Goal: Transaction & Acquisition: Purchase product/service

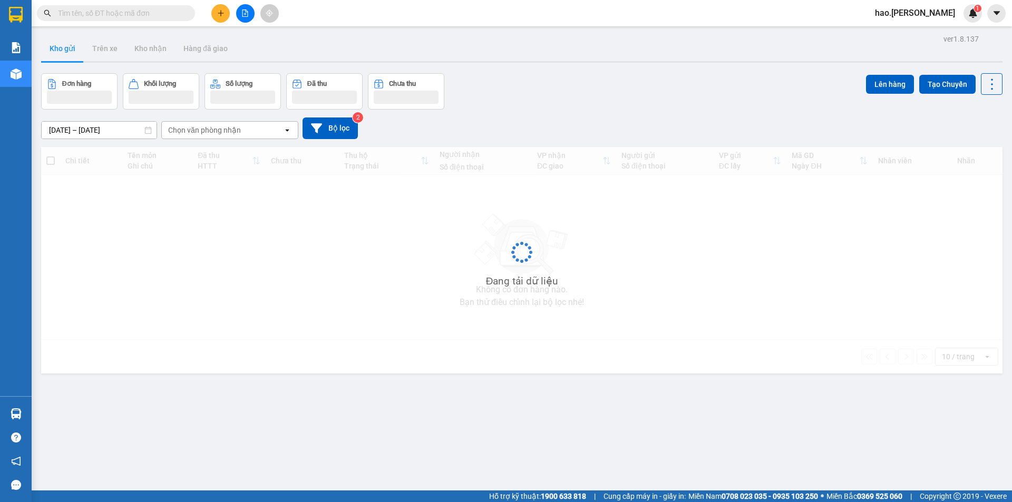
click at [148, 16] on input "text" at bounding box center [120, 13] width 124 height 12
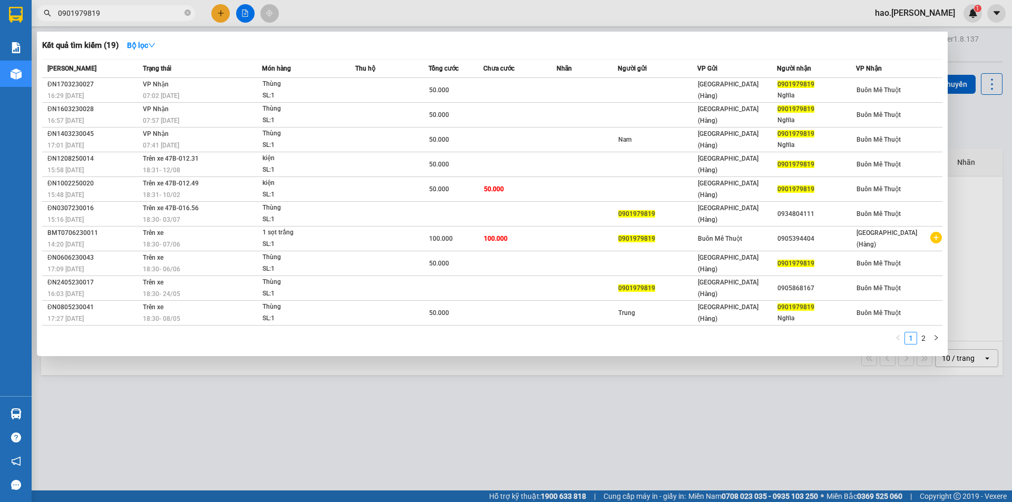
type input "0901979819"
click at [172, 386] on div at bounding box center [506, 251] width 1012 height 502
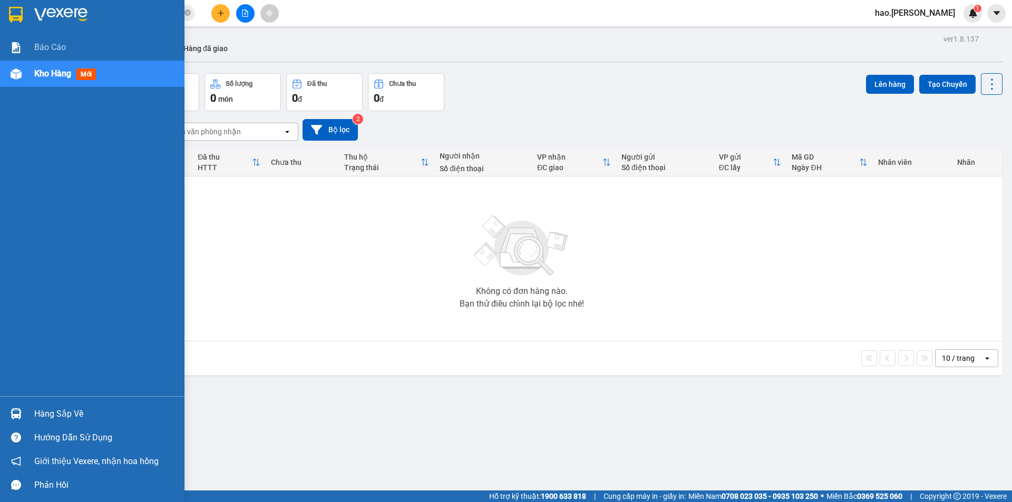
click at [18, 77] on img at bounding box center [16, 74] width 11 height 11
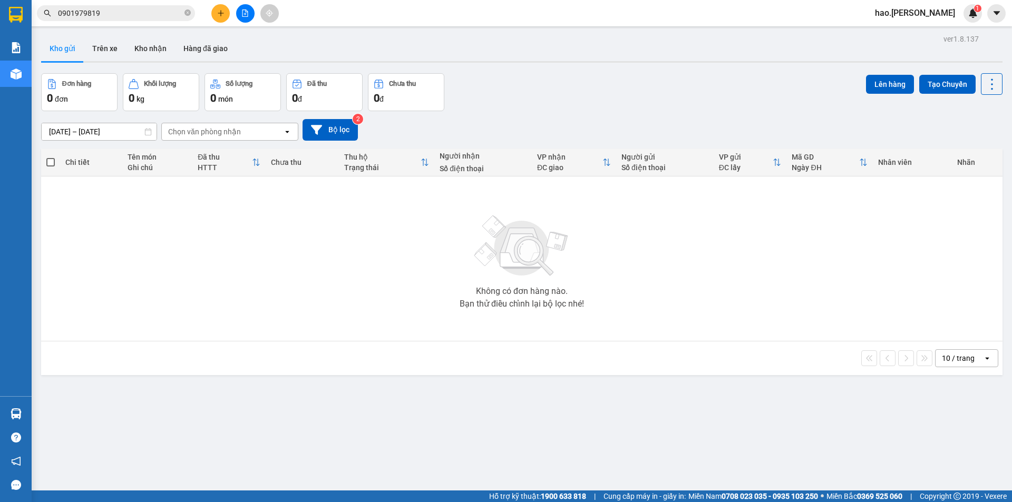
click at [122, 8] on input "0901979819" at bounding box center [120, 13] width 124 height 12
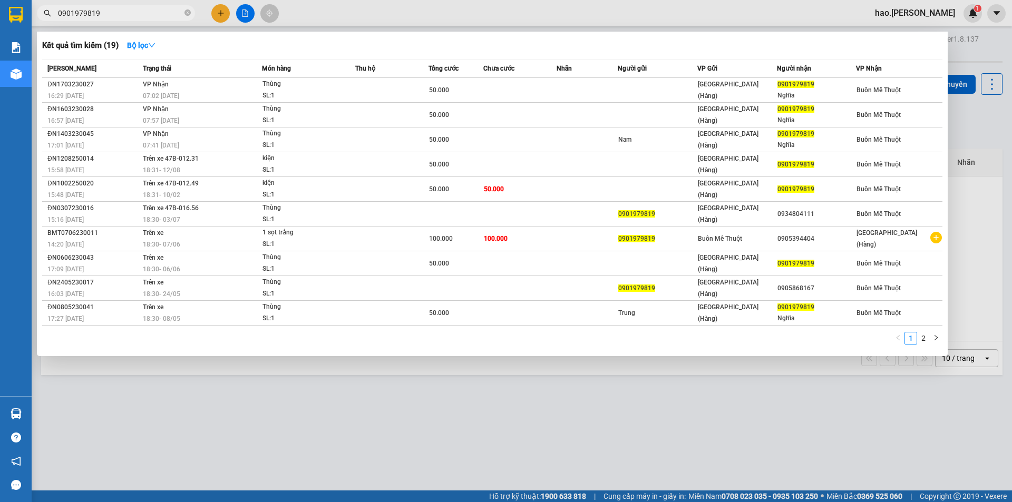
click at [122, 8] on input "0901979819" at bounding box center [120, 13] width 124 height 12
drag, startPoint x: 115, startPoint y: 7, endPoint x: 103, endPoint y: 20, distance: 17.5
click at [103, 20] on span "0901979819" at bounding box center [116, 13] width 158 height 16
drag, startPoint x: 305, startPoint y: 7, endPoint x: 261, endPoint y: 16, distance: 45.3
click at [305, 7] on div at bounding box center [506, 251] width 1012 height 502
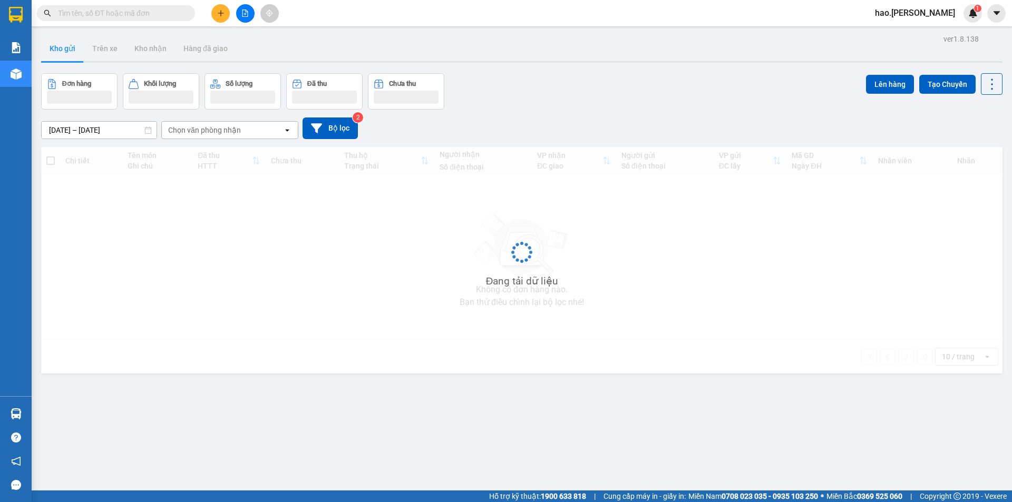
click at [160, 8] on input "text" at bounding box center [120, 13] width 124 height 12
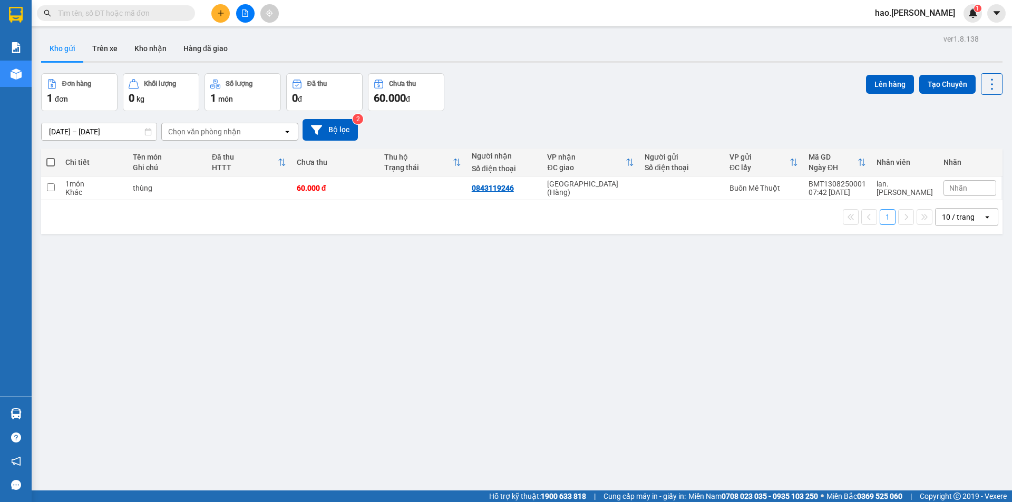
click at [160, 8] on input "text" at bounding box center [120, 13] width 124 height 12
click at [467, 187] on td at bounding box center [423, 189] width 88 height 24
checkbox input "true"
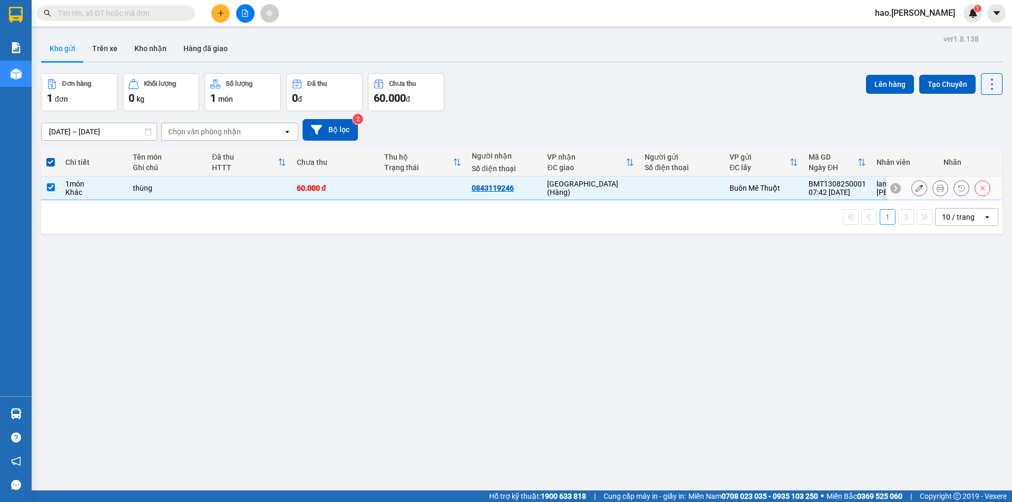
click at [937, 189] on icon at bounding box center [940, 187] width 7 height 7
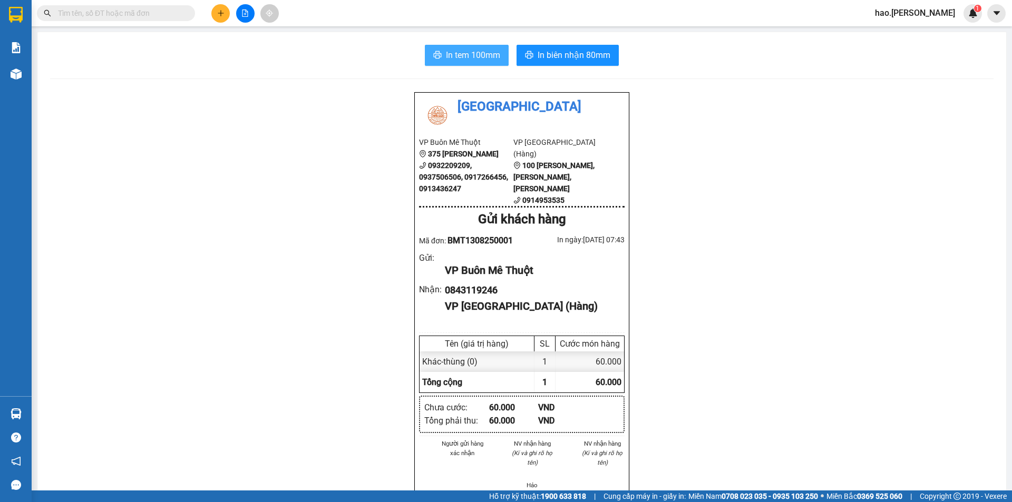
click at [452, 54] on span "In tem 100mm" at bounding box center [473, 54] width 54 height 13
click at [461, 54] on span "In tem 100mm" at bounding box center [473, 54] width 54 height 13
click at [488, 60] on span "In tem 100mm" at bounding box center [473, 54] width 54 height 13
click at [248, 14] on icon "file-add" at bounding box center [245, 12] width 6 height 7
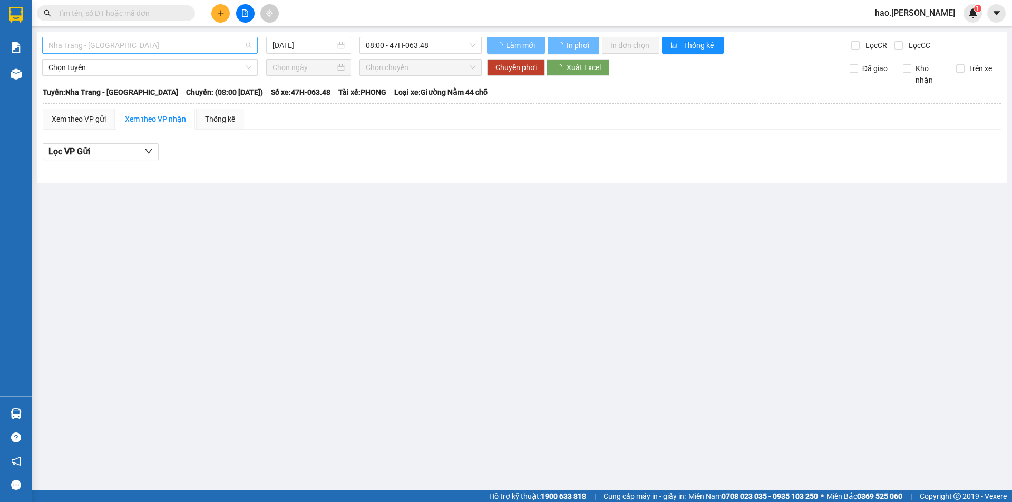
click at [118, 50] on span "Nha Trang - Buôn Ma Thuột" at bounding box center [149, 45] width 203 height 16
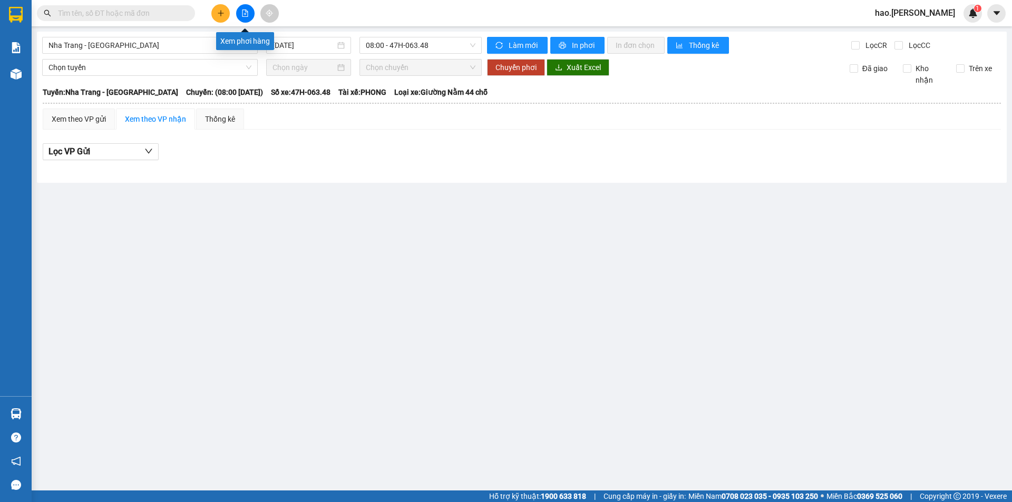
click at [242, 8] on button at bounding box center [245, 13] width 18 height 18
click at [249, 12] on button at bounding box center [245, 13] width 18 height 18
click at [131, 44] on span "Nha Trang - Buôn Ma Thuột" at bounding box center [149, 45] width 203 height 16
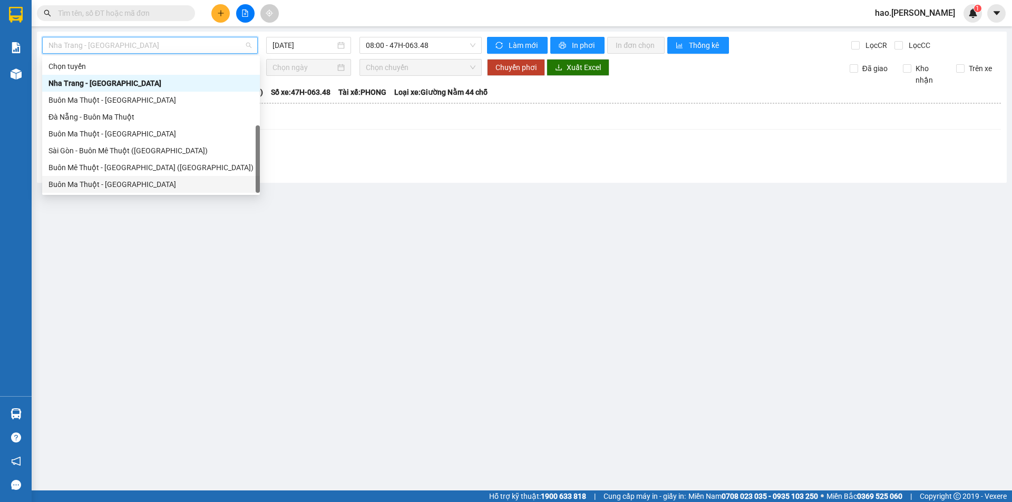
scroll to position [17, 0]
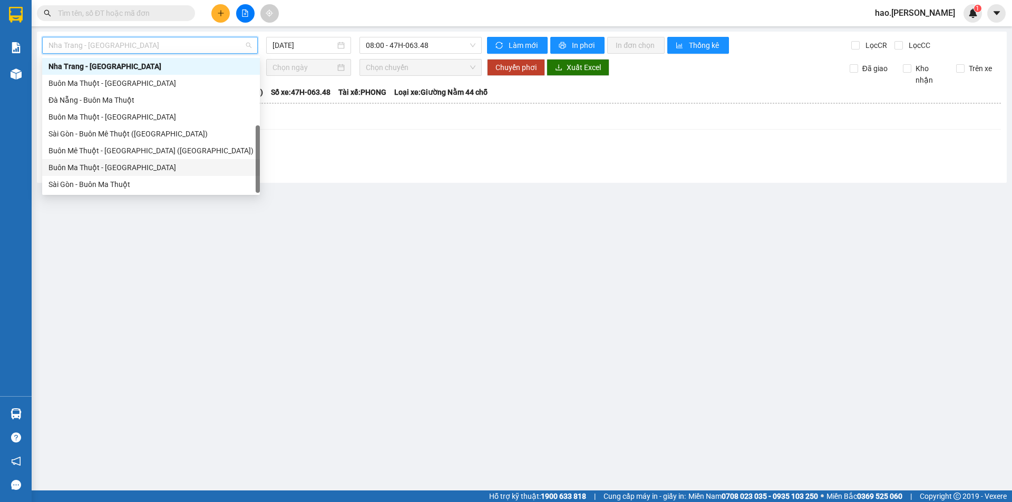
click at [110, 164] on div "Buôn Ma Thuột - Sài Gòn" at bounding box center [150, 168] width 205 height 12
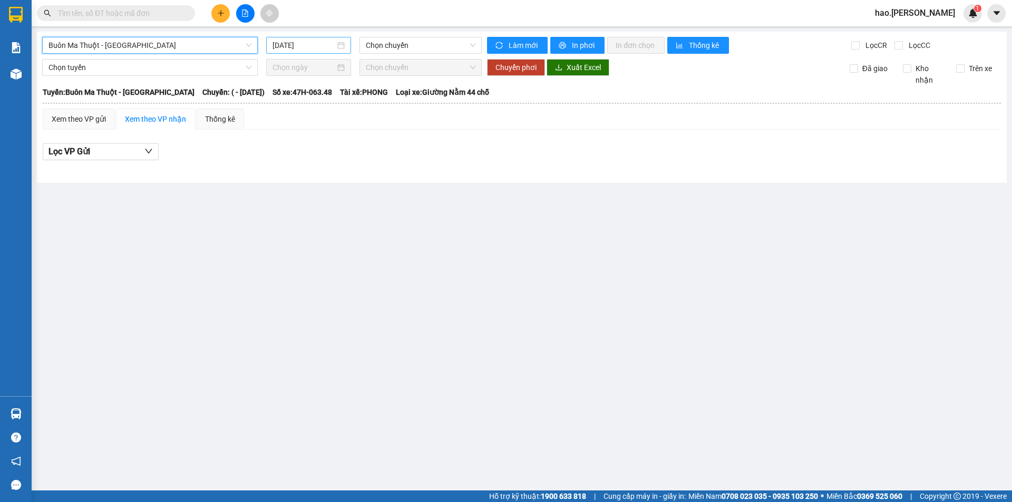
click at [313, 43] on input "13/08/2025" at bounding box center [304, 46] width 63 height 12
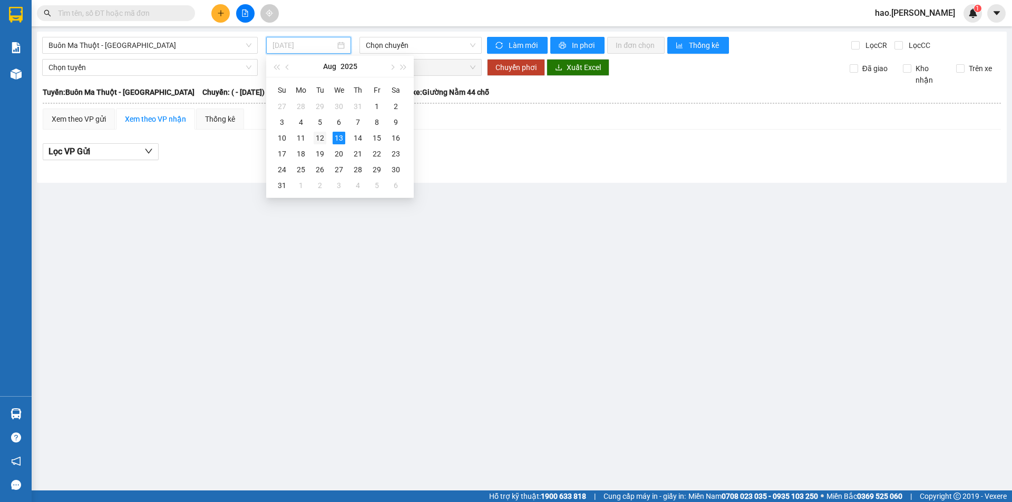
click at [326, 139] on td "12" at bounding box center [319, 138] width 19 height 16
type input "12/08/2025"
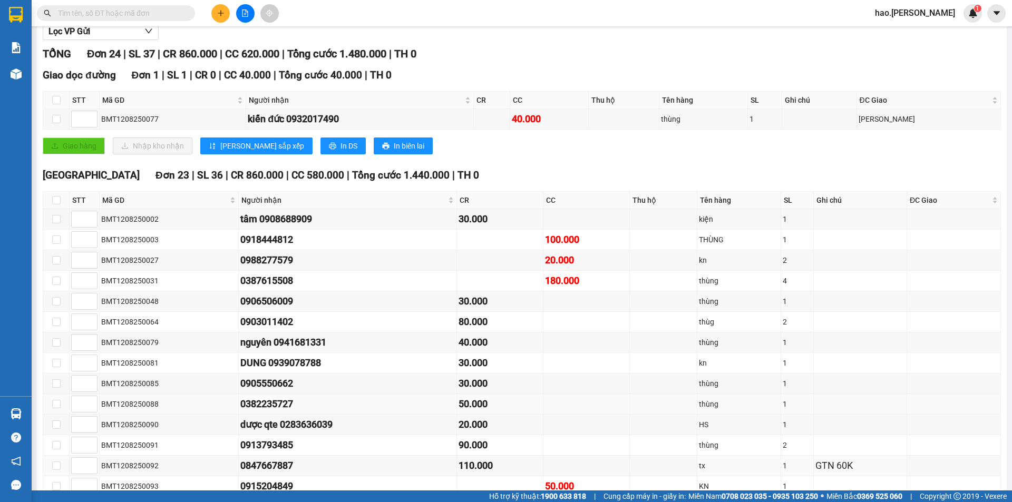
scroll to position [103, 0]
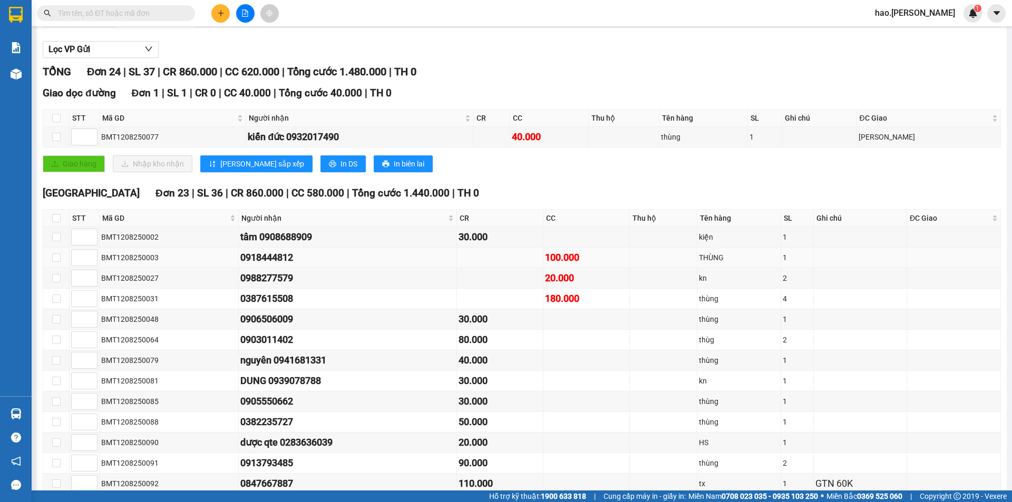
drag, startPoint x: 500, startPoint y: 263, endPoint x: 531, endPoint y: 254, distance: 32.4
click at [503, 261] on td at bounding box center [500, 258] width 86 height 21
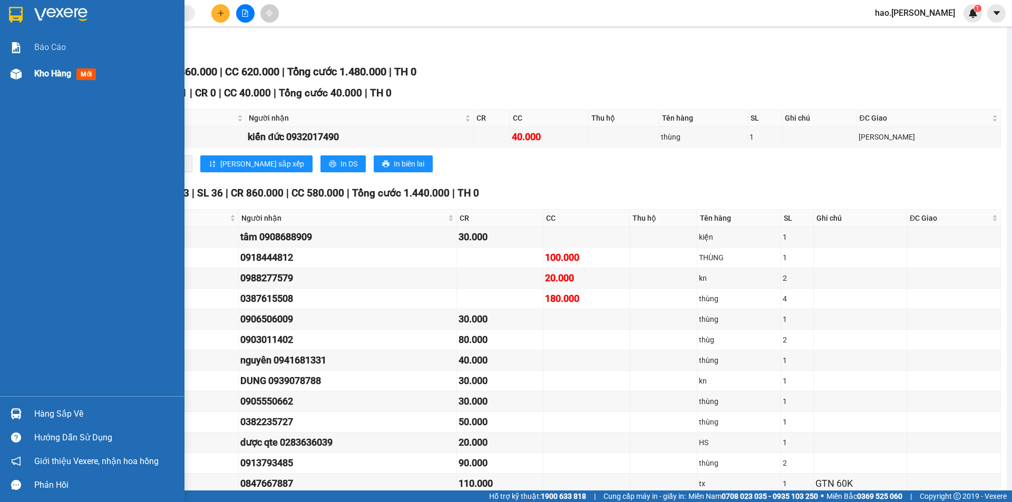
click at [17, 71] on img at bounding box center [16, 74] width 11 height 11
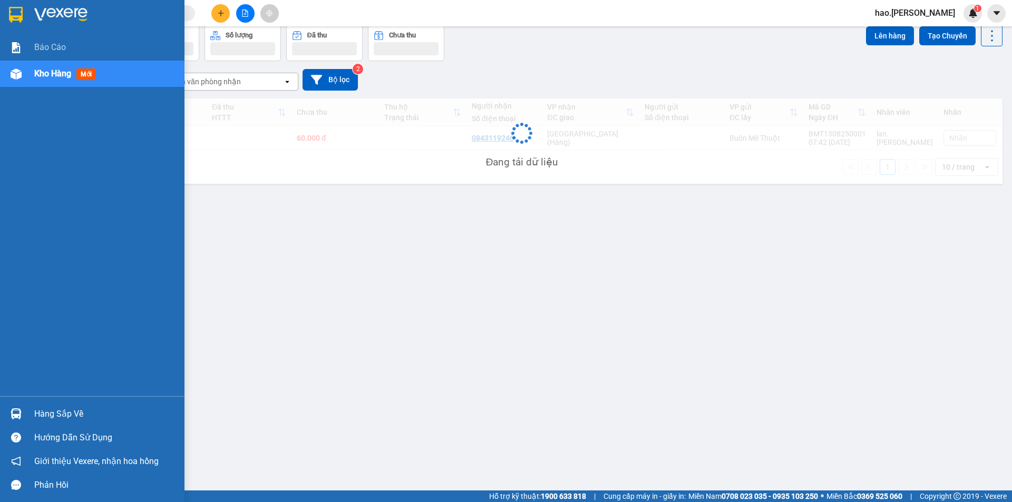
scroll to position [48, 0]
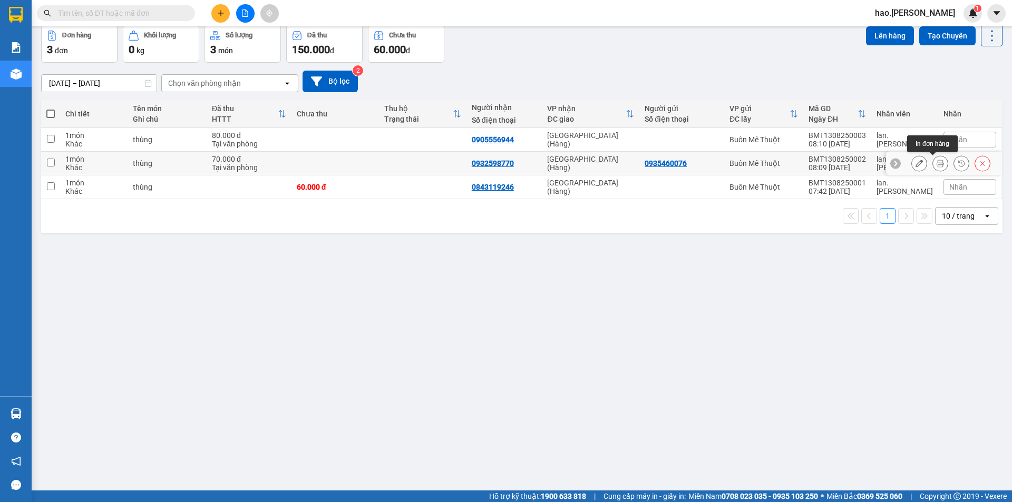
click at [937, 163] on icon at bounding box center [940, 163] width 7 height 7
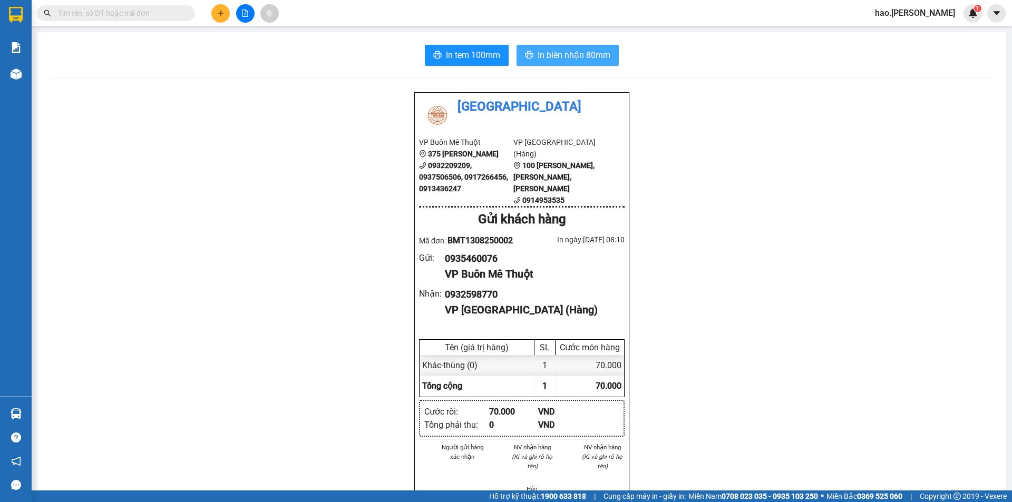
click at [540, 46] on button "In biên nhận 80mm" at bounding box center [568, 55] width 102 height 21
click at [492, 52] on span "In tem 100mm" at bounding box center [473, 54] width 54 height 13
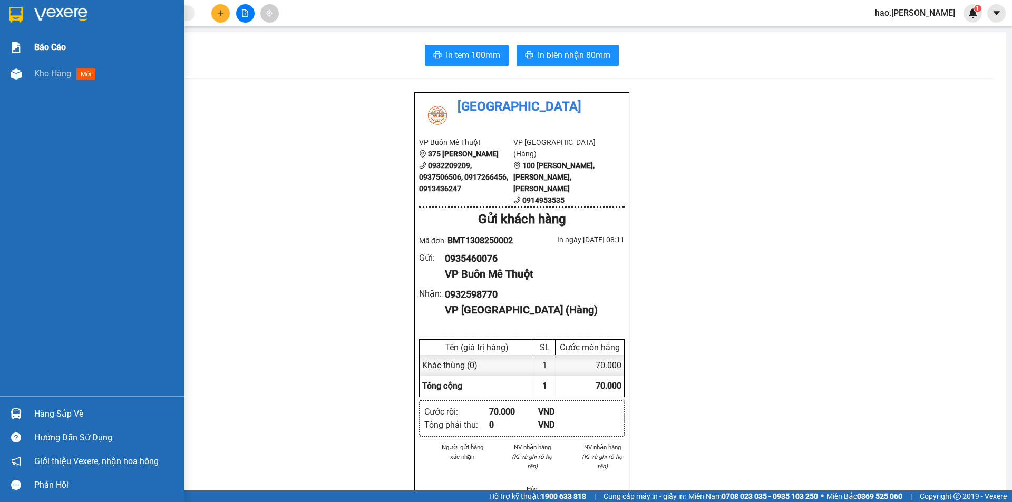
click at [32, 53] on div "Báo cáo" at bounding box center [92, 47] width 184 height 26
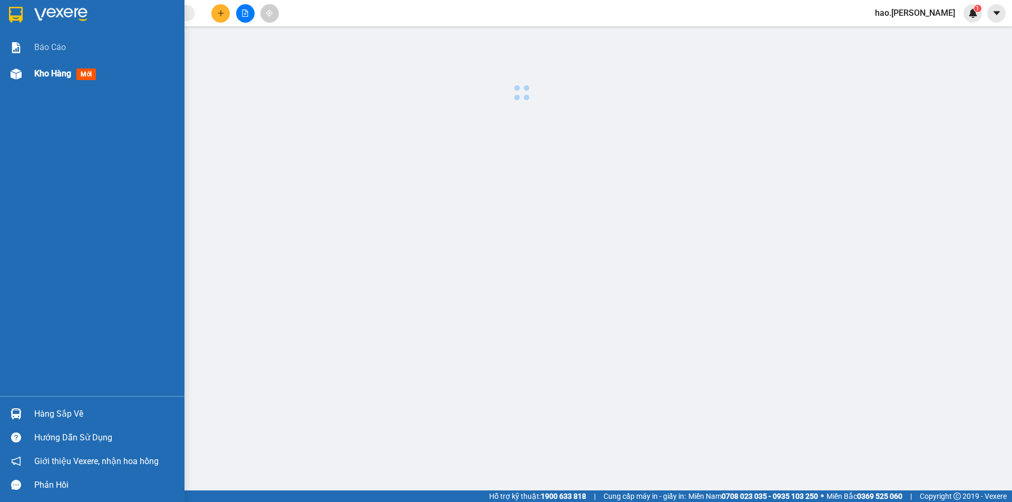
click at [34, 67] on div "Kho hàng mới" at bounding box center [67, 73] width 66 height 13
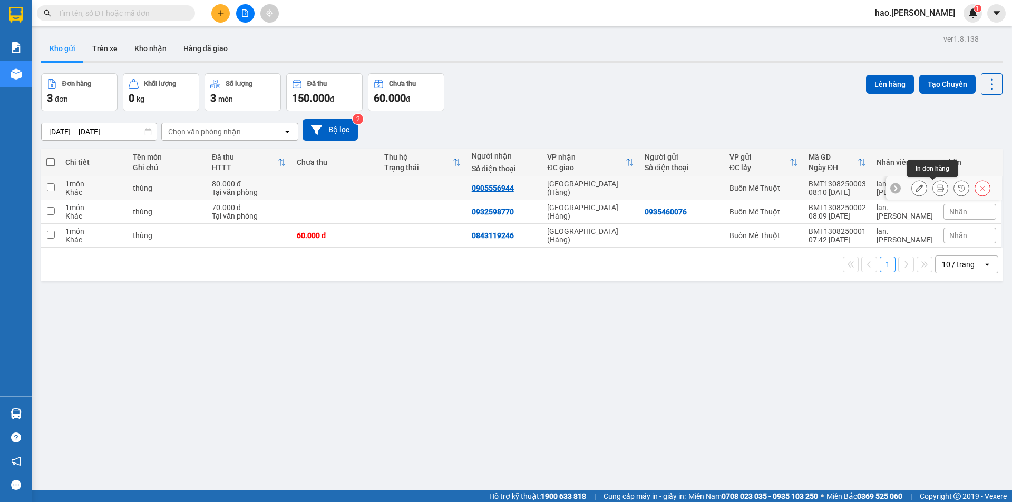
click at [937, 186] on icon at bounding box center [940, 187] width 7 height 7
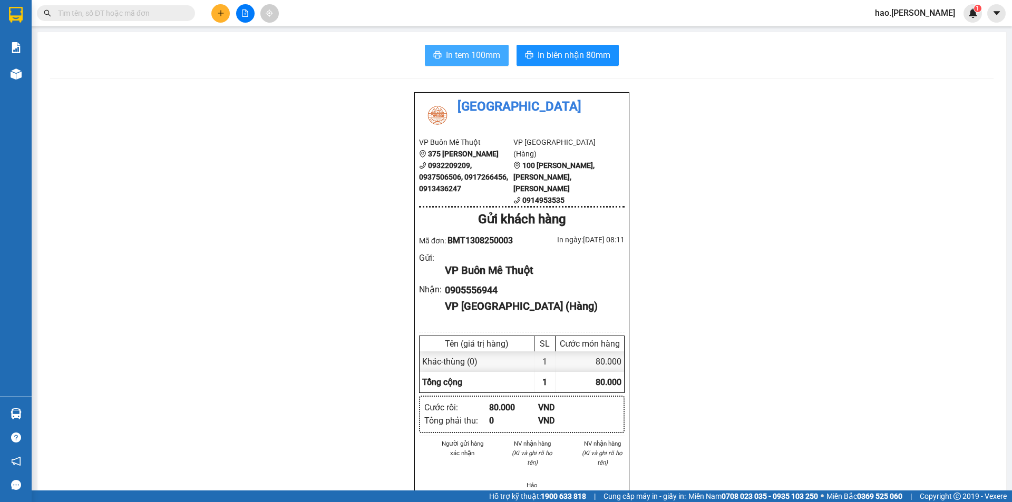
click at [463, 55] on span "In tem 100mm" at bounding box center [473, 54] width 54 height 13
click at [549, 56] on span "In biên nhận 80mm" at bounding box center [574, 54] width 73 height 13
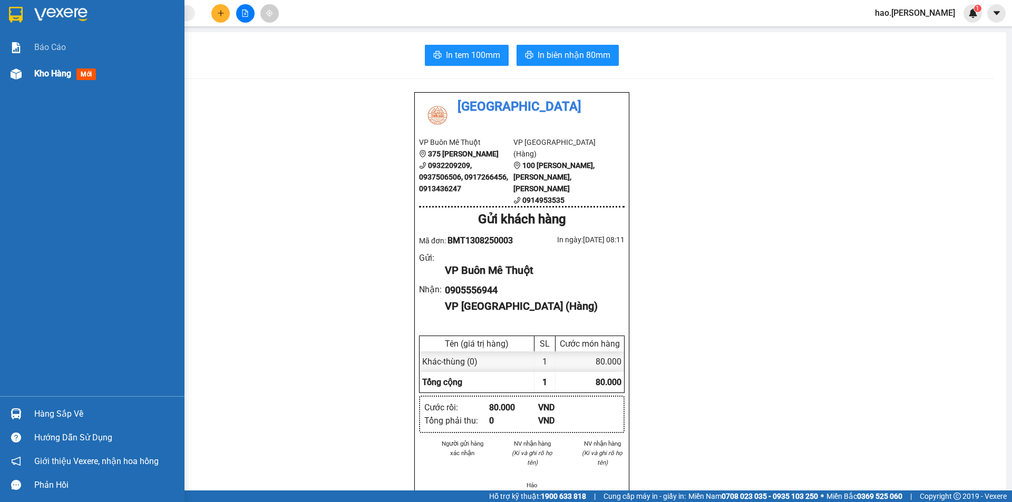
click at [56, 78] on span "Kho hàng" at bounding box center [52, 74] width 37 height 10
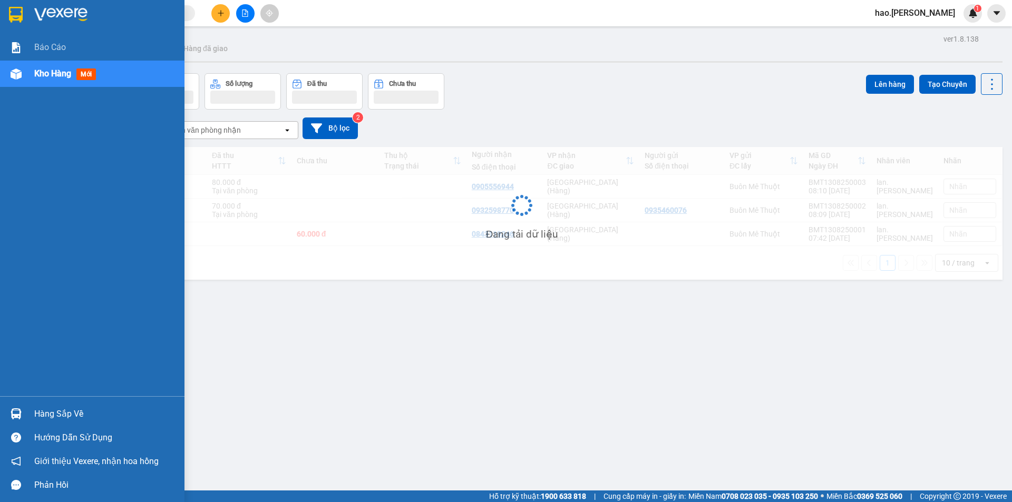
click at [56, 78] on span "Kho hàng" at bounding box center [52, 74] width 37 height 10
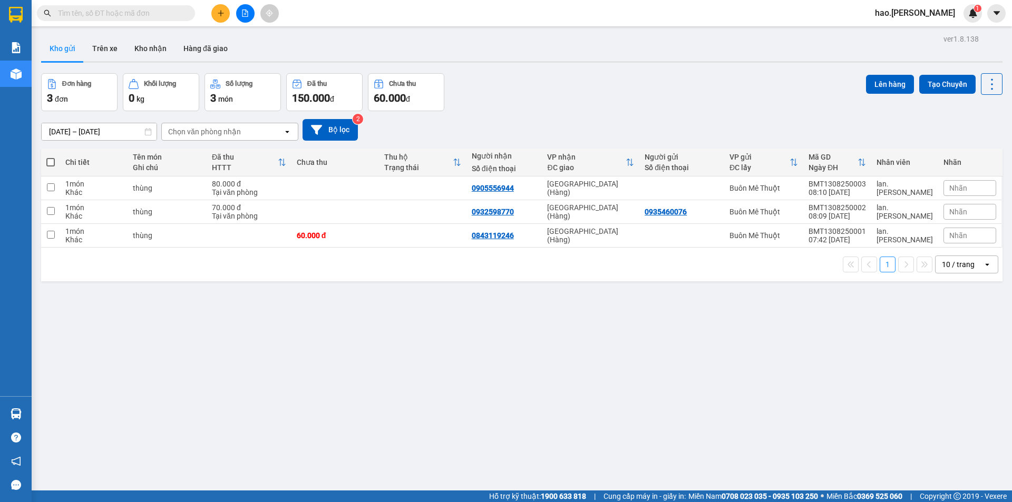
click at [780, 106] on div "Đơn hàng 3 đơn Khối lượng 0 kg Số lượng 3 món Đã thu 150.000 đ Chưa thu 60.000 …" at bounding box center [521, 92] width 961 height 38
click at [96, 14] on input "text" at bounding box center [120, 13] width 124 height 12
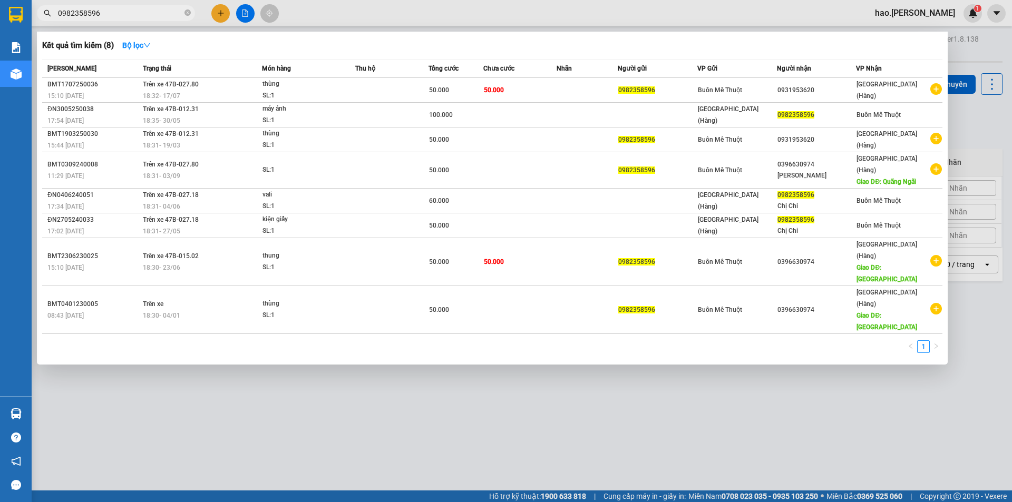
type input "0982358596"
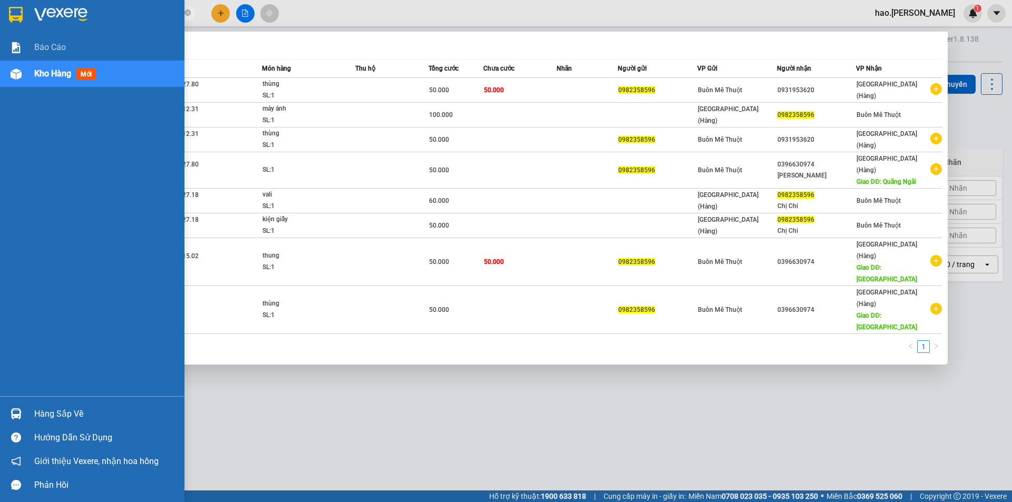
click at [50, 79] on span "Kho hàng" at bounding box center [52, 74] width 37 height 10
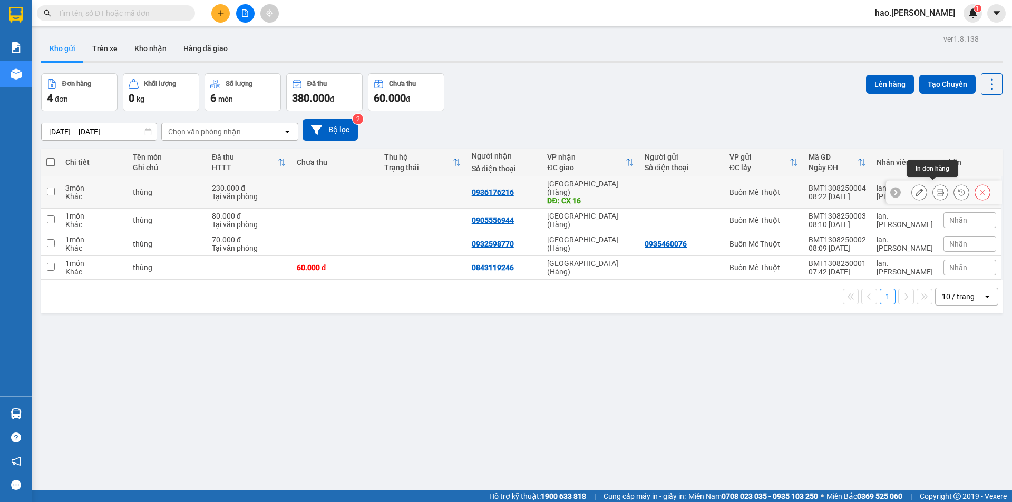
click at [937, 192] on icon at bounding box center [940, 192] width 7 height 7
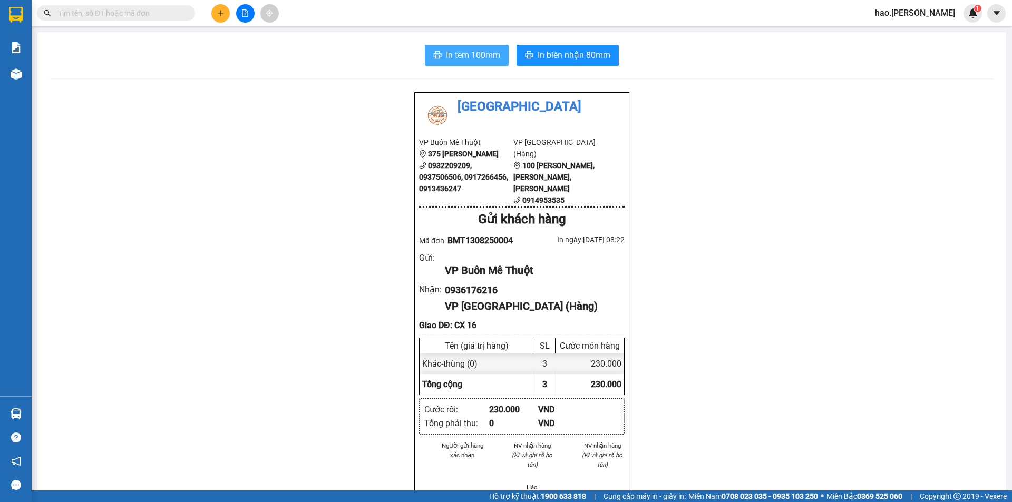
click at [489, 51] on span "In tem 100mm" at bounding box center [473, 54] width 54 height 13
click at [543, 50] on span "In biên nhận 80mm" at bounding box center [574, 54] width 73 height 13
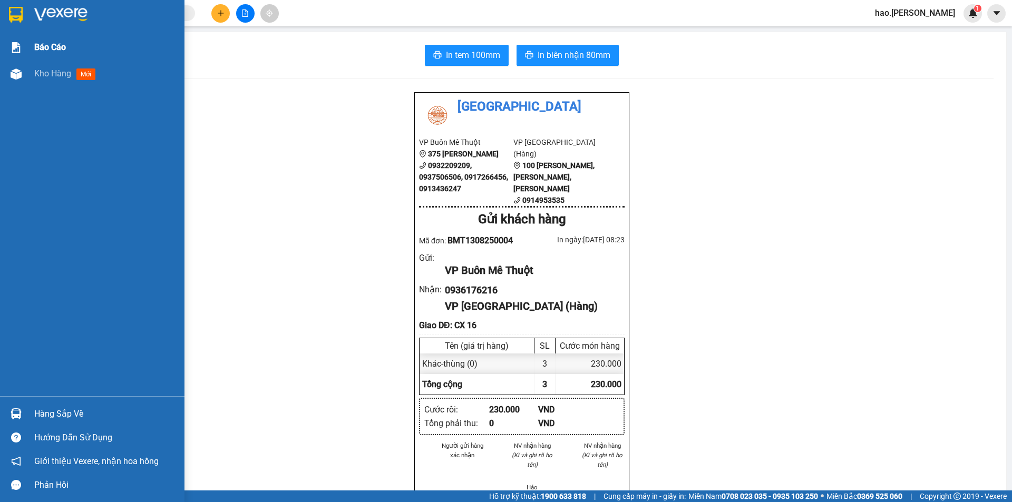
drag, startPoint x: 20, startPoint y: 73, endPoint x: 151, endPoint y: 40, distance: 135.9
click at [21, 74] on img at bounding box center [16, 74] width 11 height 11
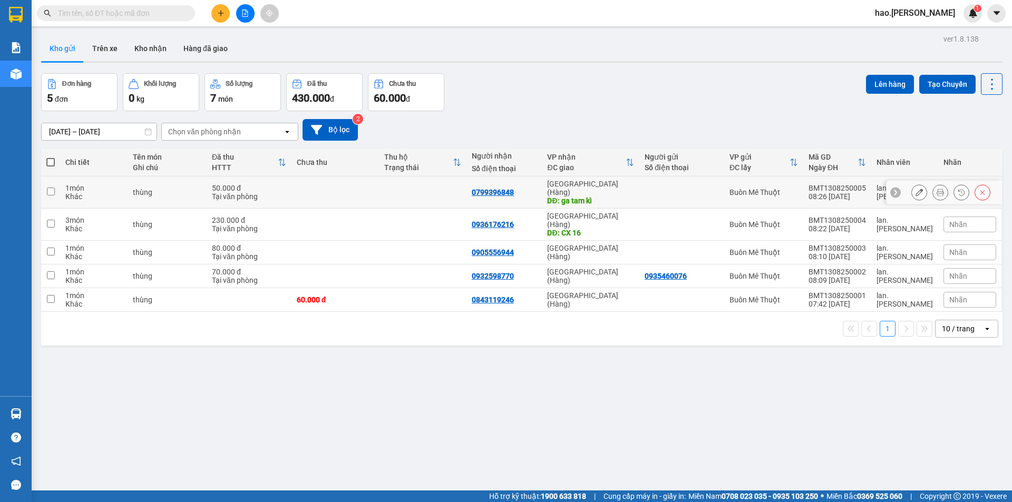
click at [933, 190] on button at bounding box center [940, 192] width 15 height 18
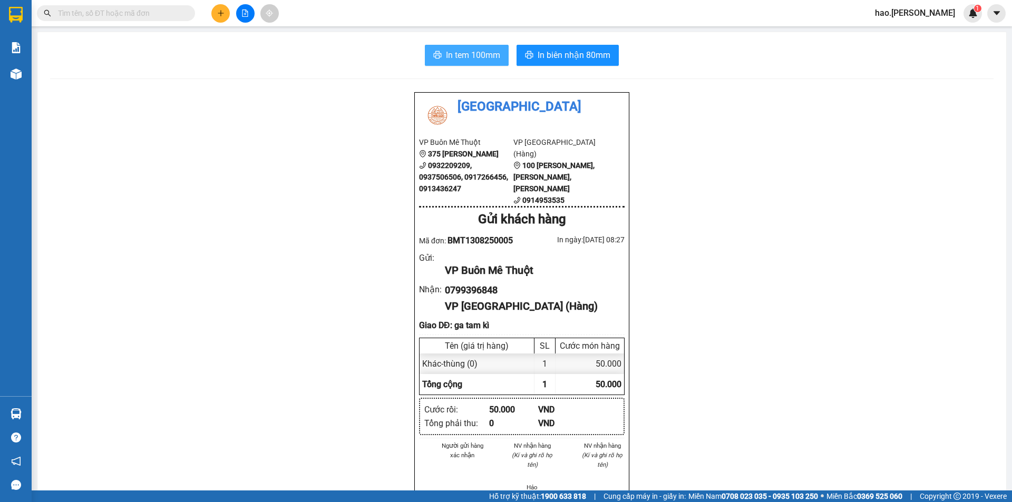
click at [460, 56] on span "In tem 100mm" at bounding box center [473, 54] width 54 height 13
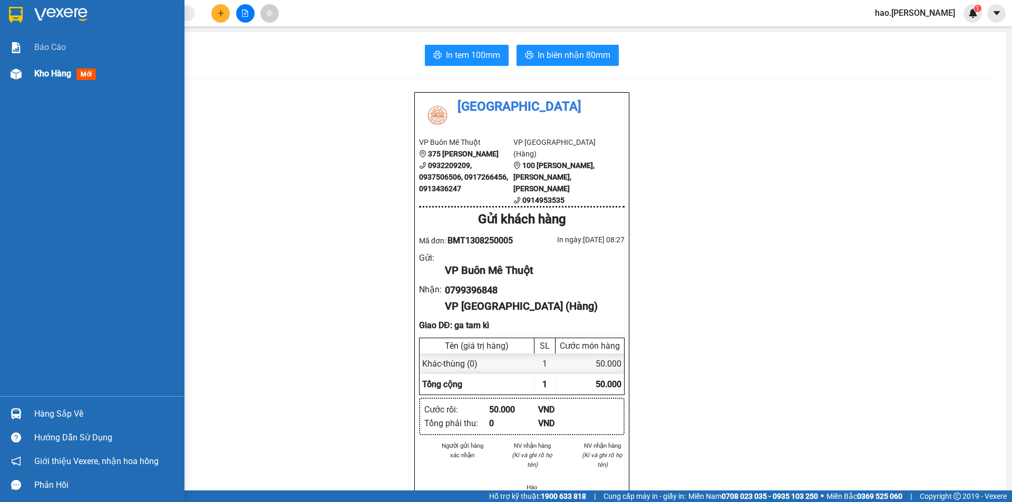
click at [34, 70] on span "Kho hàng" at bounding box center [52, 74] width 37 height 10
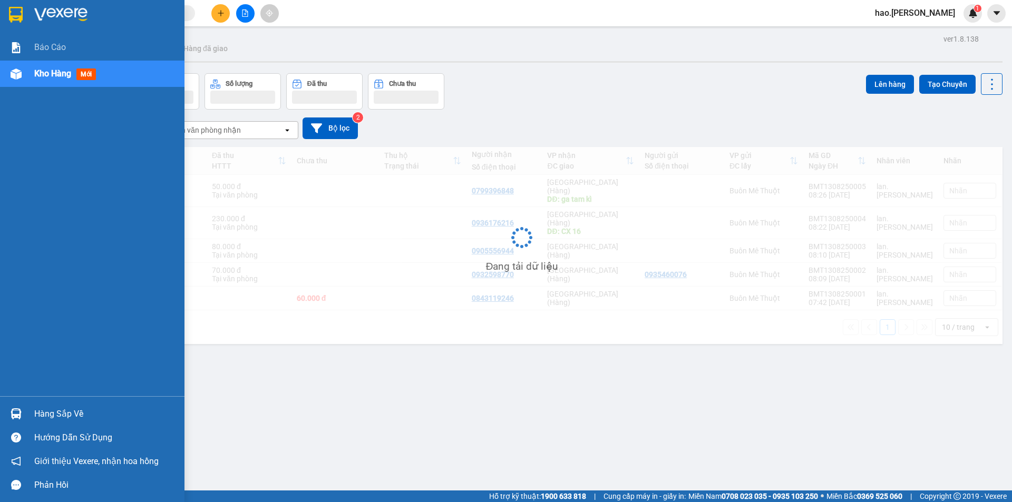
click at [34, 70] on span "Kho hàng" at bounding box center [52, 74] width 37 height 10
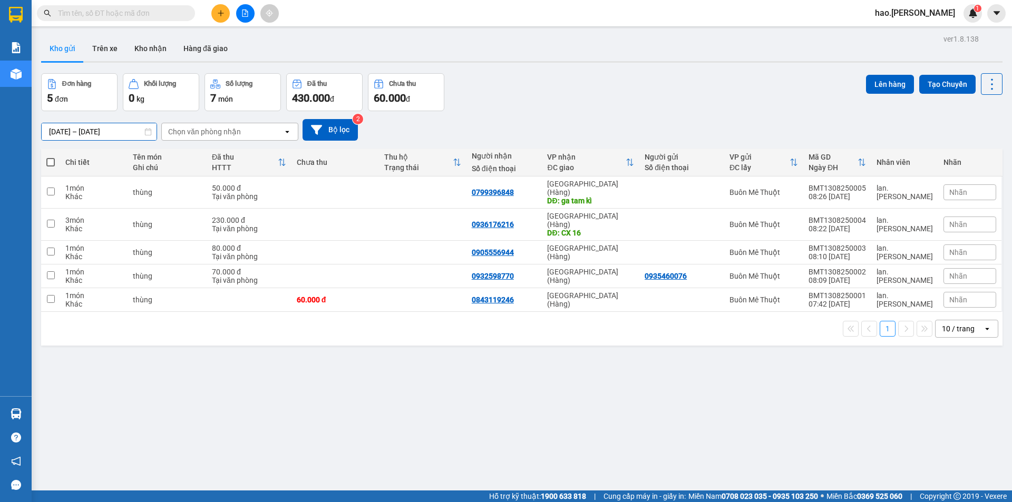
click at [77, 135] on input "[DATE] – [DATE]" at bounding box center [99, 131] width 115 height 17
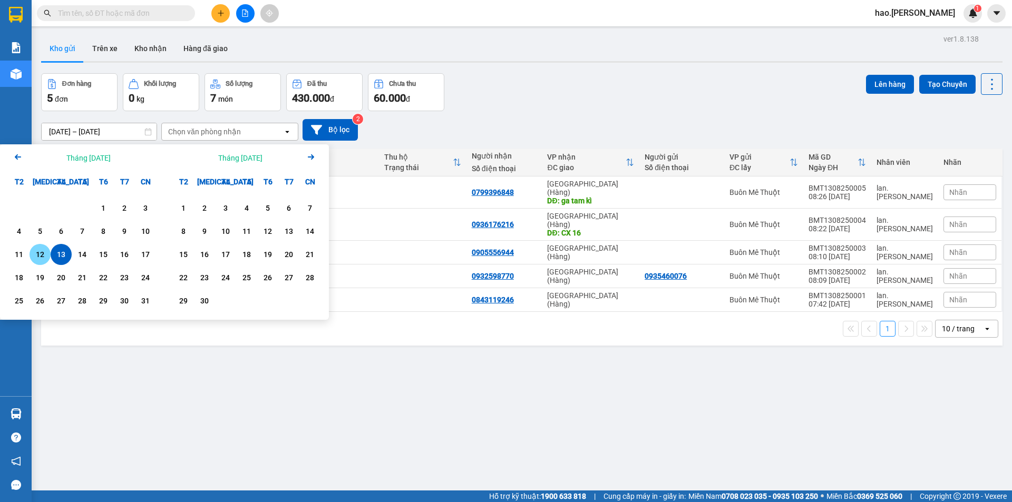
click at [37, 252] on div "12" at bounding box center [40, 254] width 15 height 13
click at [53, 251] on div "13" at bounding box center [61, 254] width 21 height 21
type input "12/08/2025 – 13/08/2025"
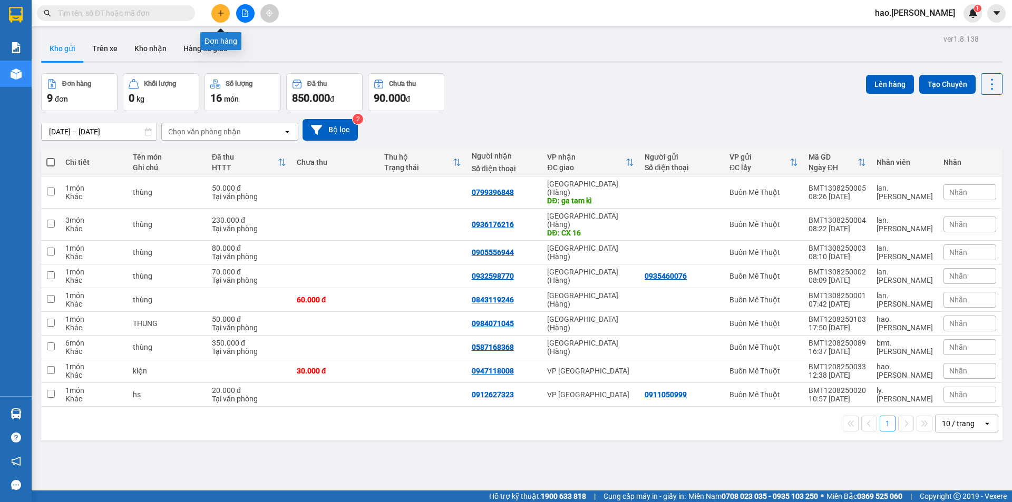
click at [227, 17] on button at bounding box center [220, 13] width 18 height 18
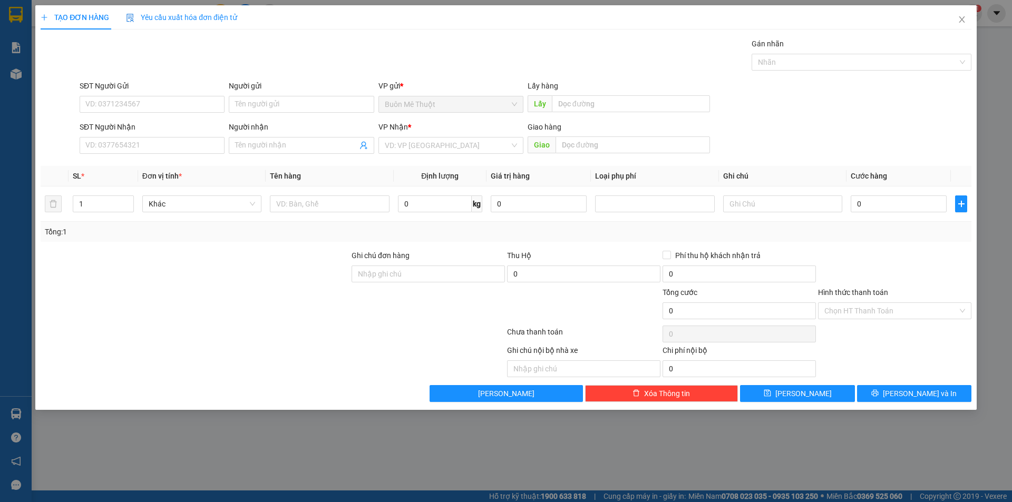
click at [183, 137] on div "SĐT Người Nhận" at bounding box center [152, 129] width 145 height 16
click at [177, 139] on input "SĐT Người Nhận" at bounding box center [152, 145] width 145 height 17
click at [118, 170] on div "0965821777" at bounding box center [152, 167] width 132 height 12
type input "0965821777"
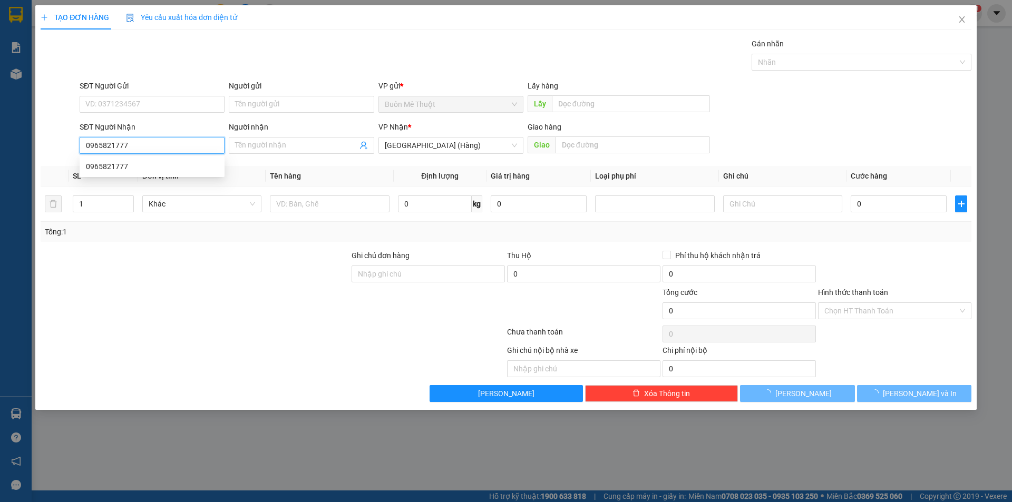
type input "60.000"
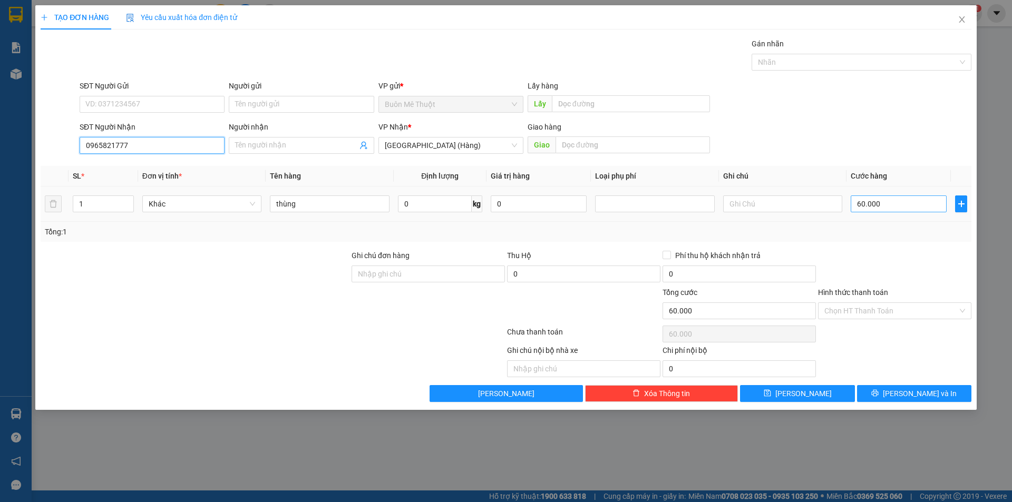
type input "0965821777"
click at [887, 206] on input "60.000" at bounding box center [899, 204] width 96 height 17
type input "5"
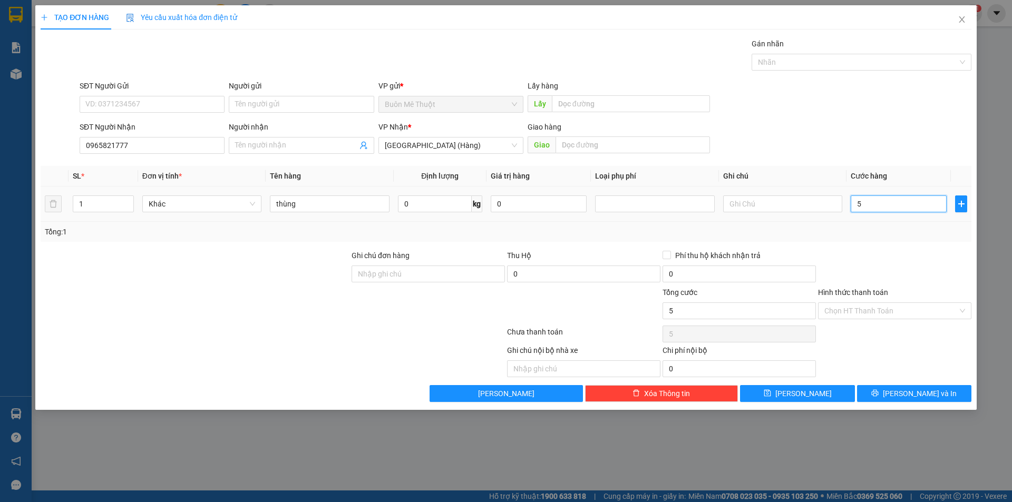
type input "50"
type input "50.000"
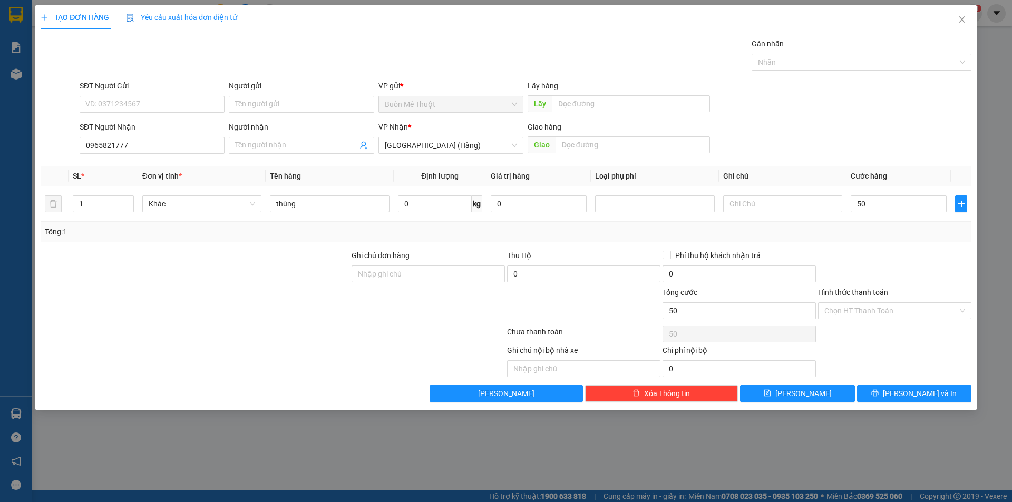
type input "50.000"
drag, startPoint x: 842, startPoint y: 270, endPoint x: 850, endPoint y: 282, distance: 14.8
click at [844, 270] on div at bounding box center [895, 268] width 156 height 37
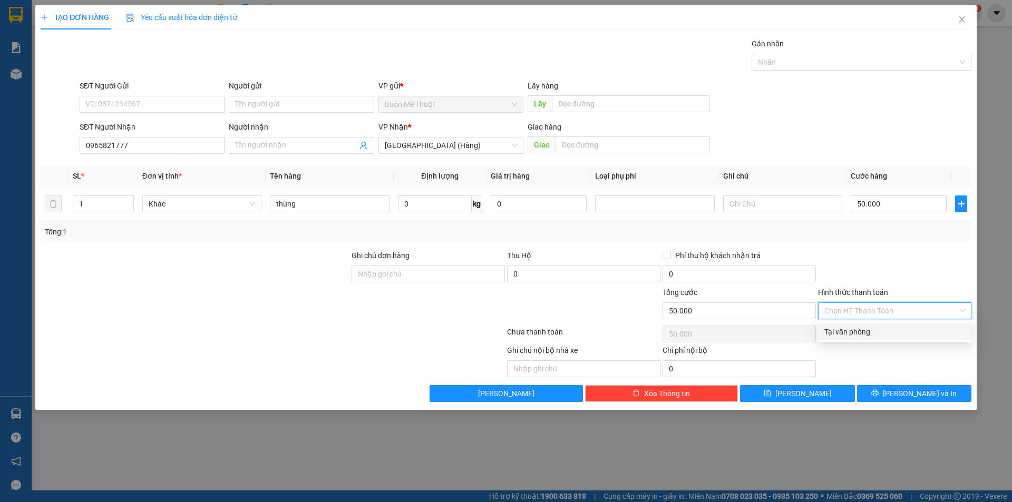
drag, startPoint x: 837, startPoint y: 309, endPoint x: 838, endPoint y: 338, distance: 29.0
click at [837, 314] on input "Hình thức thanh toán" at bounding box center [890, 311] width 133 height 16
drag, startPoint x: 838, startPoint y: 334, endPoint x: 857, endPoint y: 353, distance: 26.8
click at [838, 334] on div "Tại văn phòng" at bounding box center [894, 332] width 141 height 12
type input "0"
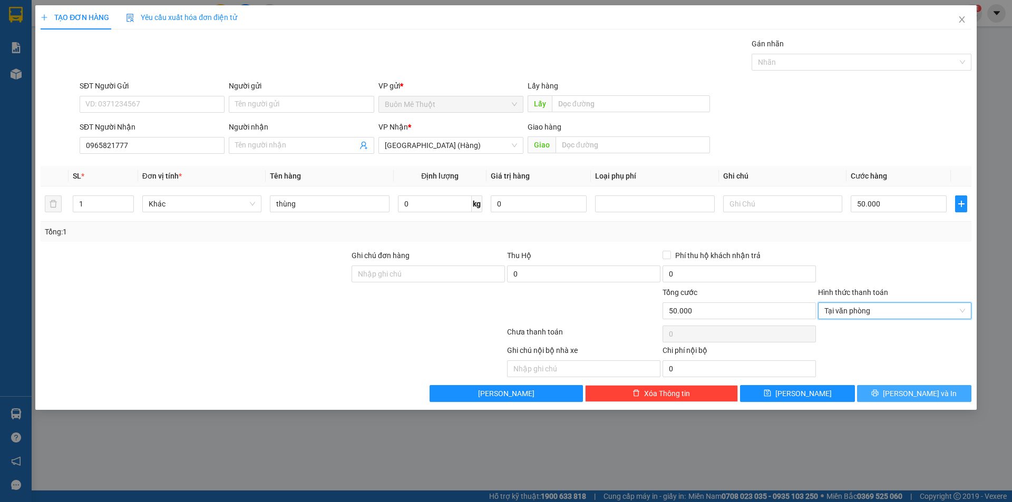
click at [907, 388] on span "Lưu và In" at bounding box center [920, 394] width 74 height 12
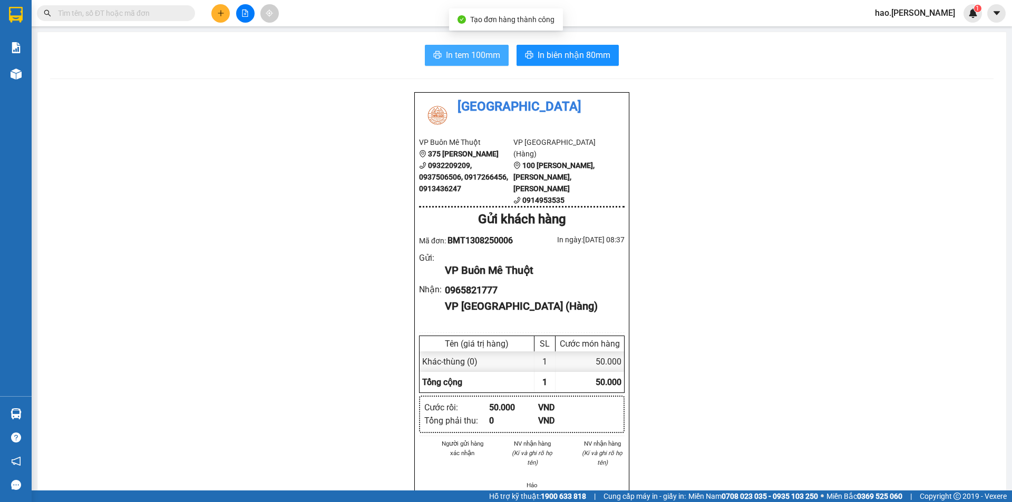
click at [469, 51] on span "In tem 100mm" at bounding box center [473, 54] width 54 height 13
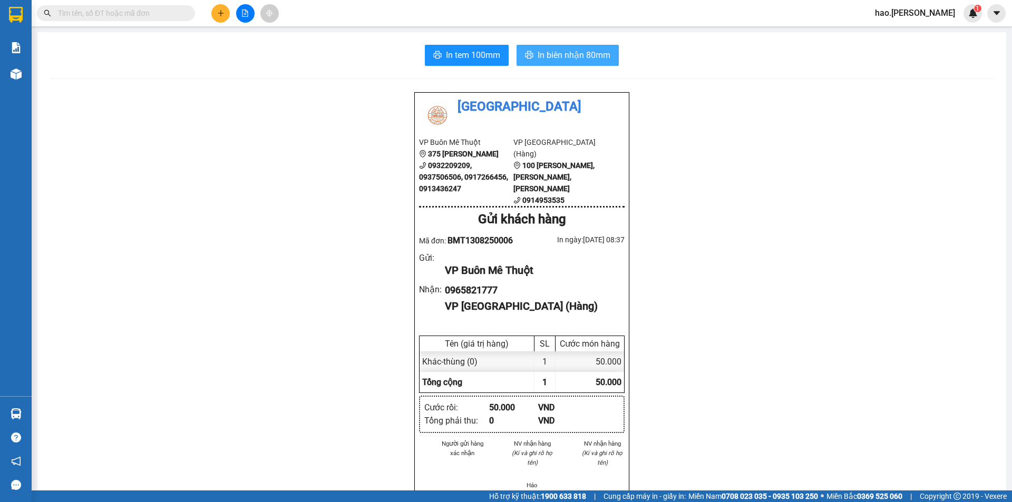
click at [579, 61] on span "In biên nhận 80mm" at bounding box center [574, 54] width 73 height 13
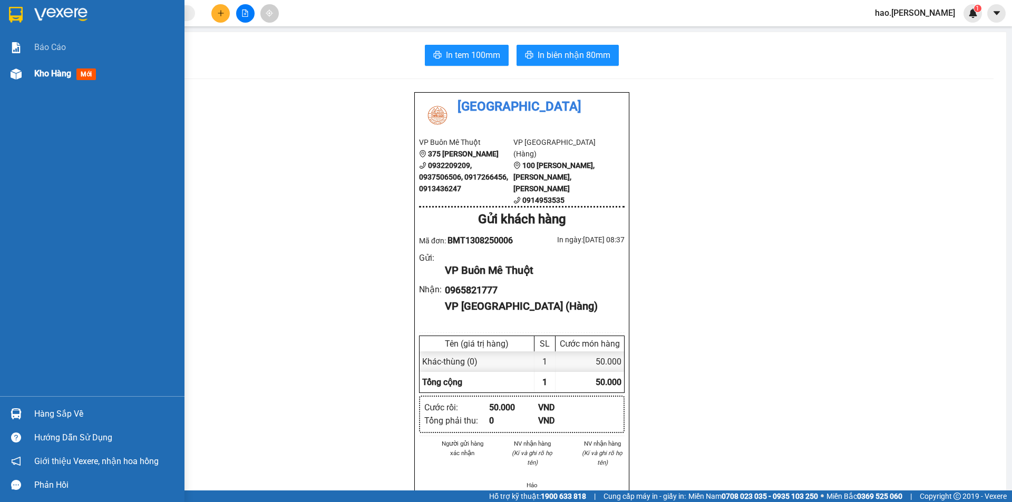
click at [65, 79] on div "Kho hàng mới" at bounding box center [67, 73] width 66 height 13
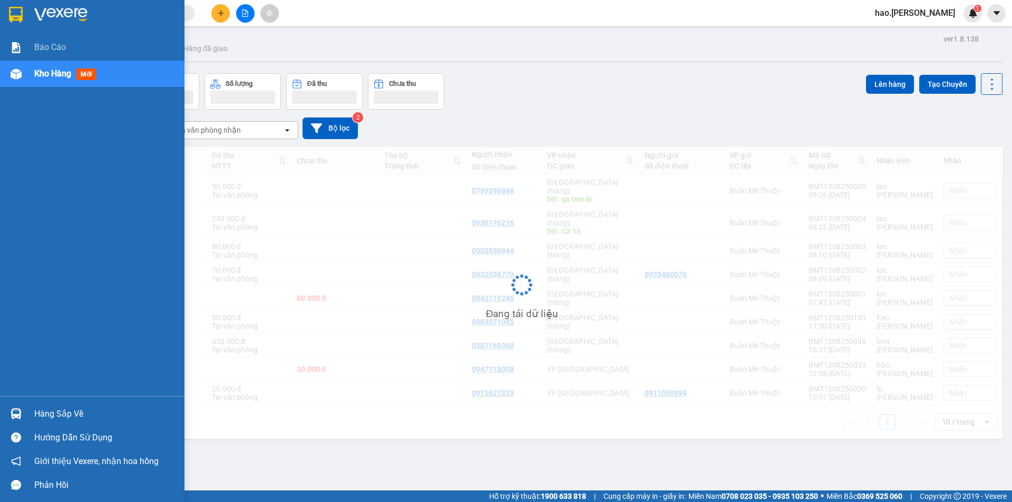
click at [65, 79] on div "Kho hàng mới" at bounding box center [67, 73] width 66 height 13
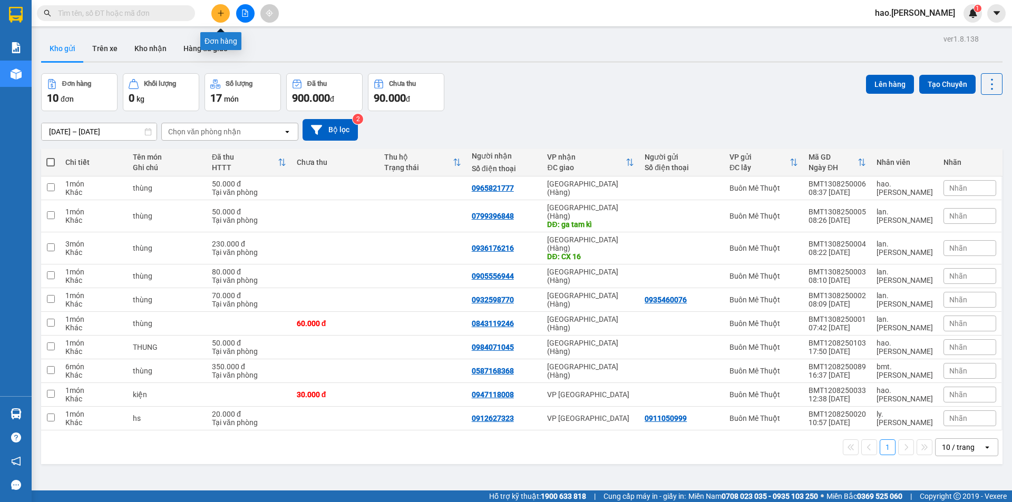
click at [222, 15] on icon "plus" at bounding box center [220, 12] width 7 height 7
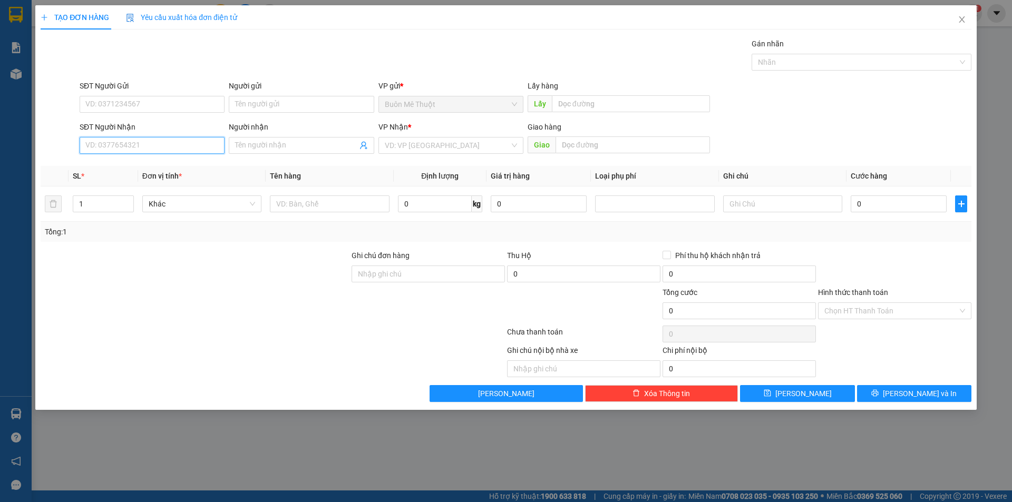
click at [94, 148] on input "SĐT Người Nhận" at bounding box center [152, 145] width 145 height 17
click at [116, 169] on div "0793520226" at bounding box center [152, 167] width 132 height 12
type input "0793520226"
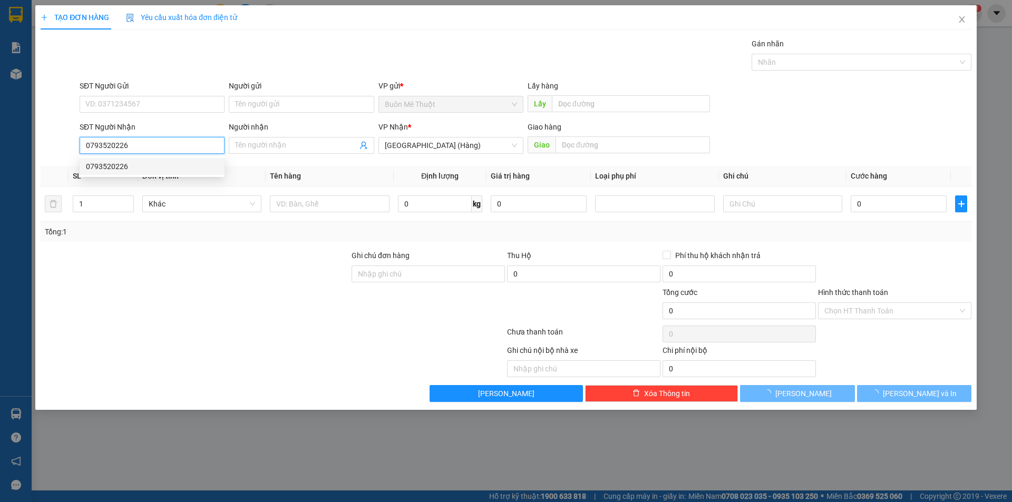
type input "50.000"
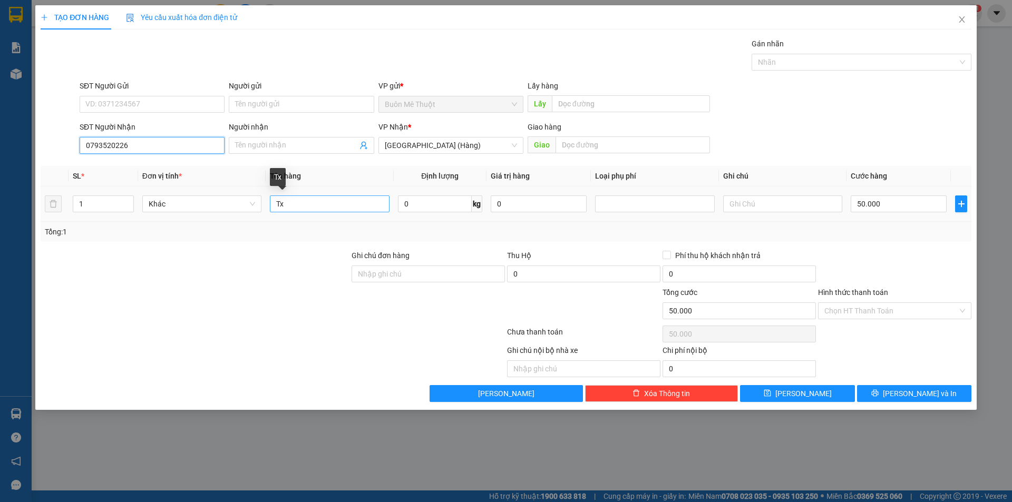
type input "0793520226"
click at [339, 208] on input "Tx" at bounding box center [329, 204] width 119 height 17
type input "THÙNG"
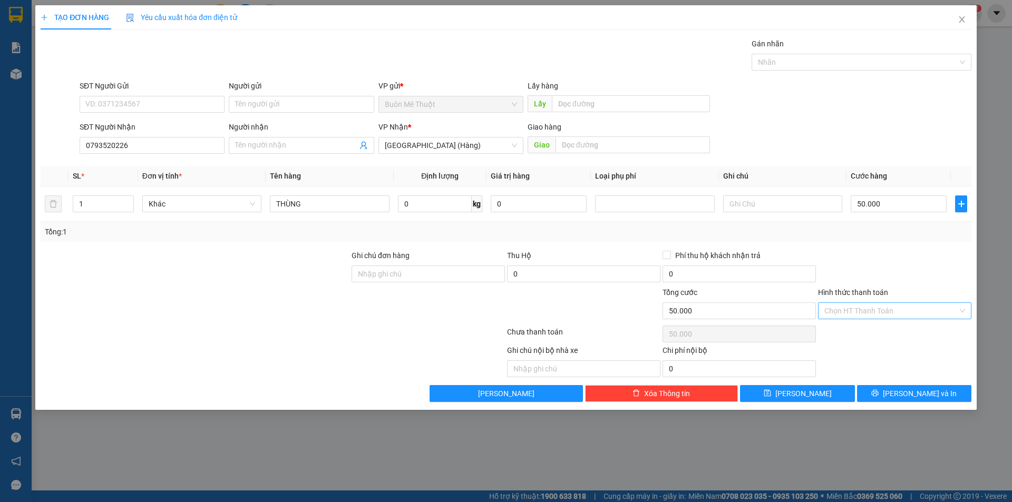
drag, startPoint x: 852, startPoint y: 313, endPoint x: 850, endPoint y: 318, distance: 6.2
click at [851, 316] on input "Hình thức thanh toán" at bounding box center [890, 311] width 133 height 16
drag, startPoint x: 843, startPoint y: 330, endPoint x: 862, endPoint y: 371, distance: 45.1
click at [843, 332] on div "Tại văn phòng" at bounding box center [894, 332] width 141 height 12
type input "0"
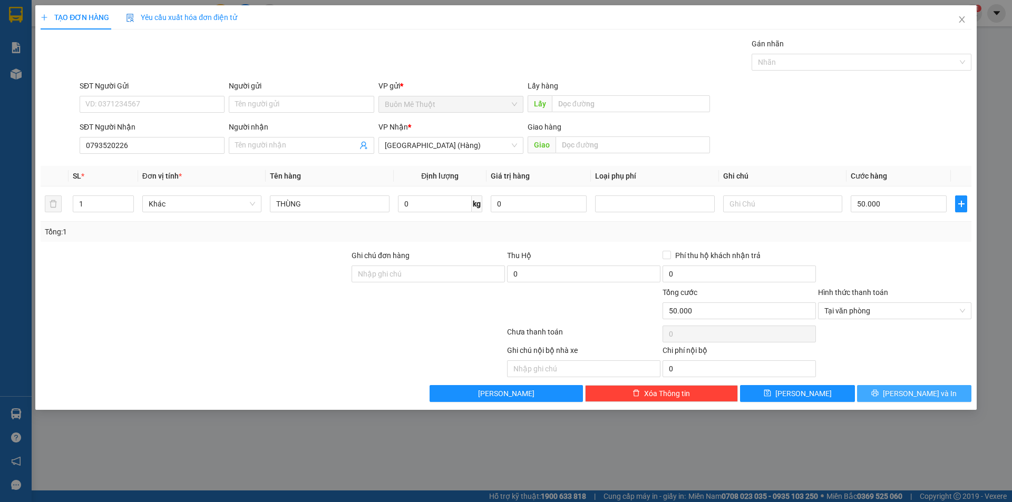
click at [880, 391] on button "Lưu và In" at bounding box center [914, 393] width 114 height 17
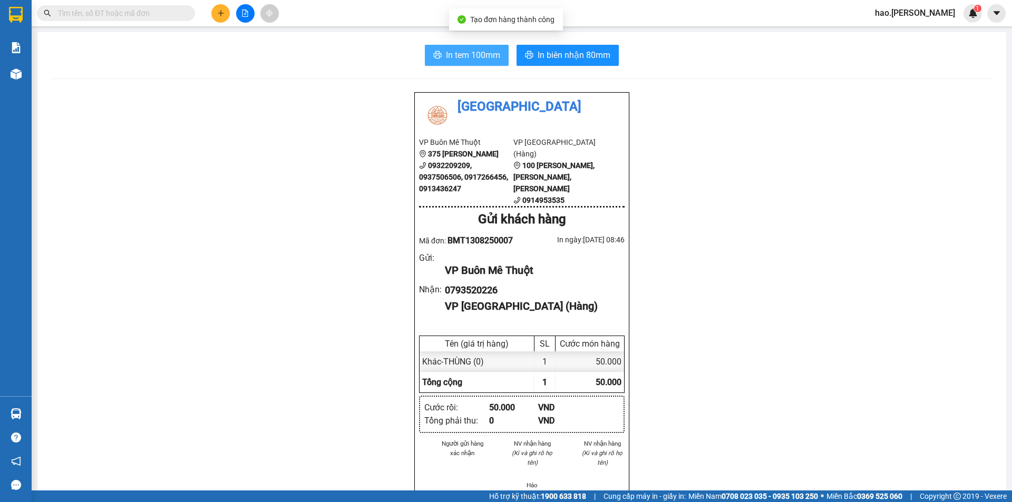
click at [430, 62] on button "In tem 100mm" at bounding box center [467, 55] width 84 height 21
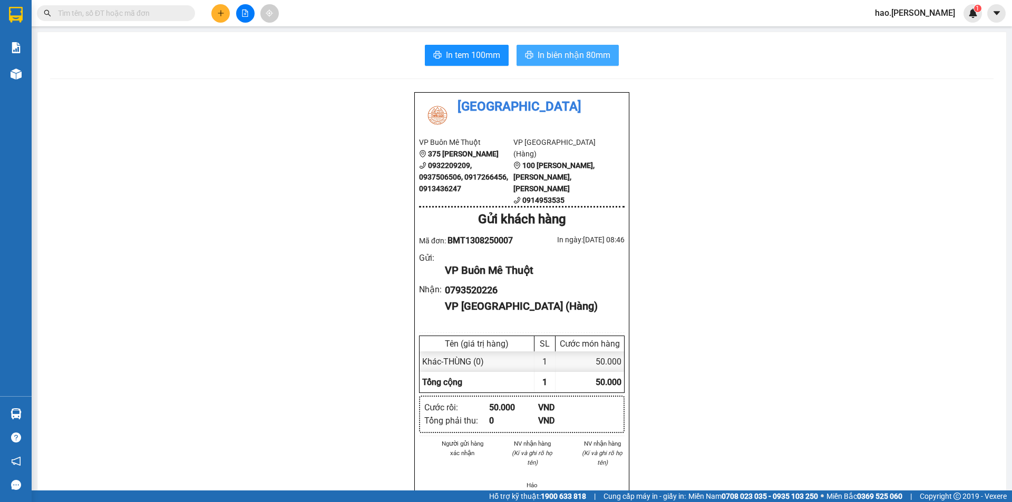
click at [556, 63] on button "In biên nhận 80mm" at bounding box center [568, 55] width 102 height 21
click at [219, 6] on button at bounding box center [220, 13] width 18 height 18
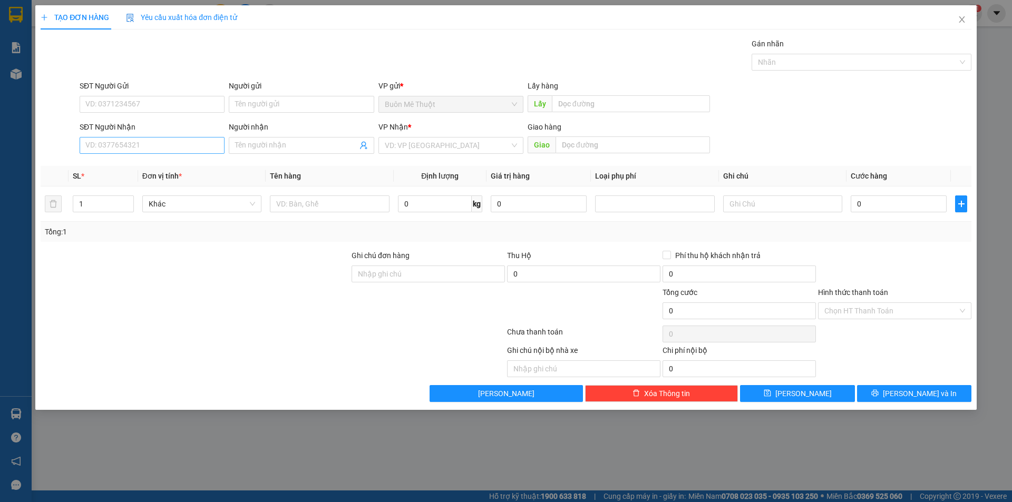
drag, startPoint x: 141, startPoint y: 130, endPoint x: 137, endPoint y: 147, distance: 17.5
click at [141, 141] on div "SĐT Người Nhận VD: 0377654321" at bounding box center [152, 139] width 145 height 37
click at [137, 147] on input "SĐT Người Nhận" at bounding box center [152, 145] width 145 height 17
click at [135, 166] on div "0982246578" at bounding box center [152, 167] width 132 height 12
type input "0982246578"
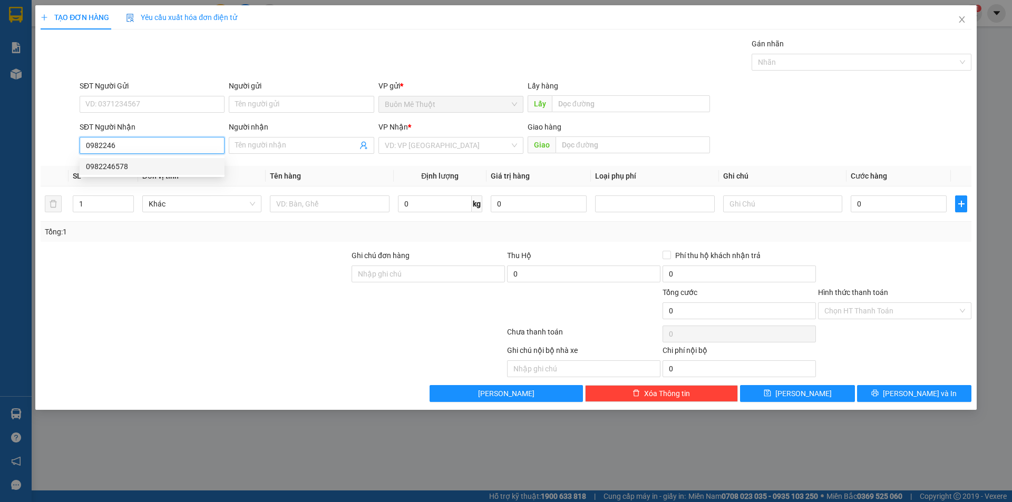
type input "Núi Thành"
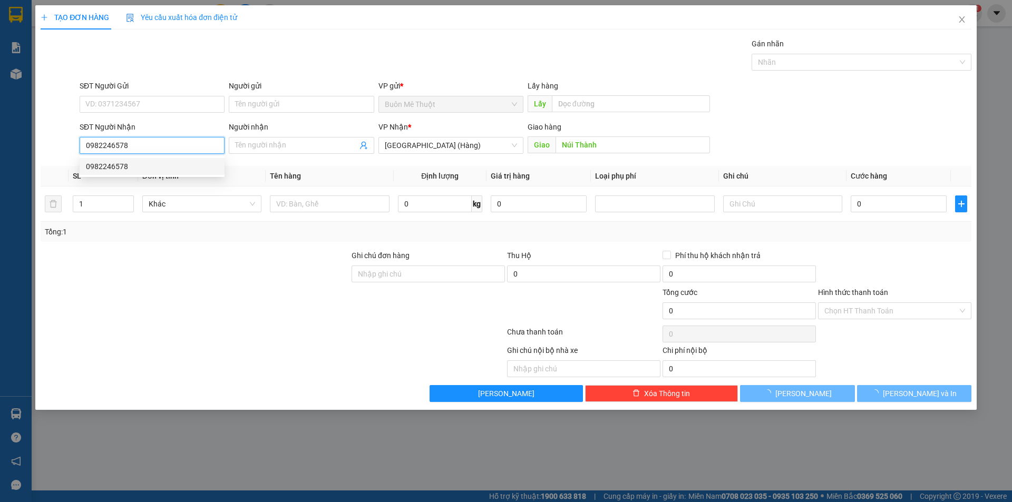
type input "50.000"
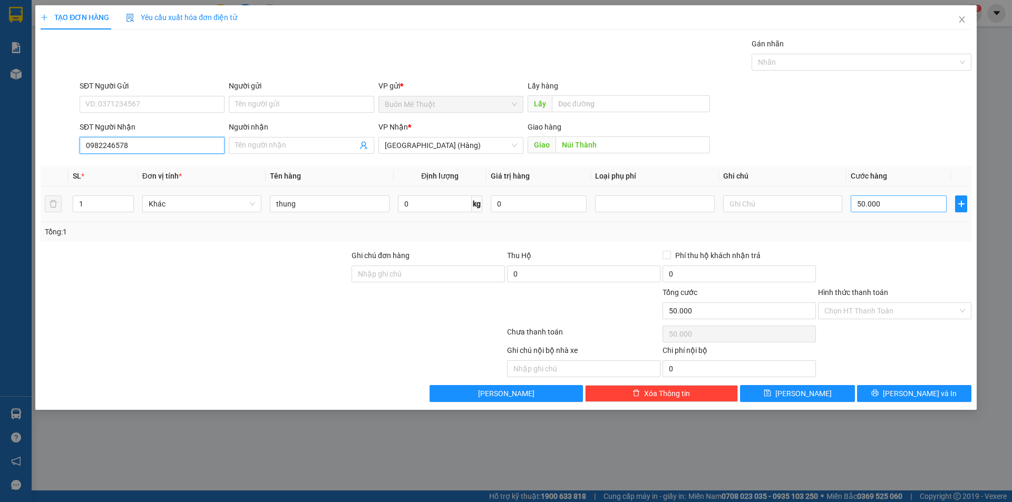
type input "0982246578"
click at [906, 206] on input "50.000" at bounding box center [899, 204] width 96 height 17
type input "7"
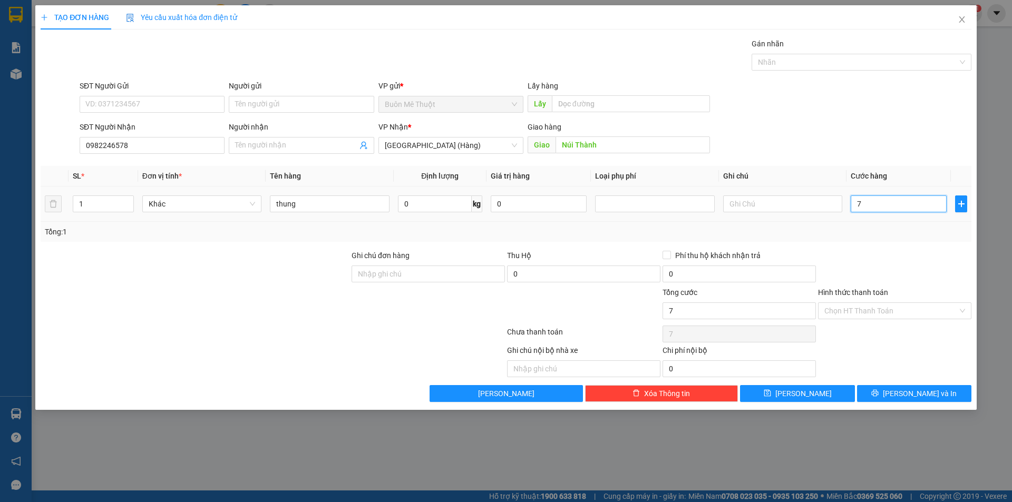
type input "70"
type input "70.000"
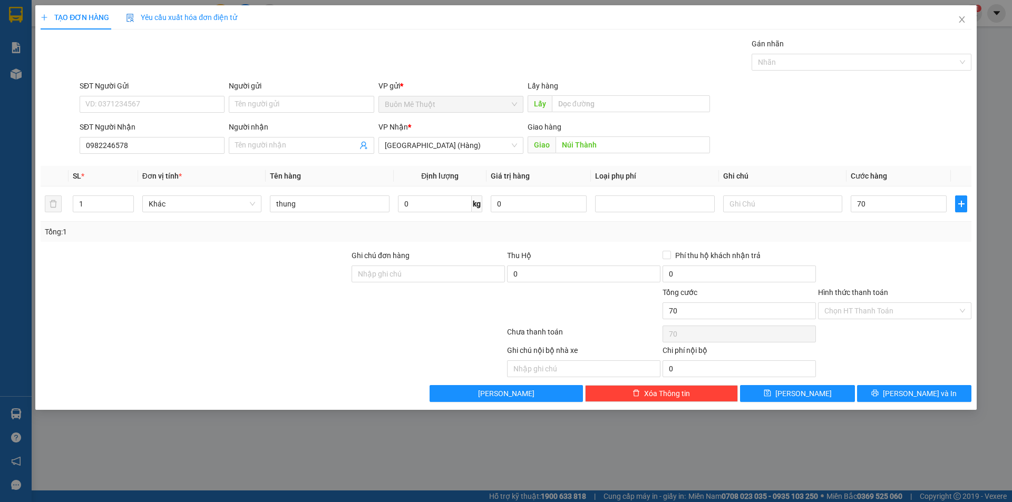
type input "70.000"
click at [910, 238] on div "Tổng: 1" at bounding box center [506, 232] width 931 height 20
click at [329, 209] on input "thung" at bounding box center [329, 204] width 119 height 17
click at [860, 312] on input "Hình thức thanh toán" at bounding box center [890, 311] width 133 height 16
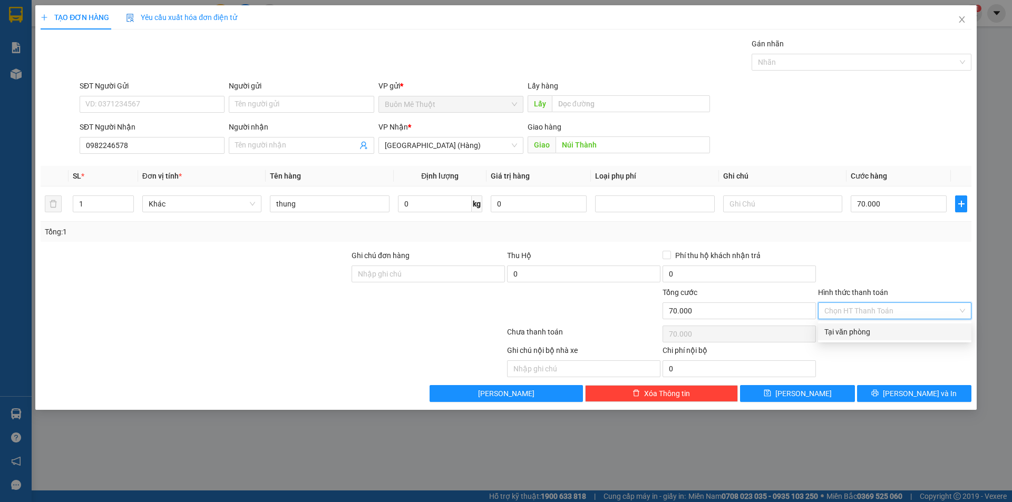
click at [856, 332] on div "Tại văn phòng" at bounding box center [894, 332] width 141 height 12
type input "0"
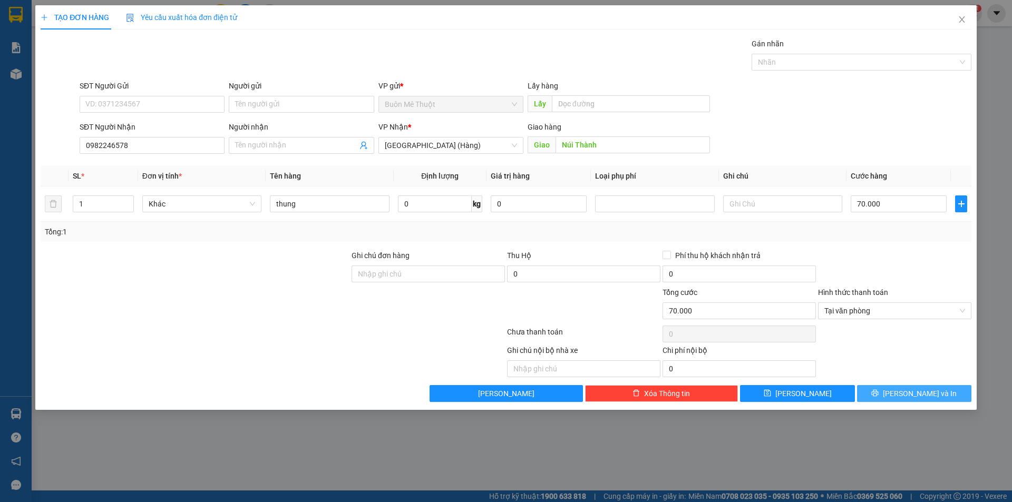
click at [906, 394] on span "Lưu và In" at bounding box center [920, 394] width 74 height 12
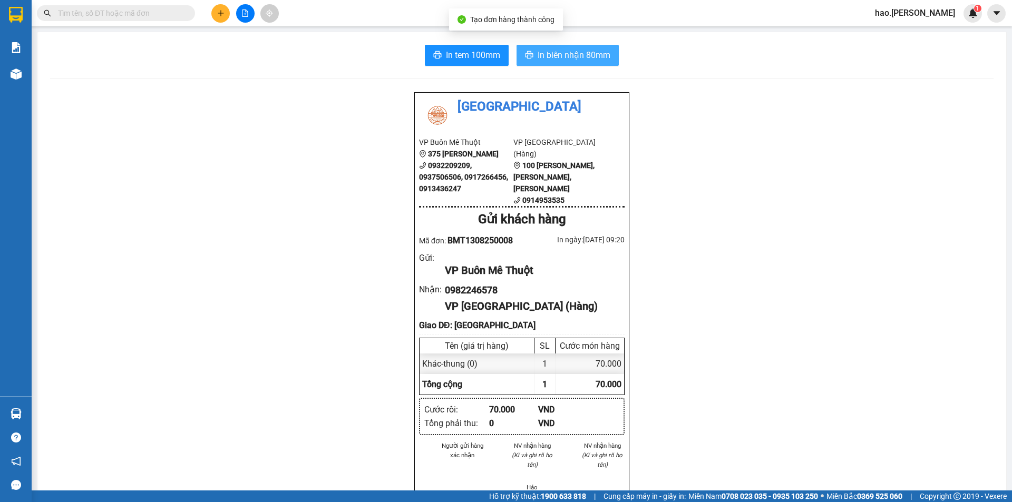
click at [557, 58] on span "In biên nhận 80mm" at bounding box center [574, 54] width 73 height 13
click at [464, 66] on div "In tem 100mm In biên nhận 80mm Thái Sơn VP Buôn Mê Thuột 375 Hoàng Diệu 0932209…" at bounding box center [521, 488] width 969 height 912
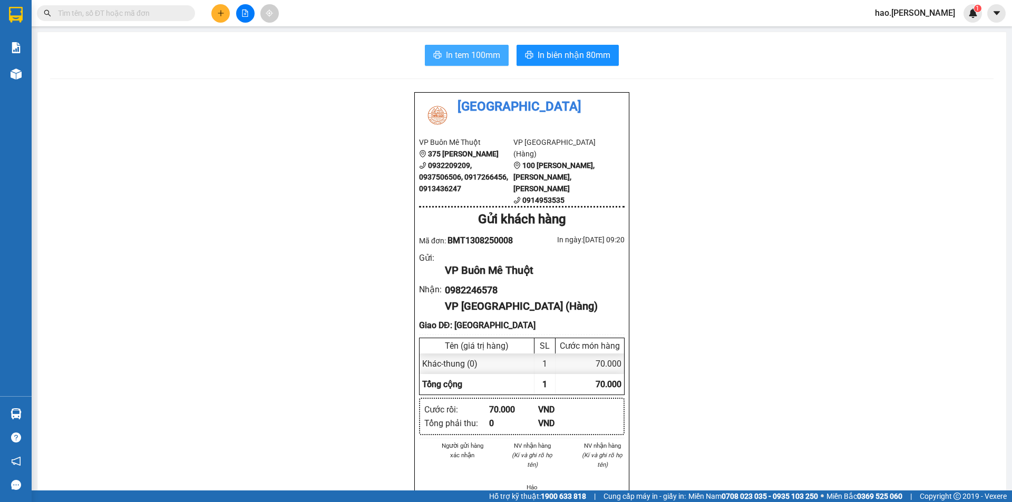
click at [466, 58] on span "In tem 100mm" at bounding box center [473, 54] width 54 height 13
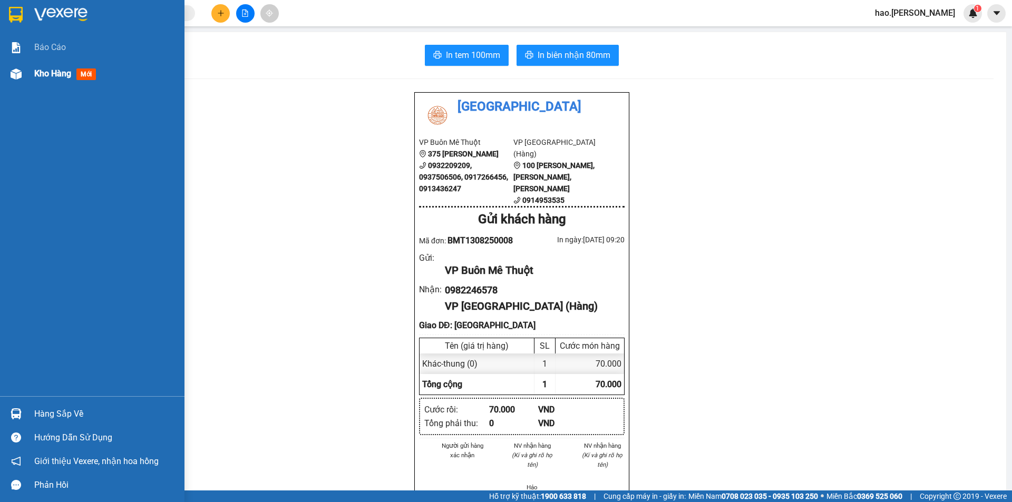
drag, startPoint x: 30, startPoint y: 76, endPoint x: 54, endPoint y: 73, distance: 24.5
click at [38, 74] on div "Kho hàng mới" at bounding box center [92, 74] width 184 height 26
click at [54, 73] on span "Kho hàng" at bounding box center [52, 74] width 37 height 10
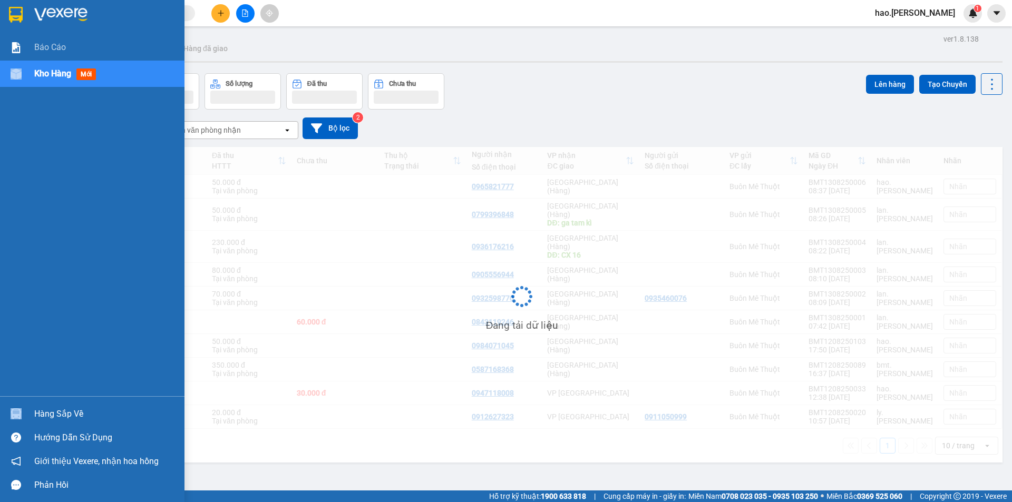
click at [54, 73] on span "Kho hàng" at bounding box center [52, 74] width 37 height 10
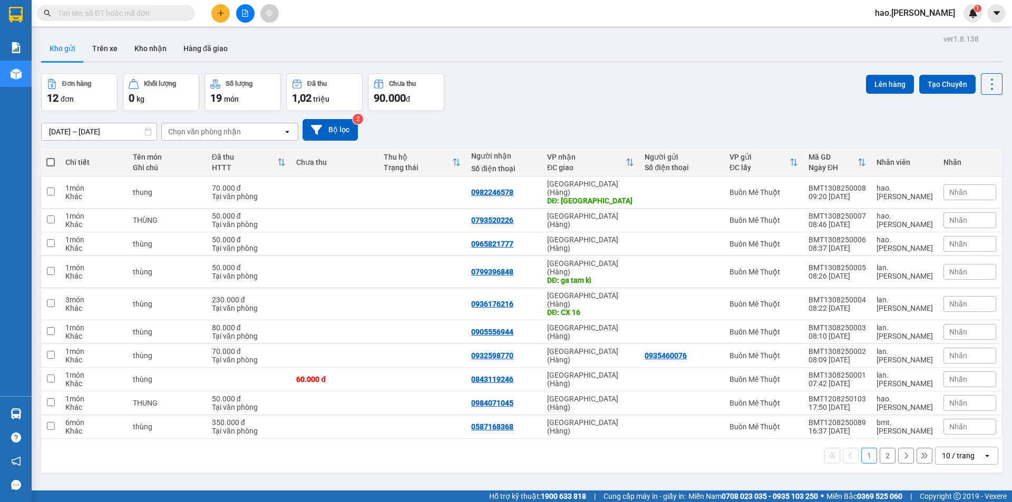
click at [226, 17] on button at bounding box center [220, 13] width 18 height 18
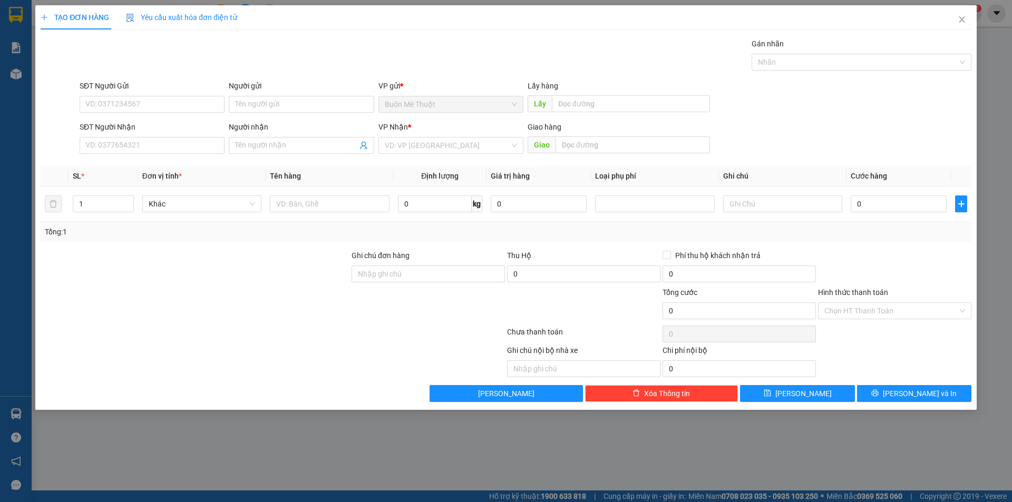
click at [137, 161] on div "Transit Pickup Surcharge Ids Transit Deliver Surcharge Ids Transit Deliver Surc…" at bounding box center [506, 220] width 931 height 364
click at [139, 160] on div "Transit Pickup Surcharge Ids Transit Deliver Surcharge Ids Transit Deliver Surc…" at bounding box center [506, 220] width 931 height 364
click at [160, 145] on input "SĐT Người Nhận" at bounding box center [152, 145] width 145 height 17
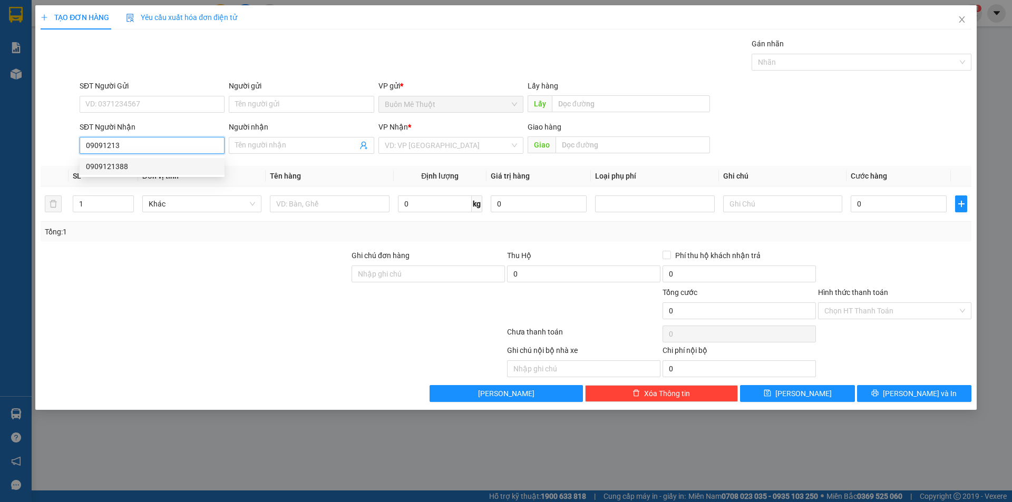
click at [133, 161] on div "0909121388" at bounding box center [152, 167] width 132 height 12
type input "0909121388"
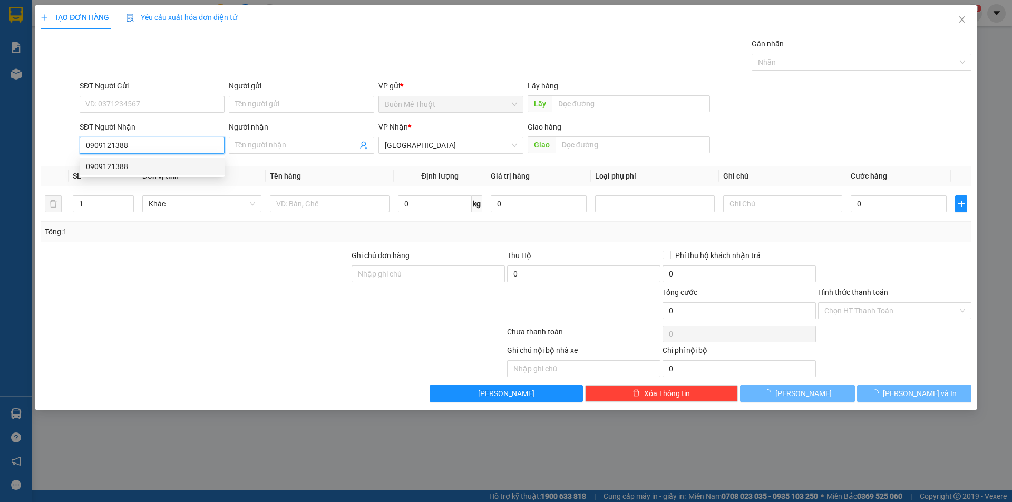
type input "20.000"
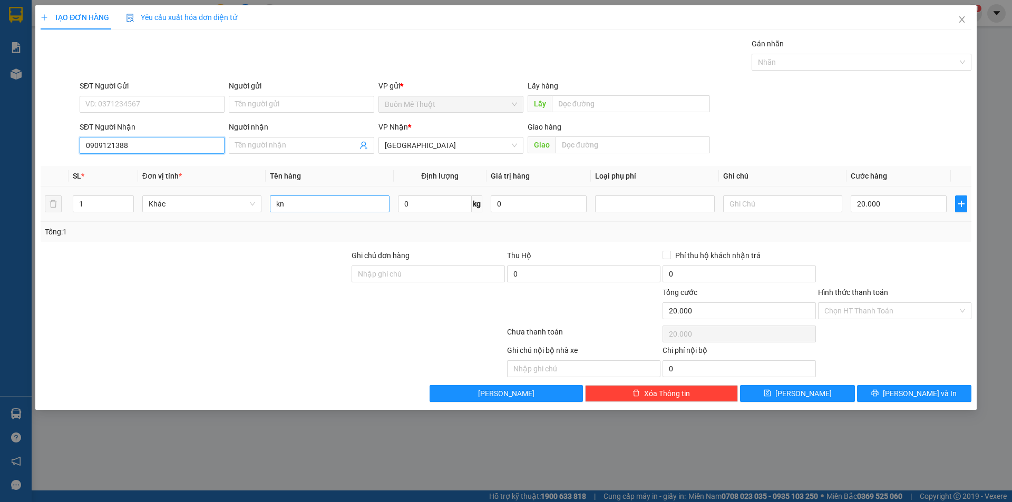
type input "0909121388"
click at [306, 208] on input "kn" at bounding box center [329, 204] width 119 height 17
type input "KIỆN"
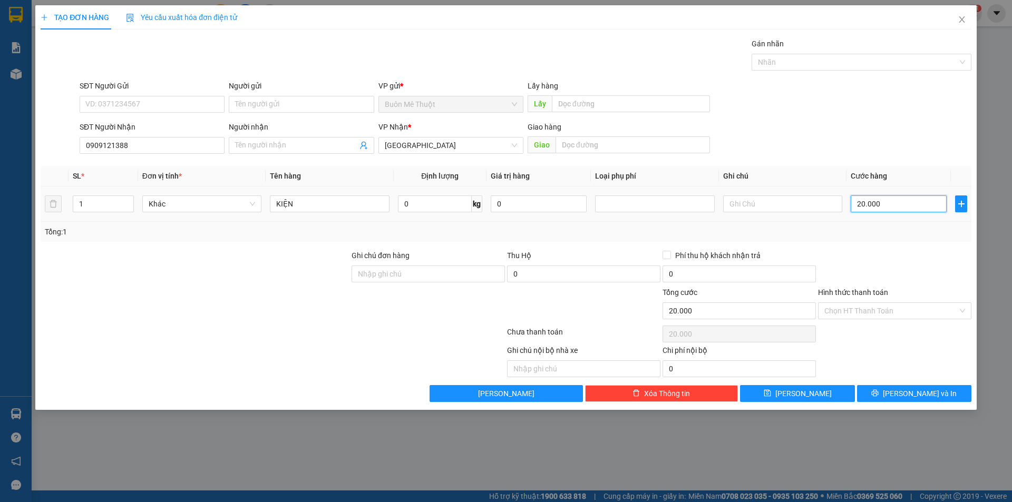
click at [866, 196] on input "20.000" at bounding box center [899, 204] width 96 height 17
type input "3"
type input "30"
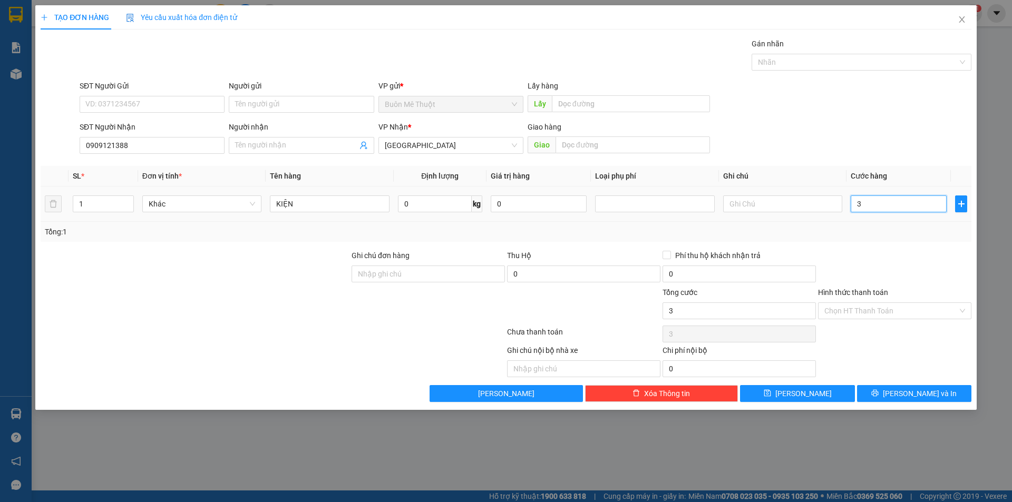
type input "30"
type input "30.000"
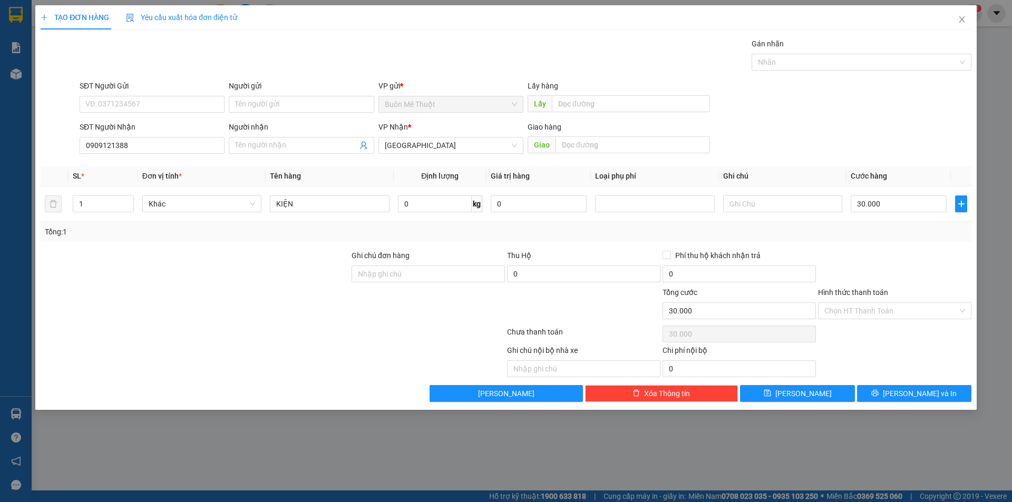
click at [872, 241] on div "Tổng: 1" at bounding box center [506, 232] width 931 height 20
click at [851, 310] on input "Hình thức thanh toán" at bounding box center [890, 311] width 133 height 16
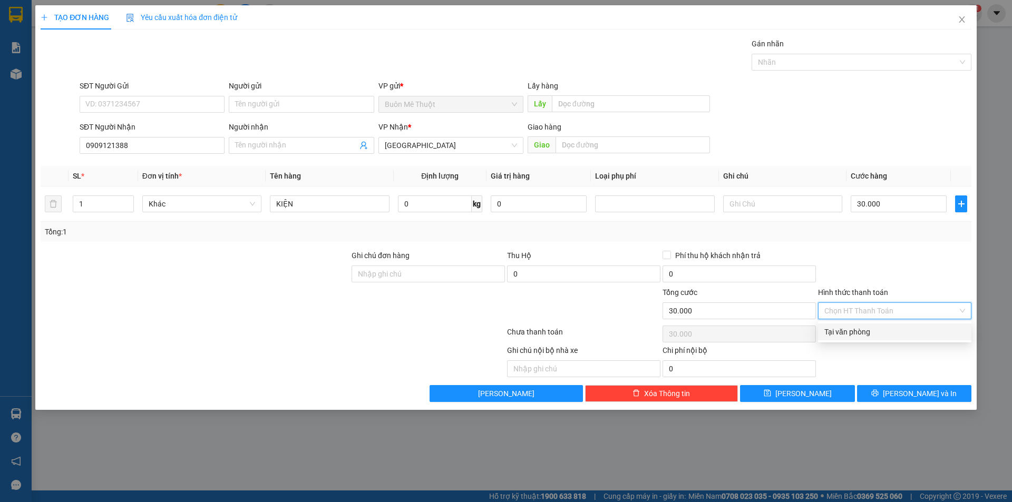
click at [827, 330] on div "Tại văn phòng" at bounding box center [894, 332] width 141 height 12
type input "0"
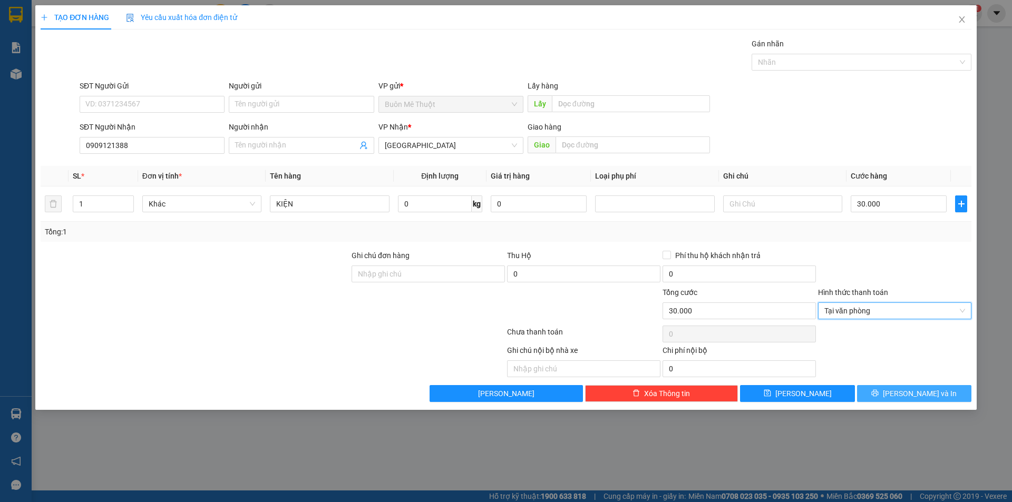
click at [880, 390] on button "Lưu và In" at bounding box center [914, 393] width 114 height 17
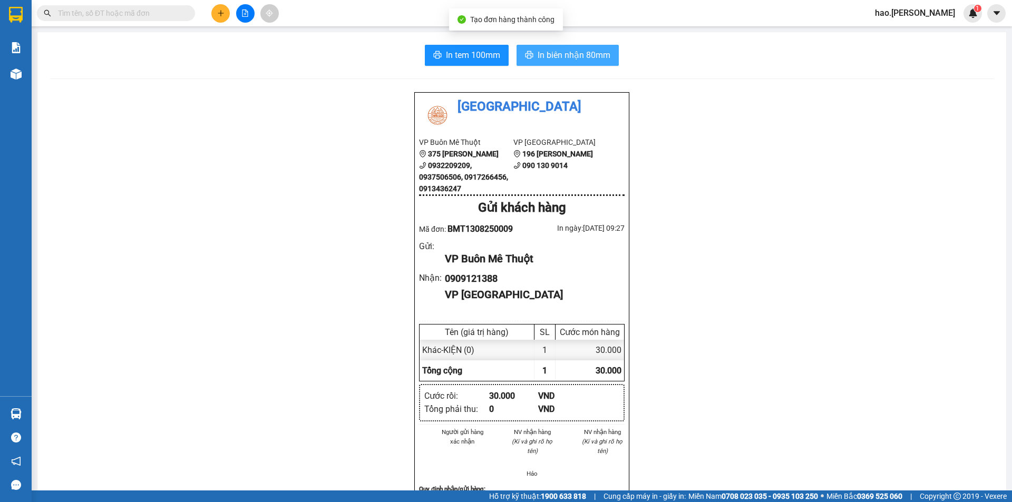
click at [547, 54] on span "In biên nhận 80mm" at bounding box center [574, 54] width 73 height 13
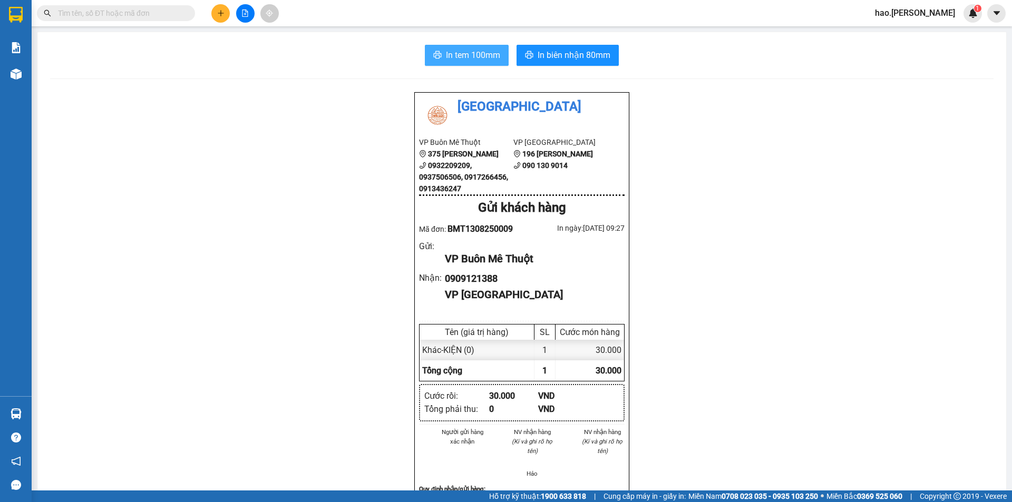
drag, startPoint x: 472, startPoint y: 64, endPoint x: 478, endPoint y: 65, distance: 6.0
click at [474, 64] on button "In tem 100mm" at bounding box center [467, 55] width 84 height 21
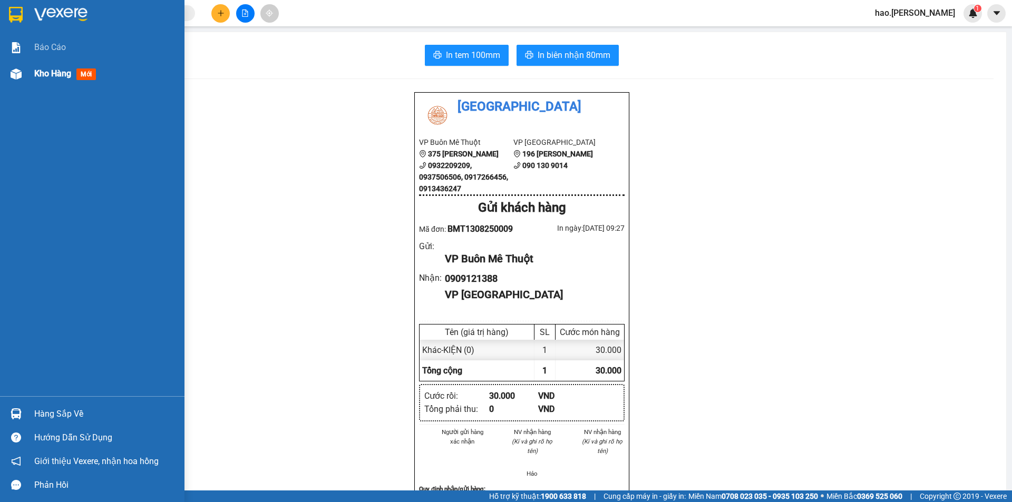
click at [43, 74] on span "Kho hàng" at bounding box center [52, 74] width 37 height 10
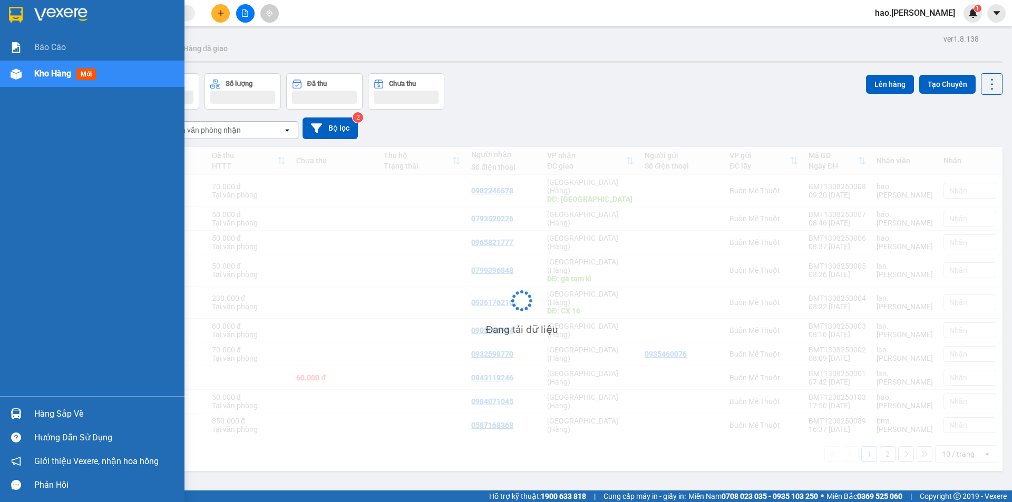
click at [43, 74] on span "Kho hàng" at bounding box center [52, 74] width 37 height 10
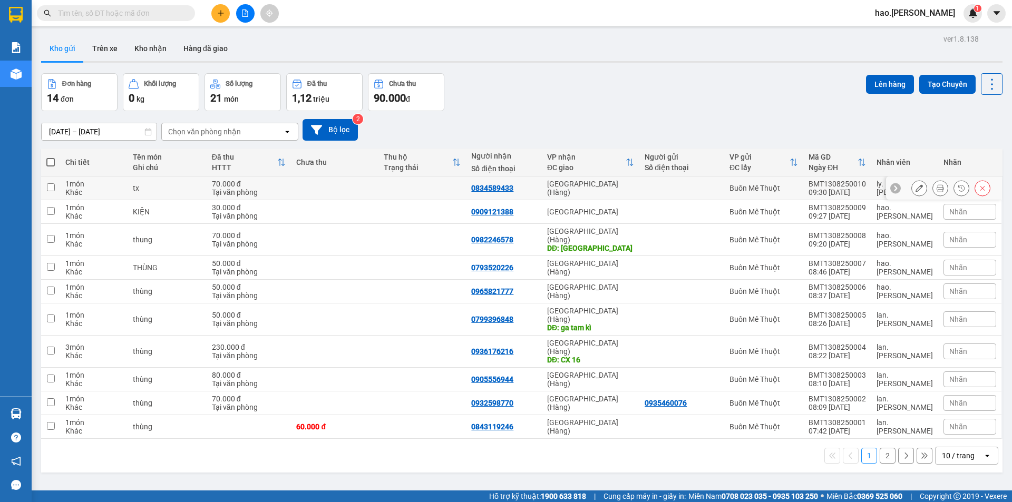
click at [937, 189] on icon at bounding box center [940, 187] width 7 height 7
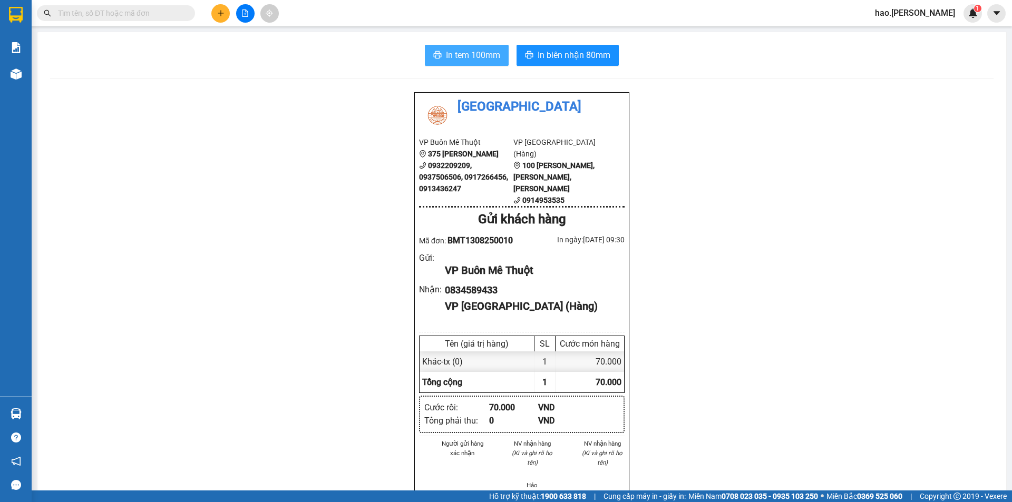
click at [458, 57] on span "In tem 100mm" at bounding box center [473, 54] width 54 height 13
click at [180, 12] on input "text" at bounding box center [120, 13] width 124 height 12
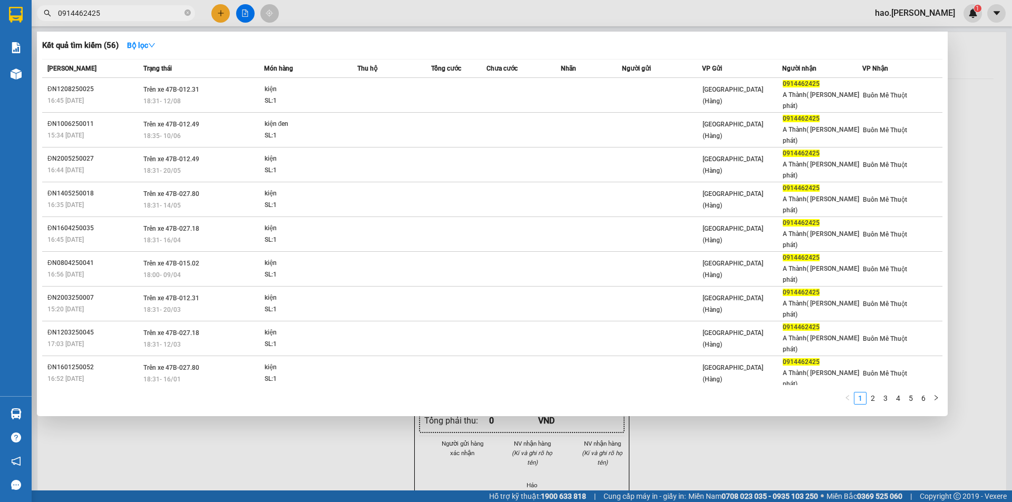
type input "0914462425"
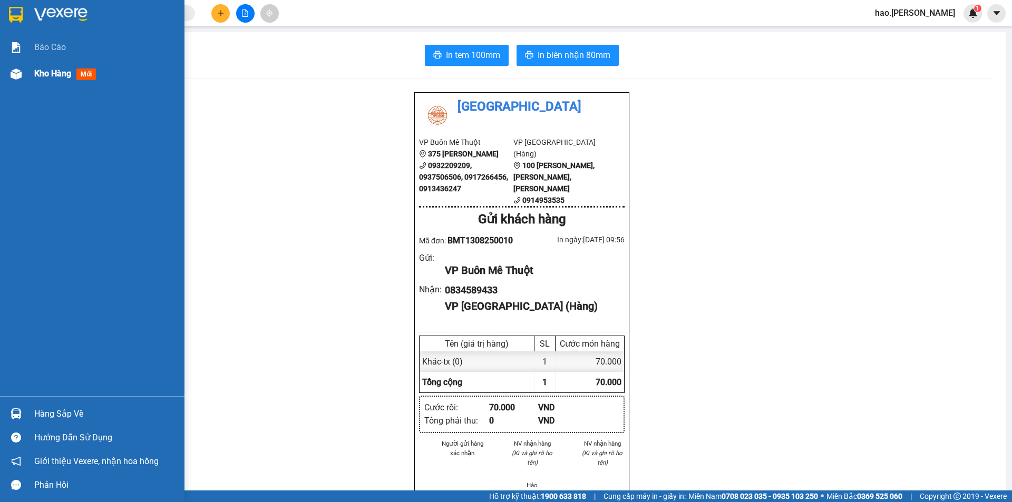
click at [62, 80] on div "Kho hàng mới" at bounding box center [105, 74] width 142 height 26
click at [62, 80] on div "Kho hàng mới" at bounding box center [67, 73] width 66 height 13
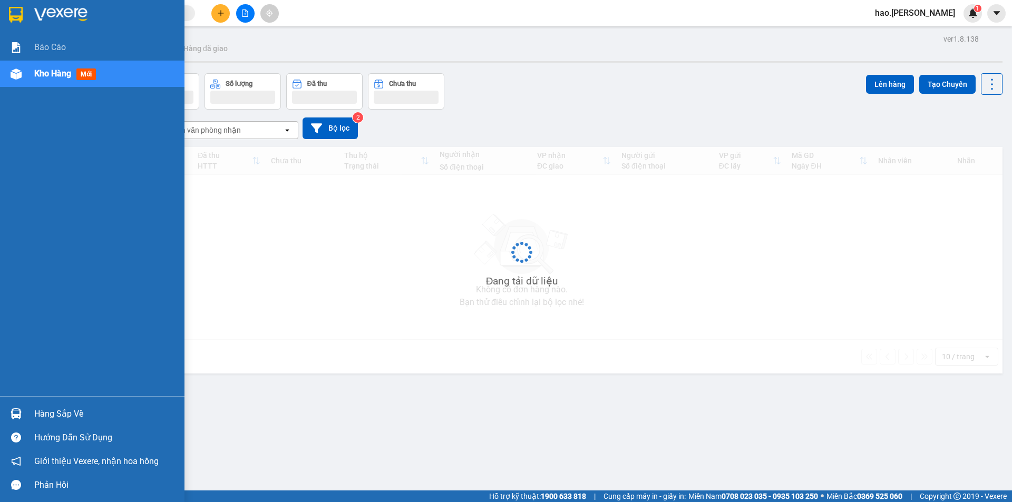
click at [62, 80] on div "Kho hàng mới" at bounding box center [67, 73] width 66 height 13
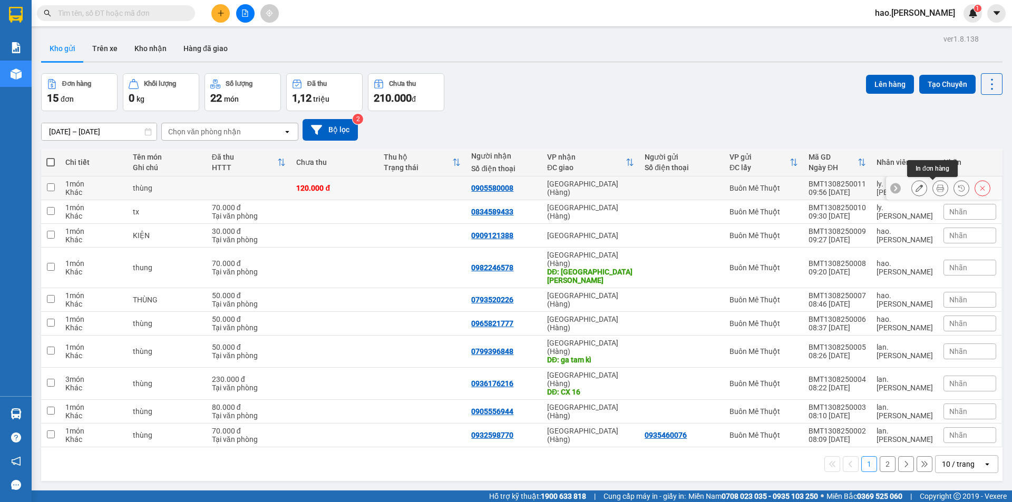
click at [933, 192] on button at bounding box center [940, 188] width 15 height 18
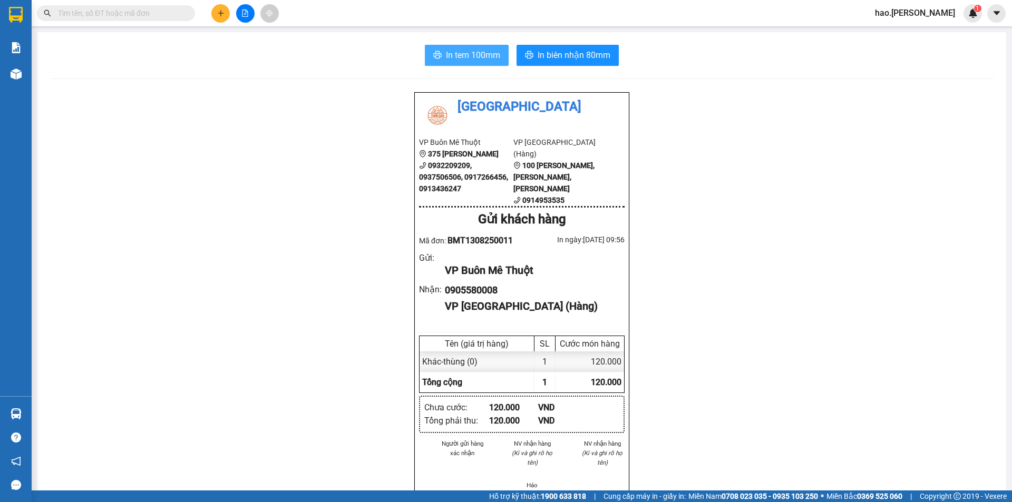
click at [468, 56] on span "In tem 100mm" at bounding box center [473, 54] width 54 height 13
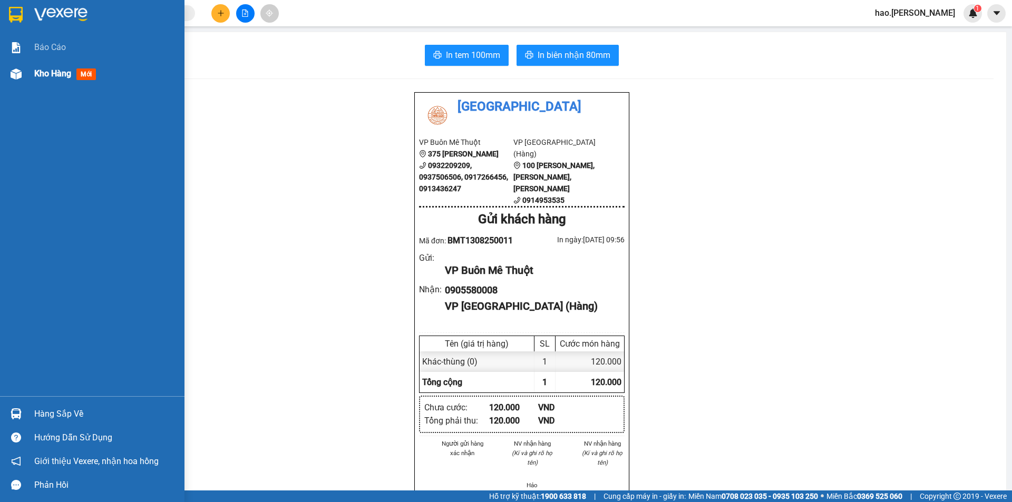
click at [39, 72] on span "Kho hàng" at bounding box center [52, 74] width 37 height 10
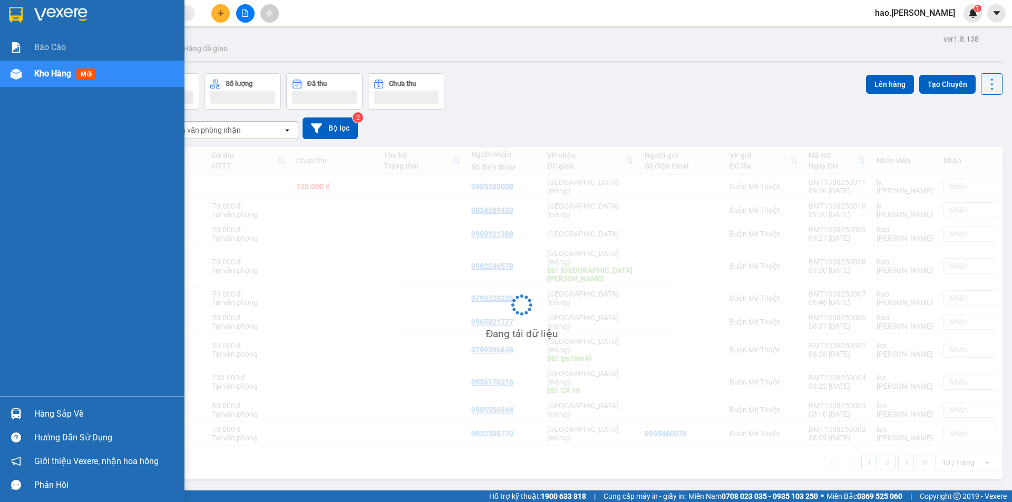
click at [39, 72] on span "Kho hàng" at bounding box center [52, 74] width 37 height 10
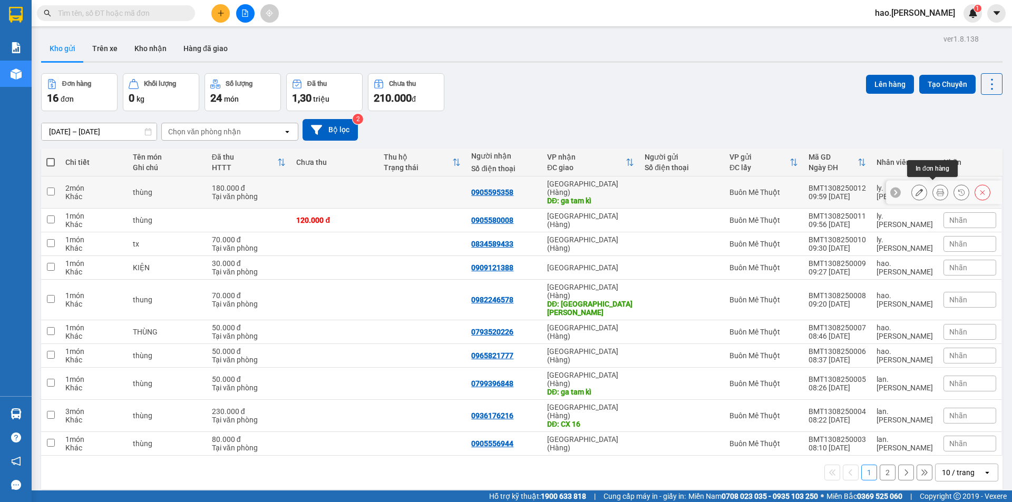
click at [937, 189] on icon at bounding box center [940, 192] width 7 height 7
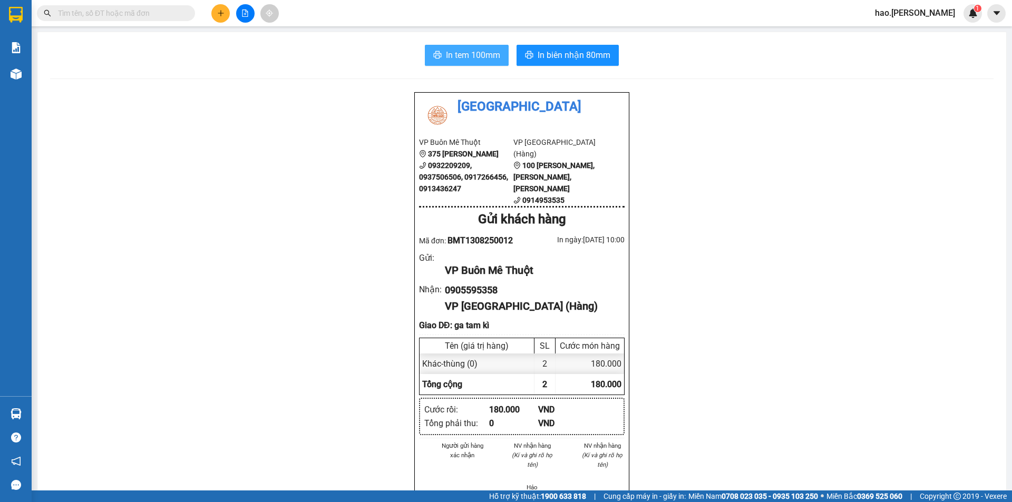
click at [443, 47] on button "In tem 100mm" at bounding box center [467, 55] width 84 height 21
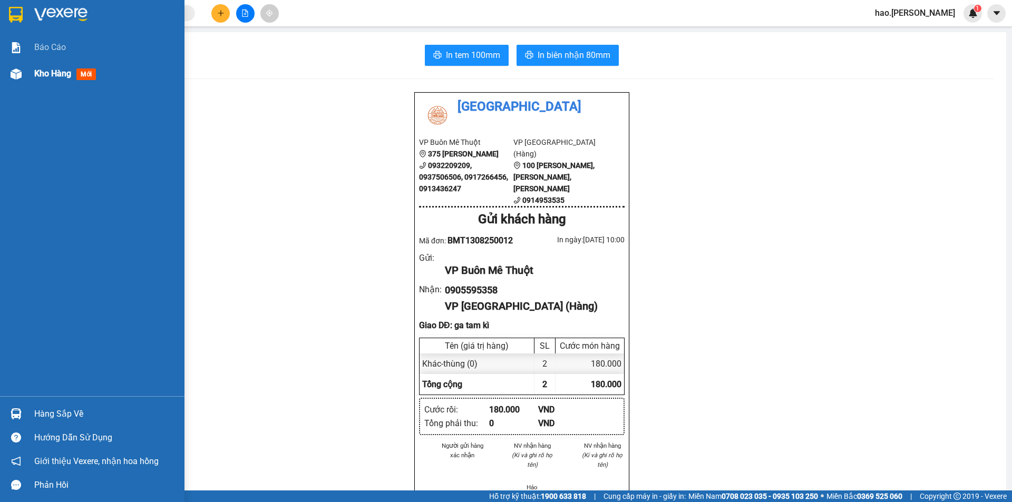
click at [14, 78] on img at bounding box center [16, 74] width 11 height 11
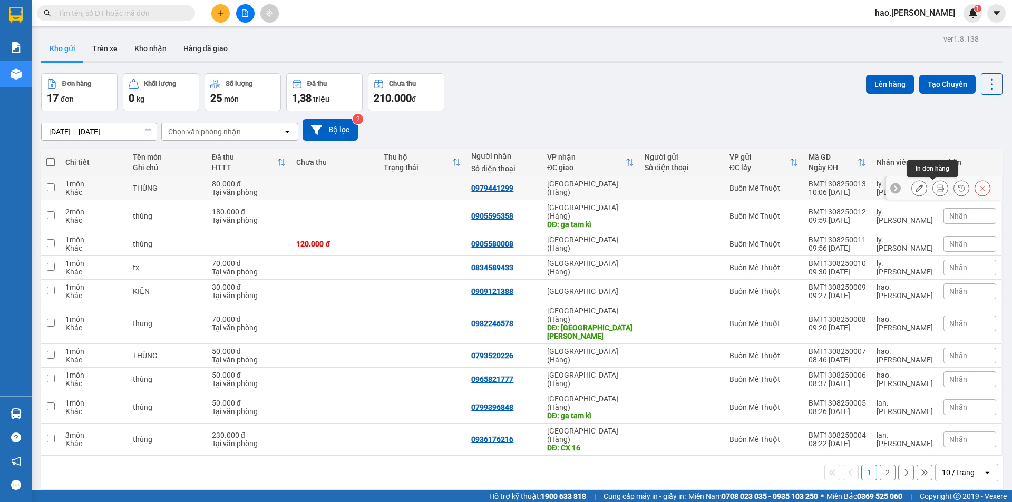
click at [937, 191] on icon at bounding box center [940, 187] width 7 height 7
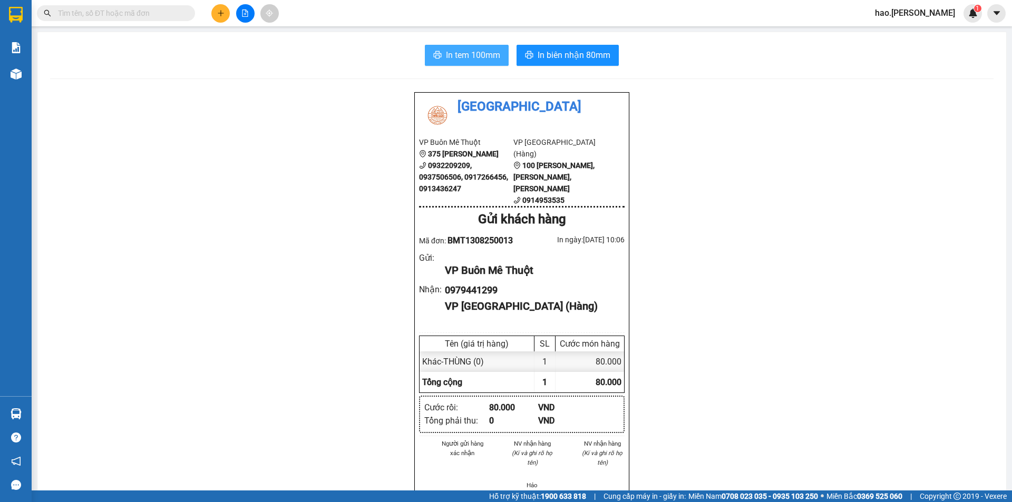
click at [487, 62] on button "In tem 100mm" at bounding box center [467, 55] width 84 height 21
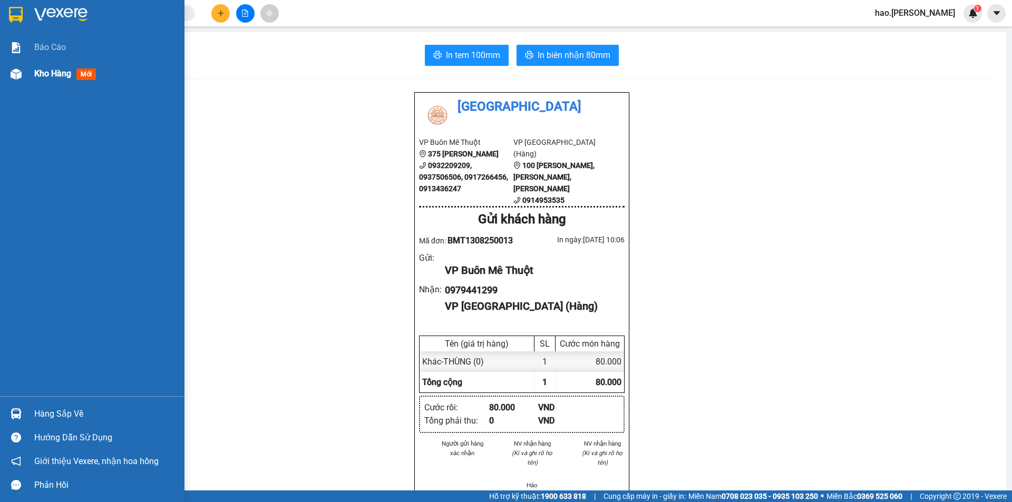
click at [38, 77] on span "Kho hàng" at bounding box center [52, 74] width 37 height 10
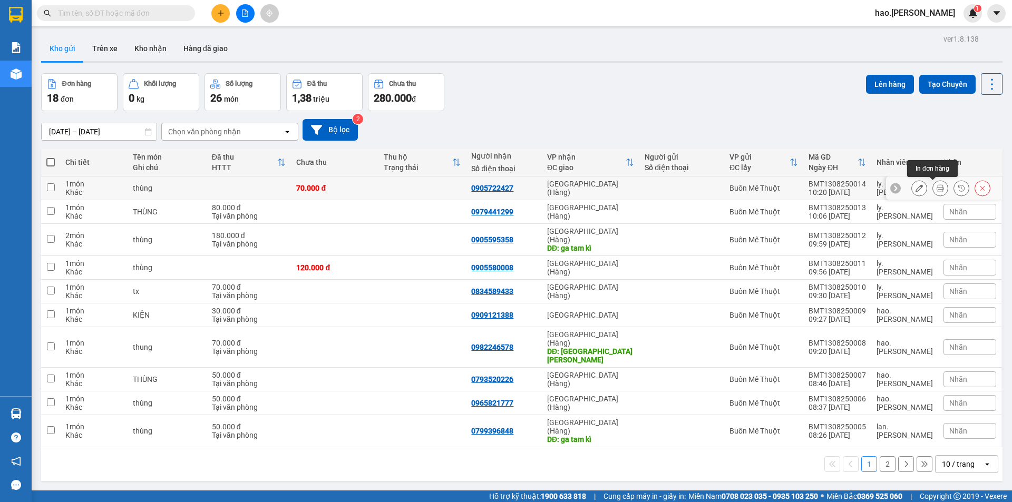
click at [936, 187] on button at bounding box center [940, 188] width 15 height 18
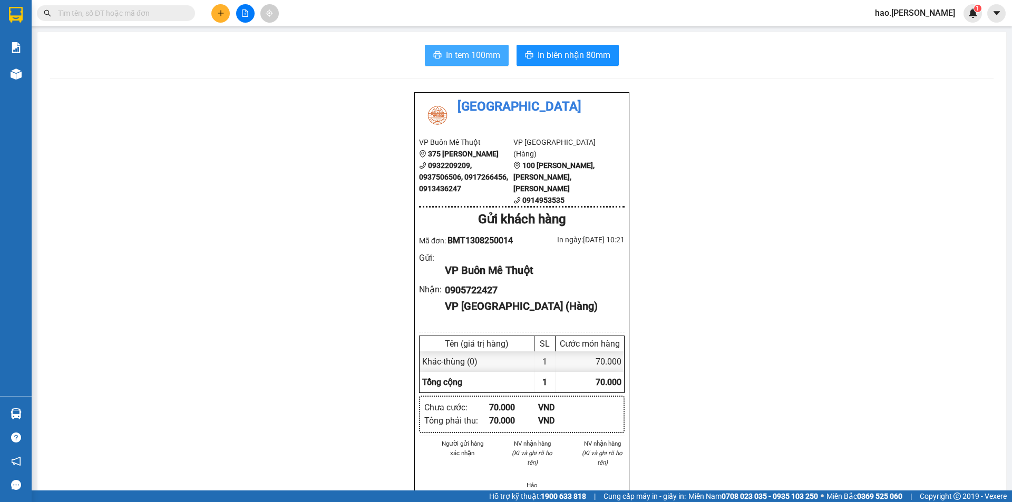
click at [471, 62] on span "In tem 100mm" at bounding box center [473, 54] width 54 height 13
click at [225, 13] on button at bounding box center [220, 13] width 18 height 18
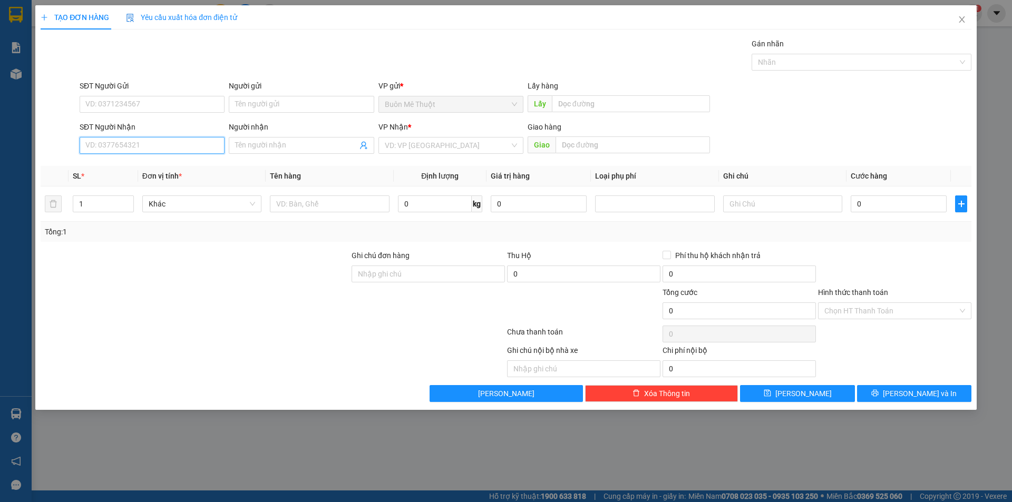
drag, startPoint x: 142, startPoint y: 140, endPoint x: 123, endPoint y: 125, distance: 23.7
click at [134, 137] on div "SĐT Người Nhận VD: 0377654321" at bounding box center [152, 139] width 145 height 37
click at [110, 169] on div "0941597070 - khoa" at bounding box center [152, 167] width 132 height 12
type input "0941597070"
type input "khoa"
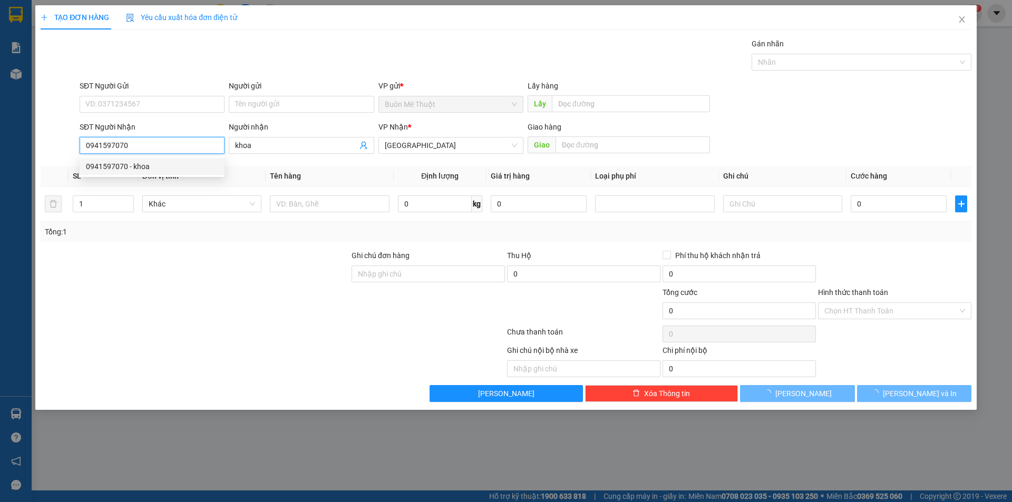
type input "40.000"
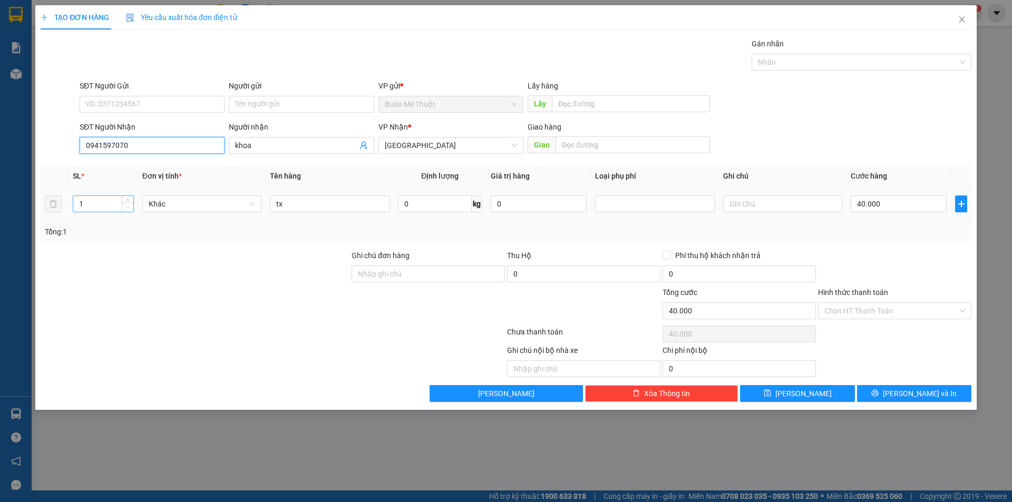
click at [127, 202] on span "Decrease Value" at bounding box center [128, 206] width 12 height 9
type input "0941597070"
type input "2"
click at [129, 199] on span "up" at bounding box center [128, 201] width 6 height 6
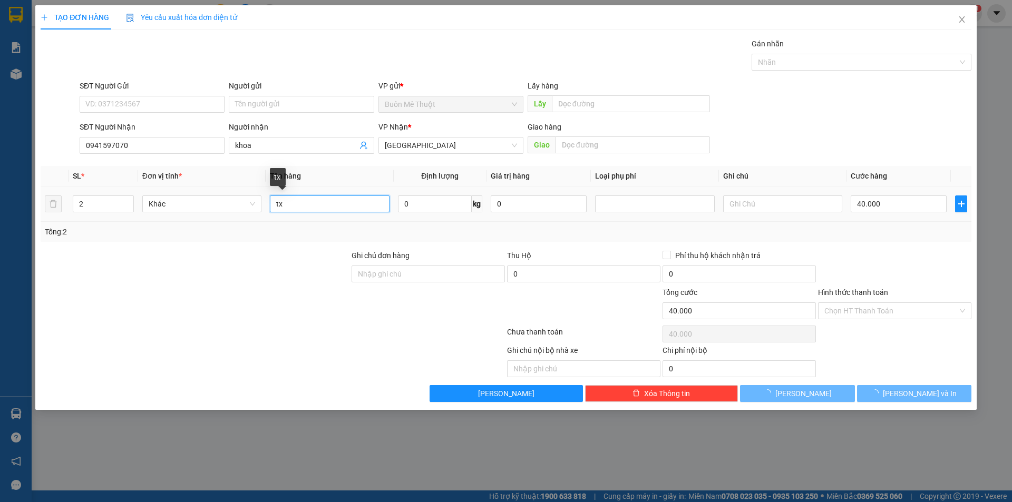
click at [287, 205] on input "tx" at bounding box center [329, 204] width 119 height 17
type input "0"
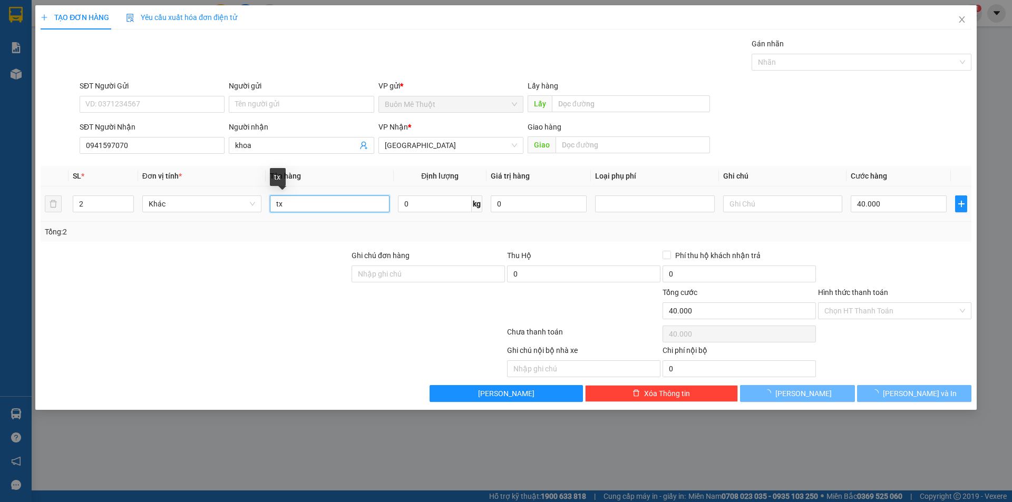
type input "0"
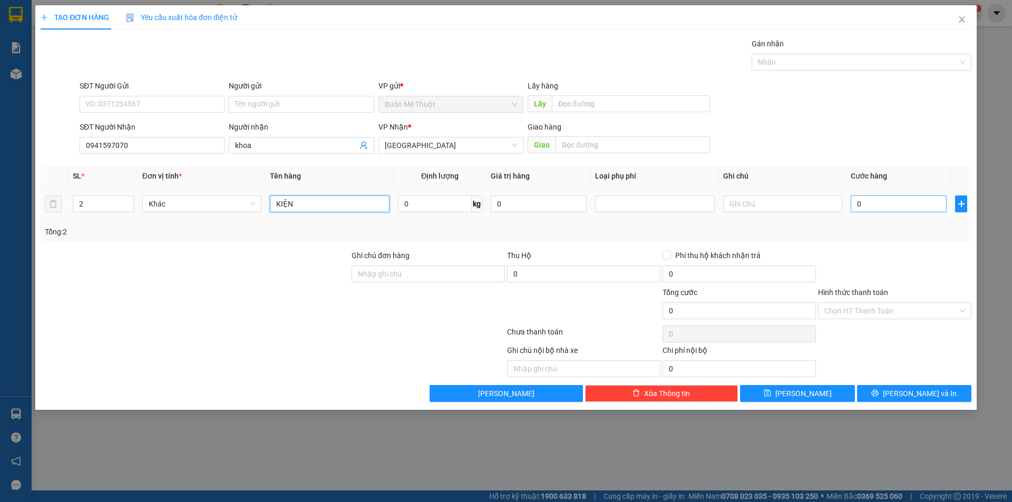
type input "KIỆN"
click at [874, 207] on input "0" at bounding box center [899, 204] width 96 height 17
type input "7"
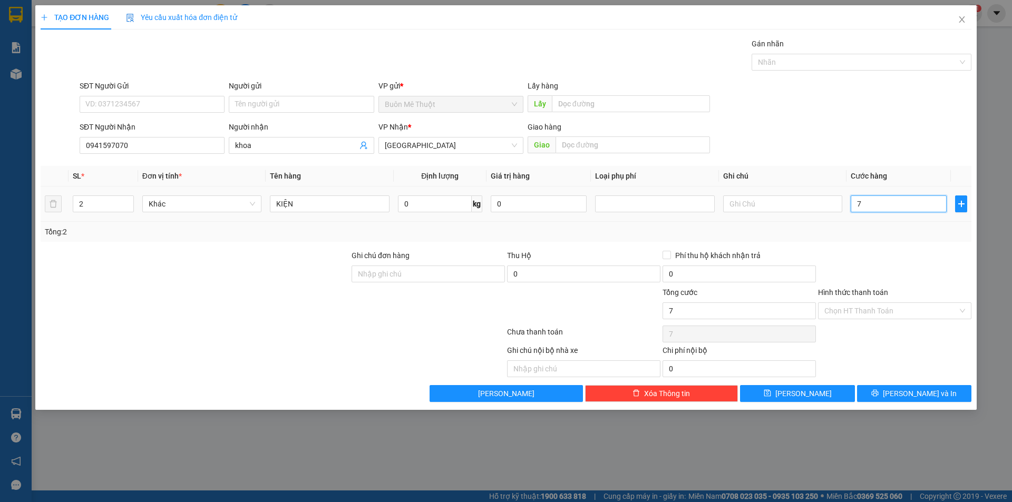
type input "70"
type input "70.000"
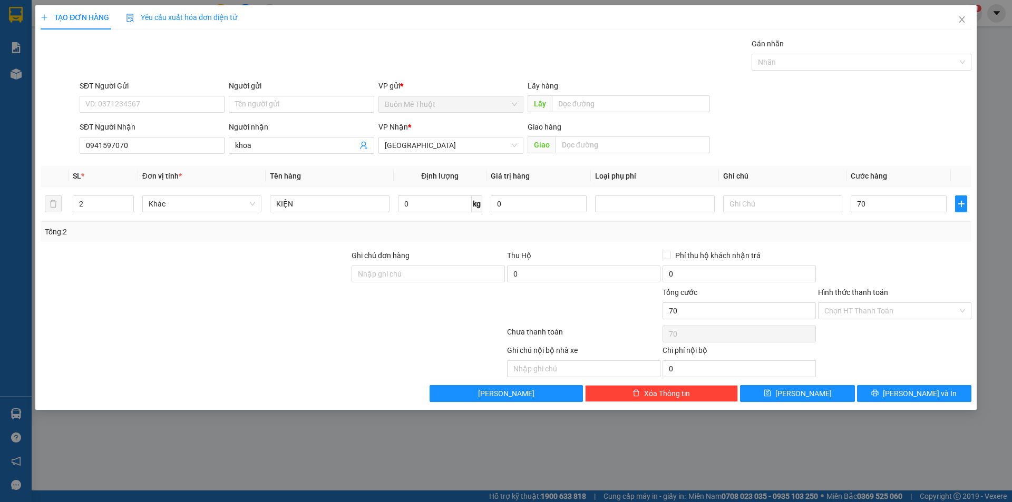
type input "70.000"
click at [899, 270] on div at bounding box center [895, 268] width 156 height 37
drag, startPoint x: 848, startPoint y: 314, endPoint x: 858, endPoint y: 344, distance: 31.0
click at [848, 316] on input "Hình thức thanh toán" at bounding box center [890, 311] width 133 height 16
click at [858, 345] on div "Ghi chú nội bộ nhà xe Chi phí nội bộ 0" at bounding box center [506, 361] width 933 height 33
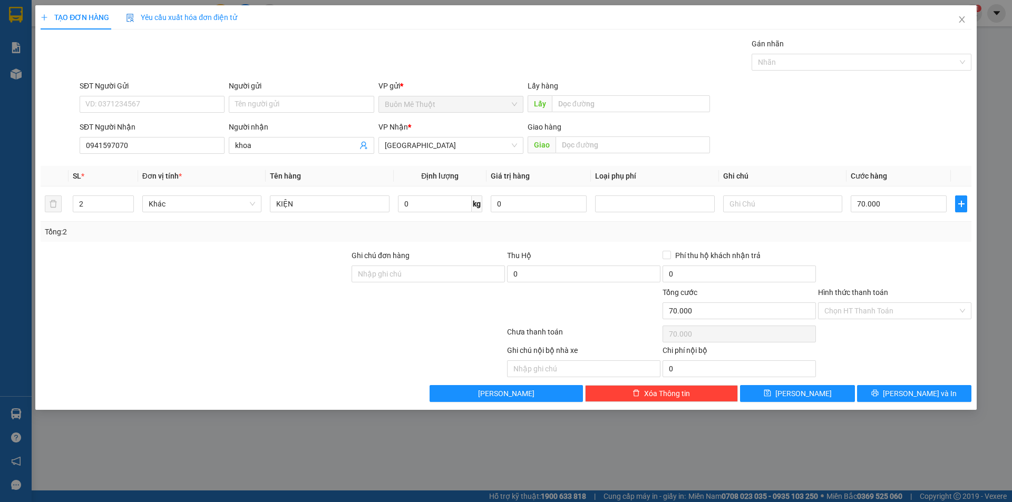
drag, startPoint x: 856, startPoint y: 312, endPoint x: 856, endPoint y: 321, distance: 9.0
click at [856, 315] on input "Hình thức thanh toán" at bounding box center [890, 311] width 133 height 16
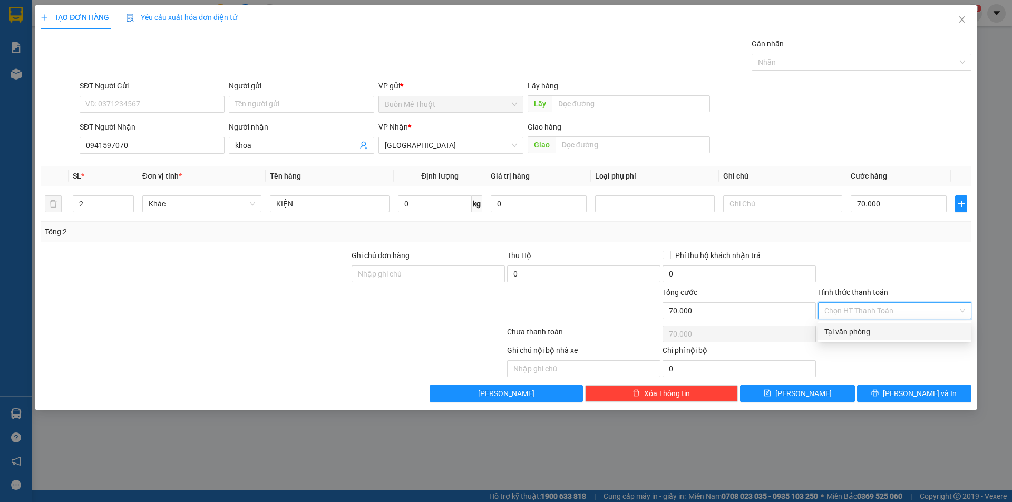
drag, startPoint x: 856, startPoint y: 326, endPoint x: 859, endPoint y: 340, distance: 14.1
click at [857, 330] on div "Tại văn phòng" at bounding box center [894, 332] width 153 height 17
type input "0"
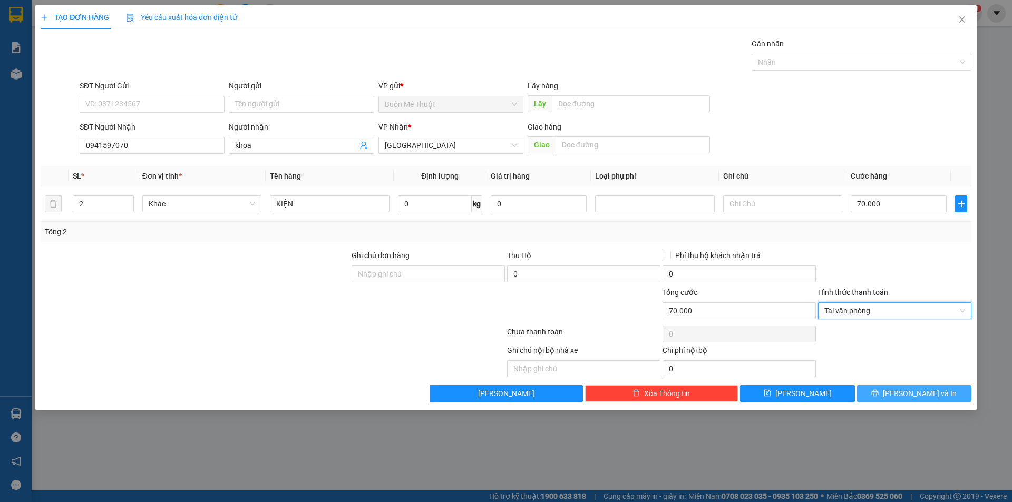
click at [889, 388] on button "Lưu và In" at bounding box center [914, 393] width 114 height 17
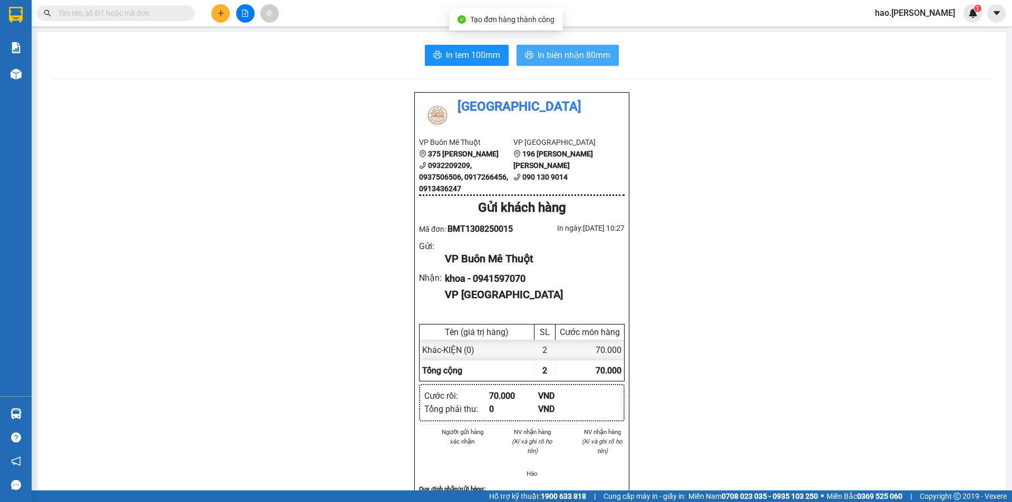
click at [528, 65] on button "In biên nhận 80mm" at bounding box center [568, 55] width 102 height 21
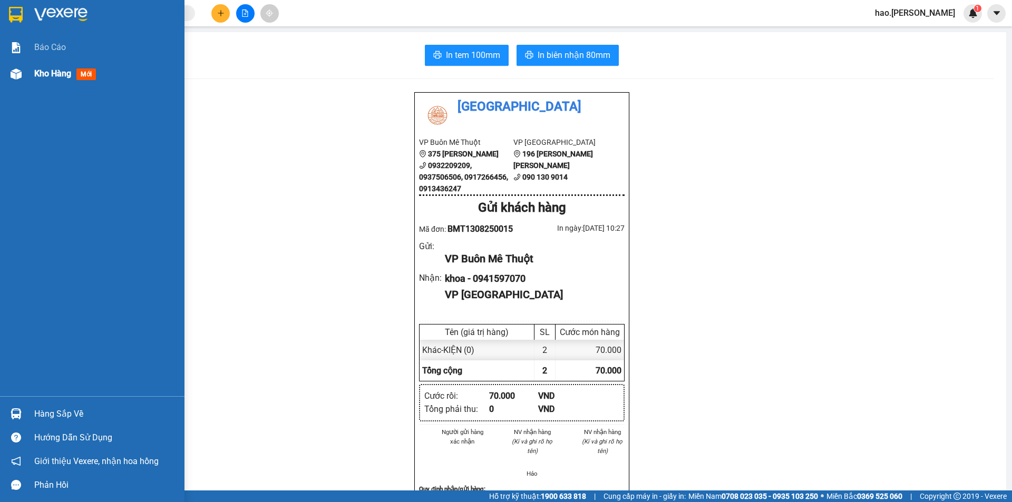
drag, startPoint x: 34, startPoint y: 83, endPoint x: 40, endPoint y: 80, distance: 6.9
click at [36, 82] on div "Kho hàng mới" at bounding box center [92, 74] width 184 height 26
click at [37, 81] on div "Kho hàng mới" at bounding box center [105, 74] width 142 height 26
click at [40, 80] on div "Kho hàng mới" at bounding box center [105, 74] width 142 height 26
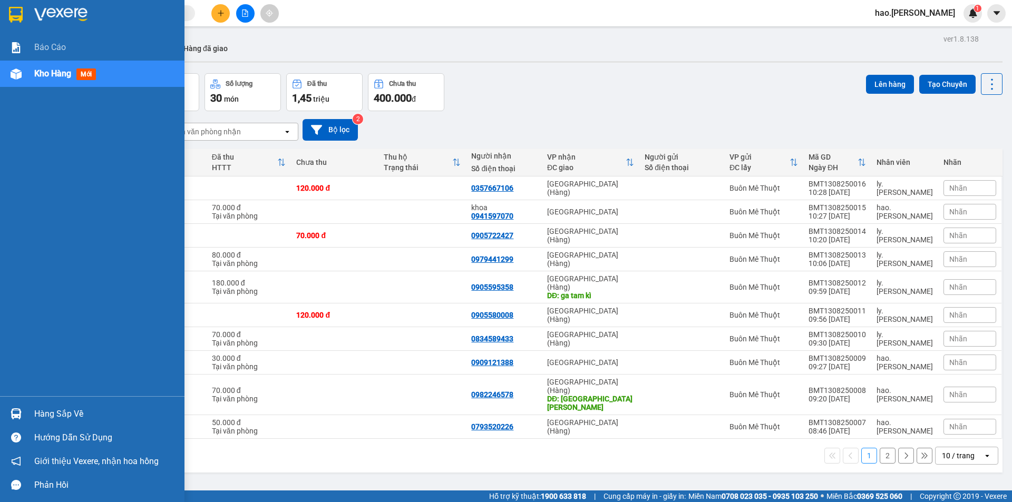
click at [59, 69] on span "Kho hàng" at bounding box center [52, 74] width 37 height 10
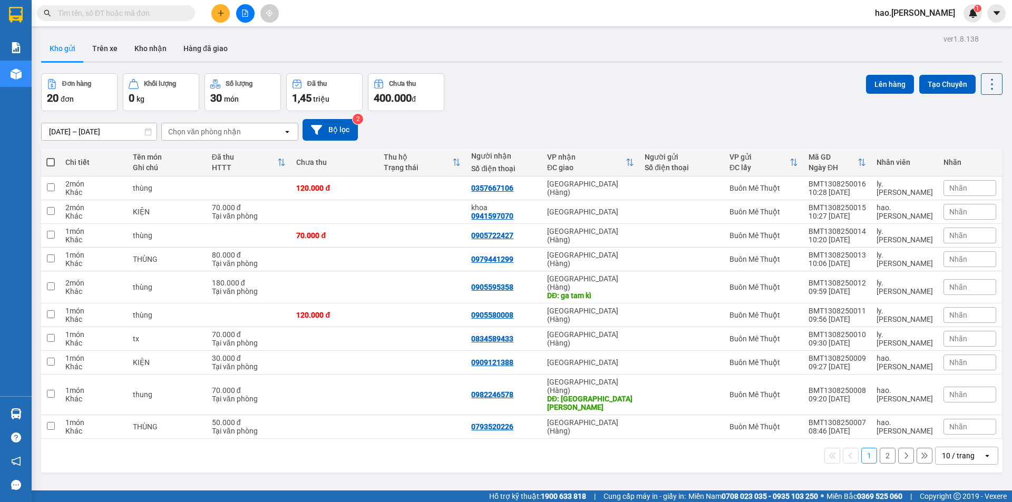
drag, startPoint x: 137, startPoint y: 44, endPoint x: 80, endPoint y: 56, distance: 58.1
click at [135, 44] on button "Kho nhận" at bounding box center [150, 48] width 49 height 25
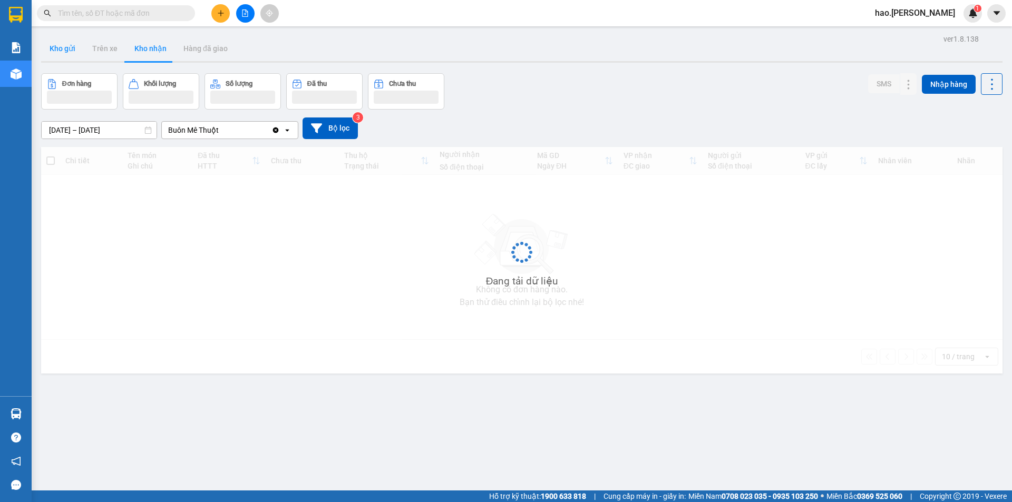
click at [66, 53] on button "Kho gửi" at bounding box center [62, 48] width 43 height 25
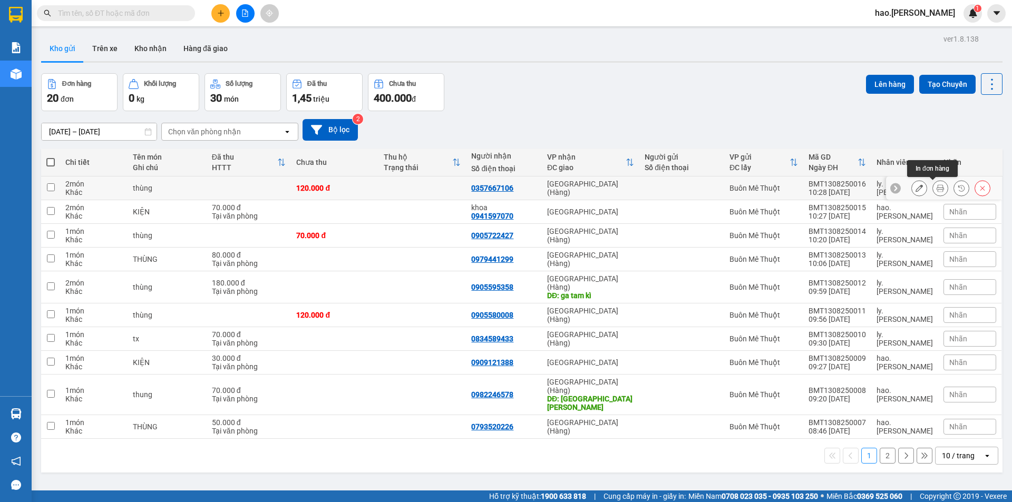
click at [937, 190] on icon at bounding box center [940, 187] width 7 height 7
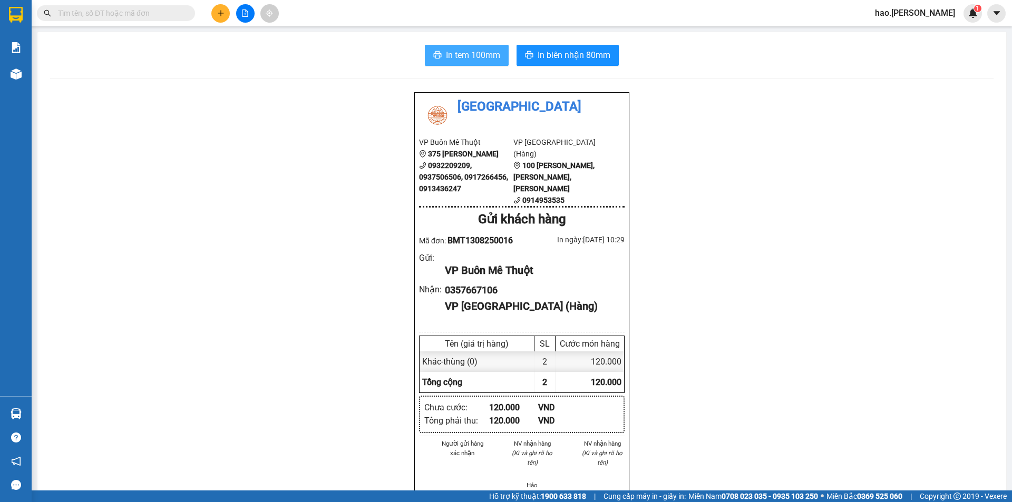
click at [474, 57] on span "In tem 100mm" at bounding box center [473, 54] width 54 height 13
click at [225, 13] on button at bounding box center [220, 13] width 18 height 18
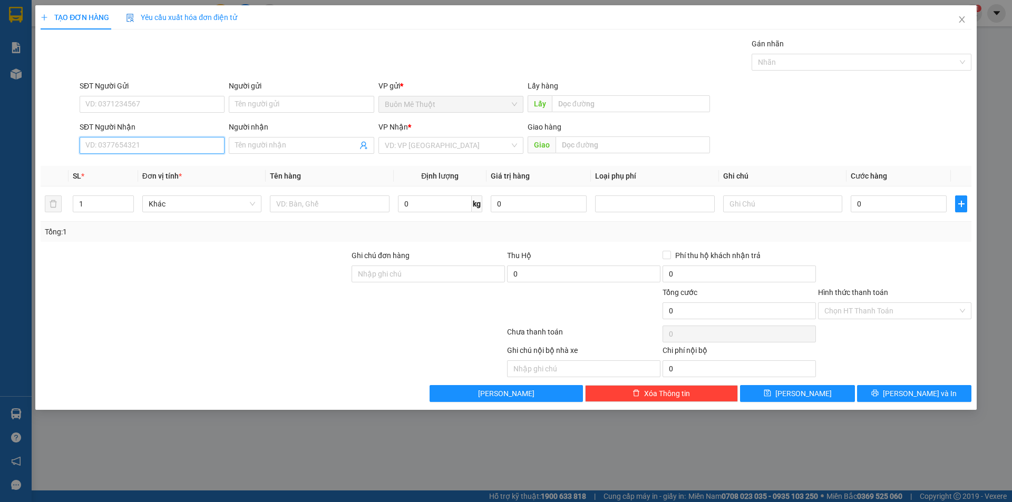
click at [191, 145] on input "SĐT Người Nhận" at bounding box center [152, 145] width 145 height 17
click at [414, 137] on div "VD: VP Sài Gòn" at bounding box center [450, 145] width 145 height 17
type input "0907972357"
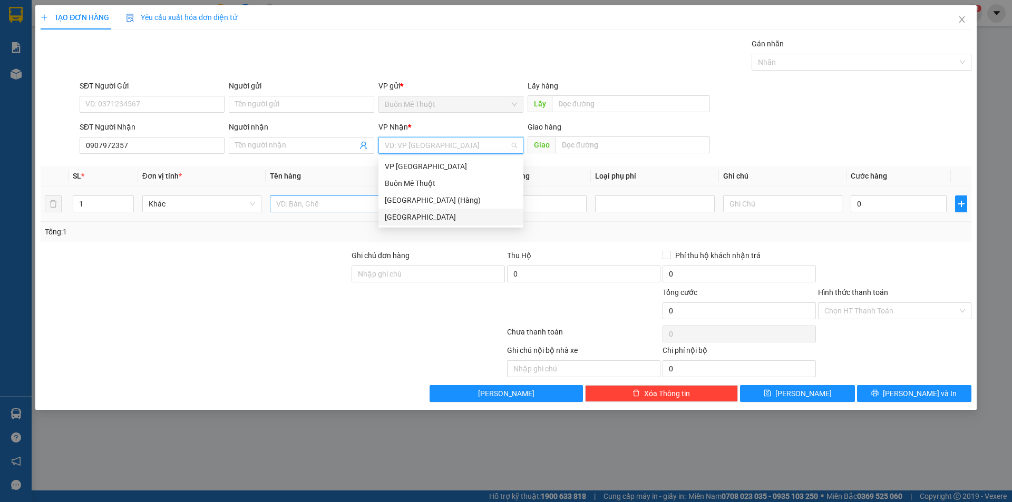
drag, startPoint x: 397, startPoint y: 216, endPoint x: 325, endPoint y: 203, distance: 72.9
click at [397, 216] on div "[GEOGRAPHIC_DATA]" at bounding box center [451, 217] width 132 height 12
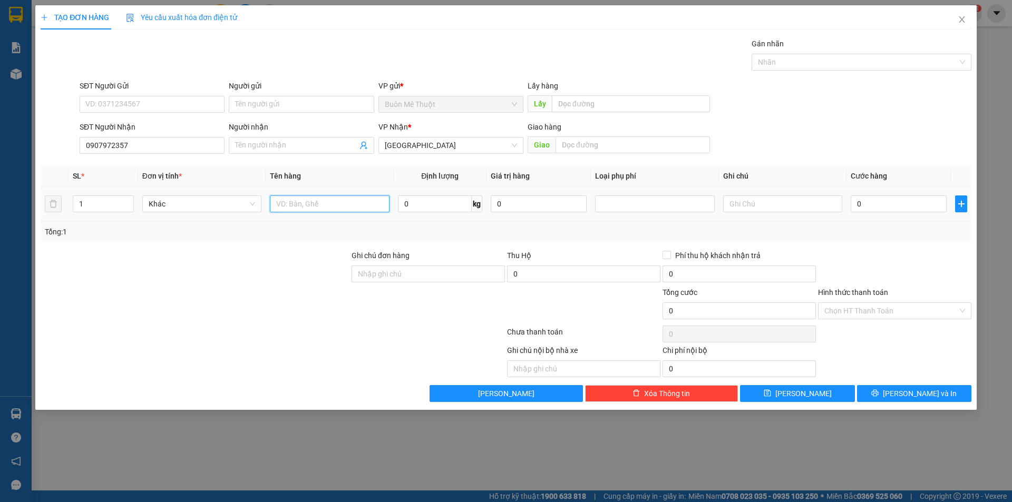
click at [324, 199] on input "text" at bounding box center [329, 204] width 119 height 17
type input "KIỆN DÀI"
click at [860, 202] on input "0" at bounding box center [899, 204] width 96 height 17
type input "5"
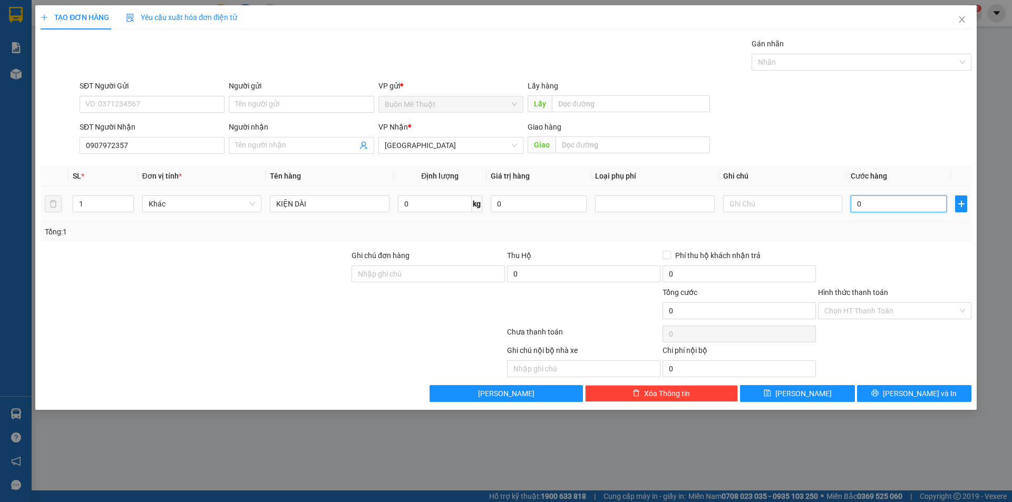
type input "5"
type input "50"
type input "50.000"
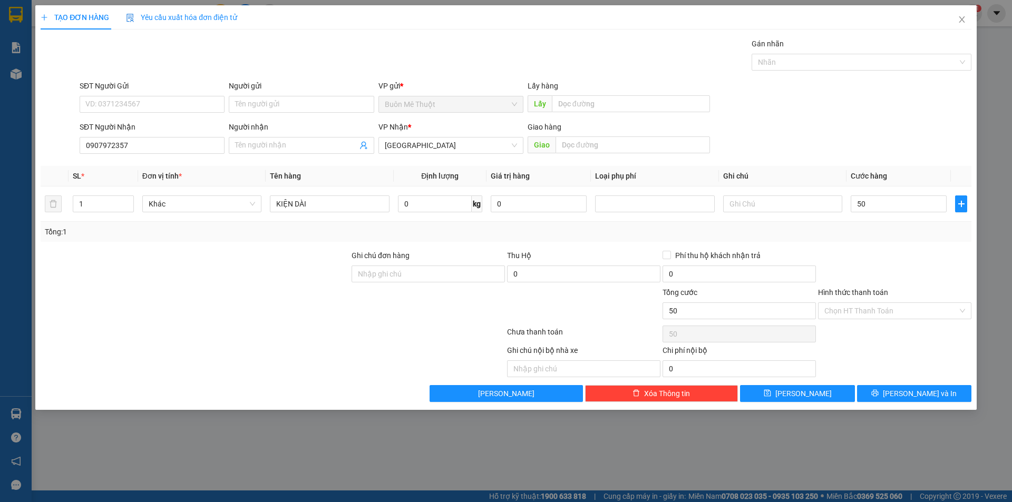
type input "50.000"
click at [894, 284] on div at bounding box center [895, 268] width 156 height 37
click at [883, 391] on button "Lưu và In" at bounding box center [914, 393] width 114 height 17
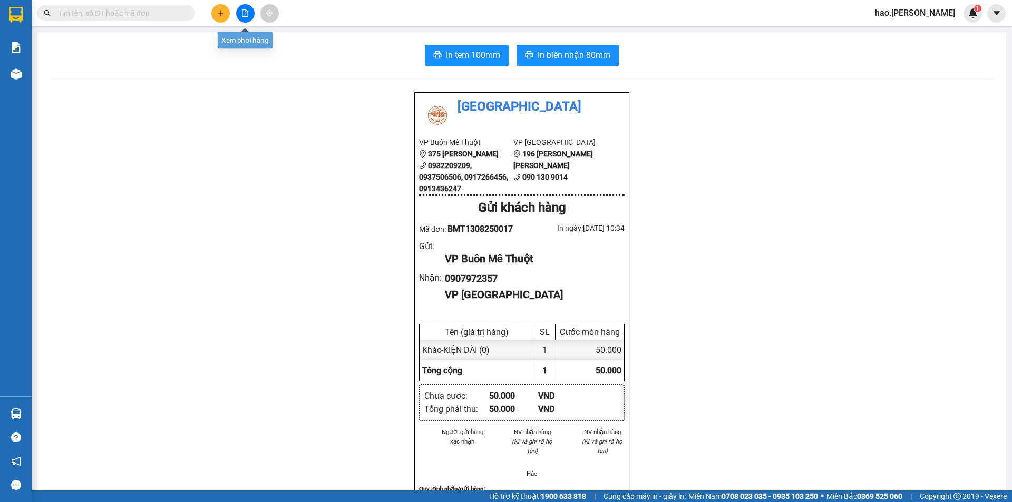
click at [247, 15] on icon "file-add" at bounding box center [244, 12] width 7 height 7
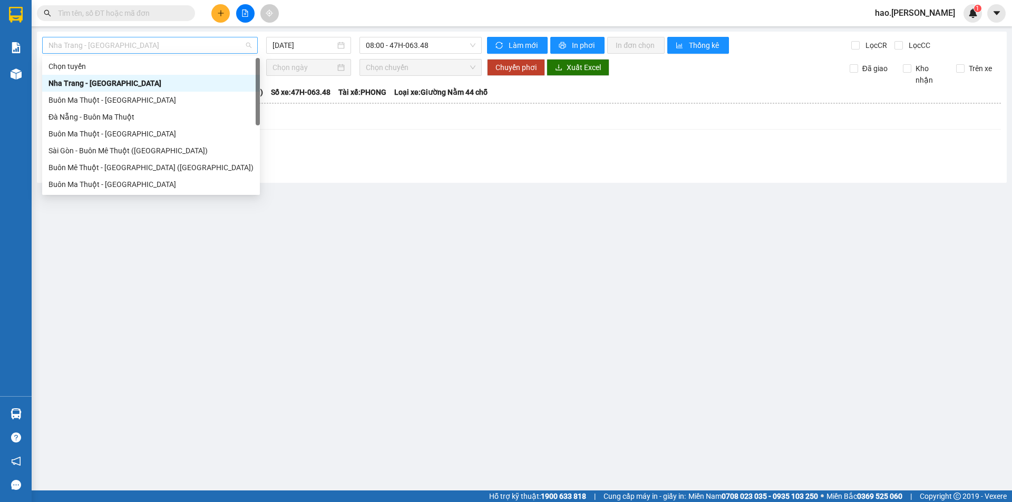
click at [157, 47] on span "Nha Trang - Buôn Ma Thuột" at bounding box center [149, 45] width 203 height 16
click at [145, 17] on input "text" at bounding box center [120, 13] width 124 height 12
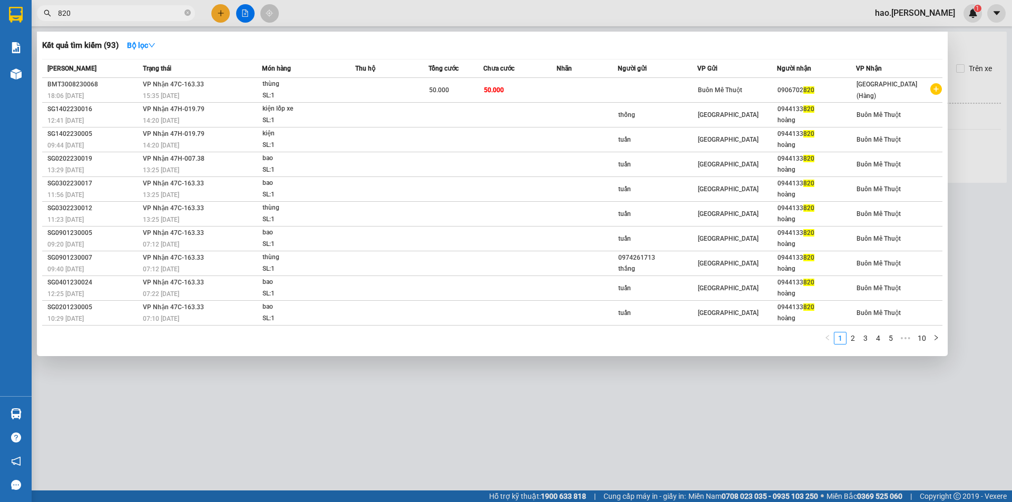
type input "820"
click at [251, 16] on div at bounding box center [506, 251] width 1012 height 502
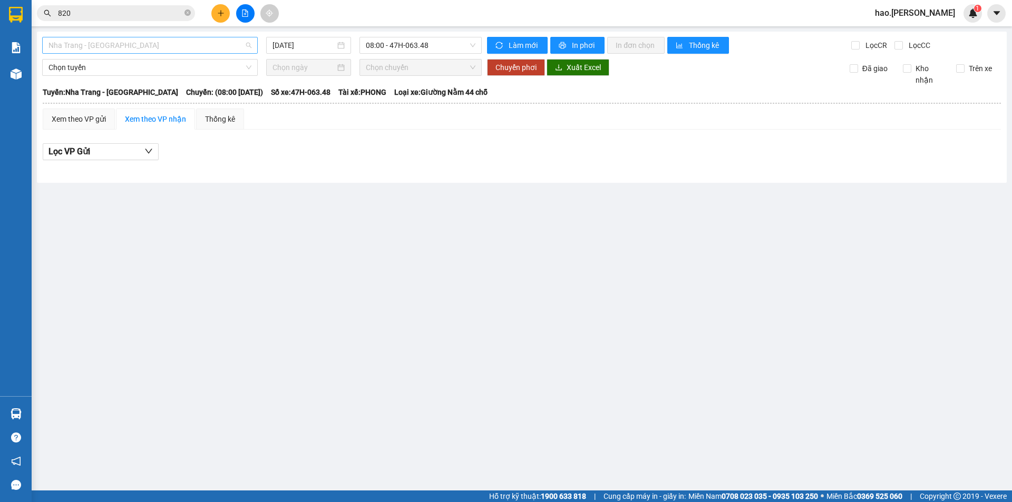
click at [111, 51] on span "Nha Trang - Buôn Ma Thuột" at bounding box center [149, 45] width 203 height 16
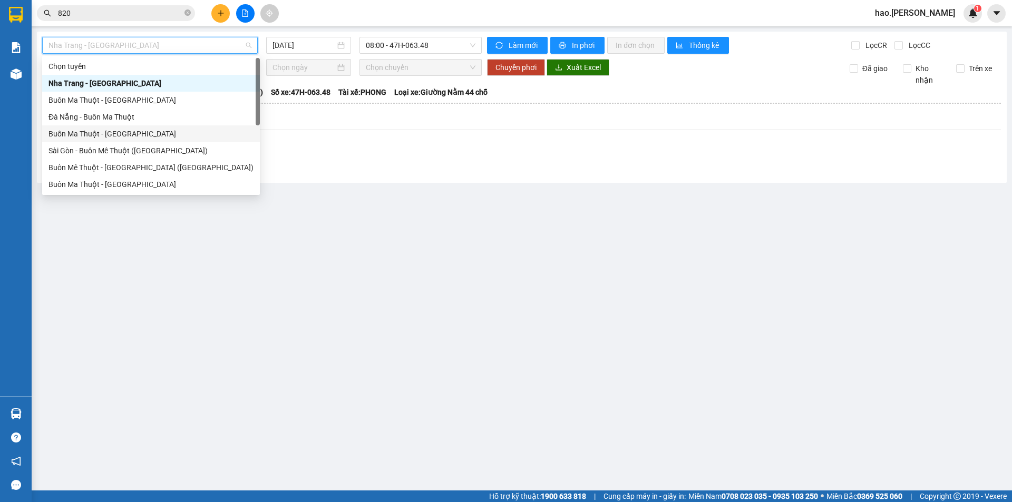
click at [108, 133] on div "Buôn Ma Thuột - Đà Nẵng" at bounding box center [150, 134] width 205 height 12
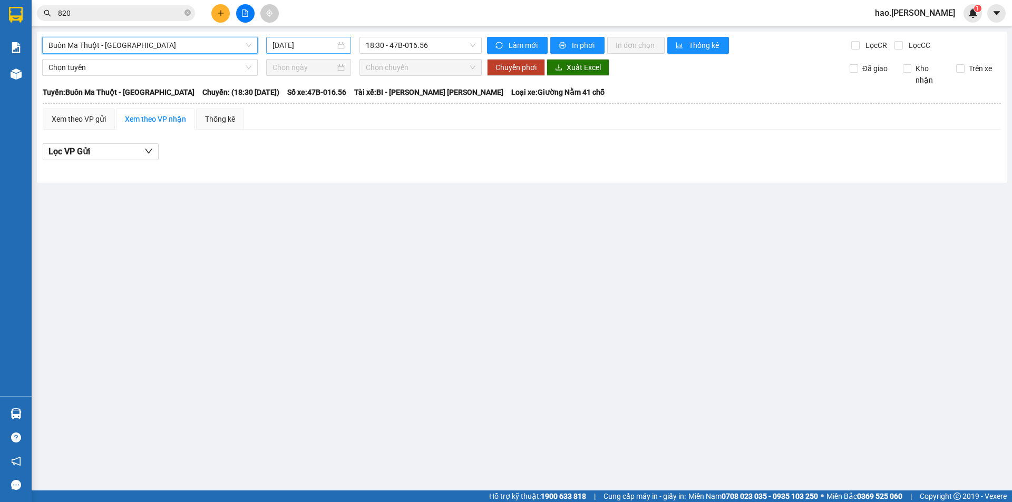
click at [292, 41] on input "[DATE]" at bounding box center [304, 46] width 63 height 12
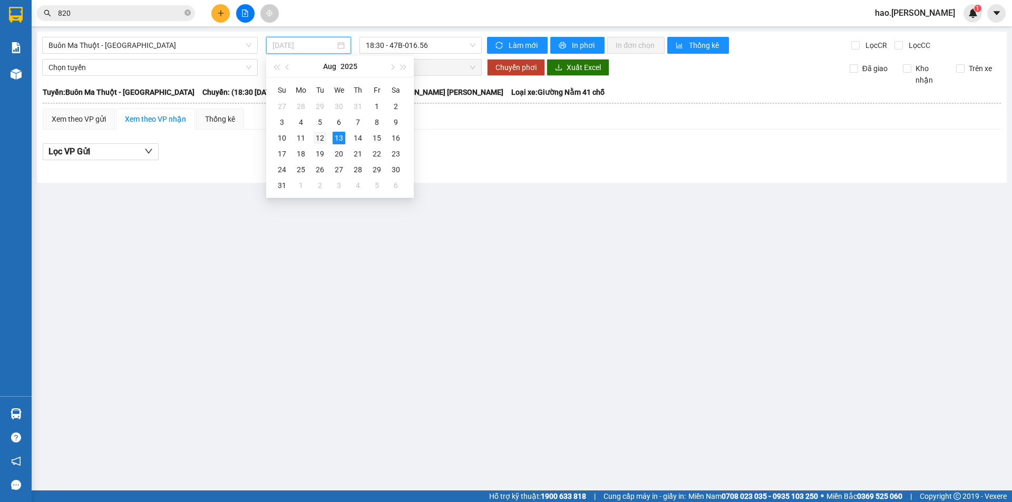
click at [325, 137] on div "12" at bounding box center [320, 138] width 13 height 13
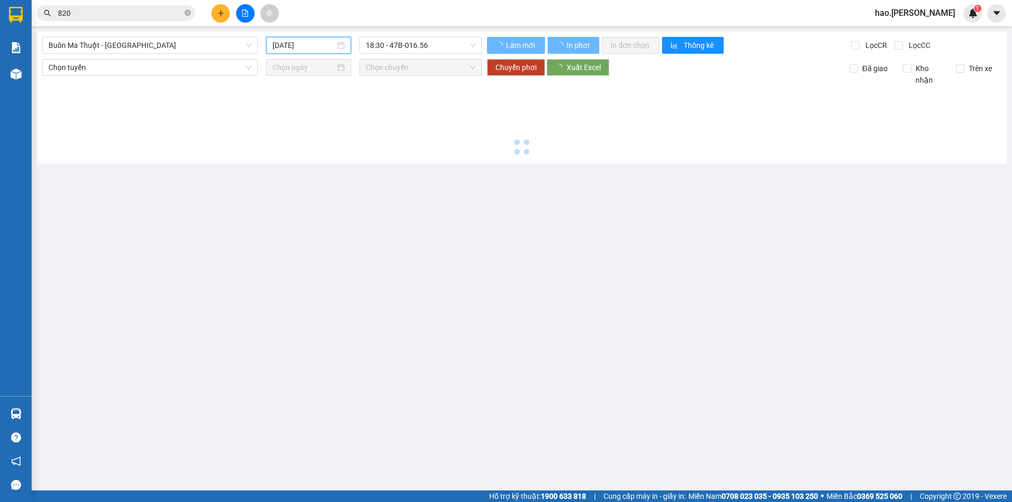
type input "12/08/2025"
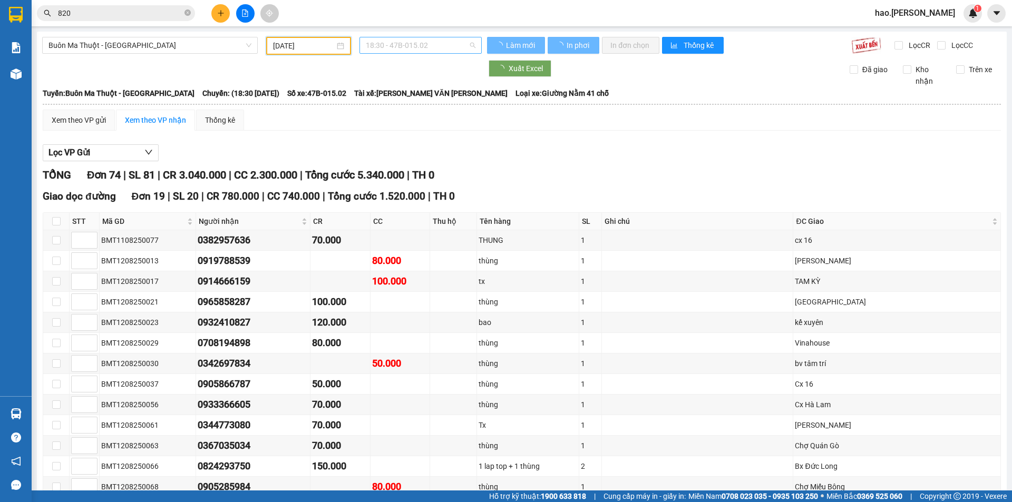
click at [422, 46] on span "18:30 - 47B-015.02" at bounding box center [421, 45] width 110 height 16
click at [217, 16] on icon "plus" at bounding box center [220, 12] width 7 height 7
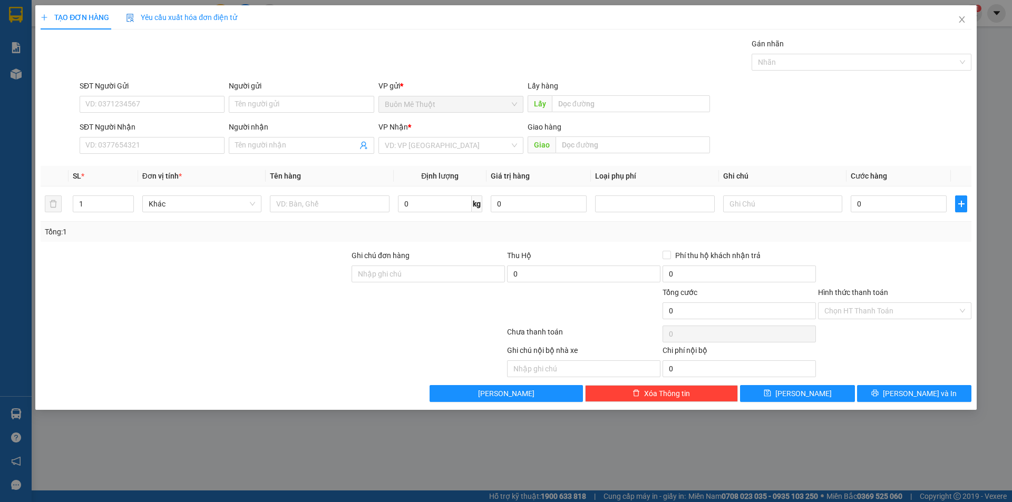
click at [170, 130] on div "SĐT Người Nhận" at bounding box center [152, 127] width 145 height 12
click at [170, 137] on input "SĐT Người Nhận" at bounding box center [152, 145] width 145 height 17
click at [166, 141] on input "SĐT Người Nhận" at bounding box center [152, 145] width 145 height 17
type input "0818383832"
click at [428, 141] on input "search" at bounding box center [447, 146] width 125 height 16
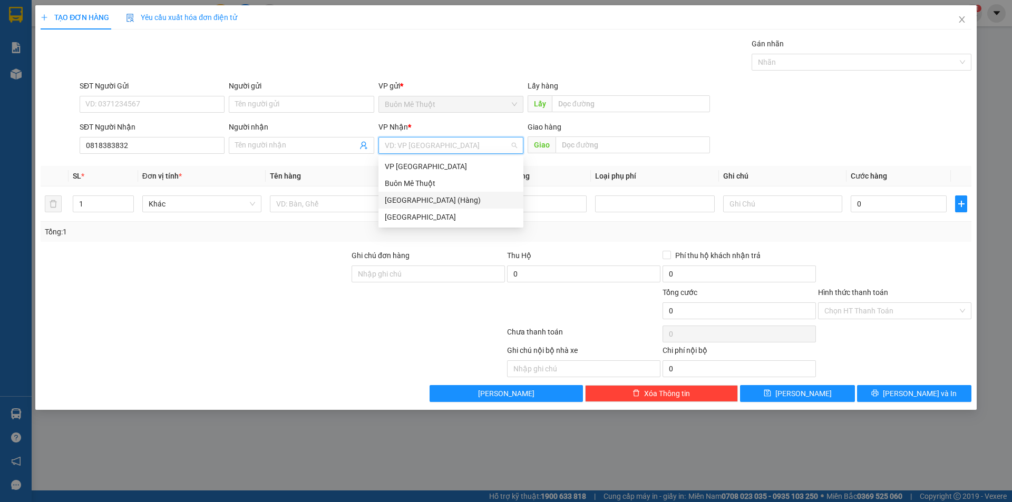
click at [426, 197] on div "[GEOGRAPHIC_DATA] (Hàng)" at bounding box center [451, 201] width 132 height 12
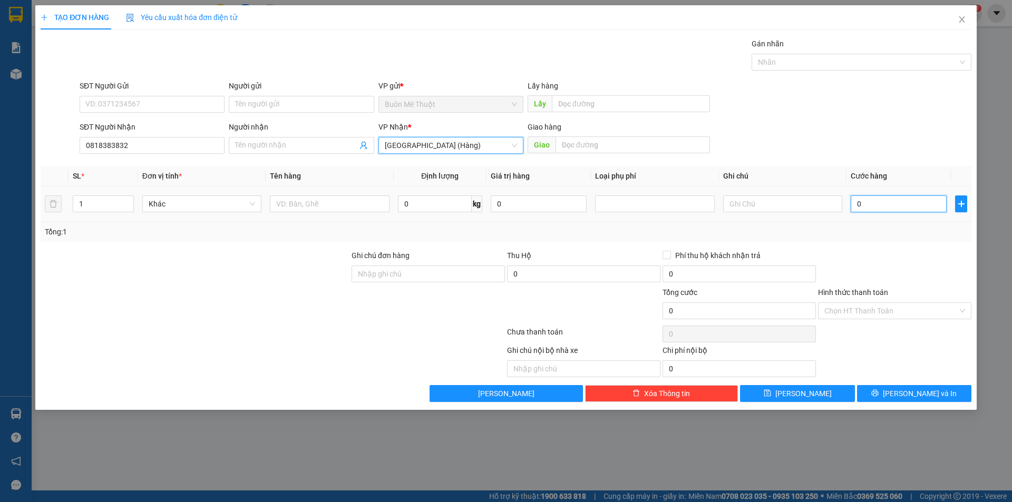
click at [882, 205] on input "0" at bounding box center [899, 204] width 96 height 17
type input "5"
type input "50"
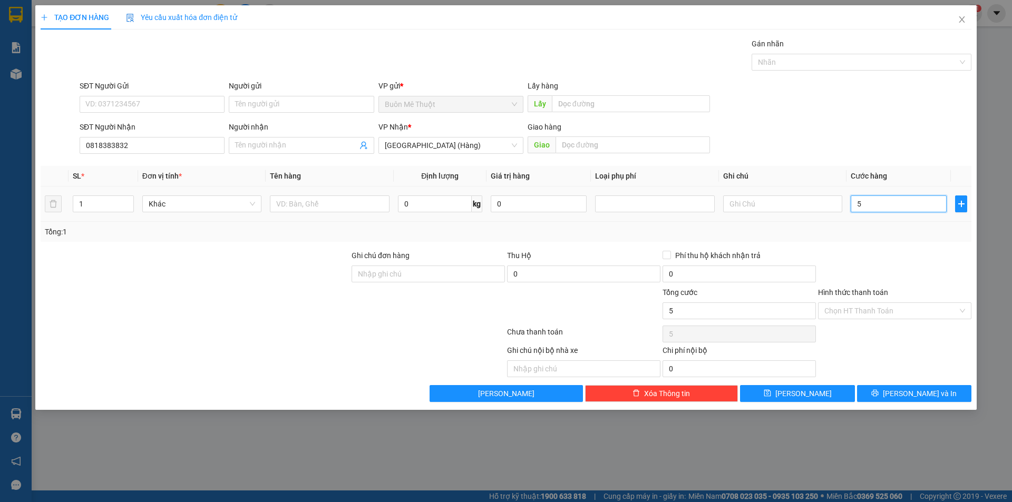
type input "50"
type input "50.000"
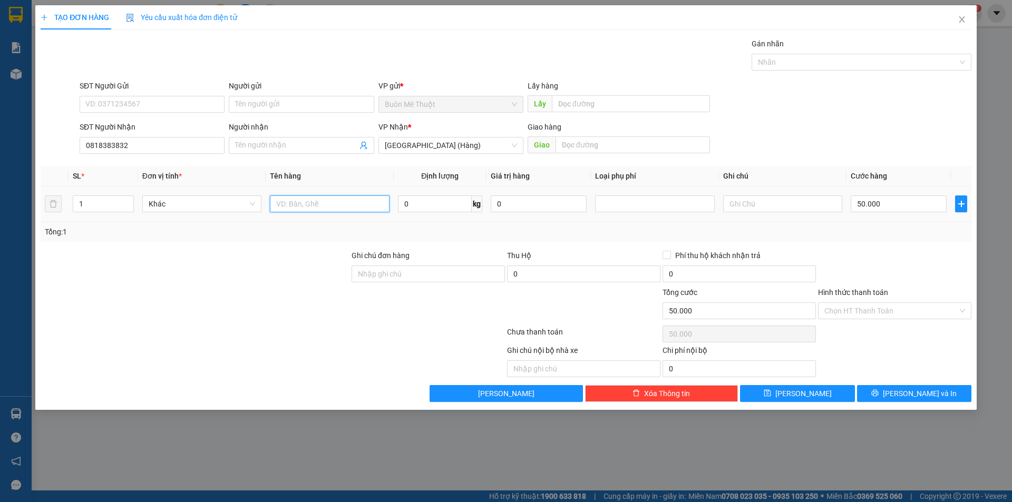
click at [363, 207] on input "text" at bounding box center [329, 204] width 119 height 17
type input "HS"
click at [876, 387] on button "[PERSON_NAME] và In" at bounding box center [914, 393] width 114 height 17
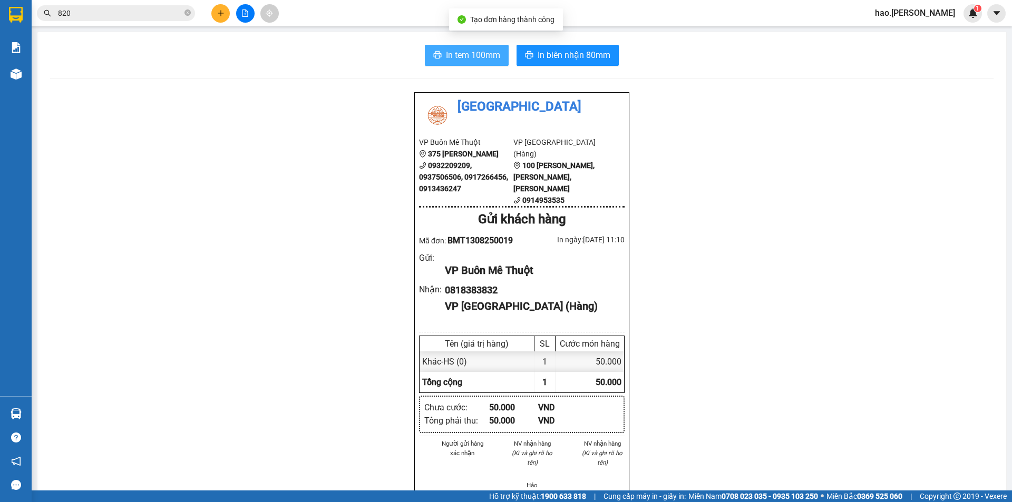
click at [488, 56] on span "In tem 100mm" at bounding box center [473, 54] width 54 height 13
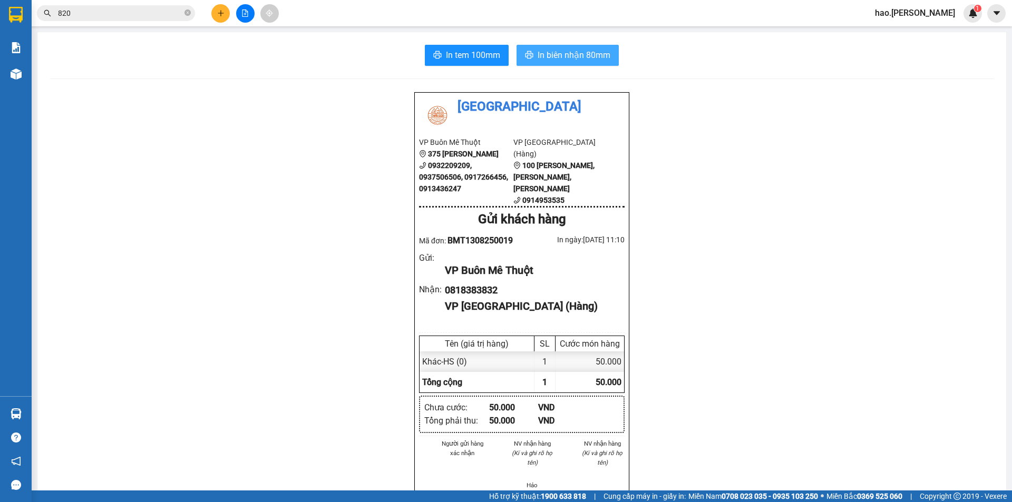
click at [557, 55] on span "In biên nhận 80mm" at bounding box center [574, 54] width 73 height 13
click at [220, 18] on button at bounding box center [220, 13] width 18 height 18
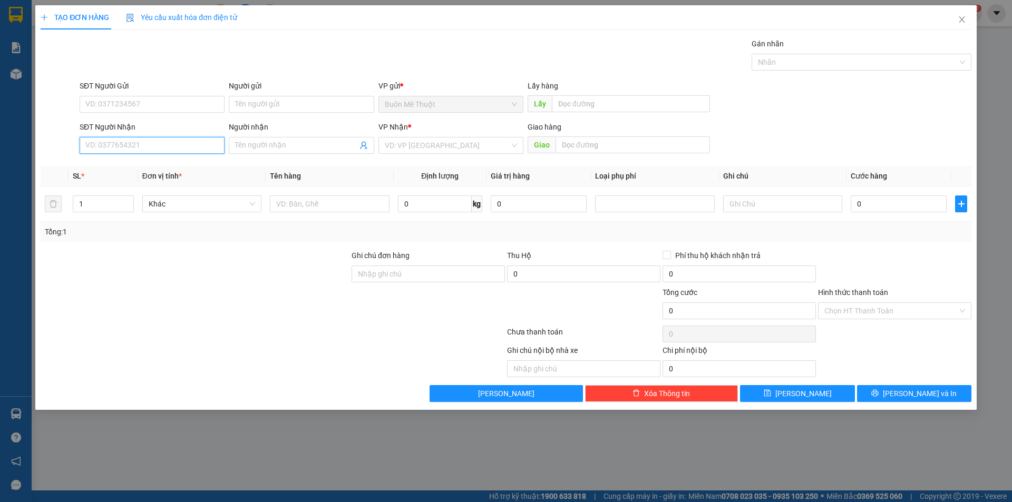
click at [197, 141] on input "SĐT Người Nhận" at bounding box center [152, 145] width 145 height 17
type input "0905502903"
click at [449, 149] on input "search" at bounding box center [447, 146] width 125 height 16
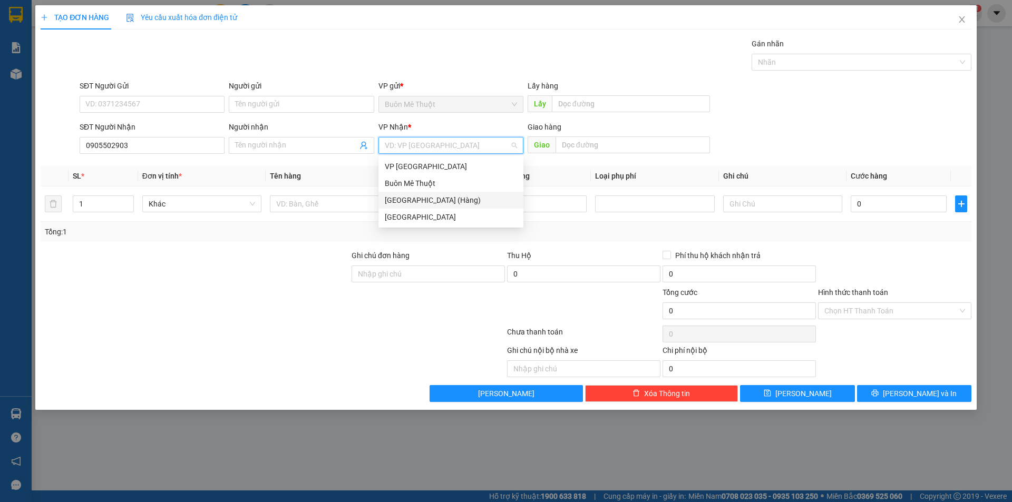
click at [405, 199] on div "[GEOGRAPHIC_DATA] (Hàng)" at bounding box center [451, 201] width 132 height 12
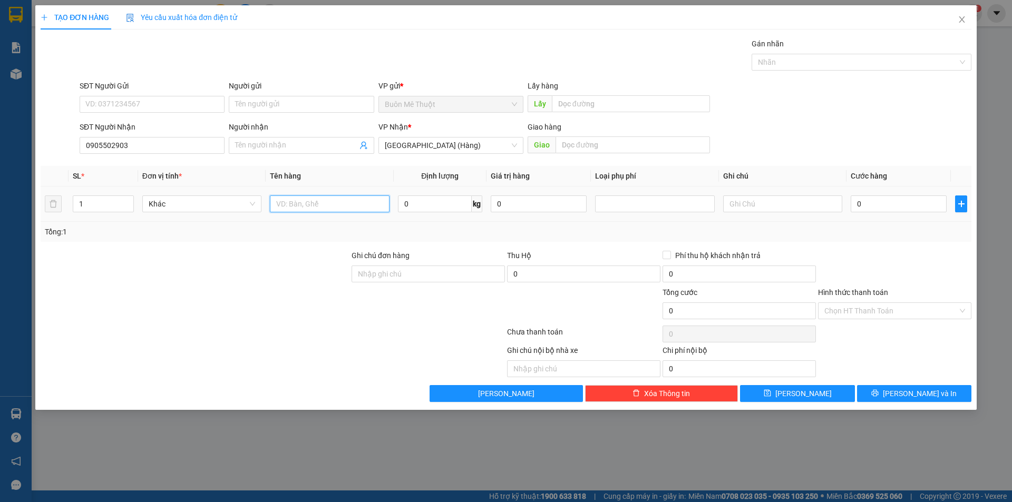
click at [345, 198] on input "text" at bounding box center [329, 204] width 119 height 17
type input "HS"
click at [854, 208] on input "0" at bounding box center [899, 204] width 96 height 17
type input "5"
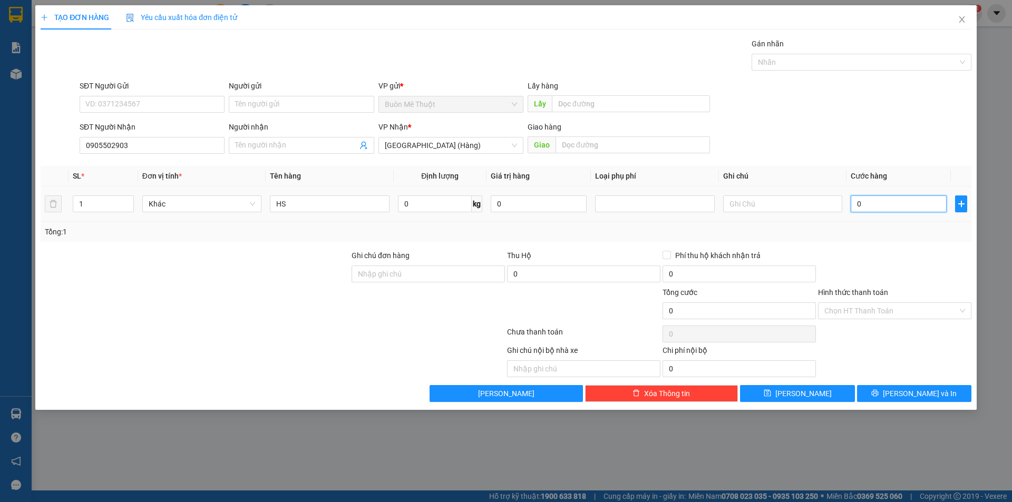
type input "5"
type input "50"
type input "50.000"
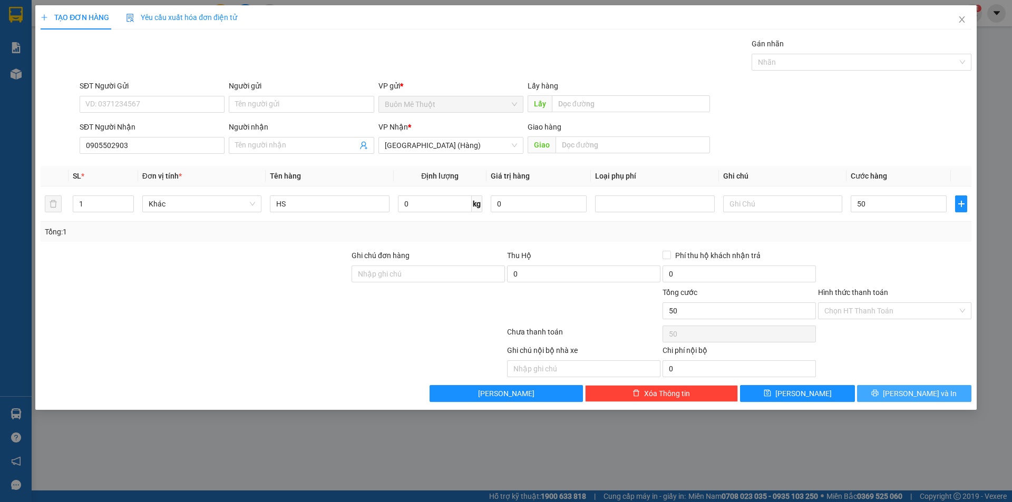
type input "50.000"
click at [905, 395] on button "[PERSON_NAME] và In" at bounding box center [914, 393] width 114 height 17
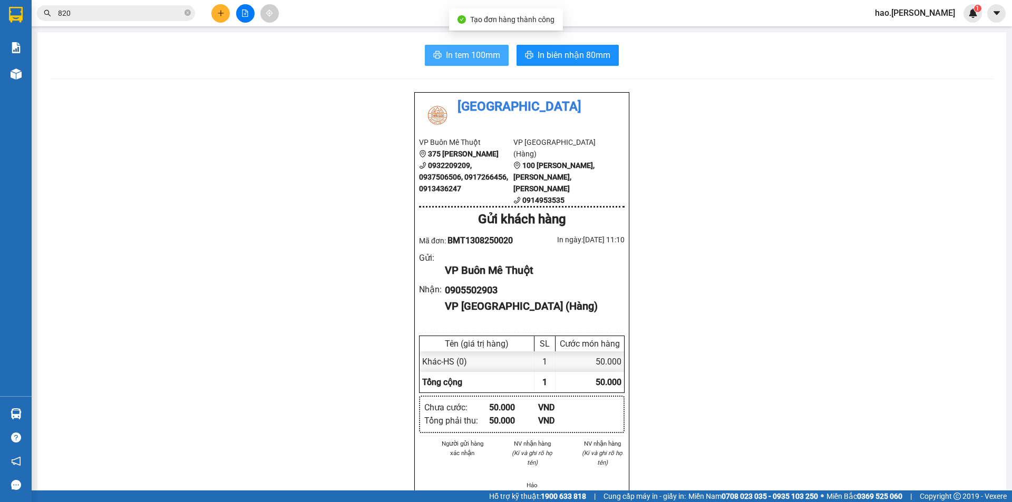
click at [486, 52] on span "In tem 100mm" at bounding box center [473, 54] width 54 height 13
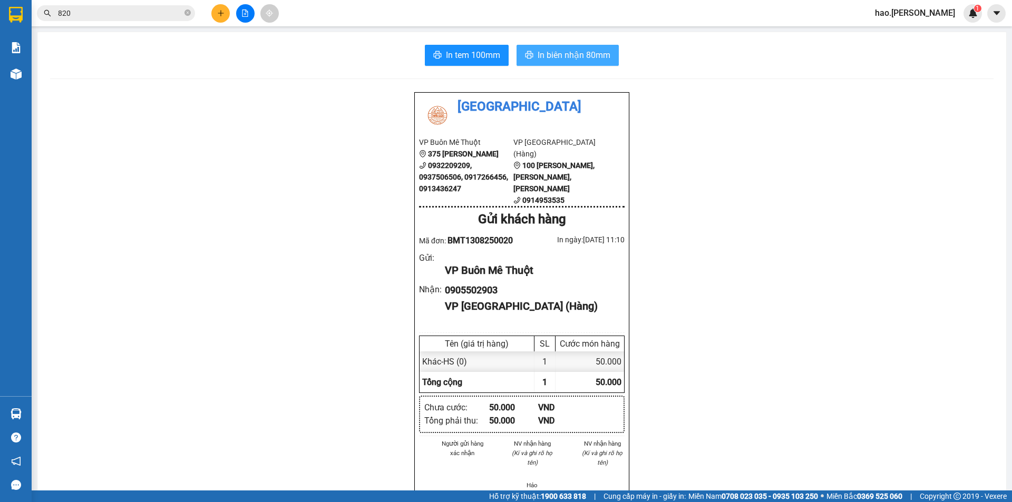
click at [542, 55] on span "In biên nhận 80mm" at bounding box center [574, 54] width 73 height 13
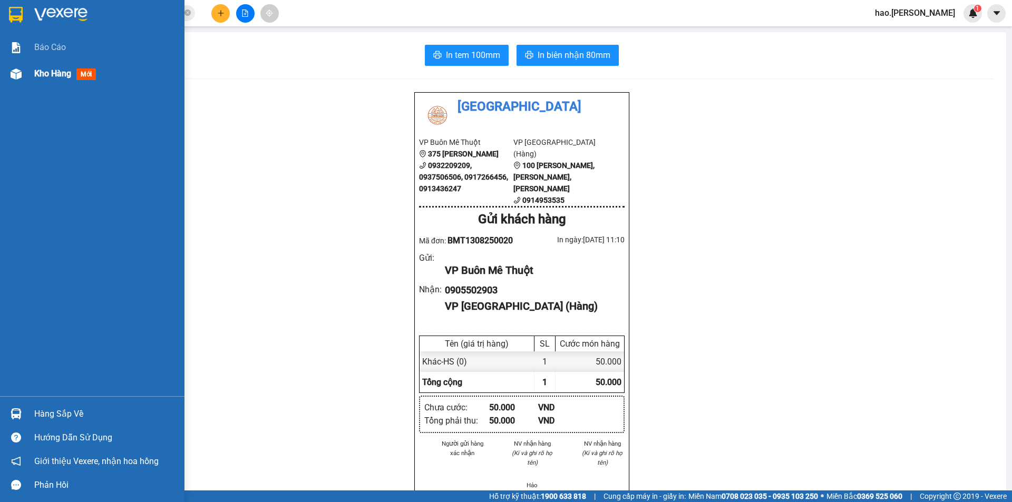
click at [50, 67] on div "Kho hàng mới" at bounding box center [67, 73] width 66 height 13
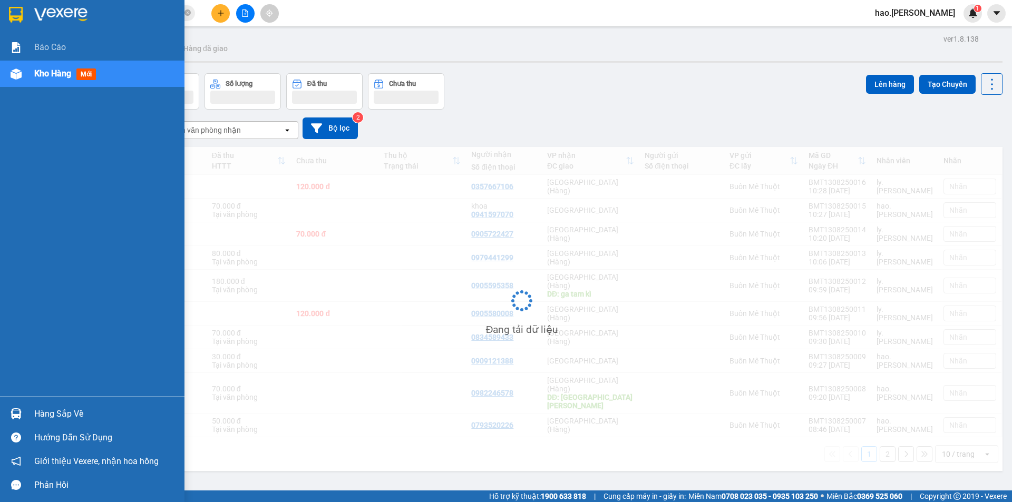
click at [50, 67] on div "Kho hàng mới" at bounding box center [67, 73] width 66 height 13
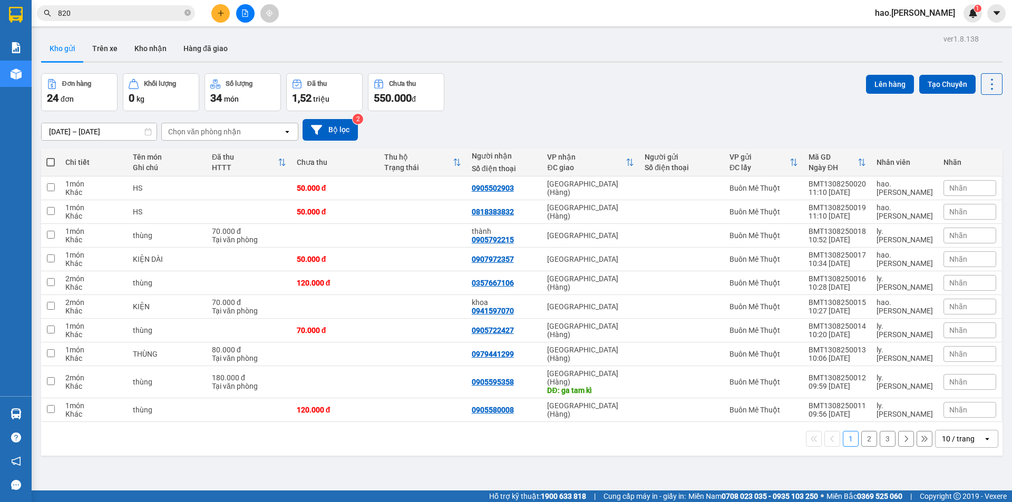
click at [219, 24] on div "Kết quả tìm kiếm ( 93 ) Bộ lọc Mã ĐH Trạng thái Món hàng Thu hộ Tổng cước Chưa …" at bounding box center [506, 13] width 1012 height 26
click at [219, 17] on button at bounding box center [220, 13] width 18 height 18
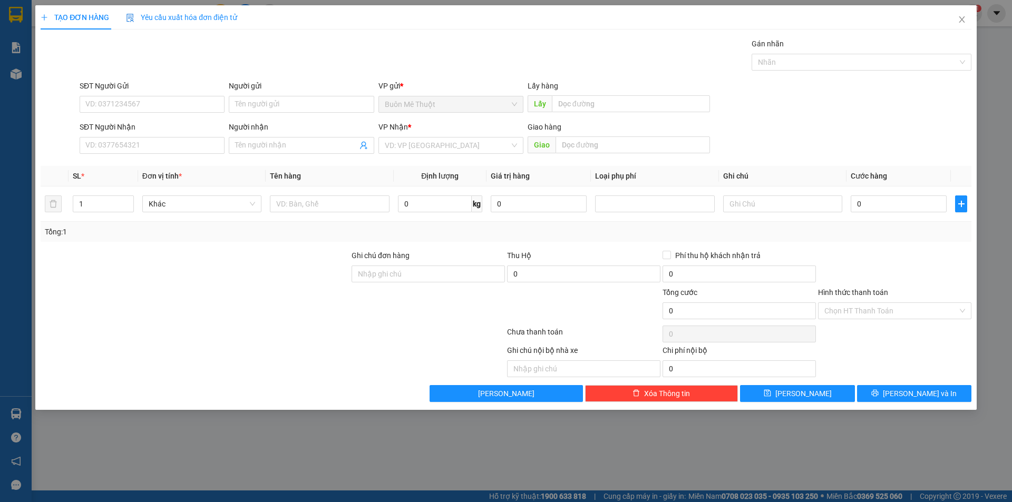
click at [151, 135] on div "SĐT Người Nhận" at bounding box center [152, 129] width 145 height 16
click at [149, 150] on input "SĐT Người Nhận" at bounding box center [152, 145] width 145 height 17
type input "0932539599"
click at [421, 143] on input "search" at bounding box center [447, 146] width 125 height 16
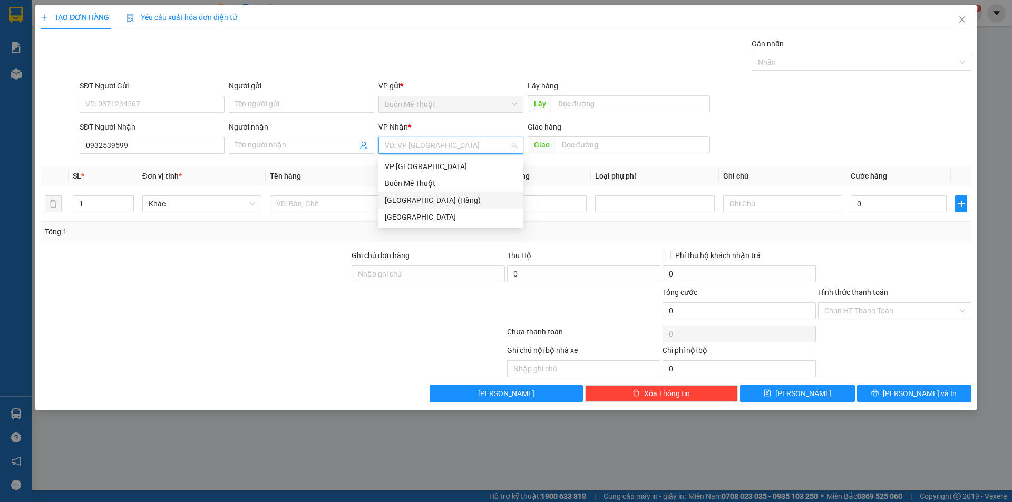
click at [439, 199] on div "[GEOGRAPHIC_DATA] (Hàng)" at bounding box center [451, 201] width 132 height 12
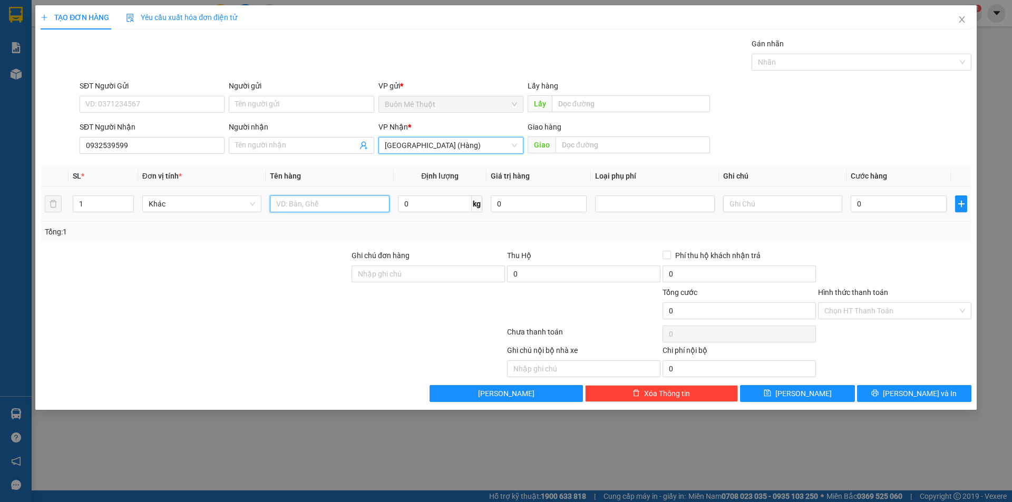
click at [312, 211] on input "text" at bounding box center [329, 204] width 119 height 17
type input "HS"
click at [750, 210] on input "text" at bounding box center [782, 204] width 119 height 17
type input "GTN 50K"
click at [905, 209] on input "0" at bounding box center [899, 204] width 96 height 17
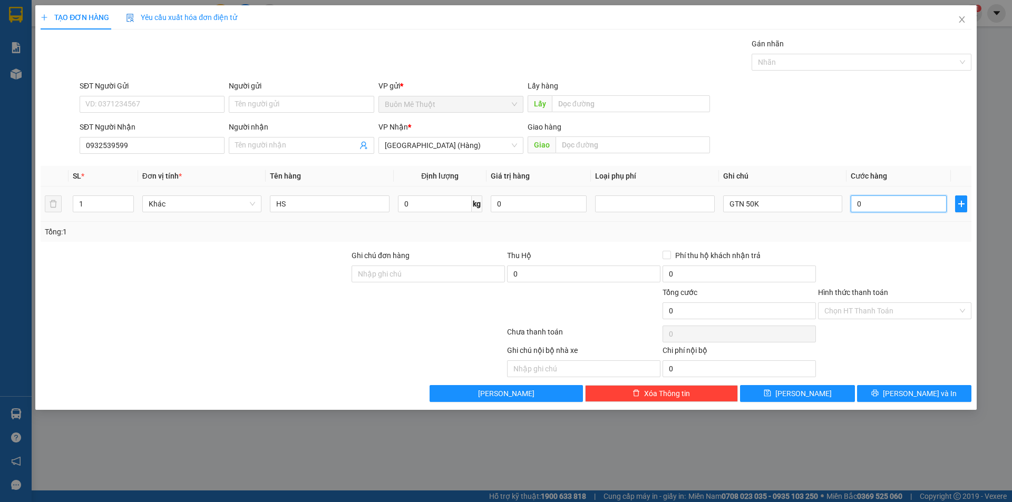
type input "1"
type input "10"
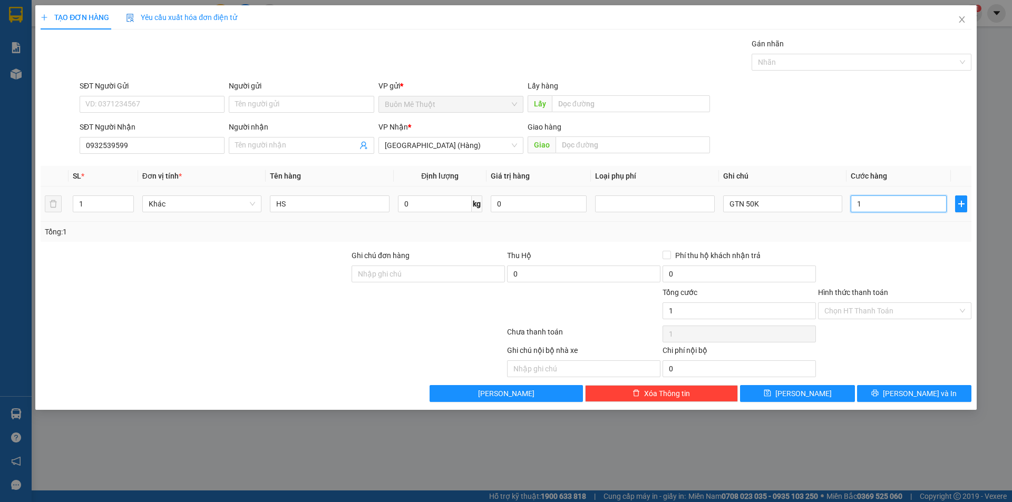
type input "10"
type input "100"
type input "100.000"
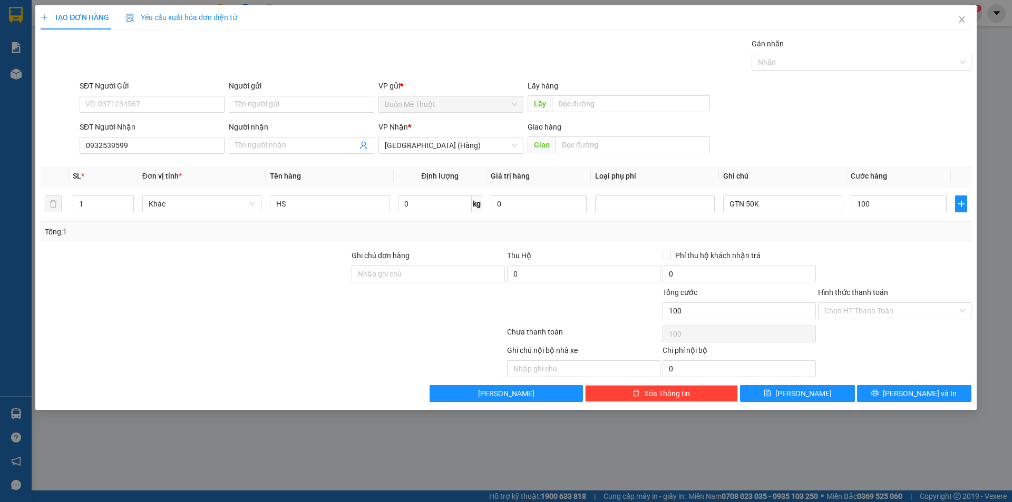
type input "100.000"
click at [907, 245] on div "Transit Pickup Surcharge Ids Transit Deliver Surcharge Ids Transit Deliver Surc…" at bounding box center [506, 220] width 931 height 364
drag, startPoint x: 847, startPoint y: 311, endPoint x: 848, endPoint y: 317, distance: 6.4
click at [848, 311] on input "Hình thức thanh toán" at bounding box center [890, 311] width 133 height 16
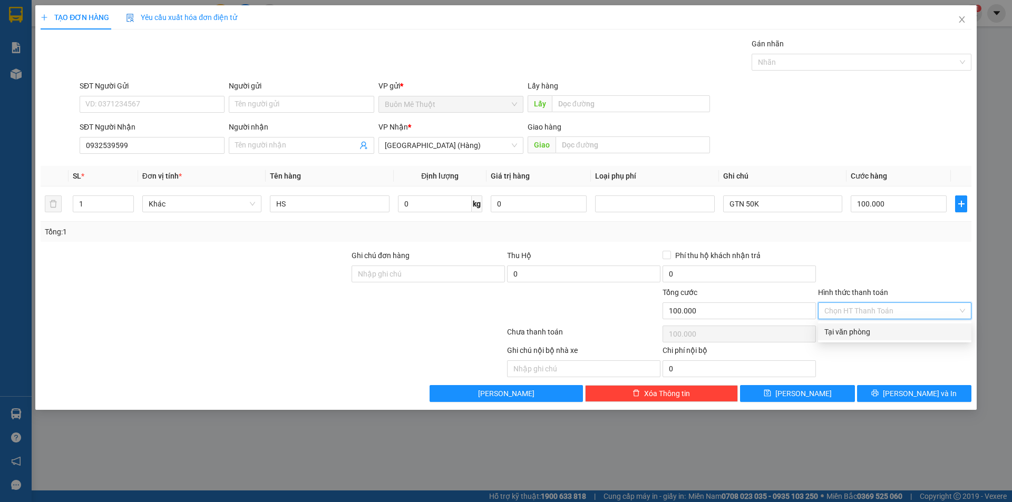
click at [848, 327] on div "Tại văn phòng" at bounding box center [894, 332] width 141 height 12
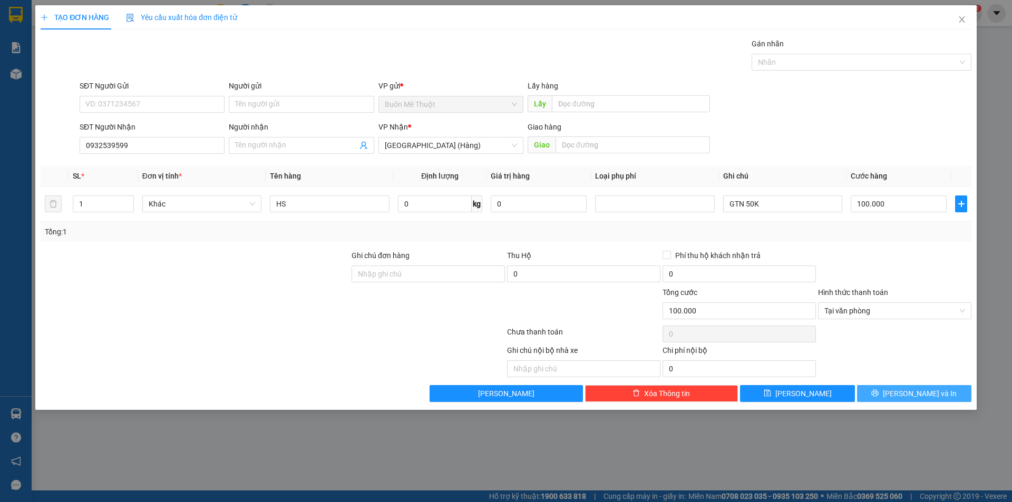
click at [880, 390] on button "[PERSON_NAME] và In" at bounding box center [914, 393] width 114 height 17
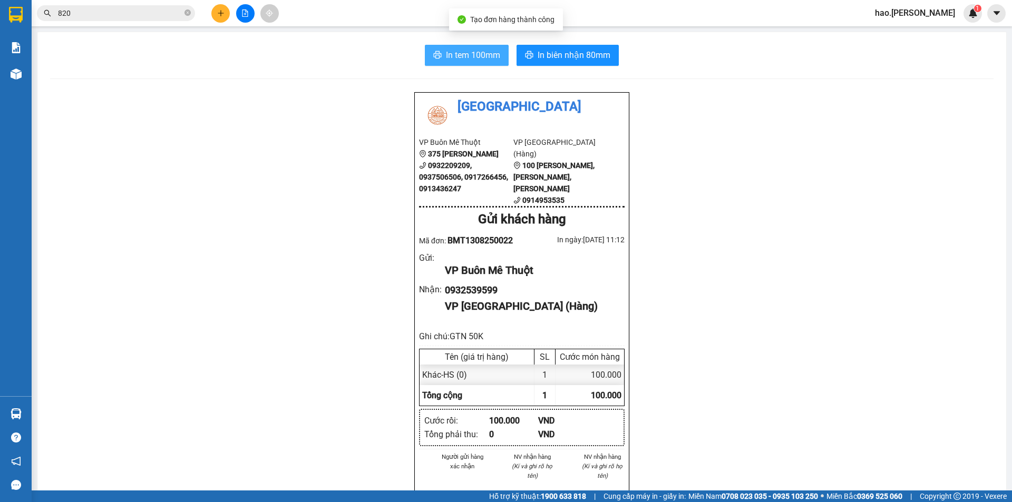
click at [484, 55] on span "In tem 100mm" at bounding box center [473, 54] width 54 height 13
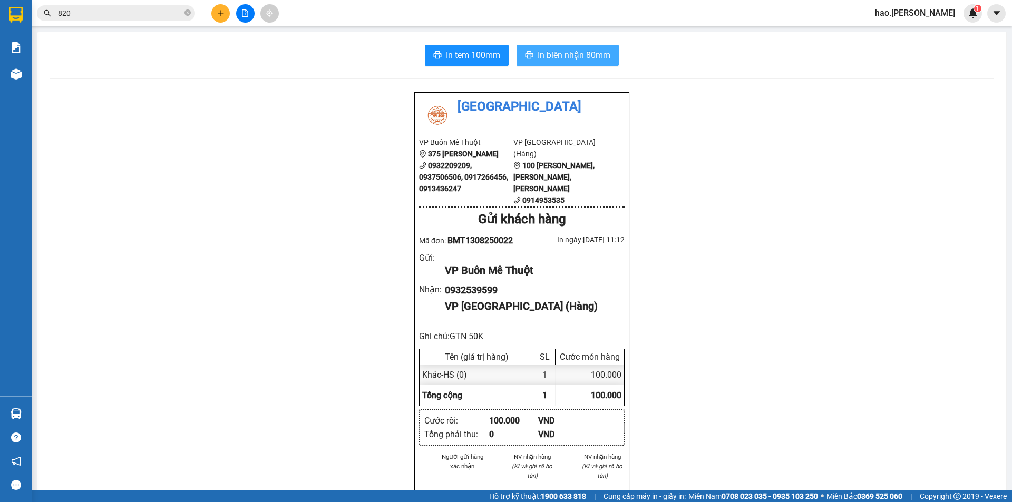
click at [578, 63] on button "In biên nhận 80mm" at bounding box center [568, 55] width 102 height 21
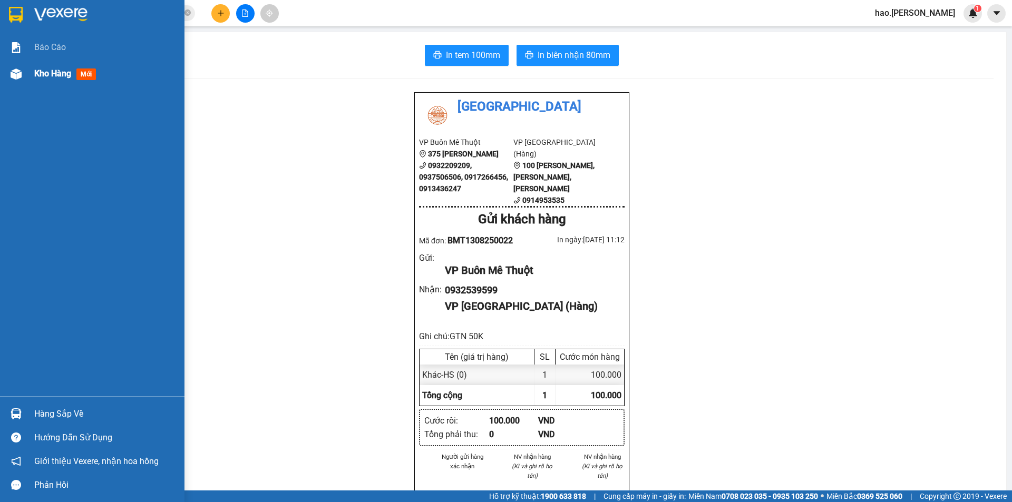
click at [8, 84] on div "Kho hàng mới" at bounding box center [92, 74] width 184 height 26
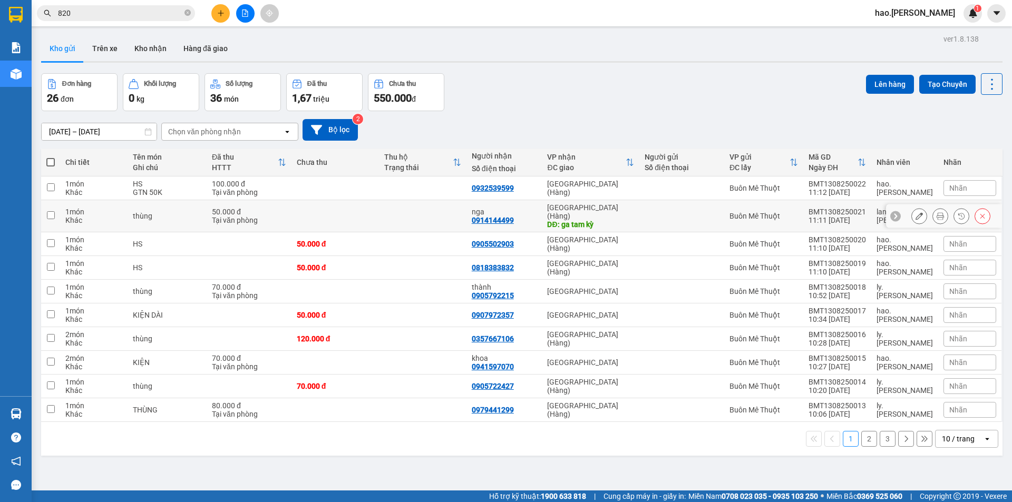
click at [938, 215] on button at bounding box center [940, 216] width 15 height 18
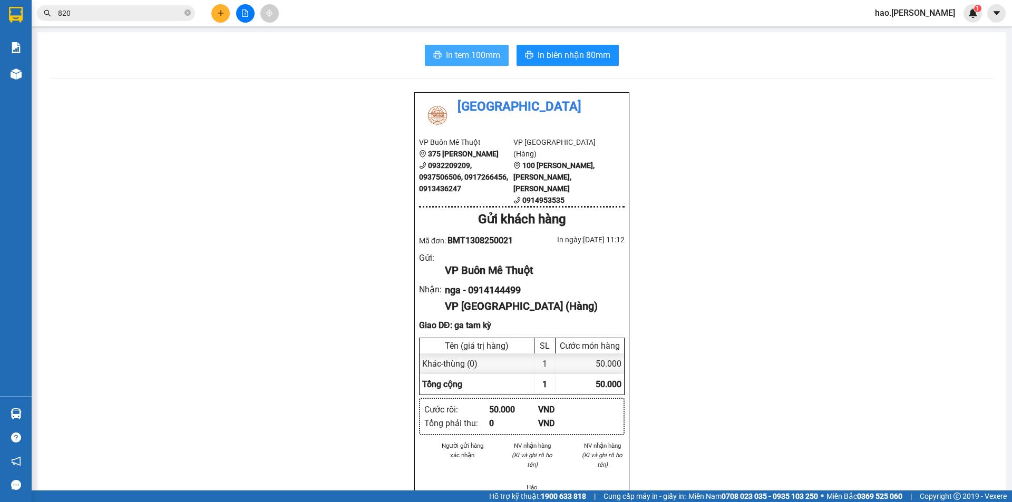
click at [487, 48] on span "In tem 100mm" at bounding box center [473, 54] width 54 height 13
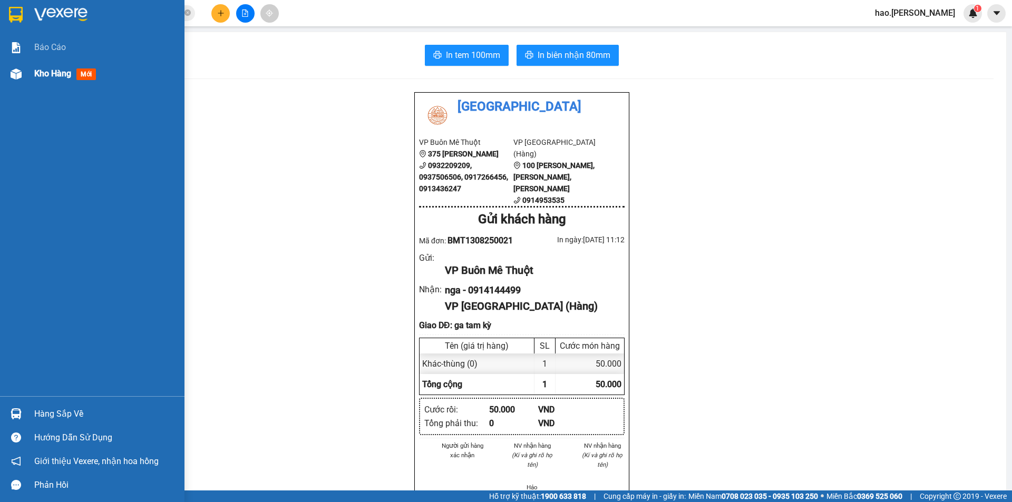
click at [43, 77] on span "Kho hàng" at bounding box center [52, 74] width 37 height 10
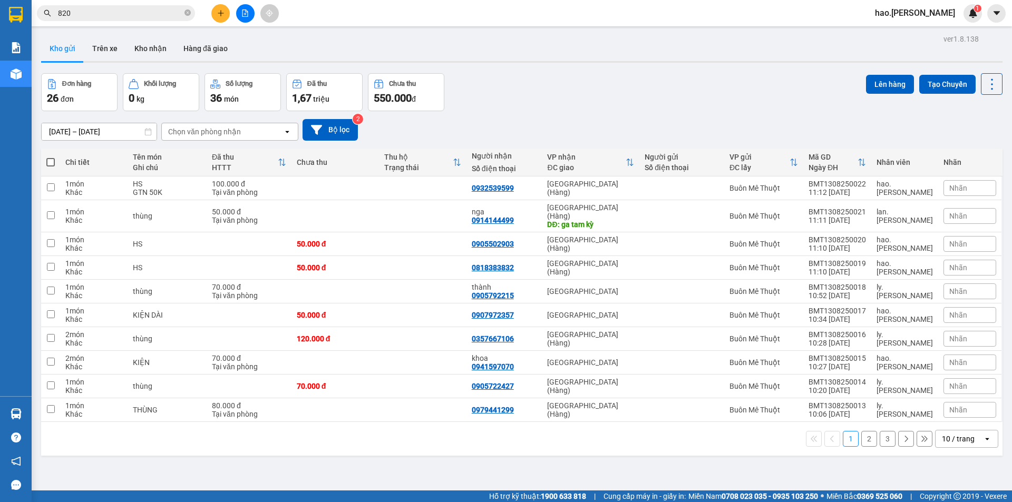
click at [225, 12] on button at bounding box center [220, 13] width 18 height 18
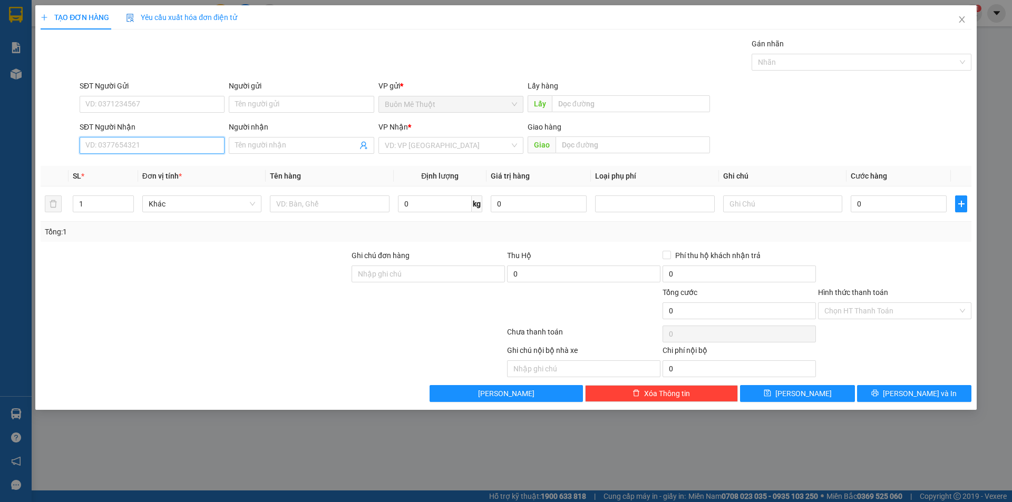
click at [208, 143] on input "SĐT Người Nhận" at bounding box center [152, 145] width 145 height 17
type input "0935505000"
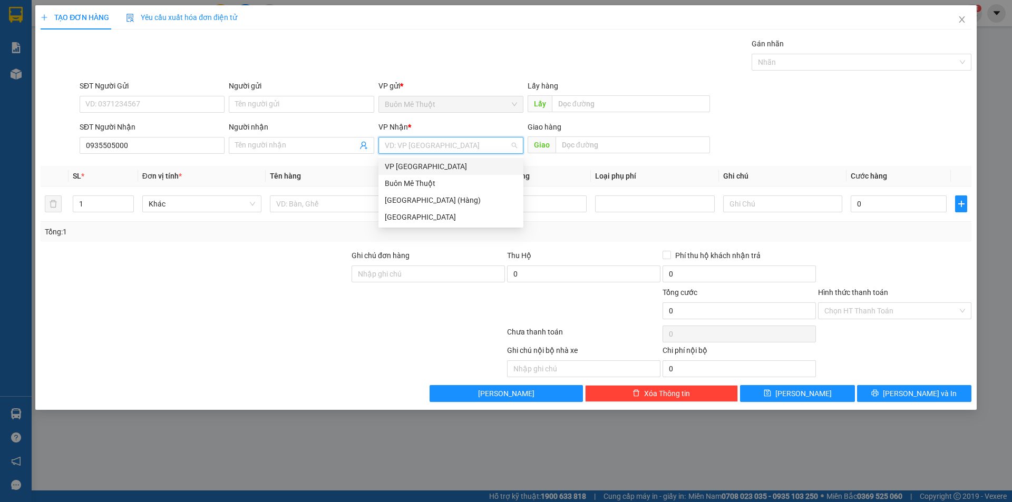
click at [410, 142] on input "search" at bounding box center [447, 146] width 125 height 16
drag, startPoint x: 397, startPoint y: 200, endPoint x: 378, endPoint y: 206, distance: 20.3
click at [396, 200] on div "[GEOGRAPHIC_DATA] (Hàng)" at bounding box center [451, 201] width 132 height 12
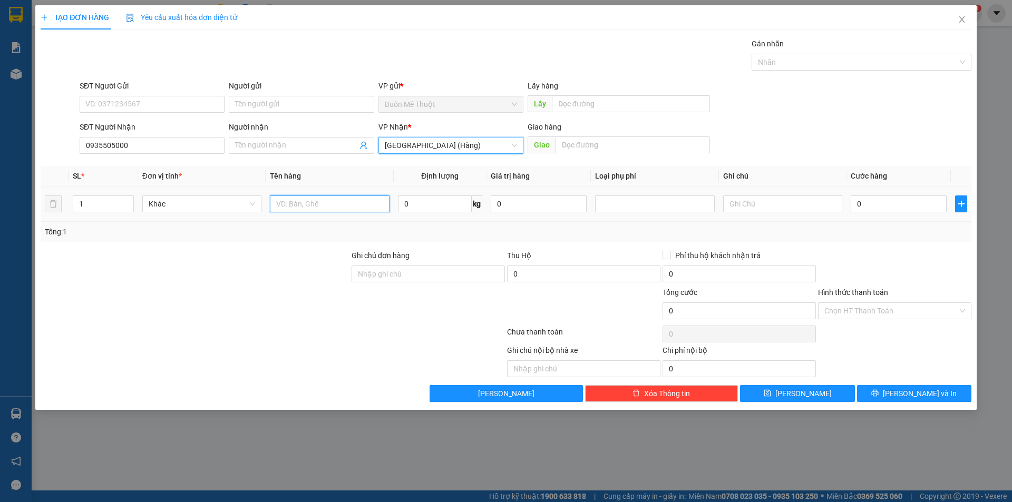
click at [347, 206] on input "text" at bounding box center [329, 204] width 119 height 17
type input "THÙNG"
drag, startPoint x: 890, startPoint y: 186, endPoint x: 881, endPoint y: 192, distance: 11.7
click at [889, 187] on table "SL * Đơn vị tính * Tên hàng Định lượng Giá trị hàng Loại phụ phí Ghi chú Cước h…" at bounding box center [506, 194] width 931 height 56
click at [877, 196] on input "0" at bounding box center [899, 204] width 96 height 17
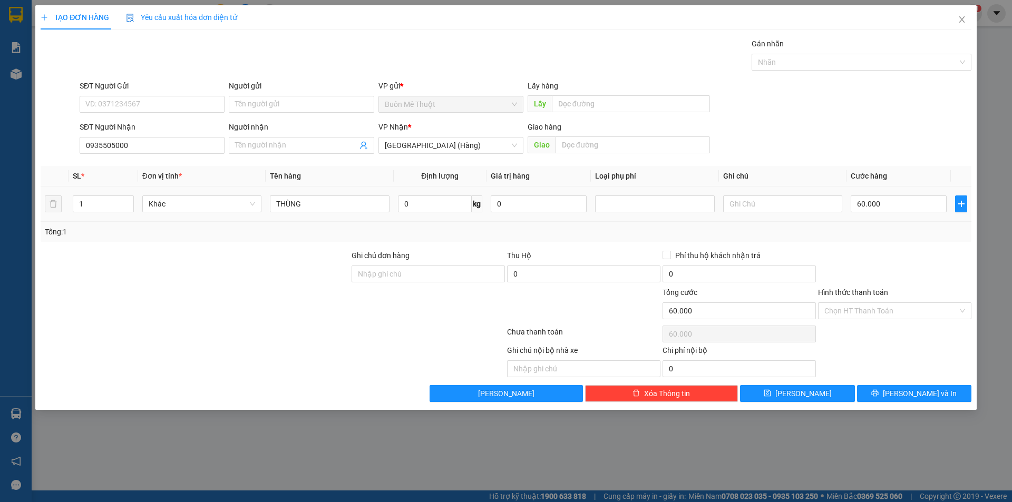
click at [897, 220] on td "60.000" at bounding box center [899, 204] width 104 height 35
click at [902, 386] on button "[PERSON_NAME] và In" at bounding box center [914, 393] width 114 height 17
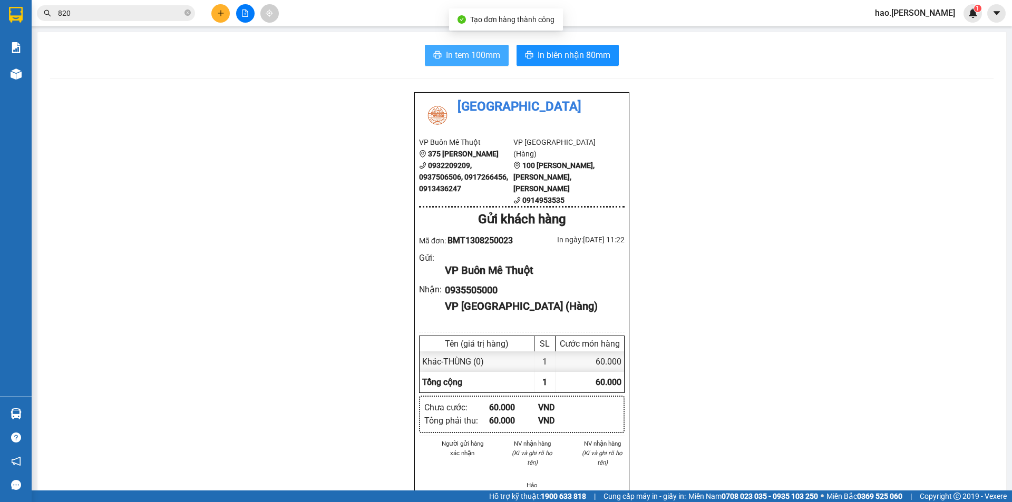
click at [445, 64] on button "In tem 100mm" at bounding box center [467, 55] width 84 height 21
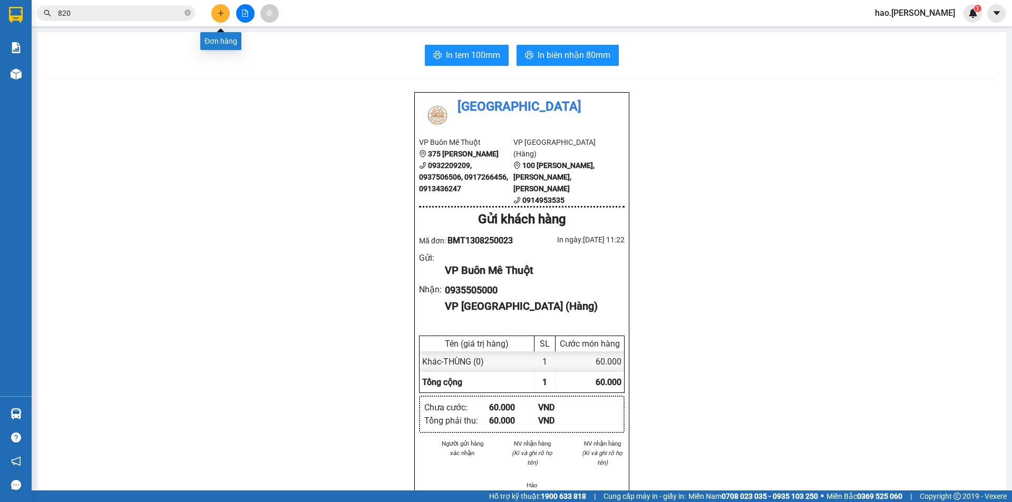
click at [221, 16] on icon "plus" at bounding box center [220, 13] width 1 height 6
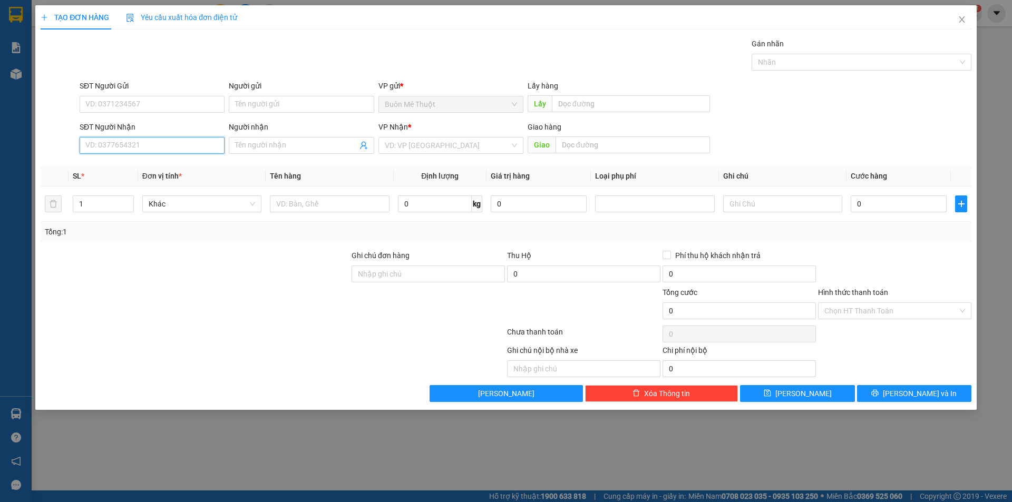
click at [139, 148] on input "SĐT Người Nhận" at bounding box center [152, 145] width 145 height 17
type input "093880"
click at [110, 167] on div "0938803802" at bounding box center [152, 167] width 132 height 12
click at [879, 397] on icon "printer" at bounding box center [874, 393] width 7 height 7
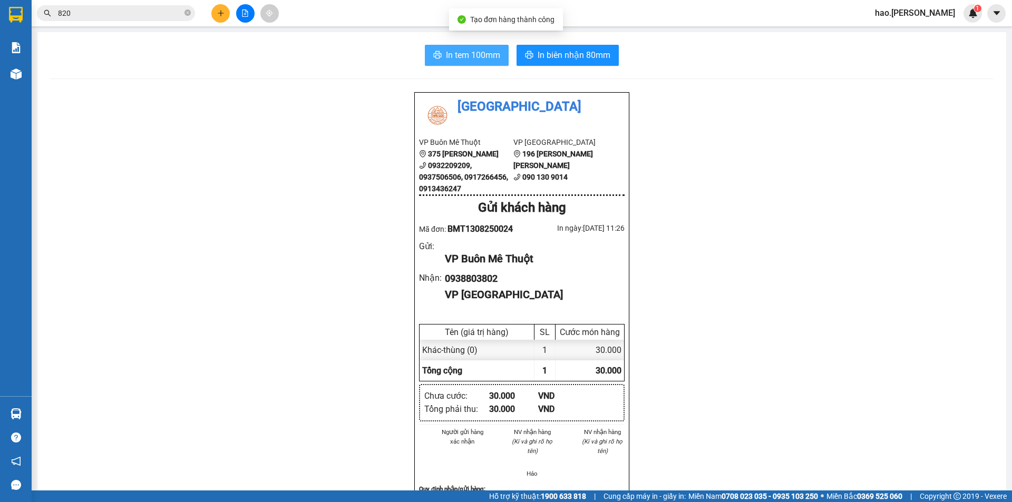
click at [453, 60] on span "In tem 100mm" at bounding box center [473, 54] width 54 height 13
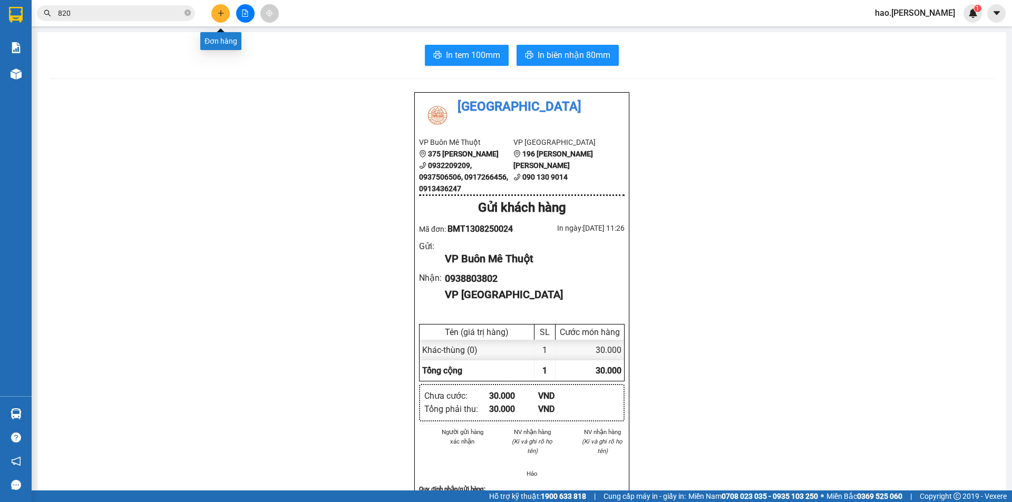
click at [216, 11] on button at bounding box center [220, 13] width 18 height 18
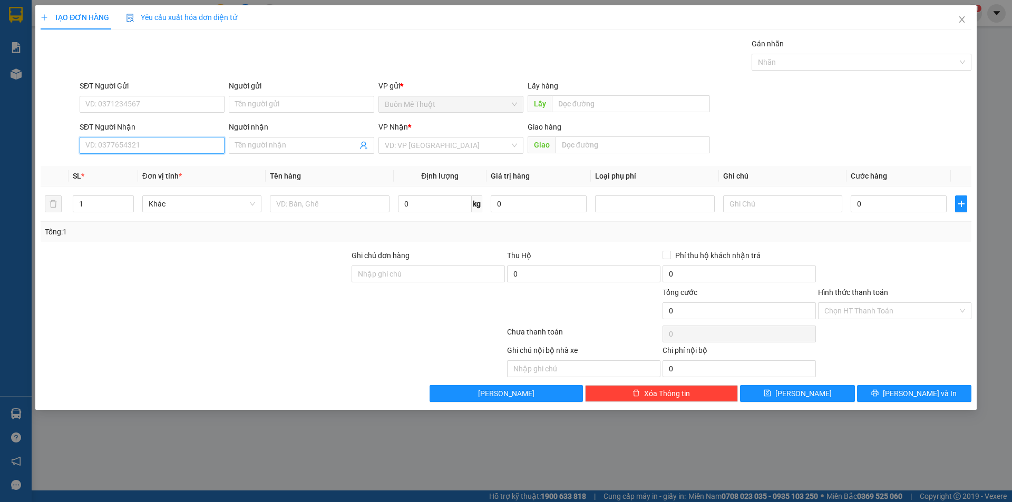
click at [146, 143] on input "SĐT Người Nhận" at bounding box center [152, 145] width 145 height 17
type input "0905460"
click at [135, 167] on div "0905460536 - BẢO" at bounding box center [152, 167] width 132 height 12
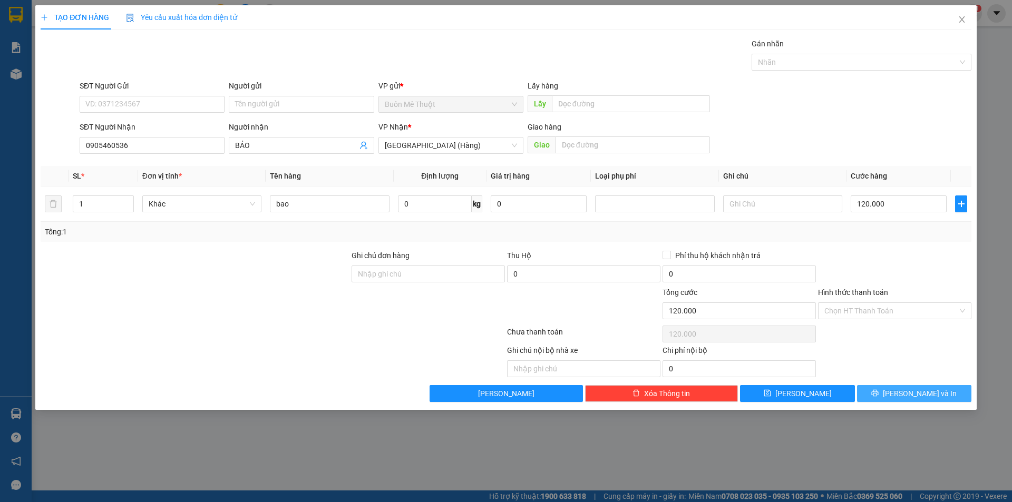
click at [888, 394] on button "[PERSON_NAME] và In" at bounding box center [914, 393] width 114 height 17
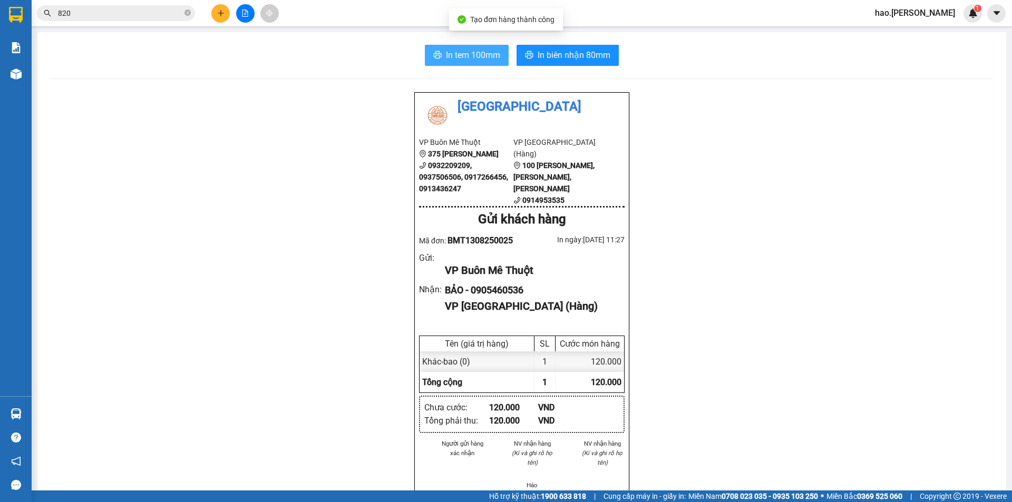
click at [466, 54] on span "In tem 100mm" at bounding box center [473, 54] width 54 height 13
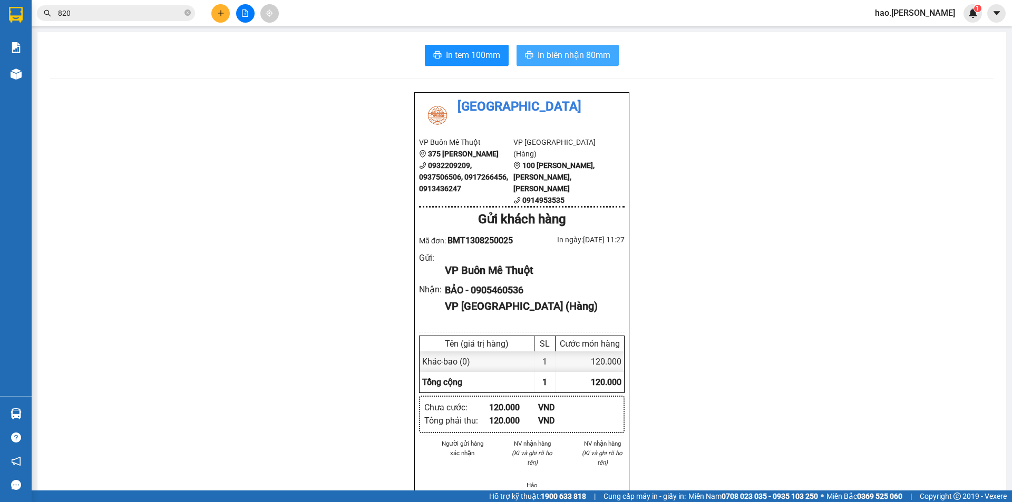
click at [579, 57] on span "In biên nhận 80mm" at bounding box center [574, 54] width 73 height 13
click at [212, 12] on button at bounding box center [220, 13] width 18 height 18
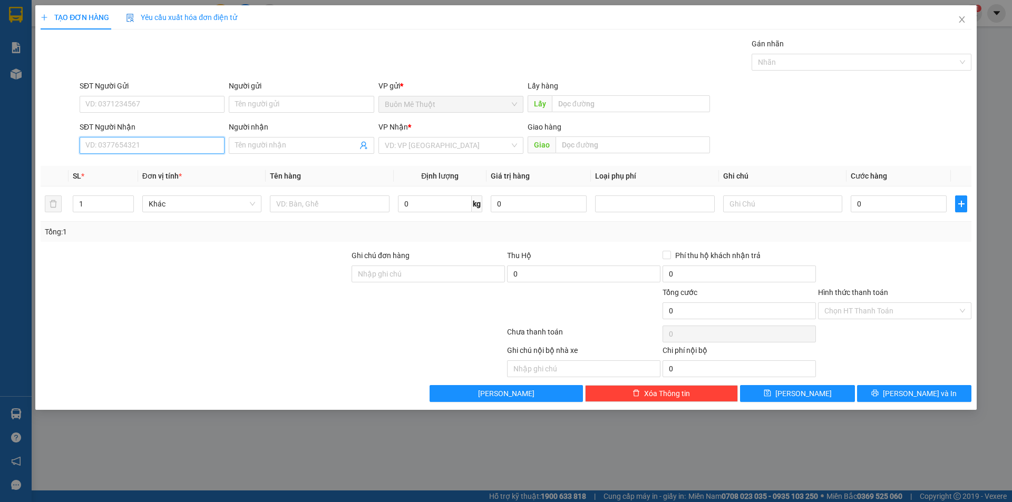
click at [154, 143] on input "SĐT Người Nhận" at bounding box center [152, 145] width 145 height 17
click at [84, 148] on input "0373291698" at bounding box center [152, 145] width 145 height 17
click at [163, 141] on input "0373291698" at bounding box center [152, 145] width 145 height 17
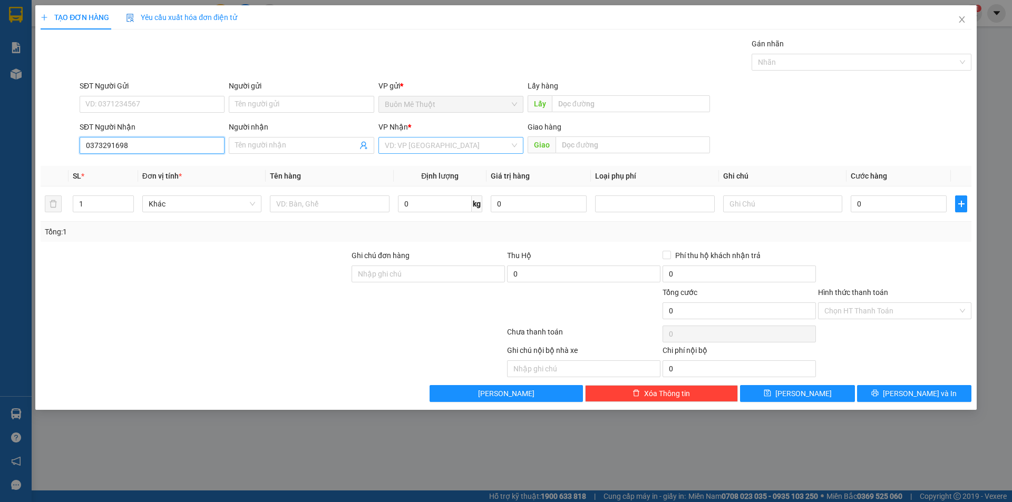
type input "0373291698"
click at [454, 151] on input "search" at bounding box center [447, 146] width 125 height 16
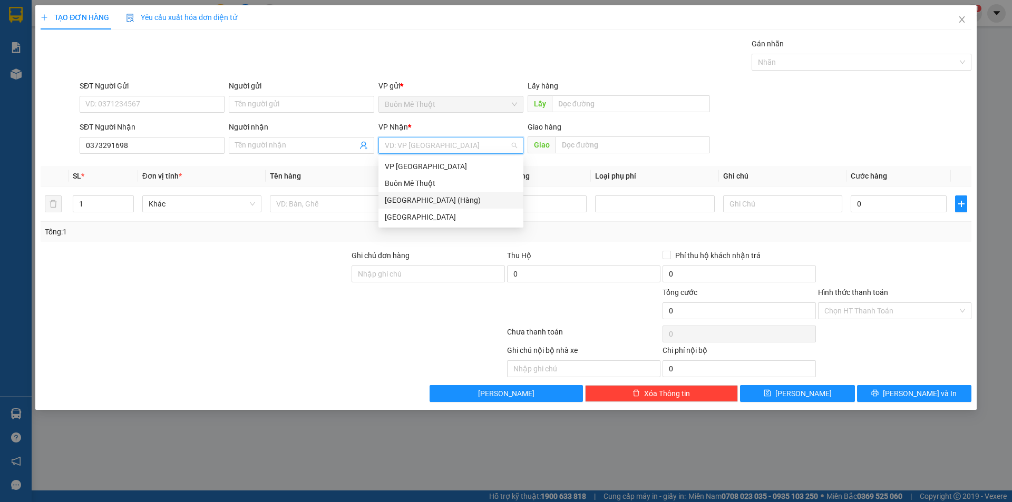
drag, startPoint x: 423, startPoint y: 200, endPoint x: 446, endPoint y: 196, distance: 23.0
click at [424, 200] on div "[GEOGRAPHIC_DATA] (Hàng)" at bounding box center [451, 201] width 132 height 12
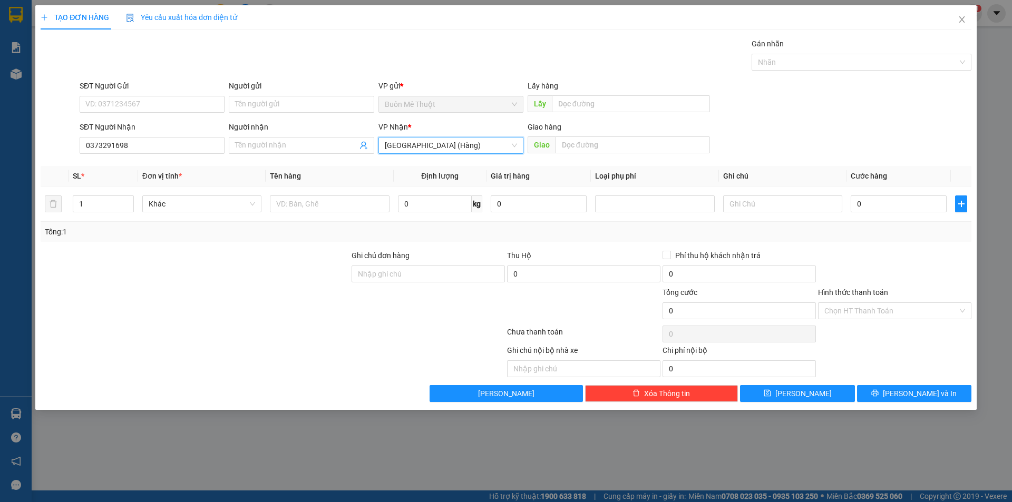
click at [639, 153] on div "Giao" at bounding box center [619, 145] width 182 height 17
click at [639, 144] on input "text" at bounding box center [633, 145] width 154 height 17
type input "N"
click at [152, 145] on input "0373291698" at bounding box center [152, 145] width 145 height 17
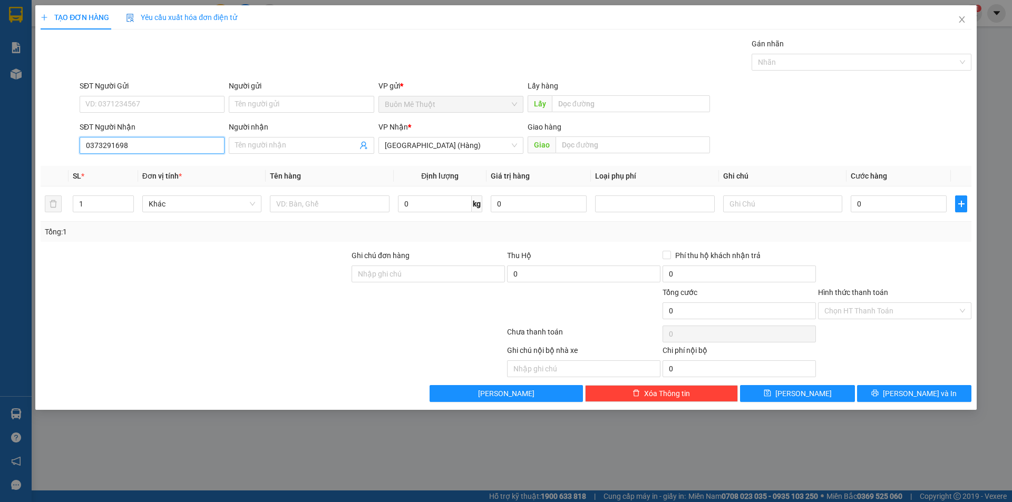
click at [152, 145] on input "0373291698" at bounding box center [152, 145] width 145 height 17
click at [125, 168] on div "0932583687" at bounding box center [152, 167] width 132 height 12
type input "0932583687"
type input "duy xuyen"
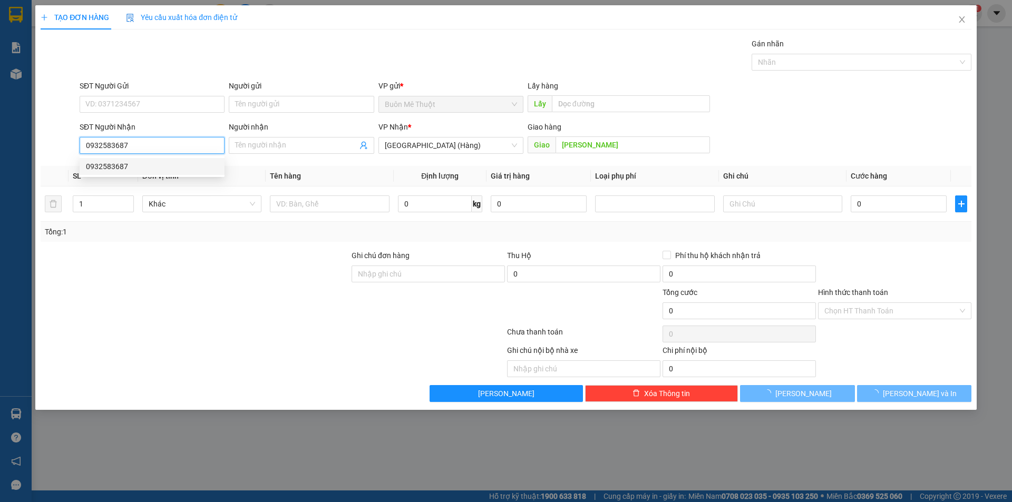
type input "120.000"
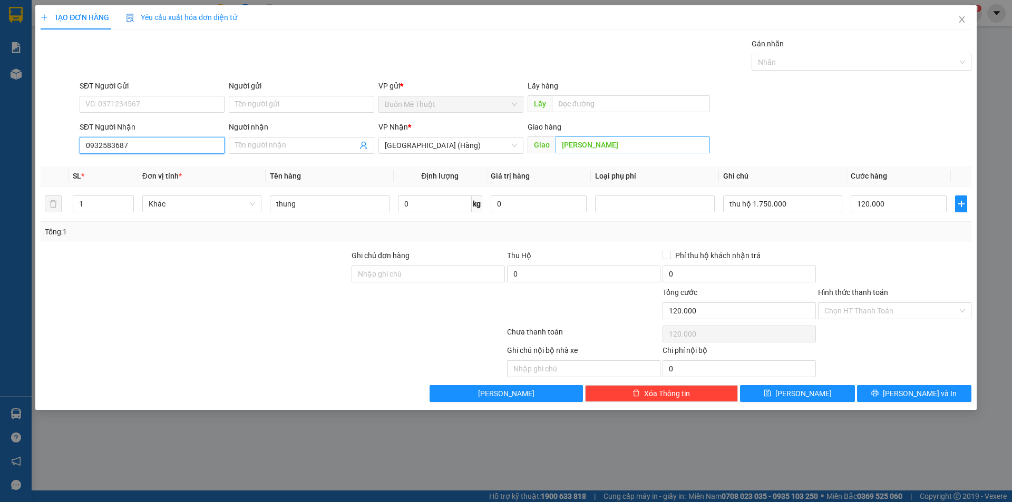
type input "0932583687"
click at [582, 146] on input "duy xuyen" at bounding box center [633, 145] width 154 height 17
click at [586, 145] on input "duy xuyen" at bounding box center [633, 145] width 154 height 17
type input "y"
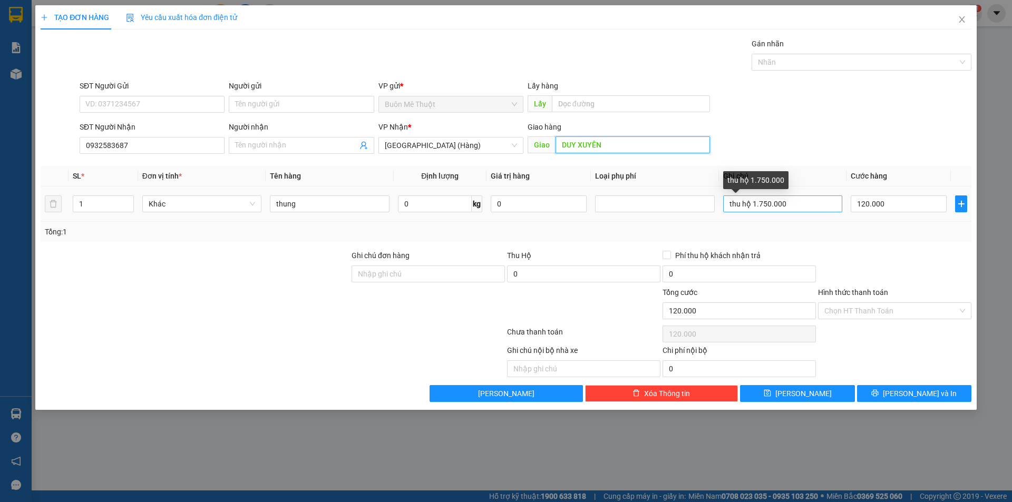
type input "DUY XUYÊN"
click at [819, 199] on input "thu hộ 1.750.000" at bounding box center [782, 204] width 119 height 17
type input "thu hộ 1.750.00"
click at [878, 240] on div "Tổng: 1" at bounding box center [506, 232] width 931 height 20
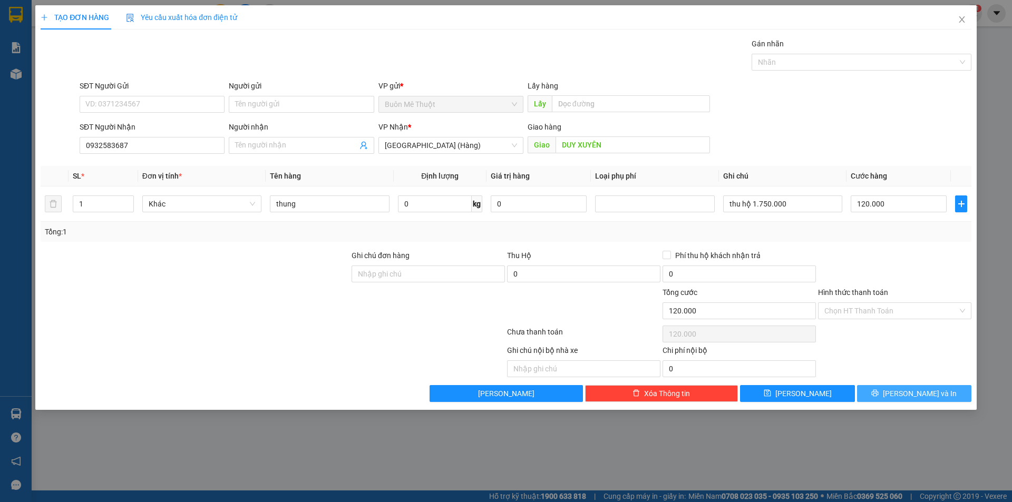
click at [907, 397] on span "[PERSON_NAME] và In" at bounding box center [920, 394] width 74 height 12
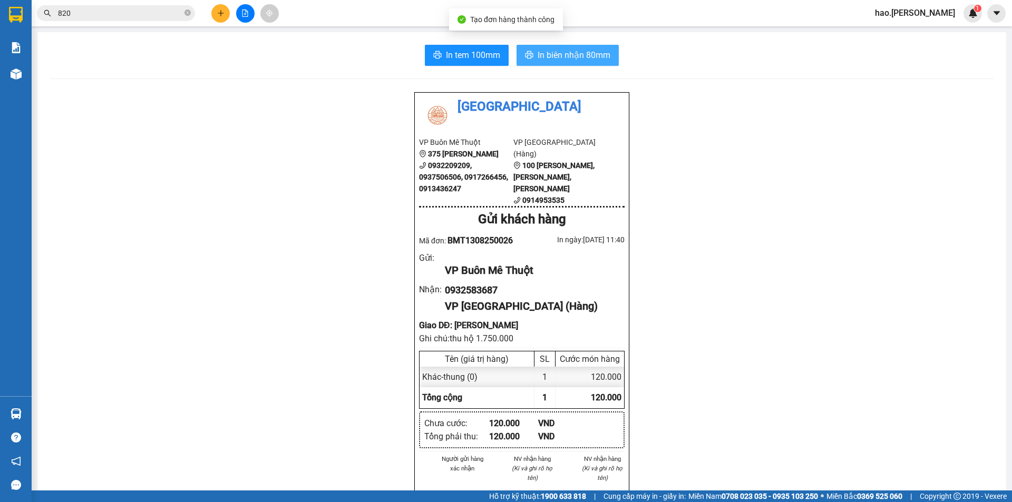
click at [578, 53] on span "In biên nhận 80mm" at bounding box center [574, 54] width 73 height 13
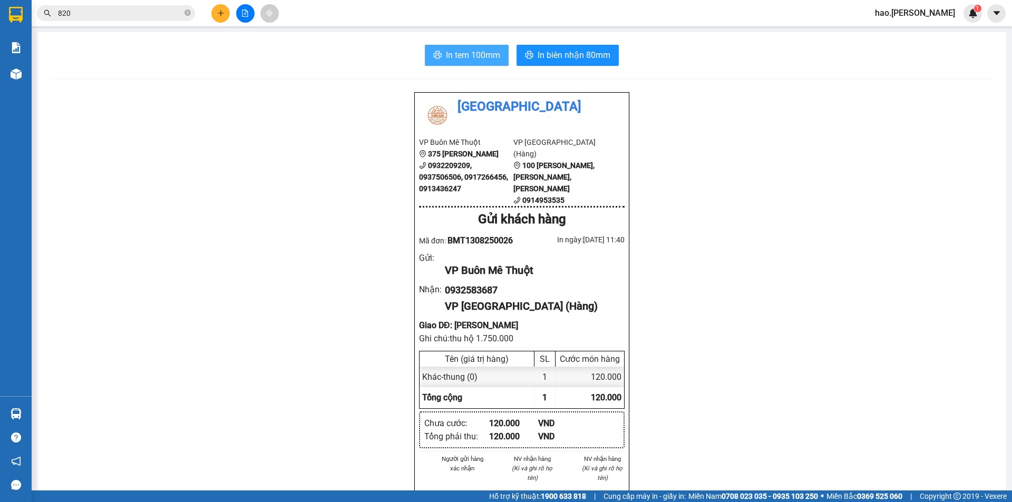
click at [450, 54] on span "In tem 100mm" at bounding box center [473, 54] width 54 height 13
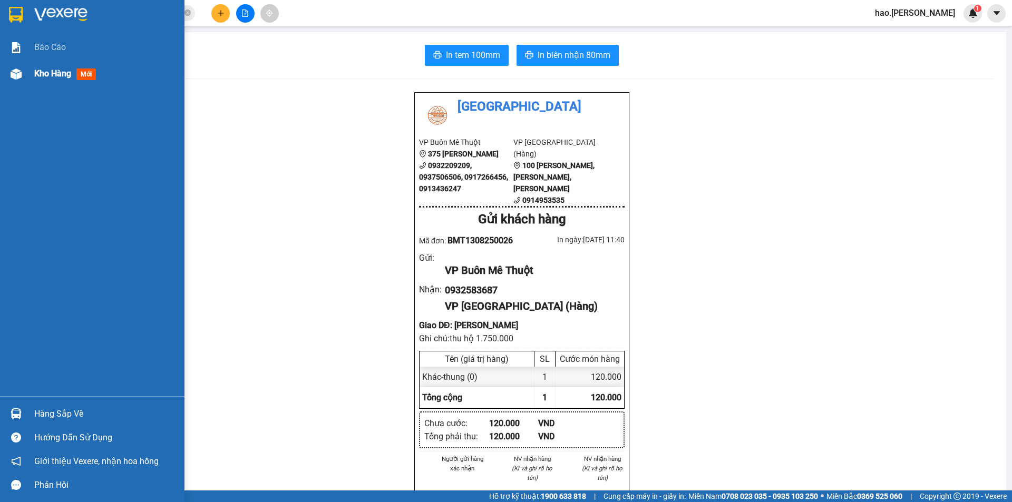
click at [51, 73] on span "Kho hàng" at bounding box center [52, 74] width 37 height 10
drag, startPoint x: 51, startPoint y: 73, endPoint x: 60, endPoint y: 74, distance: 9.0
click at [53, 73] on span "Kho hàng" at bounding box center [52, 74] width 37 height 10
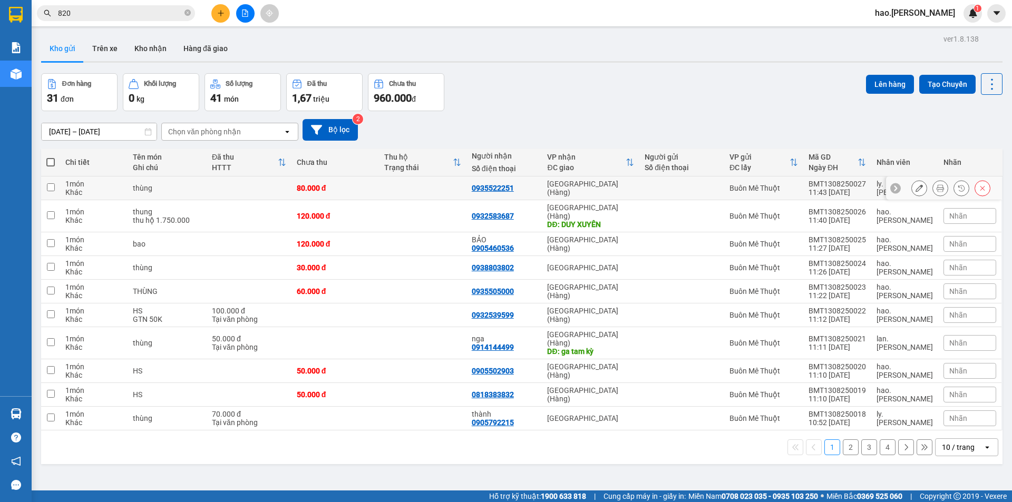
click at [937, 187] on icon at bounding box center [940, 187] width 7 height 7
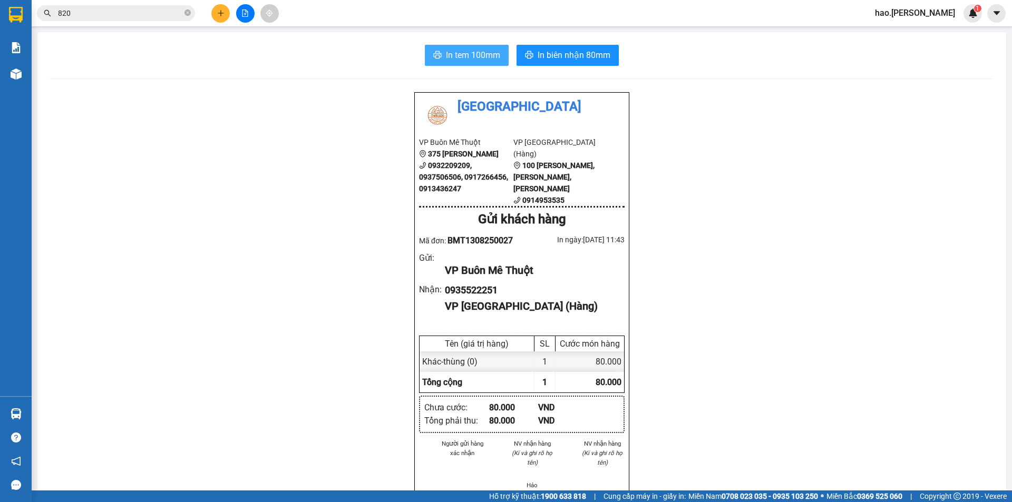
click at [480, 51] on span "In tem 100mm" at bounding box center [473, 54] width 54 height 13
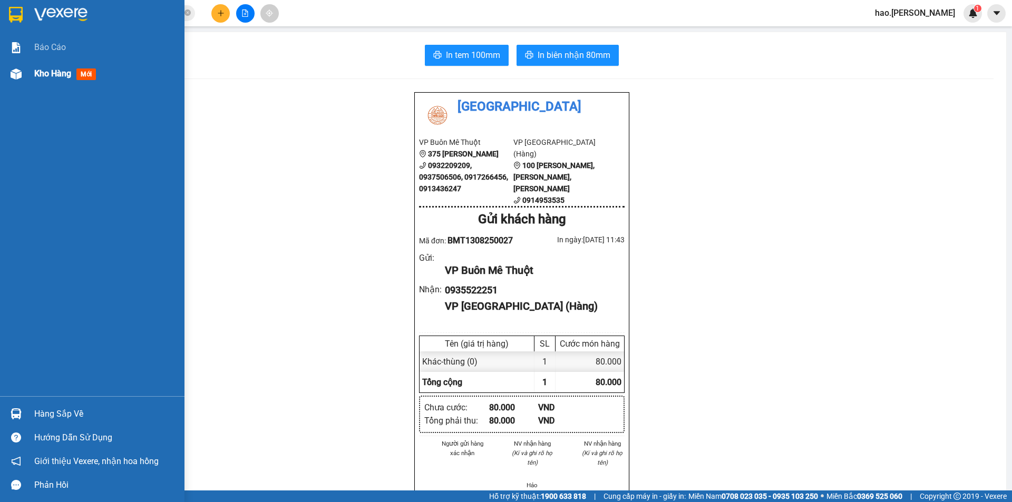
click at [72, 73] on div "Kho hàng mới" at bounding box center [67, 73] width 66 height 13
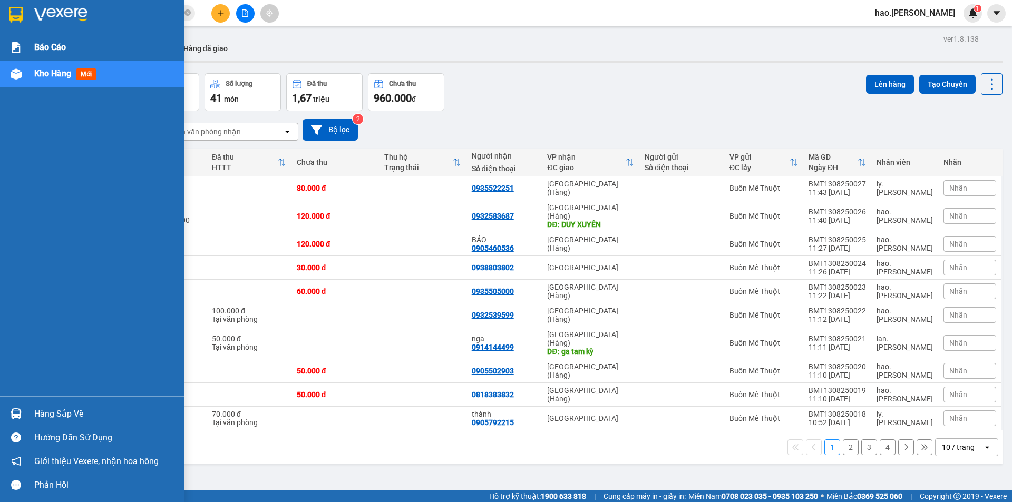
click at [69, 52] on div "Báo cáo" at bounding box center [105, 47] width 142 height 26
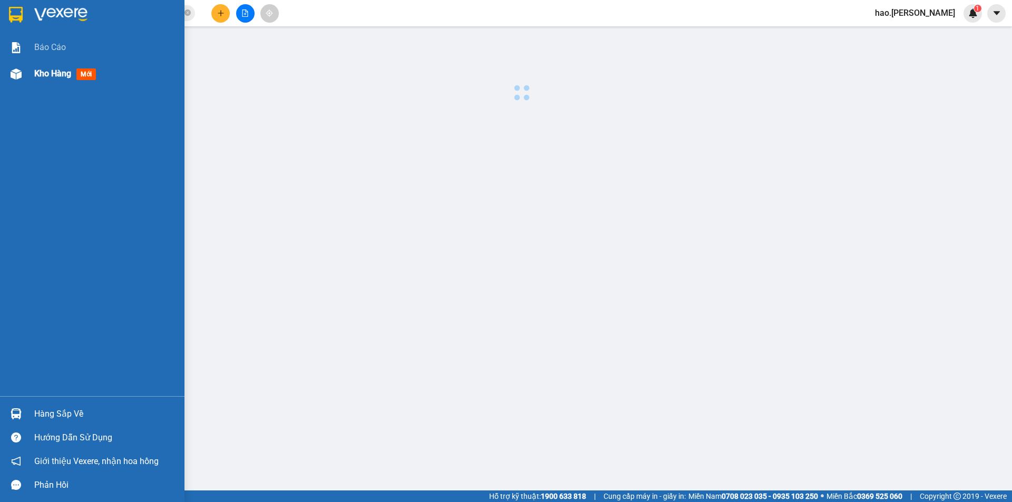
click at [60, 73] on span "Kho hàng" at bounding box center [52, 74] width 37 height 10
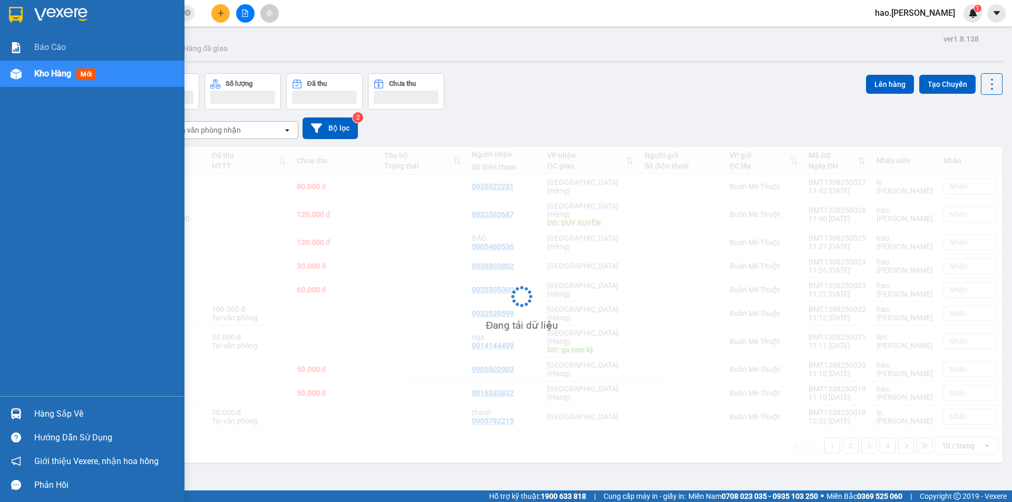
click at [60, 73] on span "Kho hàng" at bounding box center [52, 74] width 37 height 10
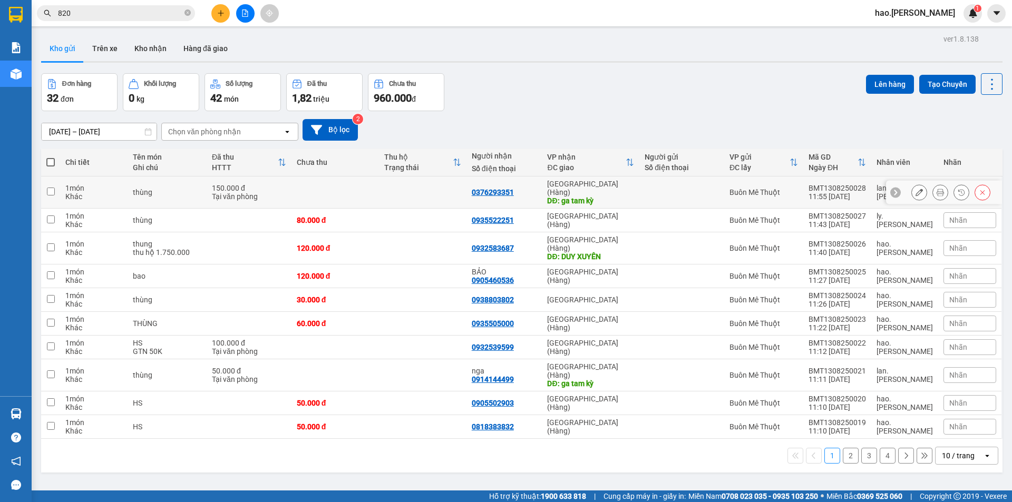
click at [937, 189] on icon at bounding box center [940, 192] width 7 height 7
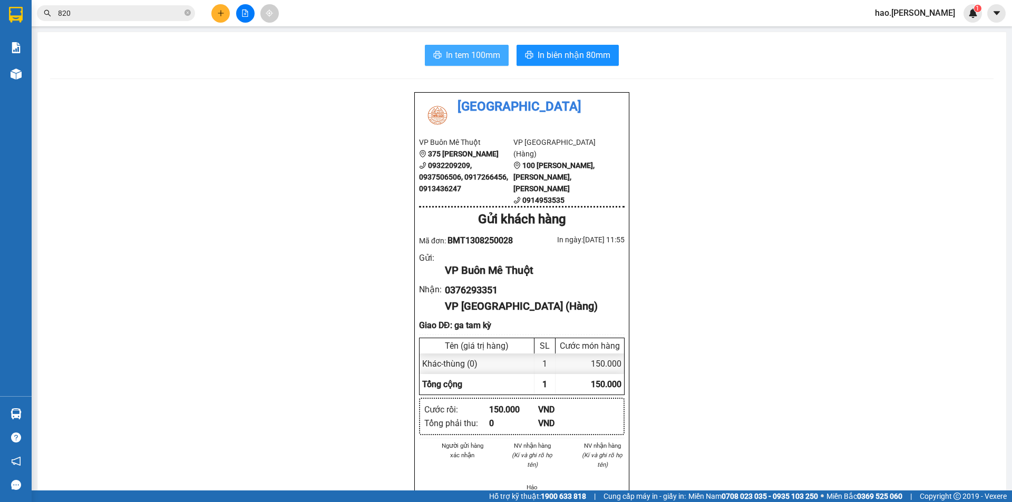
click at [475, 59] on span "In tem 100mm" at bounding box center [473, 54] width 54 height 13
click at [226, 16] on button at bounding box center [220, 13] width 18 height 18
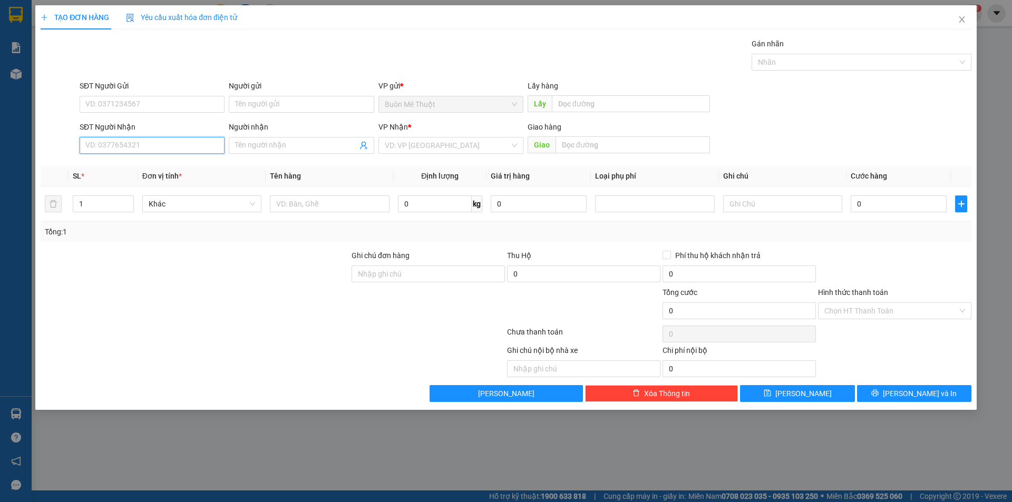
click at [149, 153] on input "SĐT Người Nhận" at bounding box center [152, 145] width 145 height 17
click at [114, 164] on div "0981028457" at bounding box center [152, 167] width 132 height 12
type input "0981028457"
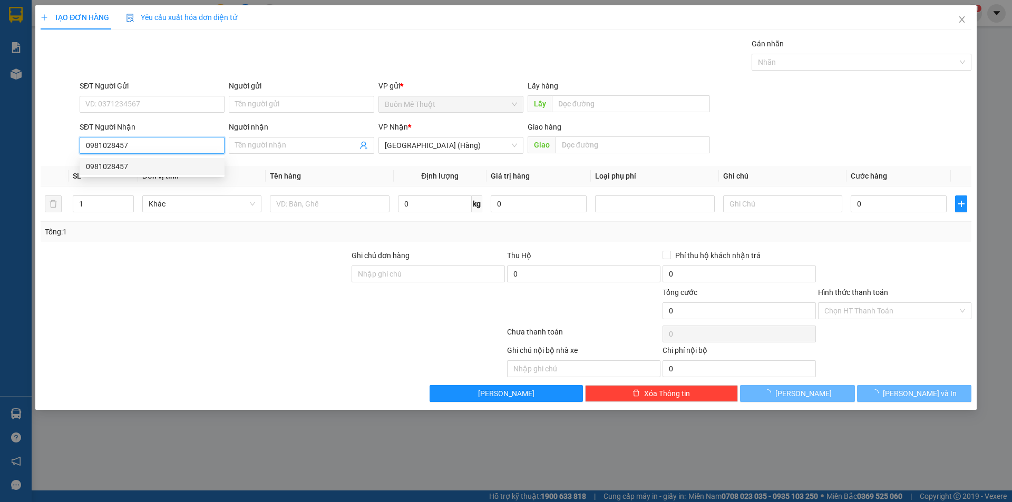
type input "30.000"
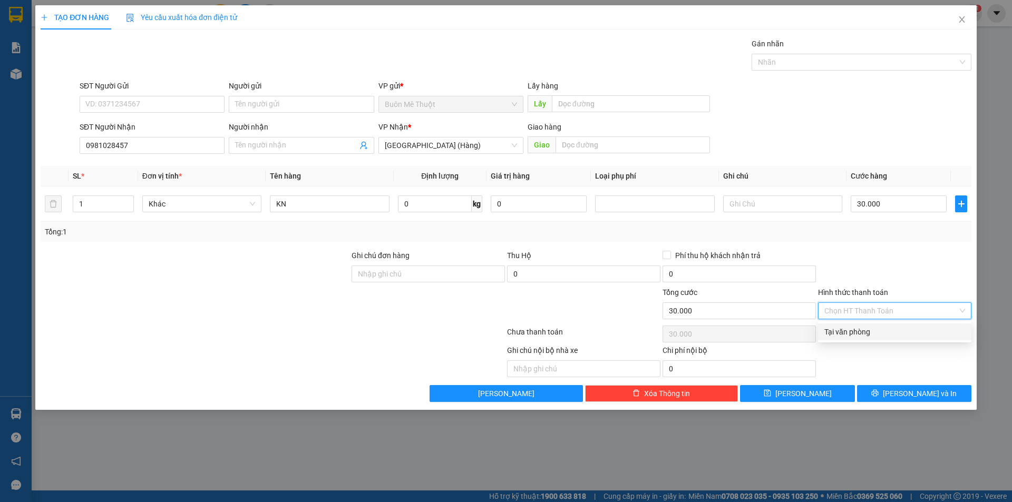
click at [851, 315] on input "Hình thức thanh toán" at bounding box center [890, 311] width 133 height 16
click at [839, 332] on div "Tại văn phòng" at bounding box center [894, 332] width 141 height 12
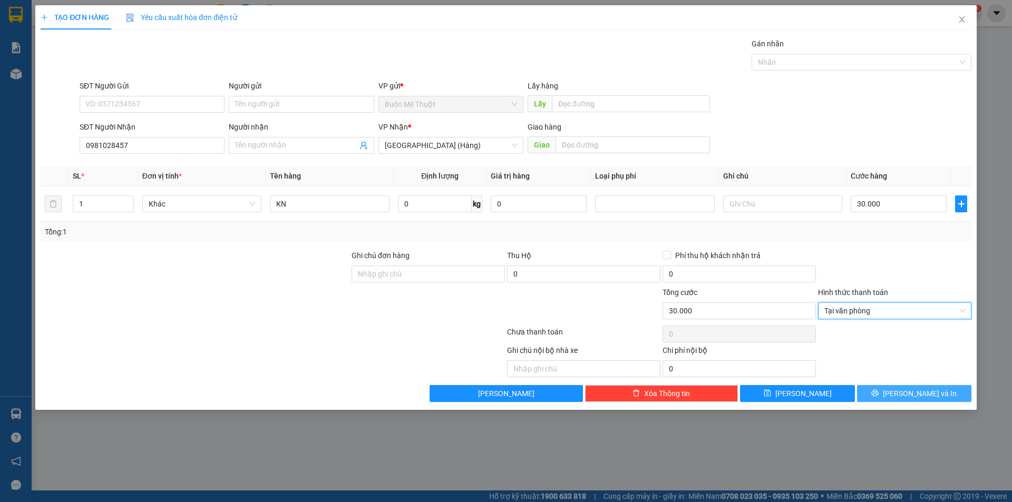
click at [925, 398] on span "Lưu và In" at bounding box center [920, 394] width 74 height 12
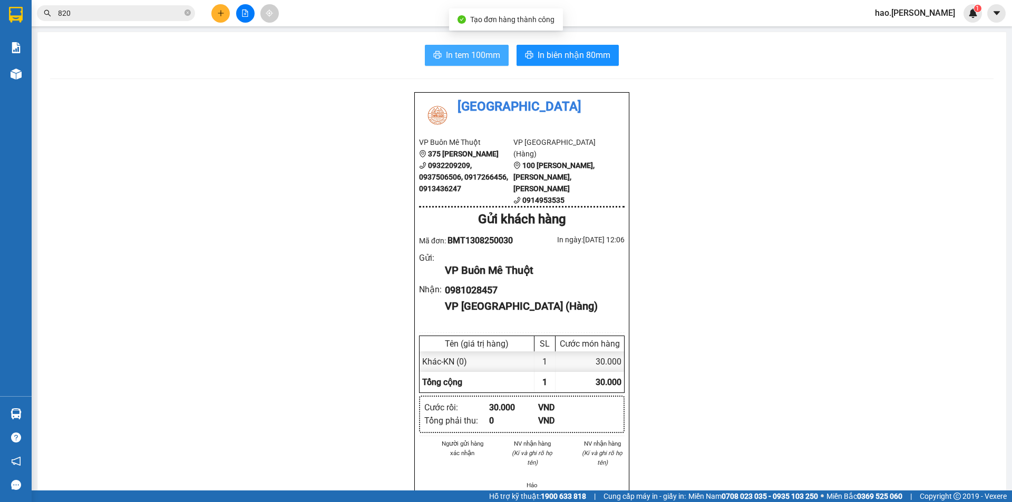
click at [461, 53] on span "In tem 100mm" at bounding box center [473, 54] width 54 height 13
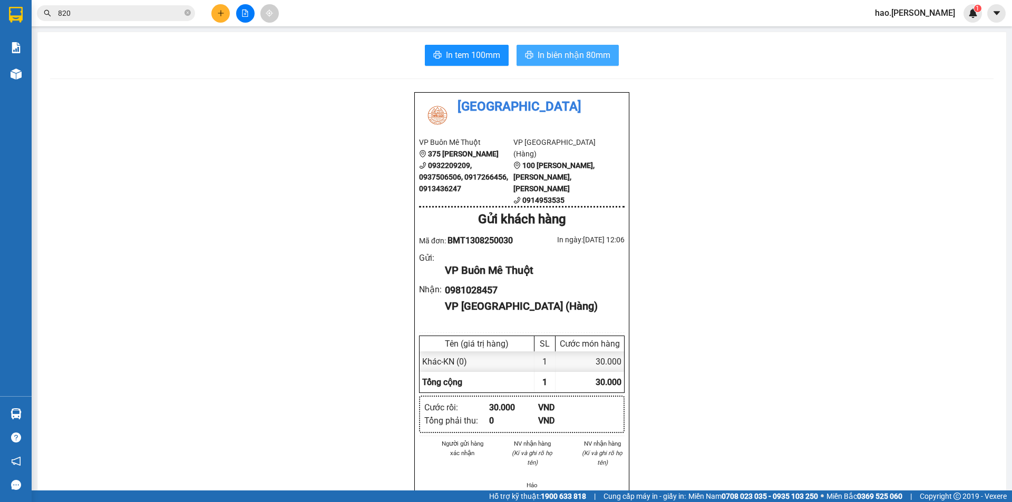
click at [601, 55] on span "In biên nhận 80mm" at bounding box center [574, 54] width 73 height 13
click at [212, 9] on button at bounding box center [220, 13] width 18 height 18
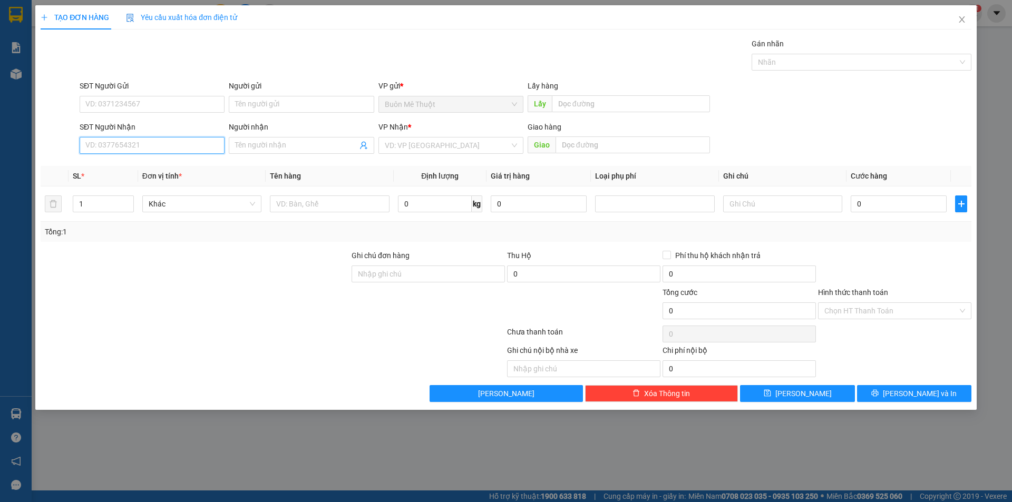
click at [145, 150] on input "SĐT Người Nhận" at bounding box center [152, 145] width 145 height 17
click at [141, 168] on div "0917087191 - UYÊN" at bounding box center [152, 167] width 132 height 12
type input "0917087191"
type input "UYÊN"
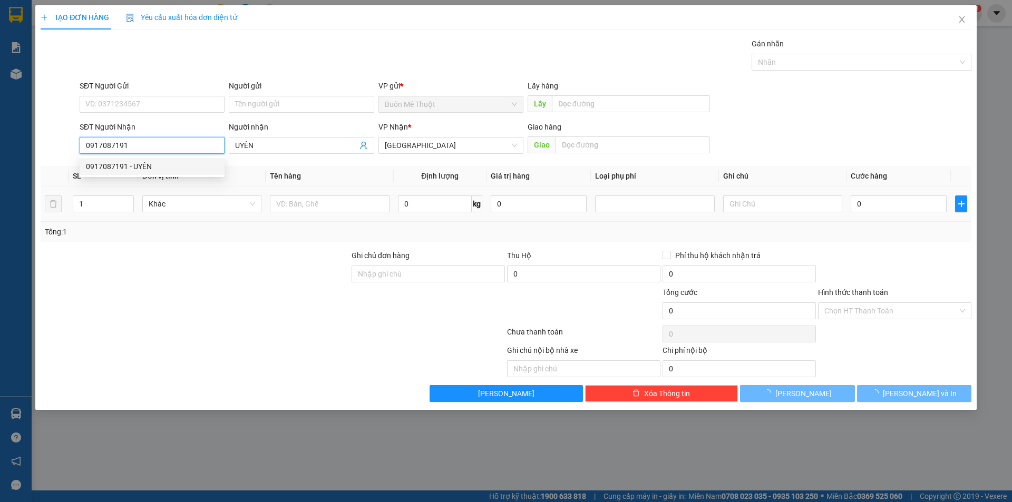
type input "100.000"
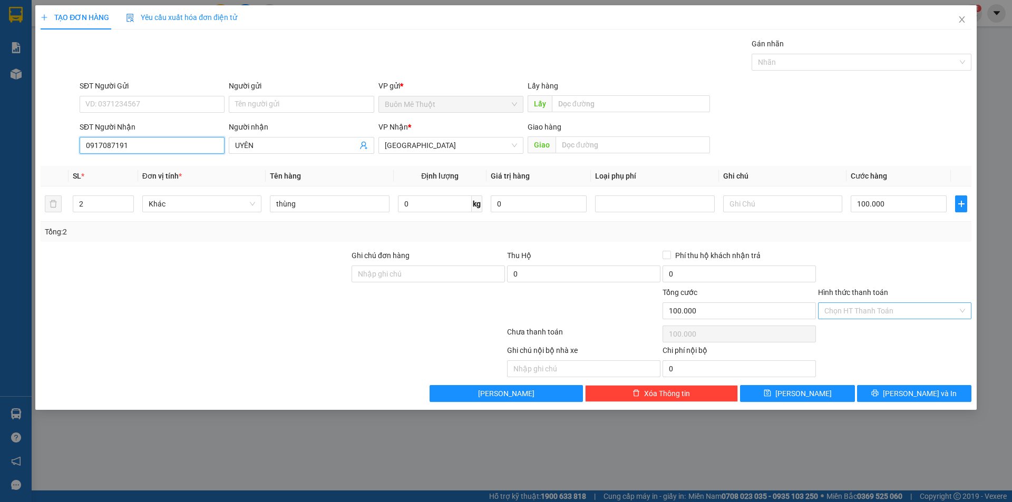
type input "0917087191"
drag, startPoint x: 885, startPoint y: 310, endPoint x: 879, endPoint y: 319, distance: 11.4
click at [882, 312] on input "Hình thức thanh toán" at bounding box center [890, 311] width 133 height 16
drag, startPoint x: 862, startPoint y: 328, endPoint x: 847, endPoint y: 345, distance: 22.0
click at [860, 331] on div "Tại văn phòng" at bounding box center [894, 332] width 141 height 12
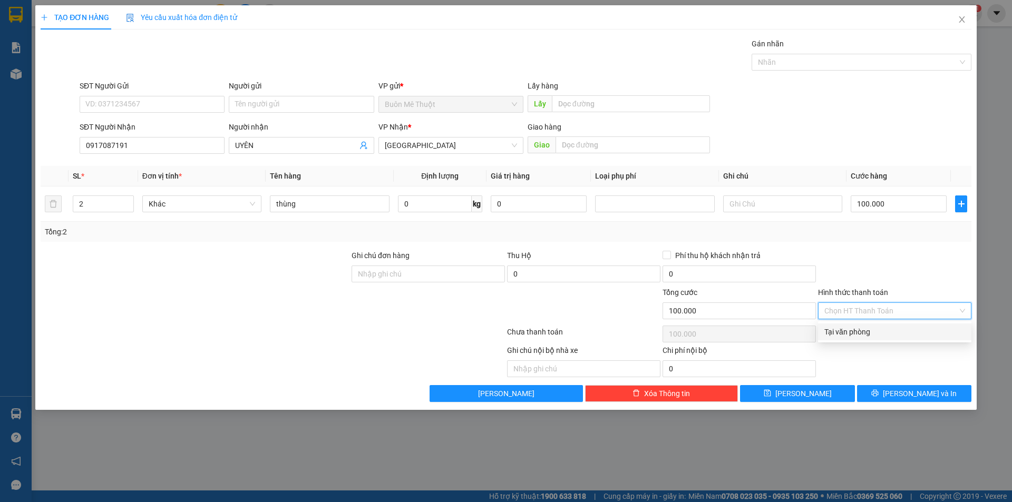
type input "0"
click at [801, 384] on div "Transit Pickup Surcharge Ids Transit Deliver Surcharge Ids Transit Deliver Surc…" at bounding box center [506, 220] width 931 height 364
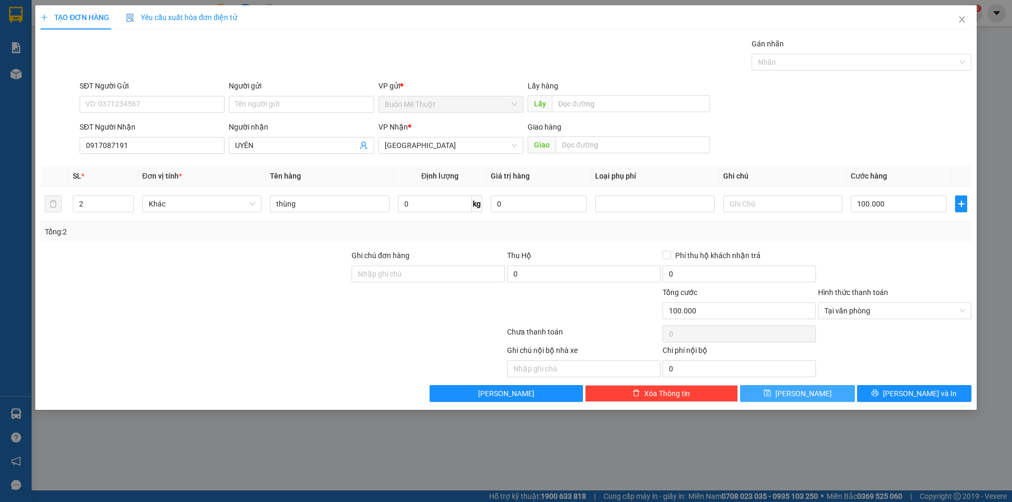
click at [799, 391] on span "Lưu" at bounding box center [803, 394] width 56 height 12
type input "0"
drag, startPoint x: 953, startPoint y: 22, endPoint x: 963, endPoint y: 19, distance: 10.4
click at [956, 21] on span "Close" at bounding box center [962, 20] width 30 height 30
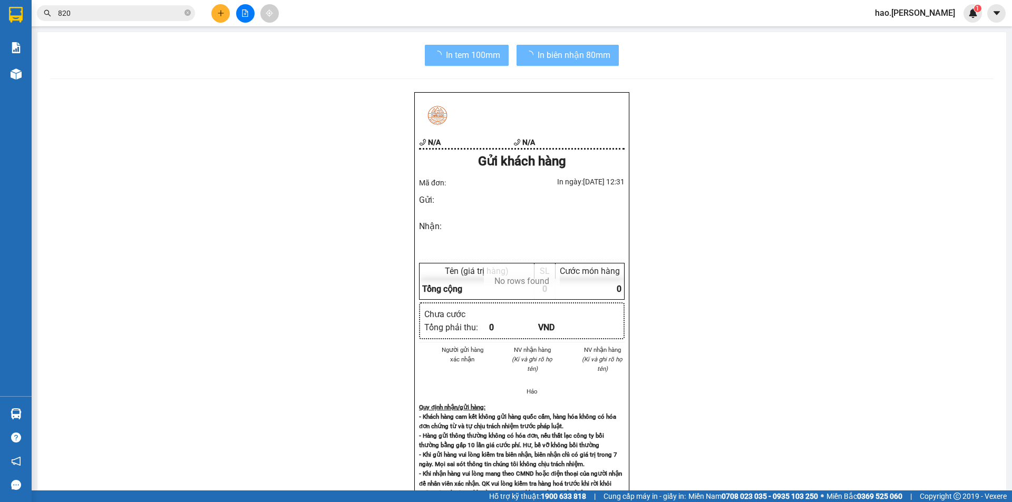
click at [964, 19] on div "hao.thaison 1" at bounding box center [924, 13] width 115 height 18
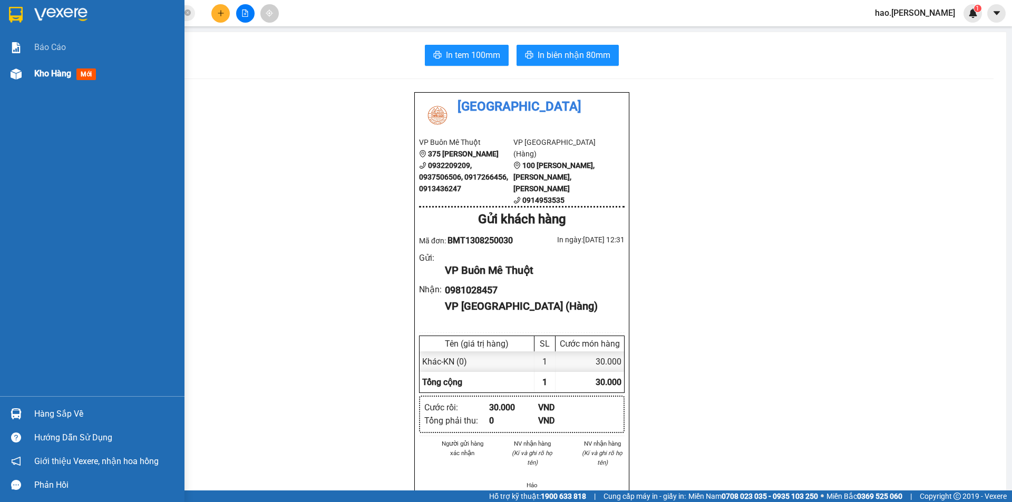
click at [45, 76] on span "Kho hàng" at bounding box center [52, 74] width 37 height 10
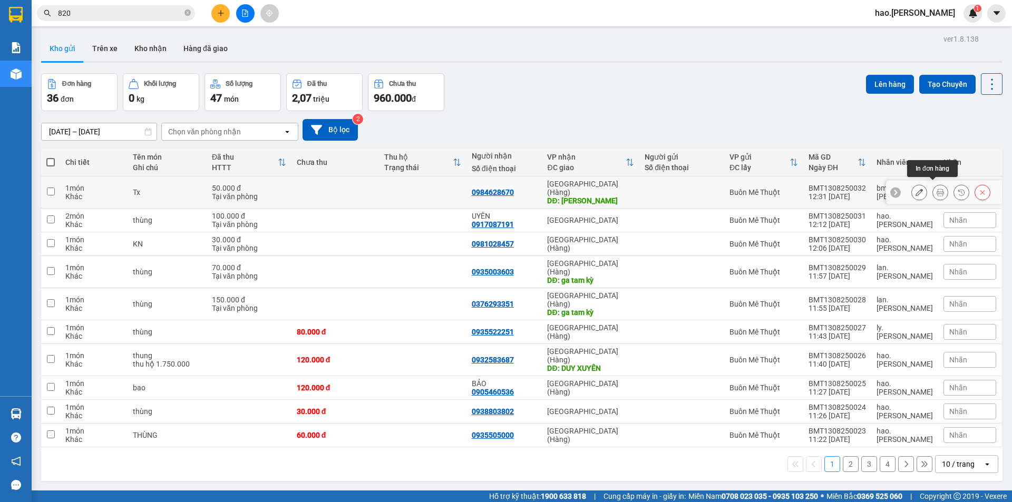
click at [937, 189] on icon at bounding box center [940, 192] width 7 height 7
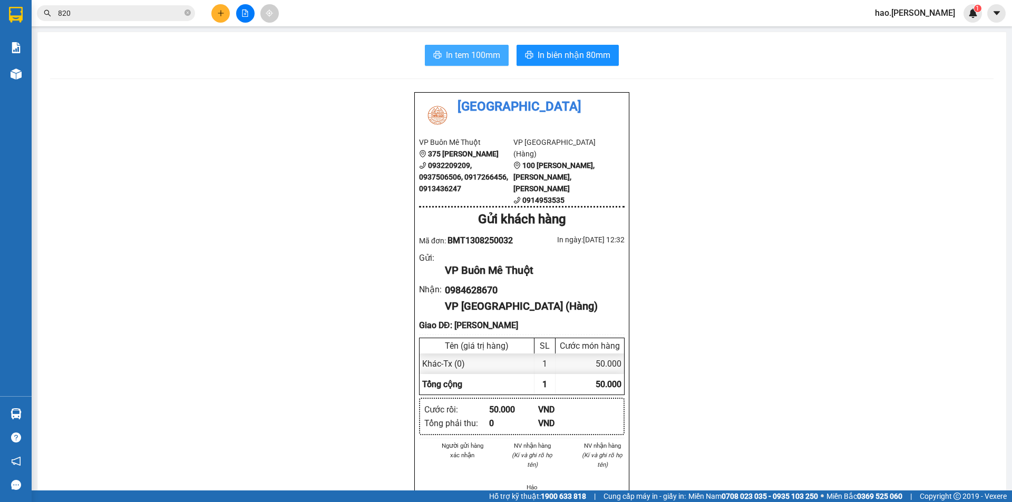
click at [469, 52] on span "In tem 100mm" at bounding box center [473, 54] width 54 height 13
click at [219, 16] on icon "plus" at bounding box center [220, 12] width 7 height 7
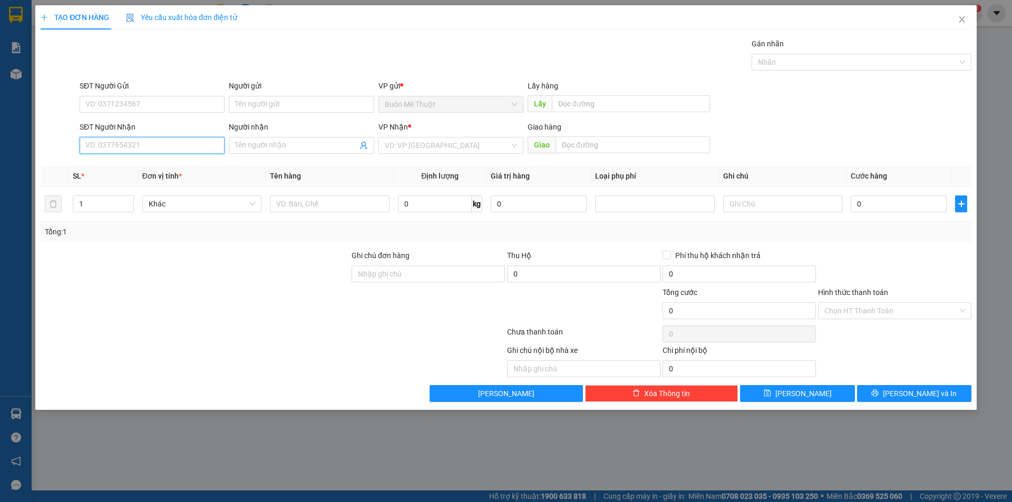
click at [122, 147] on input "SĐT Người Nhận" at bounding box center [152, 145] width 145 height 17
type input "0978839558"
click at [116, 106] on input "SĐT Người Gửi" at bounding box center [152, 104] width 145 height 17
type input "0978850971"
drag, startPoint x: 451, startPoint y: 143, endPoint x: 446, endPoint y: 149, distance: 7.8
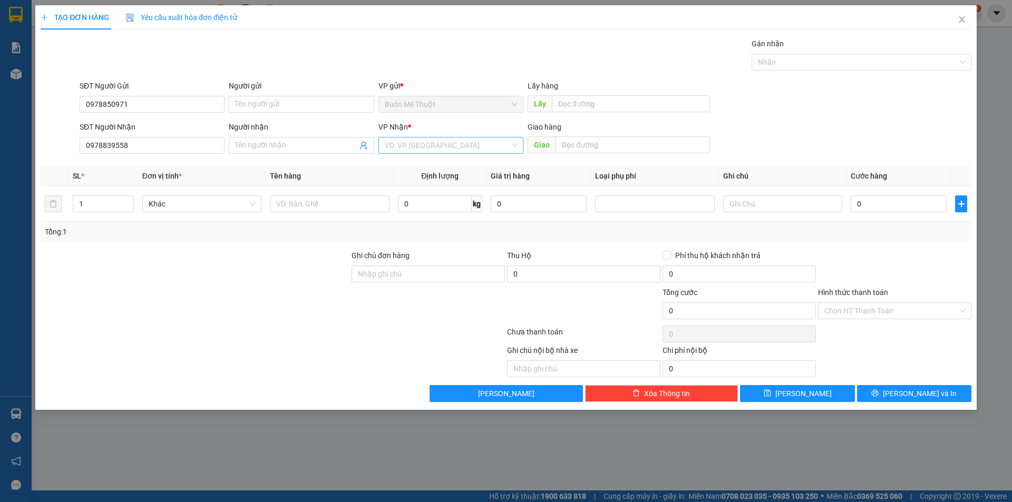
click at [449, 144] on input "search" at bounding box center [447, 146] width 125 height 16
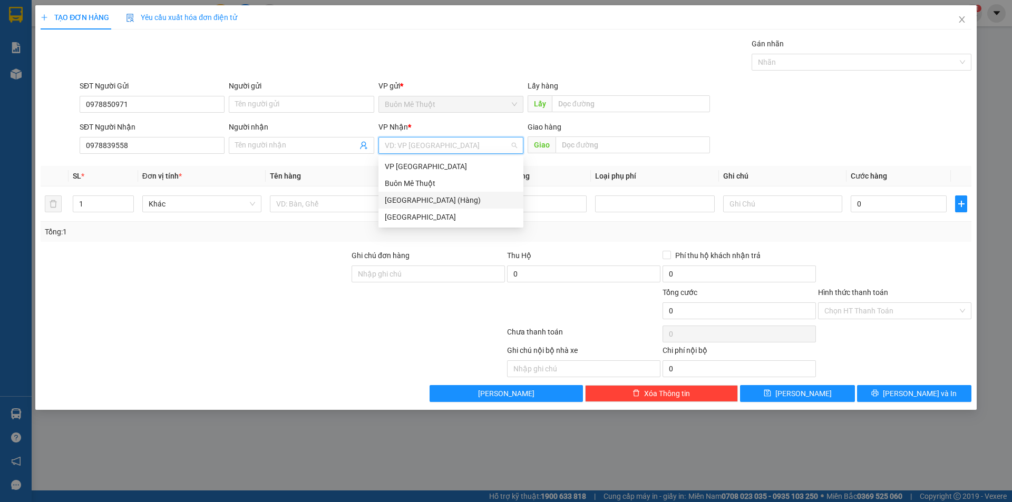
click at [411, 197] on div "[GEOGRAPHIC_DATA] (Hàng)" at bounding box center [451, 201] width 132 height 12
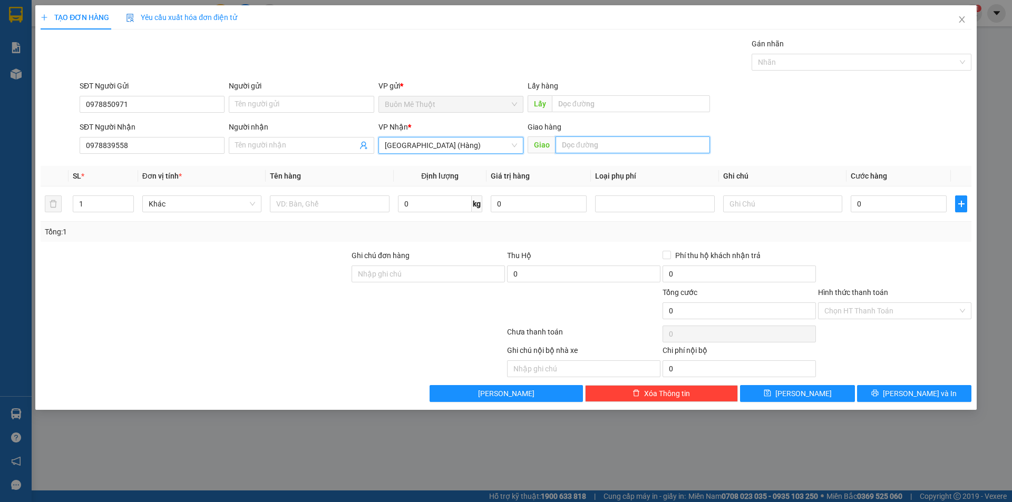
click at [615, 151] on input "text" at bounding box center [633, 145] width 154 height 17
type input "618 NÚI THÀNH"
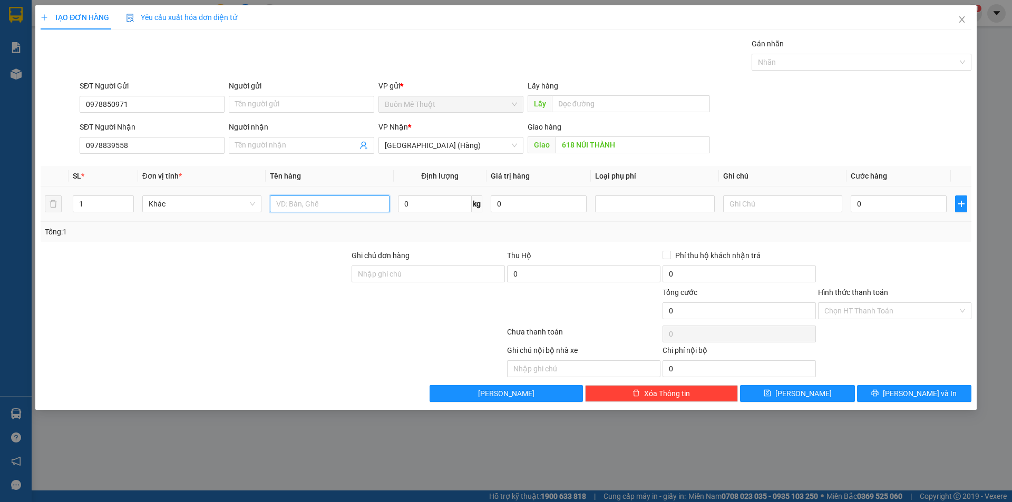
click at [297, 205] on input "text" at bounding box center [329, 204] width 119 height 17
type input "k"
click at [905, 205] on input "0" at bounding box center [899, 204] width 96 height 17
drag, startPoint x: 902, startPoint y: 252, endPoint x: 915, endPoint y: 336, distance: 85.3
click at [902, 260] on div at bounding box center [895, 268] width 156 height 37
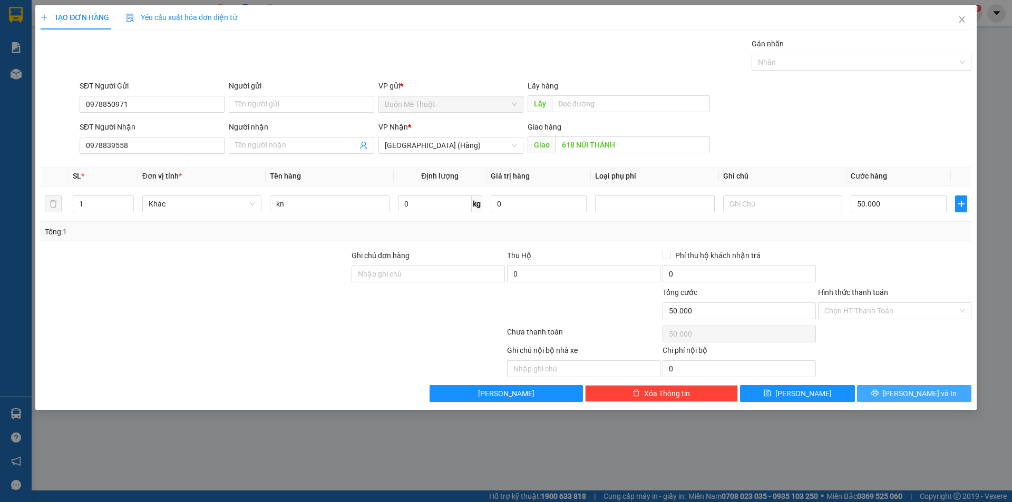
click at [879, 396] on icon "printer" at bounding box center [875, 393] width 7 height 7
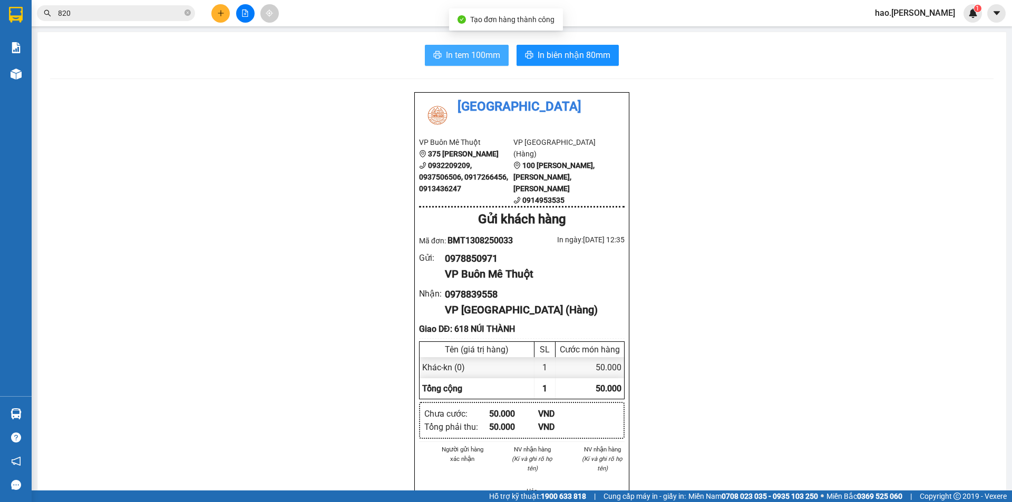
click at [475, 62] on button "In tem 100mm" at bounding box center [467, 55] width 84 height 21
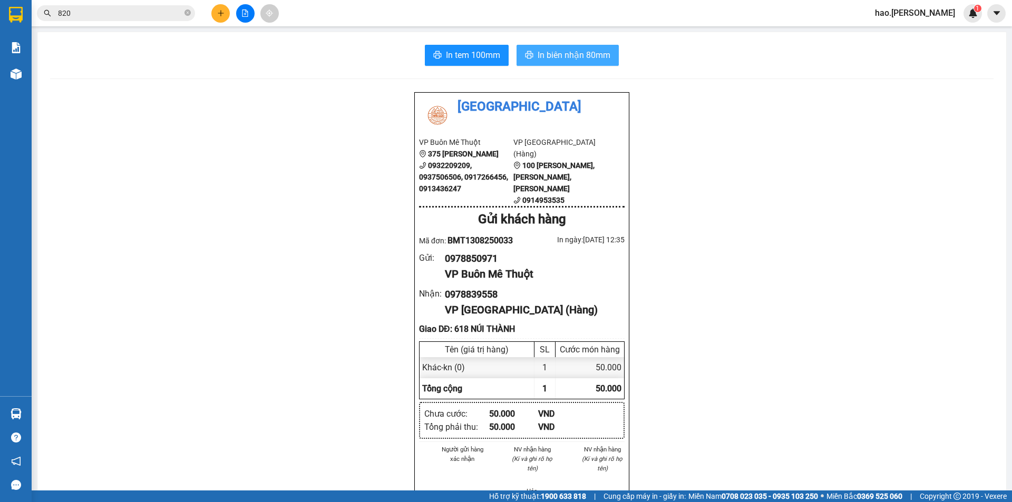
click at [570, 51] on span "In biên nhận 80mm" at bounding box center [574, 54] width 73 height 13
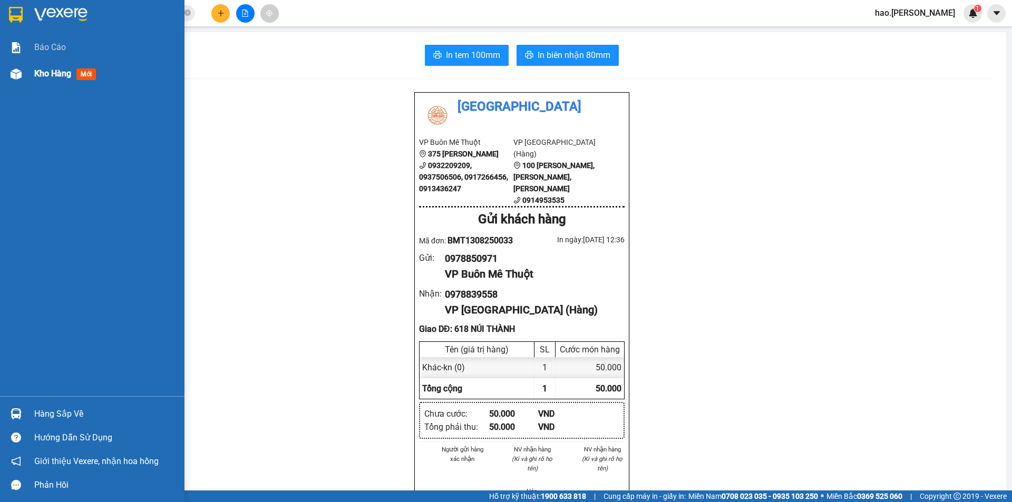
click at [19, 70] on img at bounding box center [16, 74] width 11 height 11
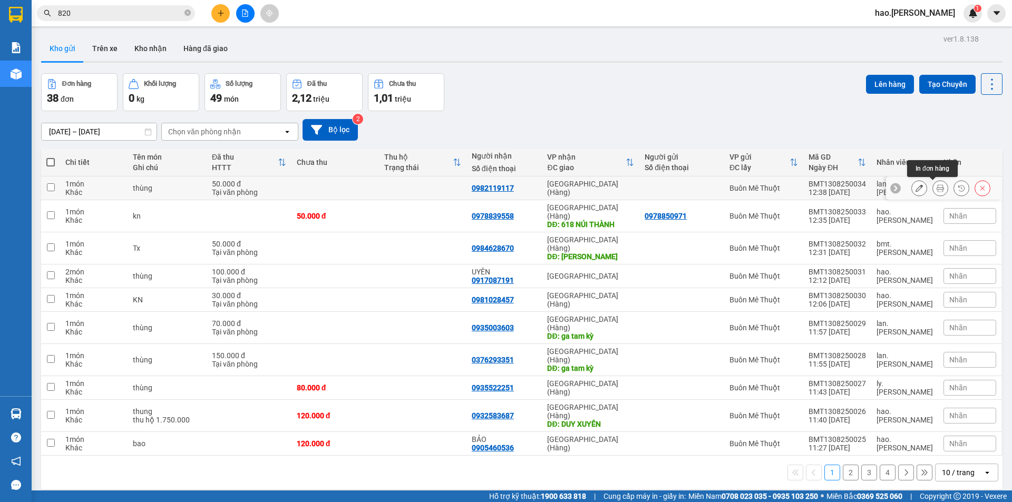
click at [933, 187] on button at bounding box center [940, 188] width 15 height 18
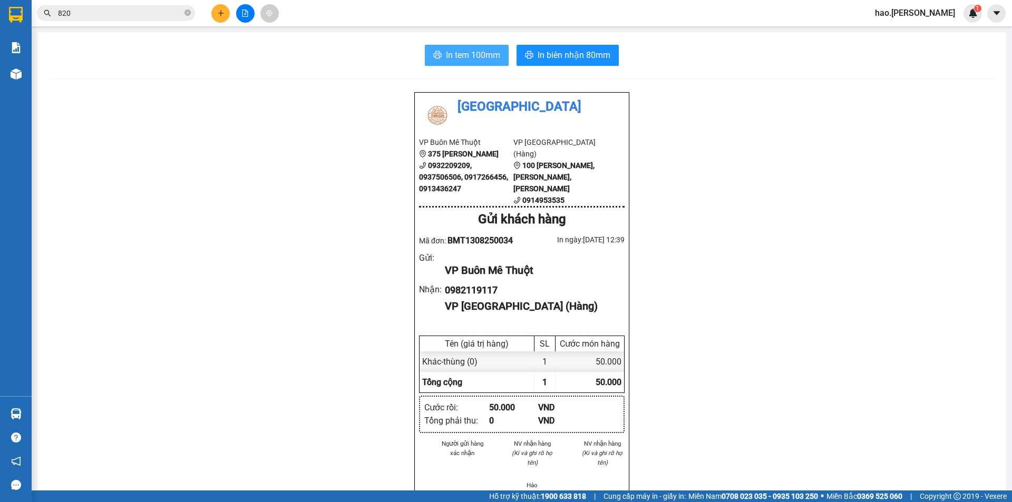
click at [500, 50] on button "In tem 100mm" at bounding box center [467, 55] width 84 height 21
click at [564, 59] on span "In biên nhận 80mm" at bounding box center [574, 54] width 73 height 13
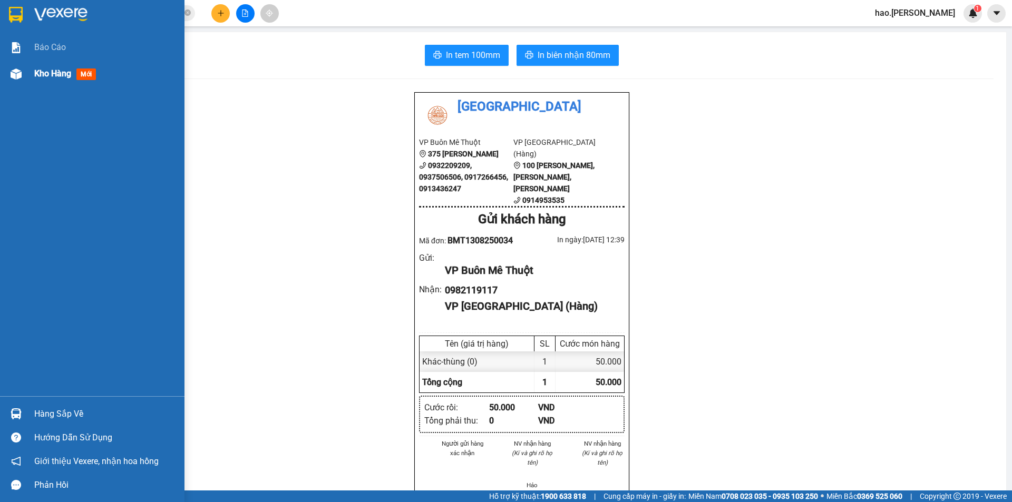
click at [37, 70] on span "Kho hàng" at bounding box center [52, 74] width 37 height 10
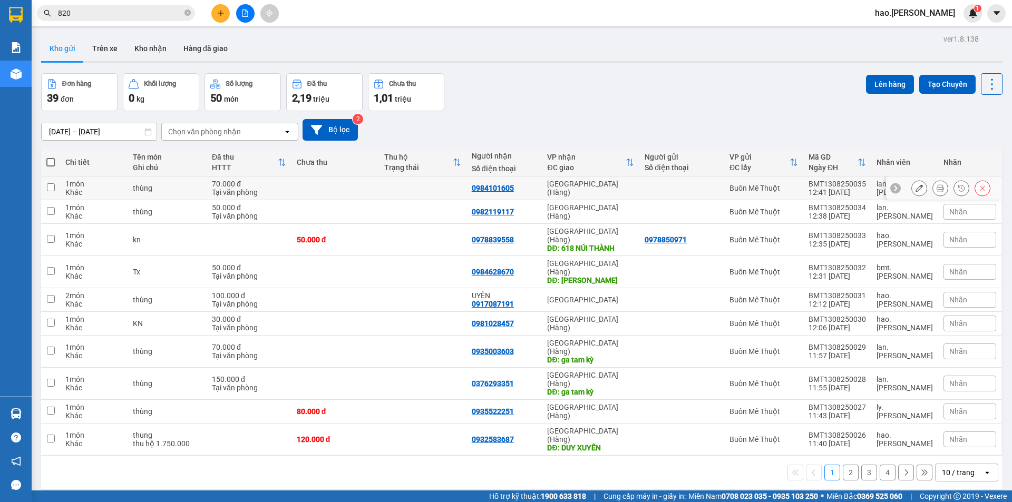
click at [937, 188] on icon at bounding box center [940, 187] width 7 height 7
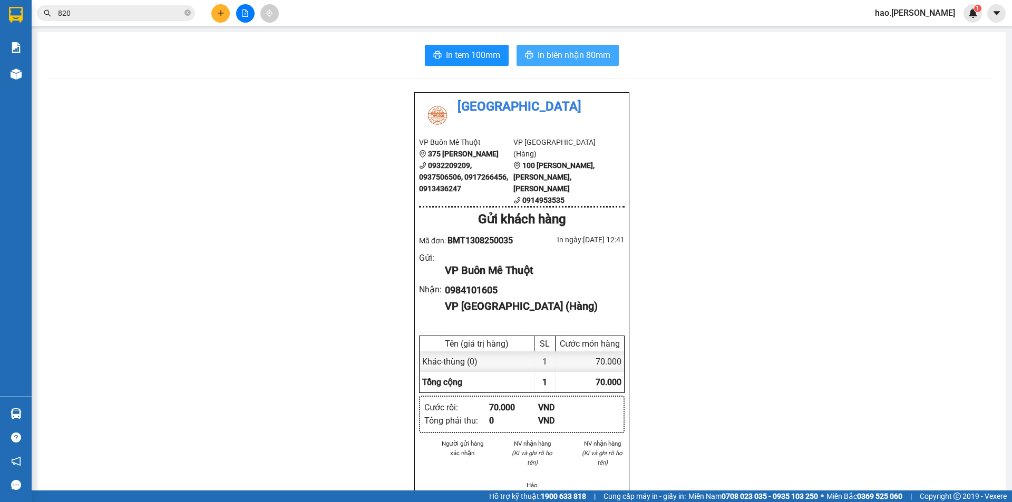
click at [528, 50] on button "In biên nhận 80mm" at bounding box center [568, 55] width 102 height 21
click at [488, 62] on span "In tem 100mm" at bounding box center [473, 54] width 54 height 13
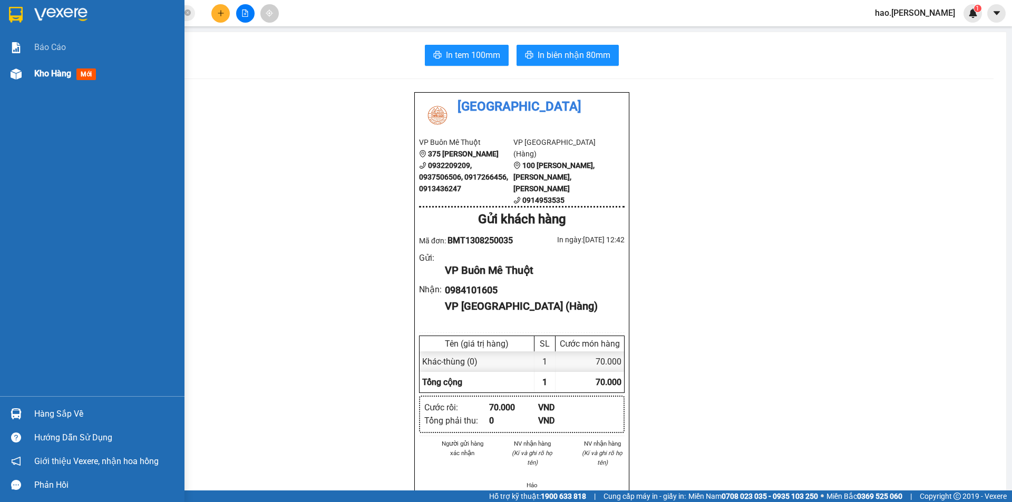
click at [42, 73] on span "Kho hàng" at bounding box center [52, 74] width 37 height 10
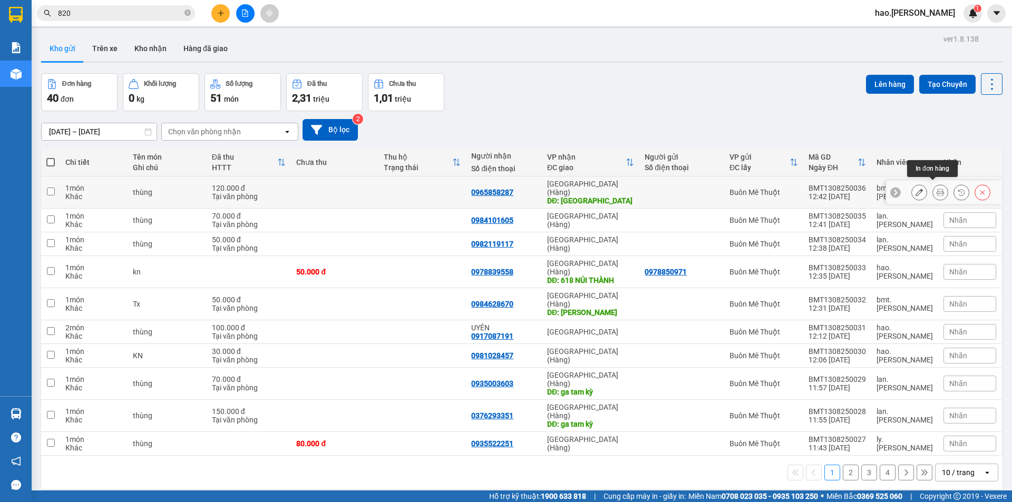
click at [937, 189] on icon at bounding box center [940, 192] width 7 height 7
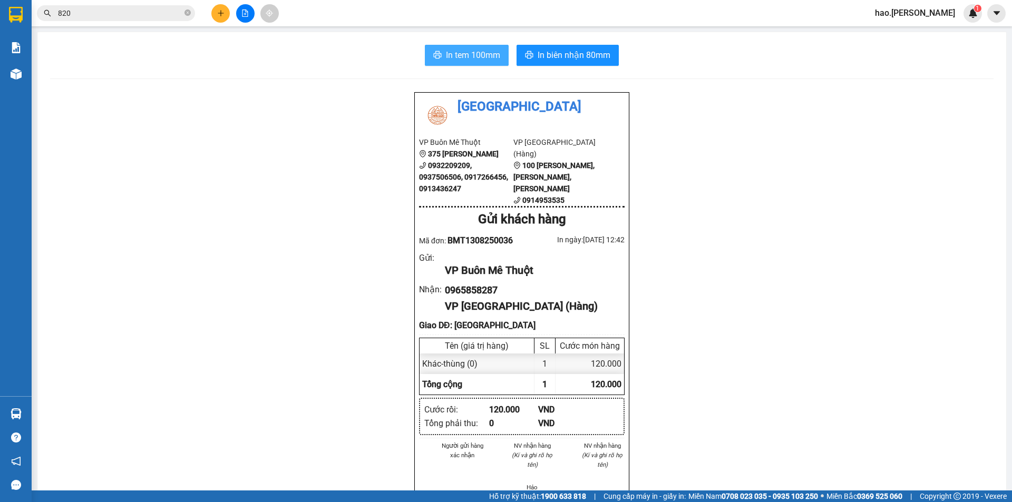
click at [485, 58] on span "In tem 100mm" at bounding box center [473, 54] width 54 height 13
click at [593, 53] on span "In biên nhận 80mm" at bounding box center [574, 54] width 73 height 13
click at [225, 12] on button at bounding box center [220, 13] width 18 height 18
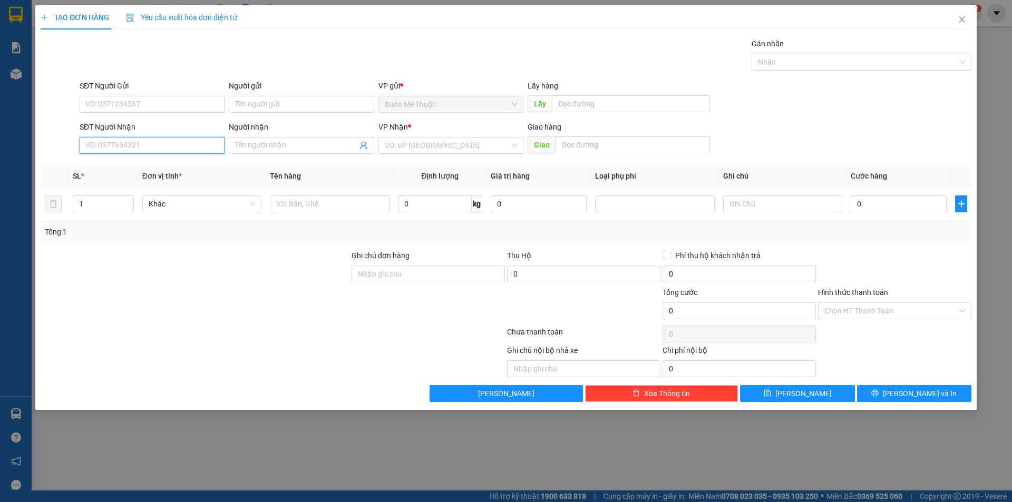
click at [127, 143] on input "SĐT Người Nhận" at bounding box center [152, 145] width 145 height 17
click at [119, 168] on div "0903504036" at bounding box center [152, 167] width 132 height 12
type input "0903504036"
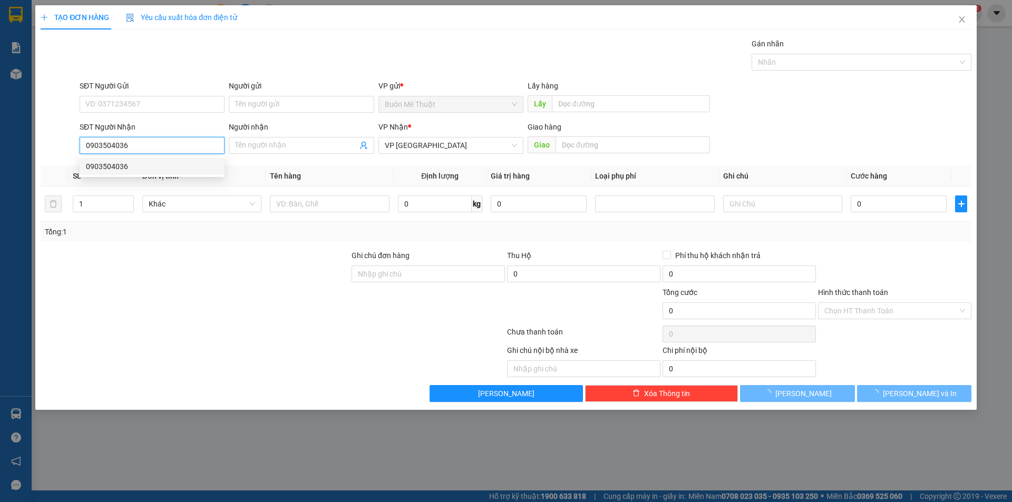
type input "30.000"
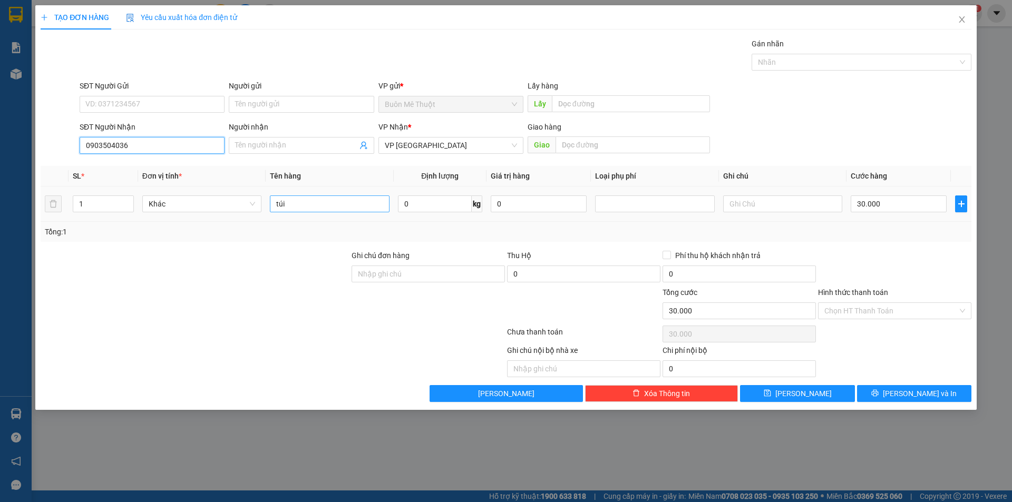
type input "0903504036"
click at [324, 197] on input "túi" at bounding box center [329, 204] width 119 height 17
click at [320, 201] on input "túi" at bounding box center [329, 204] width 119 height 17
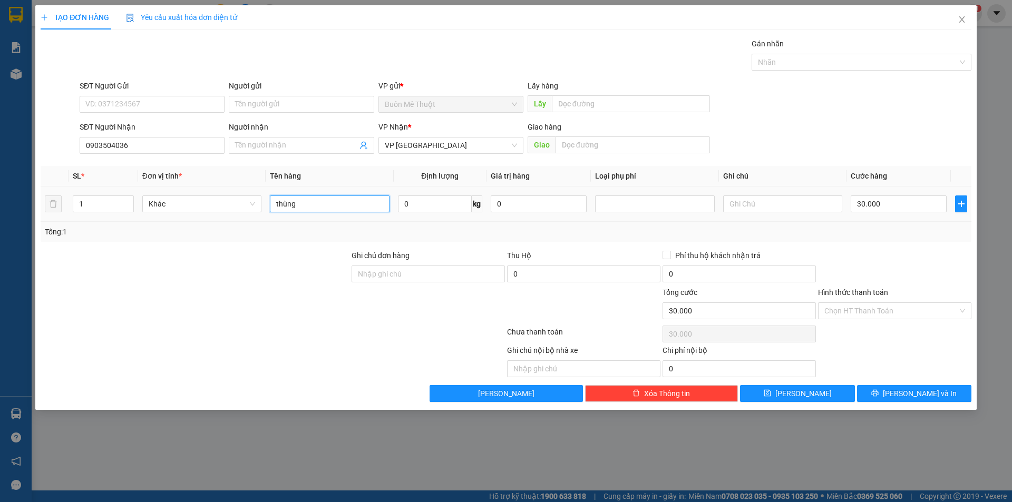
type input "thùng"
click at [871, 212] on div "30.000" at bounding box center [899, 203] width 96 height 21
click at [875, 207] on input "30.000" at bounding box center [899, 204] width 96 height 17
type input "4"
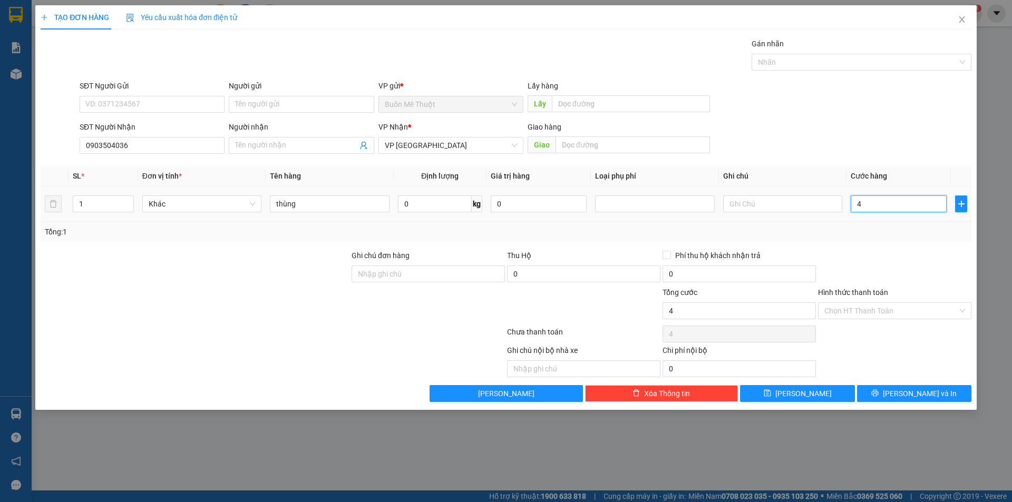
type input "40"
click at [879, 243] on div "Transit Pickup Surcharge Ids Transit Deliver Surcharge Ids Transit Deliver Surc…" at bounding box center [506, 220] width 931 height 364
drag, startPoint x: 875, startPoint y: 309, endPoint x: 871, endPoint y: 320, distance: 11.2
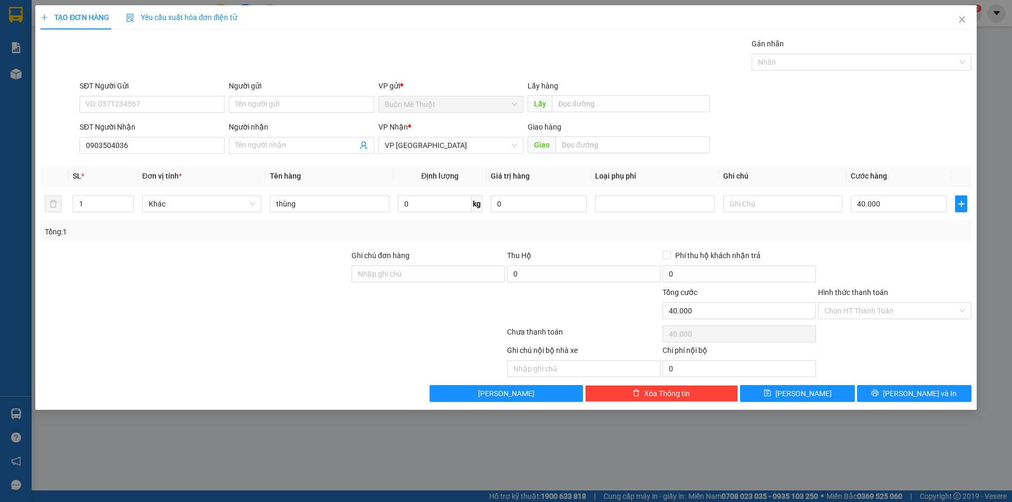
click at [871, 320] on div "Hình thức thanh toán Chọn HT Thanh Toán" at bounding box center [894, 305] width 153 height 37
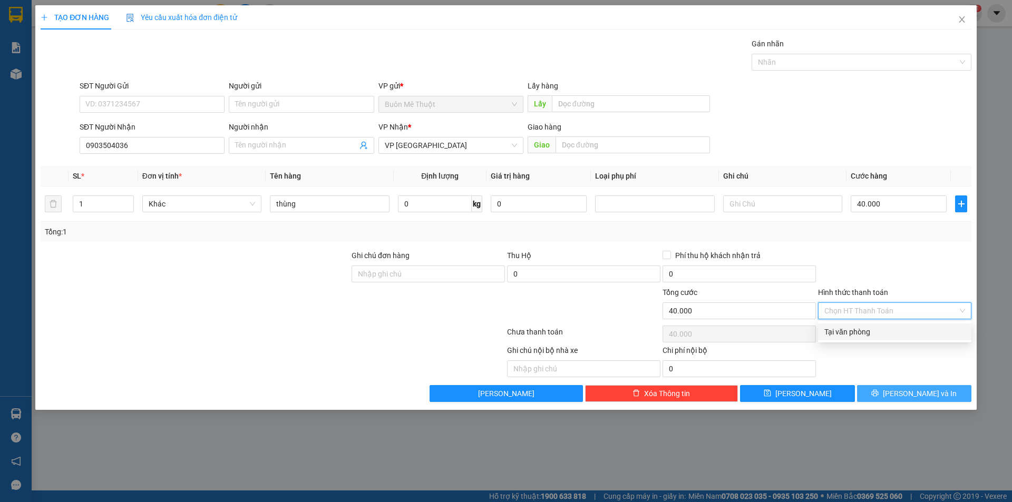
drag, startPoint x: 862, startPoint y: 332, endPoint x: 868, endPoint y: 387, distance: 55.1
click at [862, 333] on div "Tại văn phòng" at bounding box center [894, 332] width 141 height 12
click at [869, 387] on button "Lưu và In" at bounding box center [914, 393] width 114 height 17
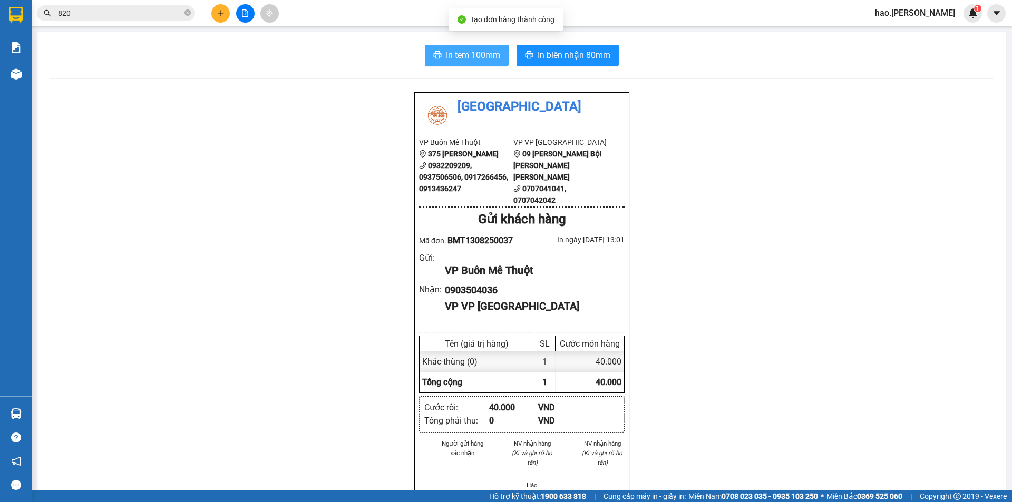
click at [471, 55] on span "In tem 100mm" at bounding box center [473, 54] width 54 height 13
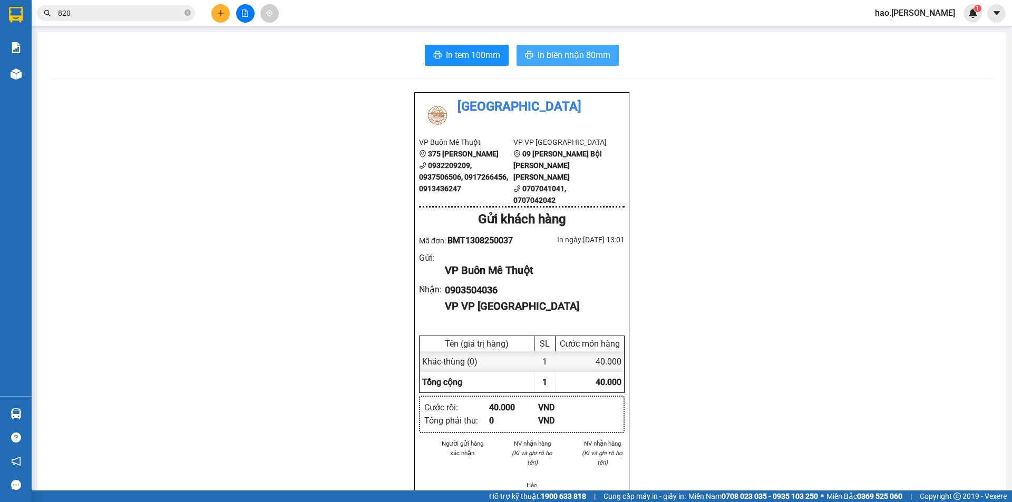
click at [574, 53] on span "In biên nhận 80mm" at bounding box center [574, 54] width 73 height 13
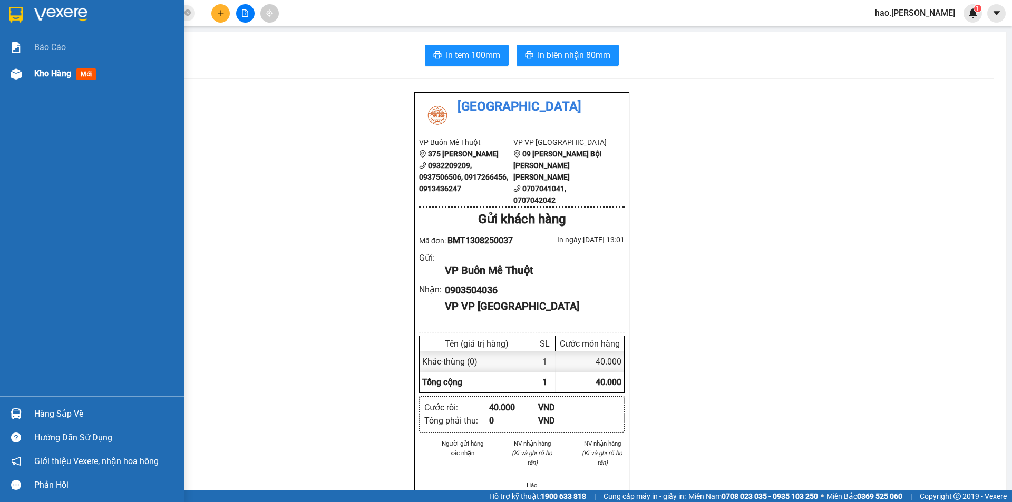
click at [52, 71] on span "Kho hàng" at bounding box center [52, 74] width 37 height 10
click at [52, 70] on span "Kho hàng" at bounding box center [52, 74] width 37 height 10
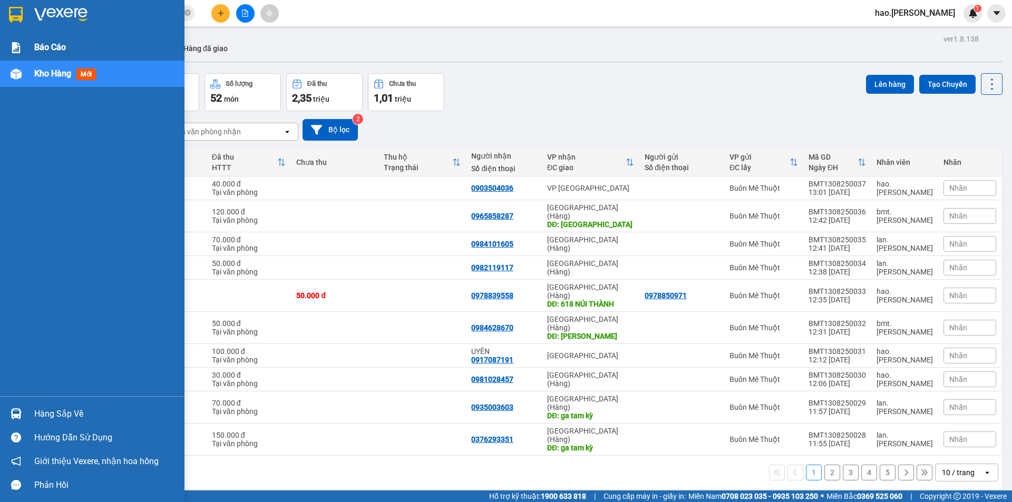
click at [45, 38] on div "Báo cáo" at bounding box center [105, 47] width 142 height 26
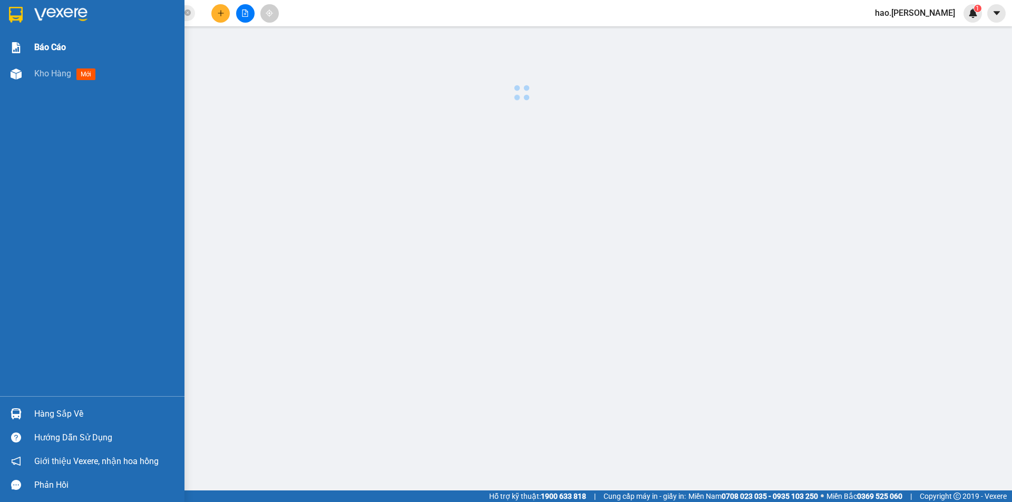
click at [45, 38] on div "Báo cáo" at bounding box center [105, 47] width 142 height 26
drag, startPoint x: 45, startPoint y: 38, endPoint x: 48, endPoint y: 53, distance: 15.0
click at [46, 40] on div "Báo cáo" at bounding box center [105, 47] width 142 height 26
click at [51, 77] on span "Kho hàng" at bounding box center [52, 74] width 37 height 10
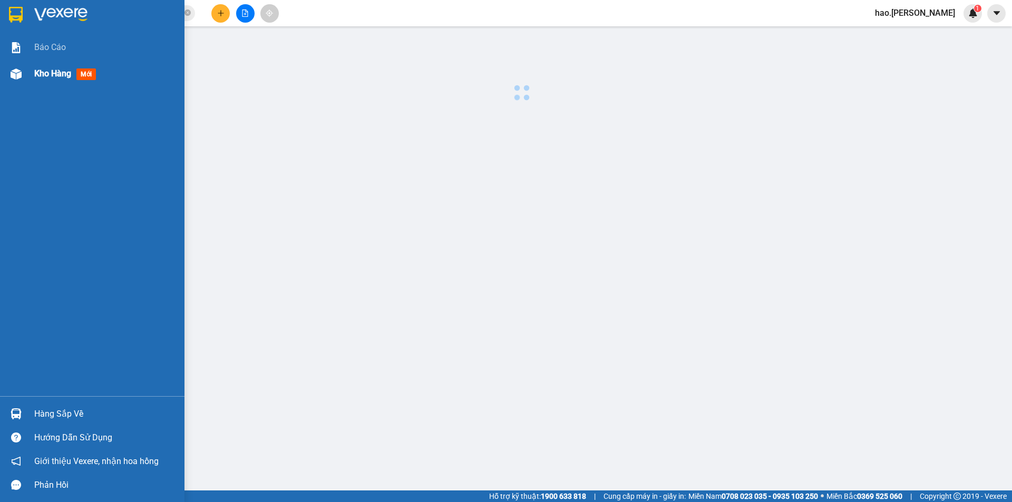
click at [50, 75] on span "Kho hàng" at bounding box center [52, 74] width 37 height 10
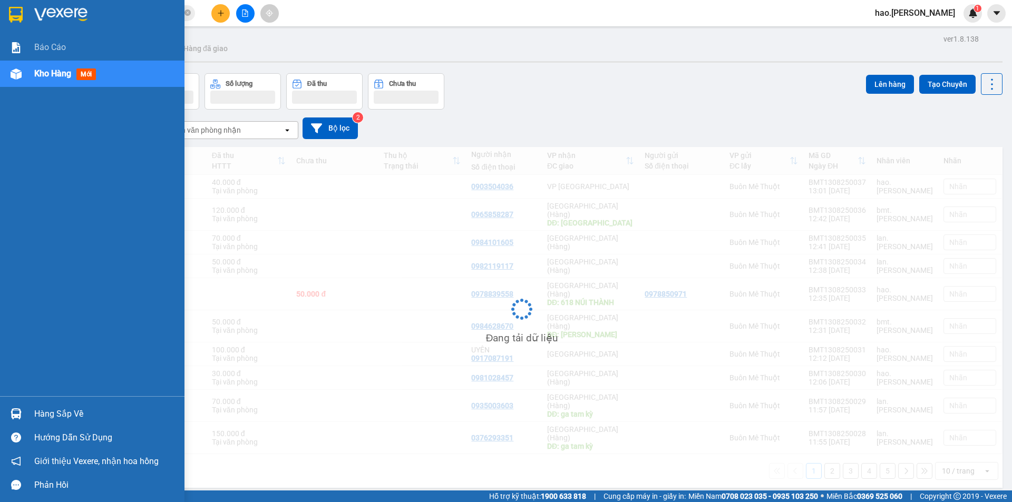
click at [50, 75] on span "Kho hàng" at bounding box center [52, 74] width 37 height 10
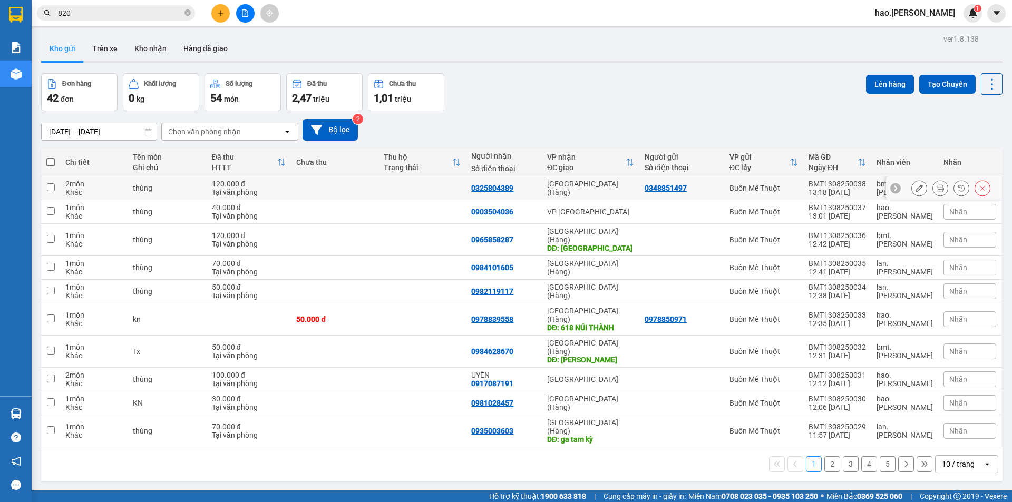
click at [933, 190] on button at bounding box center [940, 188] width 15 height 18
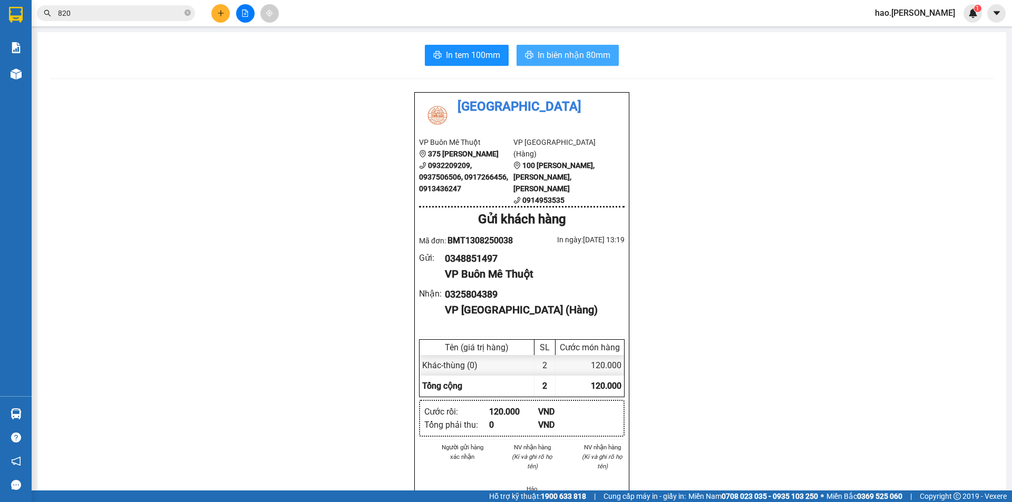
click at [537, 48] on button "In biên nhận 80mm" at bounding box center [568, 55] width 102 height 21
click at [469, 46] on button "In tem 100mm" at bounding box center [467, 55] width 84 height 21
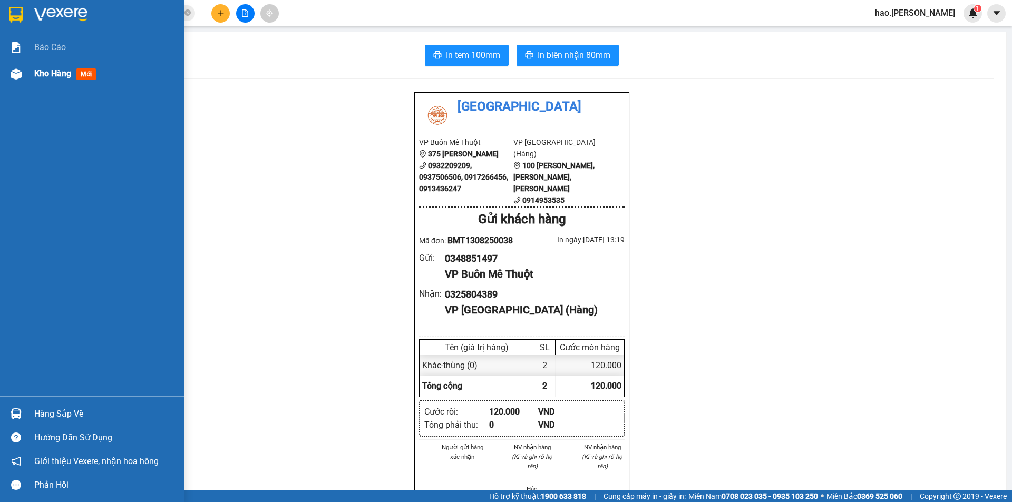
click at [51, 77] on span "Kho hàng" at bounding box center [52, 74] width 37 height 10
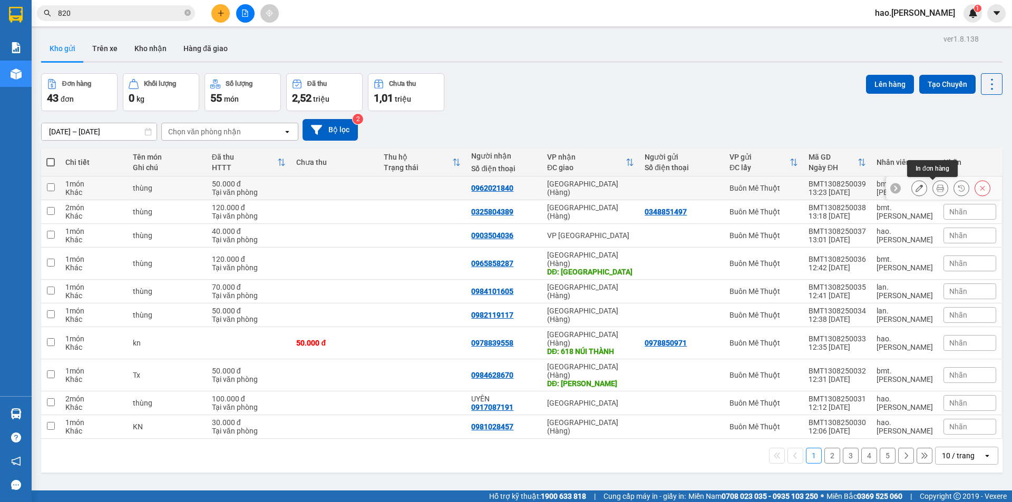
click at [933, 190] on button at bounding box center [940, 188] width 15 height 18
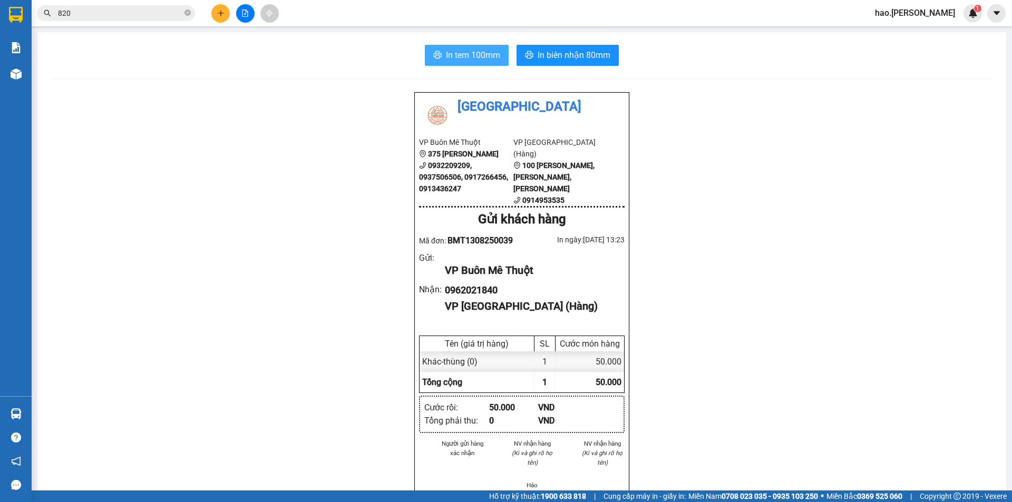
click at [479, 53] on span "In tem 100mm" at bounding box center [473, 54] width 54 height 13
click at [578, 41] on div "In tem 100mm In biên nhận 80mm Thái Sơn VP Buôn Mê Thuột 375 Hoàng Diệu 0932209…" at bounding box center [521, 474] width 969 height 885
click at [577, 47] on button "In biên nhận 80mm" at bounding box center [568, 55] width 102 height 21
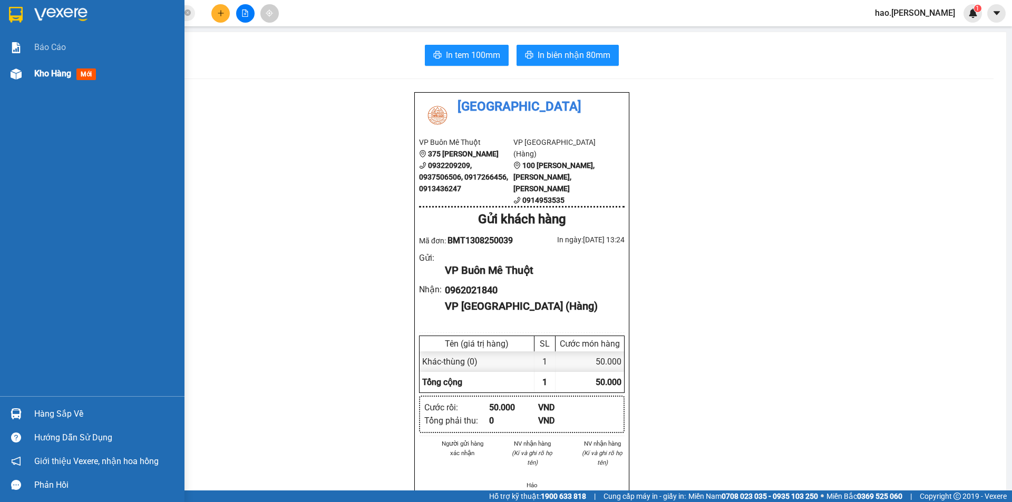
click at [63, 79] on div "Kho hàng mới" at bounding box center [67, 73] width 66 height 13
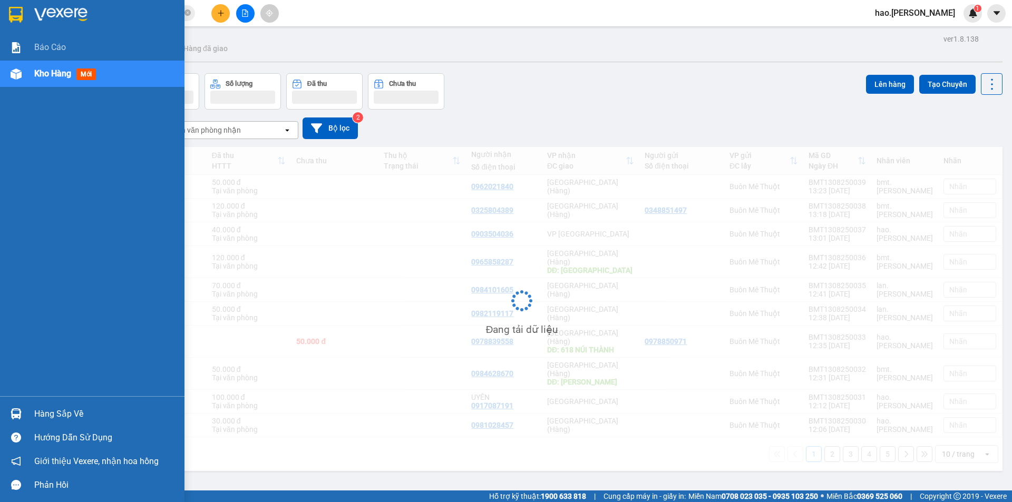
click at [63, 79] on div "Kho hàng mới" at bounding box center [67, 73] width 66 height 13
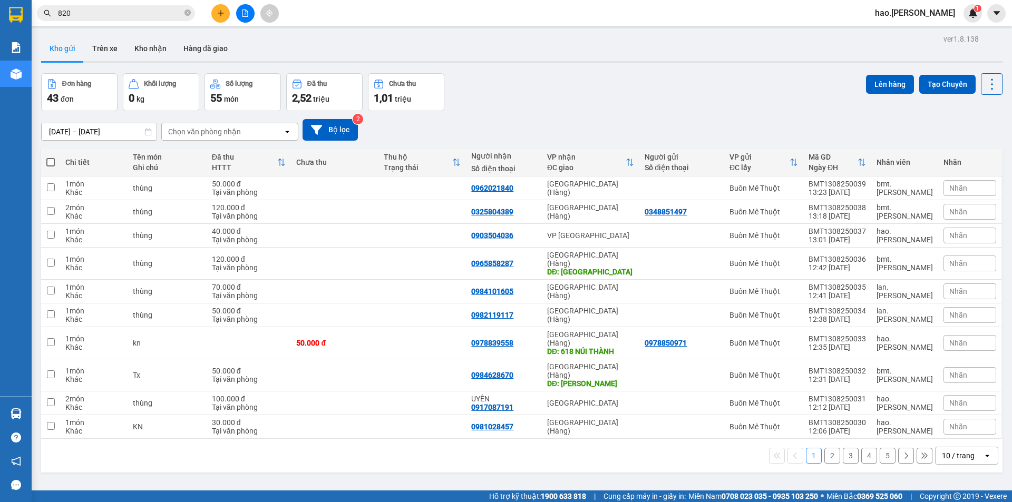
click at [953, 451] on div "10 / trang" at bounding box center [958, 456] width 33 height 11
click at [932, 407] on div "100 / trang" at bounding box center [958, 407] width 63 height 19
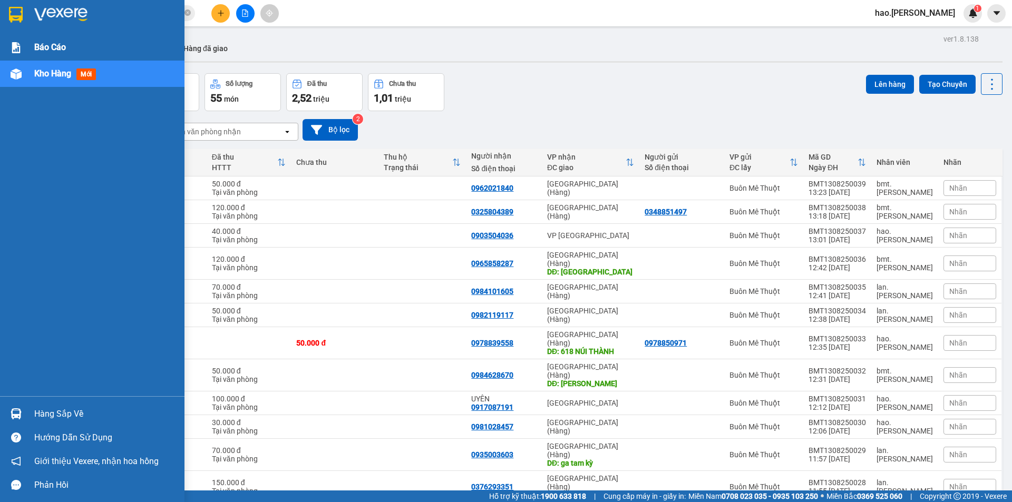
drag, startPoint x: 52, startPoint y: 46, endPoint x: 55, endPoint y: 54, distance: 8.3
click at [52, 47] on span "Báo cáo" at bounding box center [50, 47] width 32 height 13
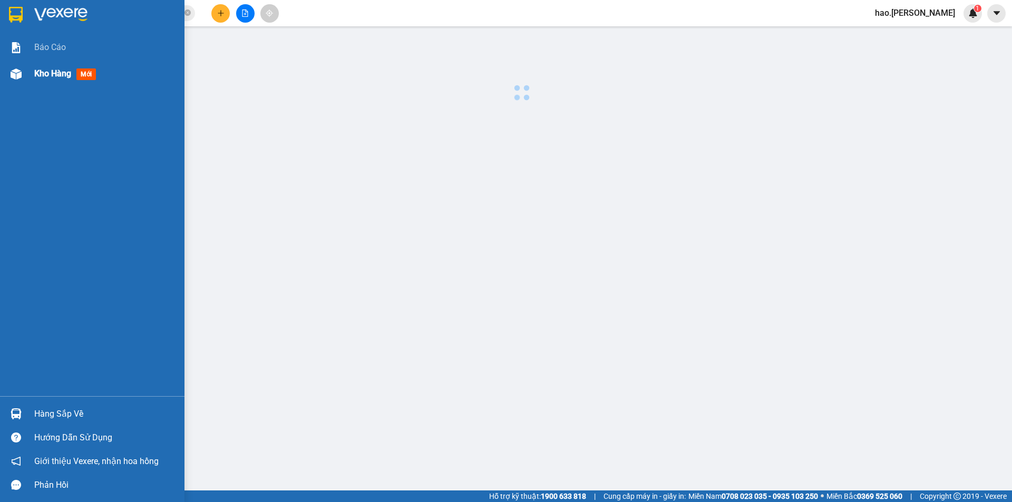
click at [65, 79] on div "Kho hàng mới" at bounding box center [67, 73] width 66 height 13
click at [61, 73] on span "Kho hàng" at bounding box center [52, 74] width 37 height 10
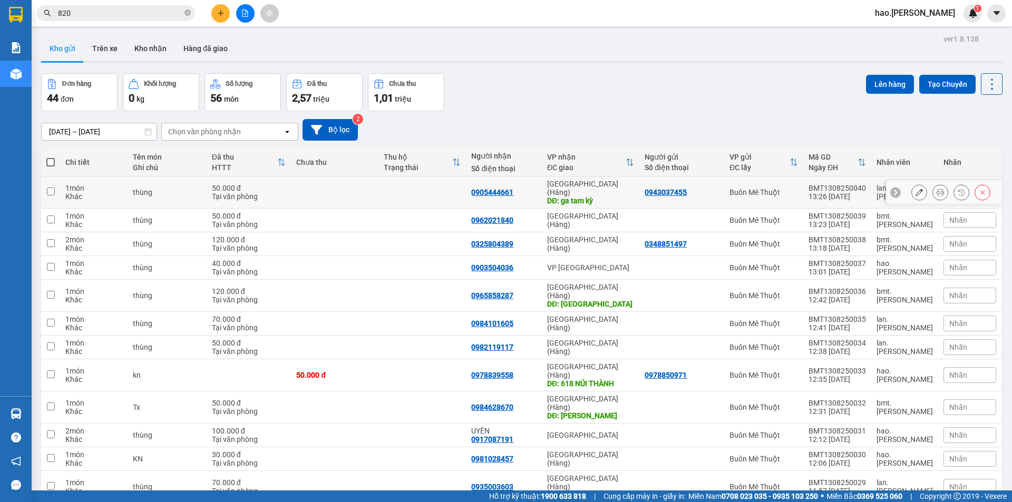
click at [937, 189] on icon at bounding box center [940, 192] width 7 height 7
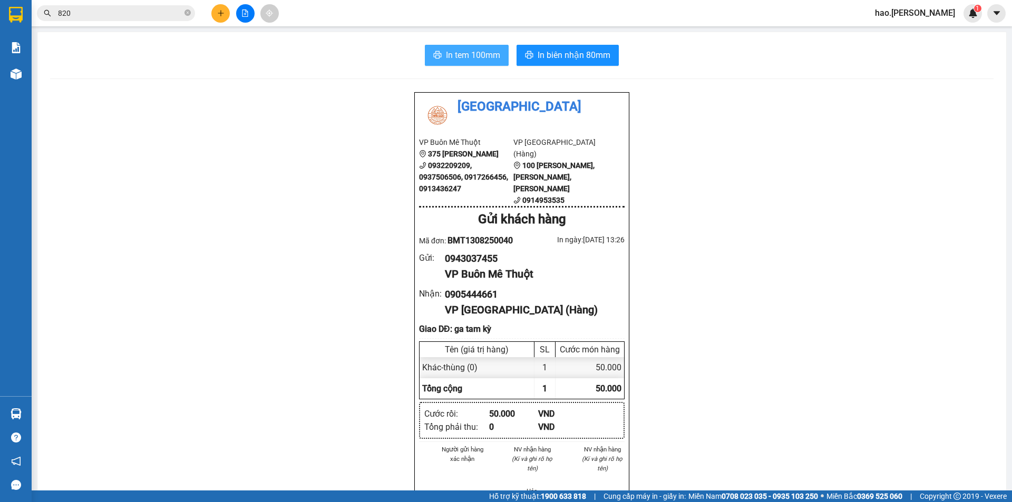
click at [483, 57] on span "In tem 100mm" at bounding box center [473, 54] width 54 height 13
click at [547, 63] on button "In biên nhận 80mm" at bounding box center [568, 55] width 102 height 21
click at [220, 14] on icon "plus" at bounding box center [220, 12] width 7 height 7
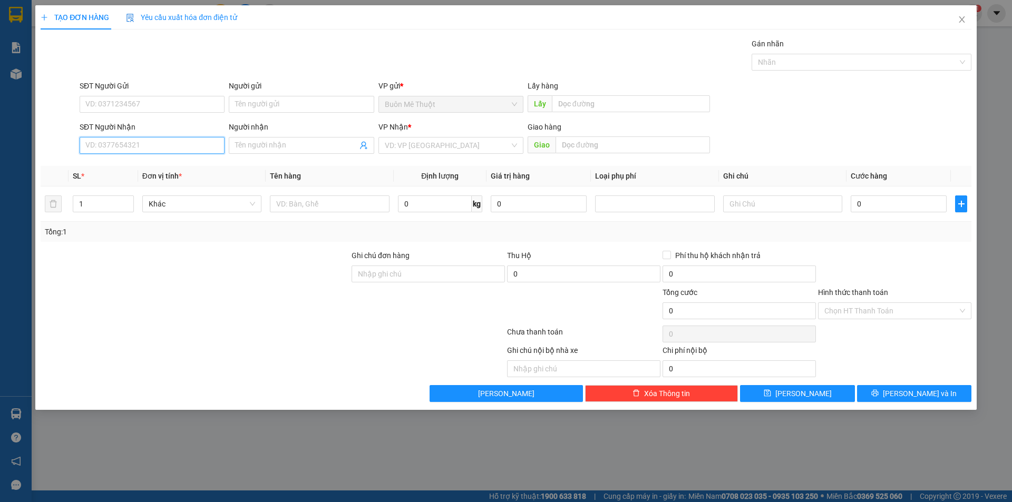
click at [112, 147] on input "SĐT Người Nhận" at bounding box center [152, 145] width 145 height 17
click at [145, 171] on div "0937786979 - TOÀN" at bounding box center [152, 167] width 132 height 12
type input "0937786979"
type input "TOÀN"
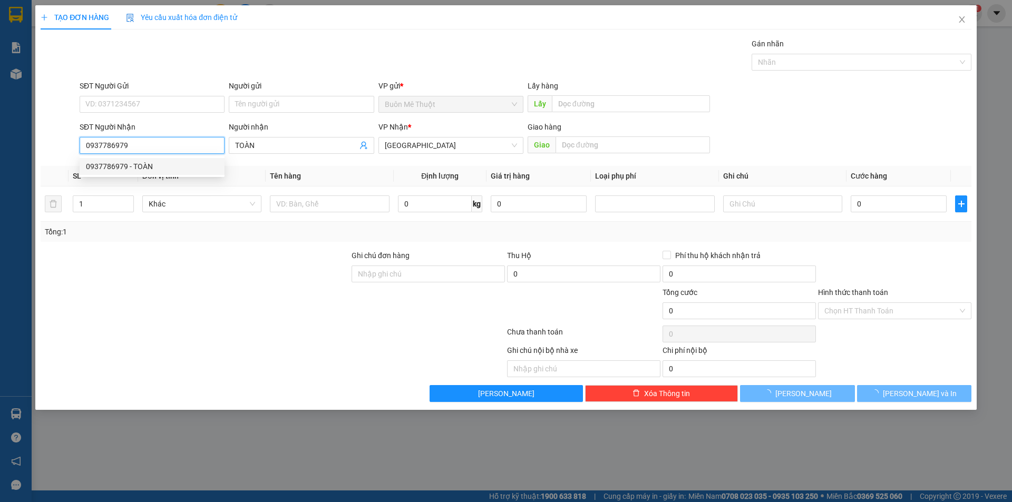
type input "80.000"
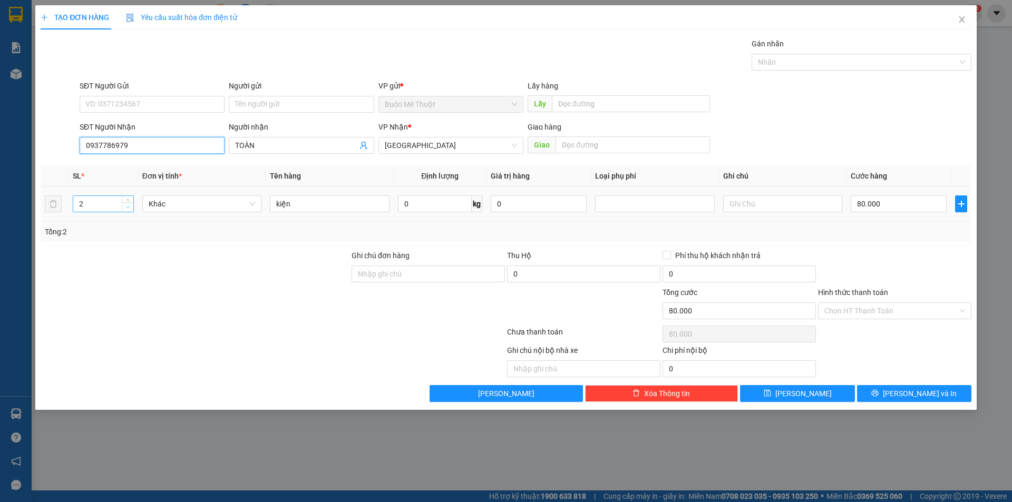
type input "0937786979"
type input "1"
click at [130, 209] on span "down" at bounding box center [128, 208] width 6 height 6
click at [919, 209] on input "80.000" at bounding box center [899, 204] width 96 height 17
type input "0"
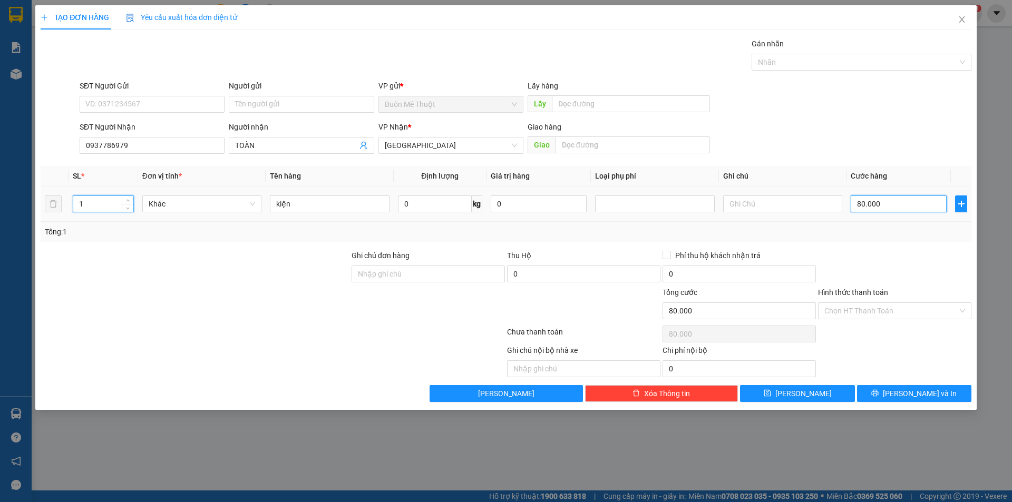
type input "0"
type input "4"
type input "040"
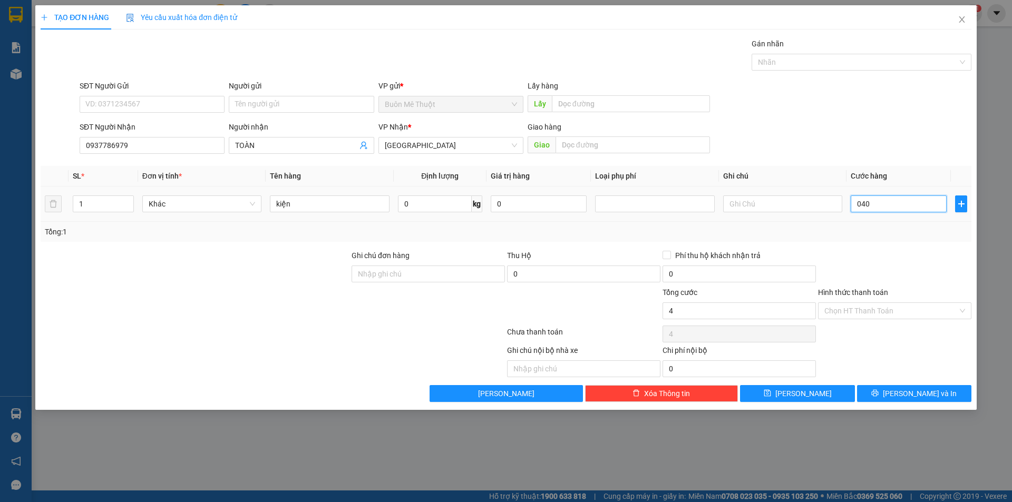
type input "40"
type input "040"
type input "40.000"
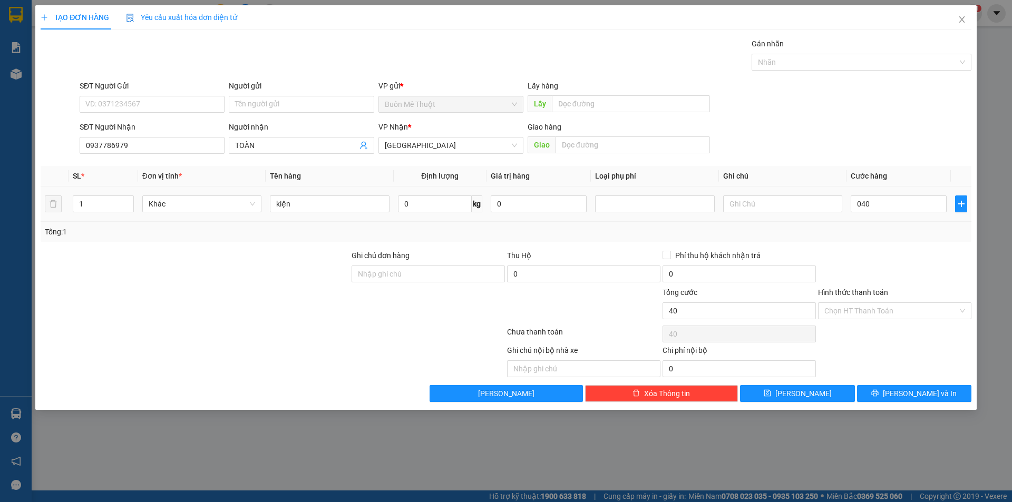
type input "40.000"
click at [914, 237] on div "Tổng: 1" at bounding box center [506, 232] width 922 height 12
click at [911, 389] on span "Lưu và In" at bounding box center [920, 394] width 74 height 12
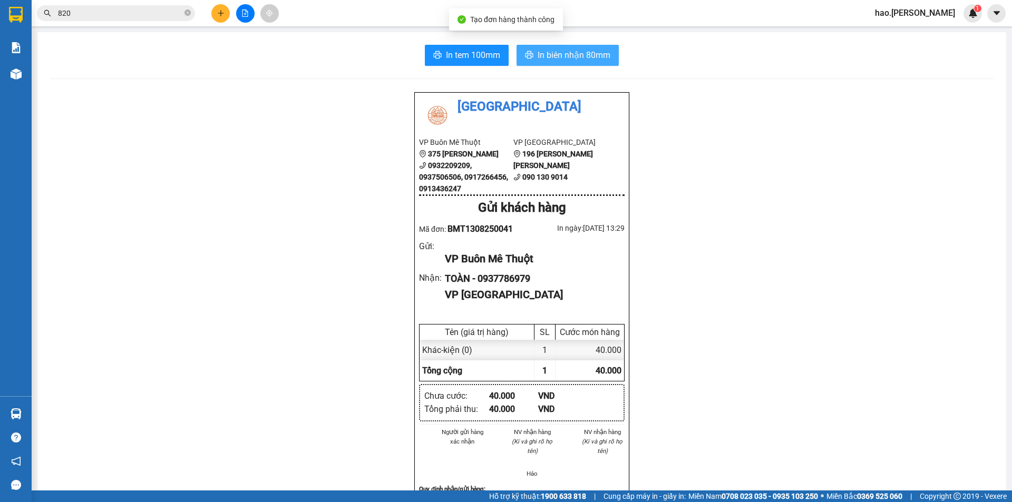
click at [538, 64] on button "In biên nhận 80mm" at bounding box center [568, 55] width 102 height 21
click at [577, 51] on span "In biên nhận 80mm" at bounding box center [574, 54] width 73 height 13
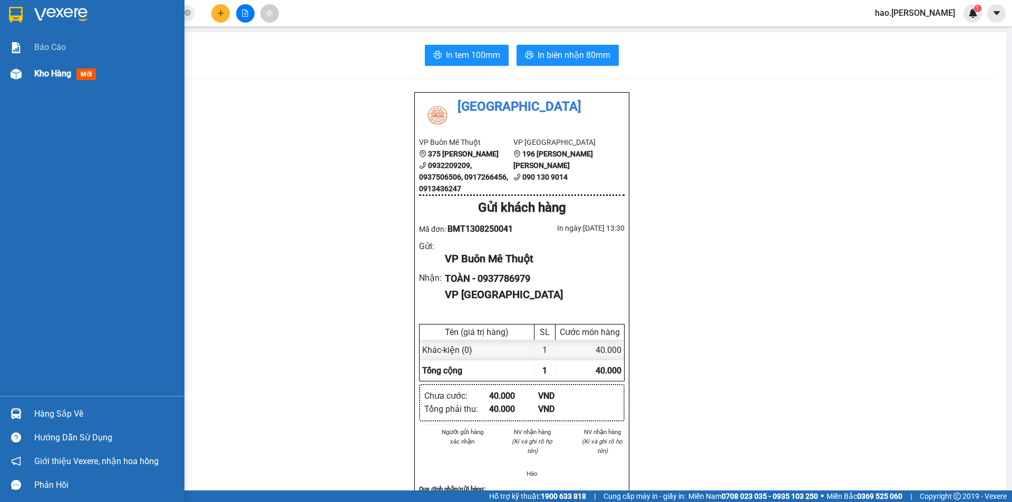
click at [60, 76] on span "Kho hàng" at bounding box center [52, 74] width 37 height 10
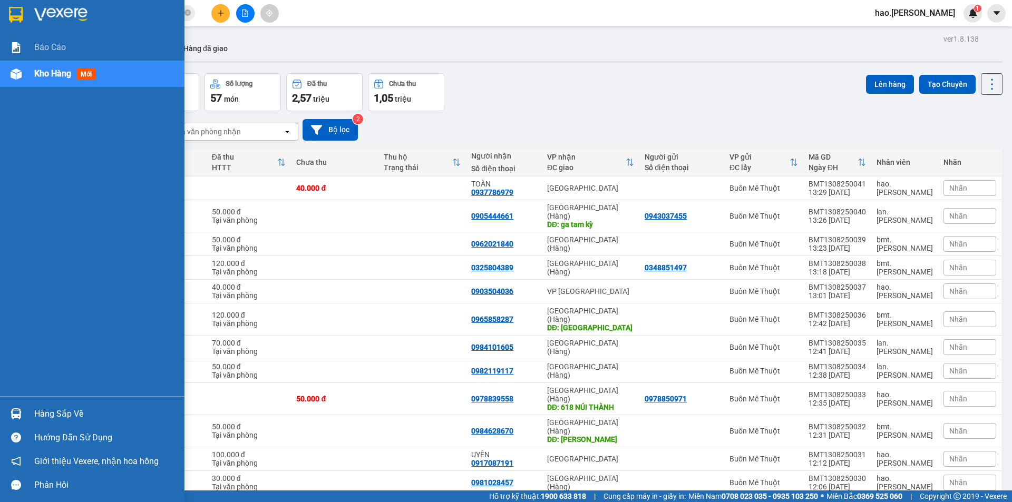
click at [33, 77] on div "Kho hàng mới" at bounding box center [92, 74] width 184 height 26
click at [31, 75] on div "Kho hàng mới" at bounding box center [92, 74] width 184 height 26
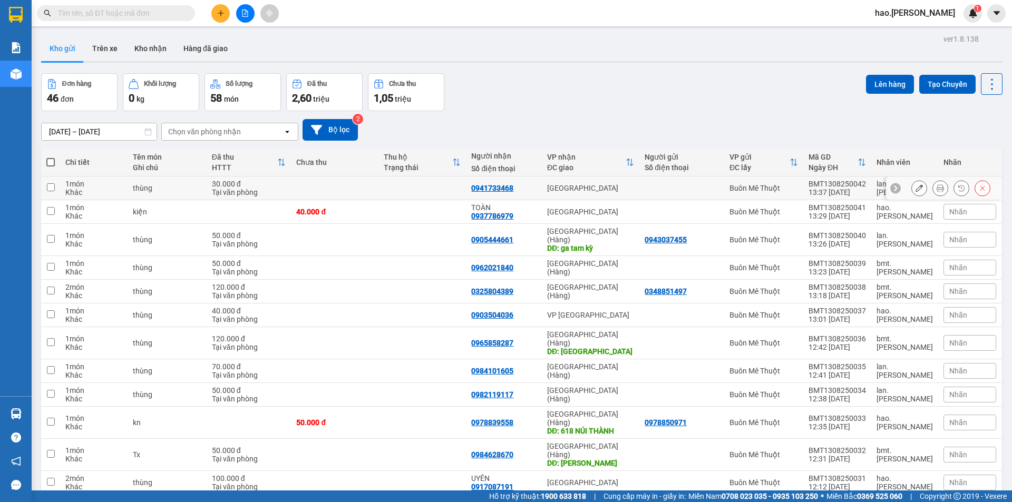
drag, startPoint x: 932, startPoint y: 187, endPoint x: 802, endPoint y: 161, distance: 132.7
click at [937, 187] on icon at bounding box center [940, 187] width 7 height 7
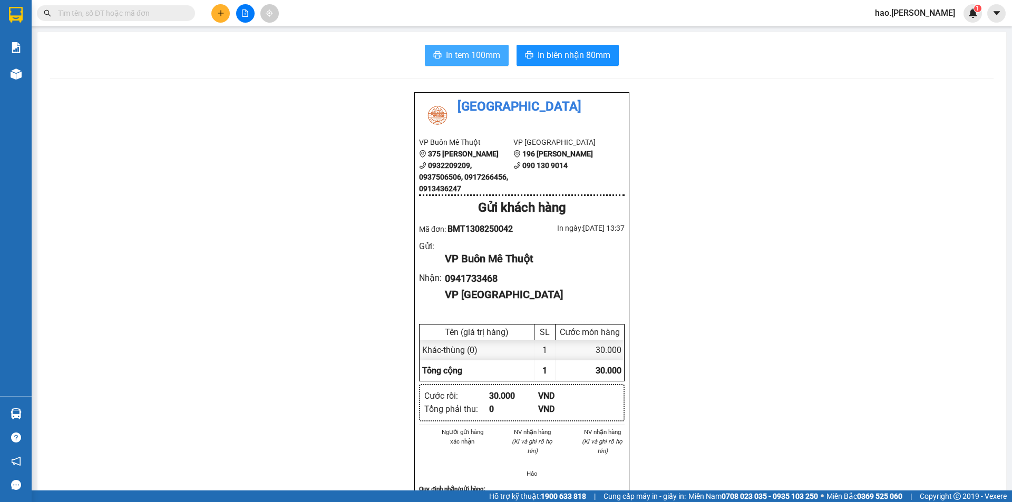
click at [472, 61] on span "In tem 100mm" at bounding box center [473, 54] width 54 height 13
click at [565, 47] on button "In biên nhận 80mm" at bounding box center [568, 55] width 102 height 21
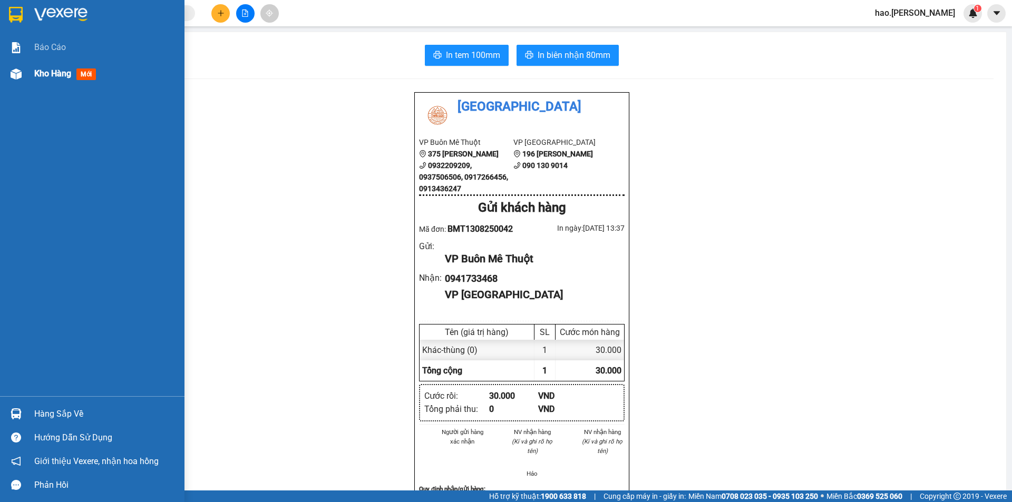
click at [36, 69] on span "Kho hàng" at bounding box center [52, 74] width 37 height 10
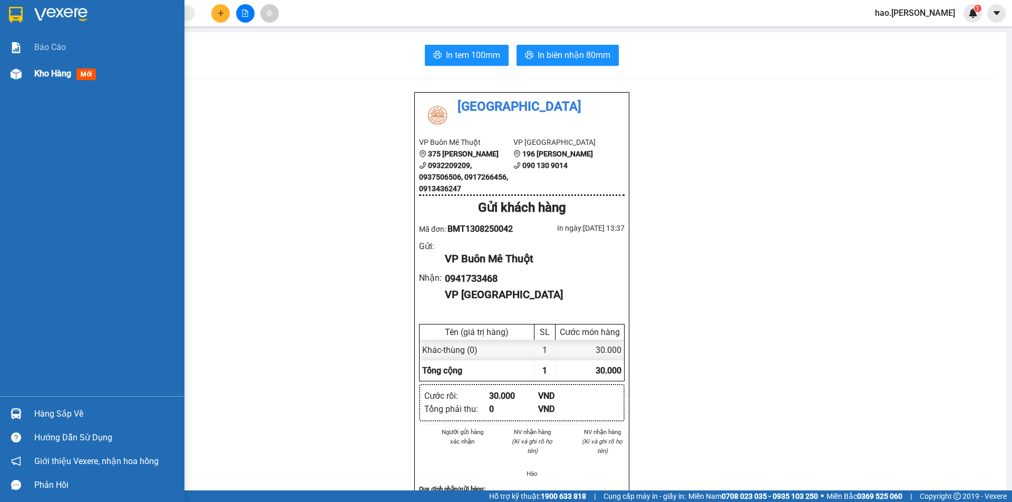
click at [36, 69] on span "Kho hàng" at bounding box center [52, 74] width 37 height 10
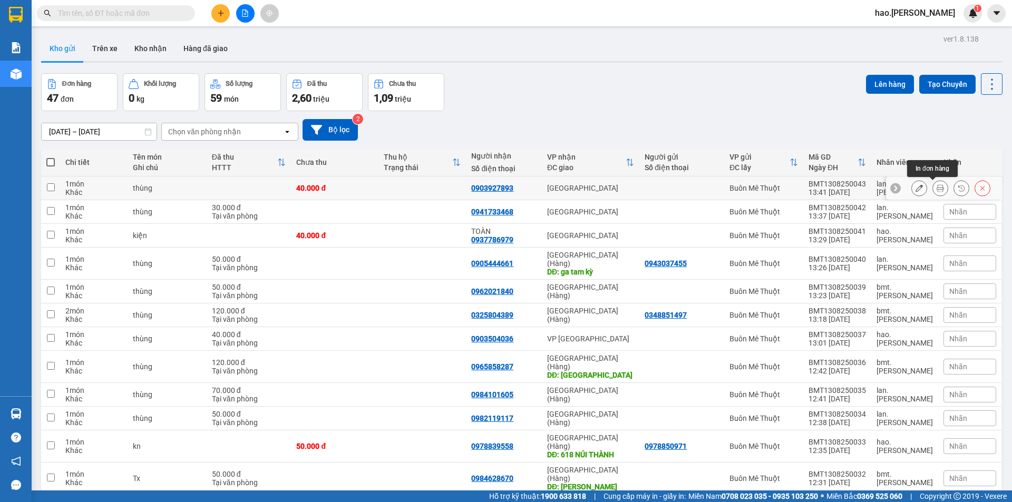
click at [937, 188] on icon at bounding box center [940, 187] width 7 height 7
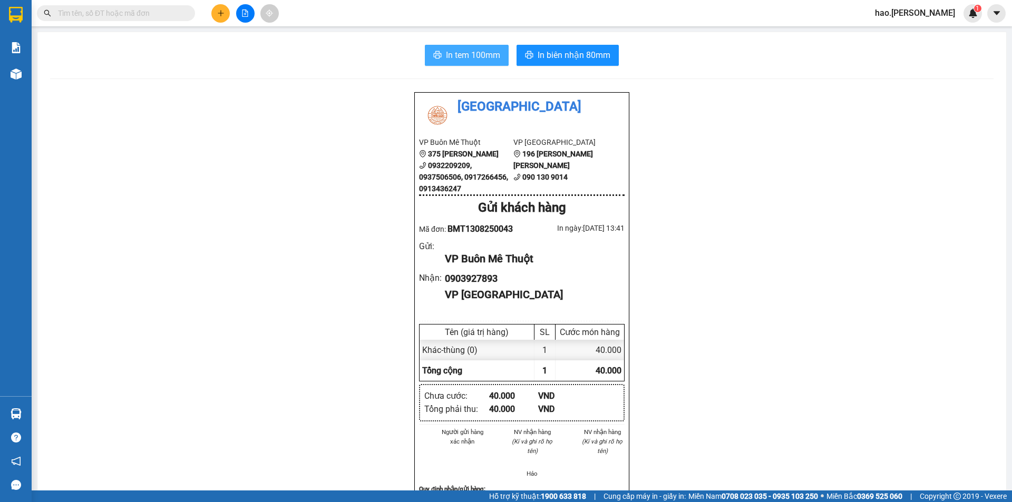
click at [479, 48] on span "In tem 100mm" at bounding box center [473, 54] width 54 height 13
click at [602, 55] on span "In biên nhận 80mm" at bounding box center [574, 54] width 73 height 13
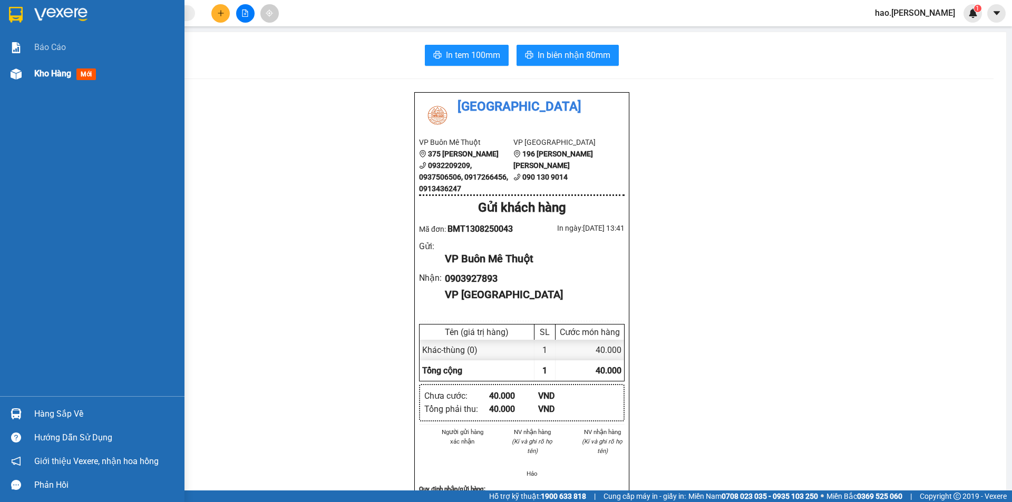
click at [48, 67] on div "Kho hàng mới" at bounding box center [67, 73] width 66 height 13
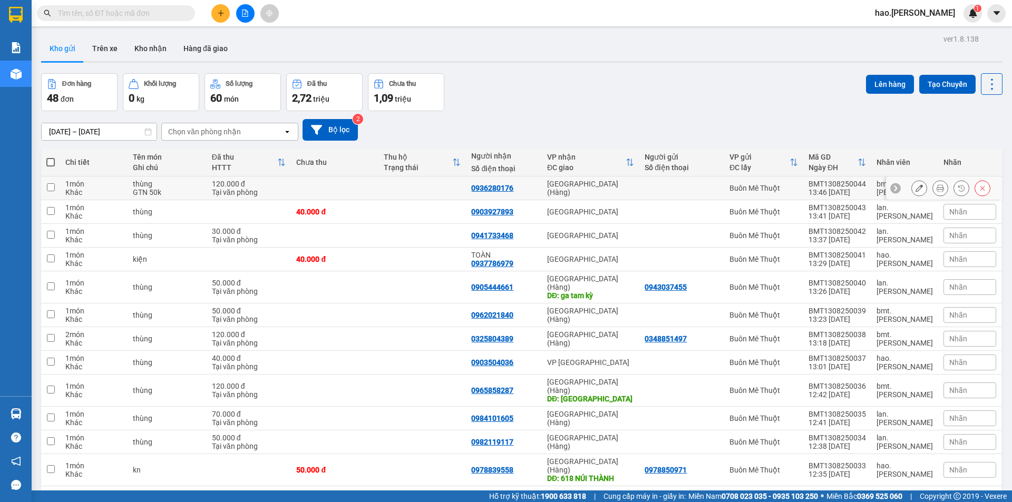
click at [940, 187] on div at bounding box center [950, 188] width 79 height 16
click at [933, 187] on button at bounding box center [940, 188] width 15 height 18
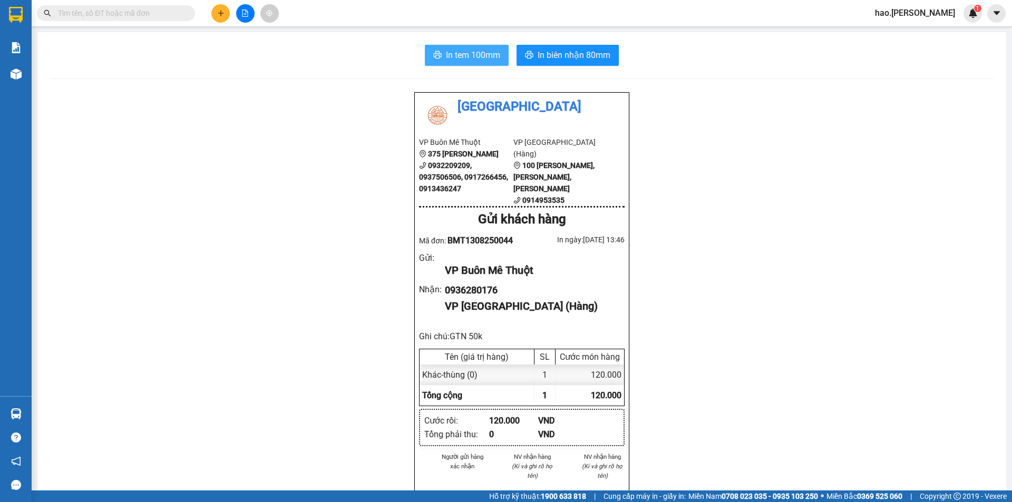
click at [464, 53] on span "In tem 100mm" at bounding box center [473, 54] width 54 height 13
click at [575, 55] on span "In biên nhận 80mm" at bounding box center [574, 54] width 73 height 13
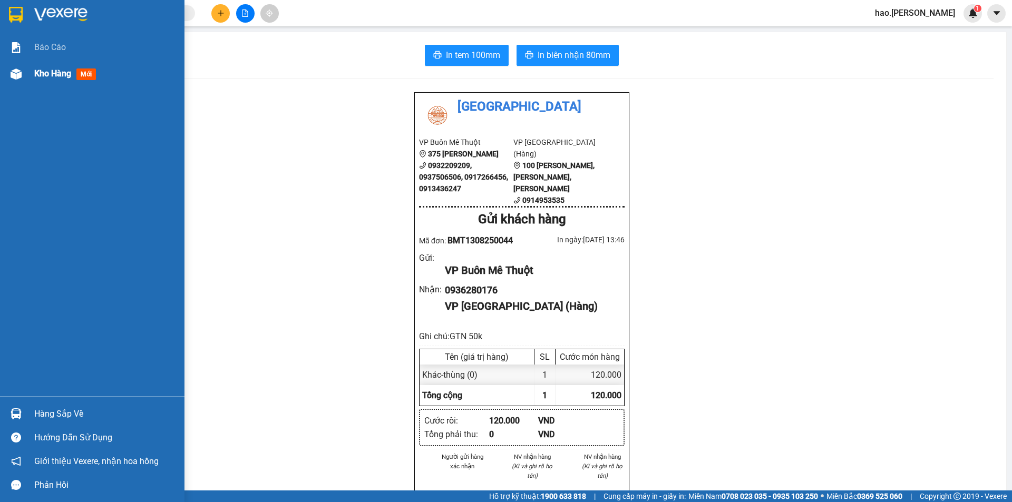
click at [54, 69] on span "Kho hàng" at bounding box center [52, 74] width 37 height 10
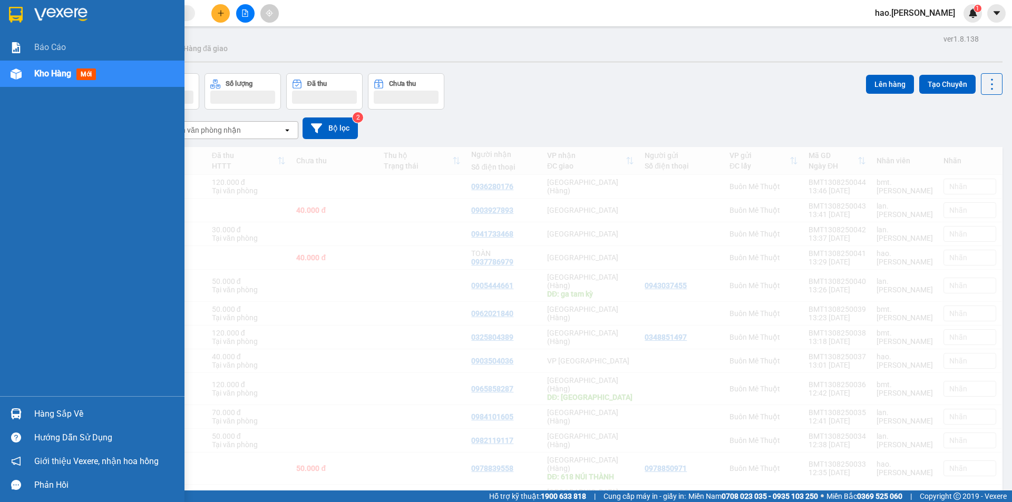
click at [55, 67] on div "Kho hàng mới" at bounding box center [67, 73] width 66 height 13
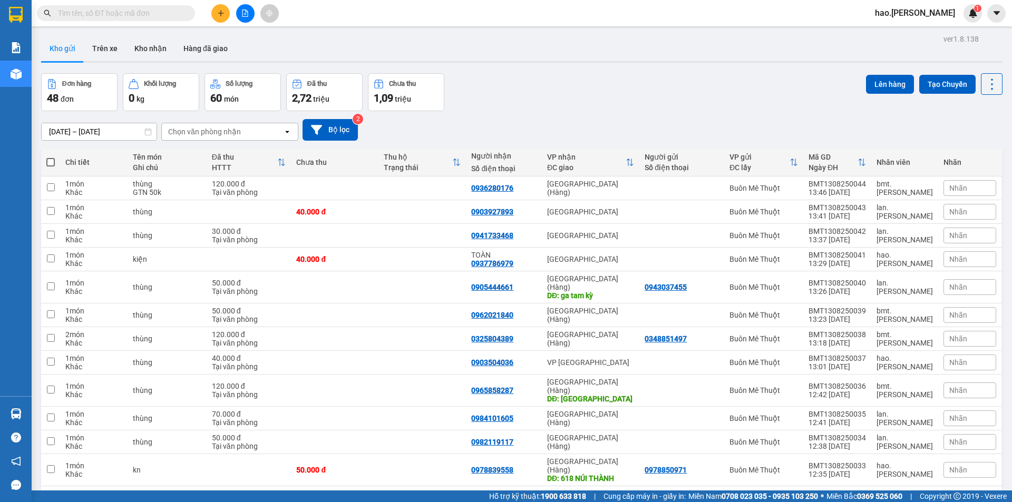
click at [183, 130] on div "Chọn văn phòng nhận" at bounding box center [204, 132] width 73 height 11
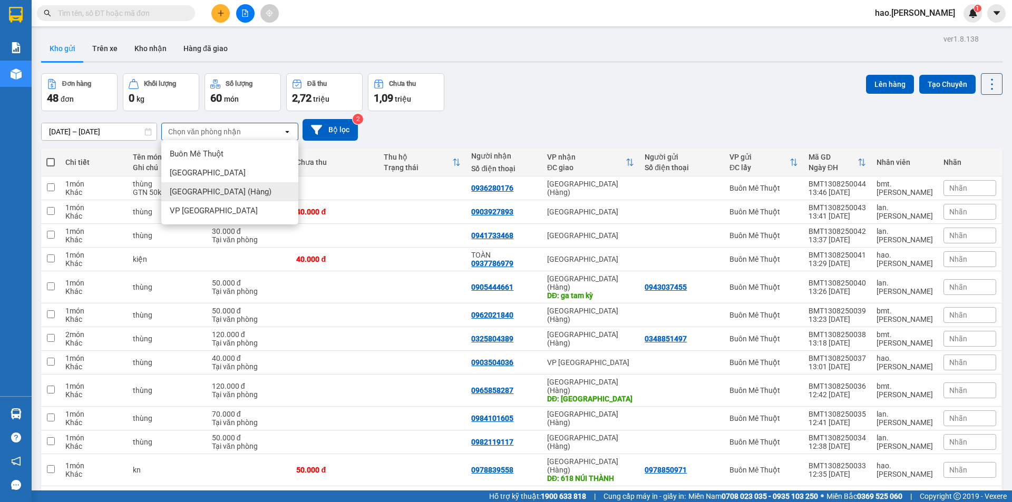
click at [188, 191] on span "[GEOGRAPHIC_DATA] (Hàng)" at bounding box center [221, 192] width 102 height 11
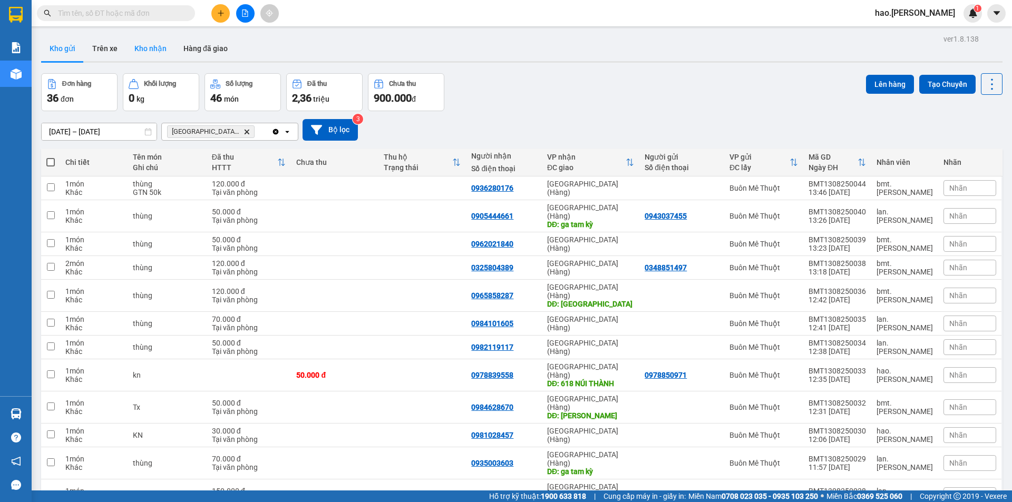
click at [147, 41] on button "Kho nhận" at bounding box center [150, 48] width 49 height 25
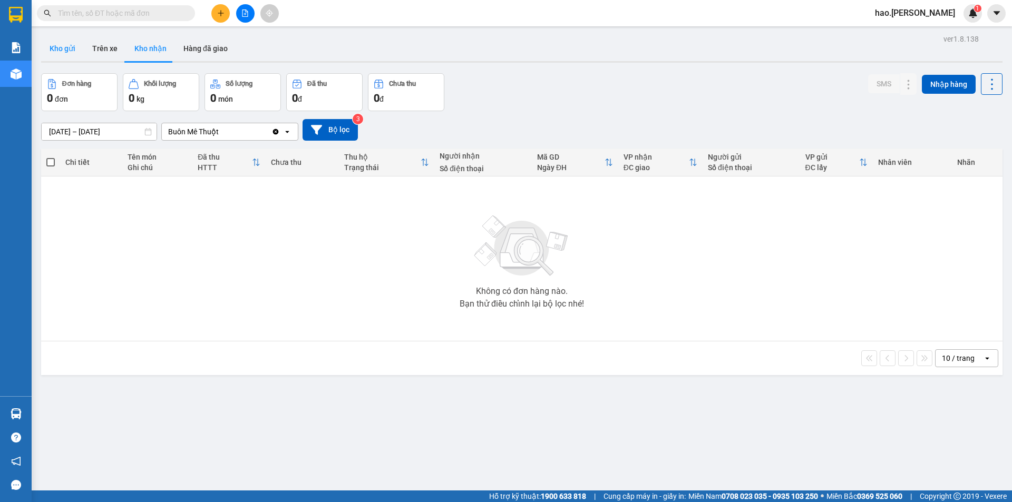
click at [67, 53] on button "Kho gửi" at bounding box center [62, 48] width 43 height 25
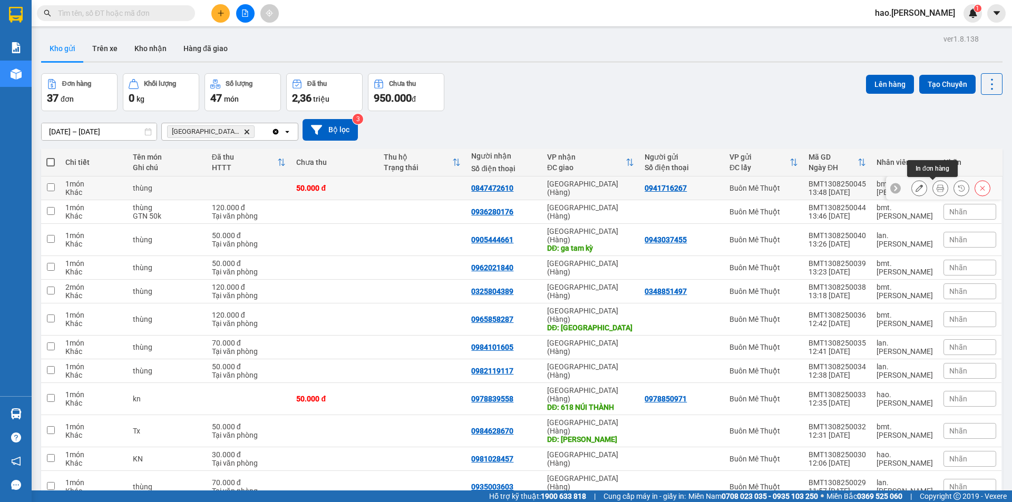
click at [937, 187] on icon at bounding box center [940, 187] width 7 height 7
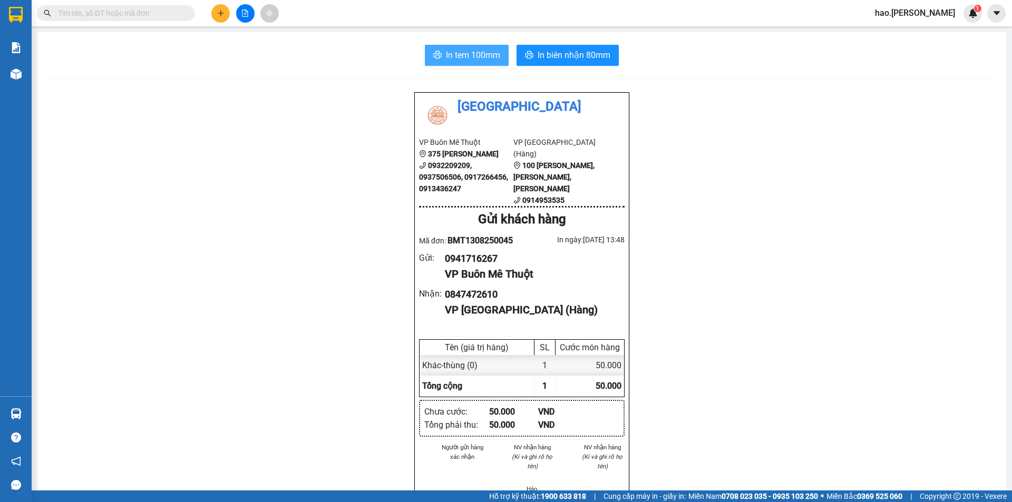
click at [458, 61] on span "In tem 100mm" at bounding box center [473, 54] width 54 height 13
click at [599, 50] on span "In biên nhận 80mm" at bounding box center [574, 54] width 73 height 13
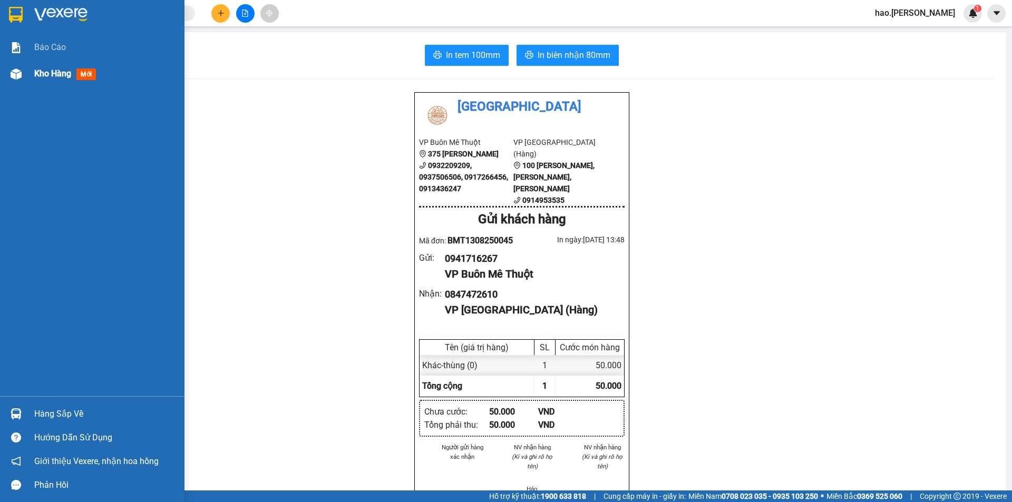
click at [57, 78] on span "Kho hàng" at bounding box center [52, 74] width 37 height 10
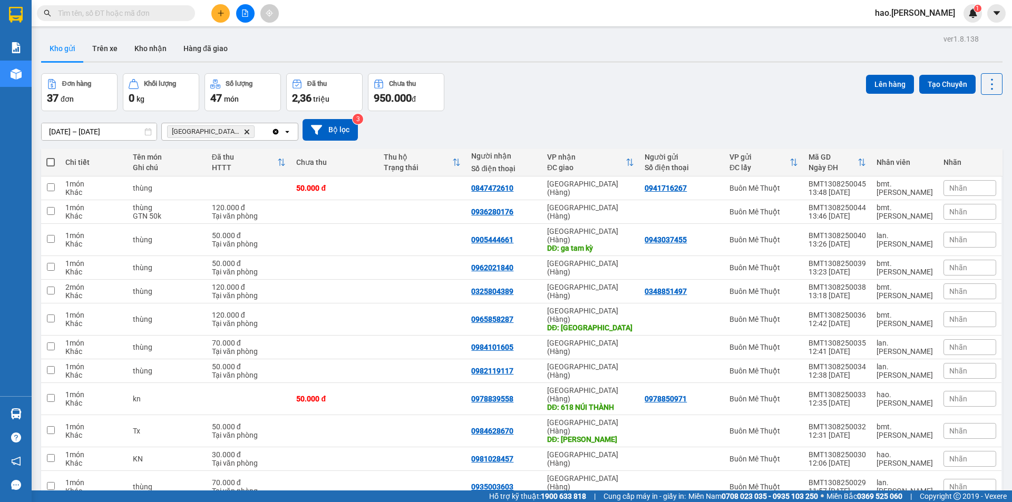
click at [244, 133] on icon "Delete" at bounding box center [247, 132] width 6 height 6
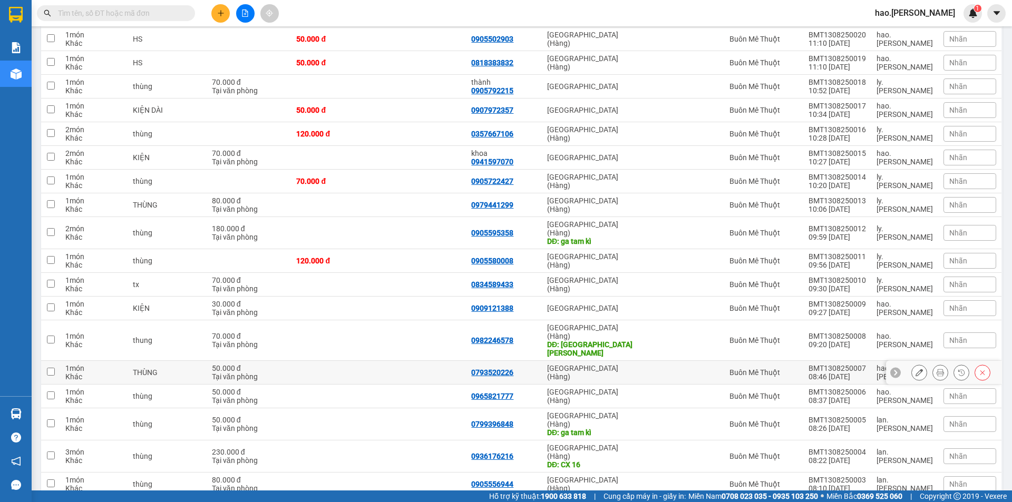
scroll to position [733, 0]
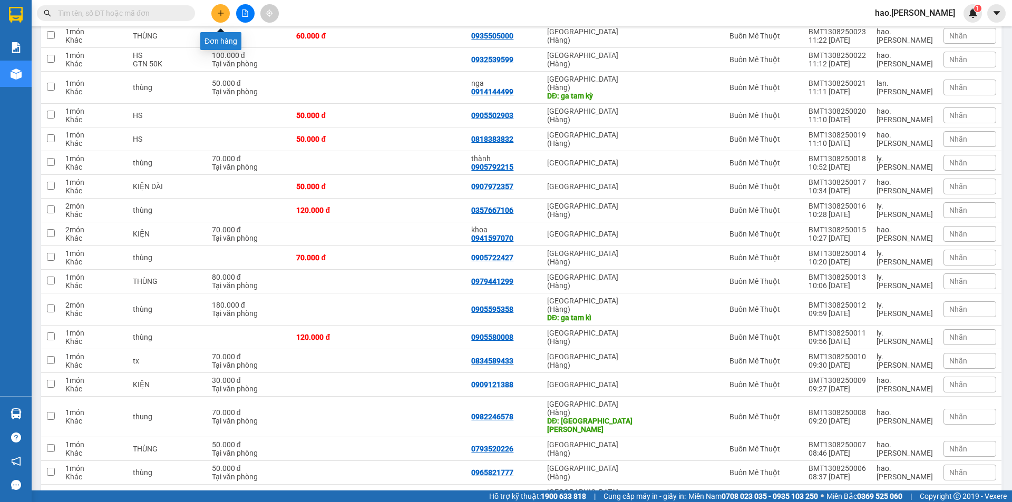
click at [221, 10] on icon "plus" at bounding box center [220, 12] width 7 height 7
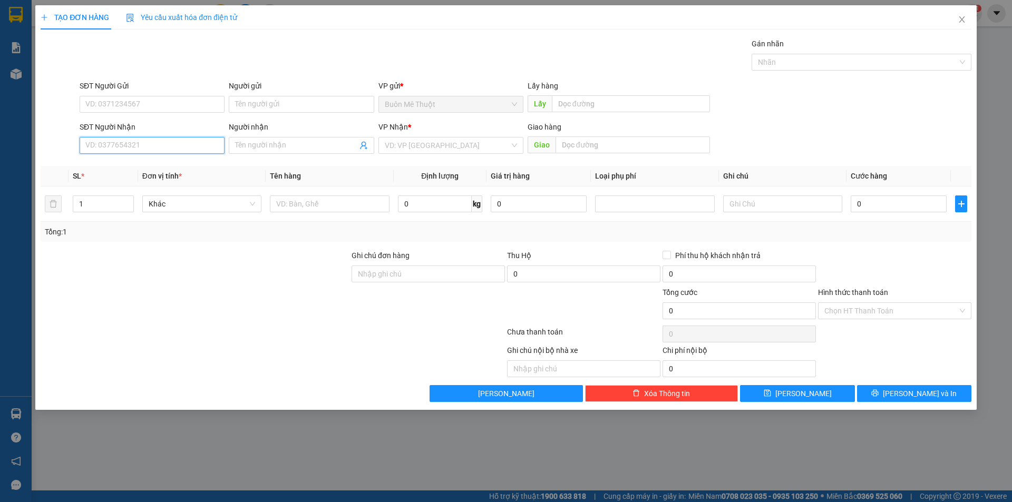
click at [163, 147] on input "SĐT Người Nhận" at bounding box center [152, 145] width 145 height 17
click at [96, 166] on div "0345027258" at bounding box center [152, 167] width 132 height 12
type input "0345027258"
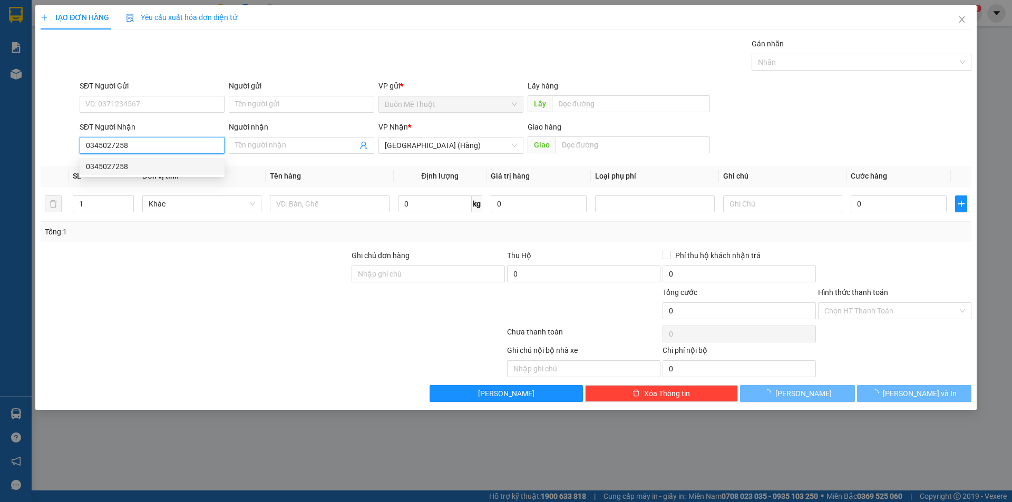
type input "100.000"
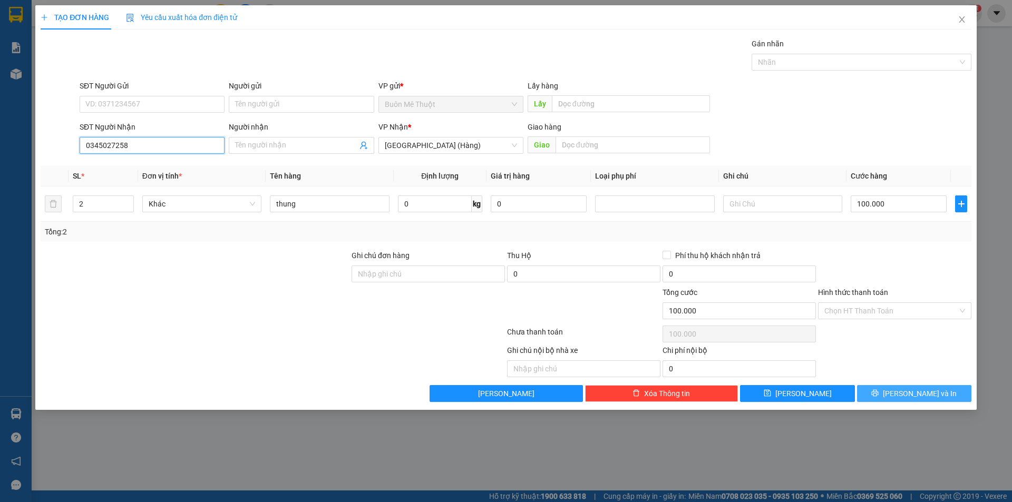
type input "0345027258"
click at [887, 390] on button "[PERSON_NAME] và In" at bounding box center [914, 393] width 114 height 17
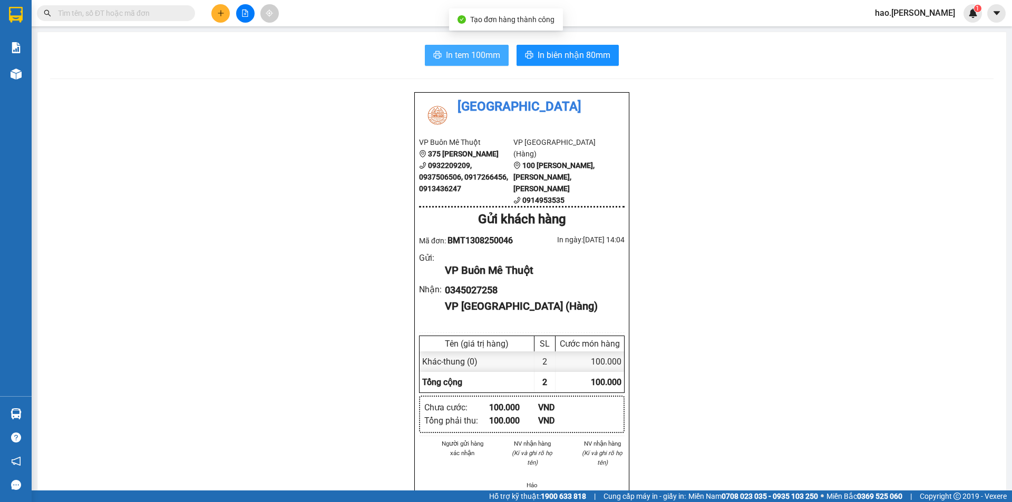
click at [438, 48] on button "In tem 100mm" at bounding box center [467, 55] width 84 height 21
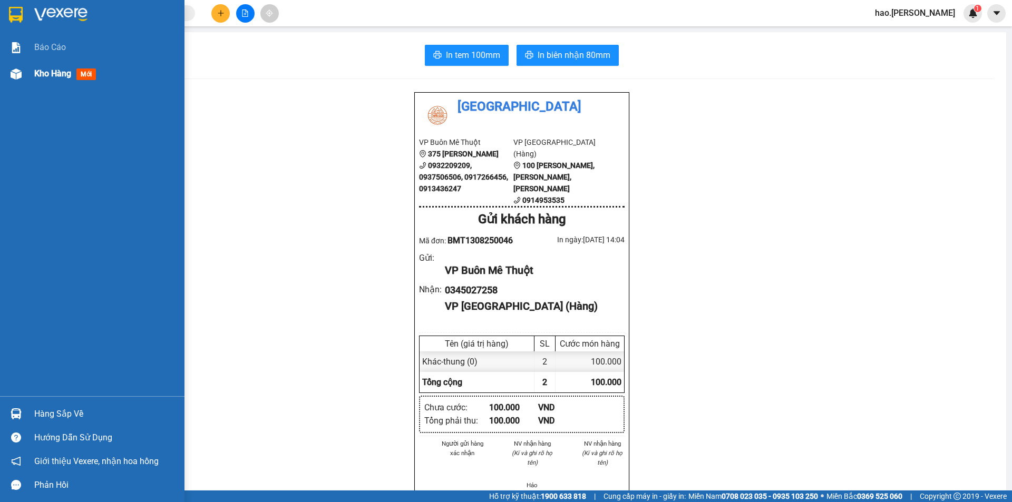
click at [33, 74] on div "Kho hàng mới" at bounding box center [92, 74] width 184 height 26
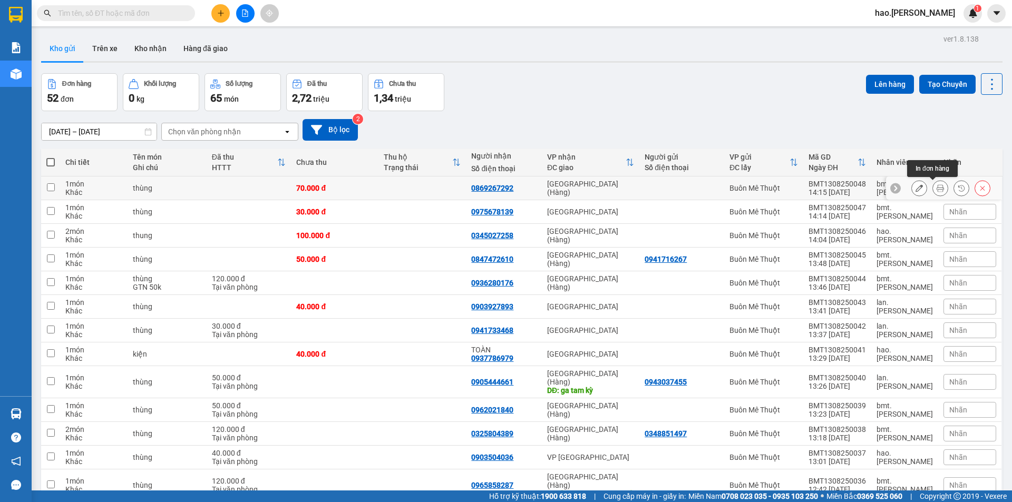
click at [933, 184] on button at bounding box center [940, 188] width 15 height 18
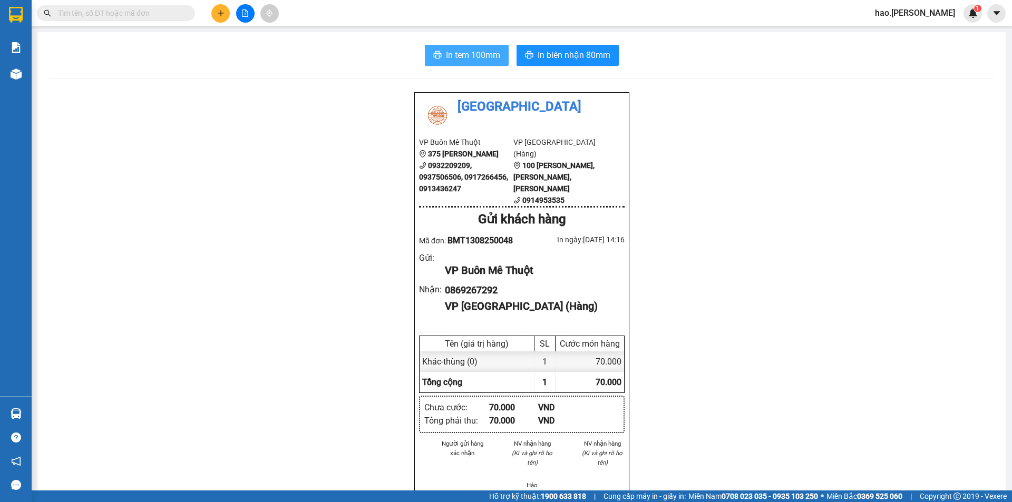
click at [488, 53] on span "In tem 100mm" at bounding box center [473, 54] width 54 height 13
drag, startPoint x: 594, startPoint y: 28, endPoint x: 585, endPoint y: 44, distance: 18.6
click at [587, 41] on main "In tem 100mm In biên nhận 80mm Thái Sơn VP Buôn Mê Thuột 375 Hoàng Diệu 0932209…" at bounding box center [506, 245] width 1012 height 491
click at [581, 53] on span "In biên nhận 80mm" at bounding box center [574, 54] width 73 height 13
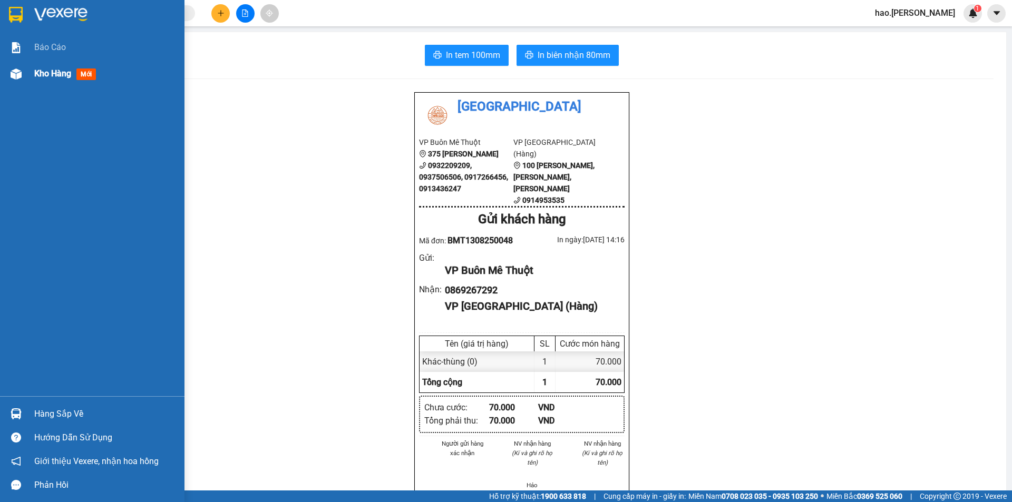
click at [44, 67] on div "Kho hàng mới" at bounding box center [67, 73] width 66 height 13
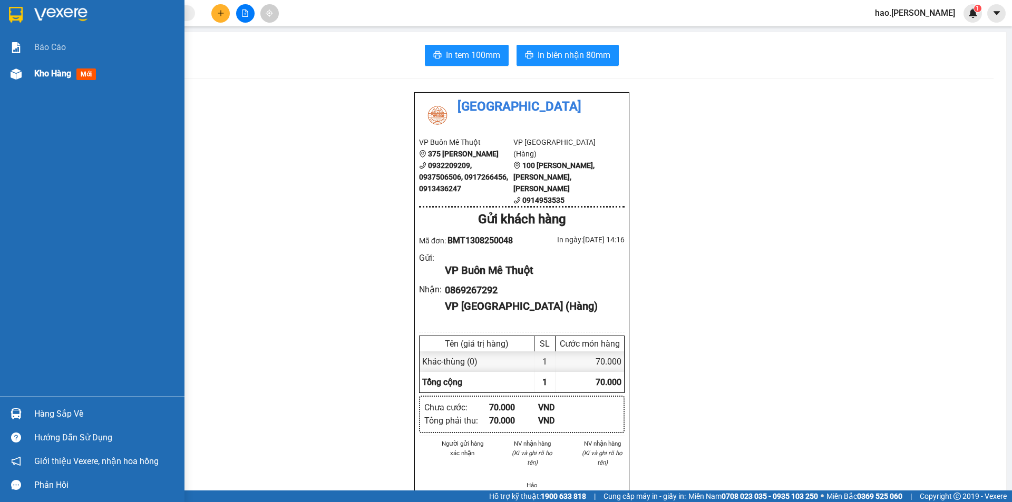
click at [44, 67] on div "Kho hàng mới" at bounding box center [67, 73] width 66 height 13
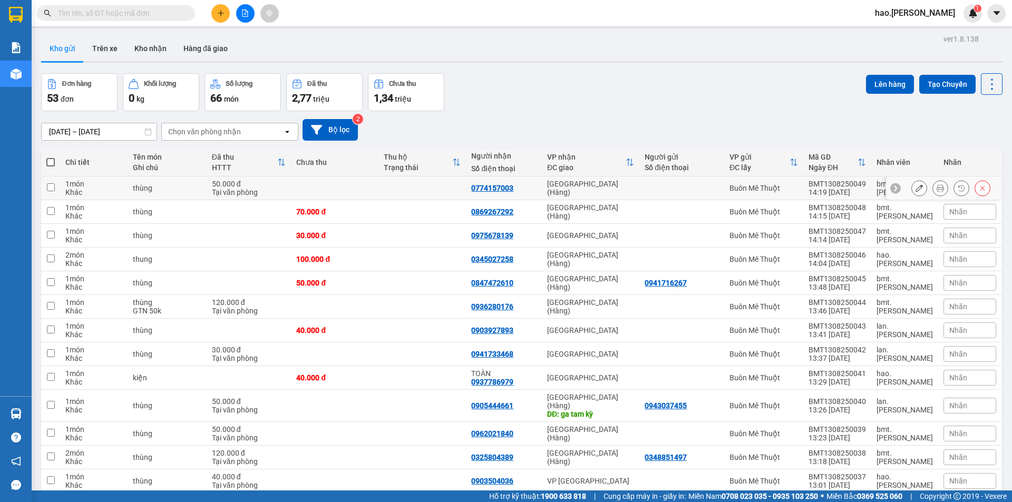
click at [937, 190] on icon at bounding box center [940, 187] width 7 height 7
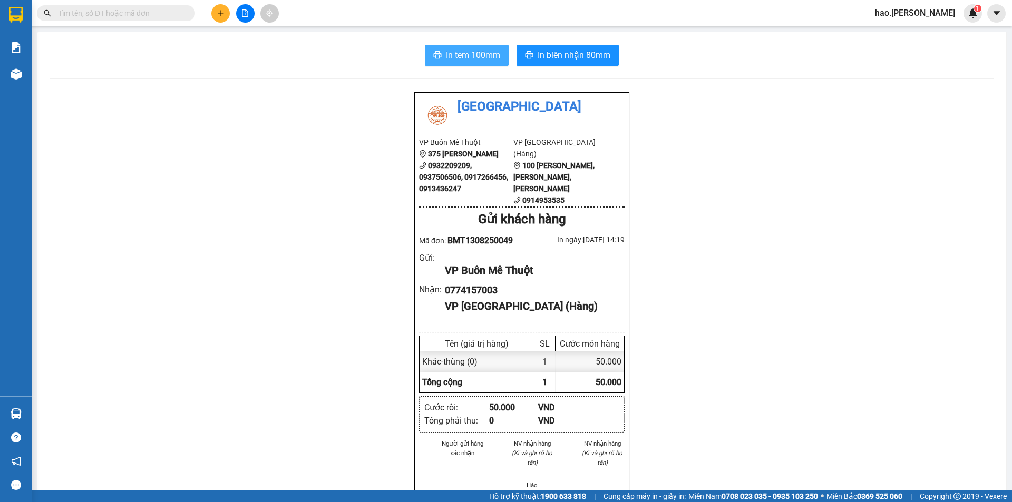
click at [464, 63] on button "In tem 100mm" at bounding box center [467, 55] width 84 height 21
click at [586, 56] on span "In biên nhận 80mm" at bounding box center [574, 54] width 73 height 13
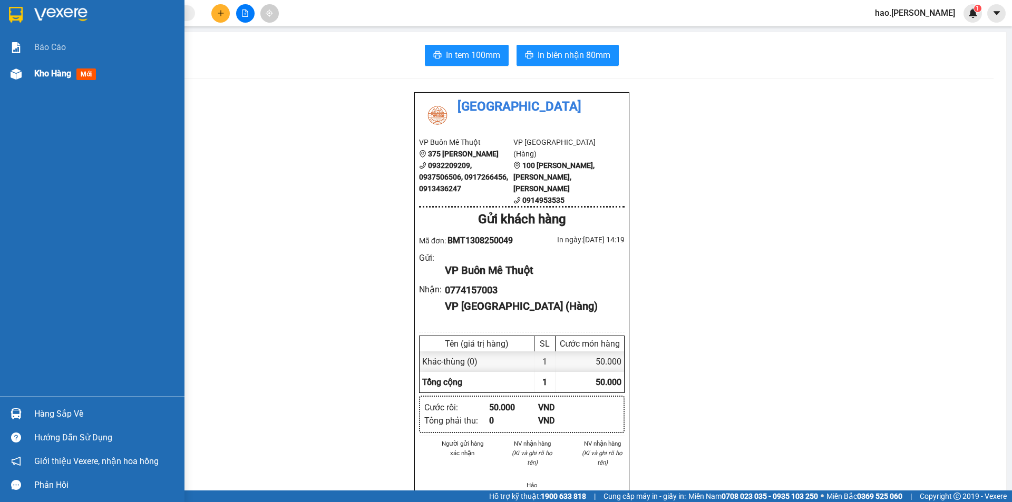
click at [55, 67] on div "Kho hàng mới" at bounding box center [67, 73] width 66 height 13
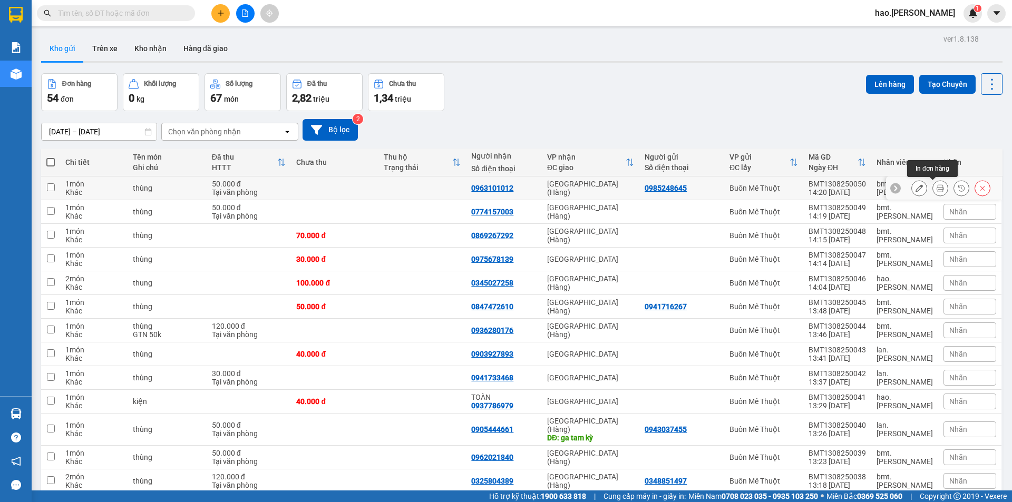
click at [937, 189] on icon at bounding box center [940, 187] width 7 height 7
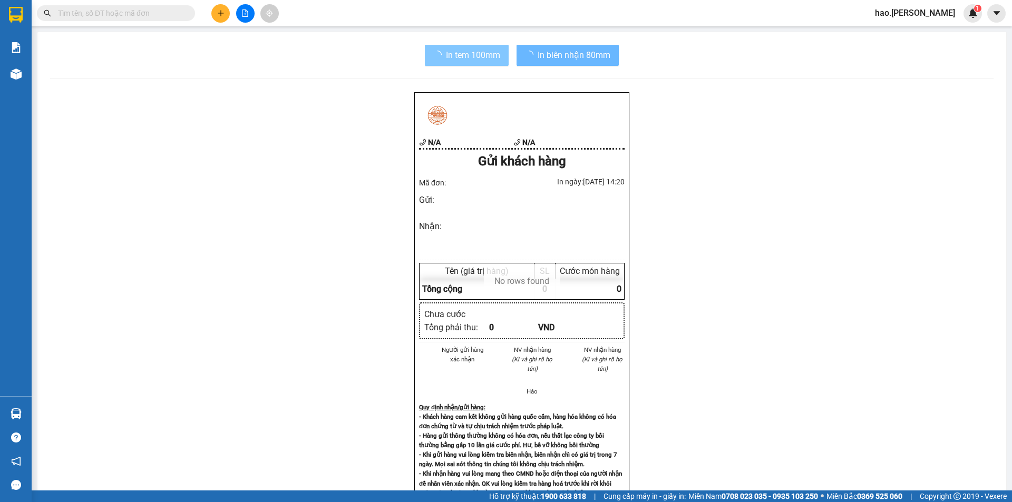
click at [455, 58] on span "In tem 100mm" at bounding box center [473, 54] width 54 height 13
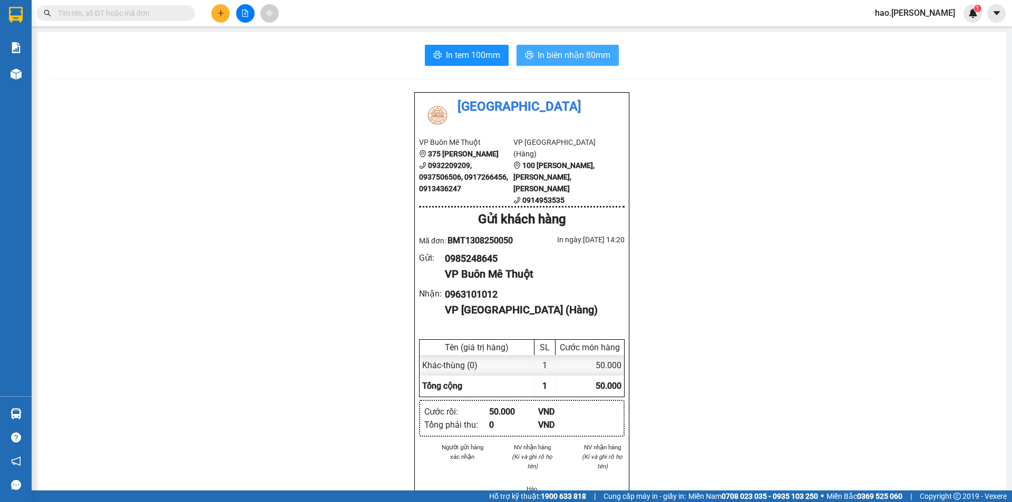
click at [558, 59] on span "In biên nhận 80mm" at bounding box center [574, 54] width 73 height 13
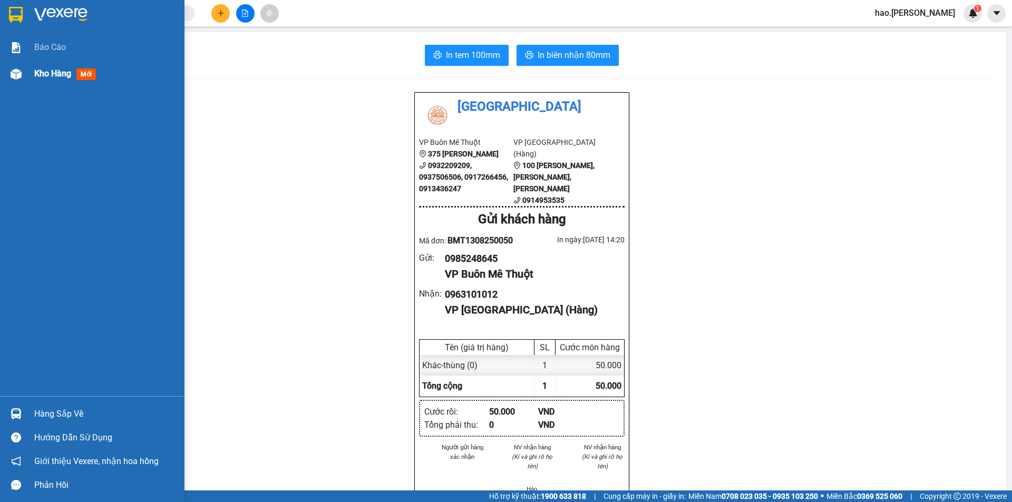
click at [67, 80] on div "Kho hàng mới" at bounding box center [67, 73] width 66 height 13
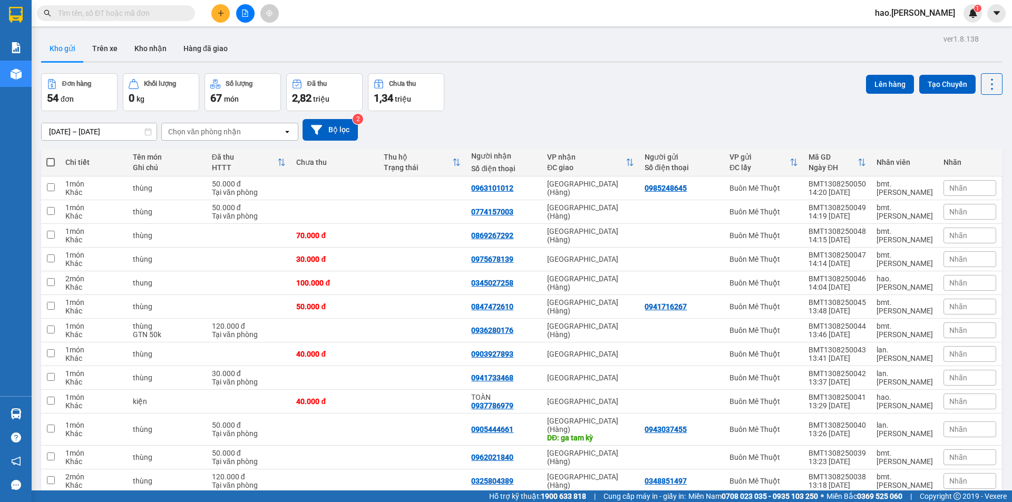
click at [210, 130] on div "Chọn văn phòng nhận" at bounding box center [204, 132] width 73 height 11
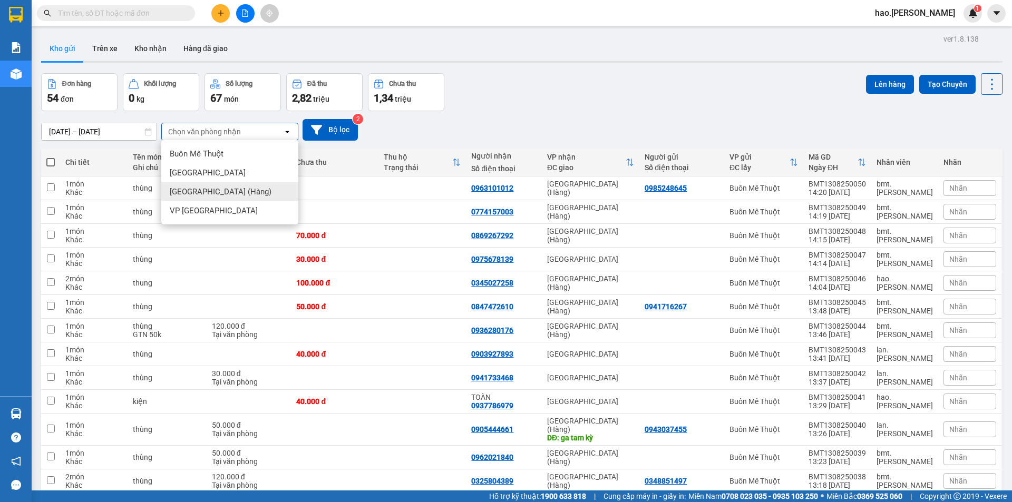
click at [215, 190] on span "[GEOGRAPHIC_DATA] (Hàng)" at bounding box center [221, 192] width 102 height 11
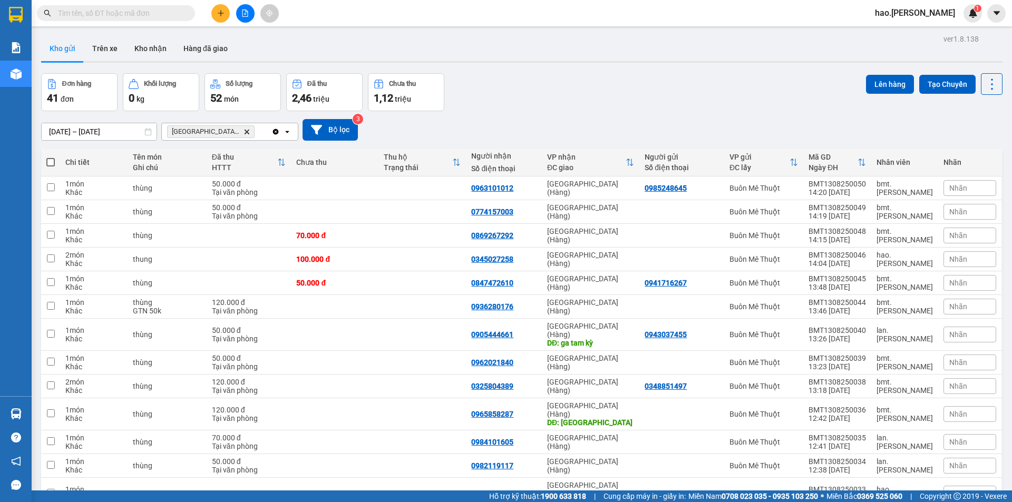
click at [244, 132] on icon "Delete" at bounding box center [247, 132] width 6 height 6
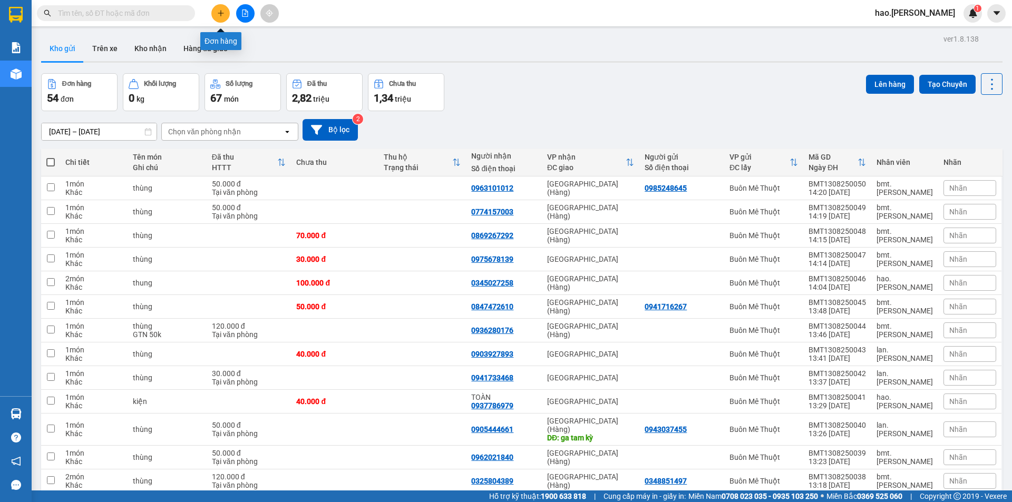
click at [219, 8] on button at bounding box center [220, 13] width 18 height 18
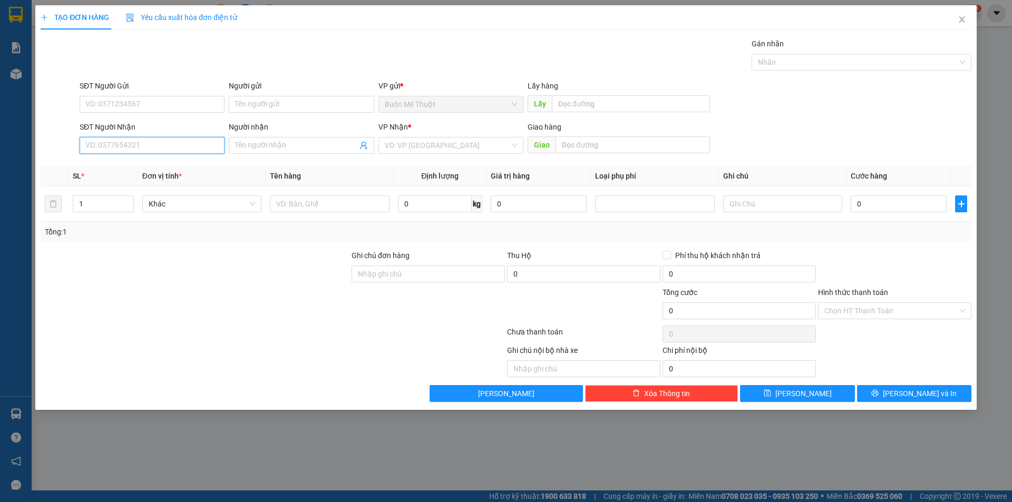
click at [142, 152] on input "SĐT Người Nhận" at bounding box center [152, 145] width 145 height 17
type input "0984523943"
click at [388, 144] on input "search" at bounding box center [447, 146] width 125 height 16
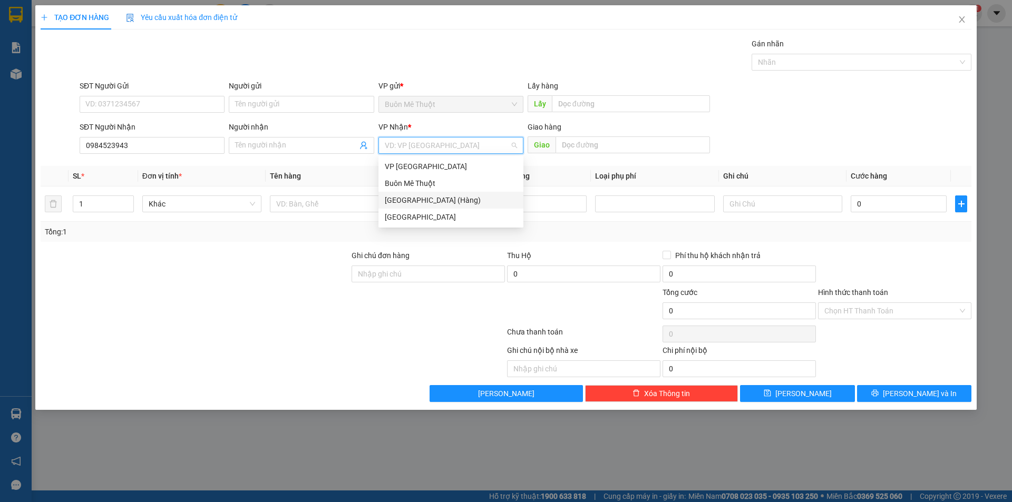
click at [400, 203] on div "[GEOGRAPHIC_DATA] (Hàng)" at bounding box center [451, 201] width 132 height 12
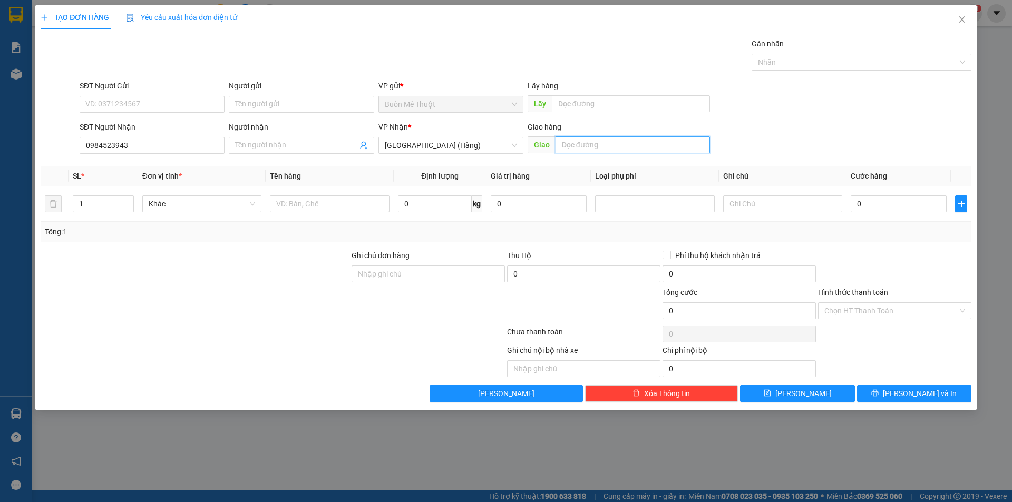
click at [613, 149] on input "text" at bounding box center [633, 145] width 154 height 17
type input "t"
type input "TAM KỲ"
click at [310, 210] on input "text" at bounding box center [329, 204] width 119 height 17
type input "bao"
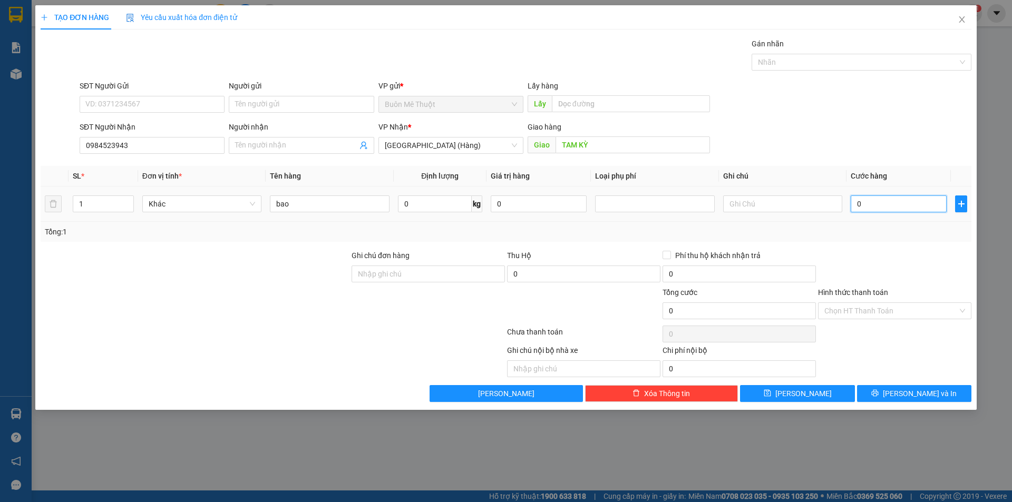
click at [873, 196] on input "0" at bounding box center [899, 204] width 96 height 17
type input "1"
type input "12"
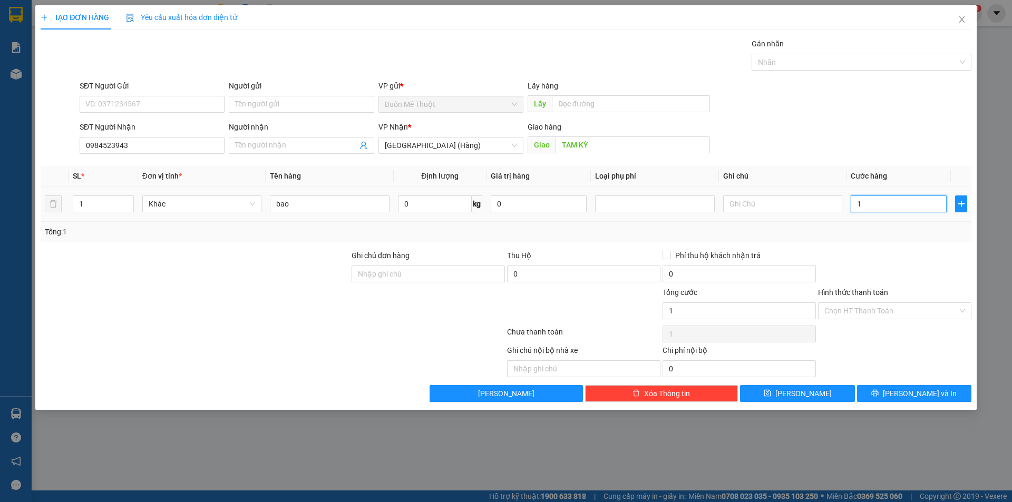
type input "12"
drag, startPoint x: 908, startPoint y: 235, endPoint x: 929, endPoint y: 224, distance: 23.8
click at [924, 226] on div "Tổng: 1" at bounding box center [506, 232] width 922 height 12
click at [896, 386] on button "Lưu và In" at bounding box center [914, 393] width 114 height 17
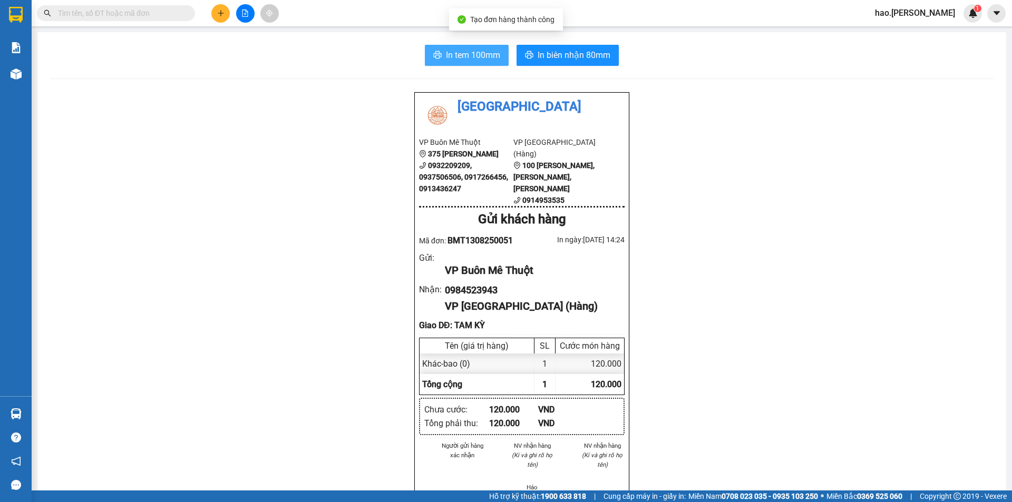
click at [481, 54] on span "In tem 100mm" at bounding box center [473, 54] width 54 height 13
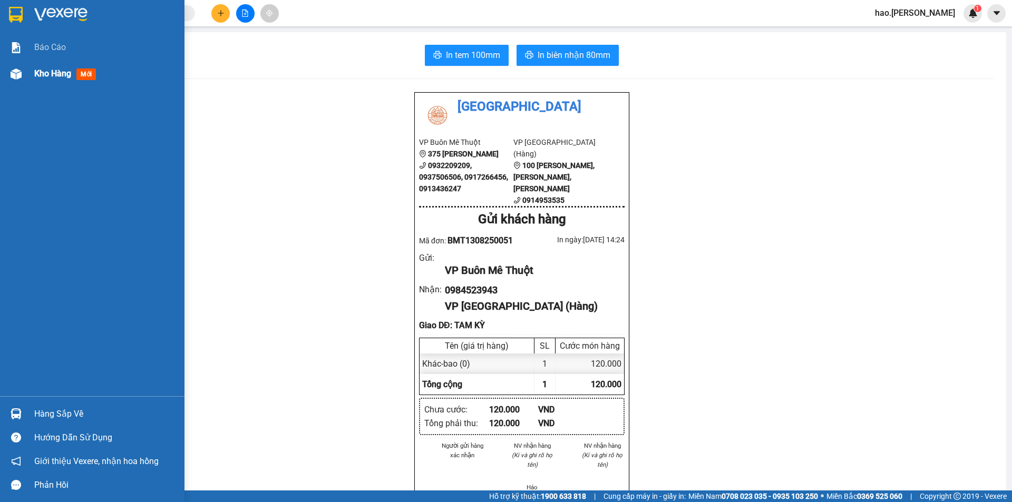
click at [55, 72] on span "Kho hàng" at bounding box center [52, 74] width 37 height 10
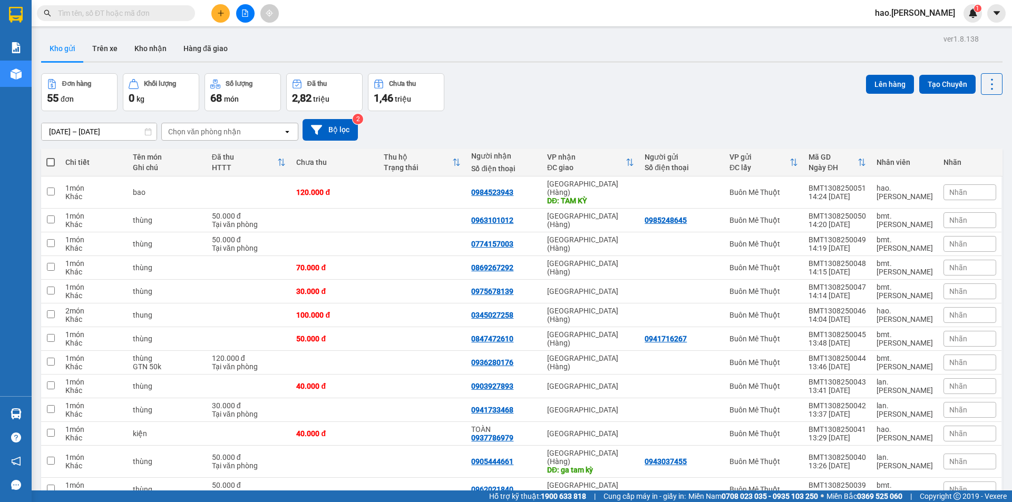
click at [227, 14] on button at bounding box center [220, 13] width 18 height 18
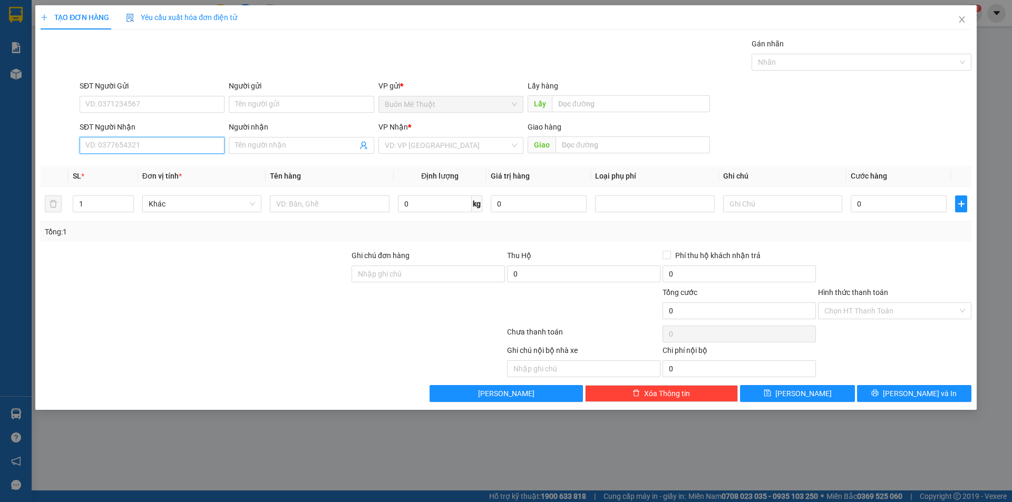
click at [131, 145] on input "SĐT Người Nhận" at bounding box center [152, 145] width 145 height 17
click at [118, 172] on div "0941681331 - nguyên" at bounding box center [152, 166] width 145 height 17
type input "0941681331"
type input "nguyên"
type input "20.000"
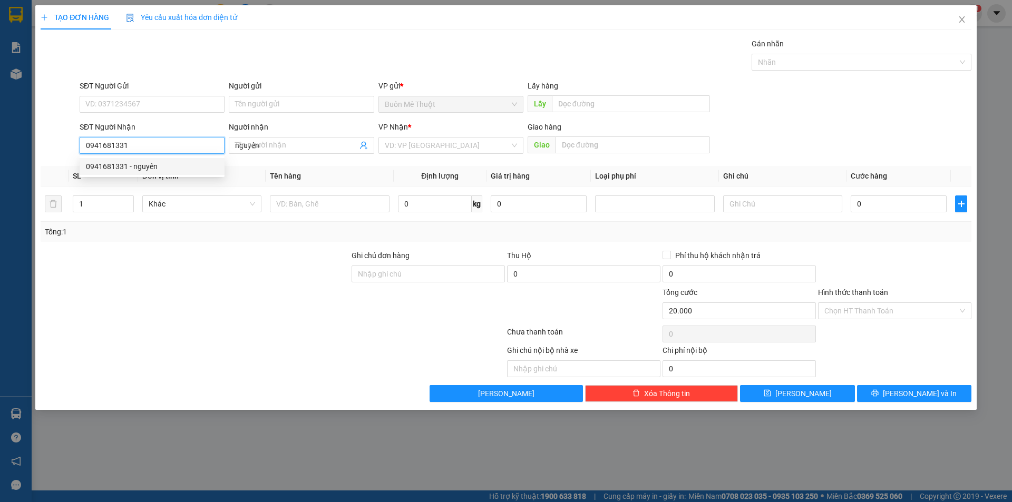
type input "20.000"
type input "0941681331"
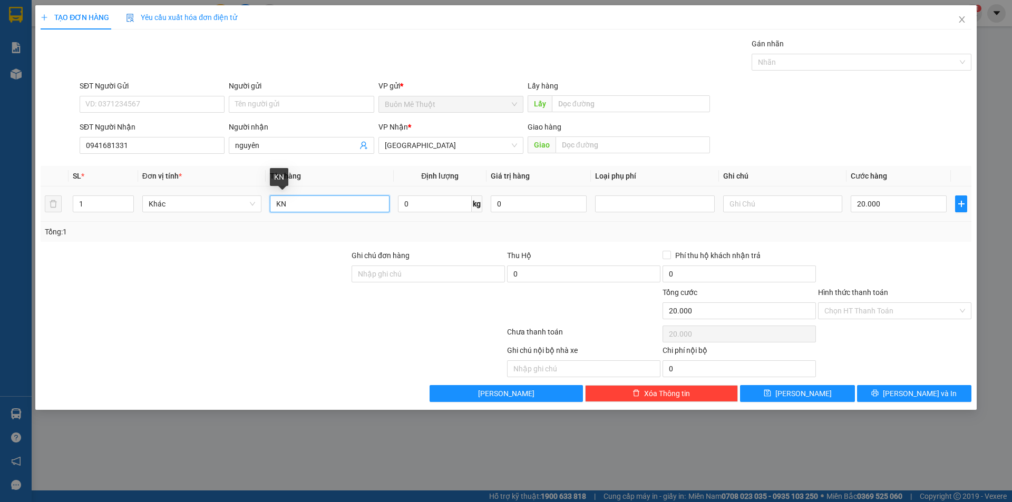
click at [304, 201] on input "KN" at bounding box center [329, 204] width 119 height 17
type input "thùng"
click at [924, 201] on input "20.000" at bounding box center [899, 204] width 96 height 17
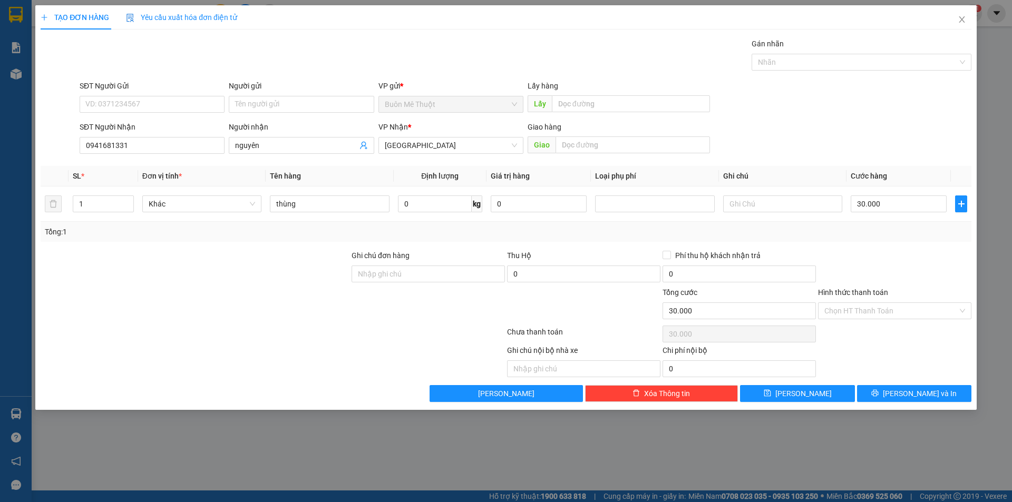
click at [939, 271] on div at bounding box center [895, 268] width 156 height 37
click at [879, 395] on icon "printer" at bounding box center [875, 393] width 7 height 7
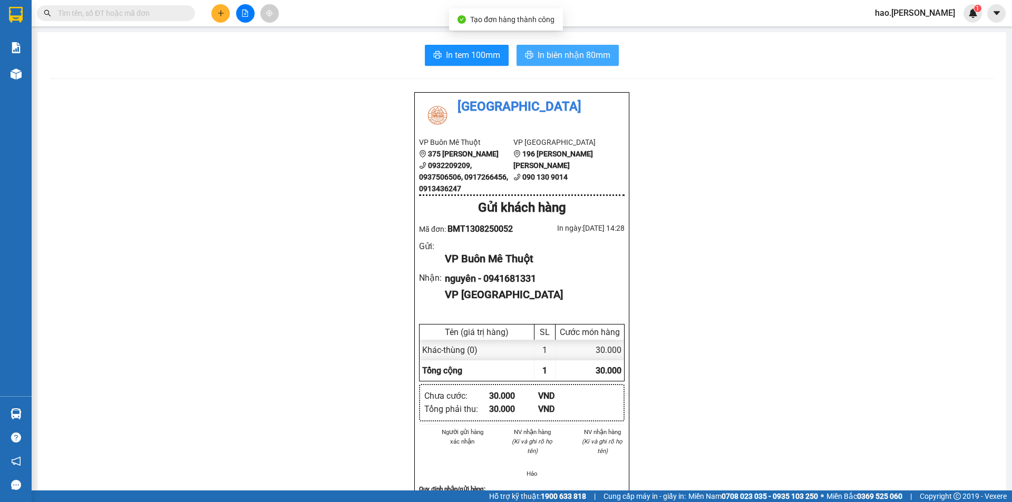
click at [569, 60] on span "In biên nhận 80mm" at bounding box center [574, 54] width 73 height 13
click at [222, 7] on button at bounding box center [220, 13] width 18 height 18
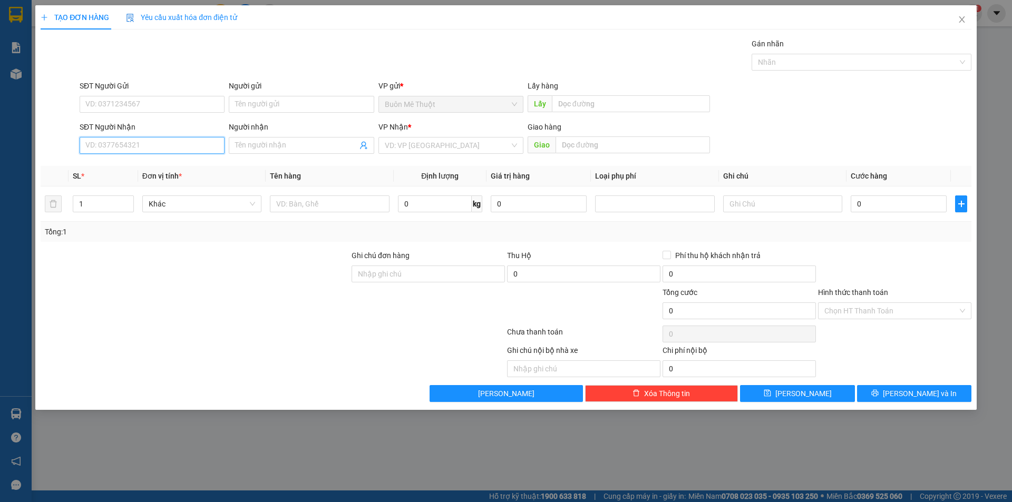
click at [135, 143] on input "SĐT Người Nhận" at bounding box center [152, 145] width 145 height 17
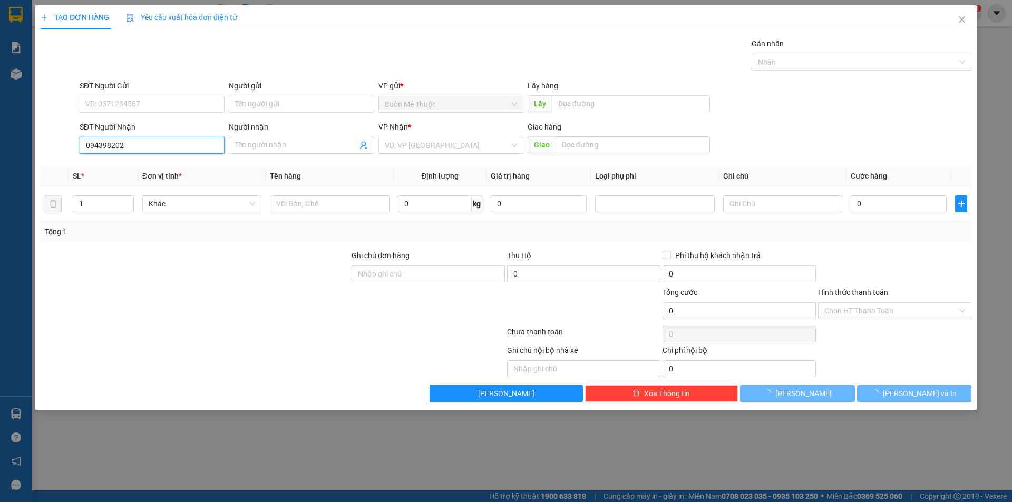
type input "0943982025"
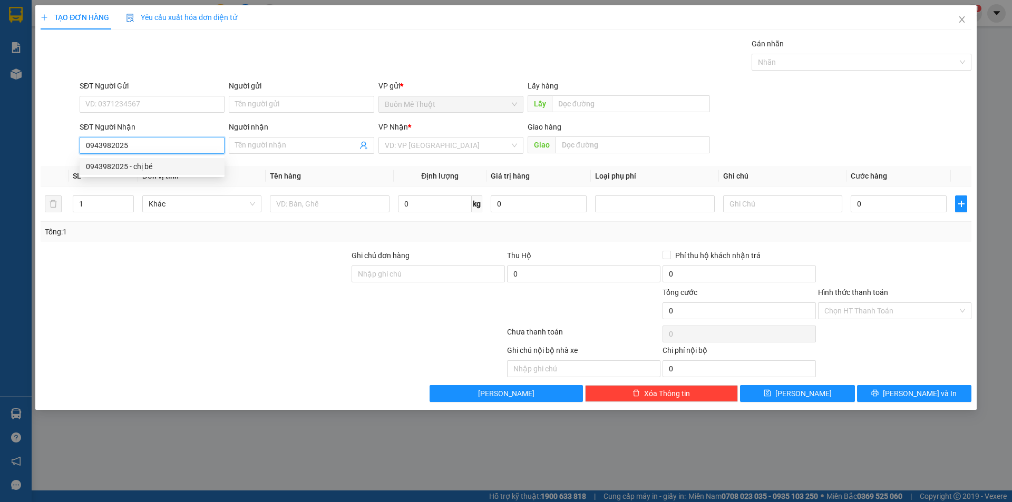
click at [140, 170] on div "0943982025 - chị bé" at bounding box center [152, 167] width 132 height 12
type input "chị bé"
type input "30.000"
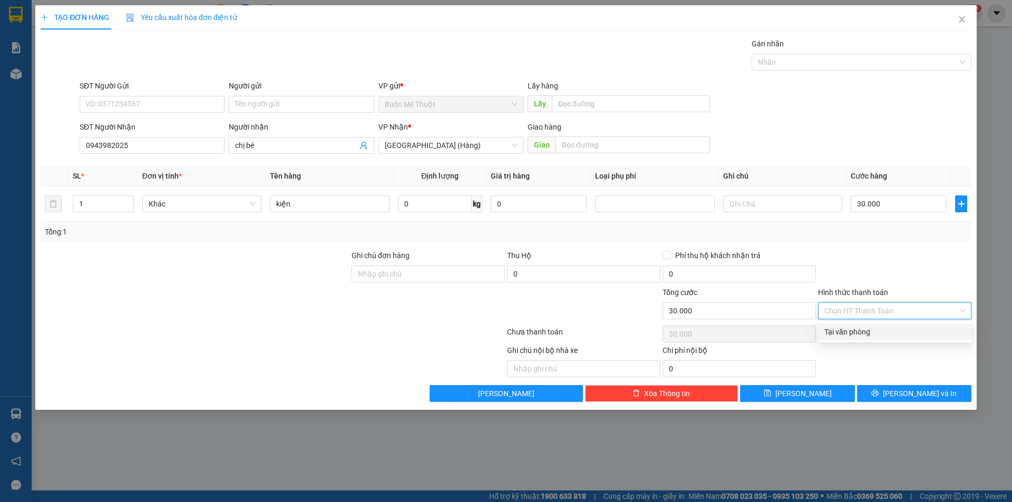
drag, startPoint x: 868, startPoint y: 307, endPoint x: 867, endPoint y: 343, distance: 35.3
click at [868, 310] on input "Hình thức thanh toán" at bounding box center [890, 311] width 133 height 16
drag, startPoint x: 863, startPoint y: 335, endPoint x: 866, endPoint y: 344, distance: 9.2
click at [863, 334] on div "Tại văn phòng" at bounding box center [894, 332] width 141 height 12
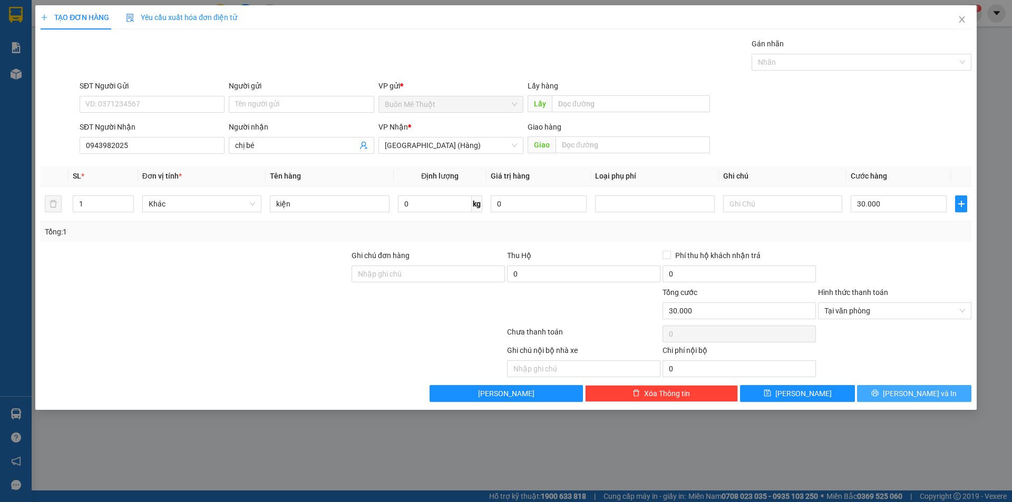
click at [872, 386] on button "Lưu và In" at bounding box center [914, 393] width 114 height 17
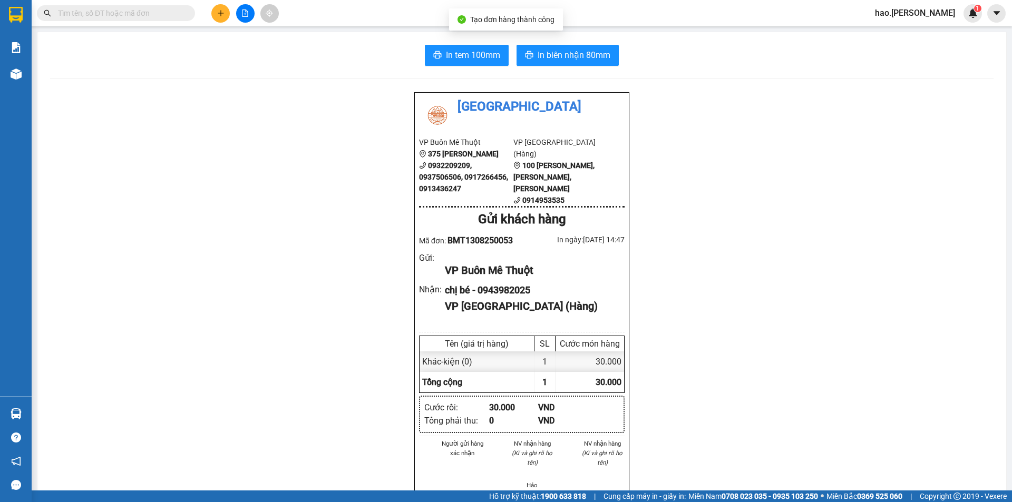
click at [459, 44] on div "In tem 100mm In biên nhận 80mm Thái Sơn VP Buôn Mê Thuột 375 Hoàng Diệu 0932209…" at bounding box center [521, 483] width 969 height 902
click at [458, 63] on button "In tem 100mm" at bounding box center [467, 55] width 84 height 21
click at [559, 63] on button "In biên nhận 80mm" at bounding box center [568, 55] width 102 height 21
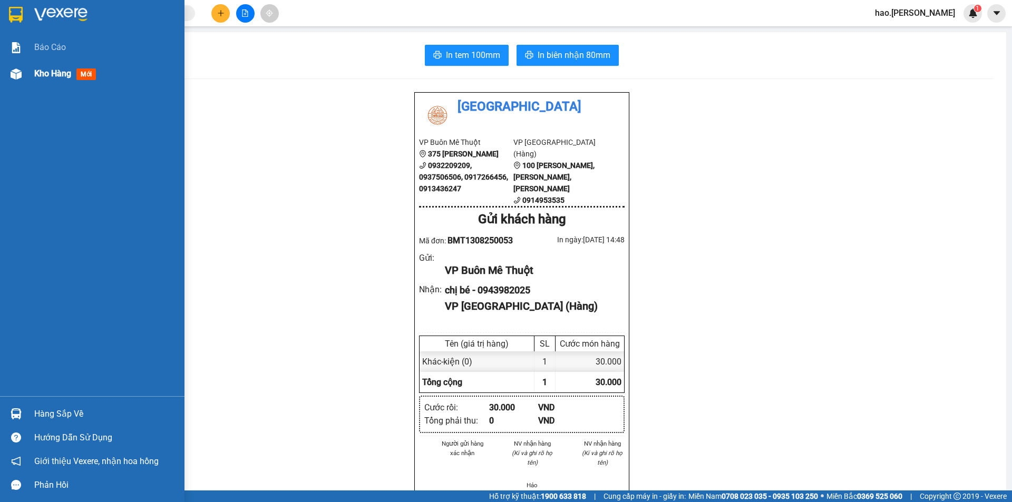
click at [47, 79] on div "Kho hàng mới" at bounding box center [67, 73] width 66 height 13
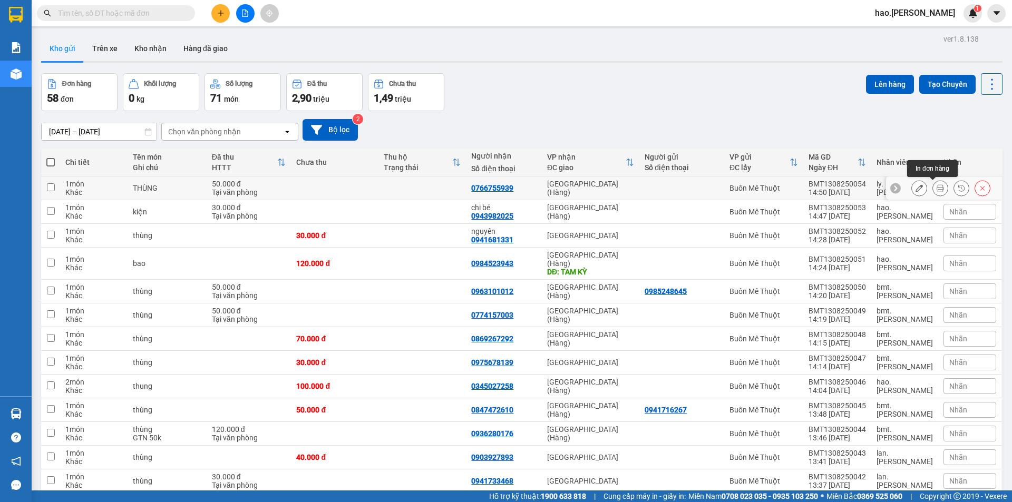
click at [937, 186] on icon at bounding box center [940, 187] width 7 height 7
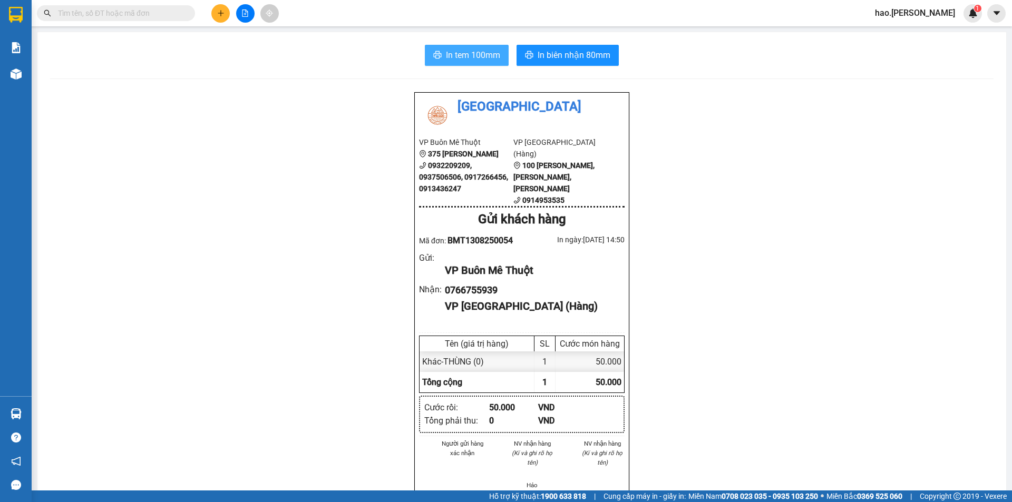
click at [446, 54] on span "In tem 100mm" at bounding box center [473, 54] width 54 height 13
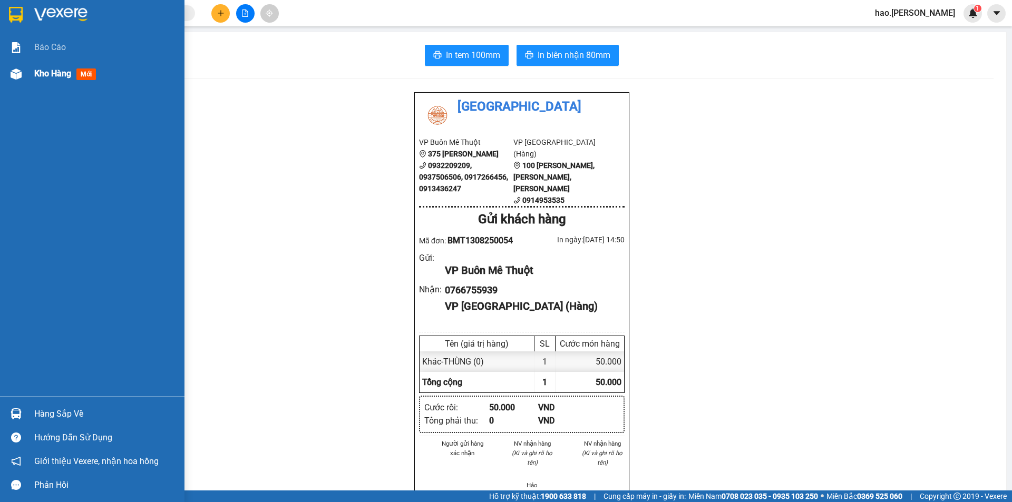
click at [31, 70] on div "Kho hàng mới" at bounding box center [92, 74] width 184 height 26
click at [40, 73] on span "Kho hàng" at bounding box center [52, 74] width 37 height 10
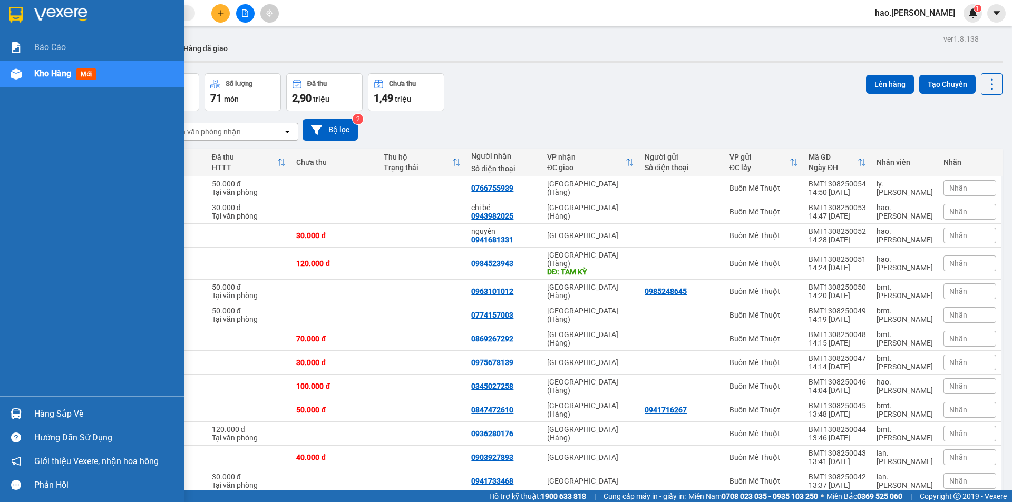
click at [48, 72] on span "Kho hàng" at bounding box center [52, 74] width 37 height 10
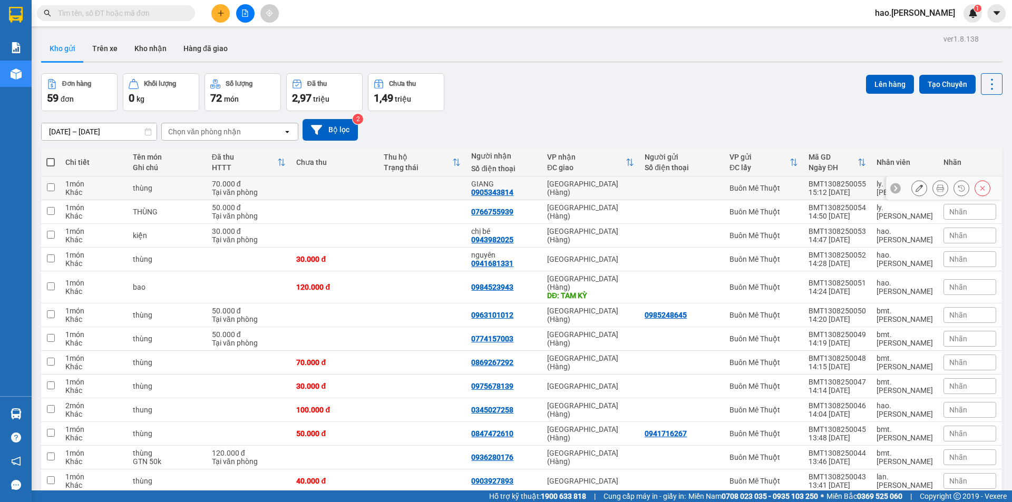
click at [937, 189] on icon at bounding box center [940, 187] width 7 height 7
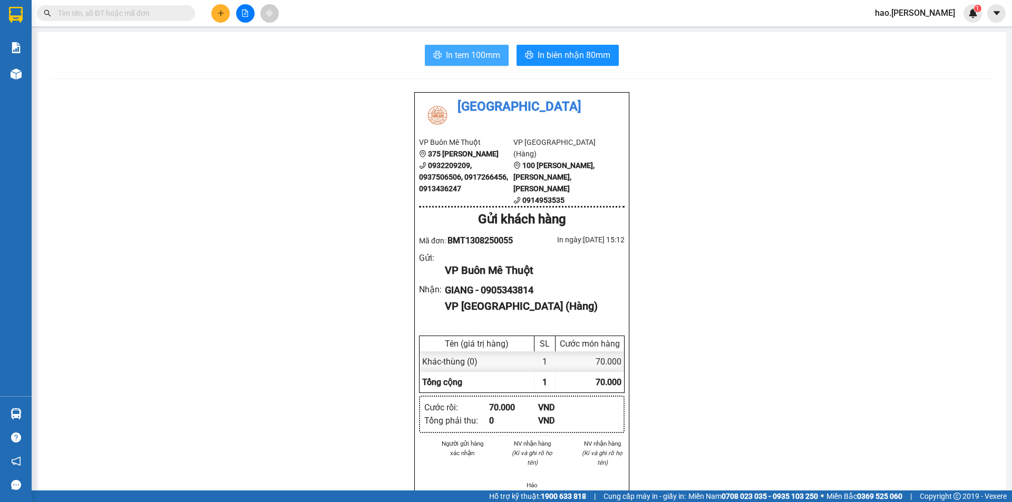
click at [481, 54] on span "In tem 100mm" at bounding box center [473, 54] width 54 height 13
drag, startPoint x: 219, startPoint y: 18, endPoint x: 228, endPoint y: 6, distance: 15.1
click at [219, 17] on button at bounding box center [220, 13] width 18 height 18
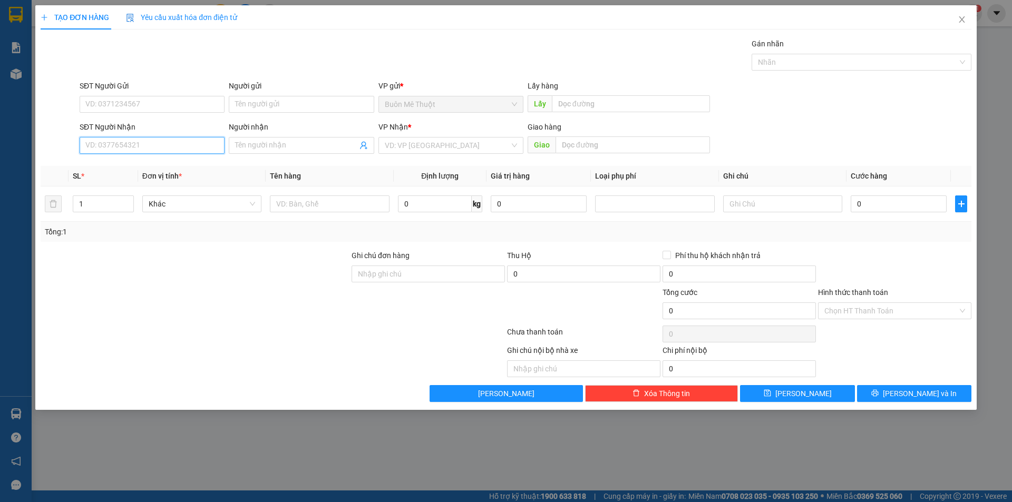
click at [134, 138] on input "SĐT Người Nhận" at bounding box center [152, 145] width 145 height 17
click at [144, 144] on input "SĐT Người Nhận" at bounding box center [152, 145] width 145 height 17
type input "0932435436"
click at [153, 172] on div "0932435436" at bounding box center [152, 166] width 145 height 17
type input "50.000"
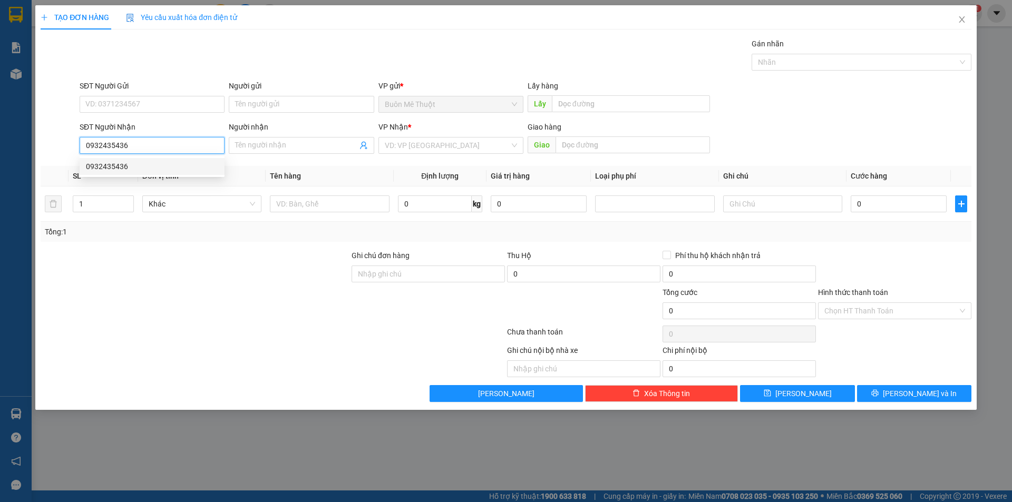
type input "50.000"
type input "0932435436"
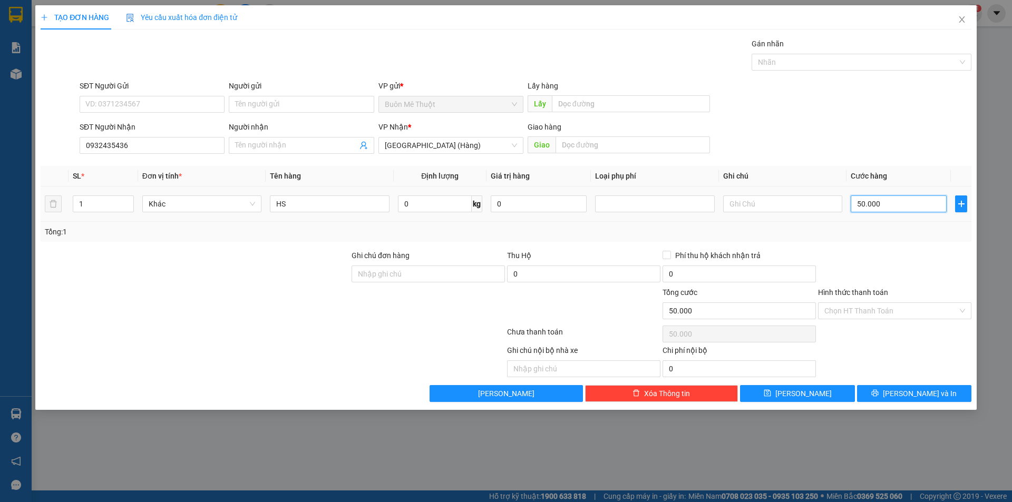
click at [878, 201] on input "50.000" at bounding box center [899, 204] width 96 height 17
type input "6"
type input "60"
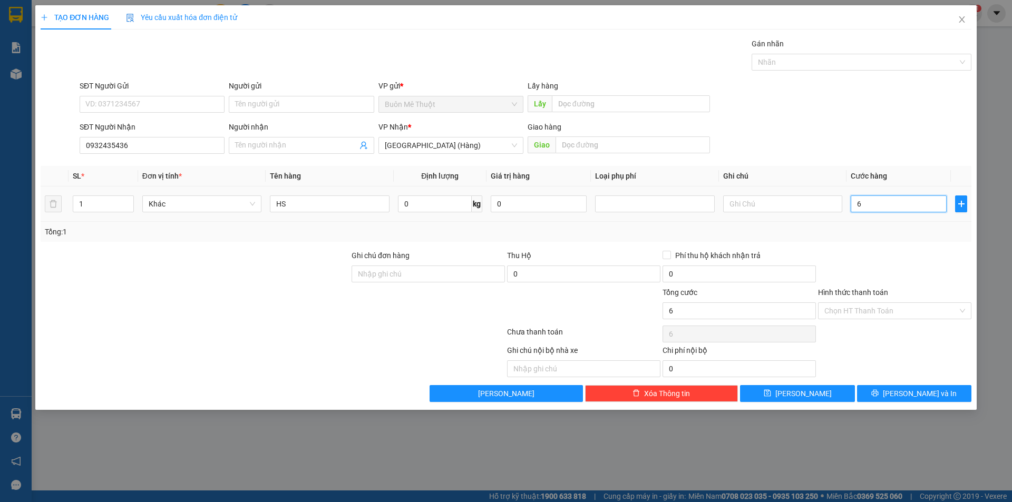
type input "60"
type input "60.000"
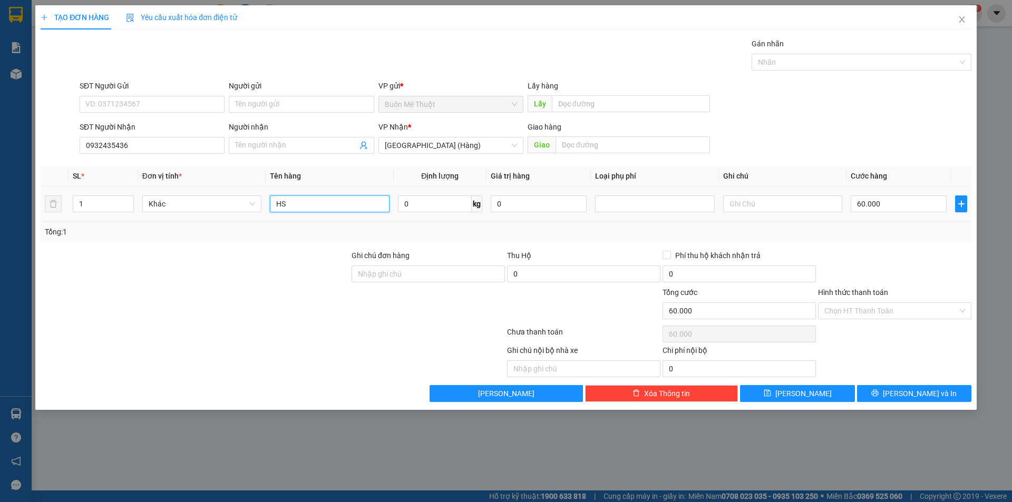
click at [302, 210] on input "HS" at bounding box center [329, 204] width 119 height 17
type input "thùng"
click at [895, 301] on div "Hình thức thanh toán" at bounding box center [894, 295] width 153 height 16
click at [895, 312] on input "Hình thức thanh toán" at bounding box center [890, 311] width 133 height 16
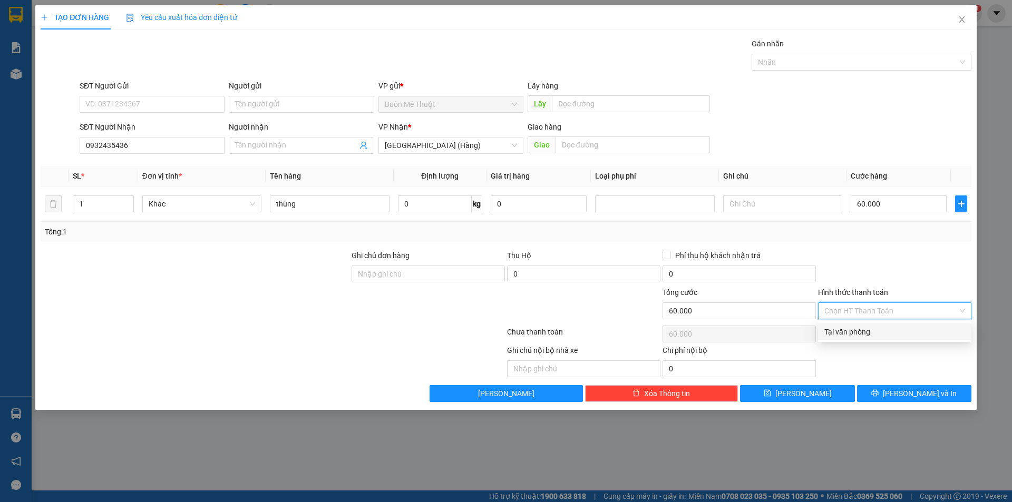
click at [892, 337] on div "Tại văn phòng" at bounding box center [894, 332] width 141 height 12
type input "0"
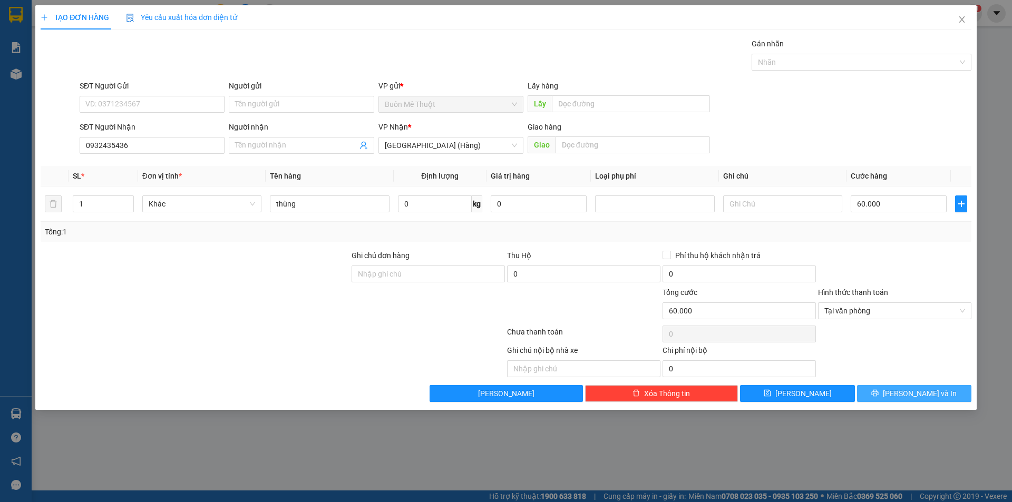
click at [901, 390] on button "[PERSON_NAME] và In" at bounding box center [914, 393] width 114 height 17
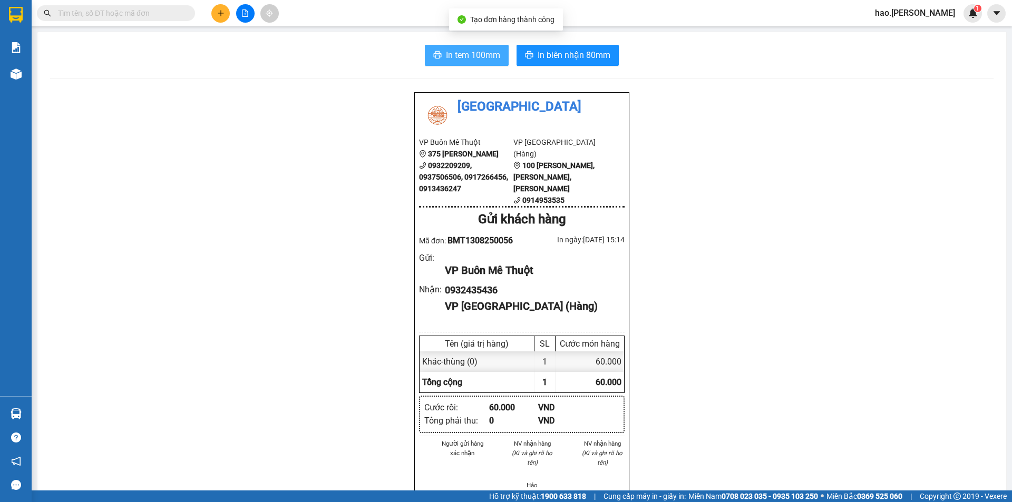
click at [484, 57] on span "In tem 100mm" at bounding box center [473, 54] width 54 height 13
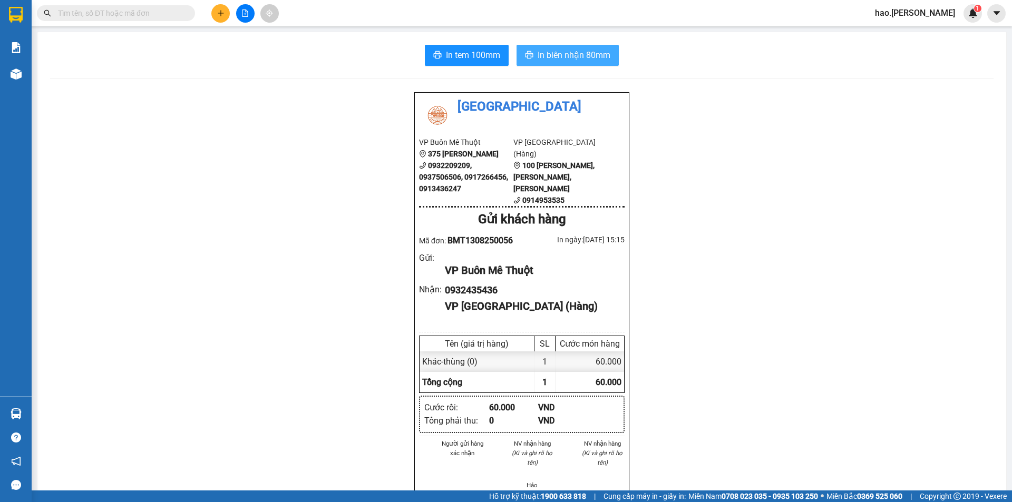
click at [529, 57] on icon "printer" at bounding box center [530, 54] width 8 height 7
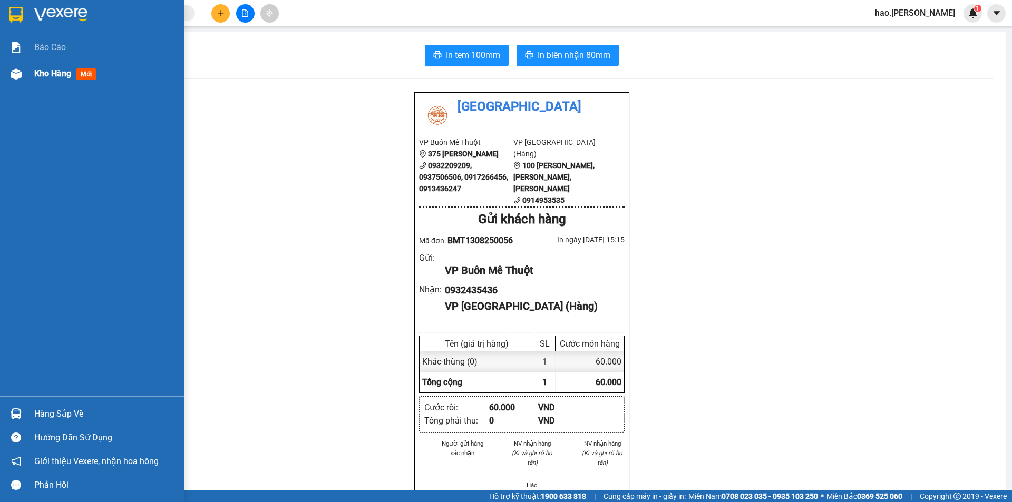
drag, startPoint x: 55, startPoint y: 64, endPoint x: 50, endPoint y: 67, distance: 6.0
click at [52, 65] on div "Kho hàng mới" at bounding box center [105, 74] width 142 height 26
click at [50, 67] on div "Kho hàng mới" at bounding box center [67, 73] width 66 height 13
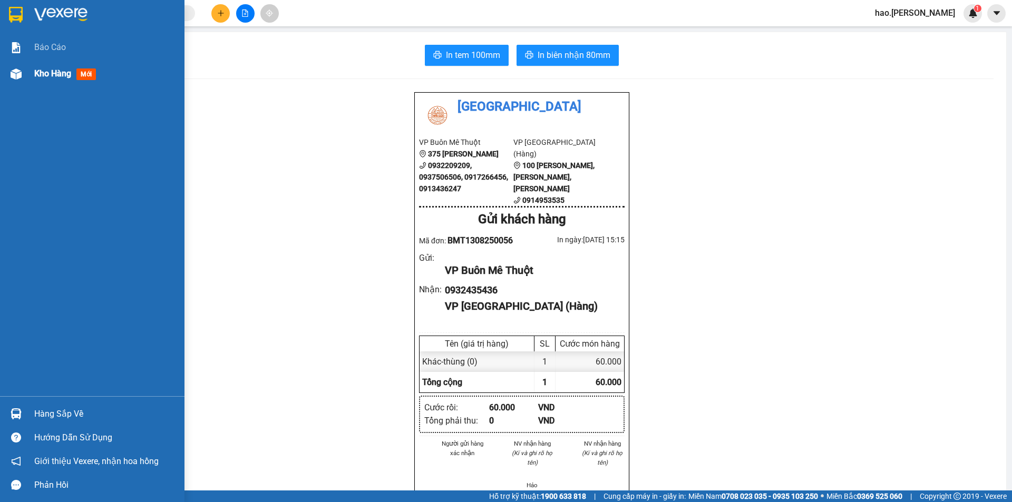
click at [50, 67] on div "Kho hàng mới" at bounding box center [67, 73] width 66 height 13
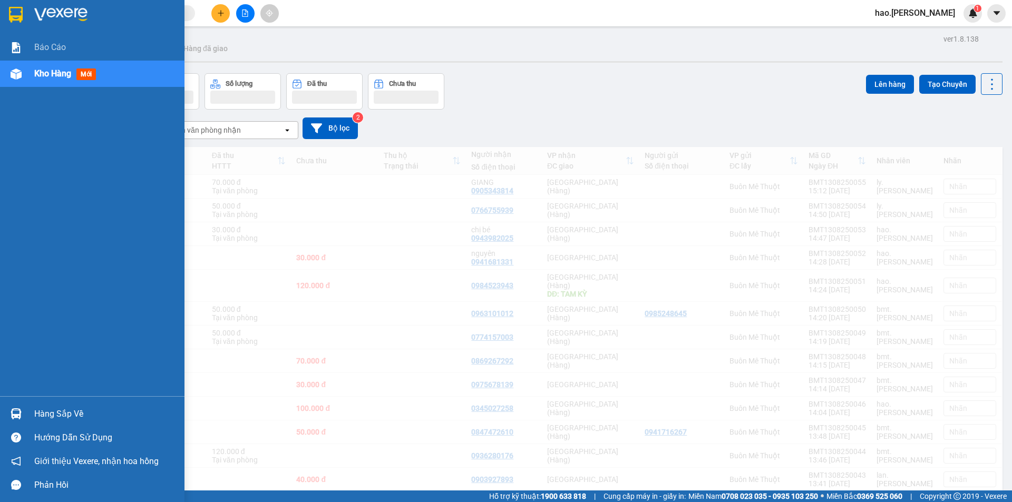
click at [47, 73] on span "Kho hàng" at bounding box center [52, 74] width 37 height 10
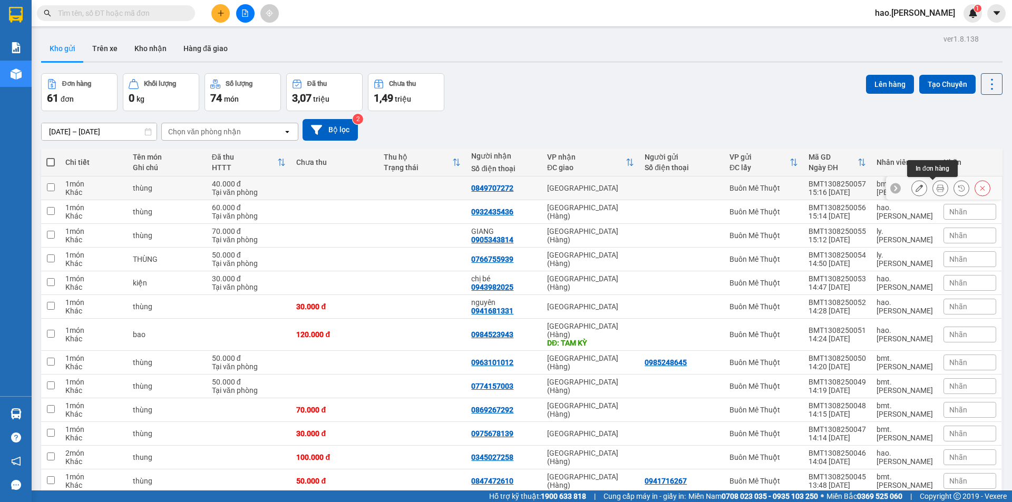
click at [937, 191] on icon at bounding box center [940, 187] width 7 height 7
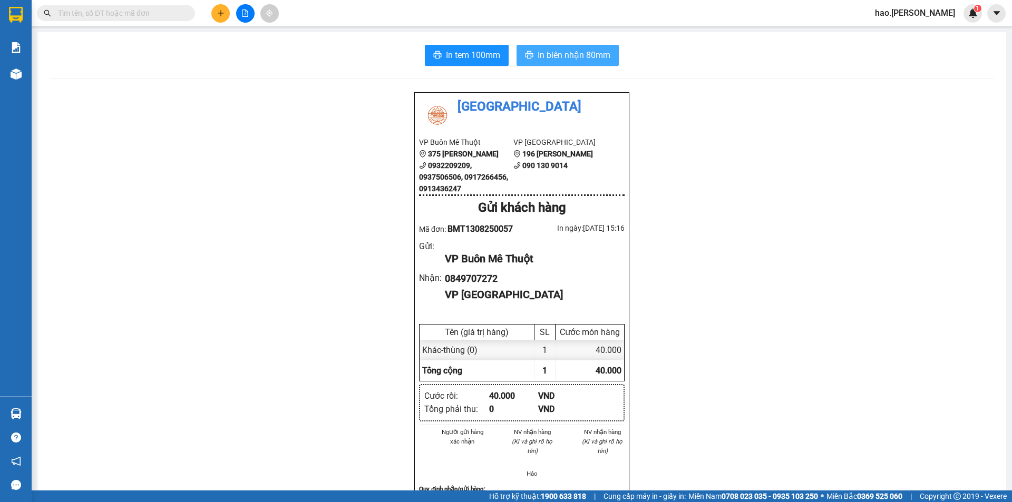
click at [581, 50] on span "In biên nhận 80mm" at bounding box center [574, 54] width 73 height 13
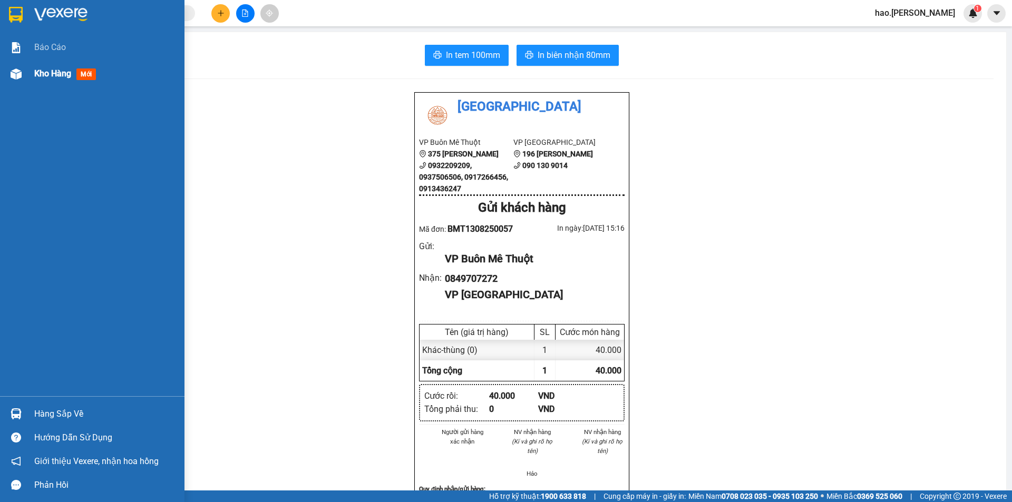
click at [23, 72] on div at bounding box center [16, 74] width 18 height 18
click at [48, 80] on div "Kho hàng mới" at bounding box center [67, 73] width 66 height 13
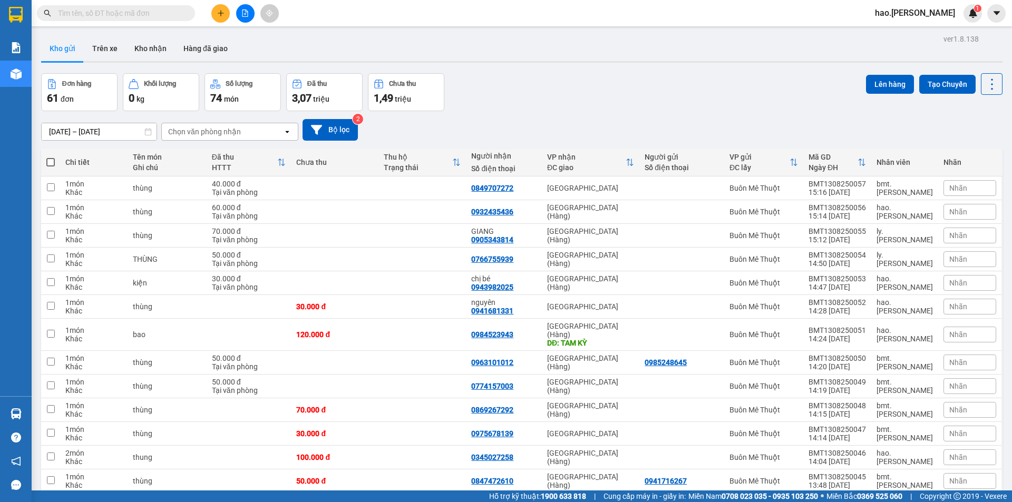
click at [548, 95] on div "Đơn hàng 61 đơn Khối lượng 0 kg Số lượng 74 món Đã thu 3,07 triệu Chưa thu 1,49…" at bounding box center [521, 92] width 961 height 38
click at [136, 38] on button "Kho nhận" at bounding box center [150, 48] width 49 height 25
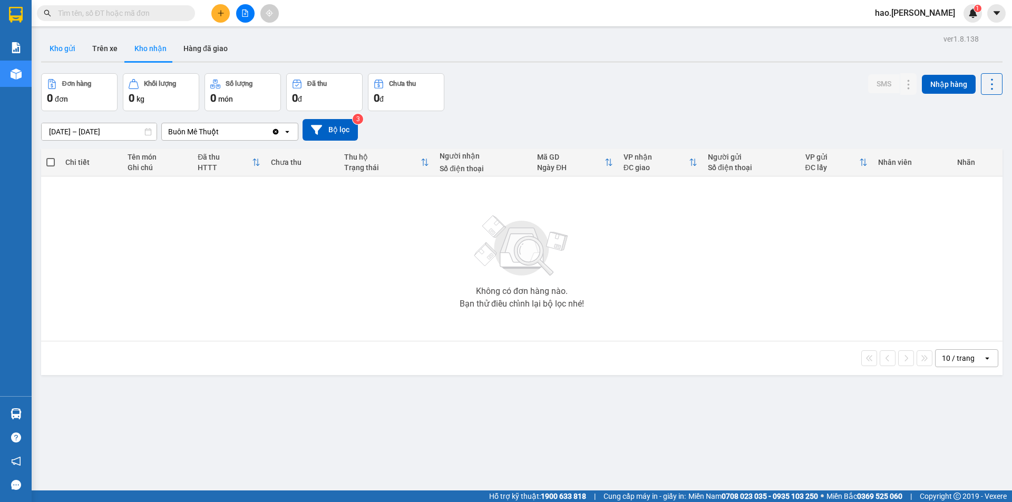
click at [55, 50] on button "Kho gửi" at bounding box center [62, 48] width 43 height 25
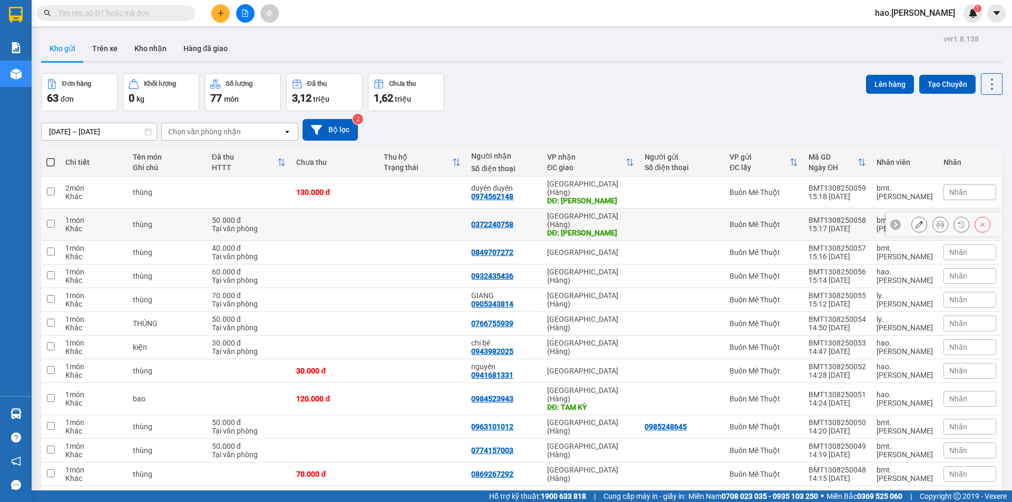
click at [937, 221] on icon at bounding box center [940, 224] width 7 height 7
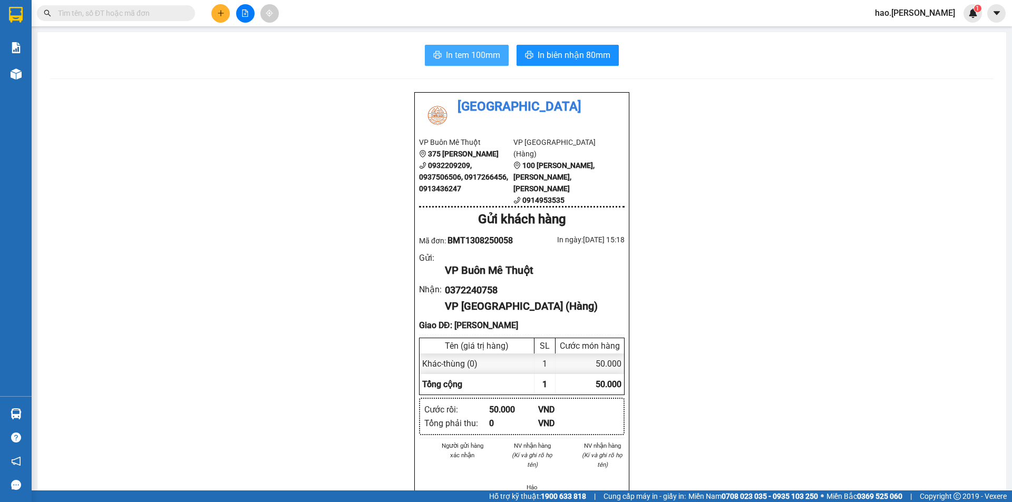
click at [476, 60] on span "In tem 100mm" at bounding box center [473, 54] width 54 height 13
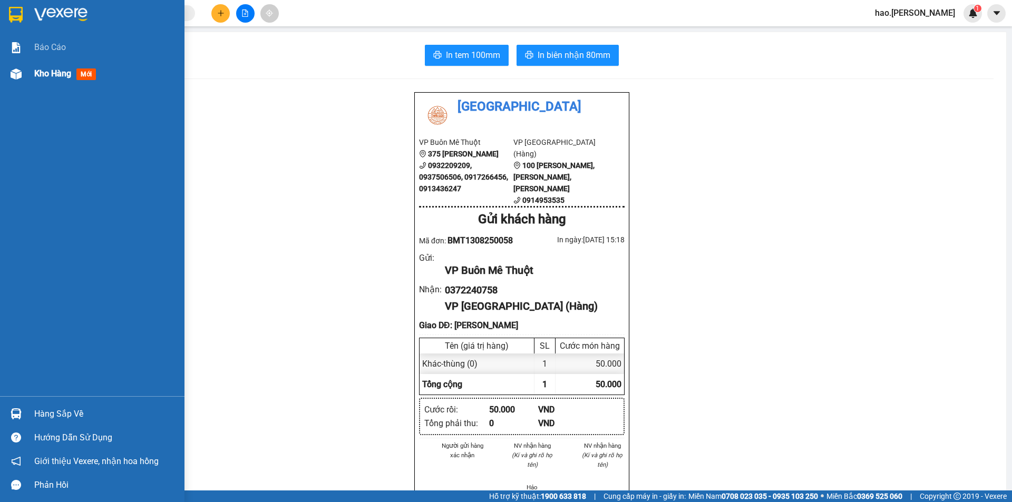
click at [65, 79] on span "Kho hàng" at bounding box center [52, 74] width 37 height 10
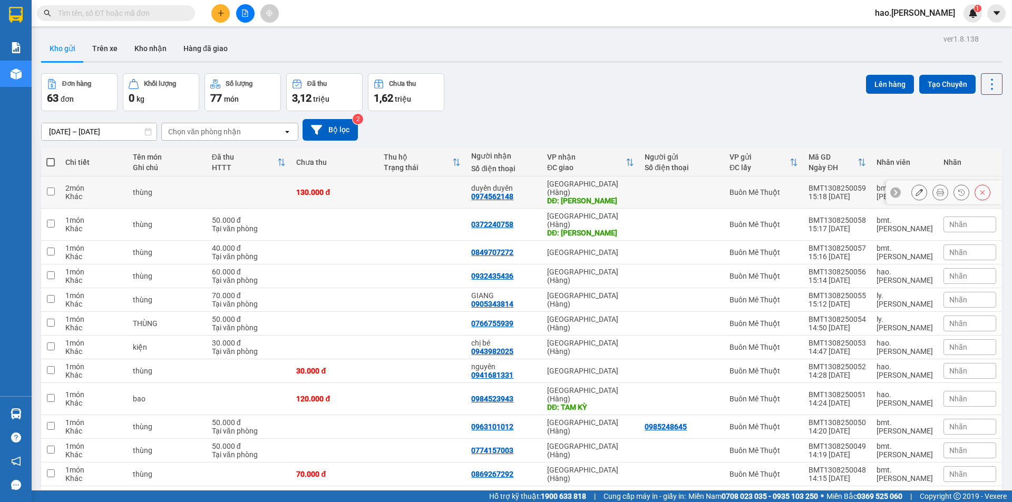
click at [937, 189] on icon at bounding box center [940, 192] width 7 height 7
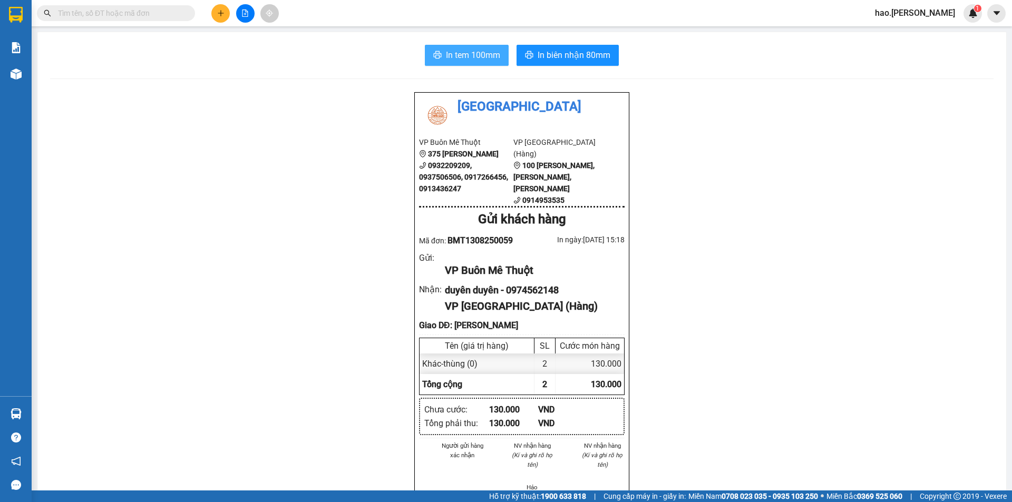
click at [446, 53] on span "In tem 100mm" at bounding box center [473, 54] width 54 height 13
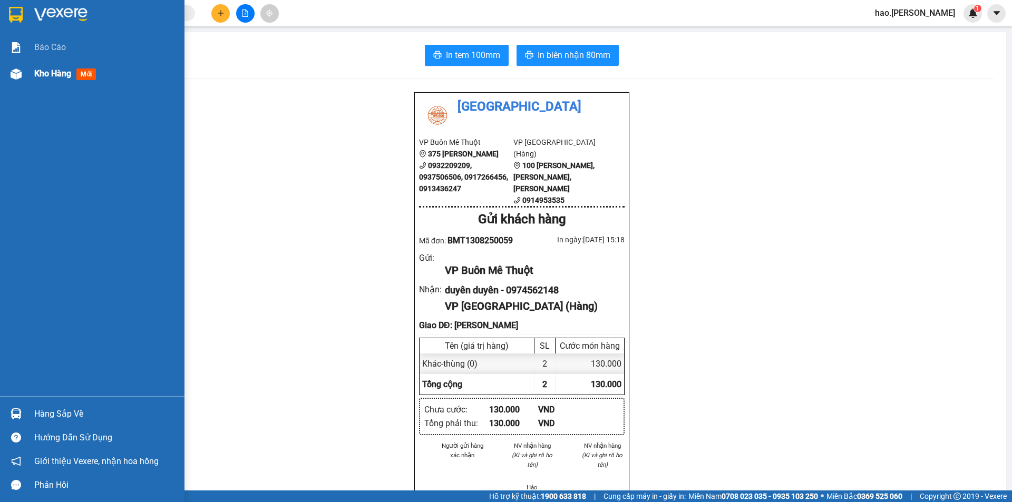
click at [76, 73] on div "Kho hàng mới" at bounding box center [67, 73] width 66 height 13
click at [47, 80] on div "Kho hàng mới" at bounding box center [67, 73] width 66 height 13
click at [47, 81] on div "Kho hàng mới" at bounding box center [105, 74] width 142 height 26
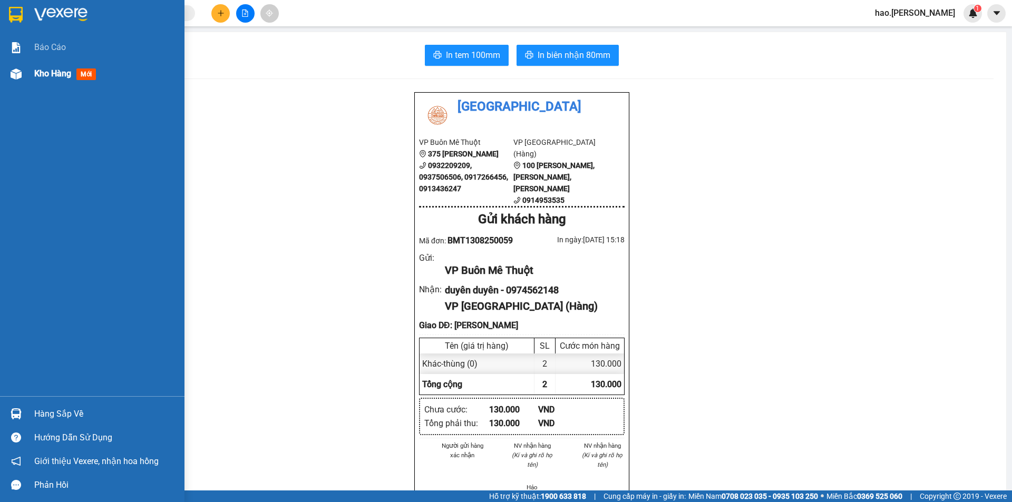
click at [47, 81] on div "Kho hàng mới" at bounding box center [105, 74] width 142 height 26
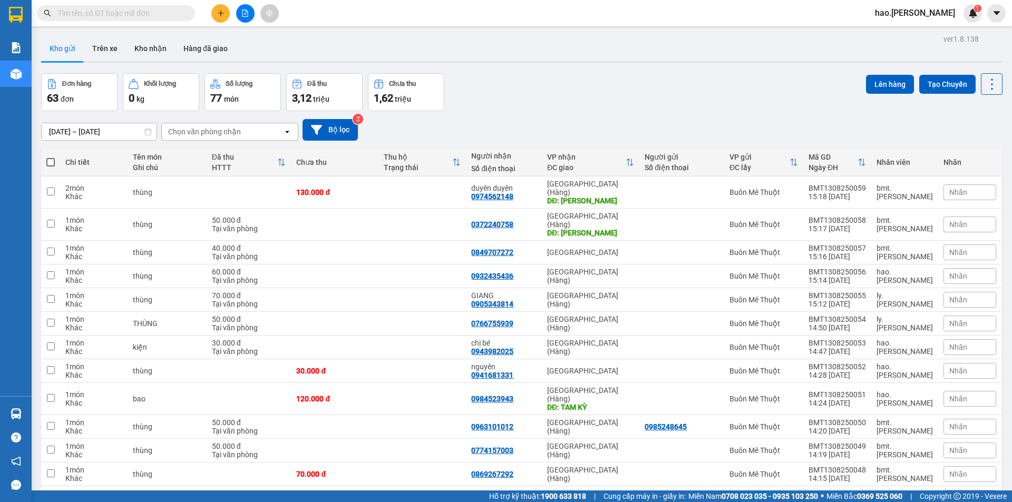
click at [216, 135] on div "Chọn văn phòng nhận" at bounding box center [204, 132] width 73 height 11
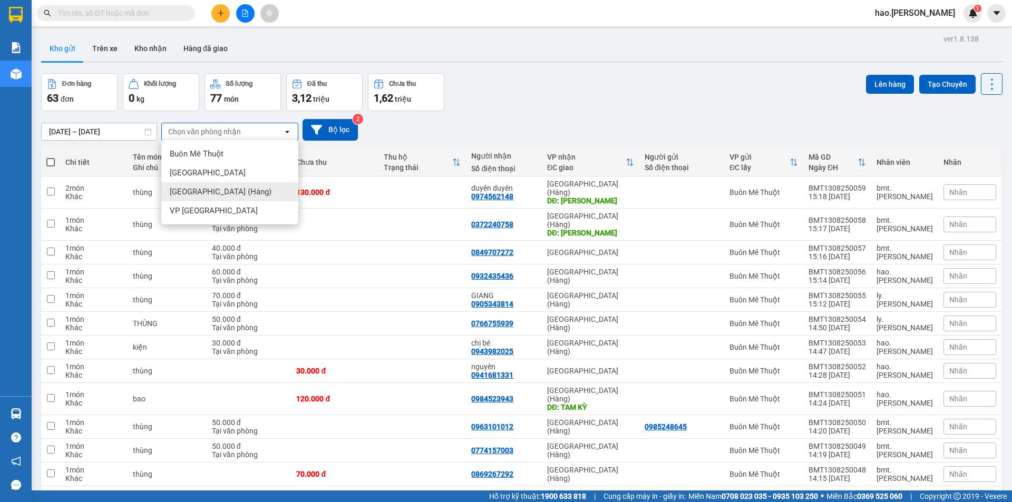
click at [208, 190] on span "[GEOGRAPHIC_DATA] (Hàng)" at bounding box center [221, 192] width 102 height 11
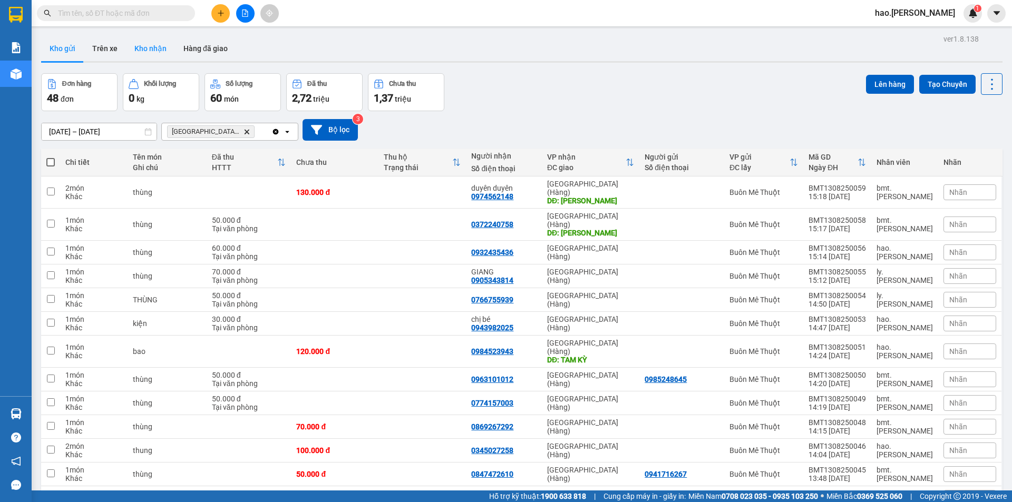
click at [156, 46] on button "Kho nhận" at bounding box center [150, 48] width 49 height 25
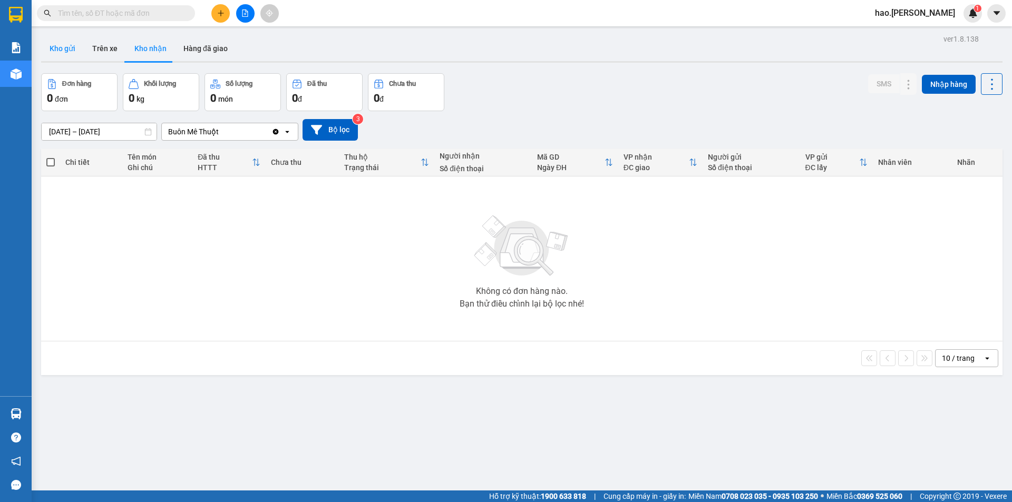
click at [60, 48] on button "Kho gửi" at bounding box center [62, 48] width 43 height 25
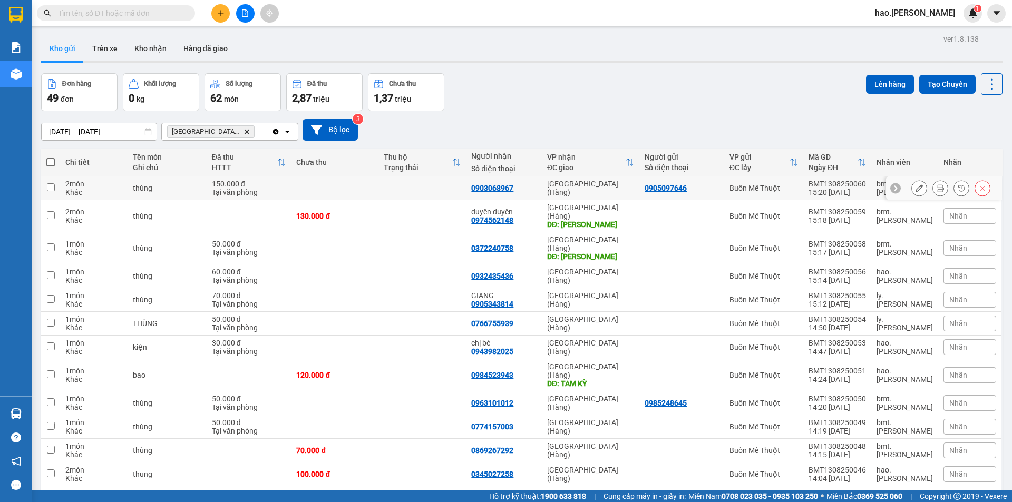
click at [933, 184] on button at bounding box center [940, 188] width 15 height 18
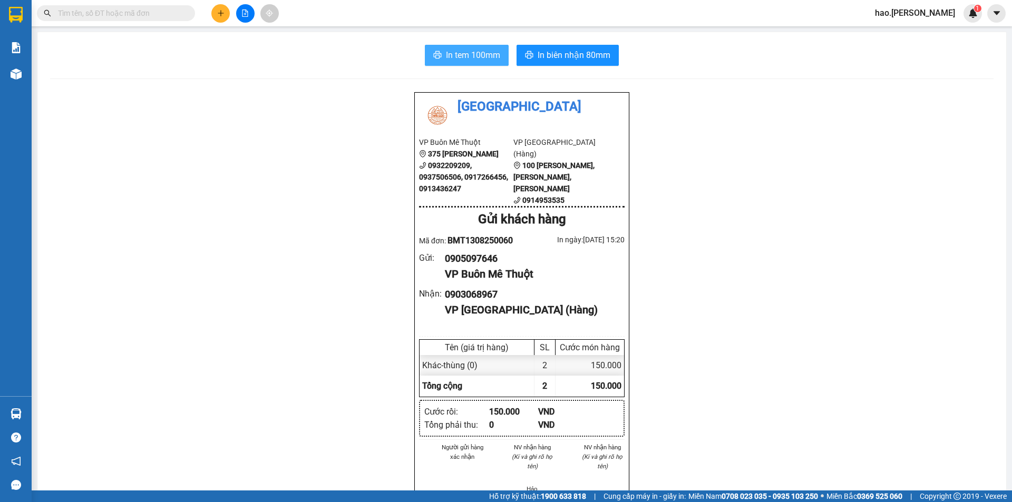
click at [461, 59] on span "In tem 100mm" at bounding box center [473, 54] width 54 height 13
click at [588, 63] on button "In biên nhận 80mm" at bounding box center [568, 55] width 102 height 21
click at [576, 52] on span "In biên nhận 80mm" at bounding box center [574, 54] width 73 height 13
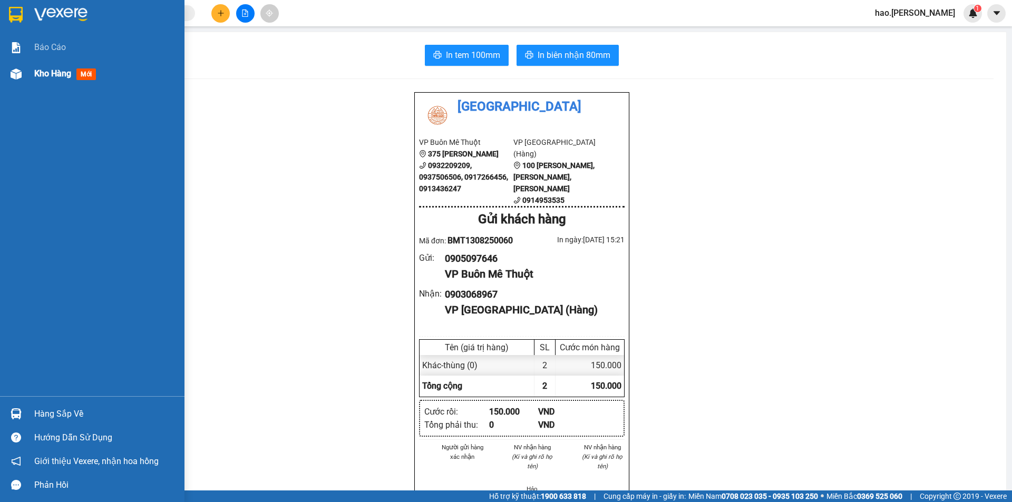
click at [37, 66] on div "Kho hàng mới" at bounding box center [105, 74] width 142 height 26
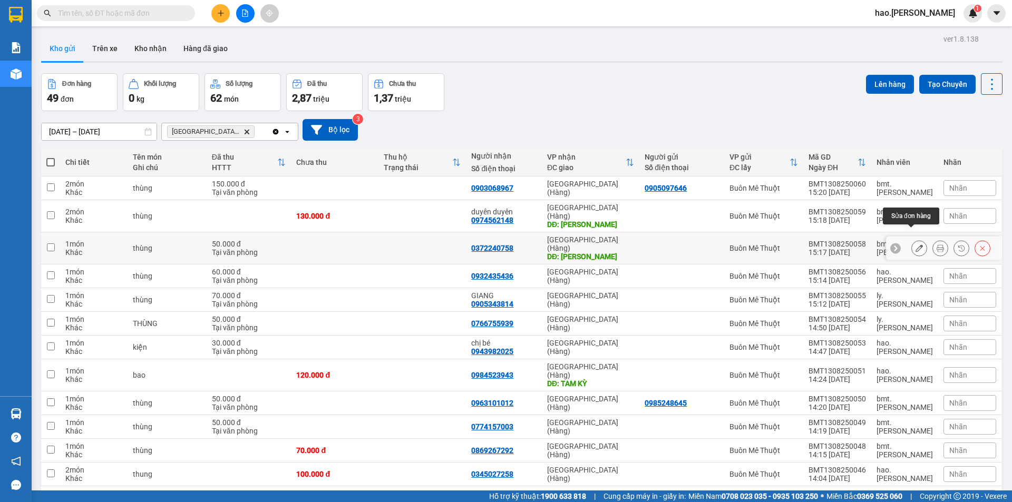
click at [916, 245] on icon at bounding box center [919, 248] width 7 height 7
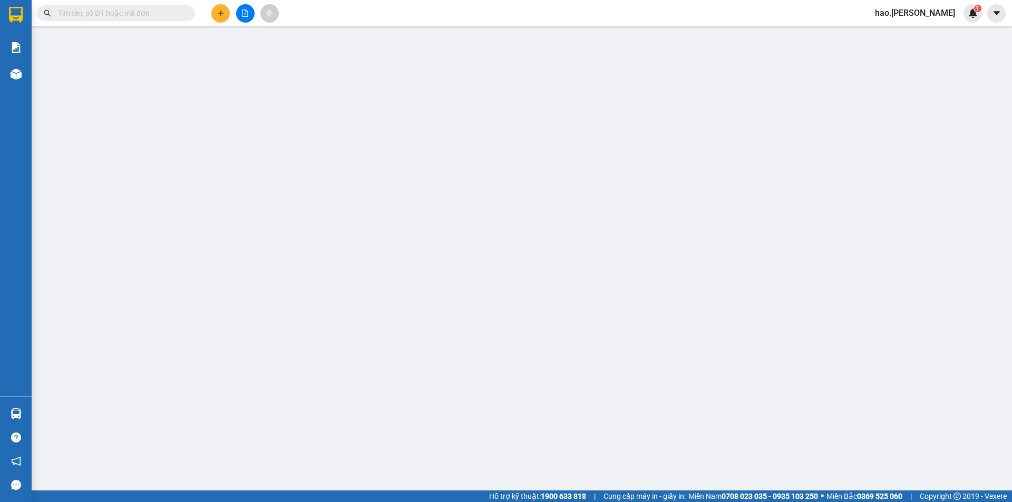
type input "0372240758"
type input "Sơn Tịnh"
type input "50.000"
type input "0"
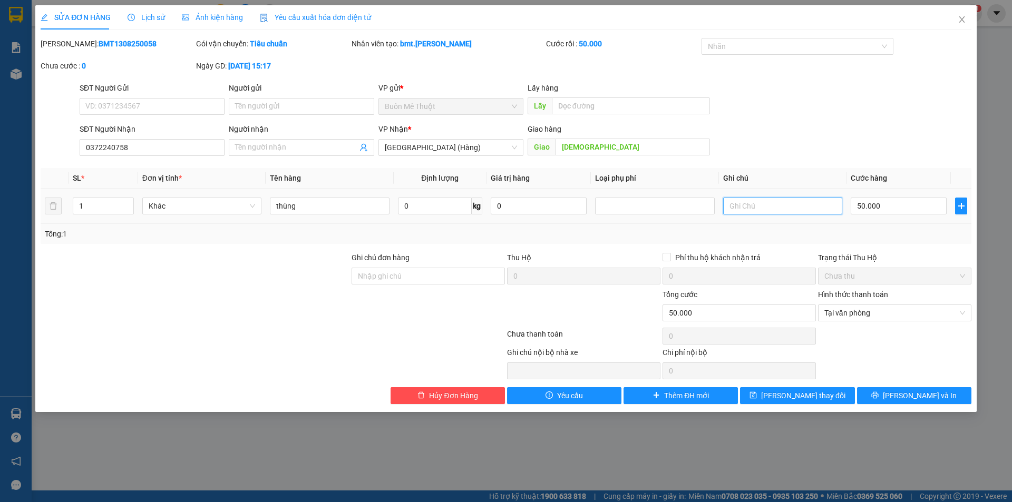
click at [755, 200] on input "text" at bounding box center [782, 206] width 119 height 17
type input "gọi trc 15p"
click at [796, 393] on span "Lưu thay đổi" at bounding box center [803, 396] width 84 height 12
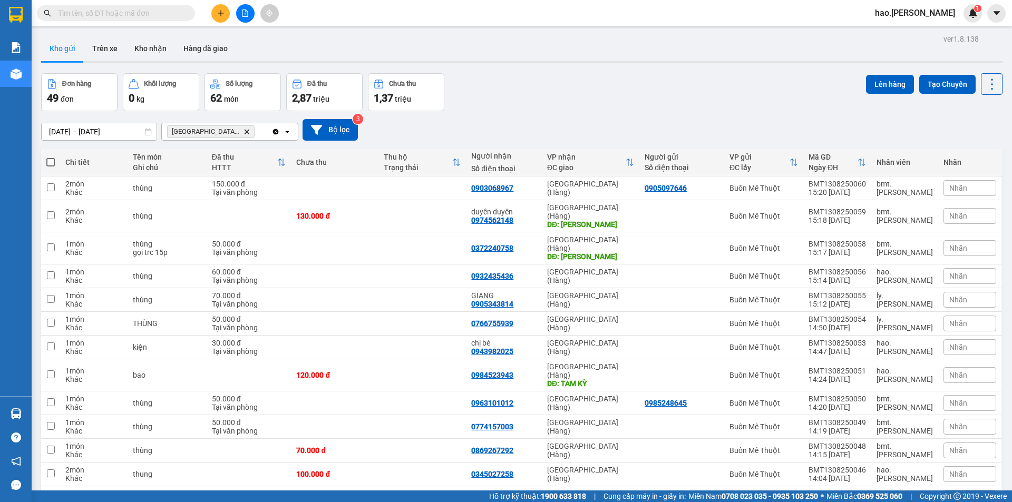
click at [218, 17] on button at bounding box center [220, 13] width 18 height 18
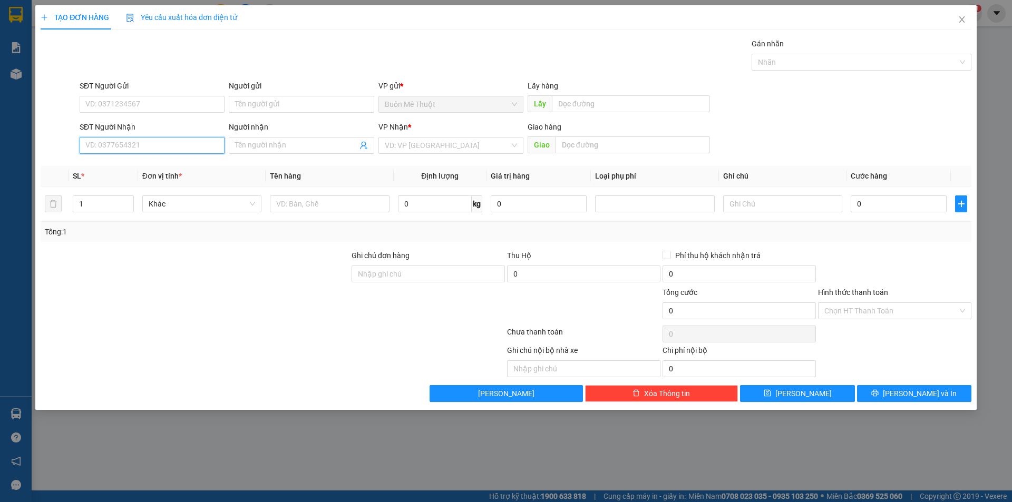
click at [163, 145] on input "SĐT Người Nhận" at bounding box center [152, 145] width 145 height 17
click at [123, 186] on div "0982362666" at bounding box center [152, 184] width 132 height 12
type input "0982362666"
type input "50.000"
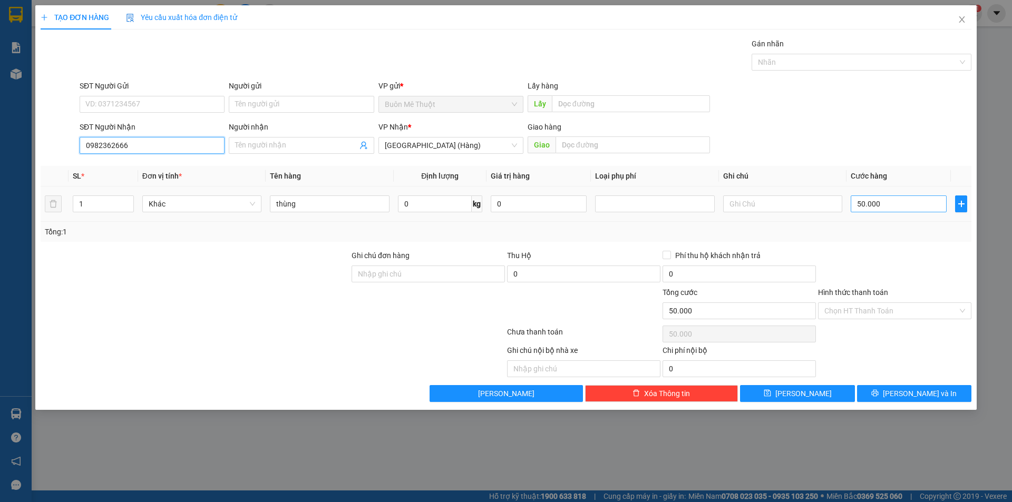
type input "0982362666"
click at [893, 199] on input "50.000" at bounding box center [899, 204] width 96 height 17
type input "6"
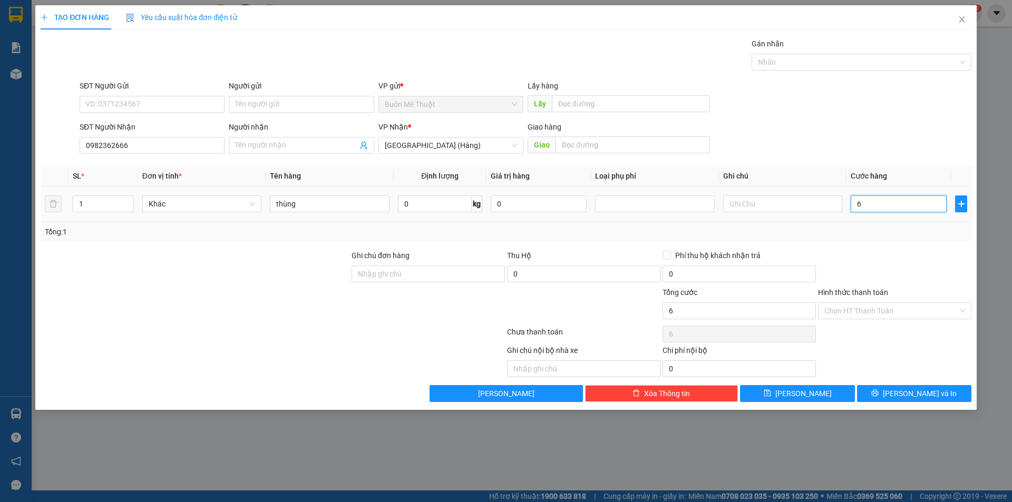
type input "60"
type input "60.000"
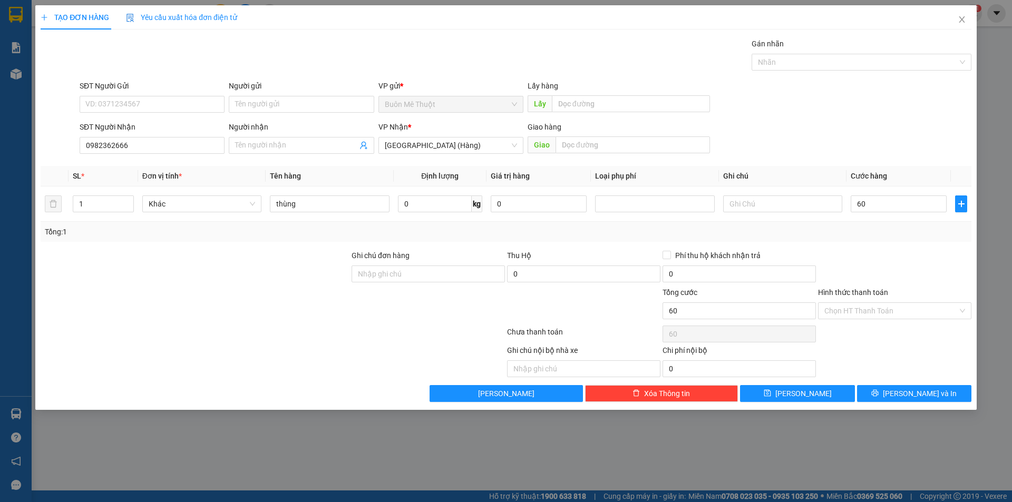
type input "60.000"
click at [869, 241] on div "Tổng: 1" at bounding box center [506, 232] width 931 height 20
drag, startPoint x: 839, startPoint y: 313, endPoint x: 841, endPoint y: 319, distance: 6.7
click at [839, 315] on input "Hình thức thanh toán" at bounding box center [890, 311] width 133 height 16
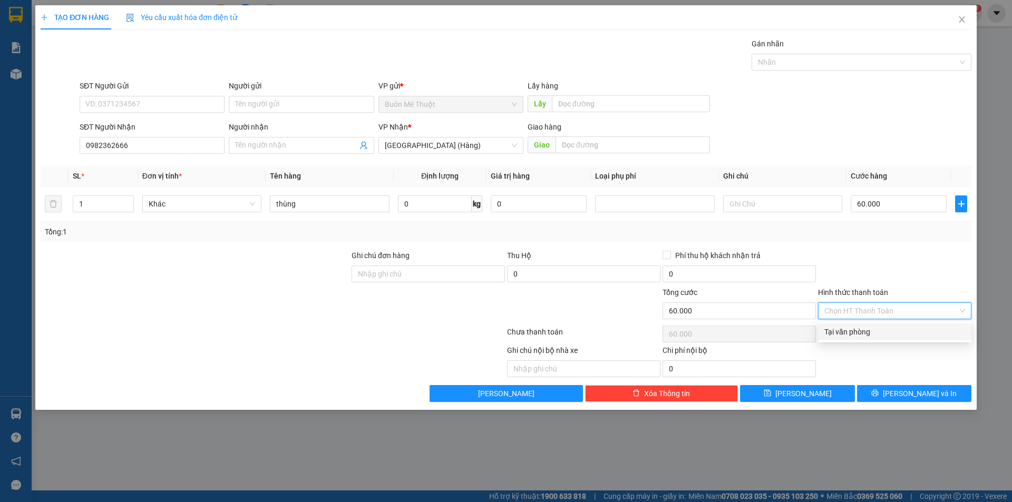
click at [837, 330] on div "Tại văn phòng" at bounding box center [894, 332] width 141 height 12
type input "0"
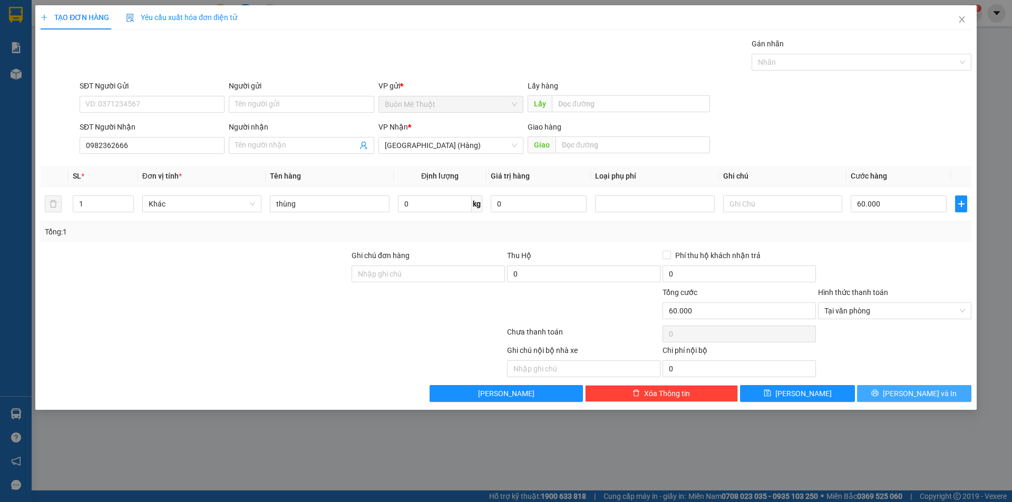
click at [897, 387] on button "[PERSON_NAME] và In" at bounding box center [914, 393] width 114 height 17
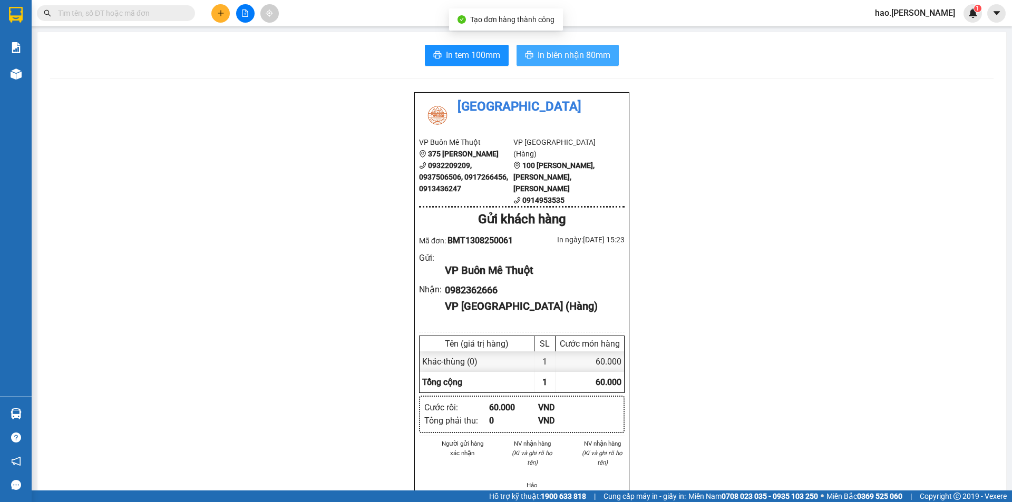
click at [571, 47] on button "In biên nhận 80mm" at bounding box center [568, 55] width 102 height 21
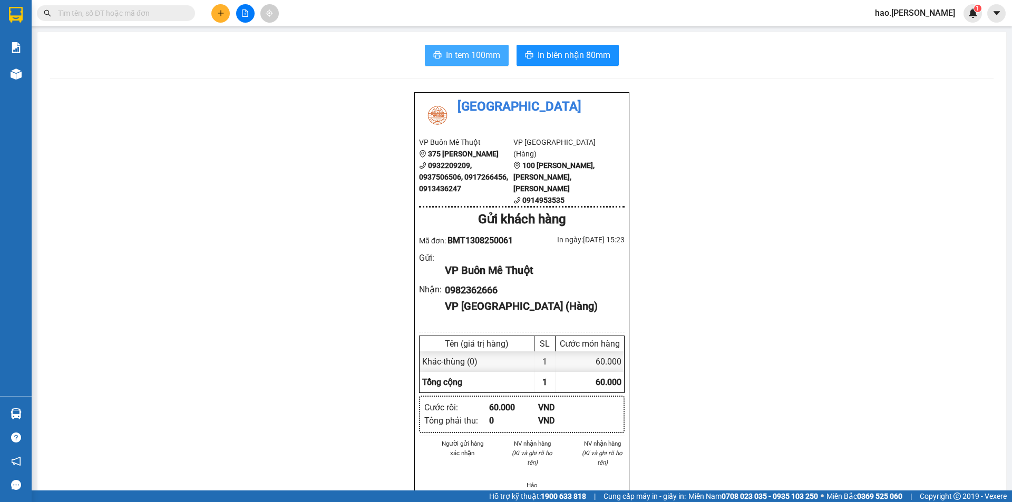
click at [473, 53] on span "In tem 100mm" at bounding box center [473, 54] width 54 height 13
click at [216, 22] on button at bounding box center [220, 13] width 18 height 18
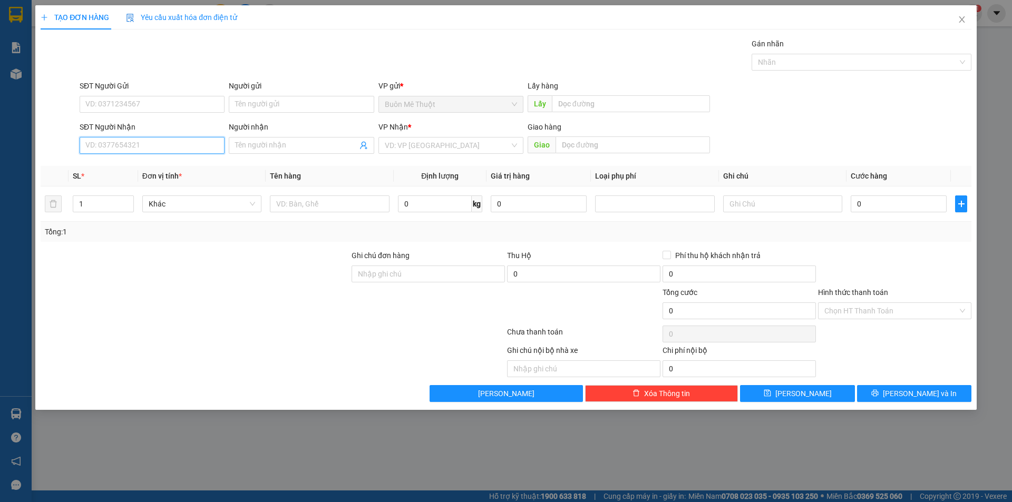
click at [147, 149] on input "SĐT Người Nhận" at bounding box center [152, 145] width 145 height 17
click at [124, 148] on input "0935" at bounding box center [152, 145] width 145 height 17
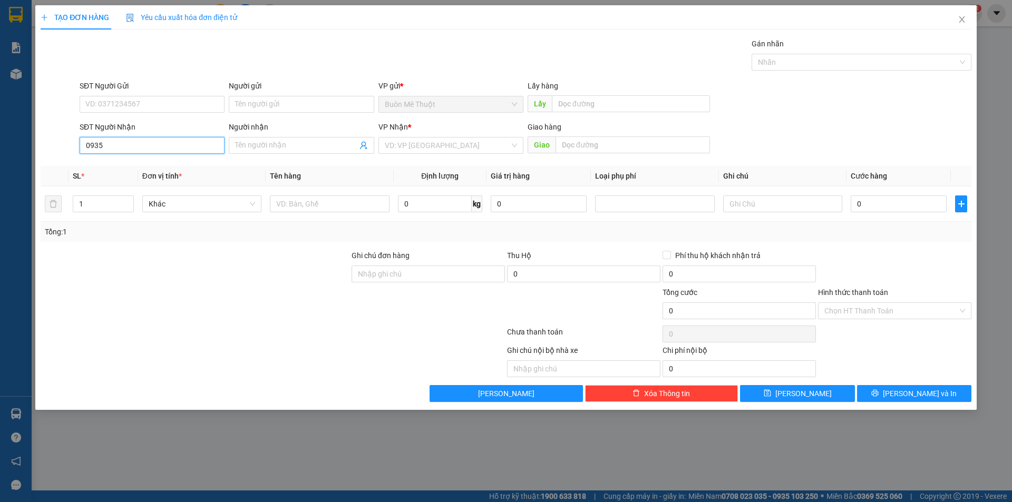
click at [124, 148] on input "0935" at bounding box center [152, 145] width 145 height 17
click at [116, 162] on div "0906348286" at bounding box center [152, 167] width 132 height 12
type input "0906348286"
type input "Cx Hoà Hiệp"
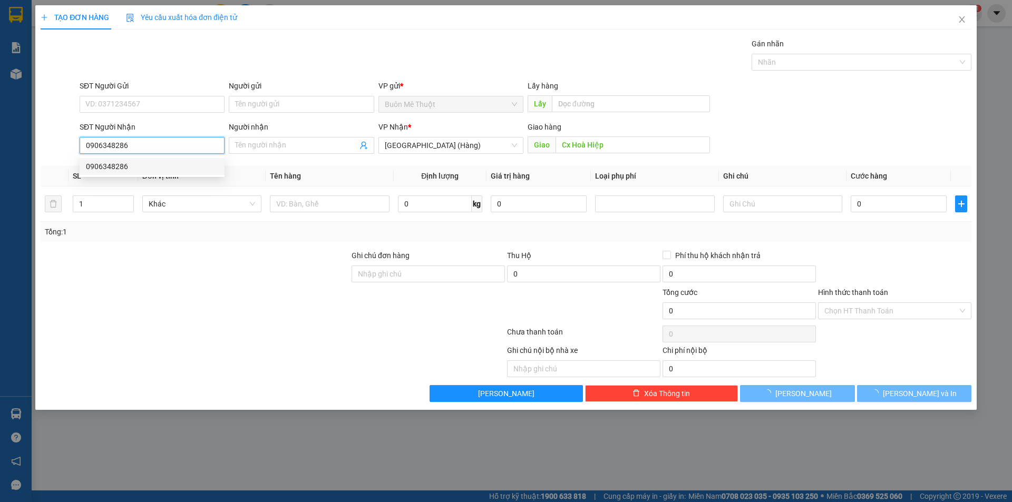
type input "60.000"
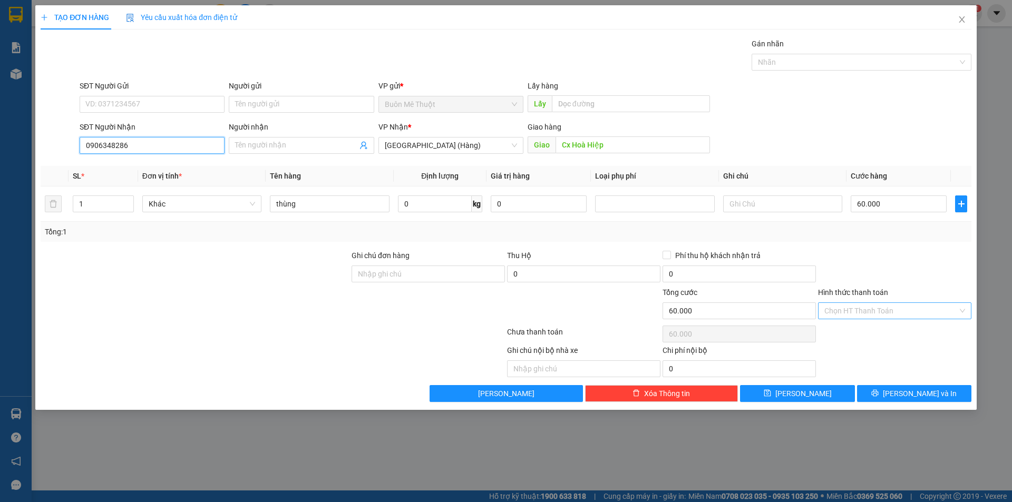
type input "0906348286"
click at [853, 318] on input "Hình thức thanh toán" at bounding box center [890, 311] width 133 height 16
drag, startPoint x: 844, startPoint y: 333, endPoint x: 898, endPoint y: 376, distance: 68.7
click at [844, 335] on div "Tại văn phòng" at bounding box center [894, 332] width 141 height 12
type input "0"
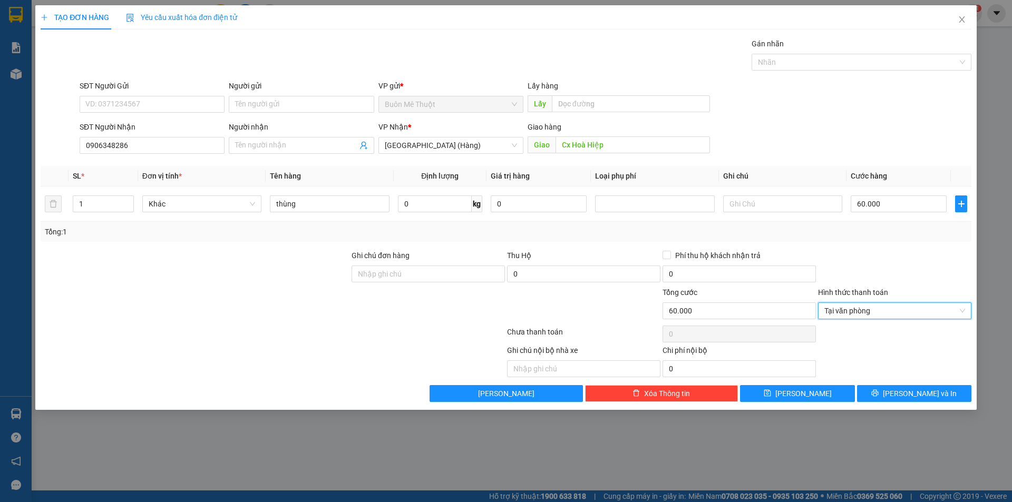
click at [897, 374] on div "Ghi chú nội bộ nhà xe Chi phí nội bộ 0" at bounding box center [506, 361] width 933 height 33
click at [893, 389] on button "[PERSON_NAME] và In" at bounding box center [914, 393] width 114 height 17
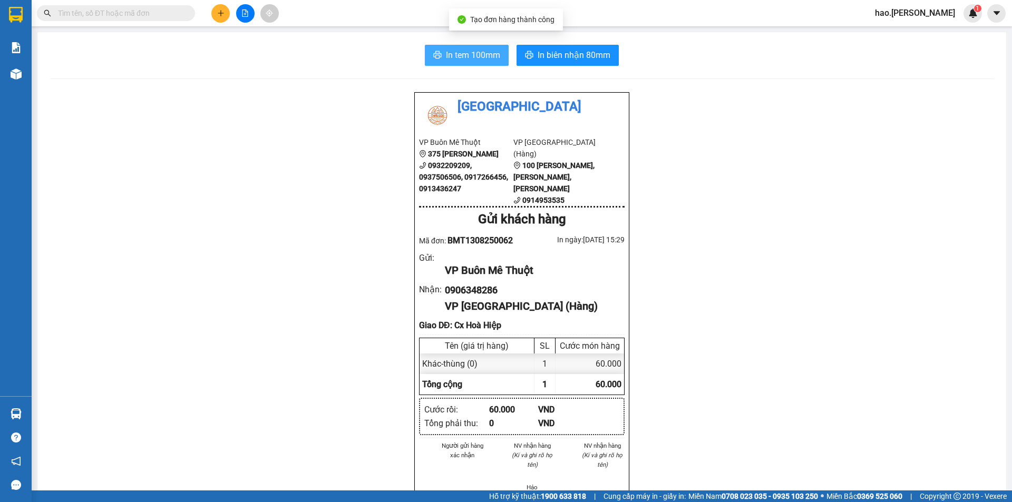
click at [460, 63] on button "In tem 100mm" at bounding box center [467, 55] width 84 height 21
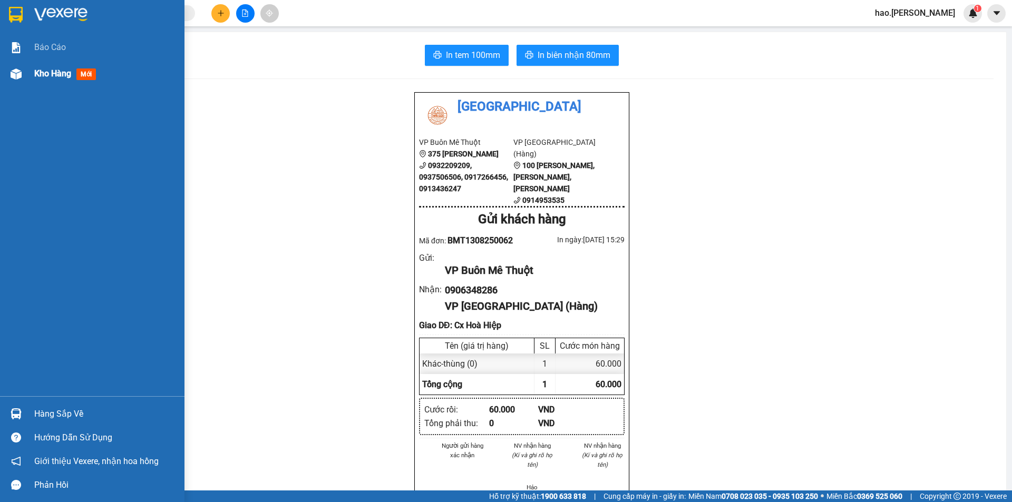
click at [31, 73] on div "Kho hàng mới" at bounding box center [92, 74] width 184 height 26
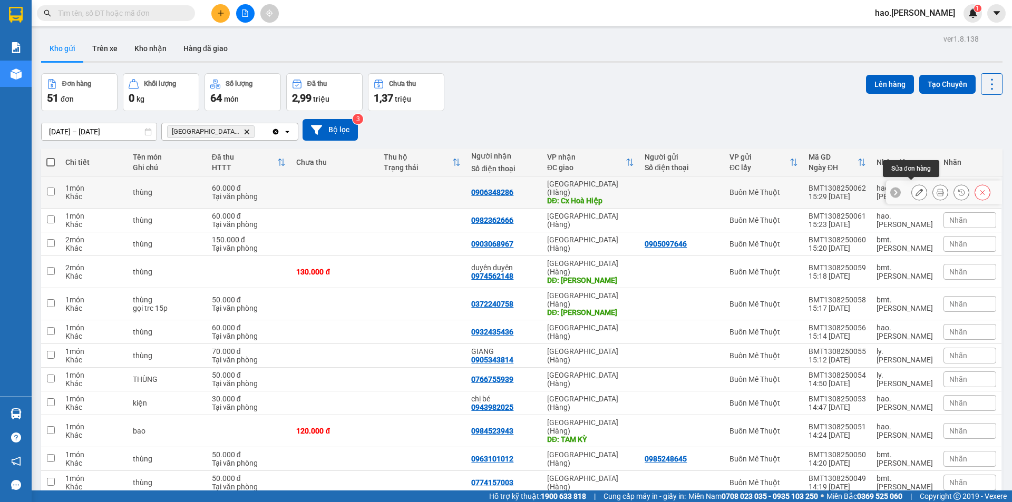
click at [916, 189] on icon at bounding box center [919, 192] width 7 height 7
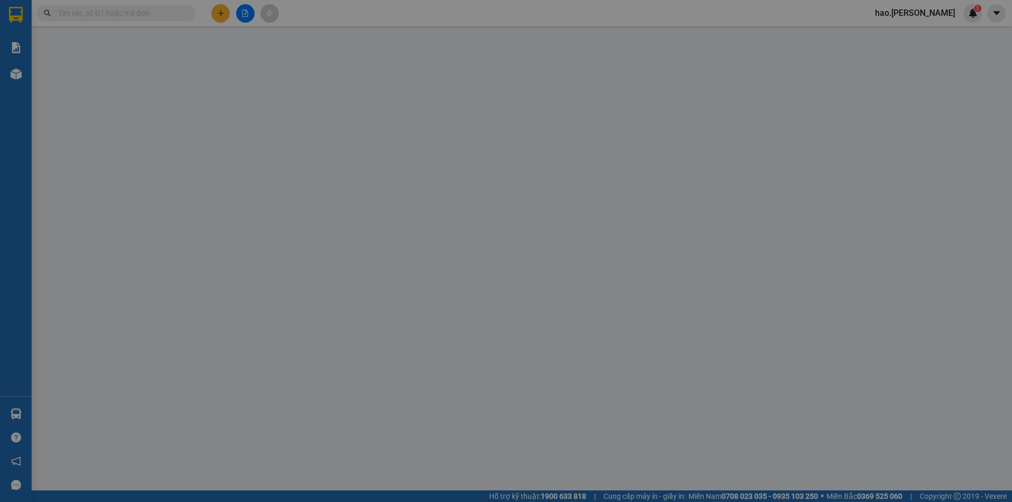
type input "0906348286"
type input "Cx Hoà Hiệp"
type input "60.000"
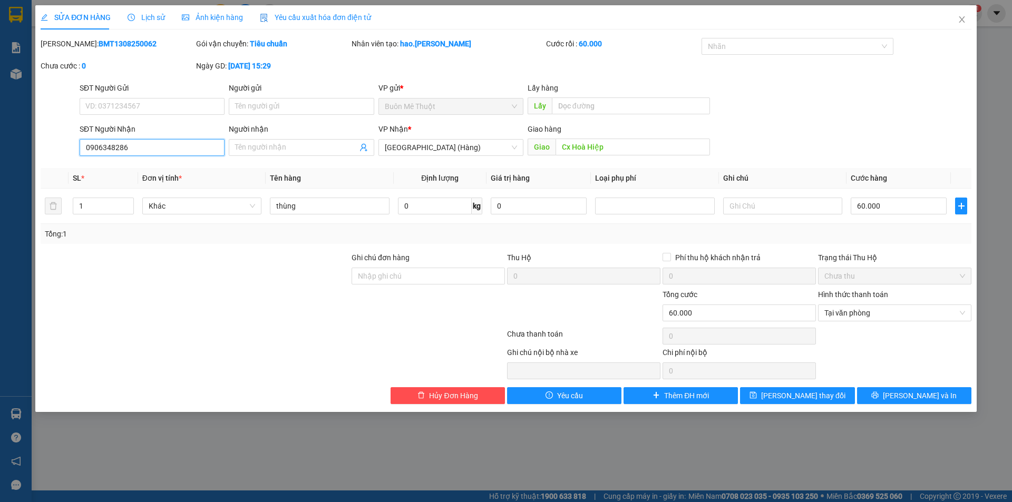
click at [147, 151] on input "0906348286" at bounding box center [152, 147] width 145 height 17
click at [445, 396] on span "Hủy Đơn Hàng" at bounding box center [453, 396] width 48 height 12
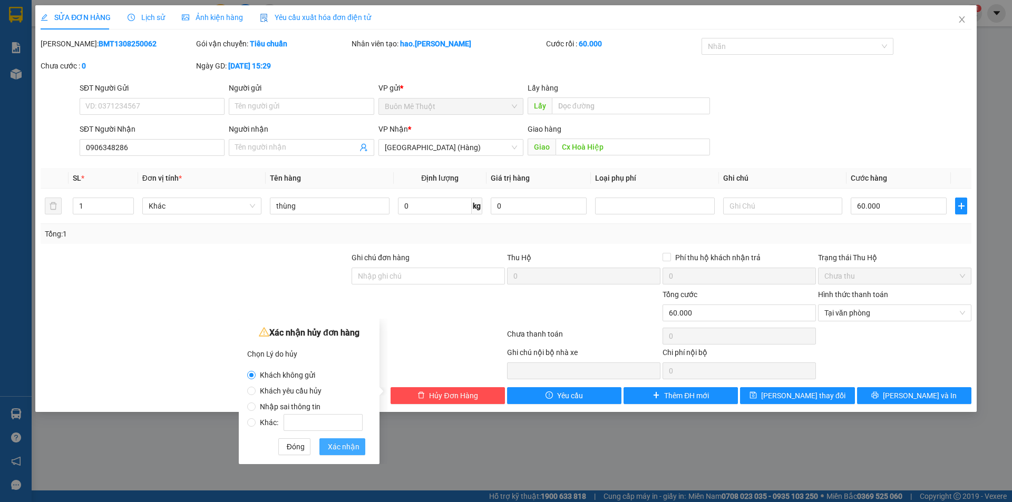
drag, startPoint x: 287, startPoint y: 407, endPoint x: 334, endPoint y: 445, distance: 60.3
click at [287, 409] on span "Nhập sai thông tin" at bounding box center [290, 407] width 69 height 8
click at [256, 409] on input "Nhập sai thông tin" at bounding box center [251, 407] width 8 height 8
radio input "true"
radio input "false"
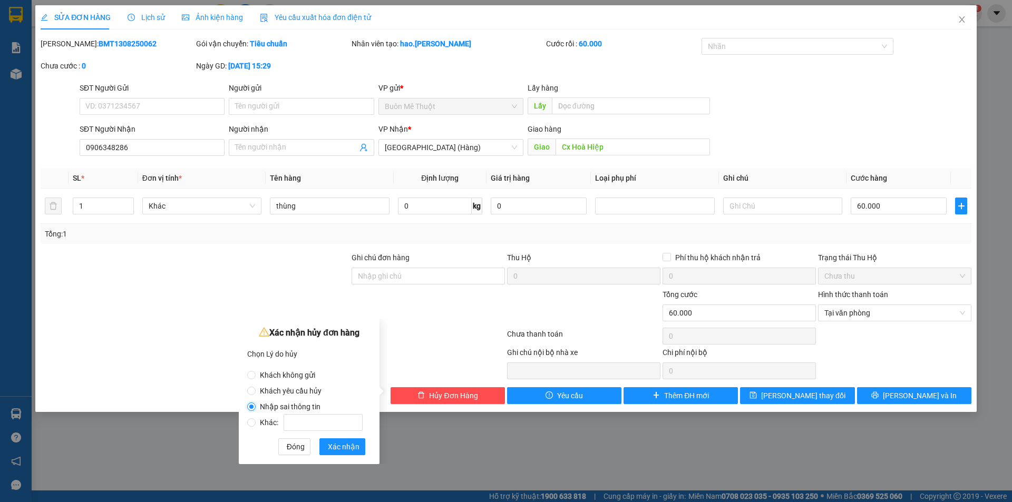
scroll to position [0, 1]
click at [351, 449] on span "Xác nhận" at bounding box center [343, 447] width 32 height 12
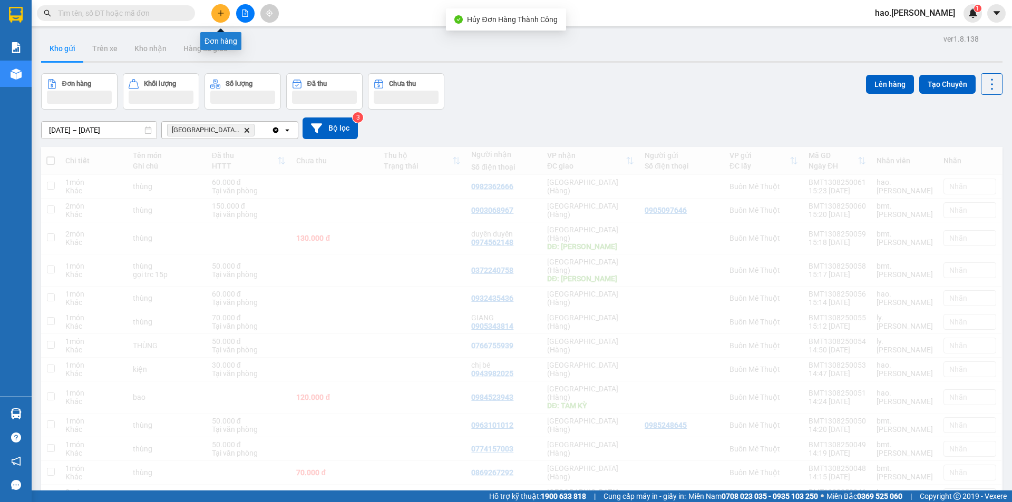
click at [218, 14] on icon "plus" at bounding box center [220, 12] width 7 height 7
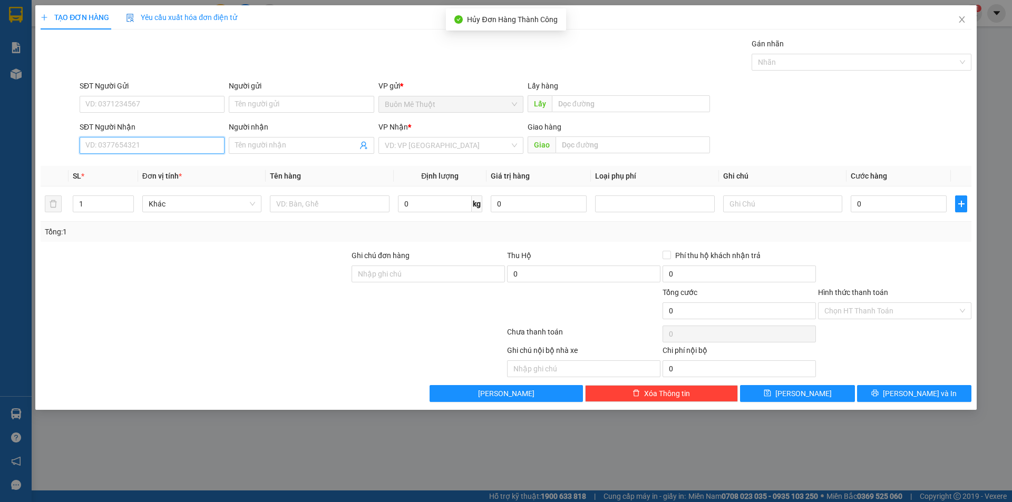
click at [148, 145] on input "SĐT Người Nhận" at bounding box center [152, 145] width 145 height 17
paste input "0906348286"
type input "0906348286"
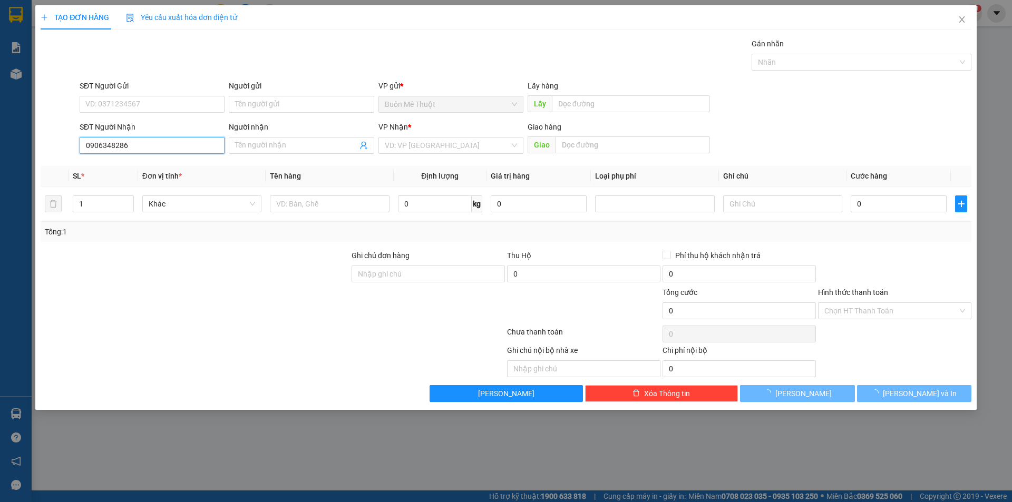
click at [143, 143] on input "0906348286" at bounding box center [152, 145] width 145 height 17
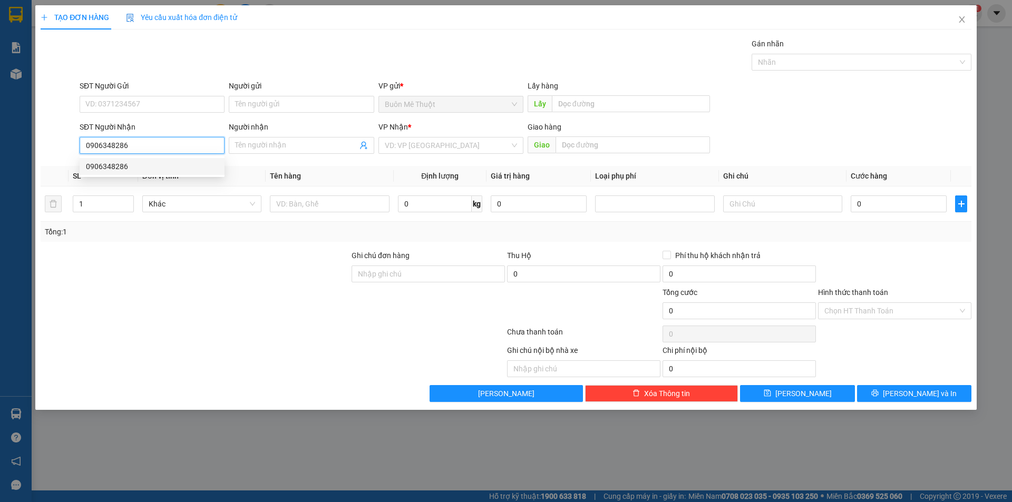
click at [121, 168] on div "0906348286" at bounding box center [152, 167] width 132 height 12
type input "Cx Hoà Hiệp"
type input "60.000"
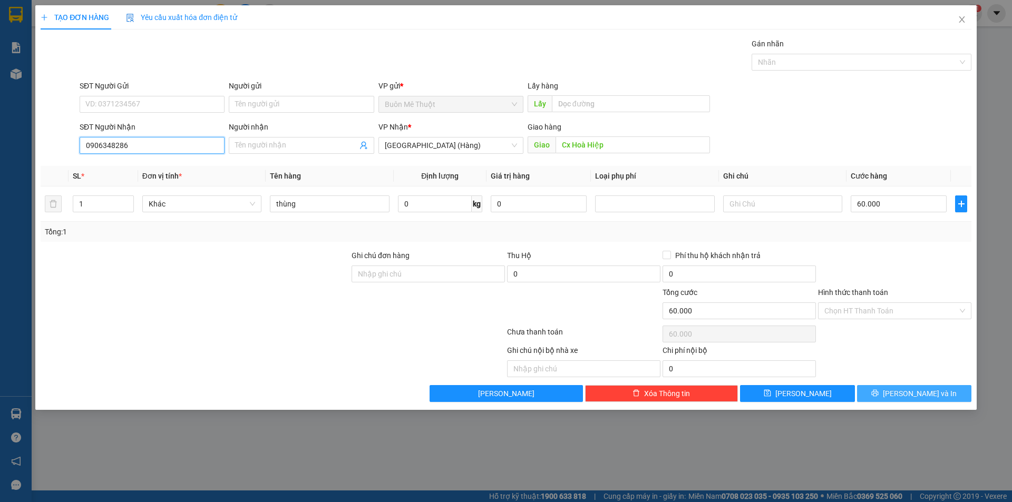
type input "0906348286"
click at [918, 398] on span "Lưu và In" at bounding box center [920, 394] width 74 height 12
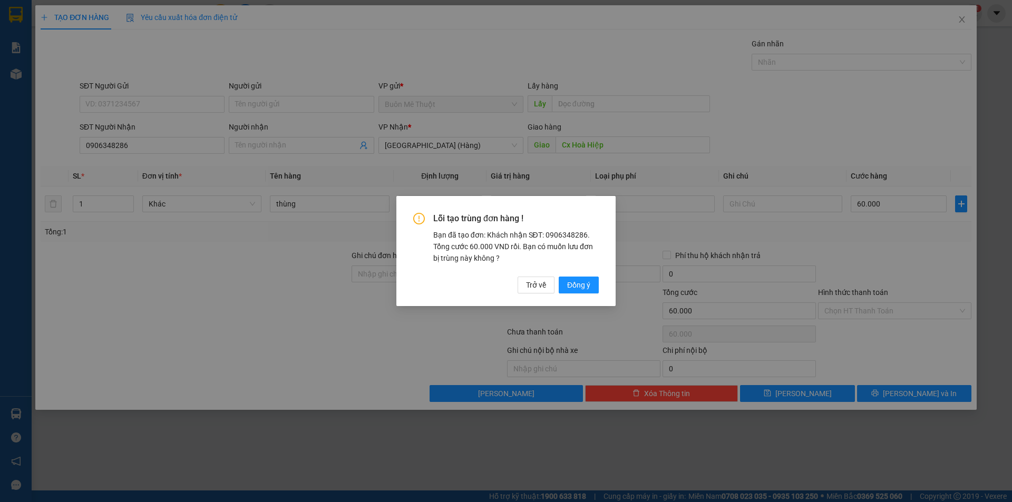
click at [595, 297] on div "Lỗi tạo trùng đơn hàng ! Bạn đã tạo đơn: Khách nhận SĐT: 0906348286. Tổng cước …" at bounding box center [505, 251] width 219 height 110
click at [590, 288] on button "Đồng ý" at bounding box center [579, 285] width 40 height 17
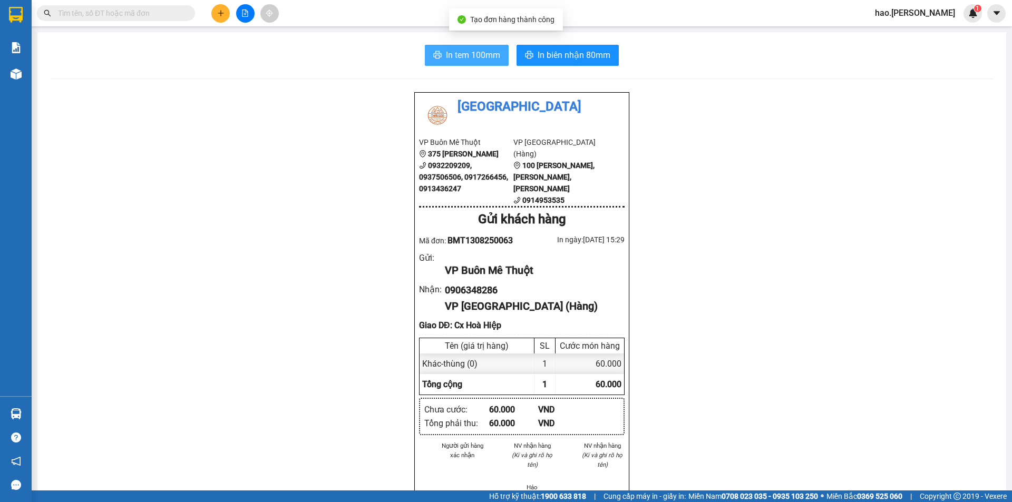
click at [450, 48] on span "In tem 100mm" at bounding box center [473, 54] width 54 height 13
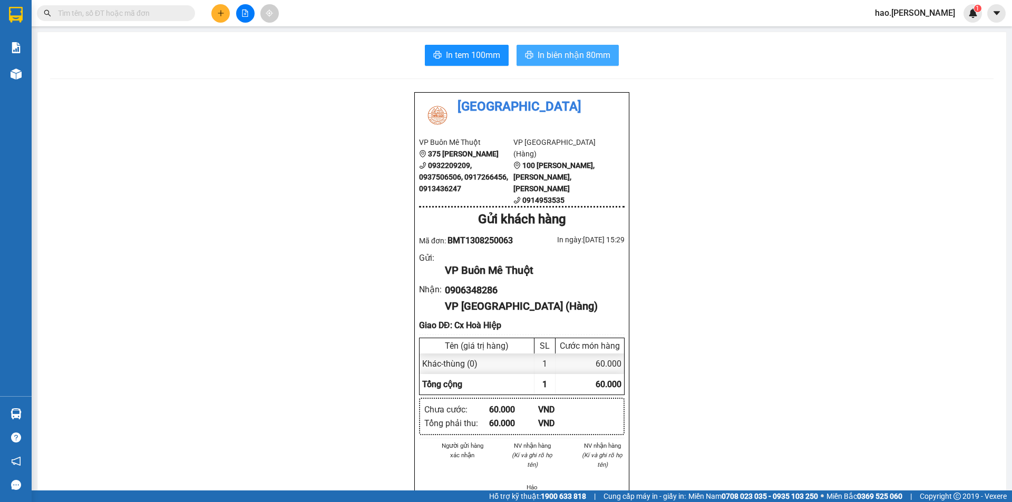
click at [586, 61] on span "In biên nhận 80mm" at bounding box center [574, 54] width 73 height 13
click at [226, 14] on button at bounding box center [220, 13] width 18 height 18
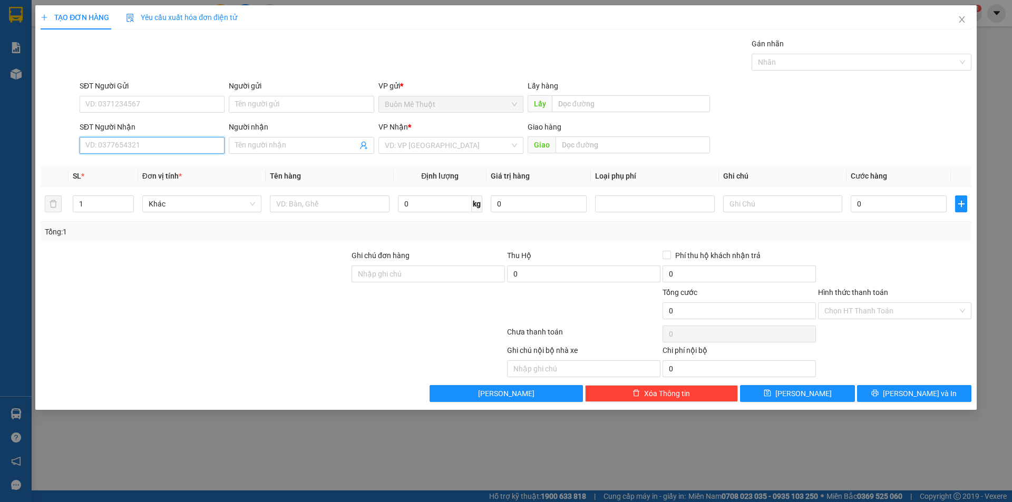
click at [147, 145] on input "SĐT Người Nhận" at bounding box center [152, 145] width 145 height 17
type input "0368582107"
click at [433, 144] on input "search" at bounding box center [447, 146] width 125 height 16
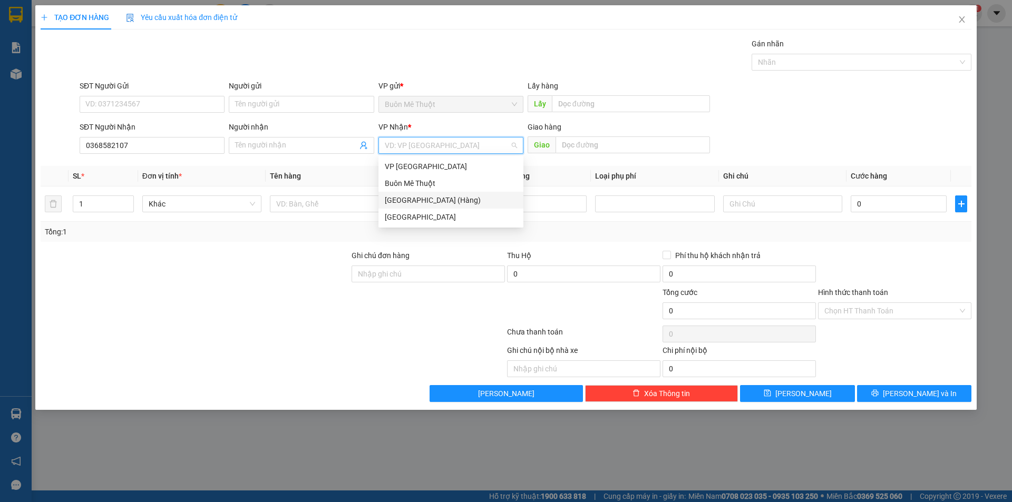
click at [398, 198] on div "[GEOGRAPHIC_DATA] (Hàng)" at bounding box center [451, 201] width 132 height 12
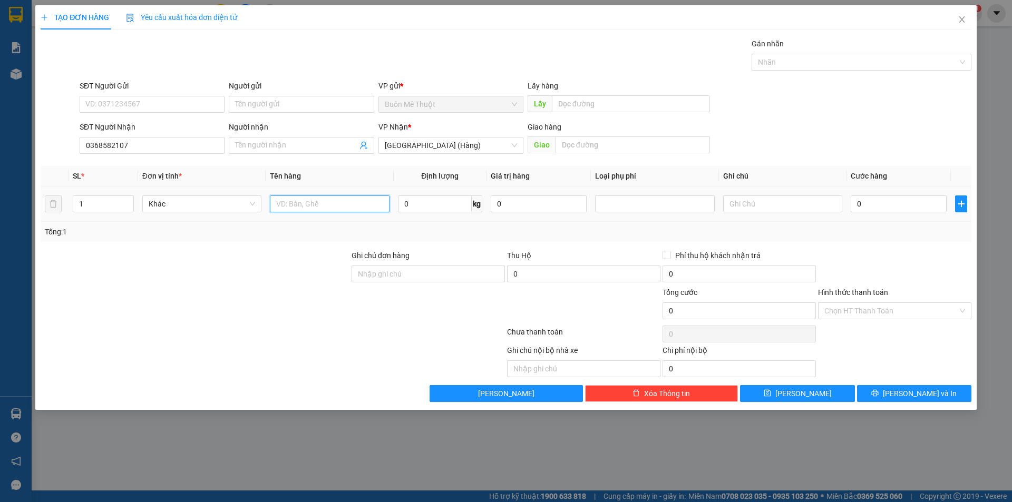
click at [348, 202] on input "text" at bounding box center [329, 204] width 119 height 17
type input "THÙNG"
click at [739, 207] on input "text" at bounding box center [782, 204] width 119 height 17
type input "GTN"
click at [118, 105] on input "SĐT Người Gửi" at bounding box center [152, 104] width 145 height 17
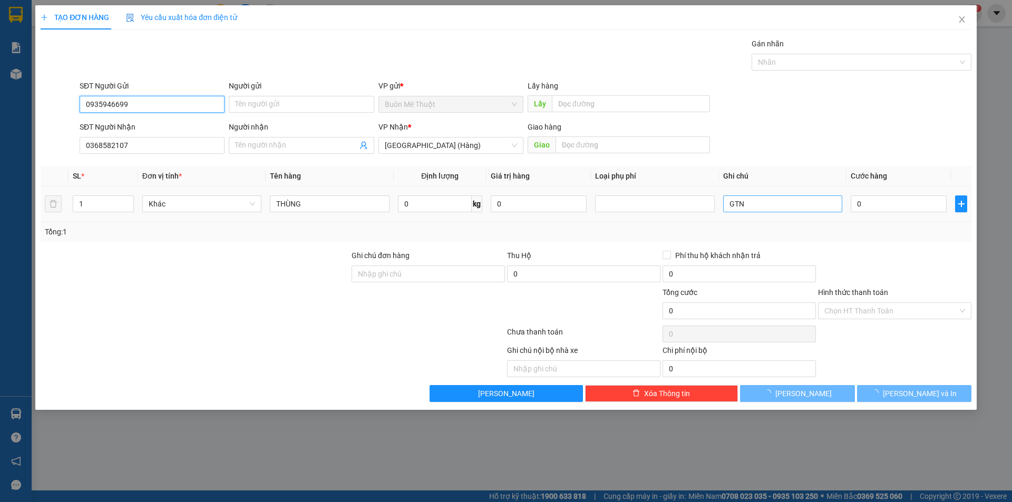
type input "0935946699"
click at [757, 200] on input "GTN" at bounding box center [782, 204] width 119 height 17
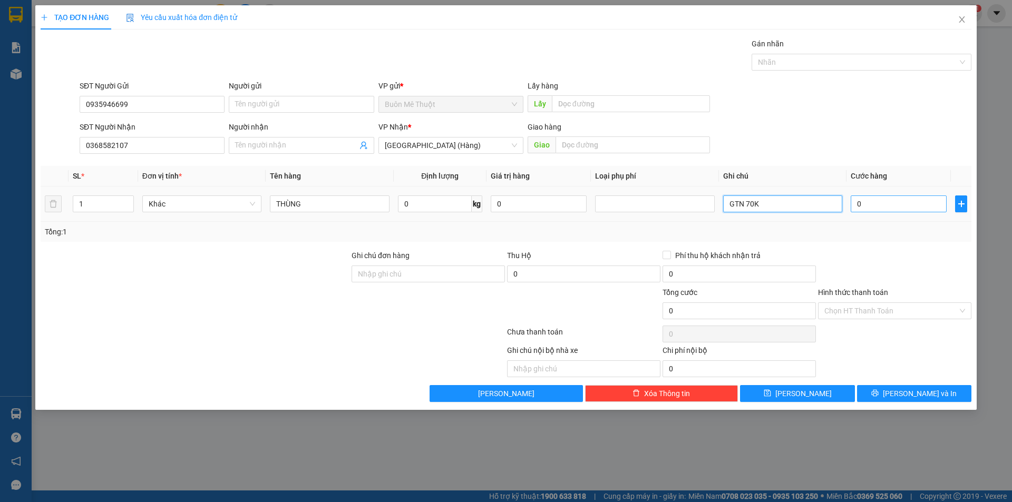
type input "GTN 70K"
click at [880, 202] on input "0" at bounding box center [899, 204] width 96 height 17
type input "1"
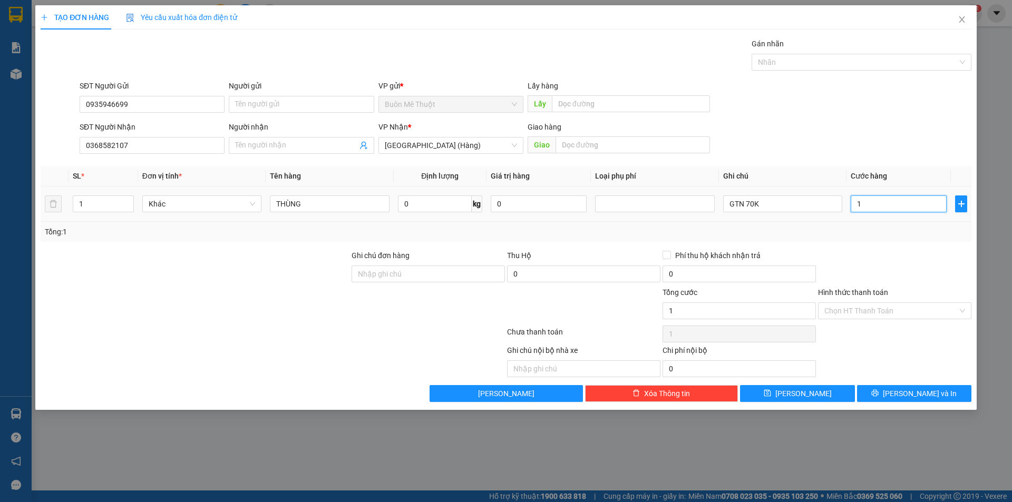
type input "15"
type input "150"
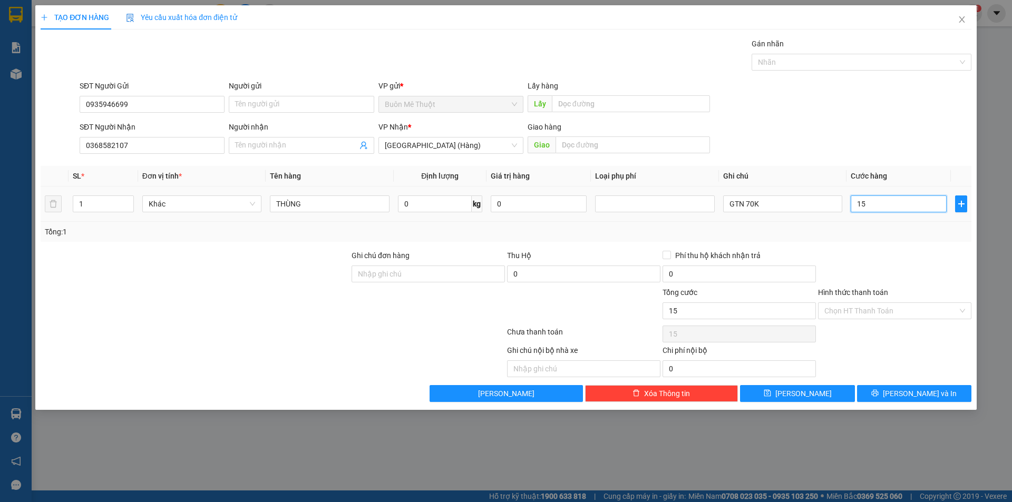
type input "150"
type input "150.000"
click at [871, 234] on div "Tổng: 1" at bounding box center [506, 232] width 922 height 12
click at [861, 319] on div "Hình thức thanh toán Chọn HT Thanh Toán" at bounding box center [894, 305] width 153 height 37
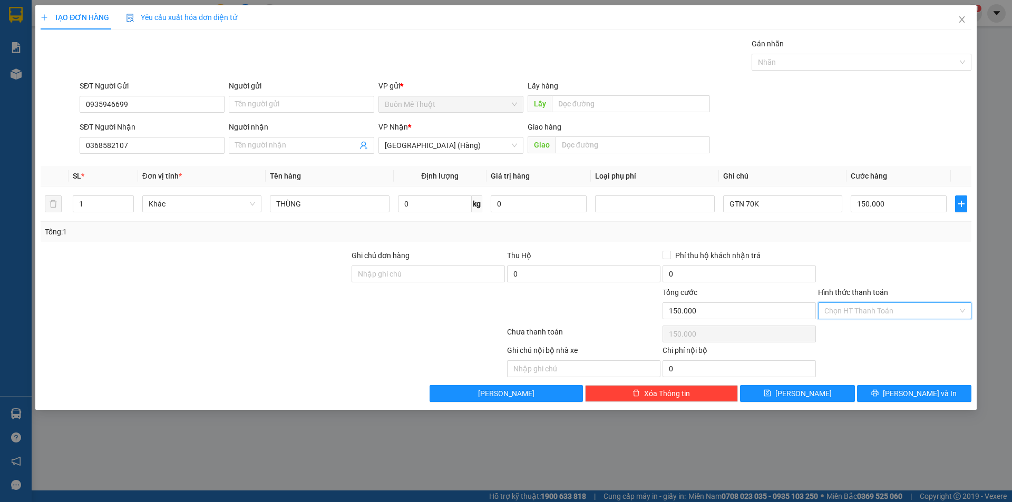
click at [856, 313] on input "Hình thức thanh toán" at bounding box center [890, 311] width 133 height 16
click at [846, 328] on div "Tại văn phòng" at bounding box center [894, 332] width 141 height 12
type input "0"
click at [880, 404] on div "TẠO ĐƠN HÀNG Yêu cầu xuất hóa đơn điện tử Transit Pickup Surcharge Ids Transit …" at bounding box center [505, 207] width 941 height 405
click at [884, 392] on button "Lưu và In" at bounding box center [914, 393] width 114 height 17
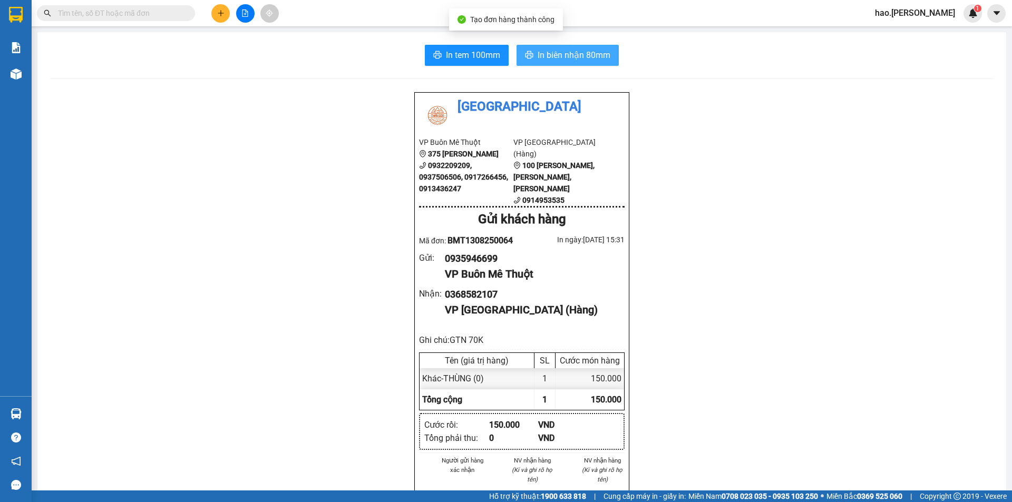
click at [565, 60] on span "In biên nhận 80mm" at bounding box center [574, 54] width 73 height 13
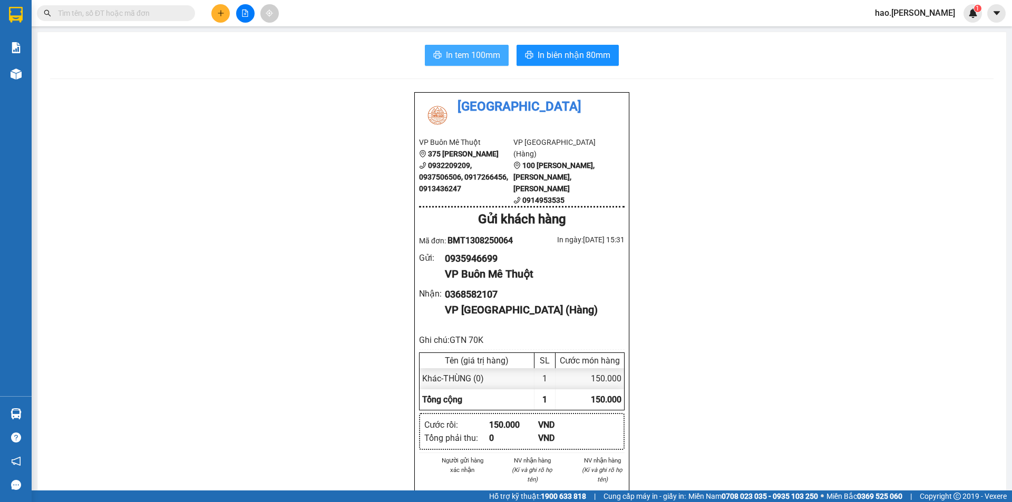
click at [462, 50] on span "In tem 100mm" at bounding box center [473, 54] width 54 height 13
click at [218, 15] on icon "plus" at bounding box center [220, 12] width 7 height 7
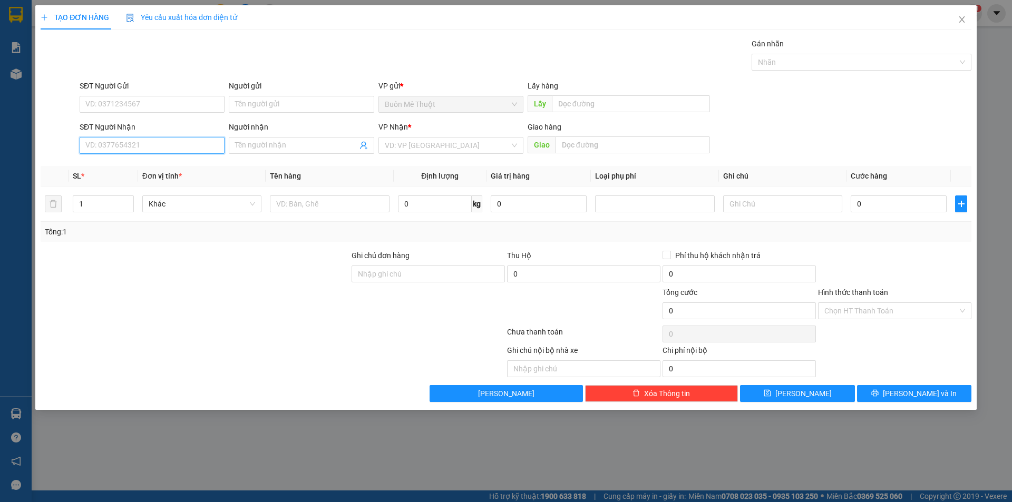
click at [143, 144] on input "SĐT Người Nhận" at bounding box center [152, 145] width 145 height 17
click at [85, 161] on div "0911132222" at bounding box center [152, 166] width 145 height 17
type input "0911132222"
type input "40.000"
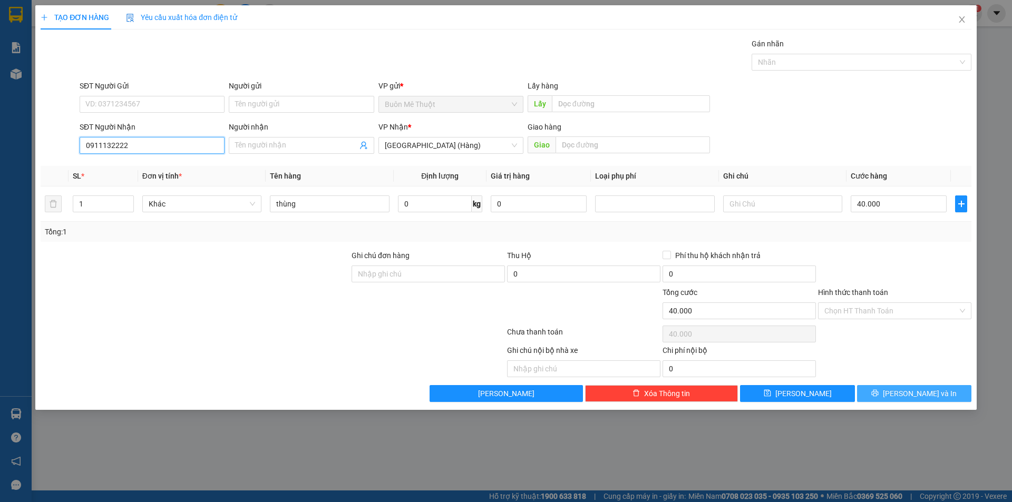
type input "0911132222"
click at [901, 390] on button "Lưu và In" at bounding box center [914, 393] width 114 height 17
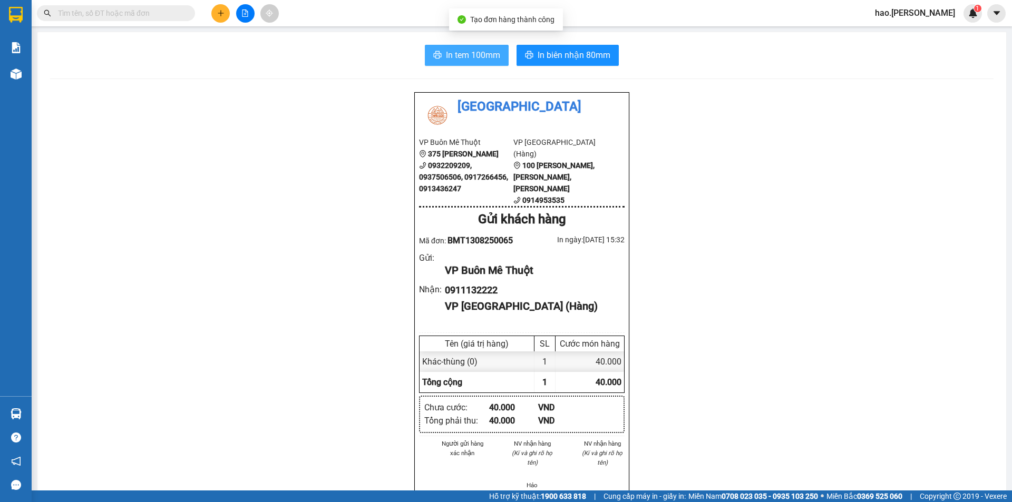
click at [458, 60] on span "In tem 100mm" at bounding box center [473, 54] width 54 height 13
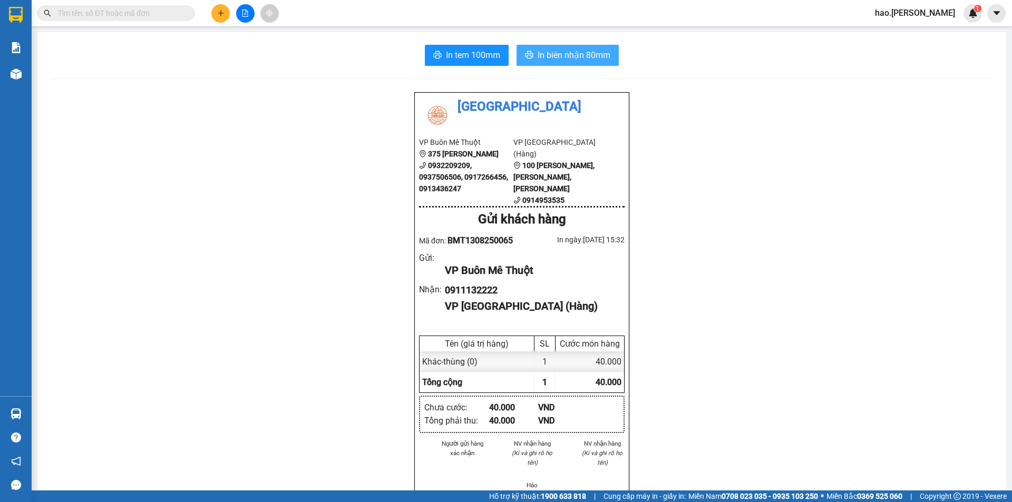
click at [535, 46] on button "In biên nhận 80mm" at bounding box center [568, 55] width 102 height 21
click at [220, 17] on button at bounding box center [220, 13] width 18 height 18
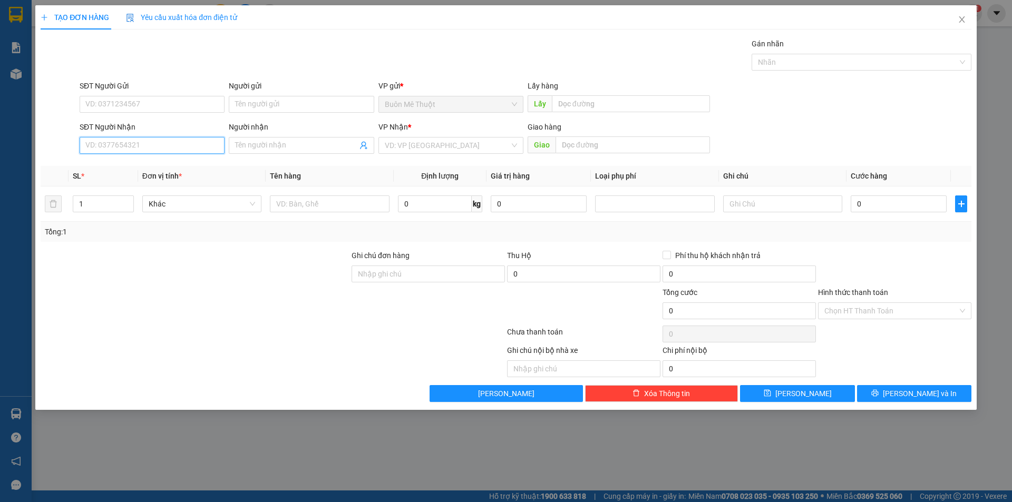
click at [142, 142] on input "SĐT Người Nhận" at bounding box center [152, 145] width 145 height 17
type input "0903301"
click at [131, 160] on div "0903301714 - thanh" at bounding box center [152, 166] width 145 height 17
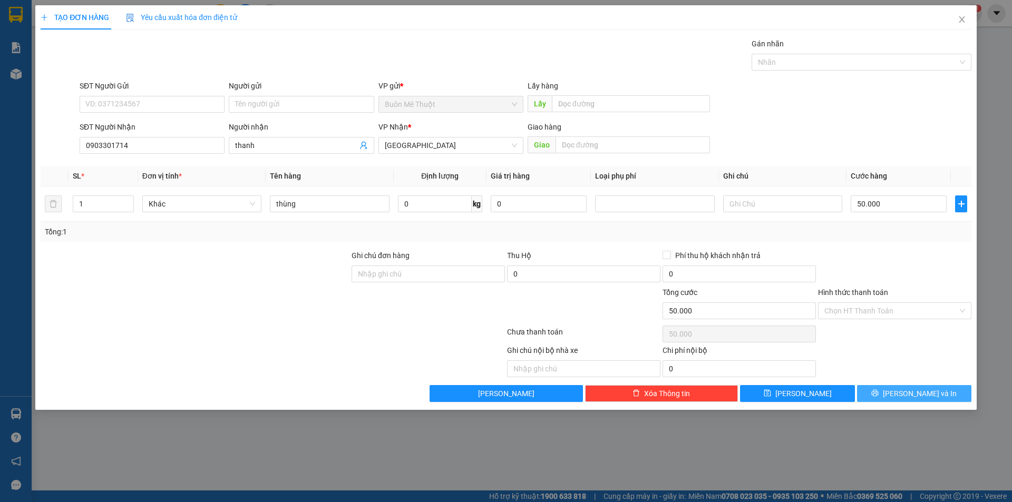
click at [893, 390] on button "Lưu và In" at bounding box center [914, 393] width 114 height 17
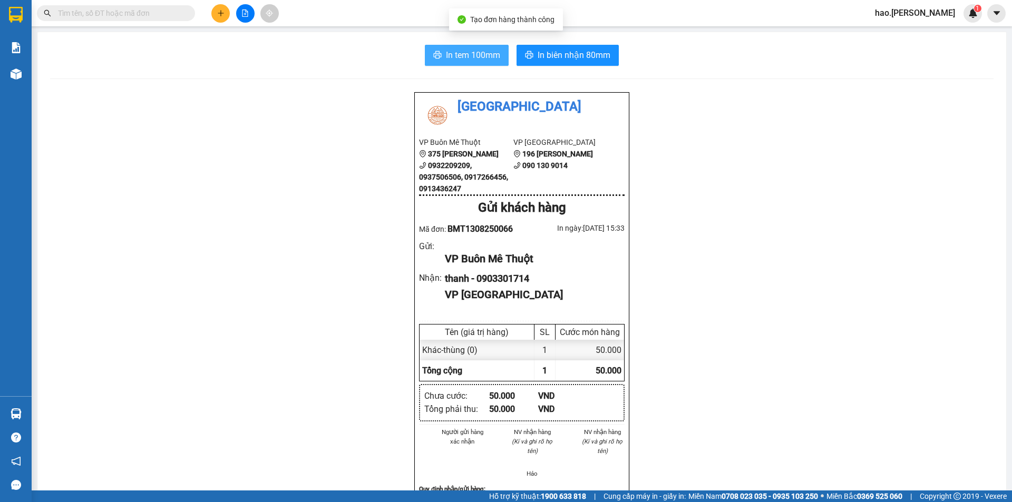
click at [470, 50] on span "In tem 100mm" at bounding box center [473, 54] width 54 height 13
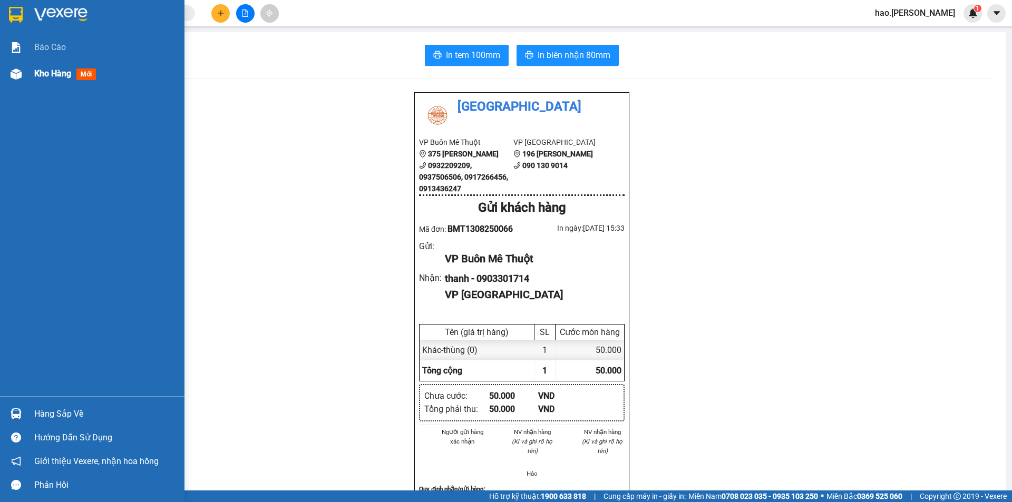
drag, startPoint x: 53, startPoint y: 54, endPoint x: 53, endPoint y: 66, distance: 12.7
click at [53, 62] on div "Báo cáo Kho hàng mới" at bounding box center [92, 215] width 184 height 362
click at [53, 69] on span "Kho hàng" at bounding box center [52, 74] width 37 height 10
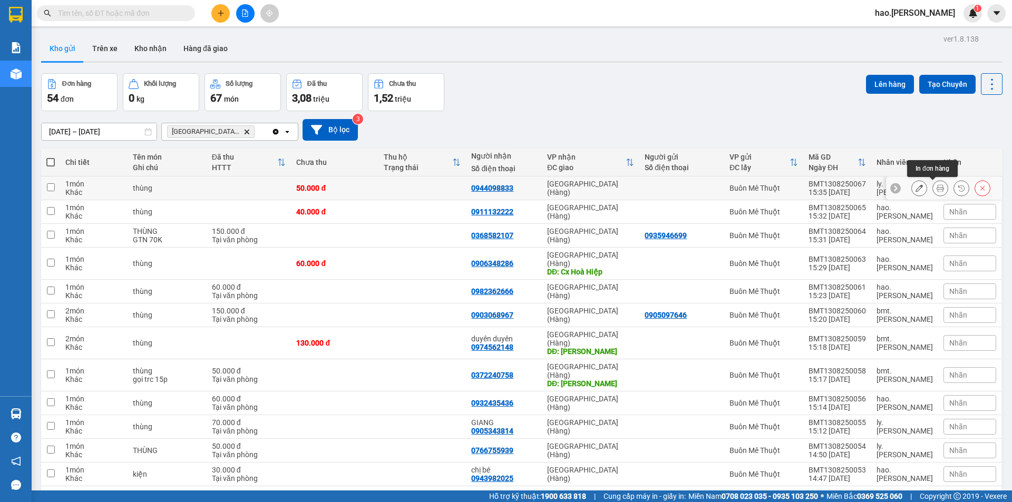
click at [937, 189] on icon at bounding box center [940, 187] width 7 height 7
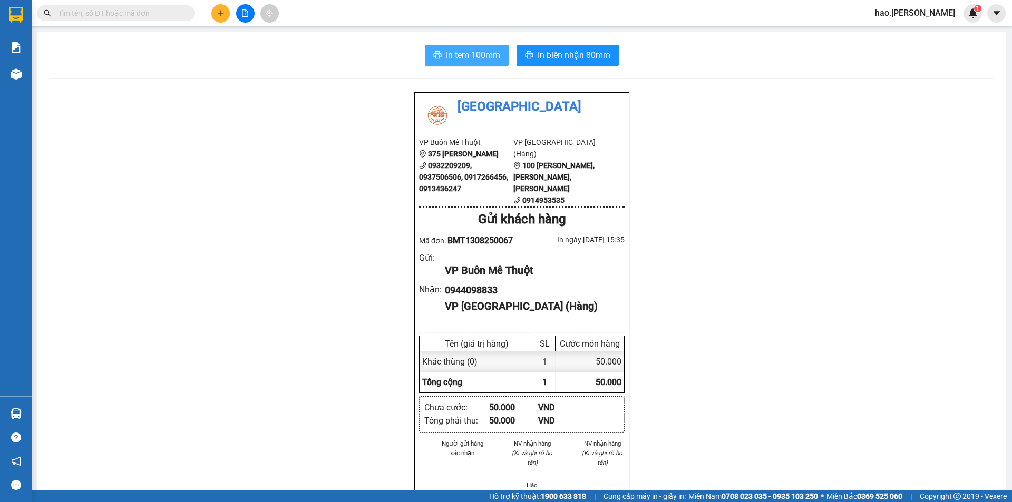
click at [477, 57] on span "In tem 100mm" at bounding box center [473, 54] width 54 height 13
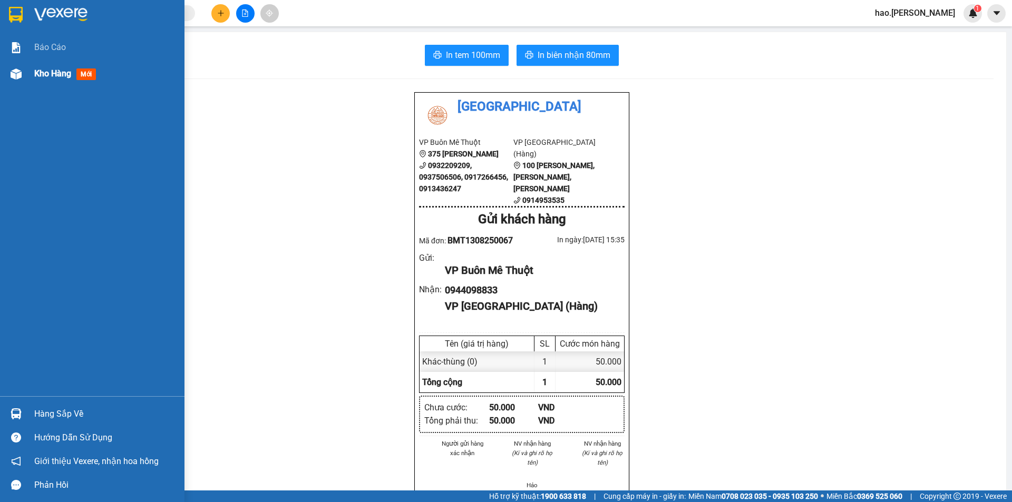
click at [33, 73] on div "Kho hàng mới" at bounding box center [92, 74] width 184 height 26
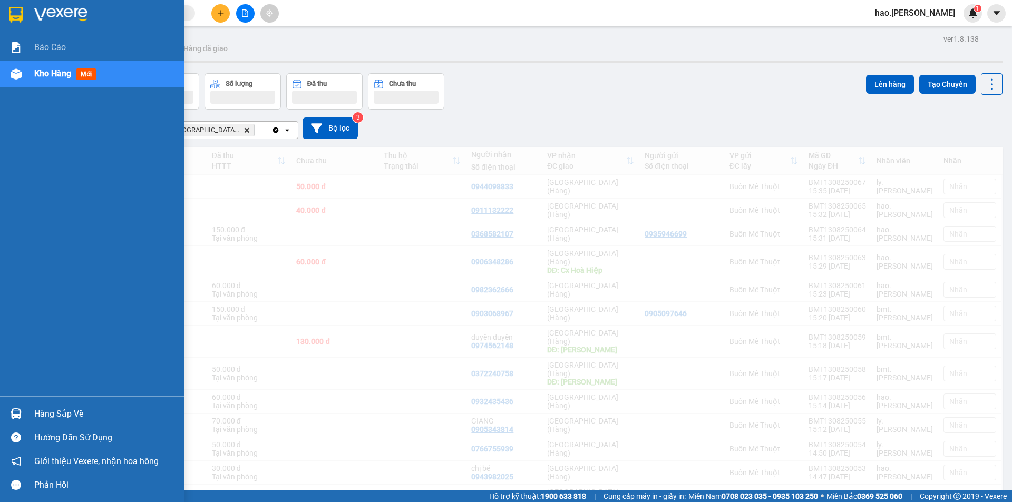
click at [33, 73] on div "Kho hàng mới" at bounding box center [92, 74] width 184 height 26
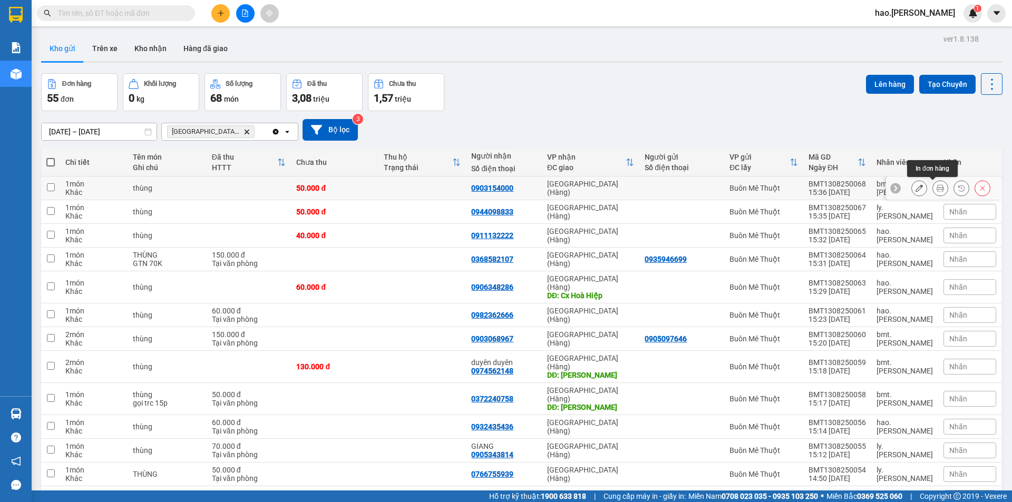
click at [937, 191] on icon at bounding box center [940, 187] width 7 height 7
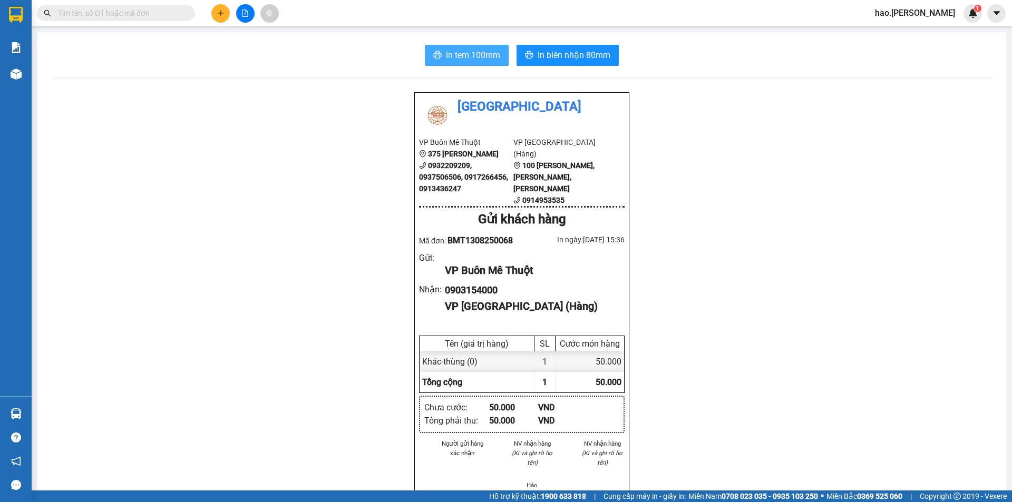
click at [429, 46] on button "In tem 100mm" at bounding box center [467, 55] width 84 height 21
click at [567, 55] on span "In biên nhận 80mm" at bounding box center [574, 54] width 73 height 13
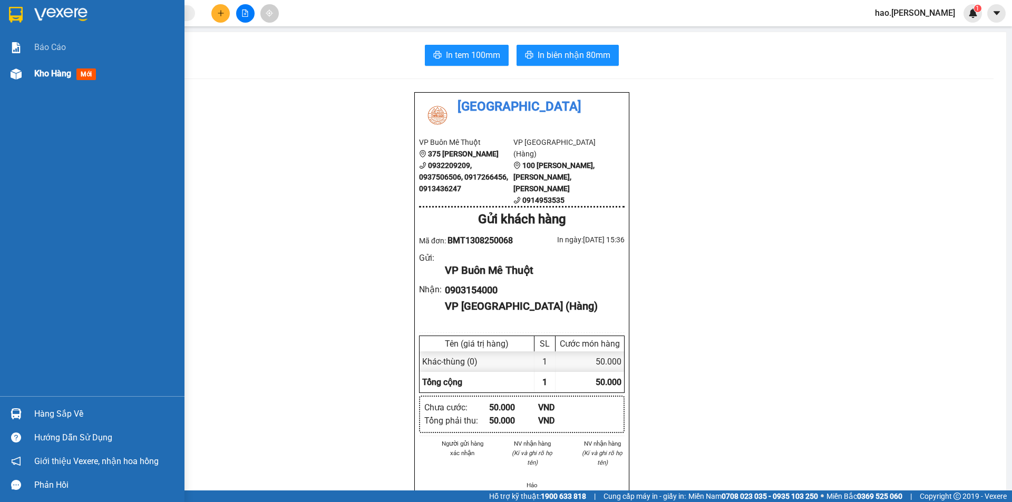
click at [44, 69] on span "Kho hàng" at bounding box center [52, 74] width 37 height 10
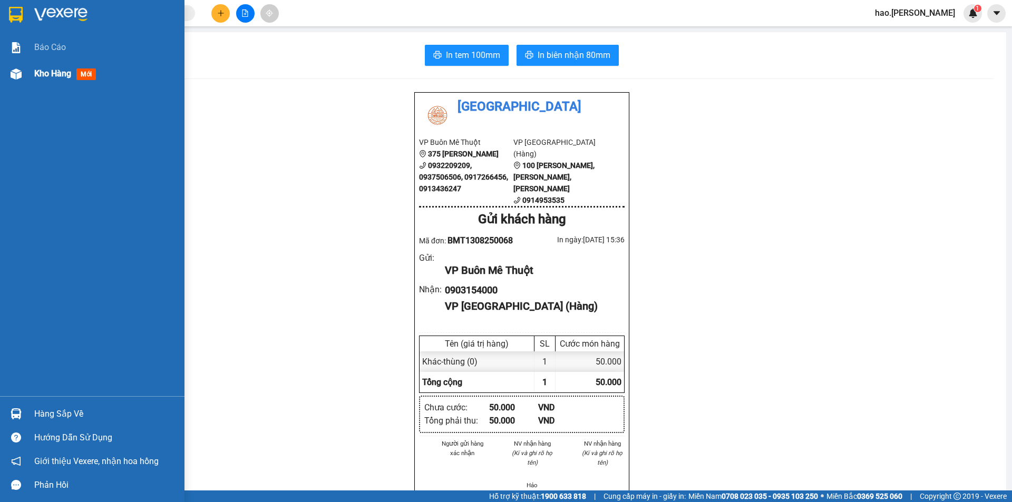
click at [45, 69] on span "Kho hàng" at bounding box center [52, 74] width 37 height 10
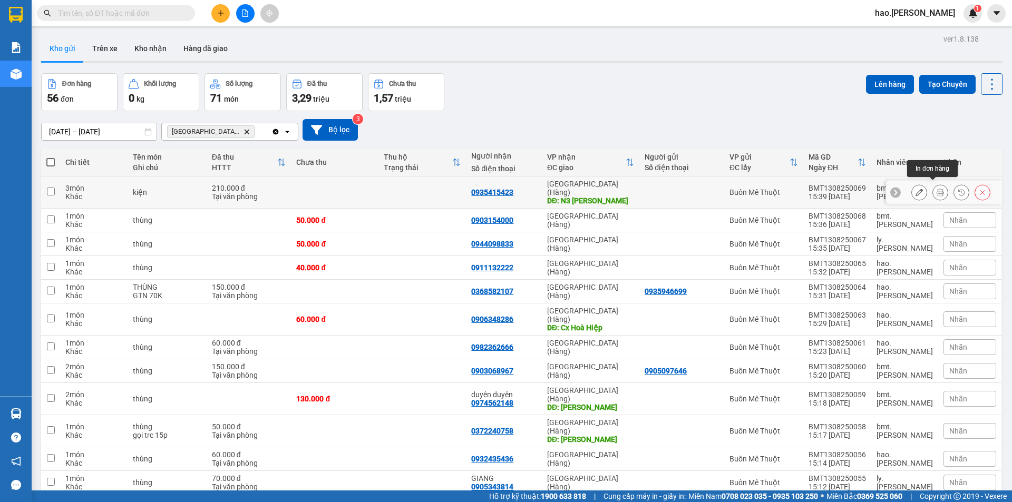
click at [937, 189] on icon at bounding box center [940, 192] width 7 height 7
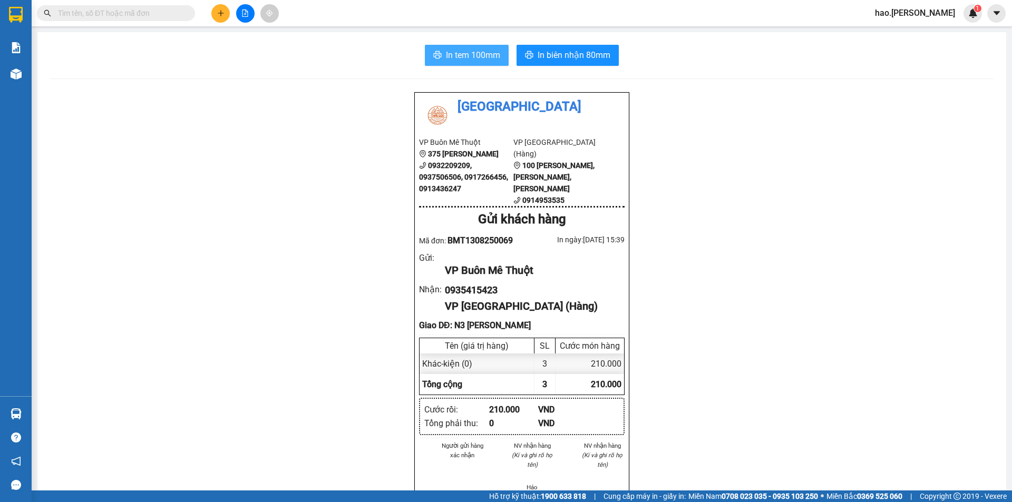
click at [462, 51] on span "In tem 100mm" at bounding box center [473, 54] width 54 height 13
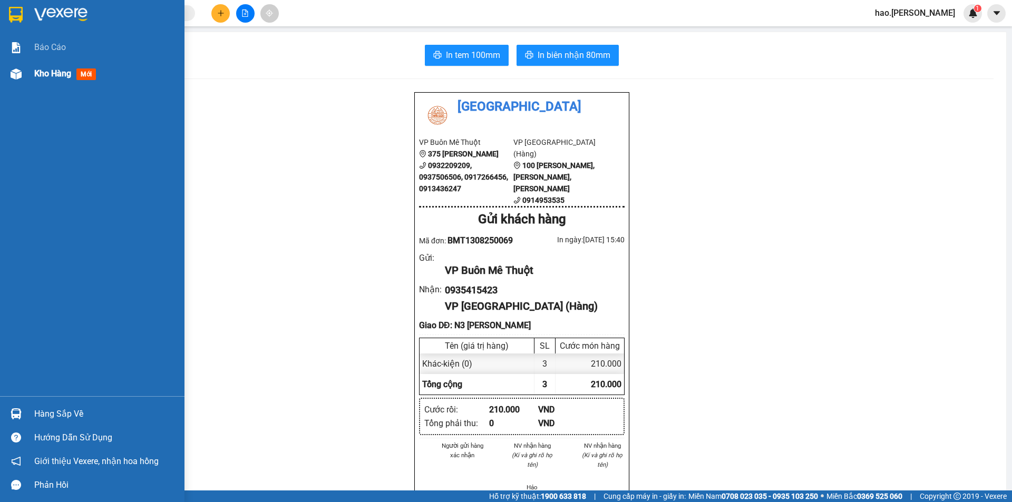
click at [45, 76] on span "Kho hàng" at bounding box center [52, 74] width 37 height 10
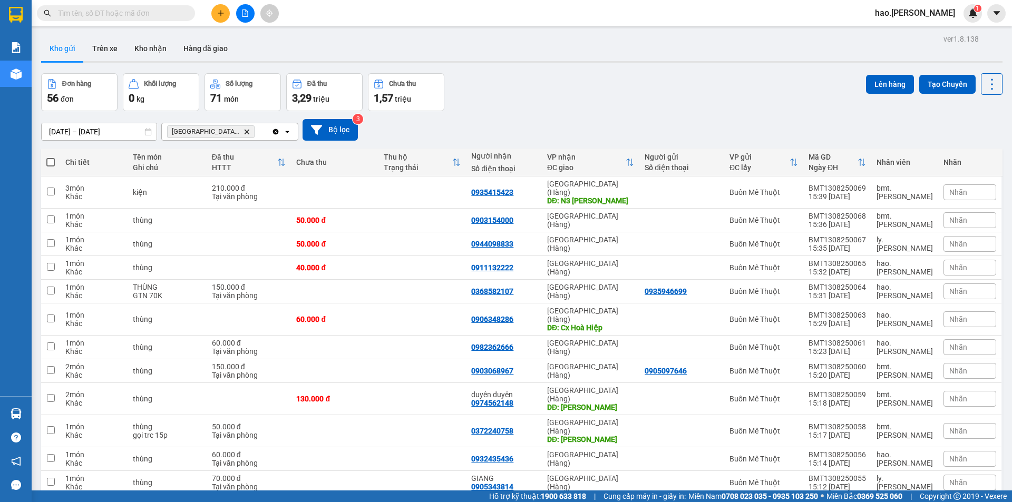
click at [233, 21] on div at bounding box center [245, 13] width 79 height 18
click at [218, 14] on icon "plus" at bounding box center [220, 12] width 7 height 7
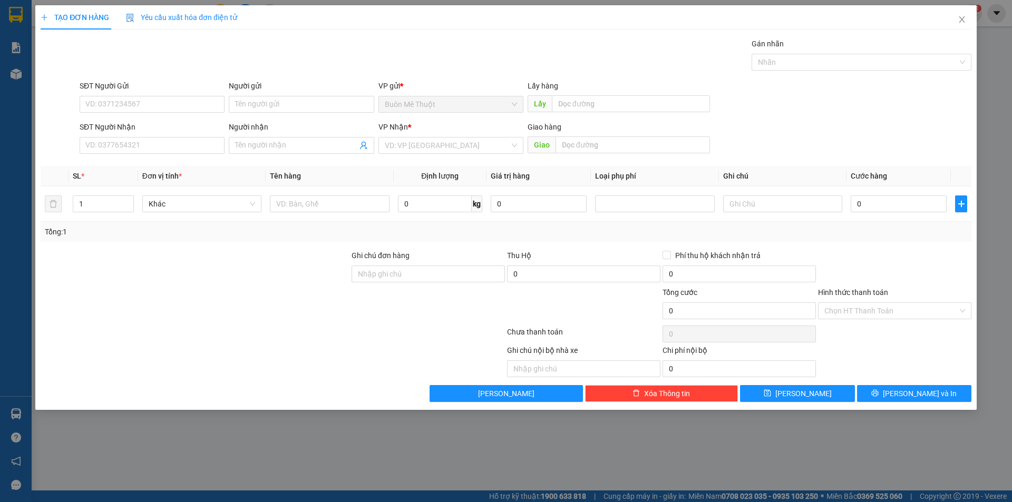
click at [123, 154] on div "SĐT Người Nhận VD: 0377654321" at bounding box center [152, 139] width 145 height 37
click at [123, 152] on input "SĐT Người Nhận" at bounding box center [152, 145] width 145 height 17
type input "9595"
click at [110, 182] on div "0859209595 - Ngọc" at bounding box center [152, 184] width 132 height 12
drag, startPoint x: 926, startPoint y: 369, endPoint x: 919, endPoint y: 406, distance: 38.0
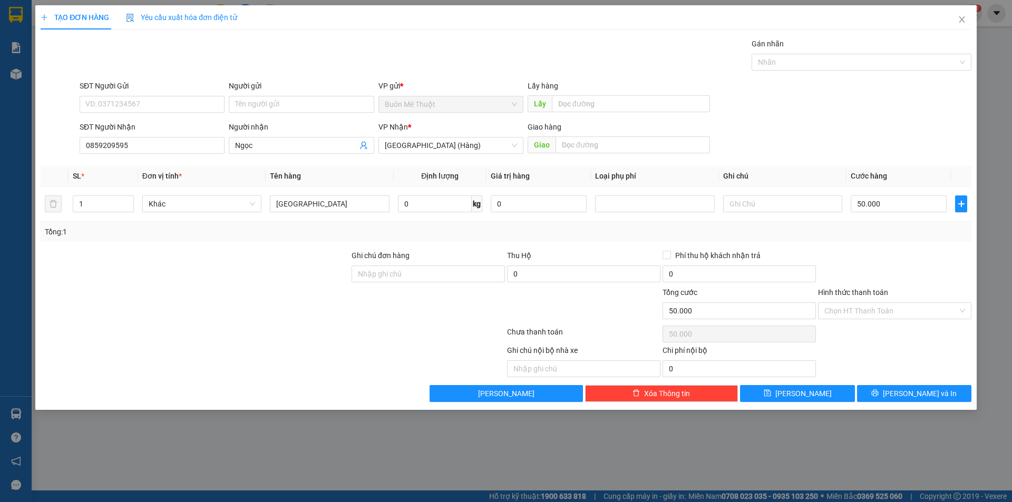
click at [919, 396] on div "Transit Pickup Surcharge Ids Transit Deliver Surcharge Ids Transit Deliver Surc…" at bounding box center [506, 220] width 931 height 364
click at [922, 400] on button "Lưu và In" at bounding box center [914, 393] width 114 height 17
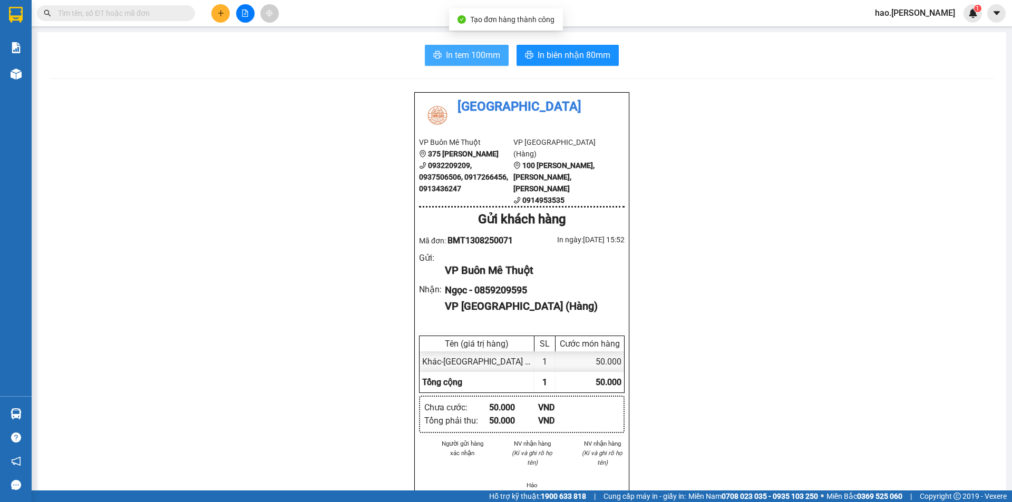
click at [480, 53] on span "In tem 100mm" at bounding box center [473, 54] width 54 height 13
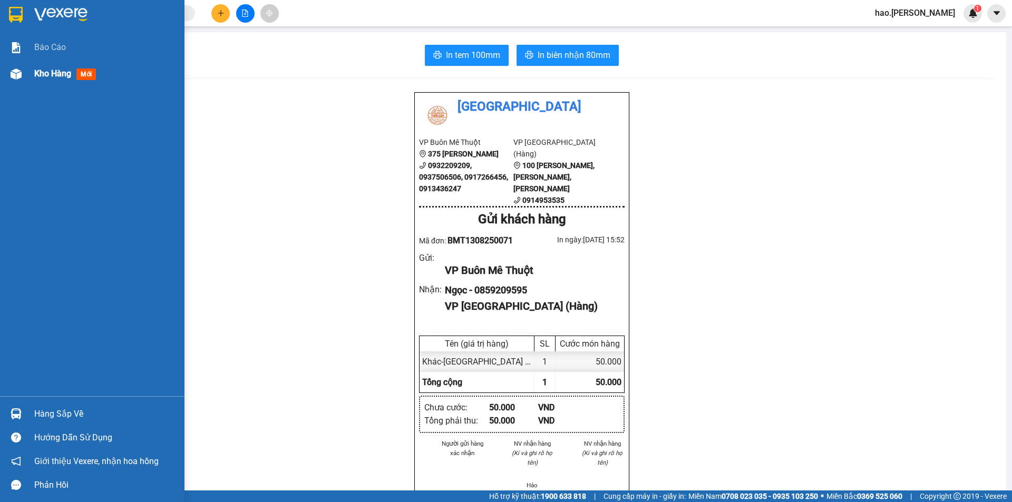
drag, startPoint x: 23, startPoint y: 73, endPoint x: 34, endPoint y: 72, distance: 10.7
click at [24, 73] on div at bounding box center [16, 74] width 18 height 18
click at [34, 72] on div "Kho hàng mới" at bounding box center [92, 74] width 184 height 26
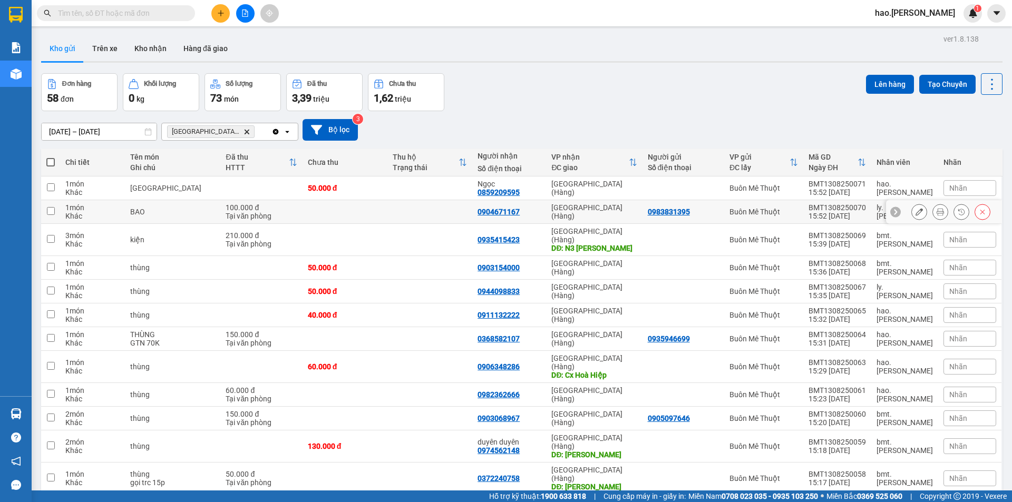
click at [923, 212] on div at bounding box center [950, 212] width 79 height 16
click at [933, 208] on button at bounding box center [940, 212] width 15 height 18
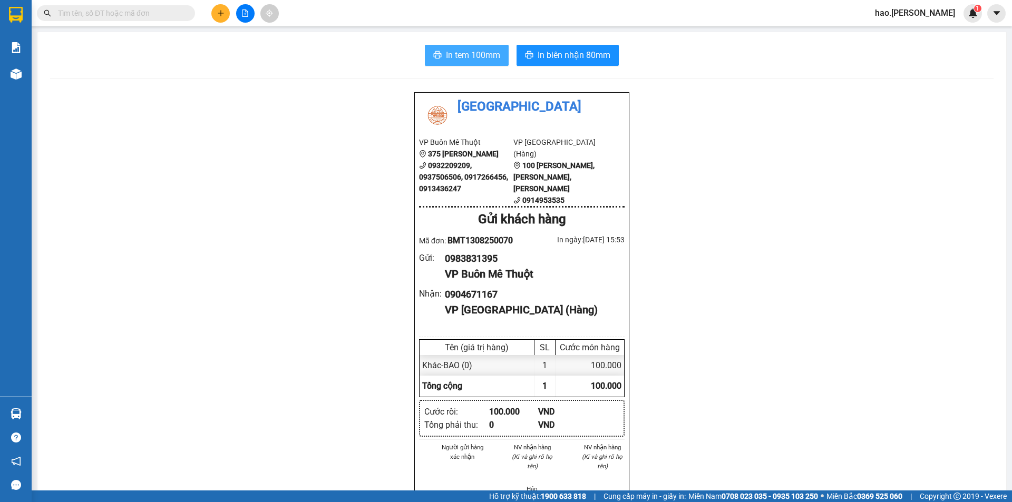
click at [441, 60] on button "In tem 100mm" at bounding box center [467, 55] width 84 height 21
click at [217, 13] on icon "plus" at bounding box center [220, 12] width 7 height 7
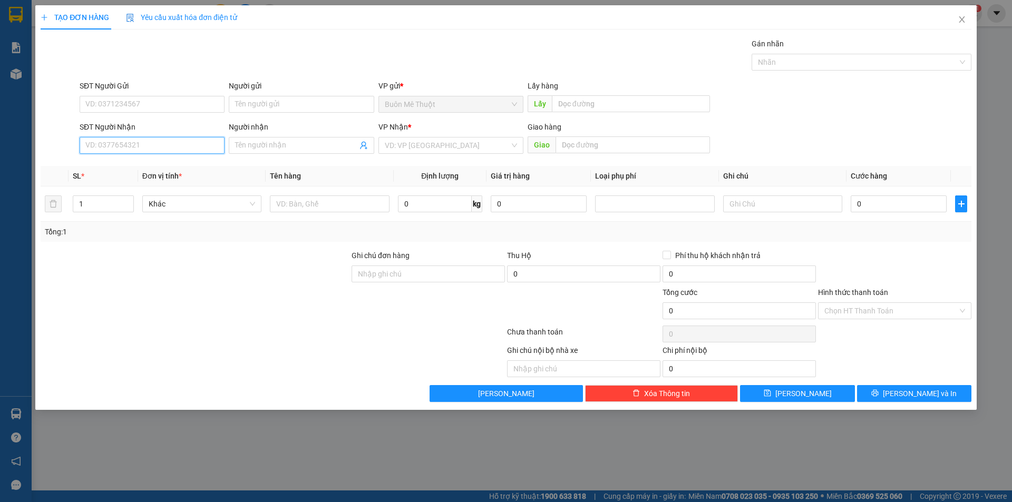
click at [140, 151] on input "SĐT Người Nhận" at bounding box center [152, 145] width 145 height 17
click at [94, 164] on div "0936551677" at bounding box center [152, 167] width 132 height 12
type input "0936551677"
type input "120.000"
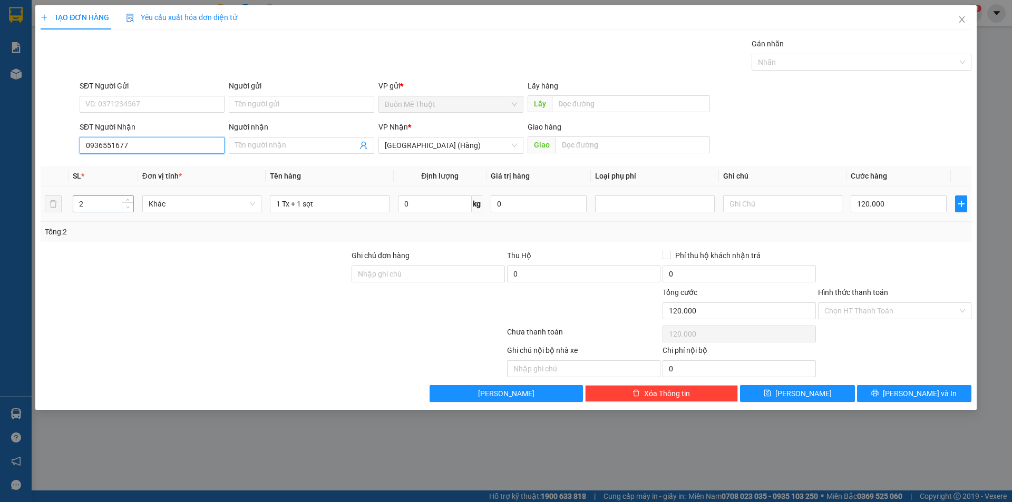
type input "0936551677"
type input "1"
click at [124, 208] on span "Decrease Value" at bounding box center [128, 206] width 12 height 9
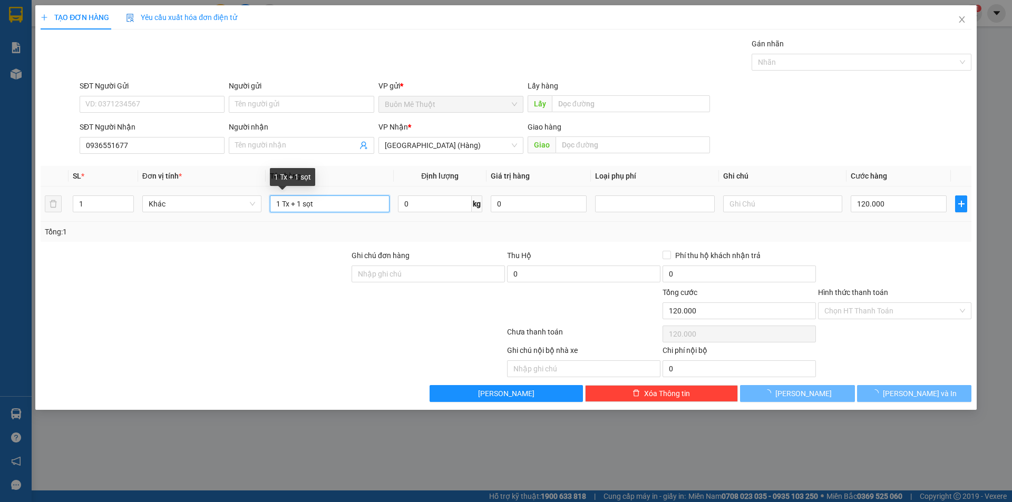
type input "0"
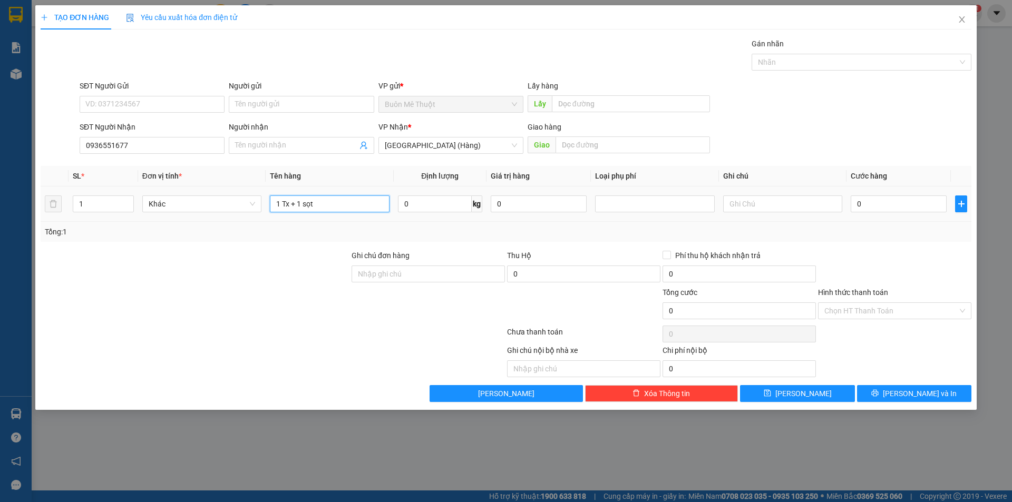
drag, startPoint x: 325, startPoint y: 202, endPoint x: 193, endPoint y: 218, distance: 132.7
click at [194, 218] on tr "1 Khác 1 Tx + 1 sọt 0 kg 0 0" at bounding box center [506, 204] width 931 height 35
type input "THÙNG"
click at [880, 206] on input "0" at bounding box center [899, 204] width 96 height 17
type input "6"
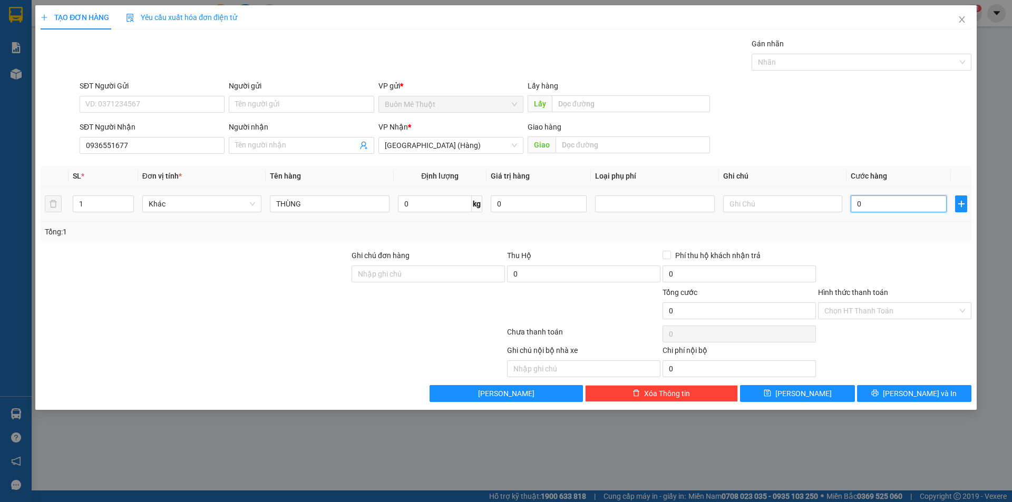
type input "6"
type input "60"
drag, startPoint x: 879, startPoint y: 206, endPoint x: 882, endPoint y: 217, distance: 11.4
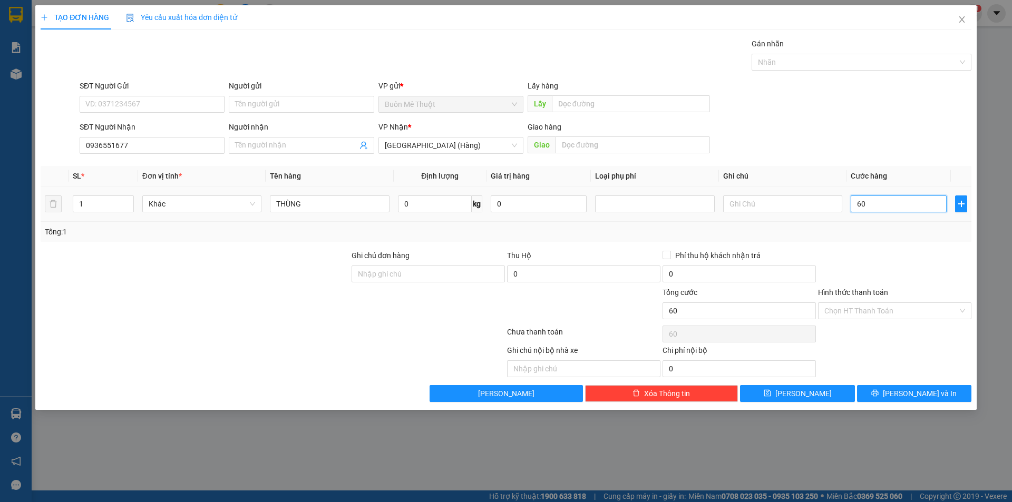
click at [879, 208] on input "60" at bounding box center [899, 204] width 96 height 17
type input "60"
type input "60.000"
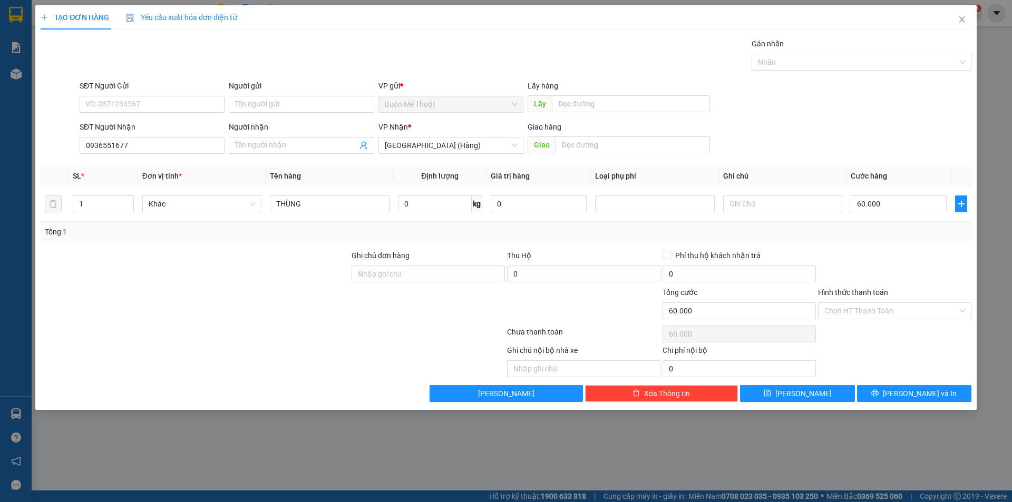
drag, startPoint x: 844, startPoint y: 306, endPoint x: 837, endPoint y: 332, distance: 26.9
click at [844, 312] on input "Hình thức thanh toán" at bounding box center [890, 311] width 133 height 16
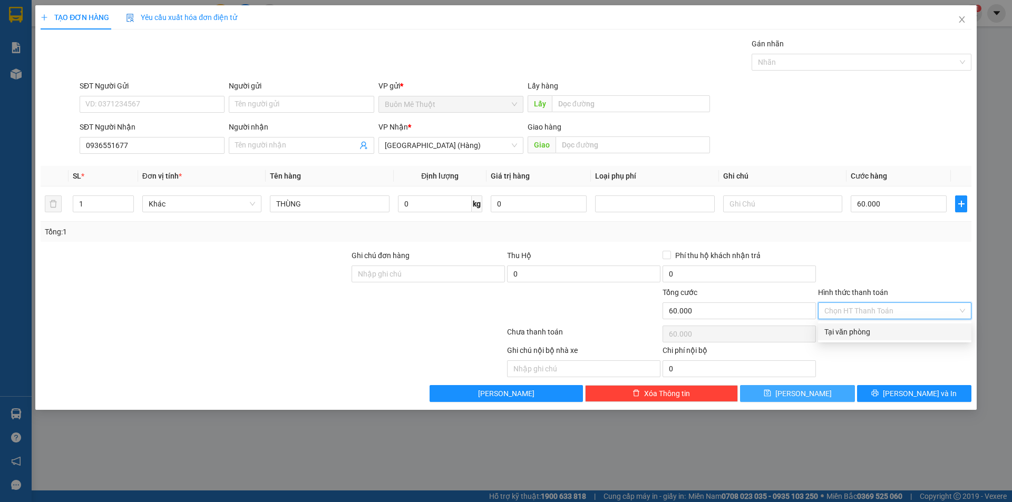
drag, startPoint x: 835, startPoint y: 333, endPoint x: 840, endPoint y: 401, distance: 68.2
click at [838, 336] on div "Tại văn phòng" at bounding box center [894, 332] width 141 height 12
type input "0"
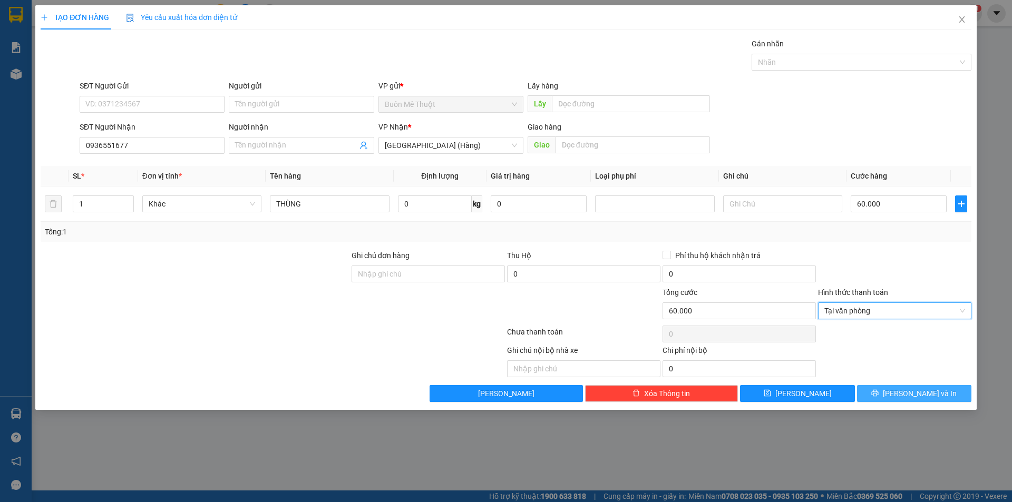
click at [873, 394] on button "Lưu và In" at bounding box center [914, 393] width 114 height 17
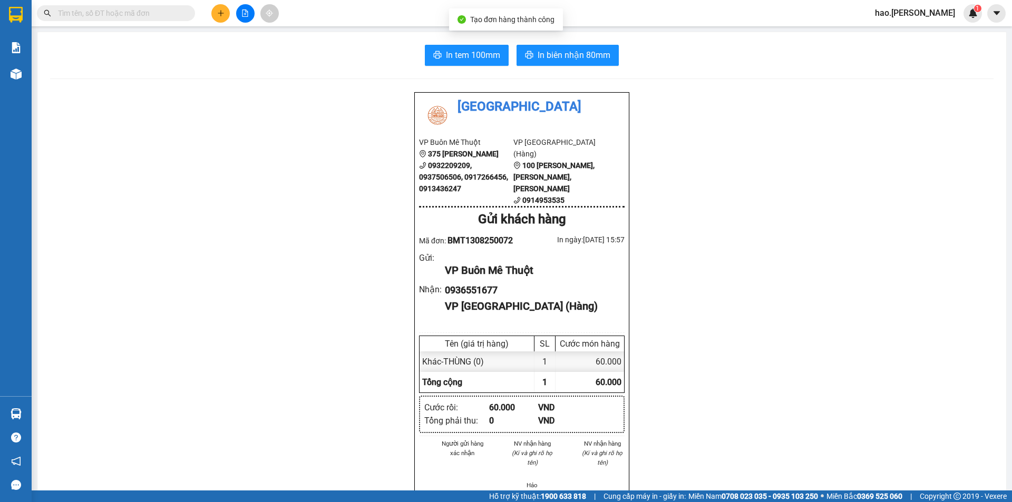
click at [452, 42] on div "In tem 100mm In biên nhận 80mm Thái Sơn VP Buôn Mê Thuột 375 Hoàng Diệu 0932209…" at bounding box center [521, 474] width 969 height 885
click at [462, 51] on span "In tem 100mm" at bounding box center [473, 54] width 54 height 13
click at [580, 69] on div "In tem 100mm In biên nhận 80mm Thái Sơn VP Buôn Mê Thuột 375 Hoàng Diệu 0932209…" at bounding box center [521, 474] width 969 height 885
click at [595, 57] on span "In biên nhận 80mm" at bounding box center [574, 54] width 73 height 13
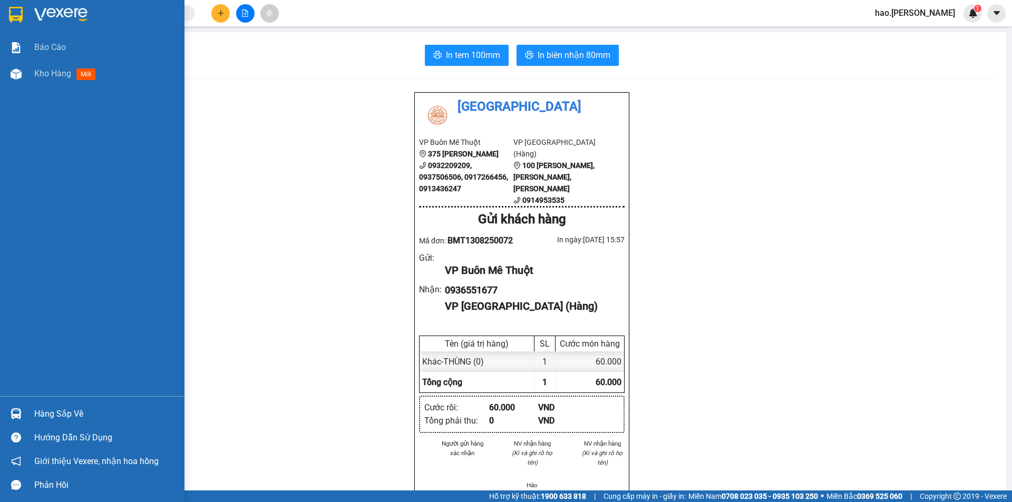
click at [66, 92] on div "Báo cáo Kho hàng mới" at bounding box center [92, 215] width 184 height 362
click at [66, 79] on div "Kho hàng mới" at bounding box center [67, 73] width 66 height 13
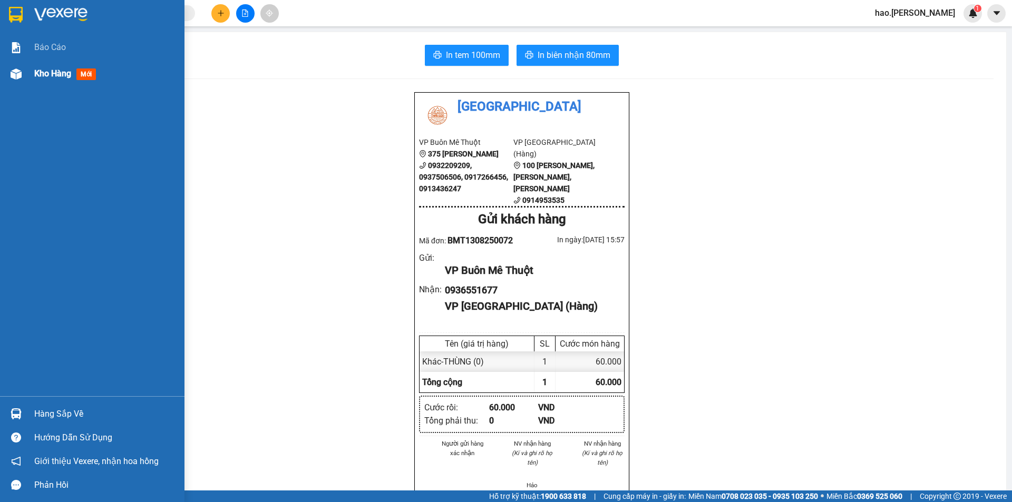
click at [66, 79] on div "Kho hàng mới" at bounding box center [67, 73] width 66 height 13
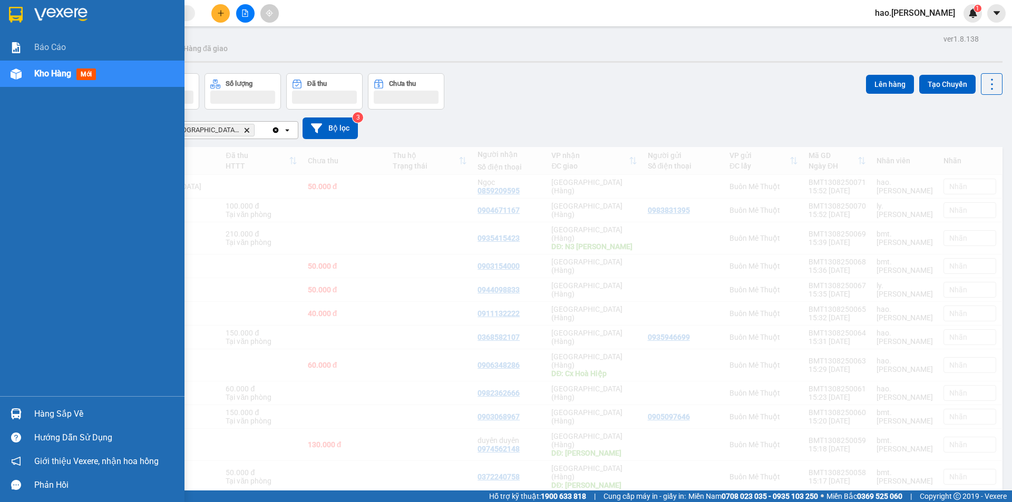
click at [54, 76] on span "Kho hàng" at bounding box center [52, 74] width 37 height 10
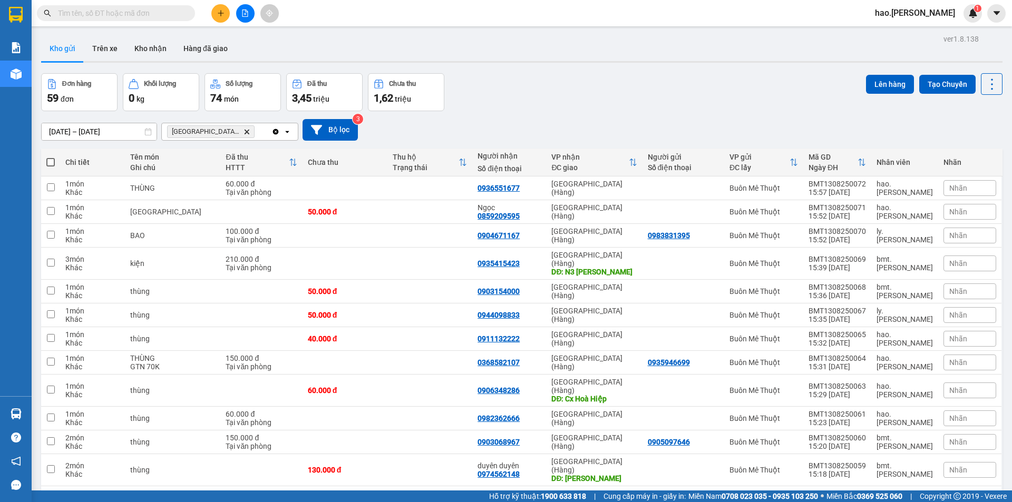
click at [50, 163] on span at bounding box center [50, 162] width 8 height 8
click at [51, 157] on input "checkbox" at bounding box center [51, 157] width 0 height 0
checkbox input "true"
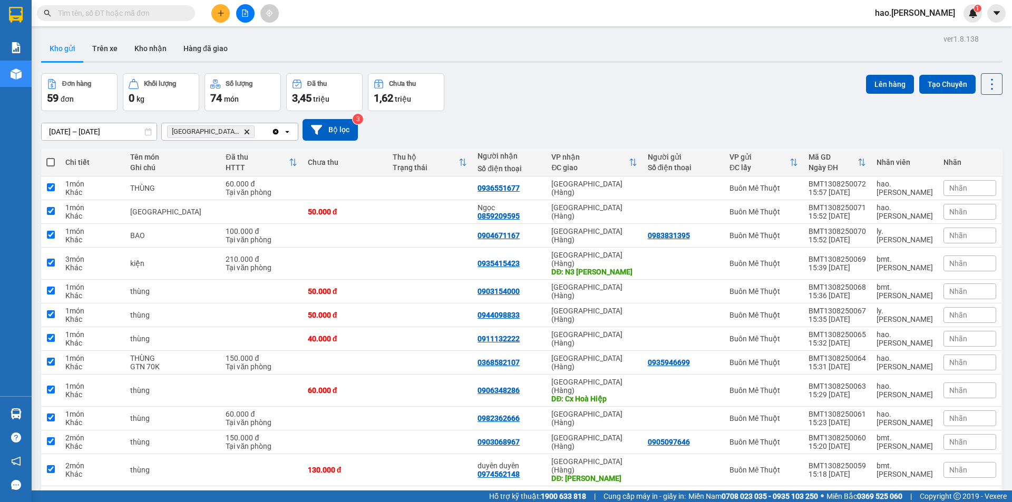
checkbox input "true"
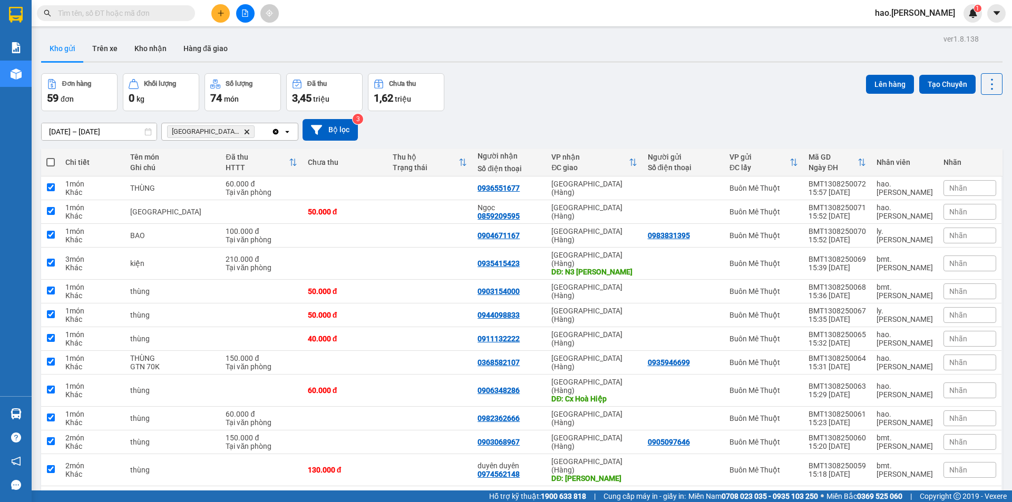
checkbox input "true"
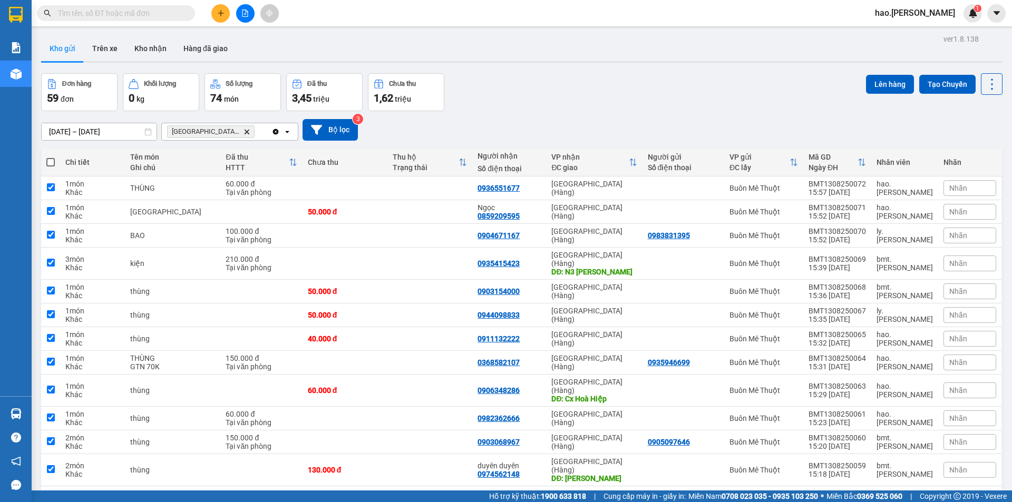
checkbox input "true"
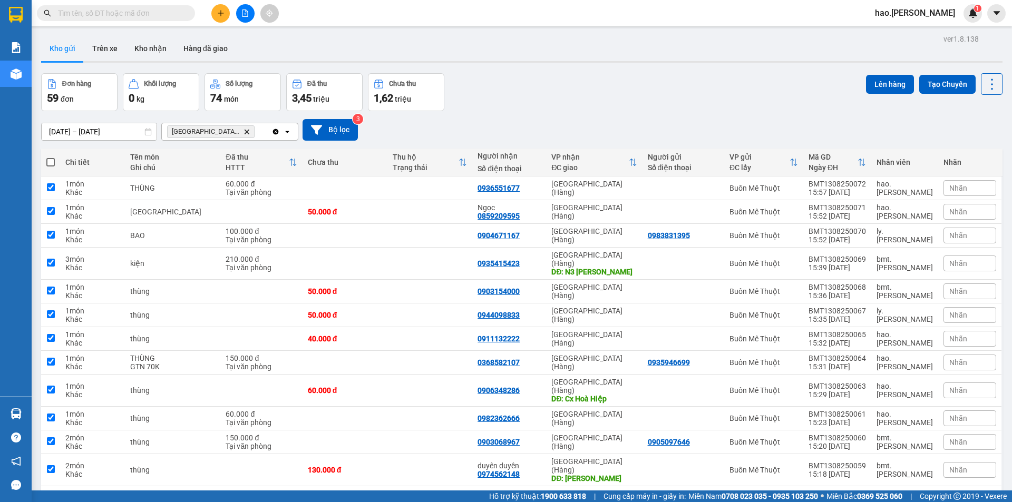
checkbox input "true"
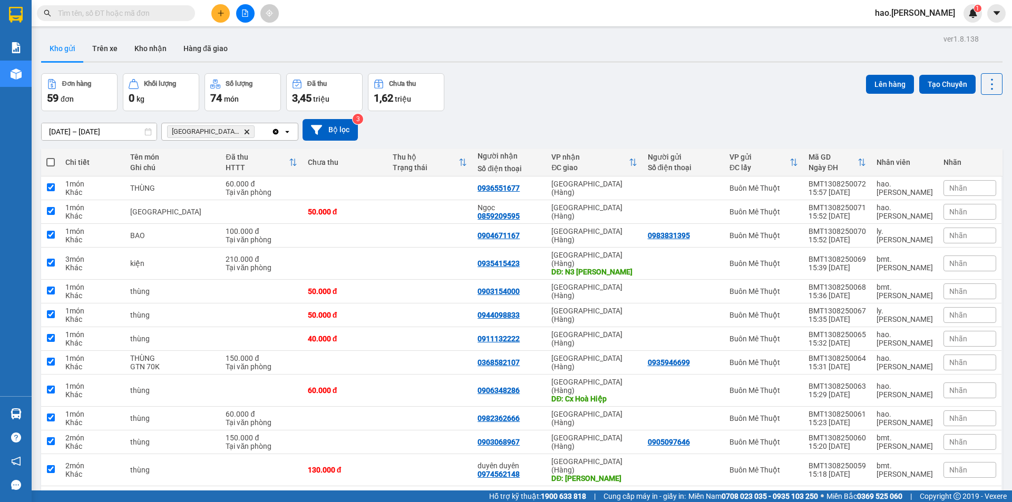
checkbox input "true"
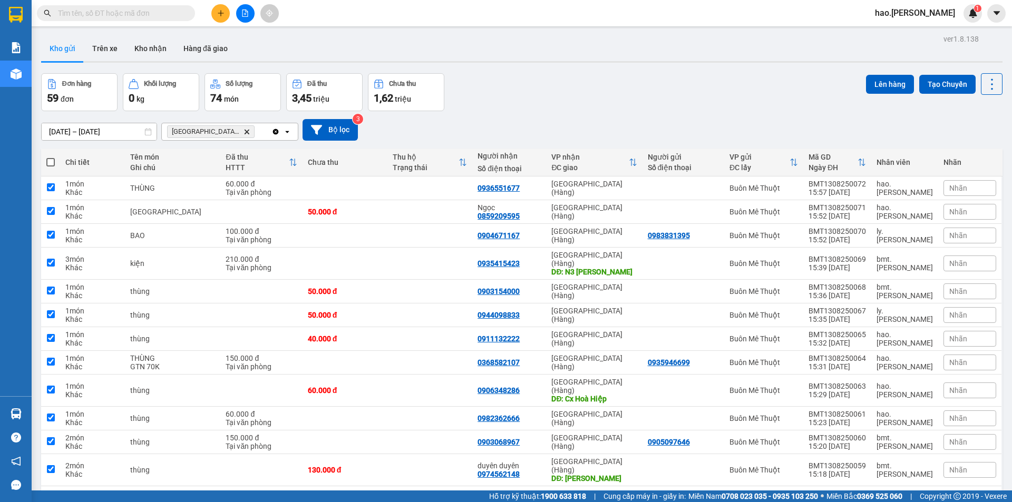
checkbox input "true"
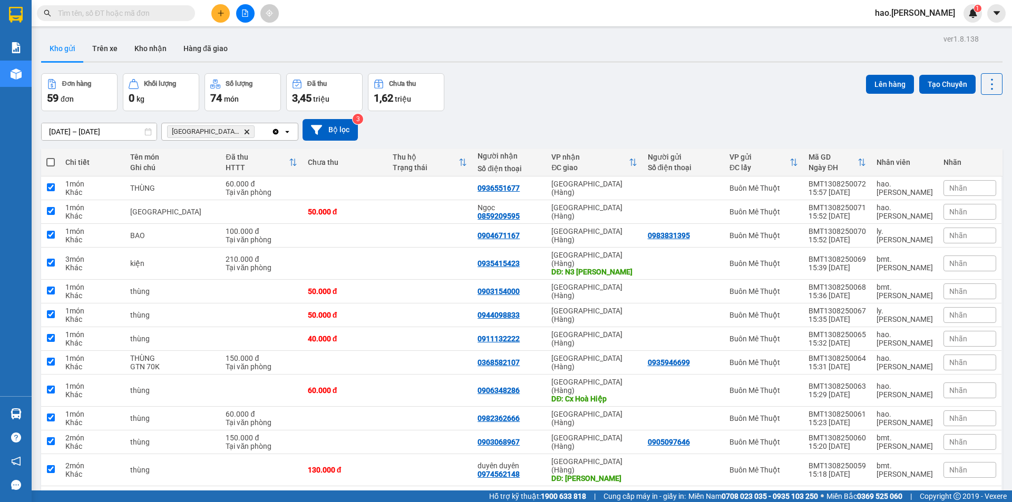
checkbox input "true"
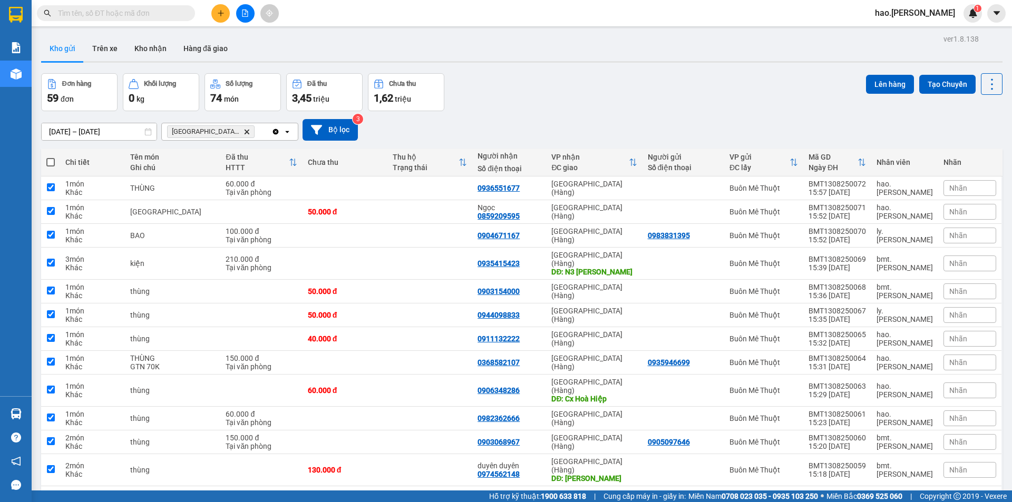
checkbox input "true"
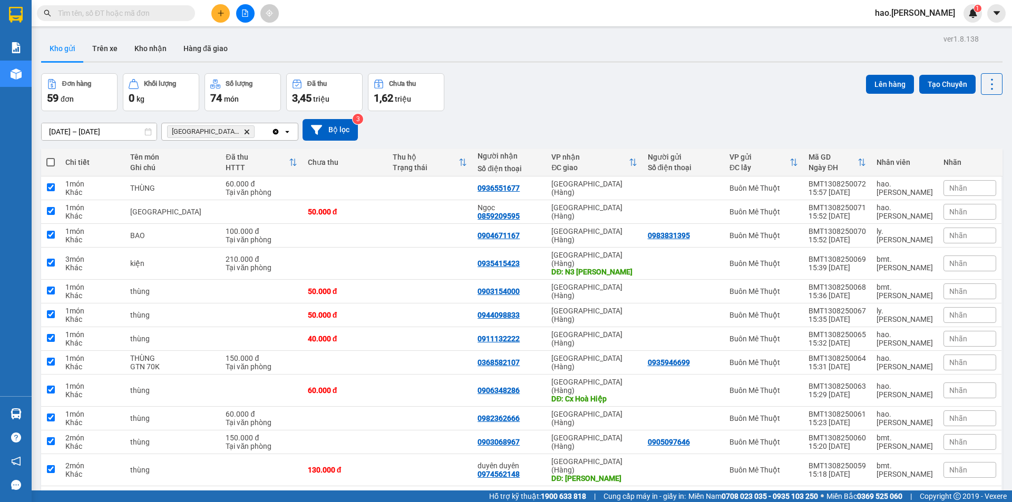
checkbox input "true"
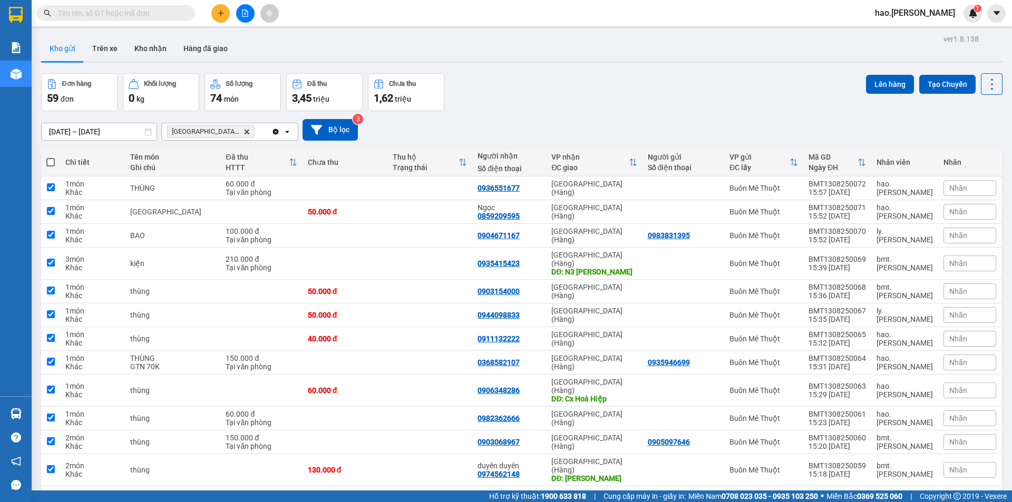
checkbox input "true"
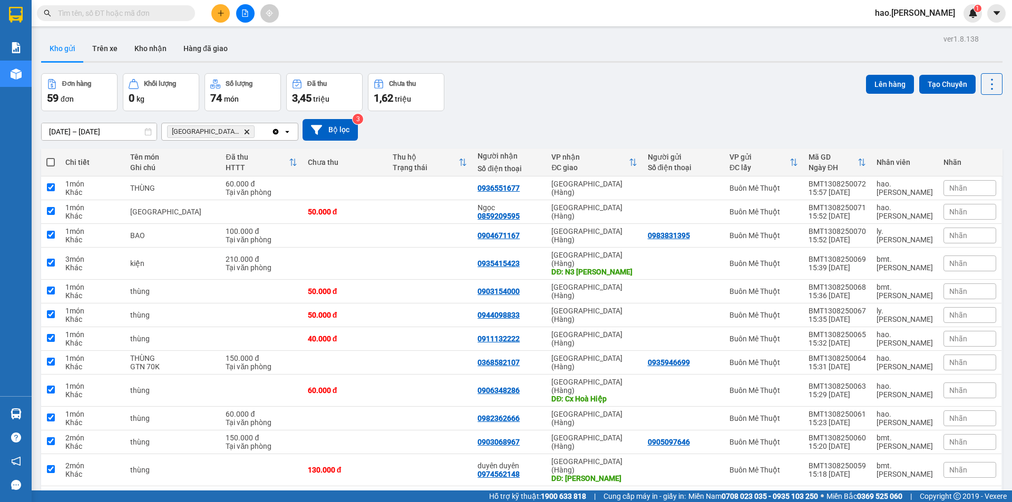
checkbox input "true"
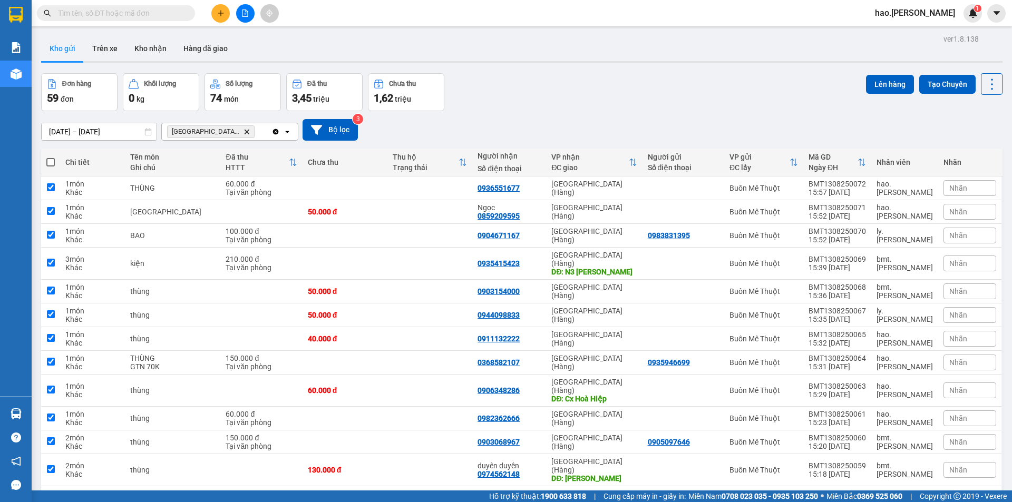
checkbox input "true"
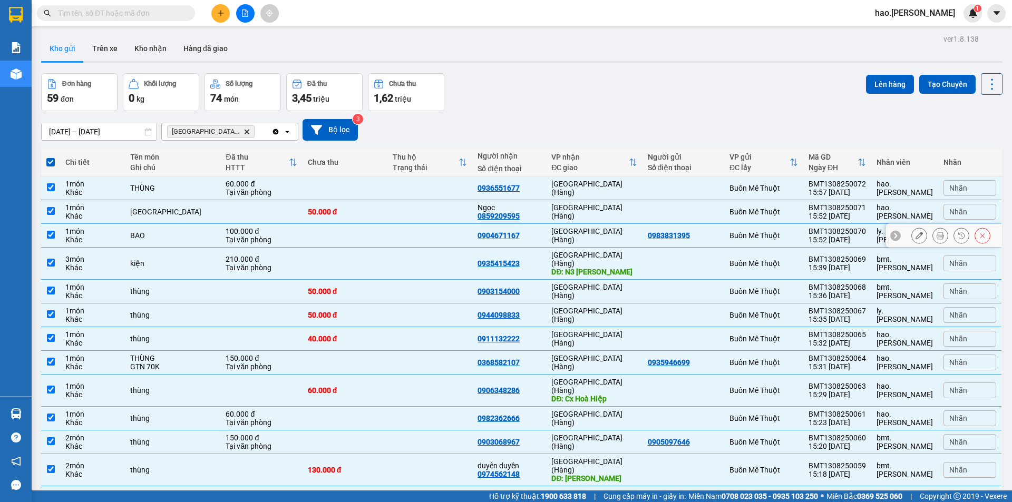
click at [51, 234] on input "checkbox" at bounding box center [51, 235] width 8 height 8
checkbox input "false"
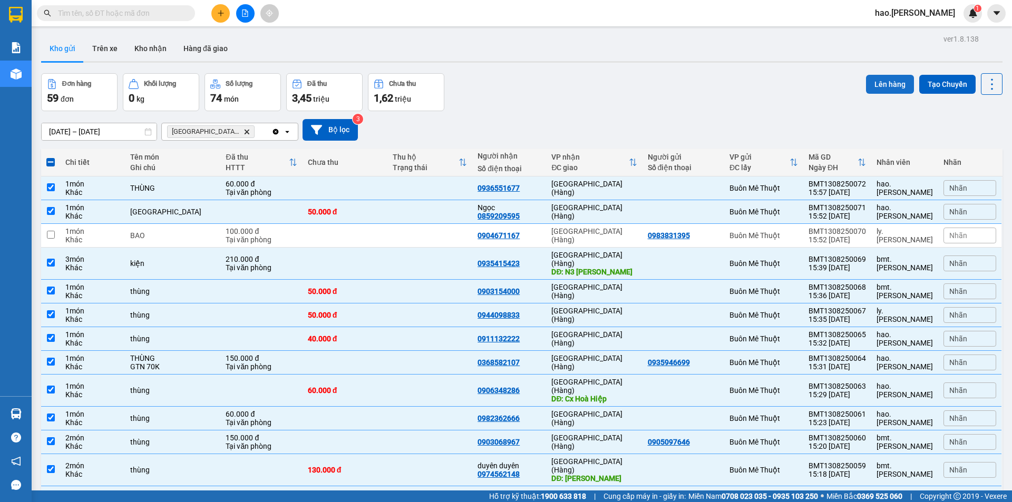
click at [880, 86] on button "Lên hàng" at bounding box center [890, 84] width 48 height 19
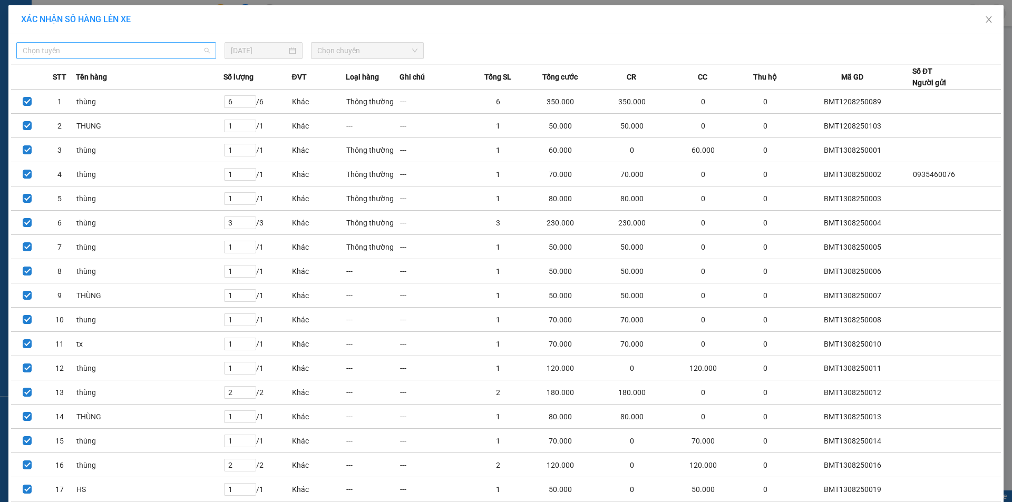
click at [122, 53] on span "Chọn tuyến" at bounding box center [116, 51] width 187 height 16
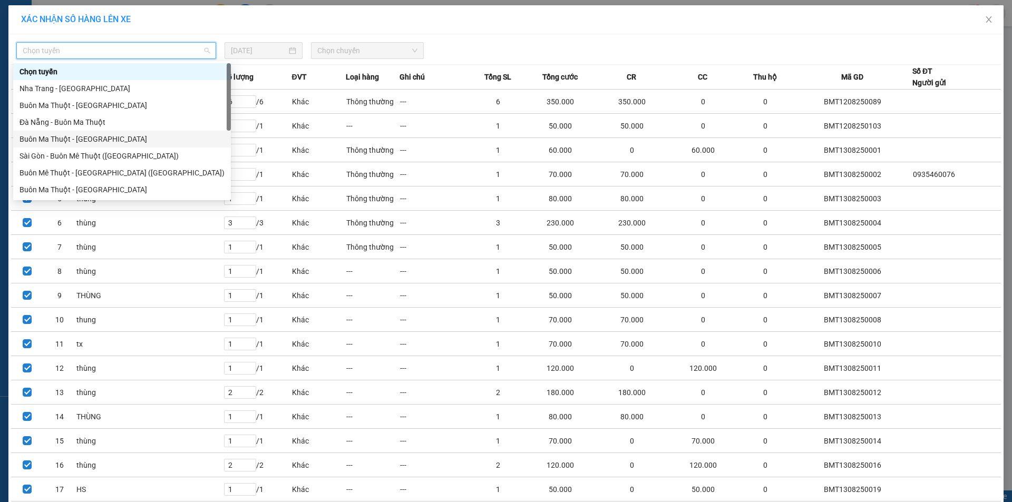
click at [63, 142] on div "Buôn Ma Thuột - Đà Nẵng" at bounding box center [122, 139] width 205 height 12
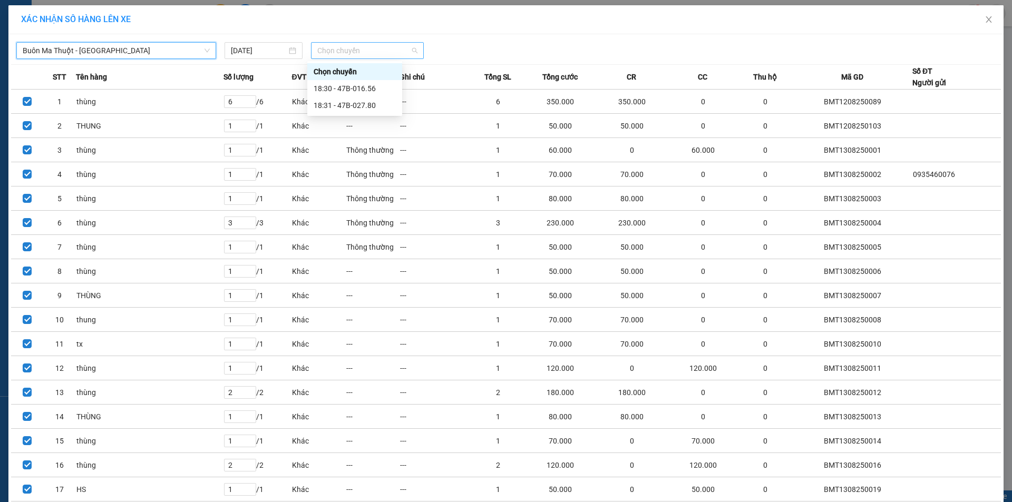
click at [360, 53] on span "Chọn chuyến" at bounding box center [367, 51] width 100 height 16
click at [360, 103] on div "18:31 - 47B-027.80" at bounding box center [355, 106] width 82 height 12
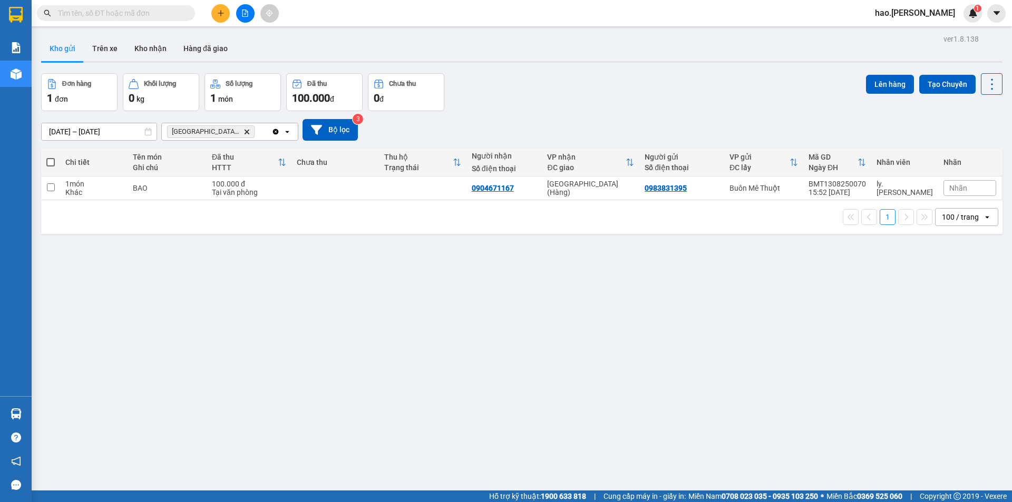
click at [221, 11] on icon "plus" at bounding box center [220, 12] width 7 height 7
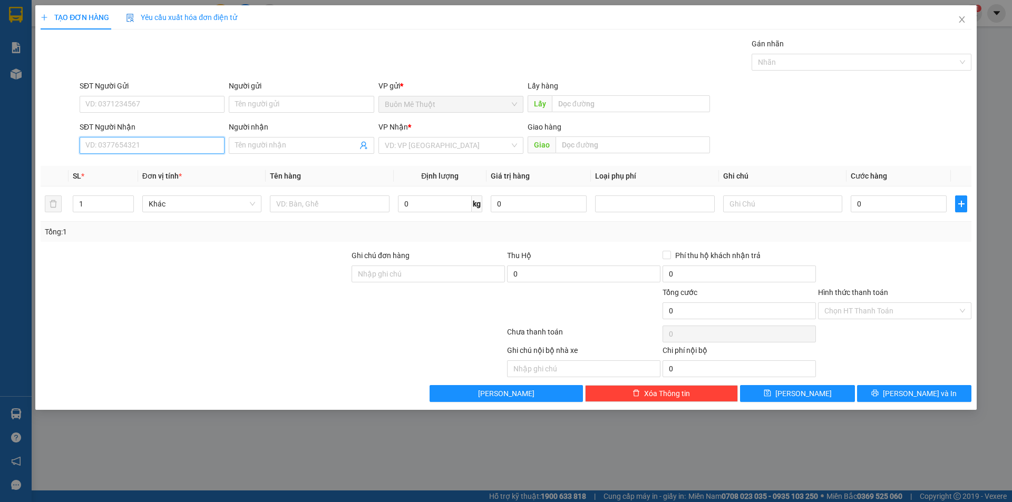
drag, startPoint x: 157, startPoint y: 141, endPoint x: 163, endPoint y: 138, distance: 7.1
click at [159, 141] on input "SĐT Người Nhận" at bounding box center [152, 145] width 145 height 17
type input "0905567923"
click at [106, 169] on div "0905567923" at bounding box center [152, 167] width 132 height 12
click at [883, 203] on input "40.000" at bounding box center [899, 204] width 96 height 17
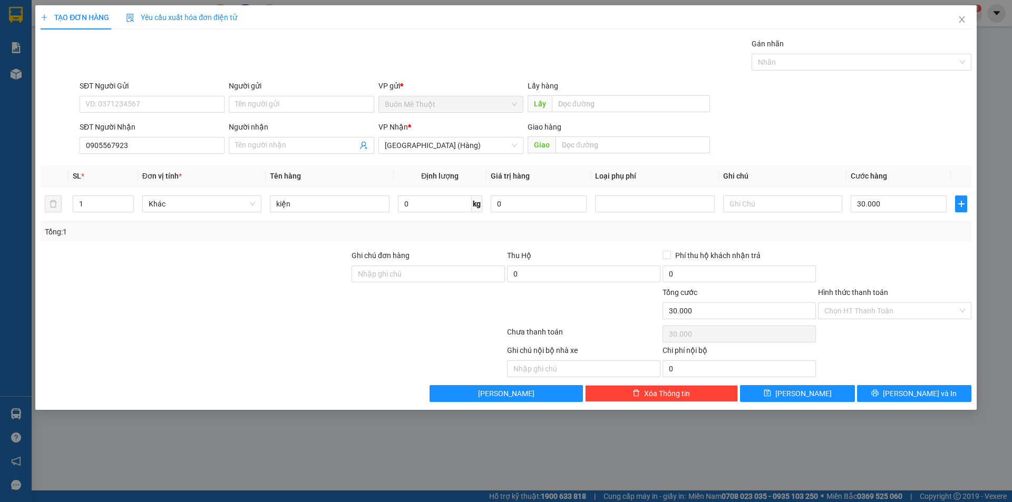
drag, startPoint x: 943, startPoint y: 248, endPoint x: 946, endPoint y: 306, distance: 58.1
click at [942, 248] on div "Transit Pickup Surcharge Ids Transit Deliver Surcharge Ids Transit Deliver Surc…" at bounding box center [506, 220] width 931 height 364
click at [905, 393] on span "Lưu và In" at bounding box center [920, 394] width 74 height 12
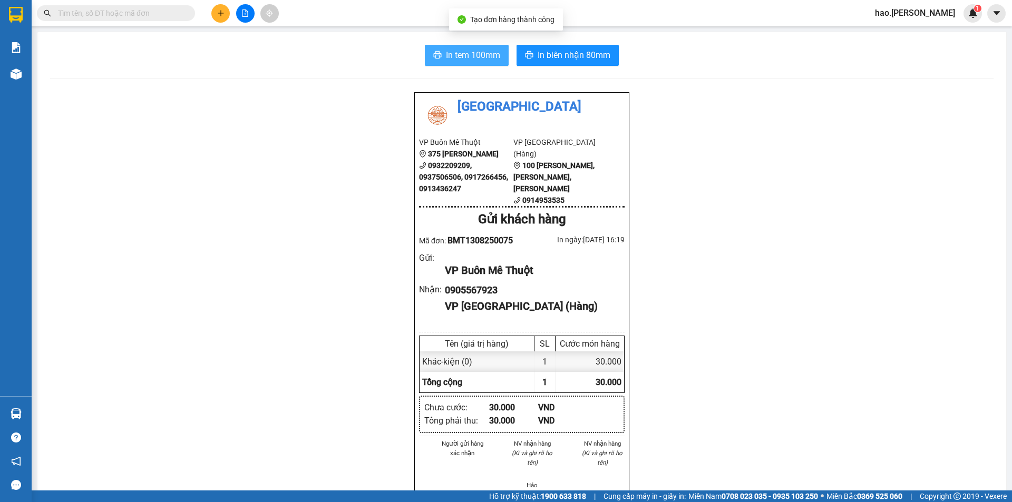
click at [478, 52] on span "In tem 100mm" at bounding box center [473, 54] width 54 height 13
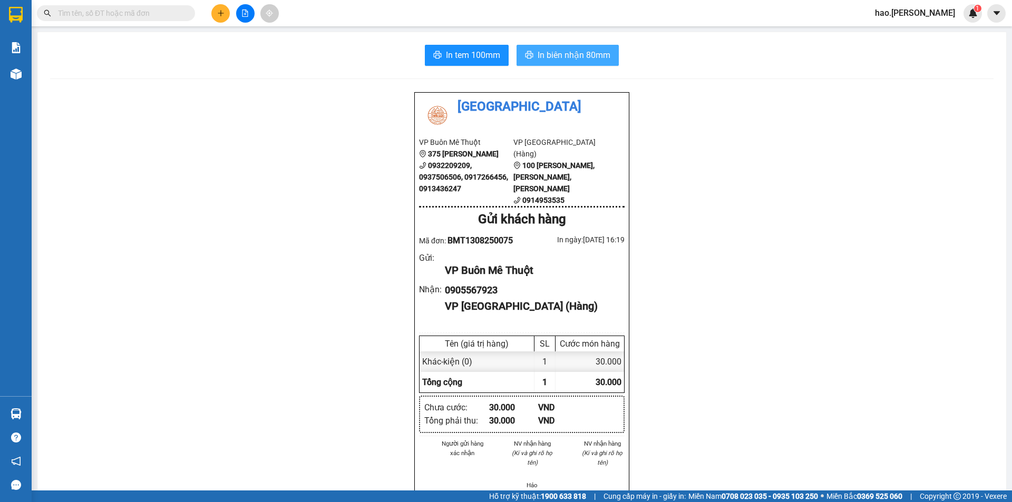
click at [567, 52] on span "In biên nhận 80mm" at bounding box center [574, 54] width 73 height 13
drag, startPoint x: 789, startPoint y: 434, endPoint x: 688, endPoint y: 441, distance: 100.9
drag, startPoint x: 688, startPoint y: 441, endPoint x: 36, endPoint y: 84, distance: 743.6
click at [36, 82] on main "In tem 100mm In biên nhận 80mm Thái Sơn VP Buôn Mê Thuột 375 Hoàng Diệu 0932209…" at bounding box center [506, 245] width 1012 height 491
click at [172, 161] on div "Thái Sơn VP Buôn Mê Thuột 375 Hoàng Diệu 0932209209, 0937506506, 0917266456, 09…" at bounding box center [522, 499] width 944 height 815
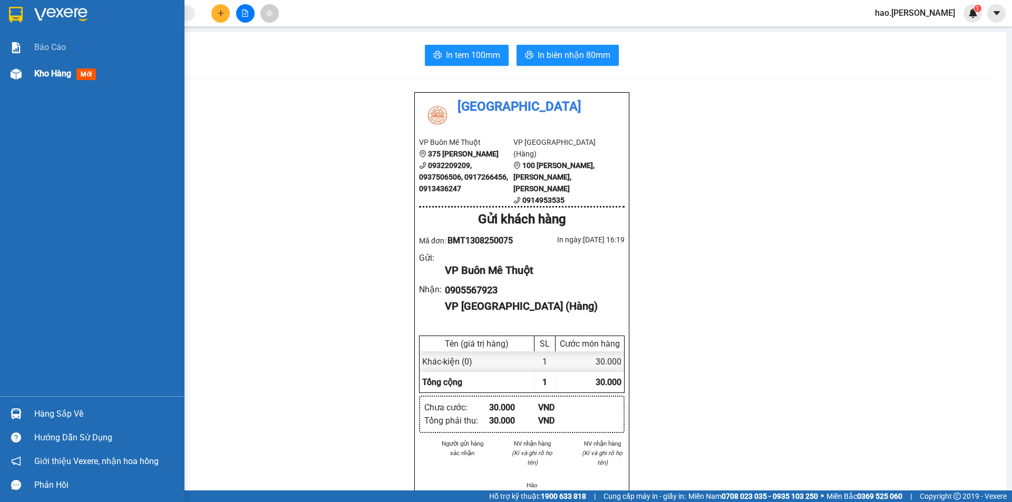
click at [64, 77] on span "Kho hàng" at bounding box center [52, 74] width 37 height 10
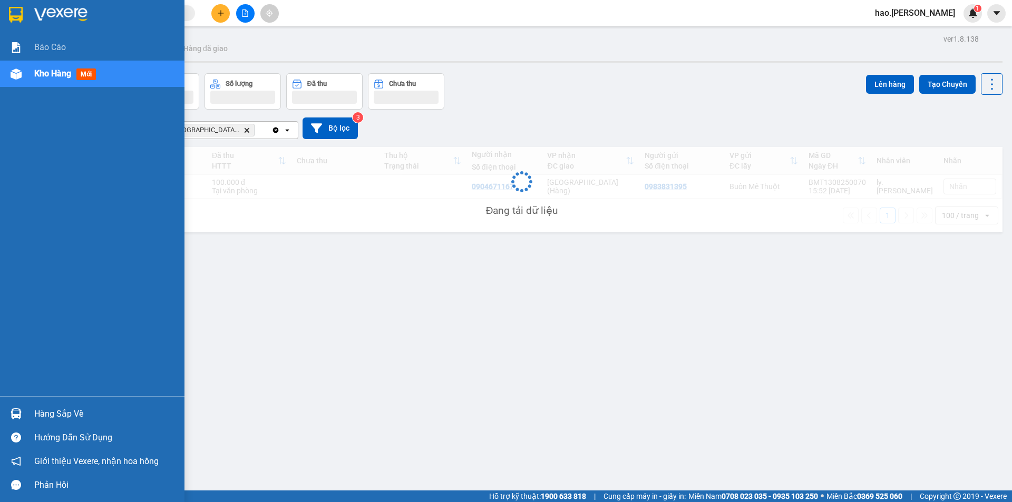
click at [64, 77] on span "Kho hàng" at bounding box center [52, 74] width 37 height 10
click at [65, 77] on span "Kho hàng" at bounding box center [52, 74] width 37 height 10
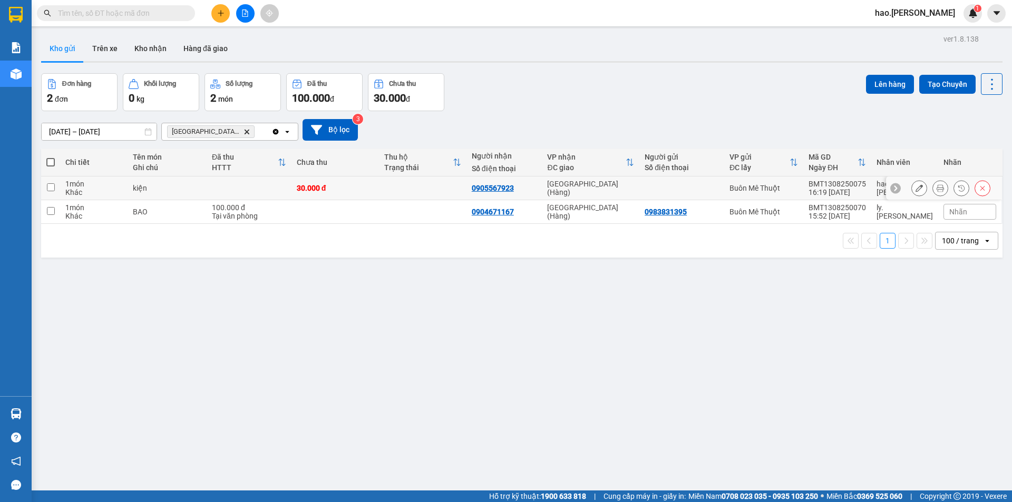
click at [55, 185] on td at bounding box center [50, 189] width 19 height 24
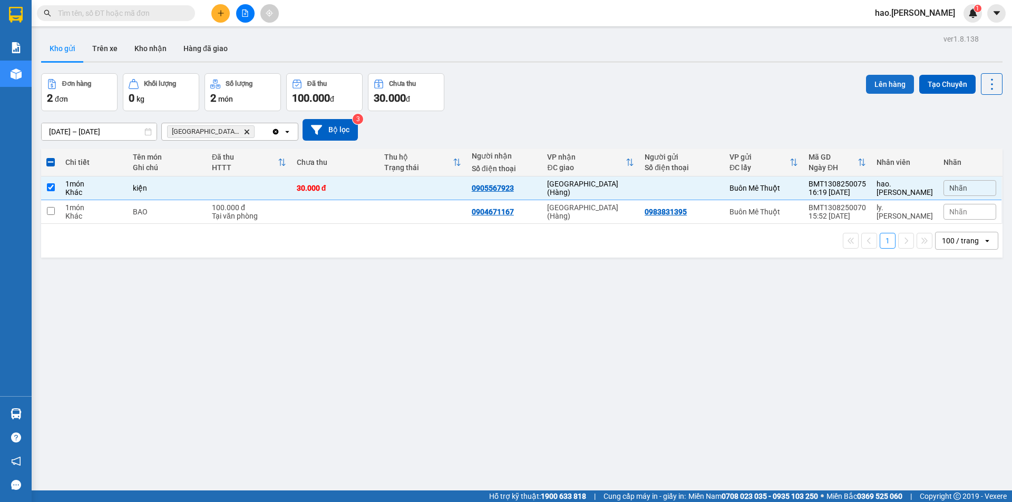
click at [866, 83] on button "Lên hàng" at bounding box center [890, 84] width 48 height 19
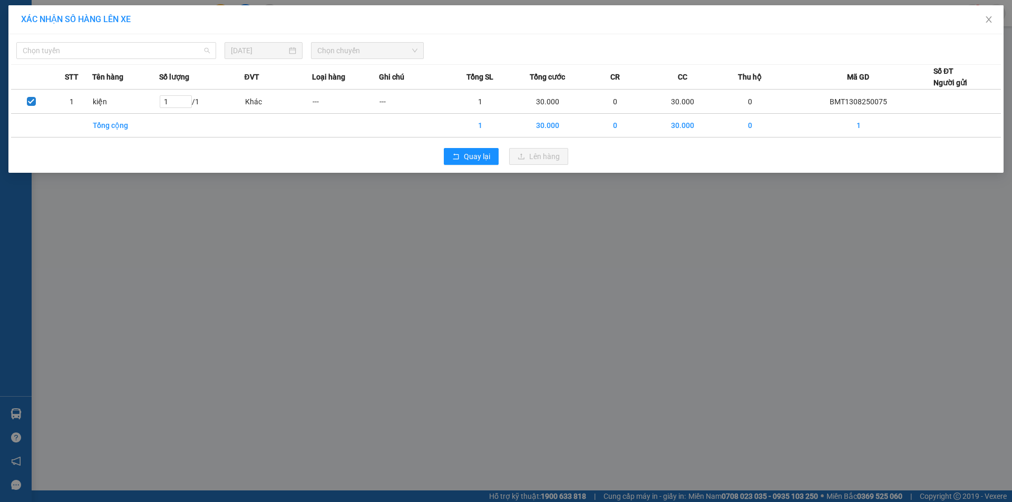
drag, startPoint x: 46, startPoint y: 49, endPoint x: 101, endPoint y: 115, distance: 85.7
click at [53, 52] on span "Chọn tuyến" at bounding box center [116, 51] width 187 height 16
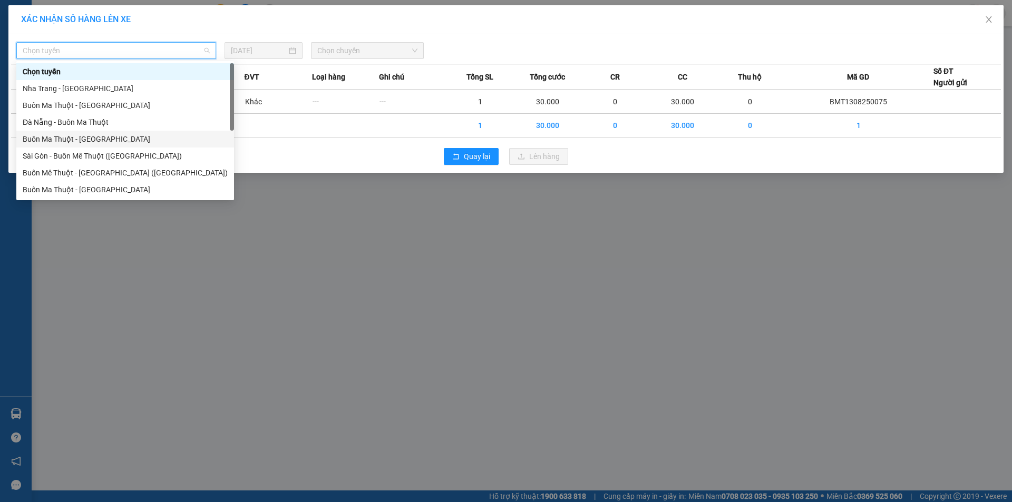
click at [112, 132] on div "Buôn Ma Thuột - Đà Nẵng" at bounding box center [125, 139] width 218 height 17
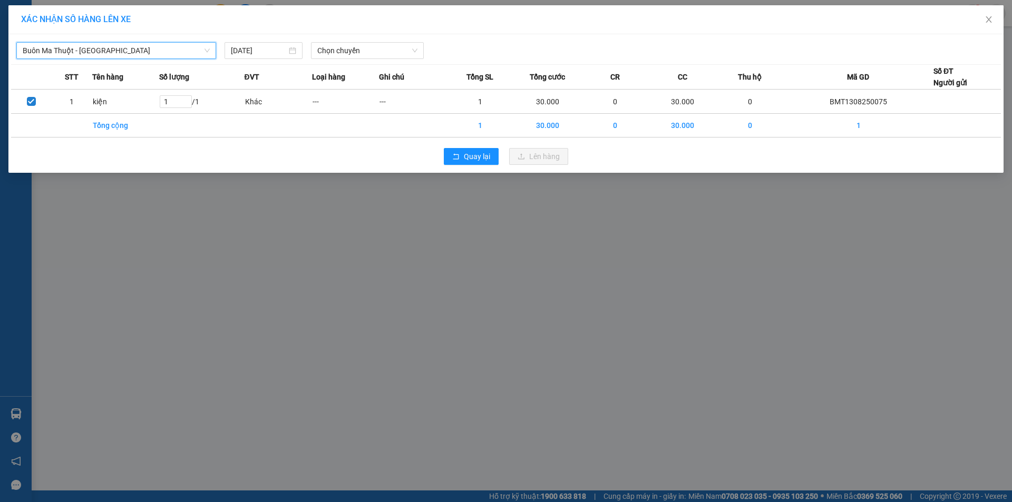
drag, startPoint x: 345, startPoint y: 48, endPoint x: 351, endPoint y: 60, distance: 13.0
click at [346, 51] on span "Chọn chuyến" at bounding box center [367, 51] width 100 height 16
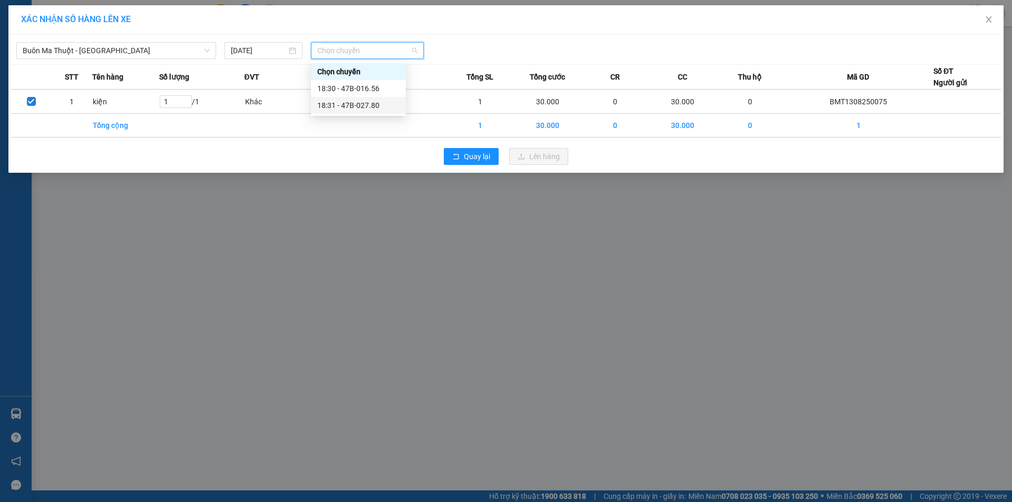
click at [361, 103] on div "18:31 - 47B-027.80" at bounding box center [358, 106] width 82 height 12
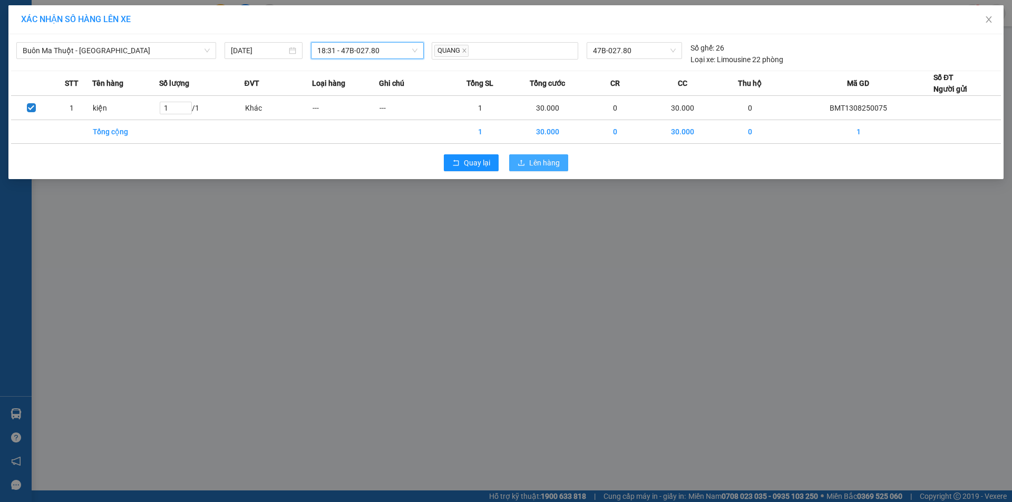
click at [531, 160] on span "Lên hàng" at bounding box center [544, 163] width 31 height 12
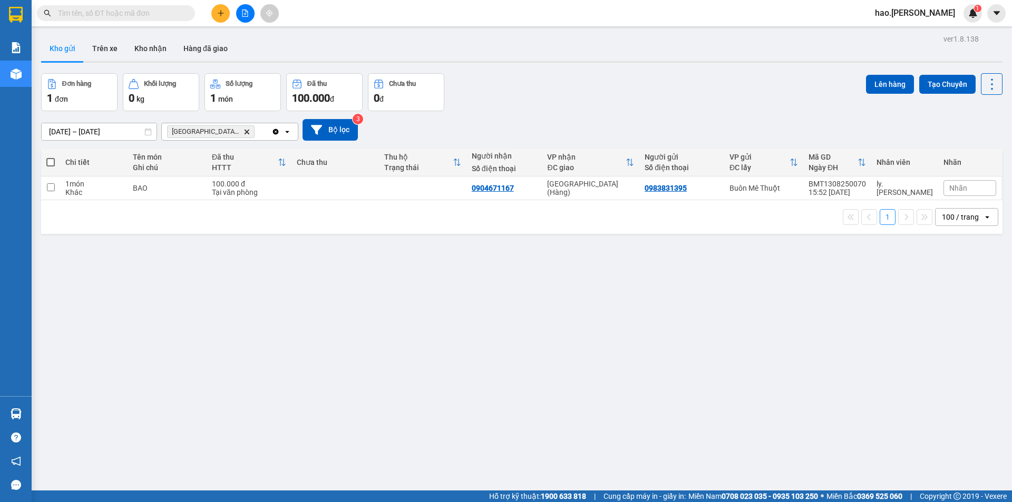
click at [257, 15] on div at bounding box center [245, 13] width 79 height 18
click at [238, 12] on button at bounding box center [245, 13] width 18 height 18
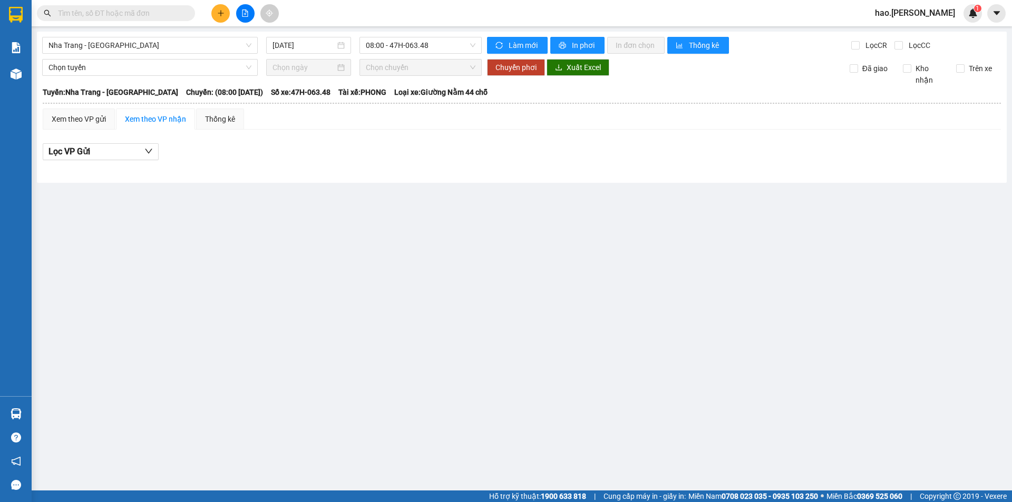
click at [216, 18] on button at bounding box center [220, 13] width 18 height 18
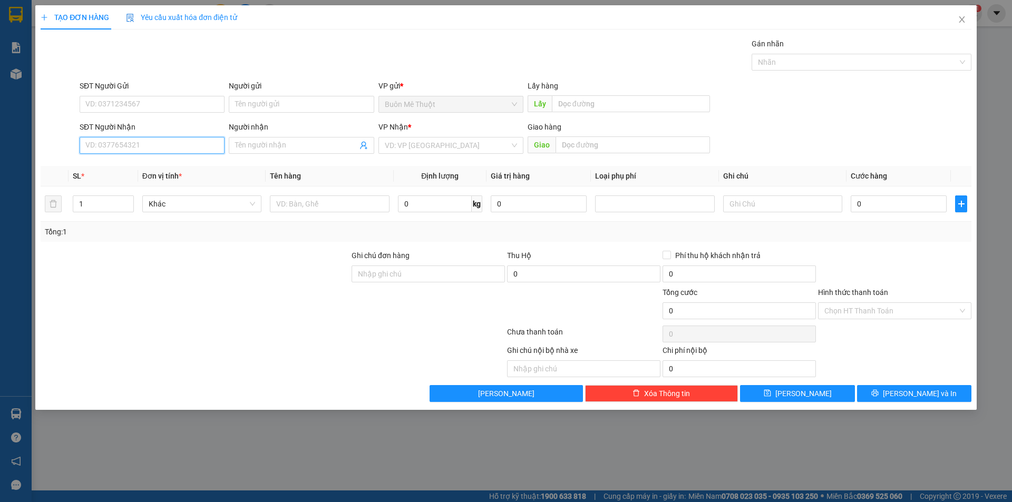
click at [113, 144] on input "SĐT Người Nhận" at bounding box center [152, 145] width 145 height 17
click at [110, 169] on div "0934704211" at bounding box center [152, 167] width 132 height 12
type input "0934704211"
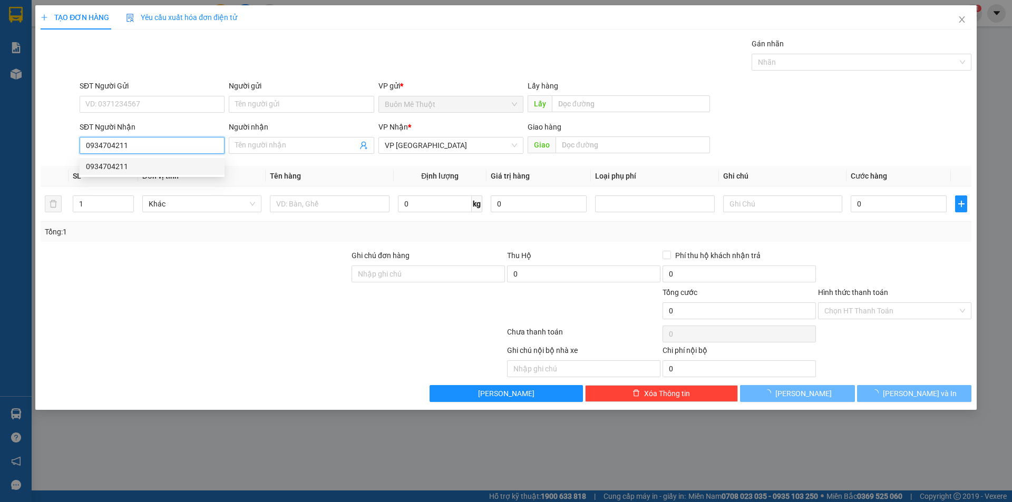
type input "30.000"
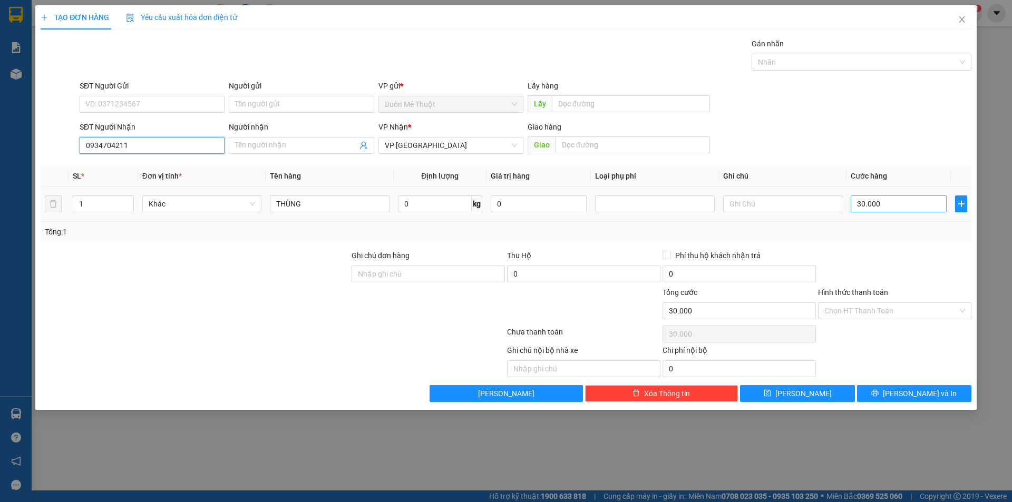
type input "0934704211"
click at [911, 199] on input "30.000" at bounding box center [899, 204] width 96 height 17
type input "9"
type input "96"
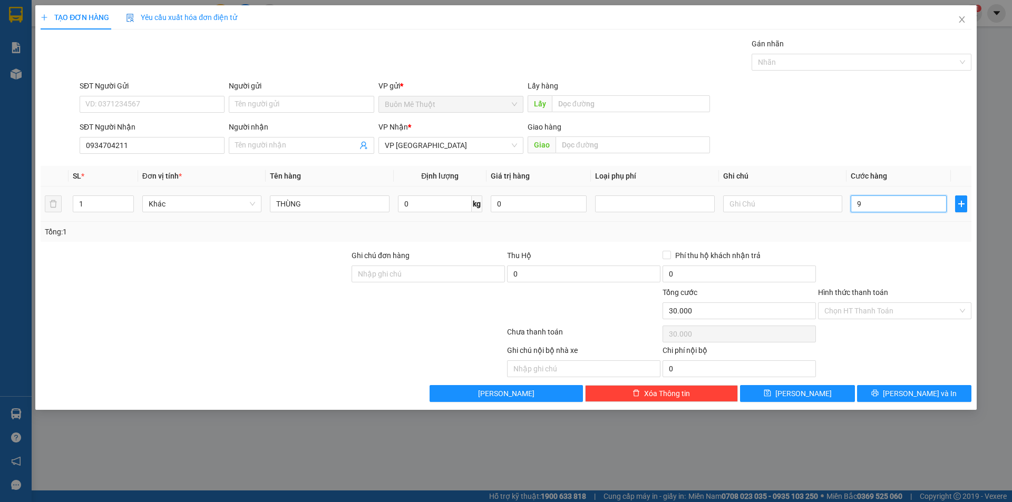
type input "96"
type input "9"
type input "90"
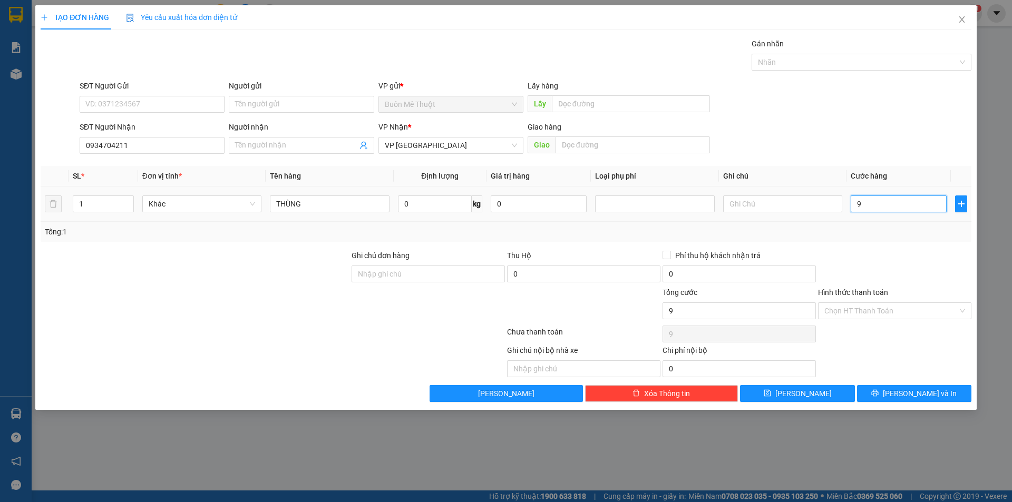
type input "90"
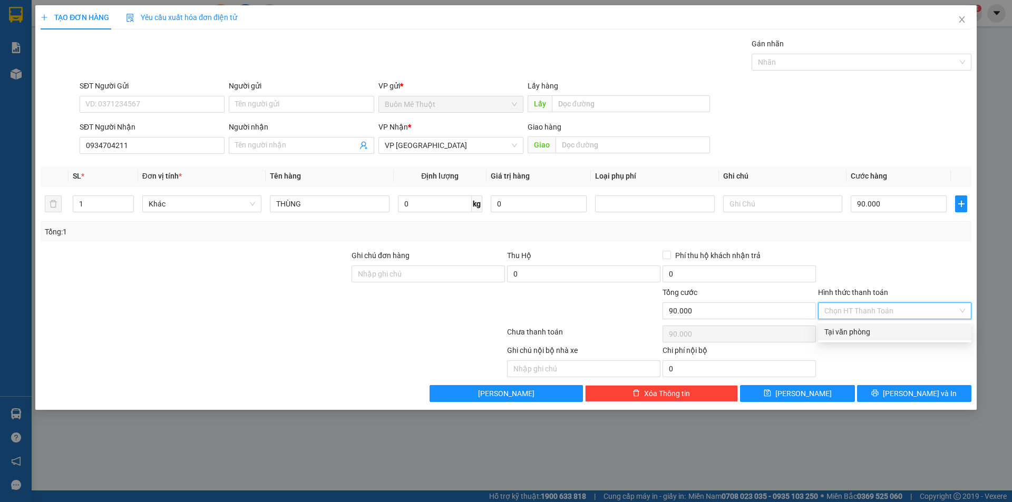
drag, startPoint x: 865, startPoint y: 310, endPoint x: 852, endPoint y: 339, distance: 31.6
click at [861, 329] on div "Transit Pickup Surcharge Ids Transit Deliver Surcharge Ids Transit Deliver Surc…" at bounding box center [506, 220] width 931 height 364
click at [844, 335] on div "Tại văn phòng" at bounding box center [894, 332] width 141 height 12
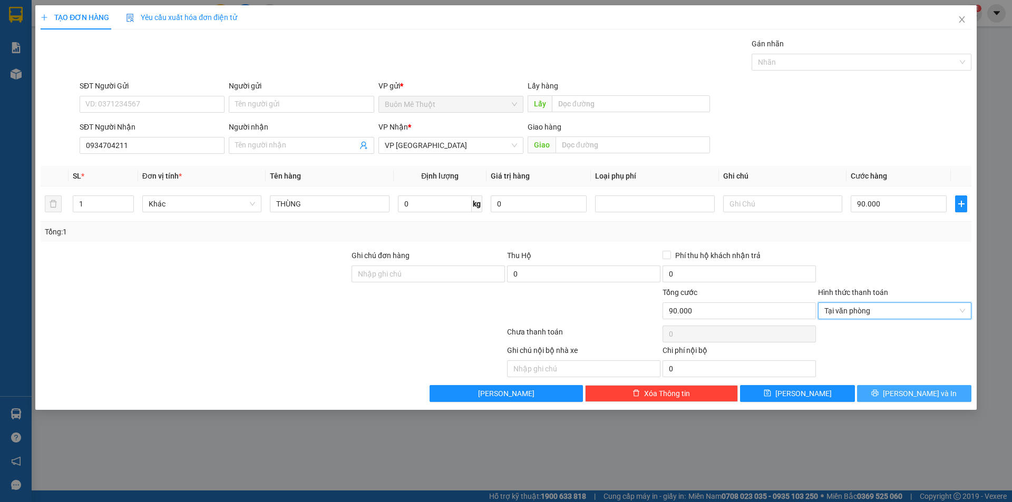
click at [891, 393] on button "Lưu và In" at bounding box center [914, 393] width 114 height 17
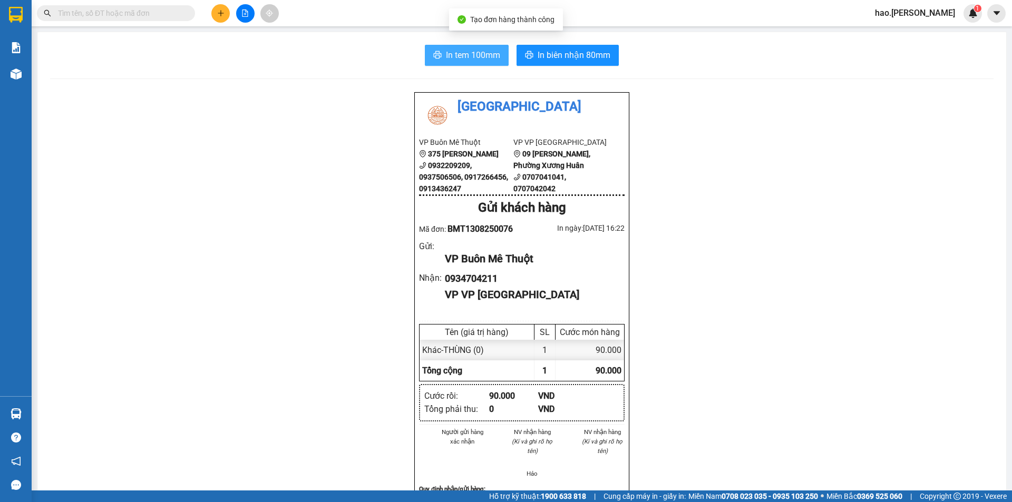
click at [464, 61] on span "In tem 100mm" at bounding box center [473, 54] width 54 height 13
click at [472, 60] on span "In tem 100mm" at bounding box center [473, 54] width 54 height 13
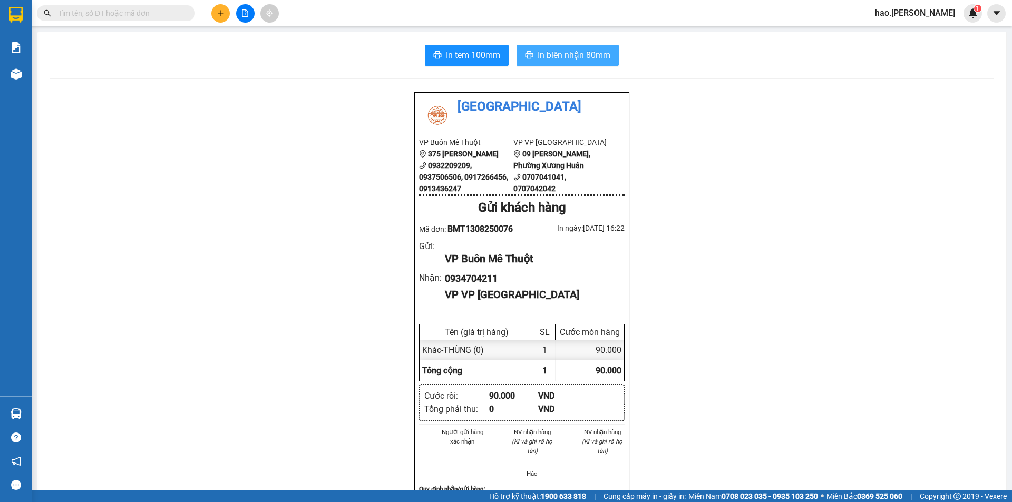
click at [548, 53] on span "In biên nhận 80mm" at bounding box center [574, 54] width 73 height 13
click at [223, 15] on icon "plus" at bounding box center [220, 12] width 7 height 7
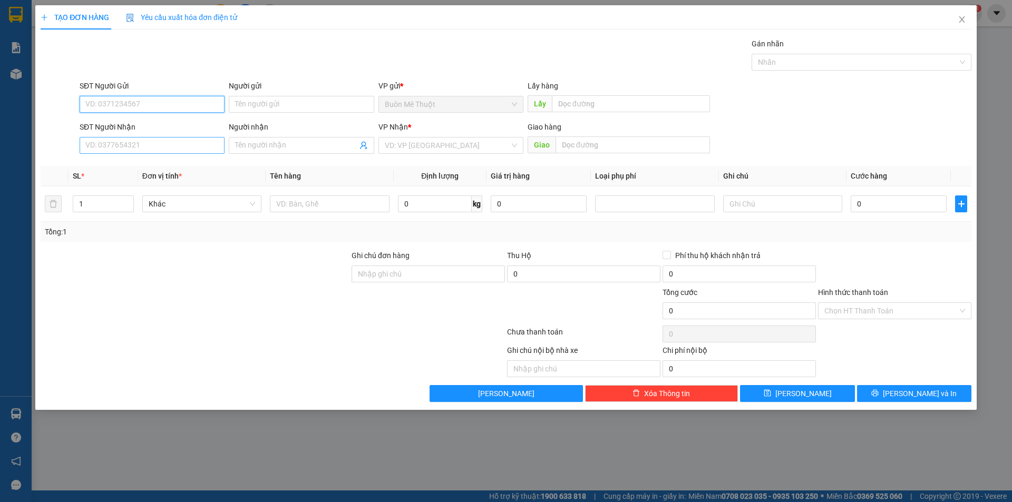
type input "0"
click at [195, 149] on input "SĐT Người Nhận" at bounding box center [152, 145] width 145 height 17
type input "0988087722"
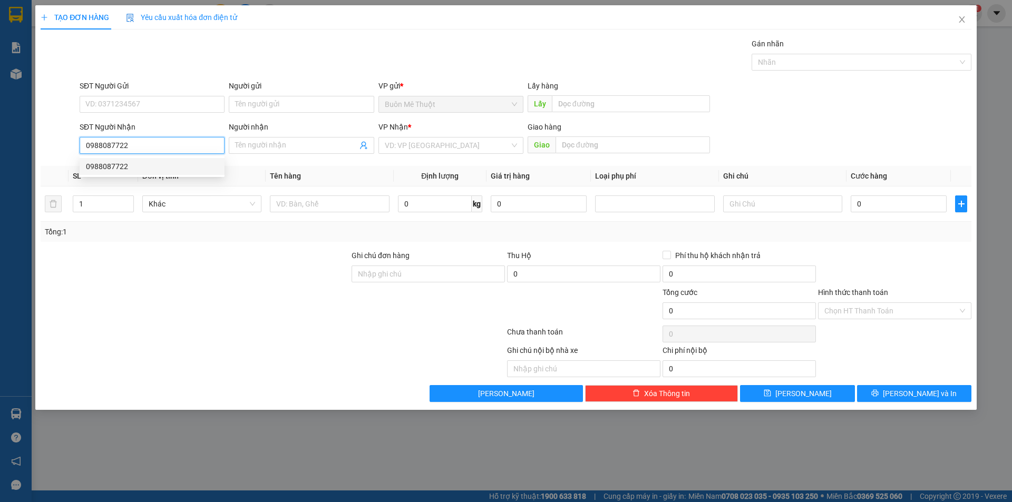
click at [166, 166] on div "0988087722" at bounding box center [152, 167] width 132 height 12
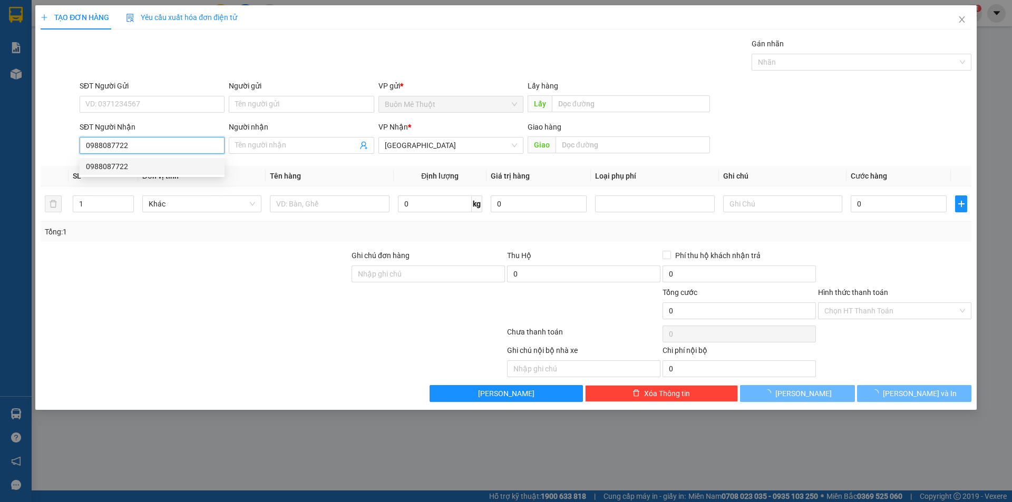
type input "30.000"
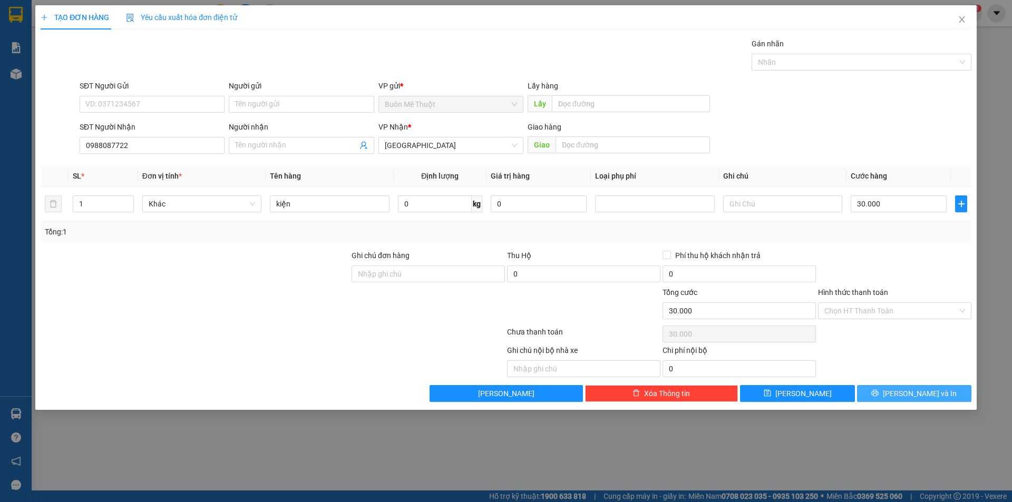
click at [881, 387] on button "Lưu và In" at bounding box center [914, 393] width 114 height 17
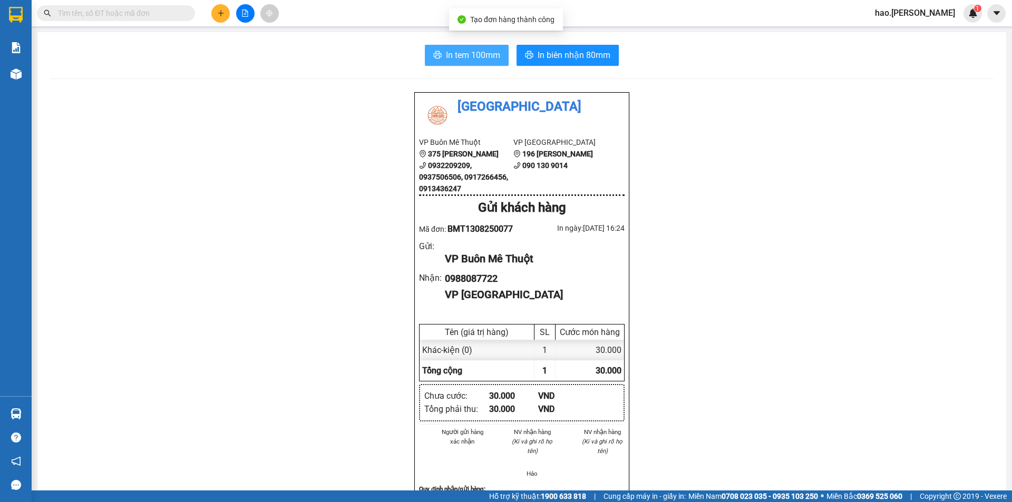
click at [475, 55] on span "In tem 100mm" at bounding box center [473, 54] width 54 height 13
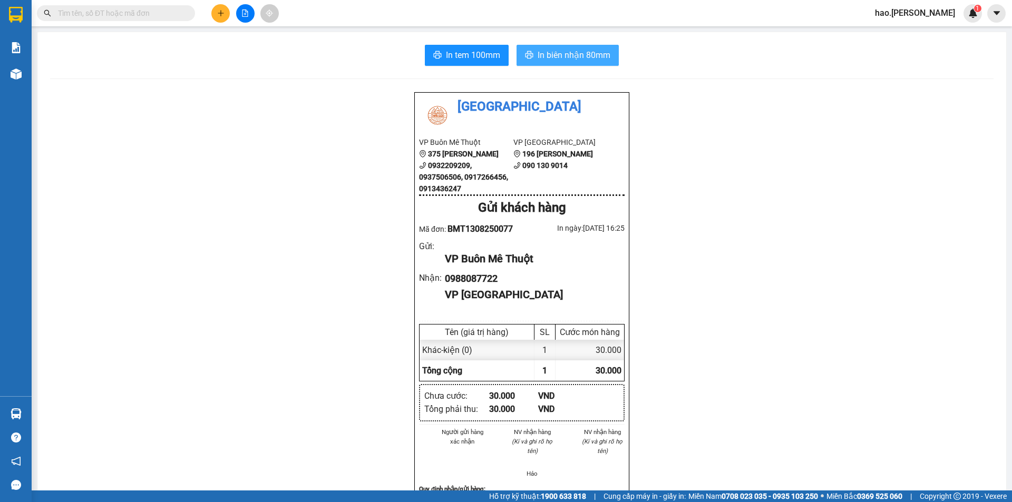
click at [545, 60] on span "In biên nhận 80mm" at bounding box center [574, 54] width 73 height 13
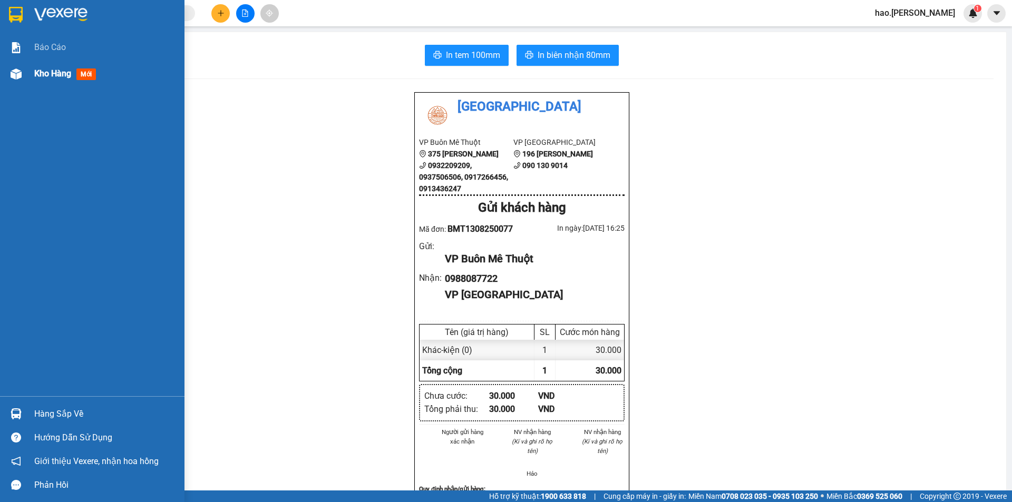
click at [53, 79] on span "Kho hàng" at bounding box center [52, 74] width 37 height 10
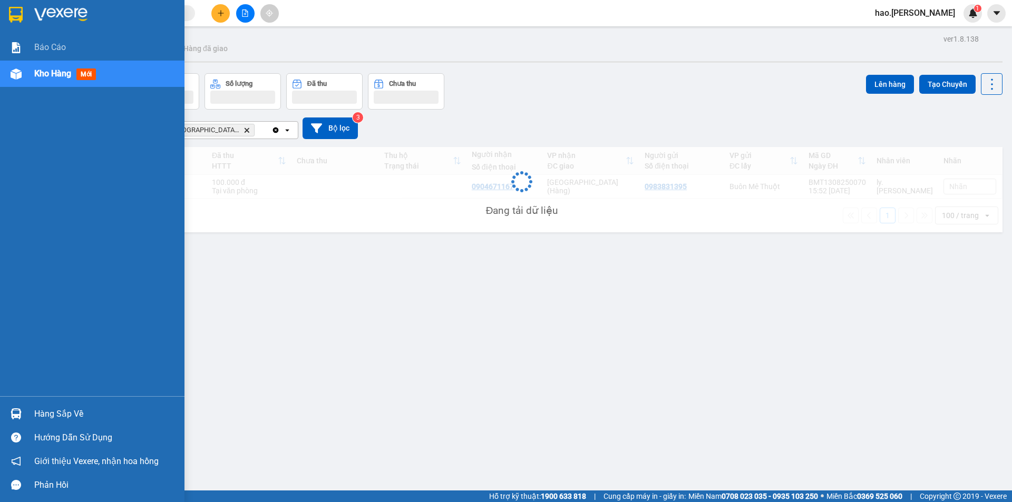
click at [53, 79] on span "Kho hàng" at bounding box center [52, 74] width 37 height 10
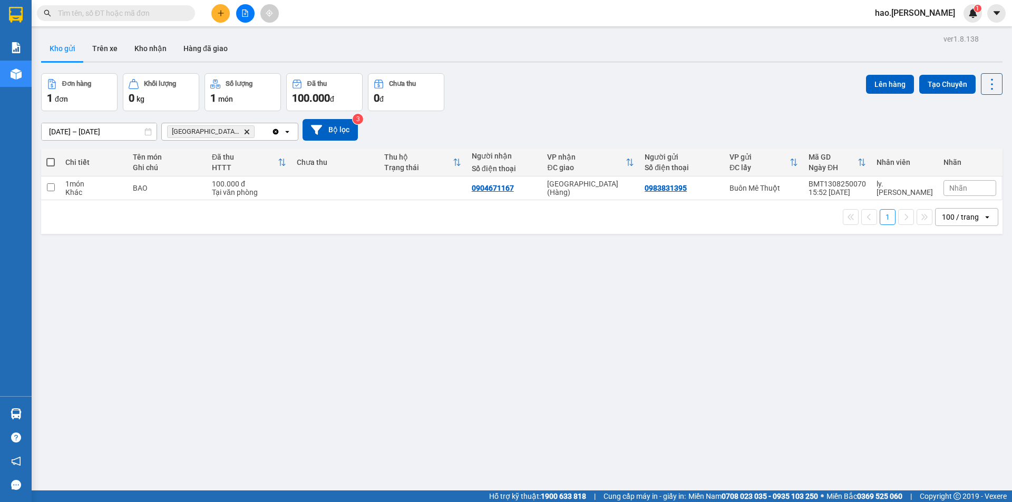
click at [244, 129] on icon "Delete" at bounding box center [247, 132] width 6 height 6
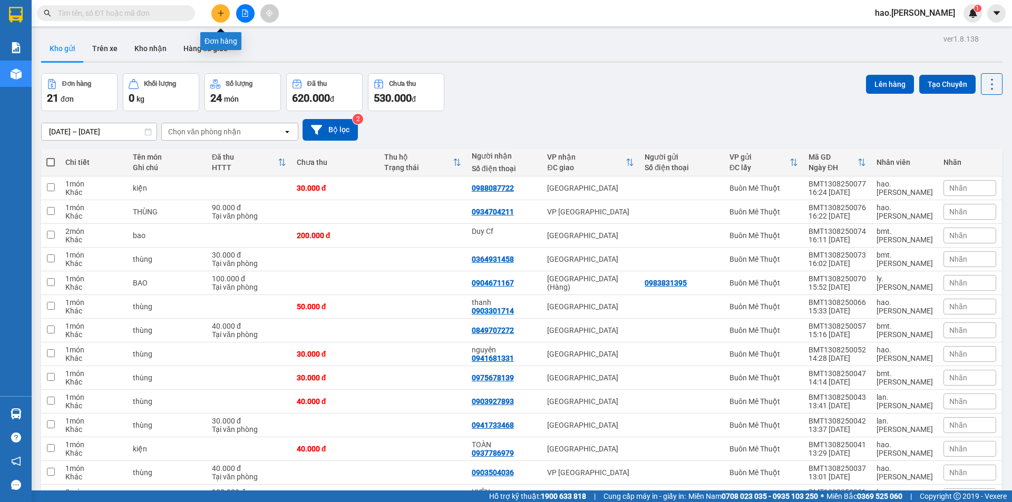
click at [220, 11] on icon "plus" at bounding box center [220, 12] width 7 height 7
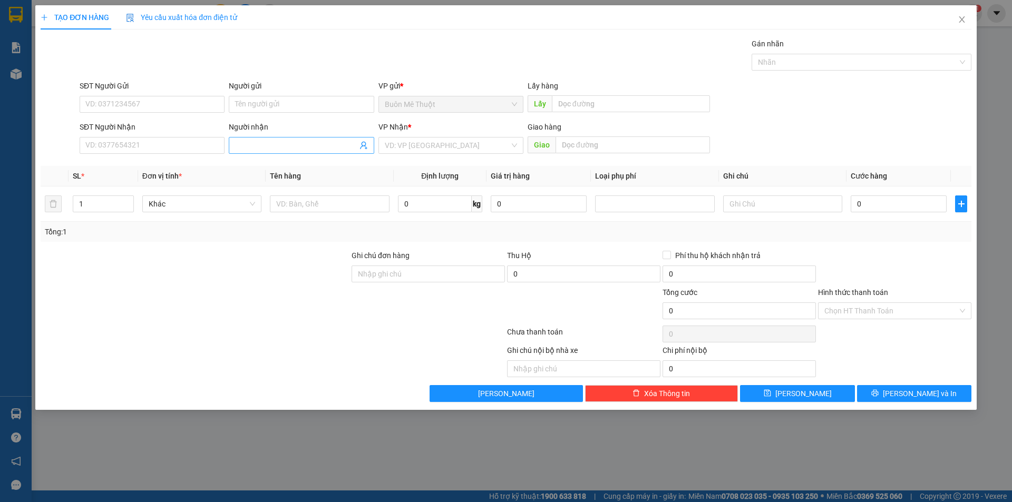
click at [284, 142] on input "Người nhận" at bounding box center [296, 146] width 122 height 12
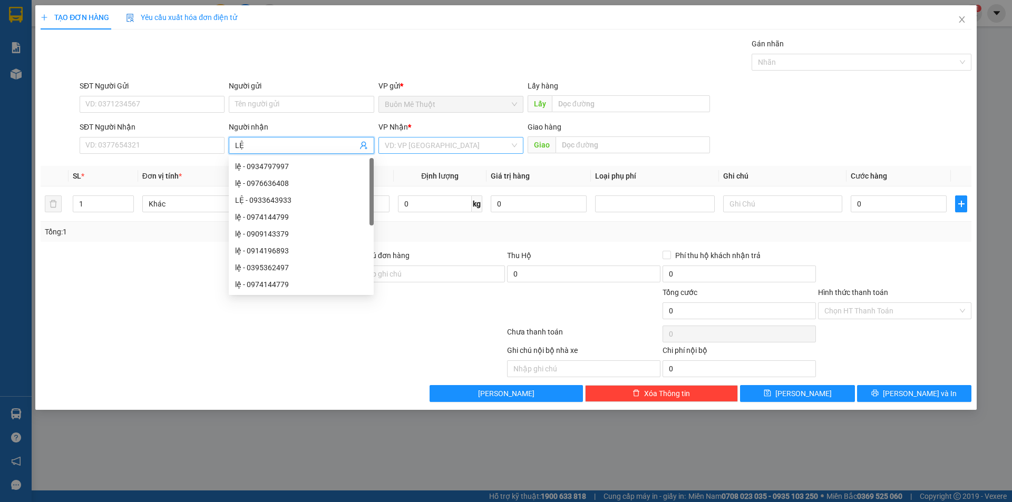
type input "LỆ"
click at [444, 150] on input "search" at bounding box center [447, 146] width 125 height 16
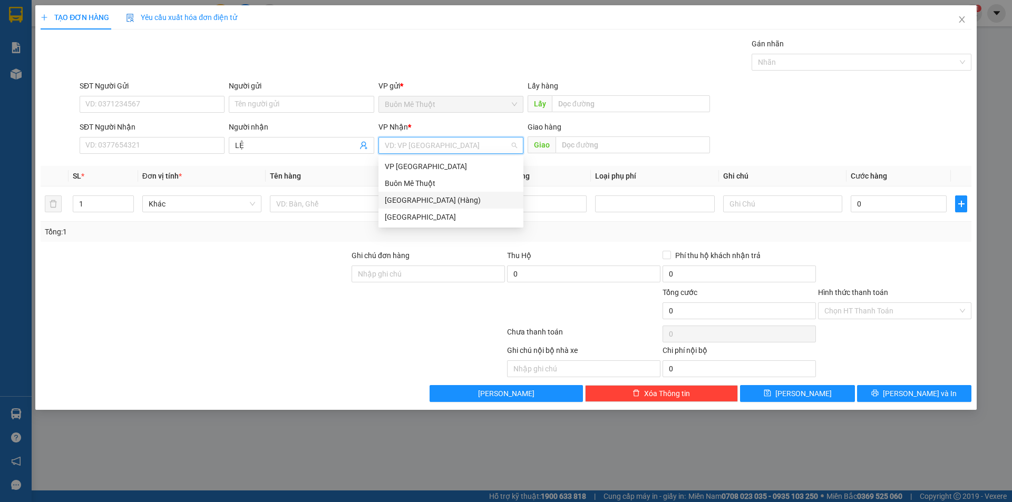
click at [410, 201] on div "[GEOGRAPHIC_DATA] (Hàng)" at bounding box center [451, 201] width 132 height 12
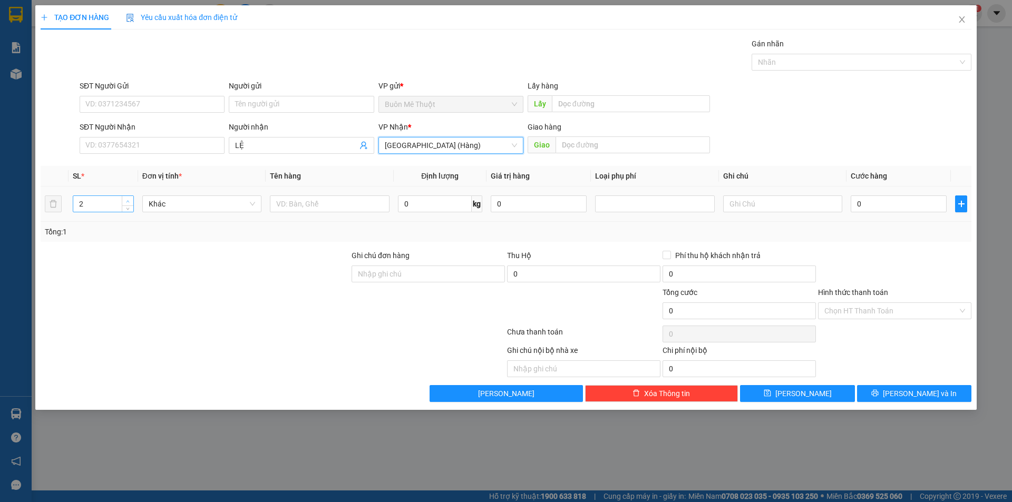
click at [130, 199] on span "up" at bounding box center [128, 201] width 6 height 6
type input "3"
click at [130, 199] on span "up" at bounding box center [128, 201] width 6 height 6
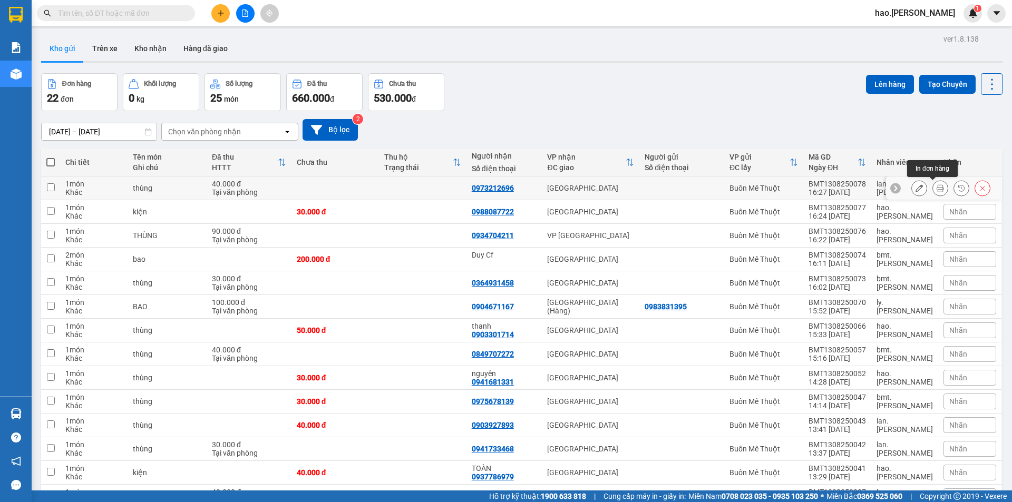
click at [937, 190] on icon at bounding box center [940, 187] width 7 height 7
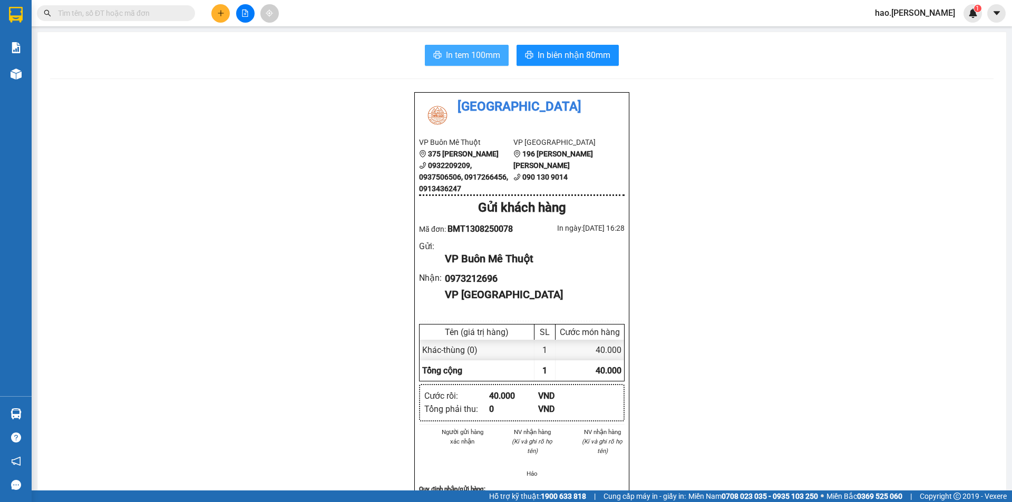
click at [482, 57] on span "In tem 100mm" at bounding box center [473, 54] width 54 height 13
click at [538, 55] on span "In biên nhận 80mm" at bounding box center [574, 54] width 73 height 13
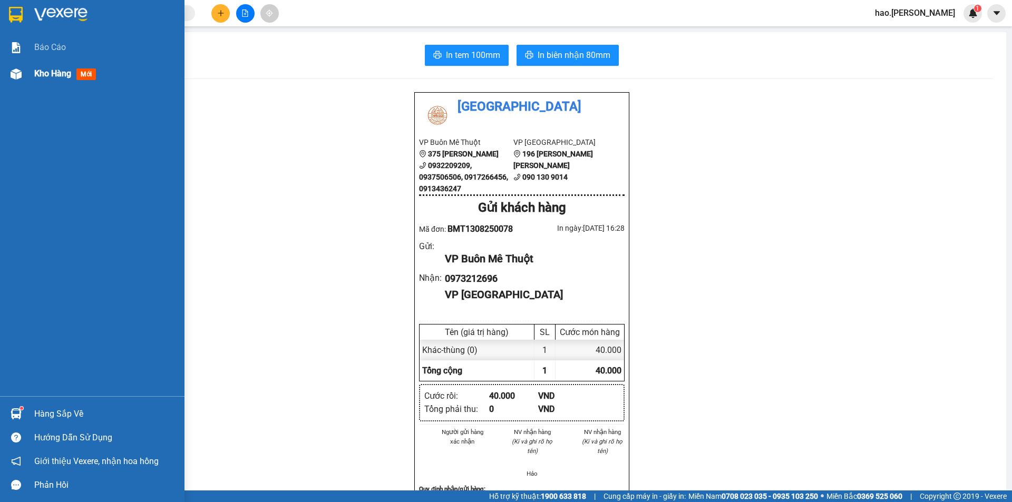
click at [62, 61] on div "Kho hàng mới" at bounding box center [105, 74] width 142 height 26
click at [51, 78] on span "Kho hàng" at bounding box center [52, 74] width 37 height 10
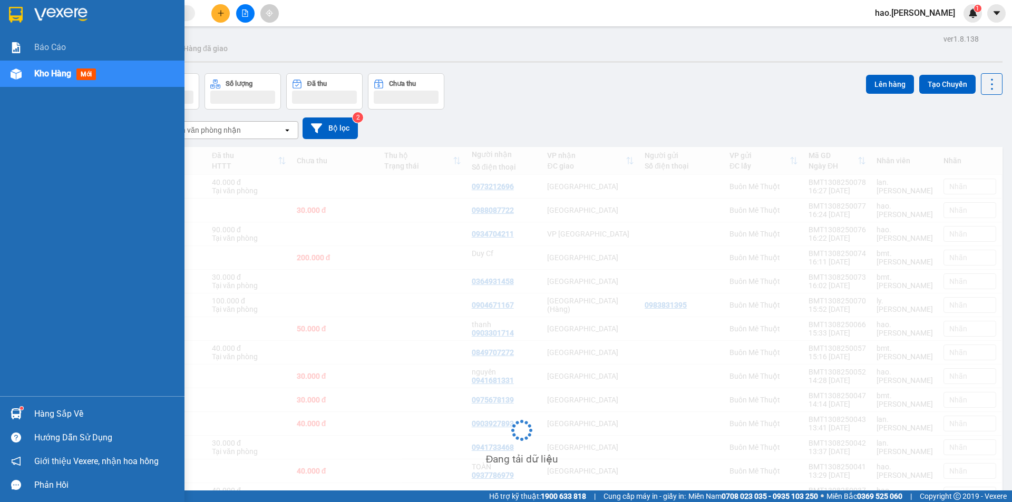
click at [51, 75] on span "Kho hàng" at bounding box center [52, 74] width 37 height 10
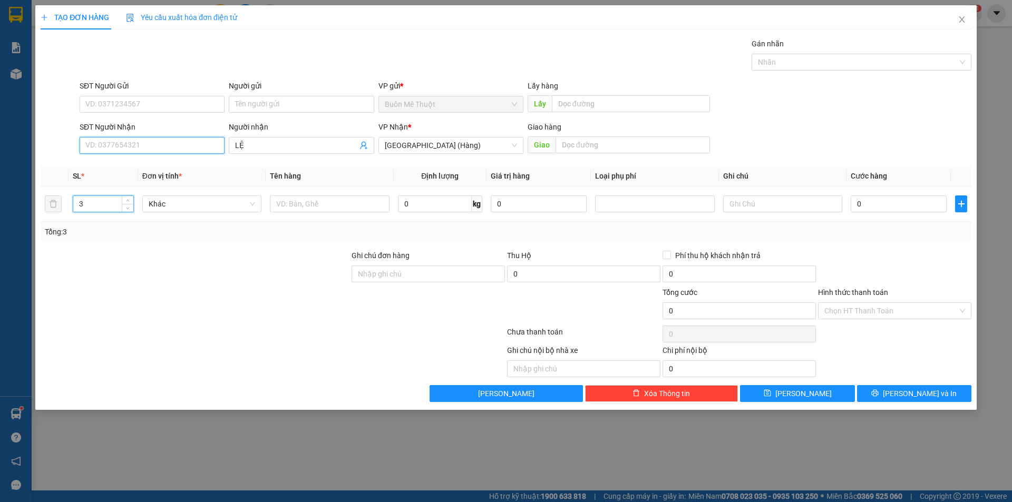
click at [150, 143] on input "SĐT Người Nhận" at bounding box center [152, 145] width 145 height 17
click at [110, 171] on div "0908584254 - thảo" at bounding box center [152, 167] width 132 height 12
type input "0908584254"
type input "thảo"
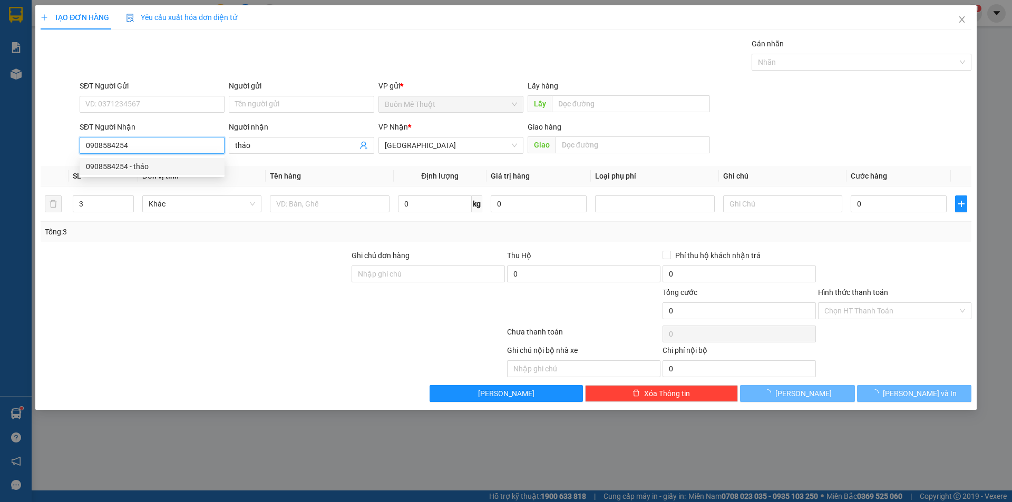
type input "30.000"
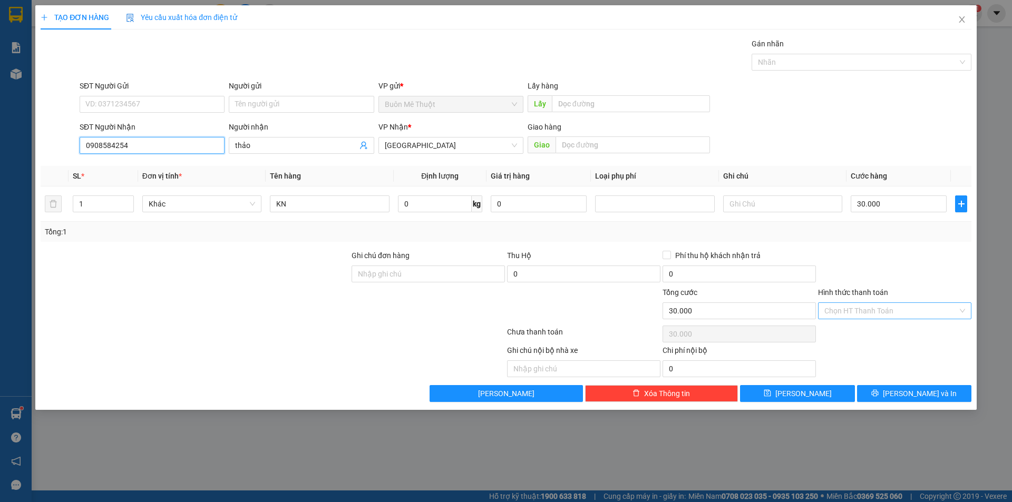
type input "0908584254"
click at [850, 315] on input "Hình thức thanh toán" at bounding box center [890, 311] width 133 height 16
click at [828, 341] on div "Transit Pickup Surcharge Ids Transit Deliver Surcharge Ids Transit Deliver Surc…" at bounding box center [506, 220] width 931 height 364
drag, startPoint x: 840, startPoint y: 322, endPoint x: 844, endPoint y: 327, distance: 6.4
click at [842, 323] on div "Hình thức thanh toán Chọn HT Thanh Toán" at bounding box center [894, 305] width 153 height 37
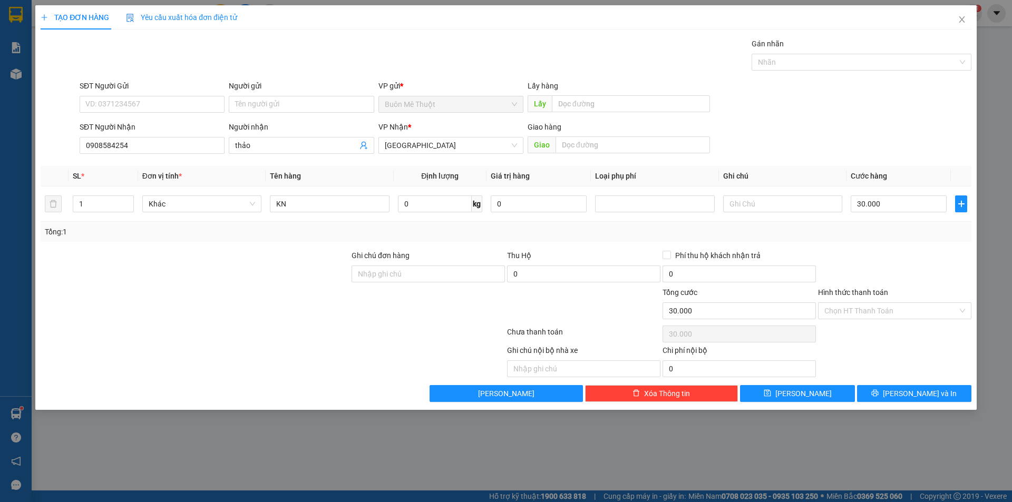
drag, startPoint x: 840, startPoint y: 311, endPoint x: 842, endPoint y: 322, distance: 10.8
click at [841, 319] on div "Chọn HT Thanh Toán" at bounding box center [894, 311] width 153 height 17
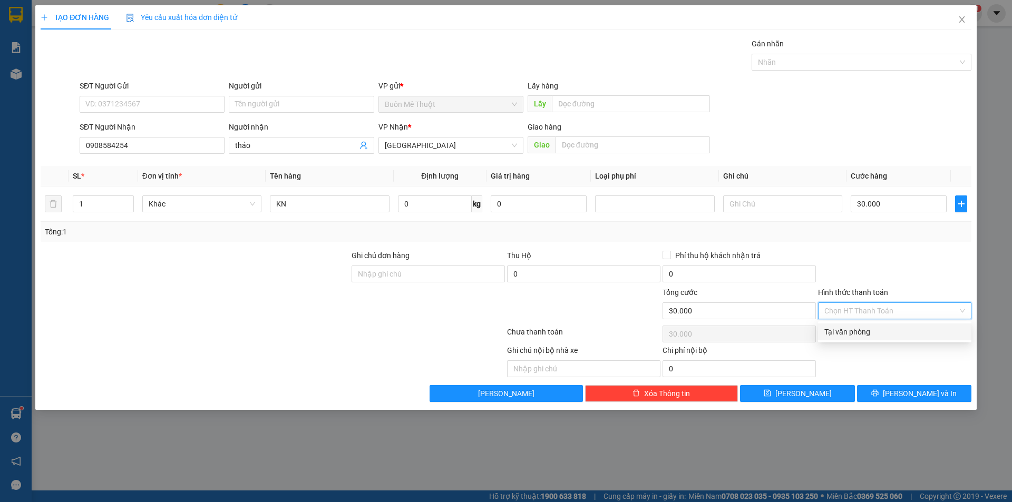
drag, startPoint x: 844, startPoint y: 327, endPoint x: 877, endPoint y: 379, distance: 61.1
click at [847, 332] on div "Tại văn phòng" at bounding box center [894, 332] width 141 height 12
type input "0"
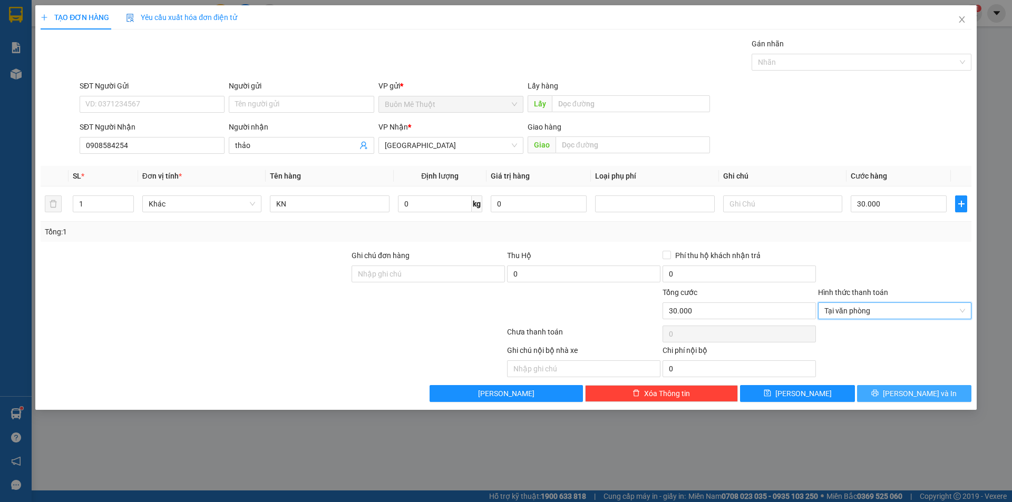
click at [873, 387] on button "[PERSON_NAME] và In" at bounding box center [914, 393] width 114 height 17
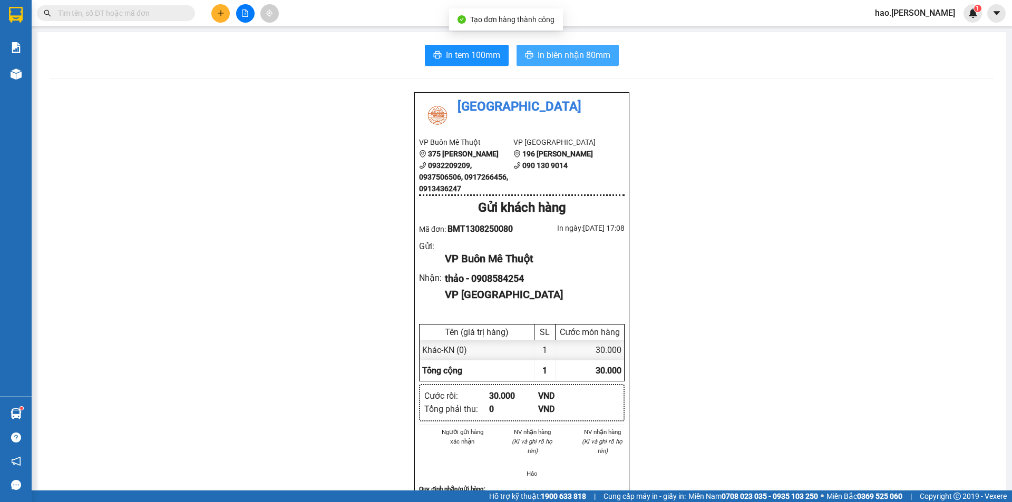
click at [557, 59] on span "In biên nhận 80mm" at bounding box center [574, 54] width 73 height 13
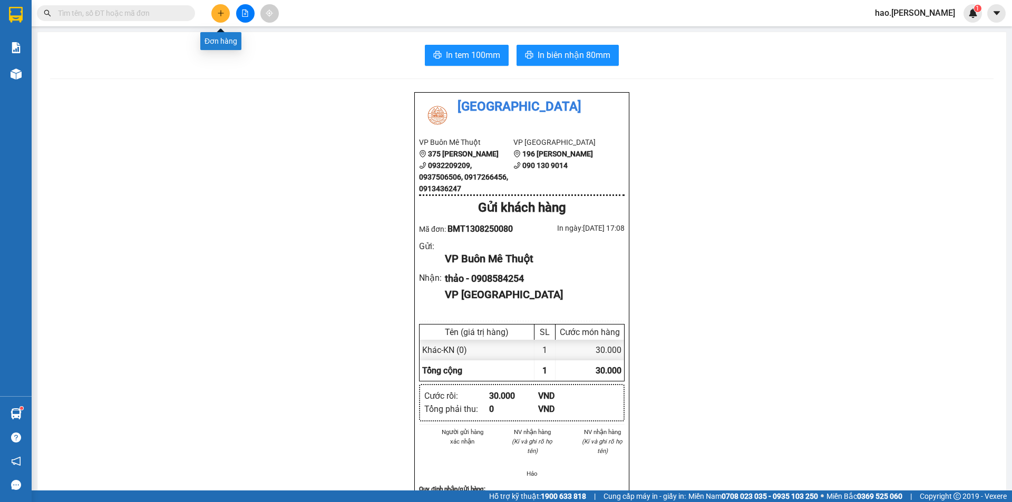
click at [214, 14] on button at bounding box center [220, 13] width 18 height 18
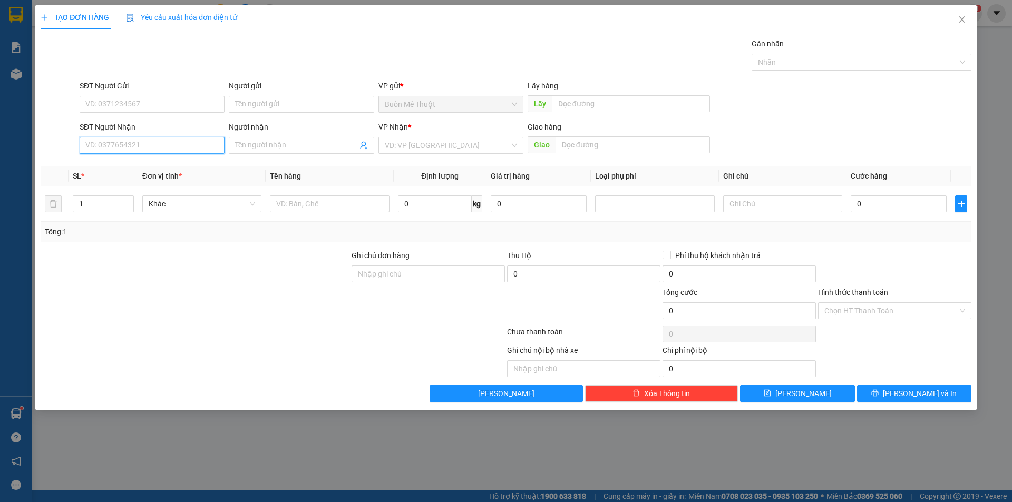
click at [140, 142] on input "SĐT Người Nhận" at bounding box center [152, 145] width 145 height 17
click at [111, 163] on div "0915204849" at bounding box center [152, 167] width 132 height 12
type input "0915204849"
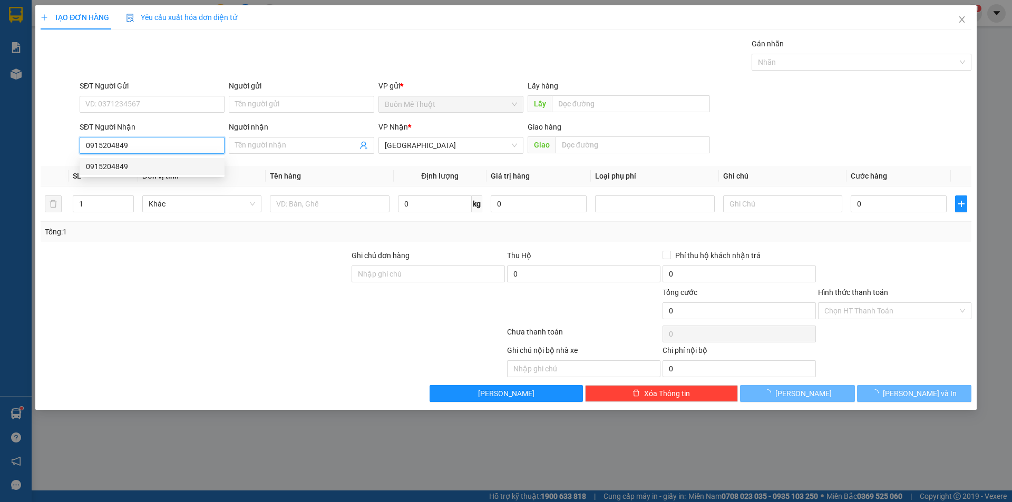
type input "50.000"
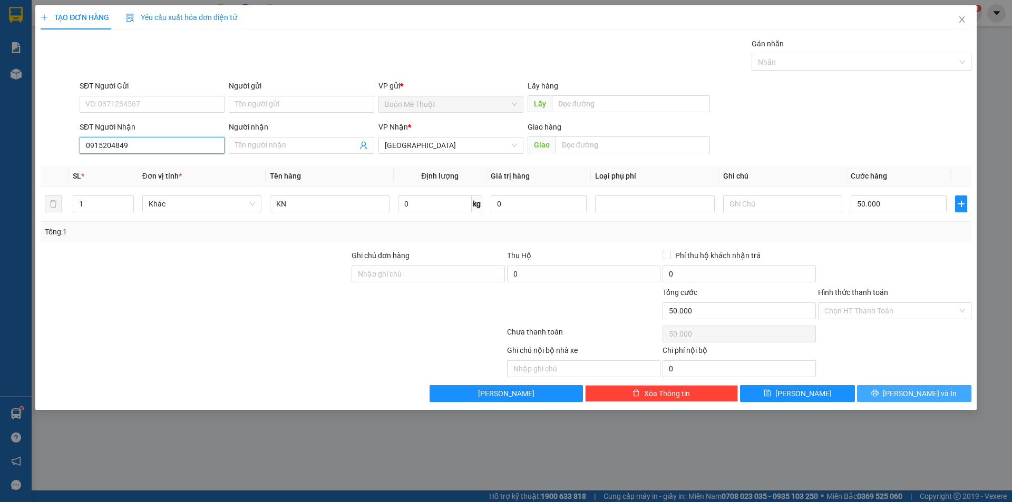
type input "0915204849"
click at [881, 398] on button "[PERSON_NAME] và In" at bounding box center [914, 393] width 114 height 17
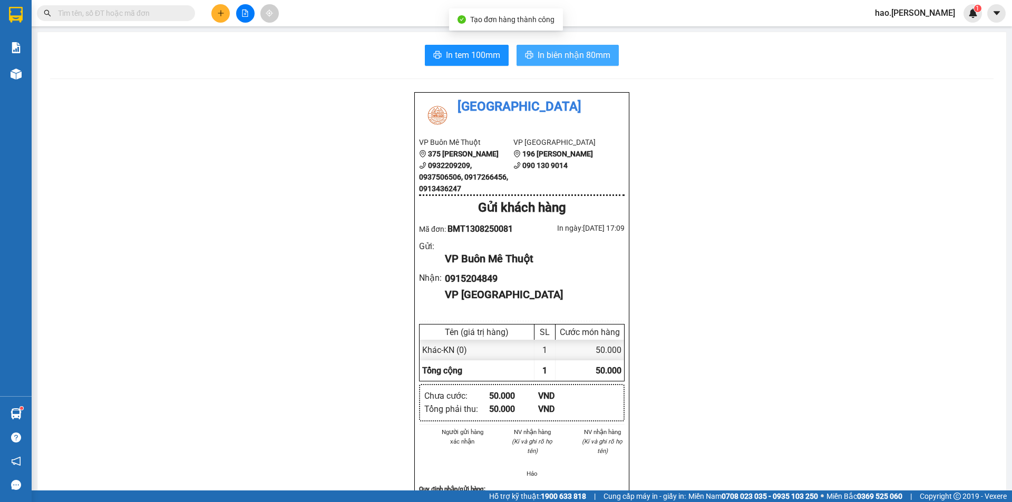
click at [595, 55] on span "In biên nhận 80mm" at bounding box center [574, 54] width 73 height 13
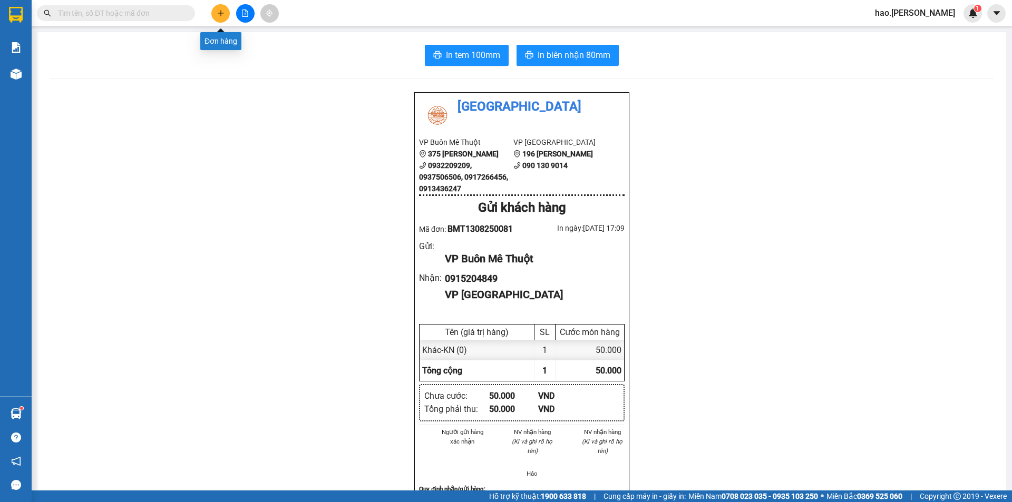
click at [224, 18] on button at bounding box center [220, 13] width 18 height 18
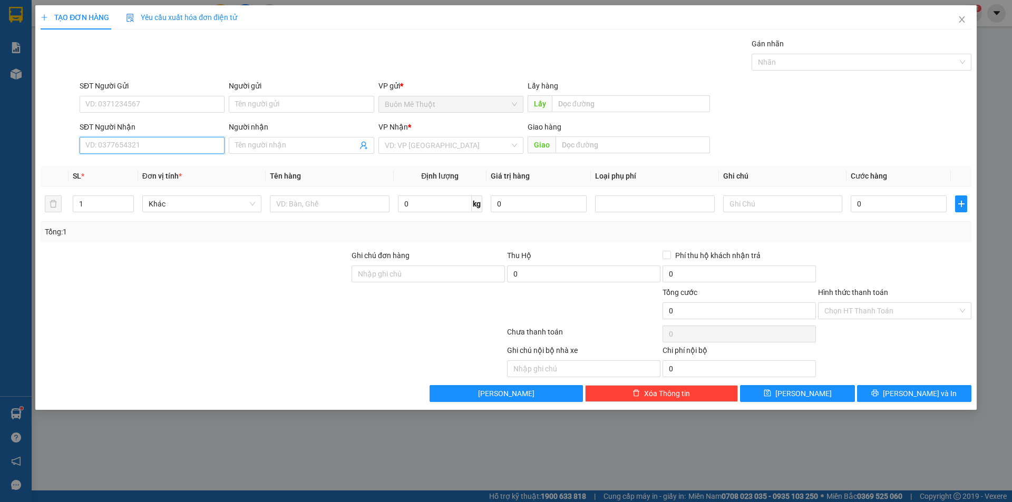
click at [139, 145] on input "SĐT Người Nhận" at bounding box center [152, 145] width 145 height 17
click at [142, 176] on div "0941681331 0941681331 - nguyên" at bounding box center [152, 166] width 145 height 21
click at [147, 170] on th "Đơn vị tính *" at bounding box center [202, 176] width 128 height 21
click at [139, 152] on input "1331" at bounding box center [152, 145] width 145 height 17
click at [131, 172] on div "0941681331 - nguyên" at bounding box center [152, 167] width 132 height 12
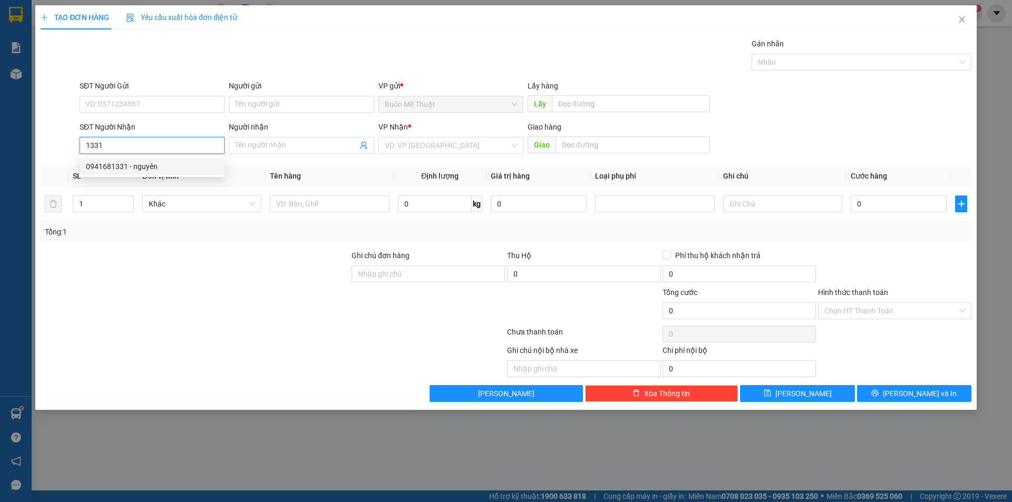
type input "0941681331"
type input "nguyên"
type input "30.000"
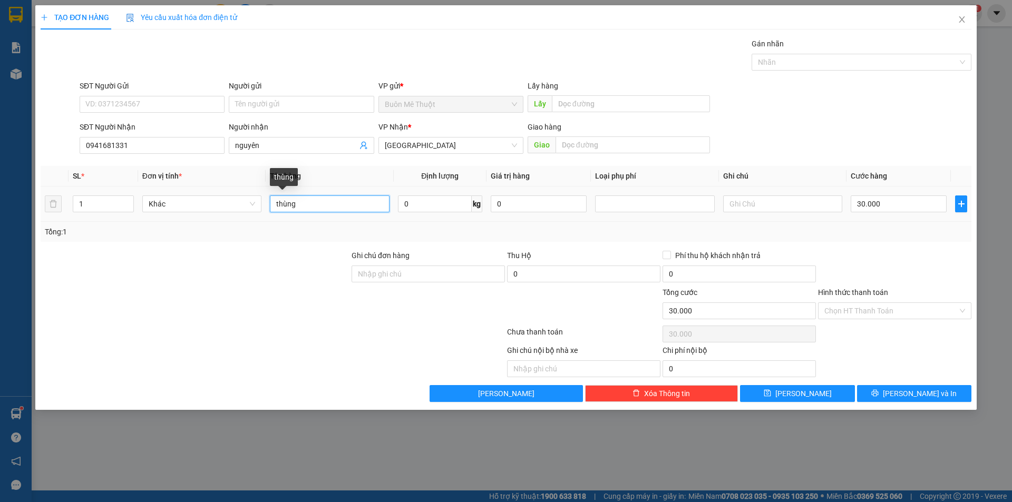
click at [299, 204] on input "thùng" at bounding box center [329, 204] width 119 height 17
type input "KIỆN"
click at [912, 205] on input "30.000" at bounding box center [899, 204] width 96 height 17
type input "7"
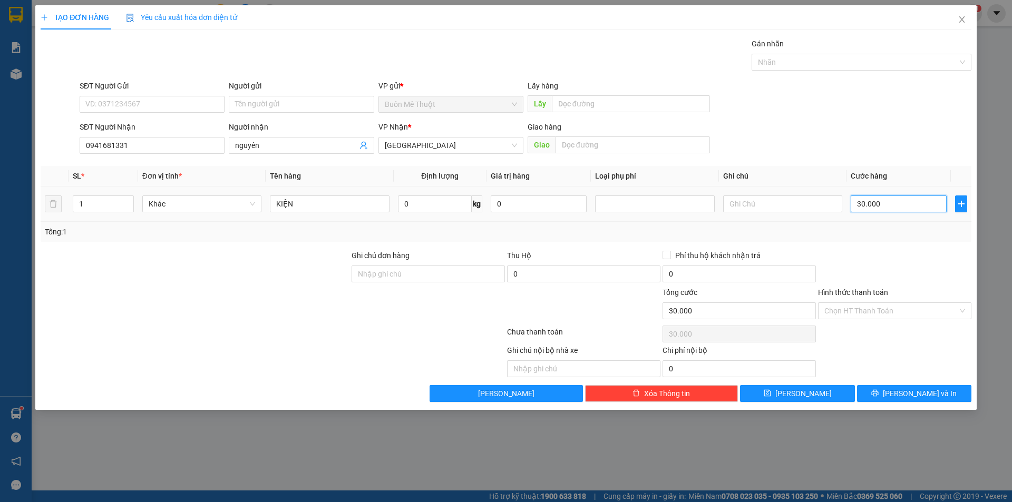
type input "7"
type input "70"
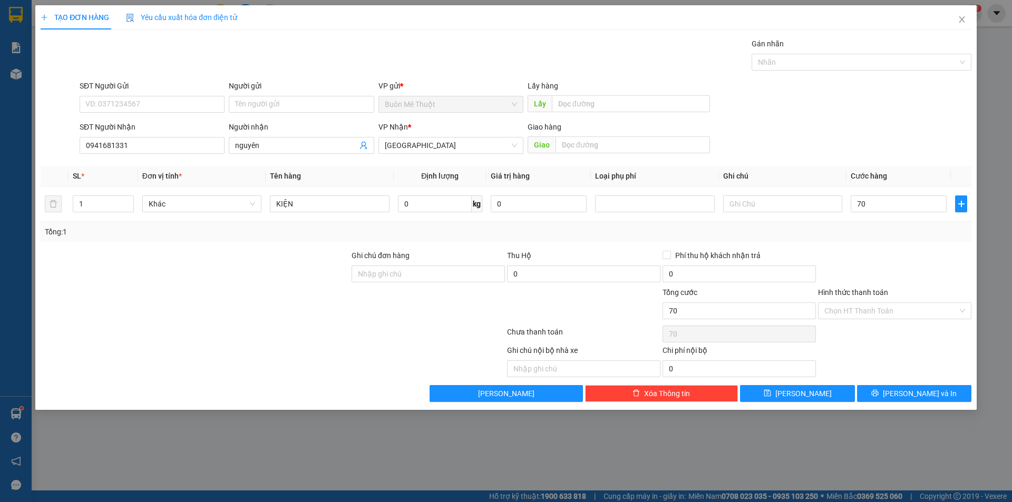
type input "70.000"
click at [916, 234] on div "Tổng: 1" at bounding box center [506, 232] width 922 height 12
click at [858, 326] on div "Transit Pickup Surcharge Ids Transit Deliver Surcharge Ids Transit Deliver Surc…" at bounding box center [506, 220] width 931 height 364
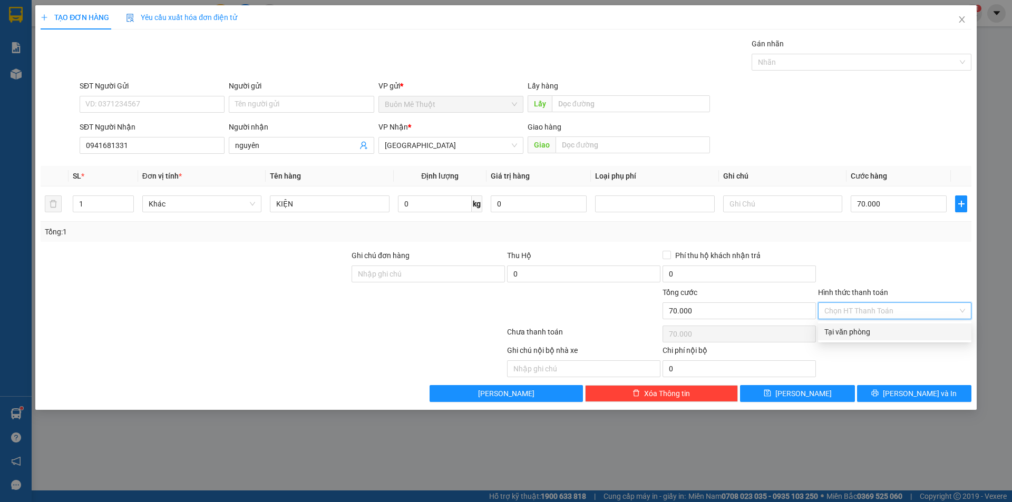
click at [853, 338] on div "Tại văn phòng" at bounding box center [894, 332] width 153 height 17
type input "0"
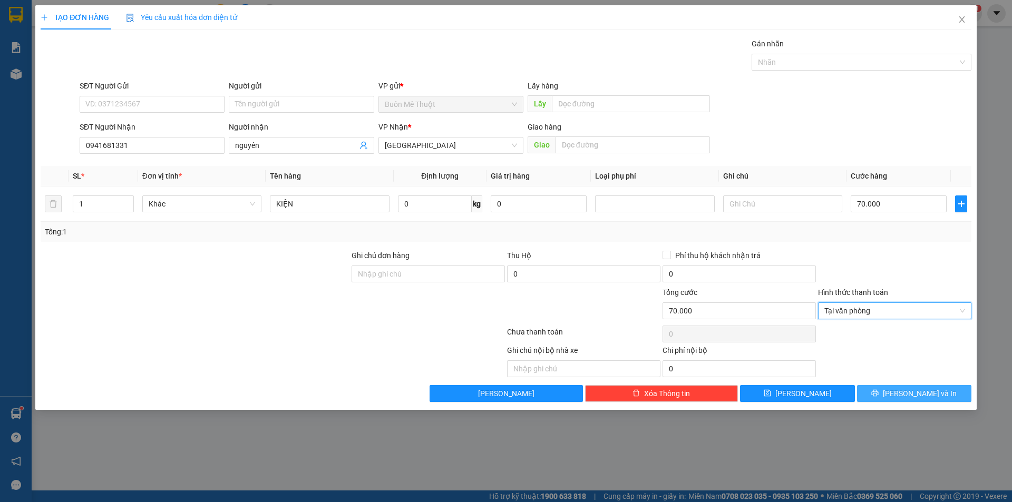
click at [873, 392] on button "[PERSON_NAME] và In" at bounding box center [914, 393] width 114 height 17
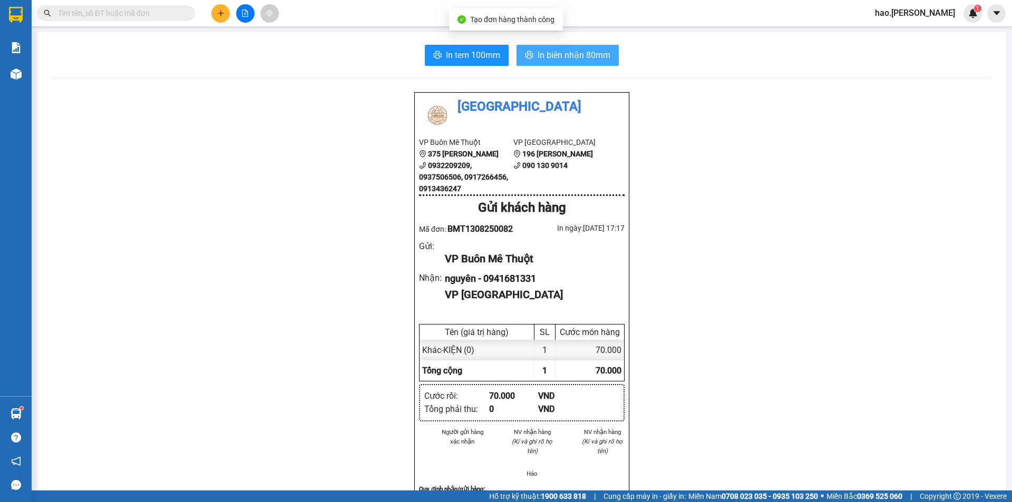
click at [603, 59] on span "In biên nhận 80mm" at bounding box center [574, 54] width 73 height 13
click at [219, 15] on icon "plus" at bounding box center [220, 12] width 7 height 7
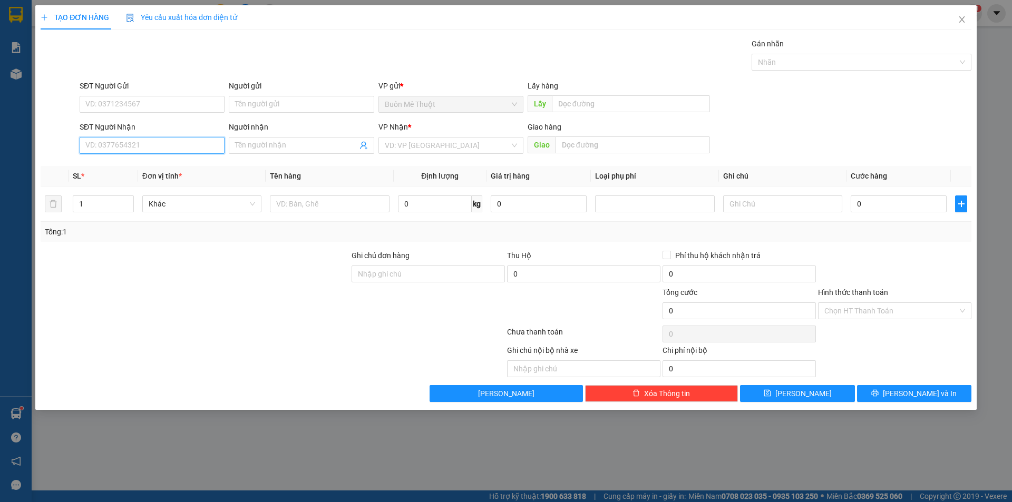
click at [174, 149] on input "SĐT Người Nhận" at bounding box center [152, 145] width 145 height 17
click at [133, 164] on div "0905080758 - Thúy" at bounding box center [152, 167] width 132 height 12
type input "0905080758"
type input "Thúy"
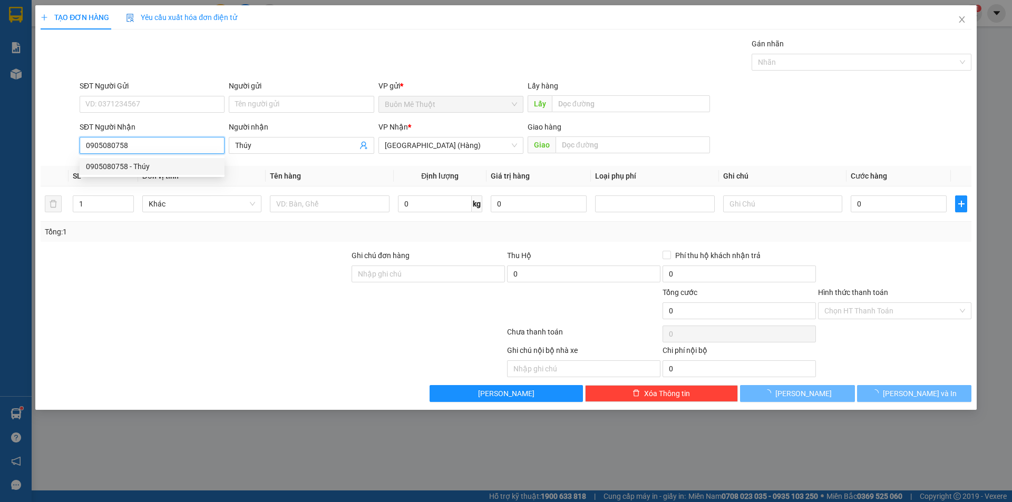
type input "30.000"
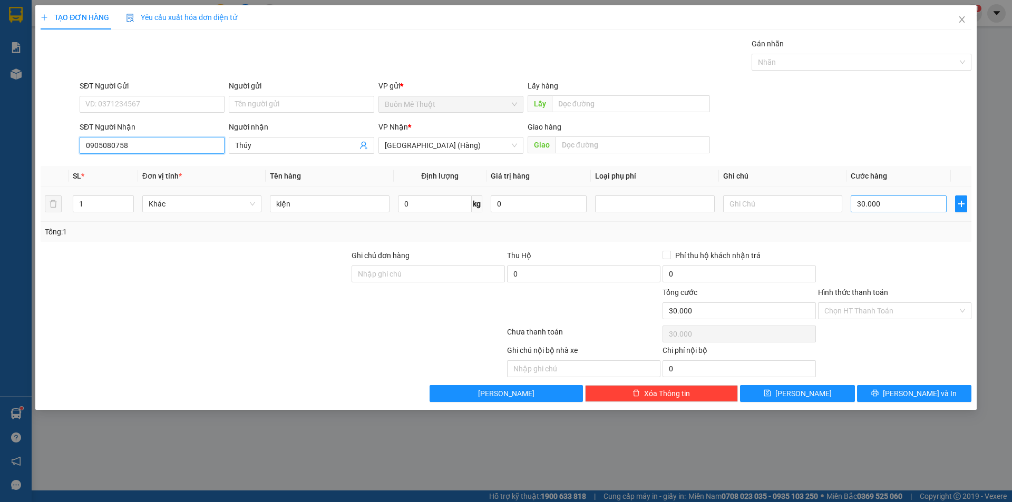
type input "0905080758"
click at [904, 199] on input "30.000" at bounding box center [899, 204] width 96 height 17
type input "4"
type input "40"
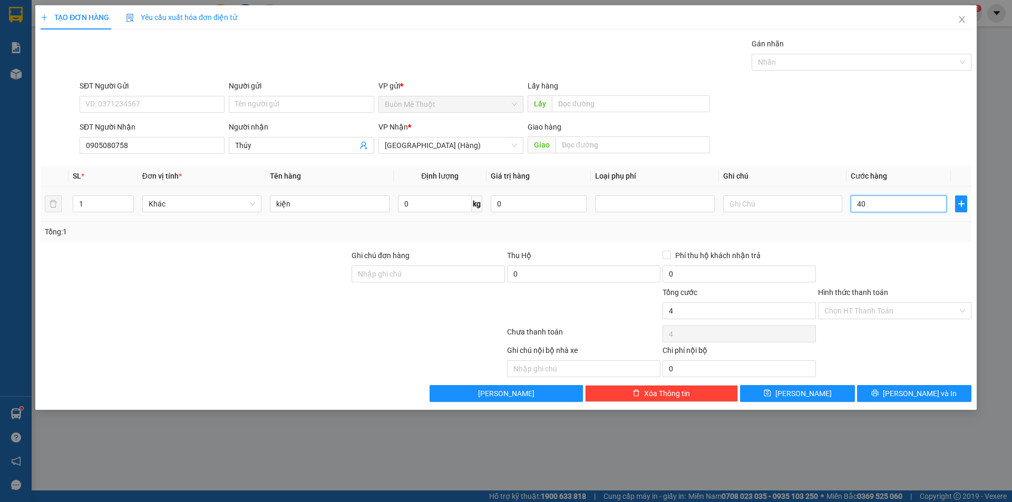
type input "40"
type input "40.000"
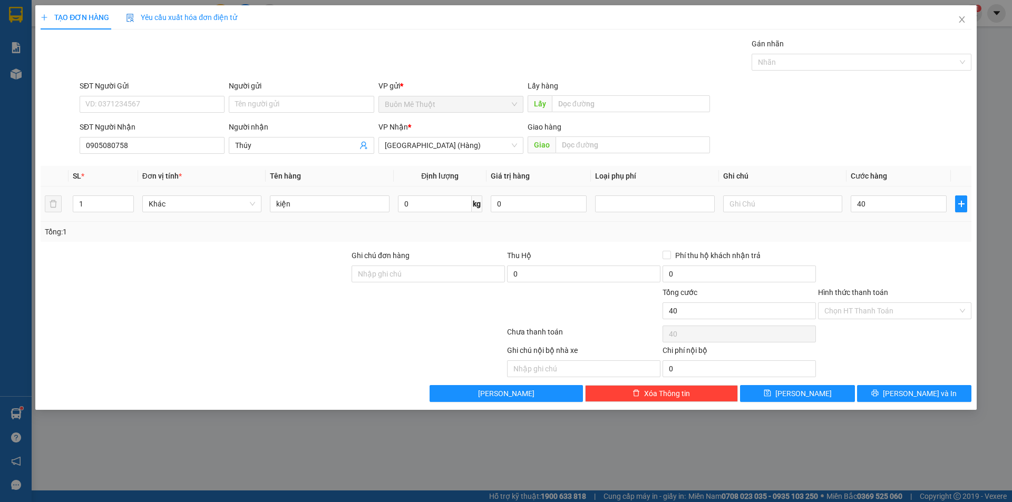
type input "40.000"
drag, startPoint x: 893, startPoint y: 221, endPoint x: 887, endPoint y: 320, distance: 98.7
click at [893, 223] on div "SL * Đơn vị tính * Tên hàng Định lượng Giá trị hàng Loại phụ phí Ghi chú Cước h…" at bounding box center [506, 204] width 931 height 76
click at [892, 391] on button "[PERSON_NAME] và In" at bounding box center [914, 393] width 114 height 17
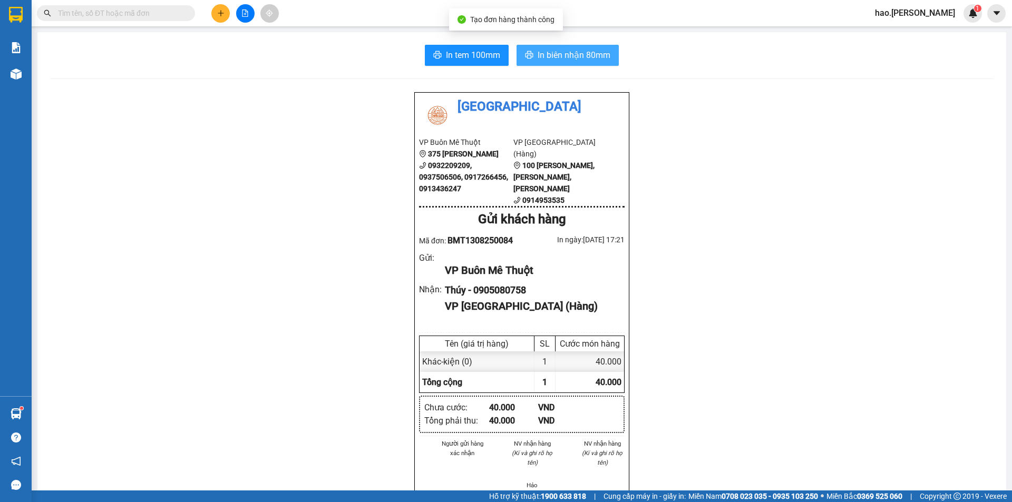
click at [552, 51] on span "In biên nhận 80mm" at bounding box center [574, 54] width 73 height 13
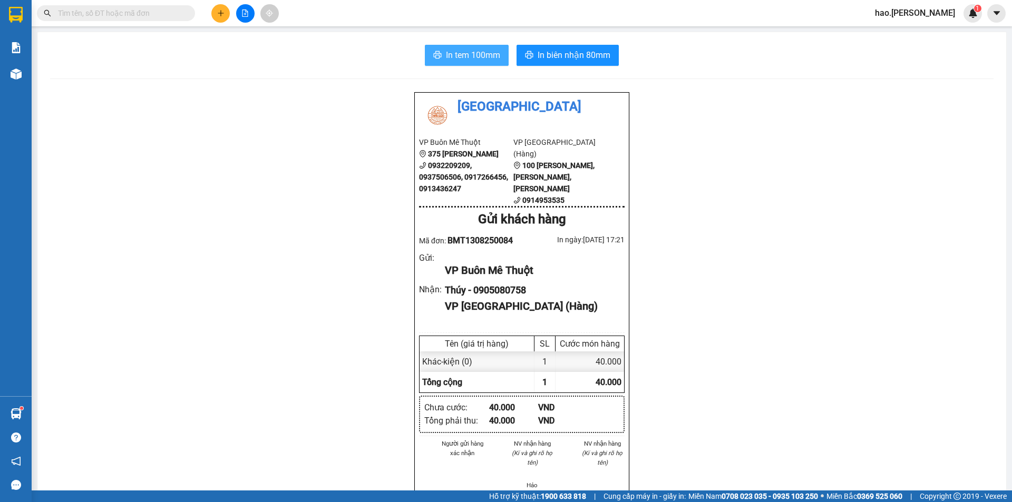
click at [468, 54] on span "In tem 100mm" at bounding box center [473, 54] width 54 height 13
drag, startPoint x: 231, startPoint y: 21, endPoint x: 224, endPoint y: 16, distance: 8.3
click at [230, 21] on div at bounding box center [245, 13] width 79 height 18
click at [224, 15] on icon "plus" at bounding box center [220, 12] width 7 height 7
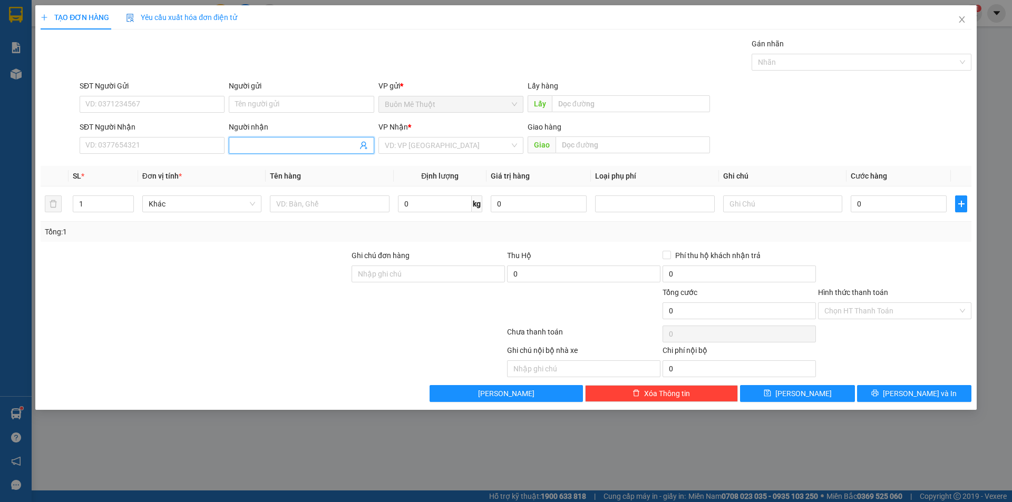
click at [285, 149] on input "Người nhận" at bounding box center [296, 146] width 122 height 12
type input "BẢO VY"
click at [394, 148] on input "search" at bounding box center [447, 146] width 125 height 16
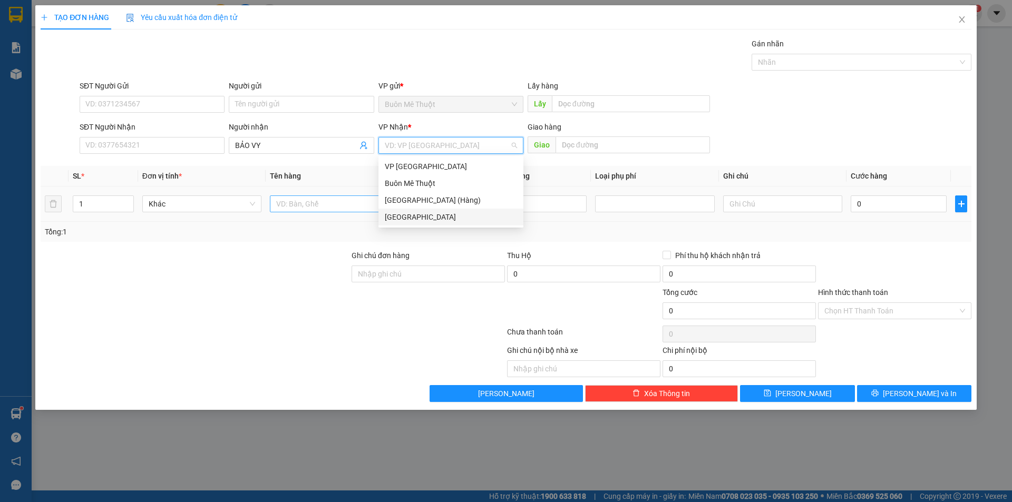
drag, startPoint x: 391, startPoint y: 221, endPoint x: 348, endPoint y: 207, distance: 45.3
click at [391, 221] on div "[GEOGRAPHIC_DATA]" at bounding box center [451, 217] width 132 height 12
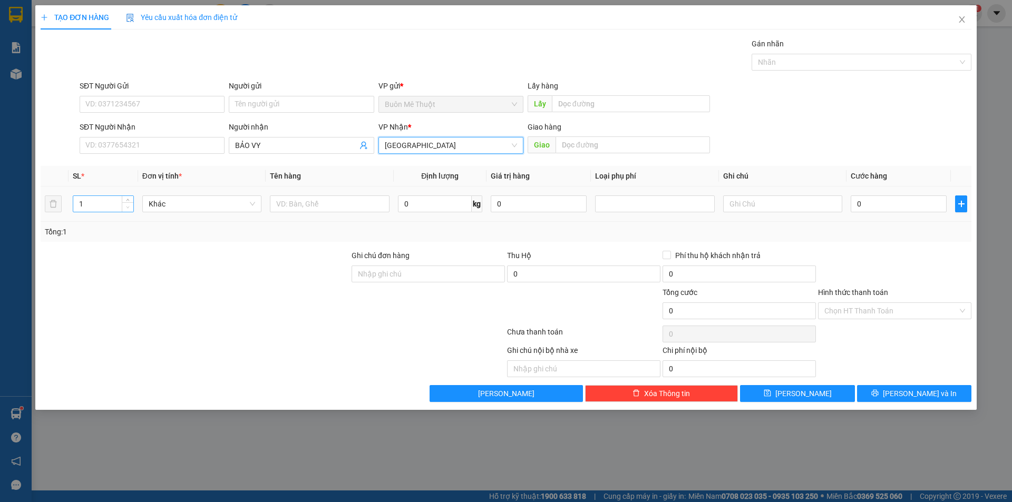
click at [127, 205] on span "down" at bounding box center [128, 208] width 6 height 6
click at [131, 198] on span "Increase Value" at bounding box center [128, 200] width 12 height 9
type input "3"
click at [131, 198] on span "Increase Value" at bounding box center [128, 200] width 12 height 9
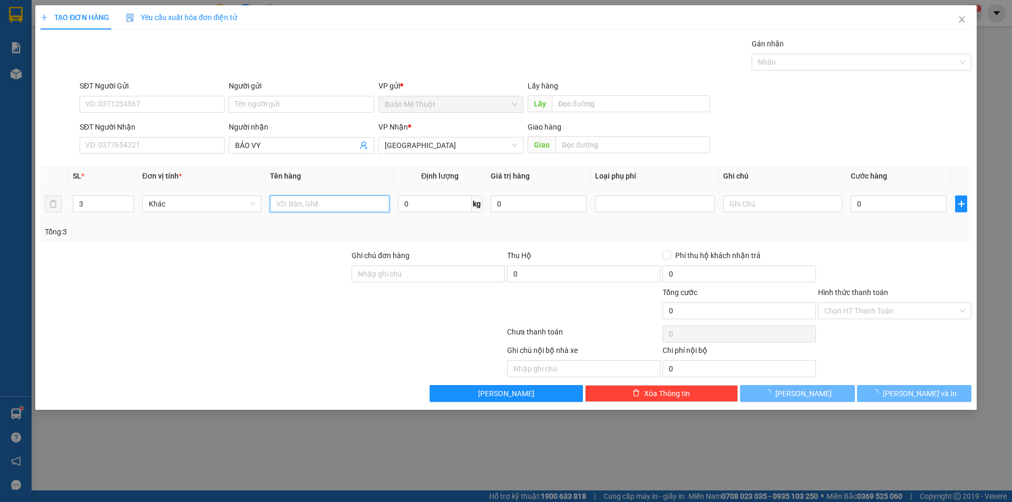
click at [318, 207] on input "text" at bounding box center [329, 204] width 119 height 17
type input "BAO"
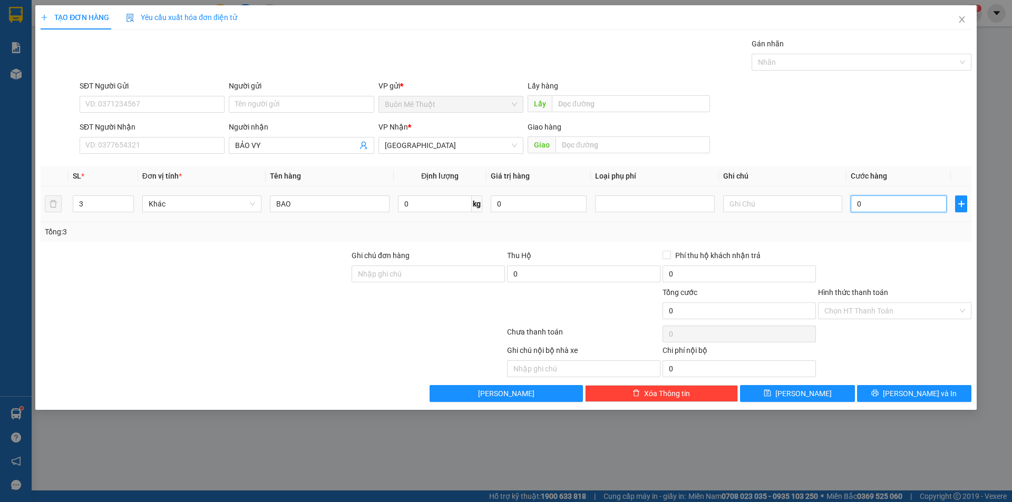
click at [889, 204] on input "0" at bounding box center [899, 204] width 96 height 17
type input "2"
type input "22"
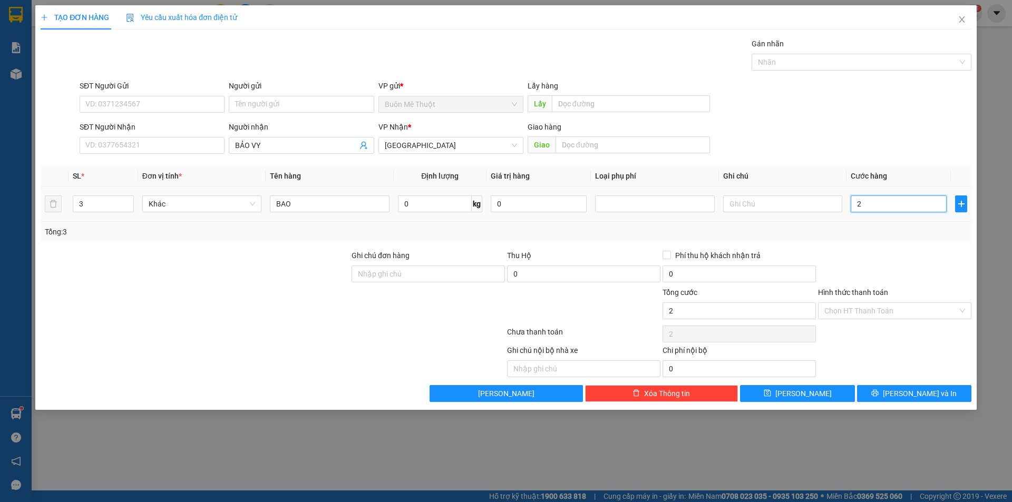
type input "22"
type input "220"
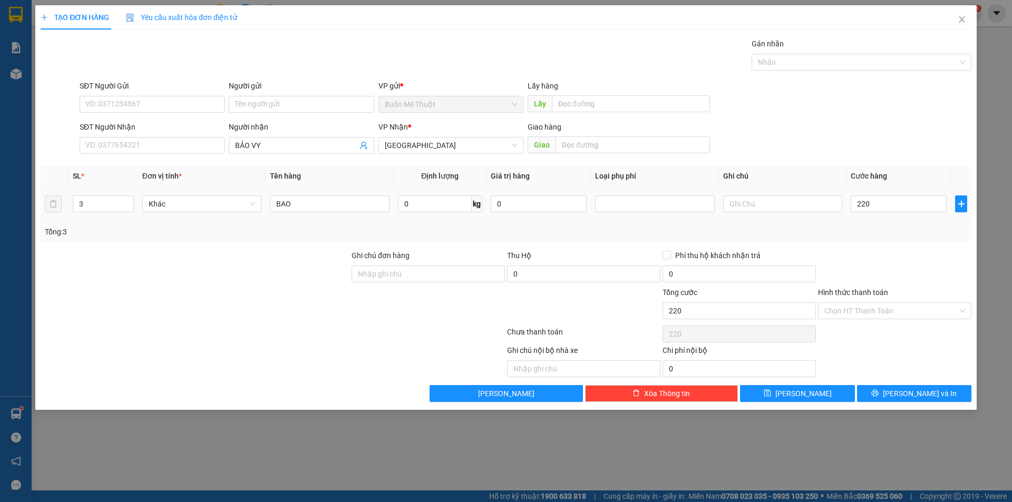
type input "220.000"
drag, startPoint x: 890, startPoint y: 268, endPoint x: 853, endPoint y: 398, distance: 135.3
click at [890, 268] on div at bounding box center [895, 268] width 156 height 37
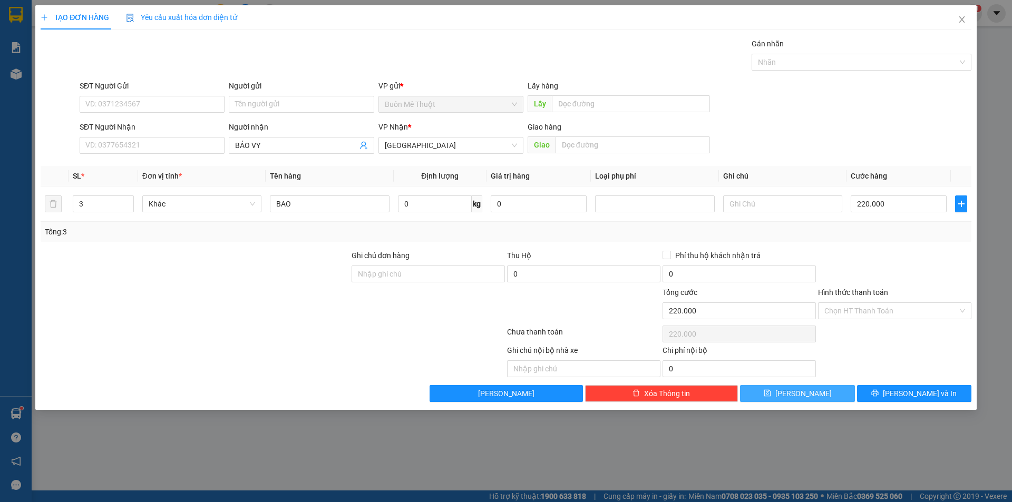
click at [819, 395] on button "[PERSON_NAME]" at bounding box center [797, 393] width 114 height 17
type input "1"
type input "0"
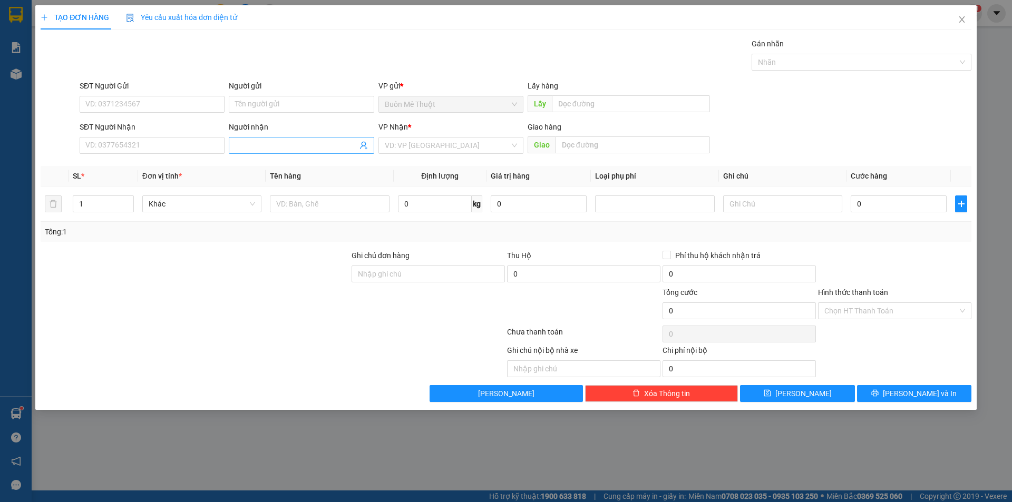
click at [253, 140] on input "Người nhận" at bounding box center [296, 146] width 122 height 12
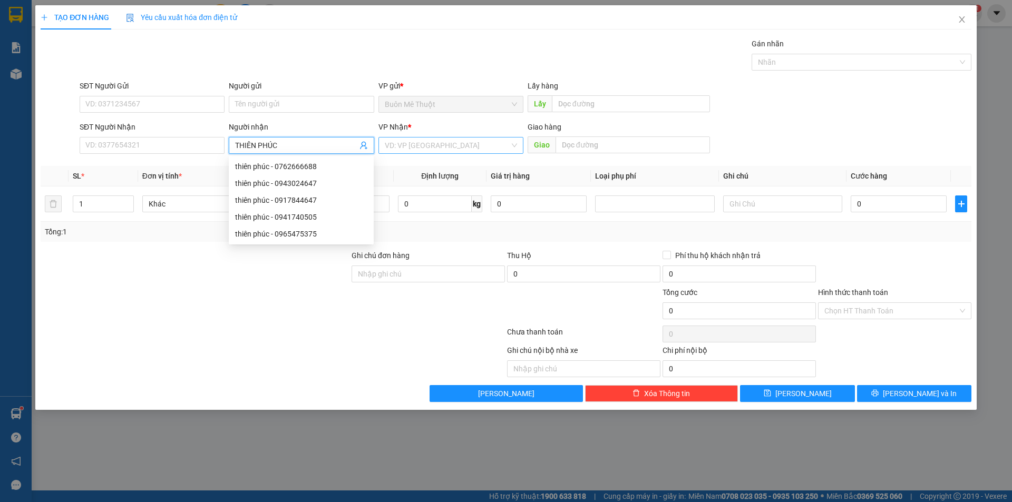
type input "THIÊN PHÚC"
click at [421, 145] on input "search" at bounding box center [447, 146] width 125 height 16
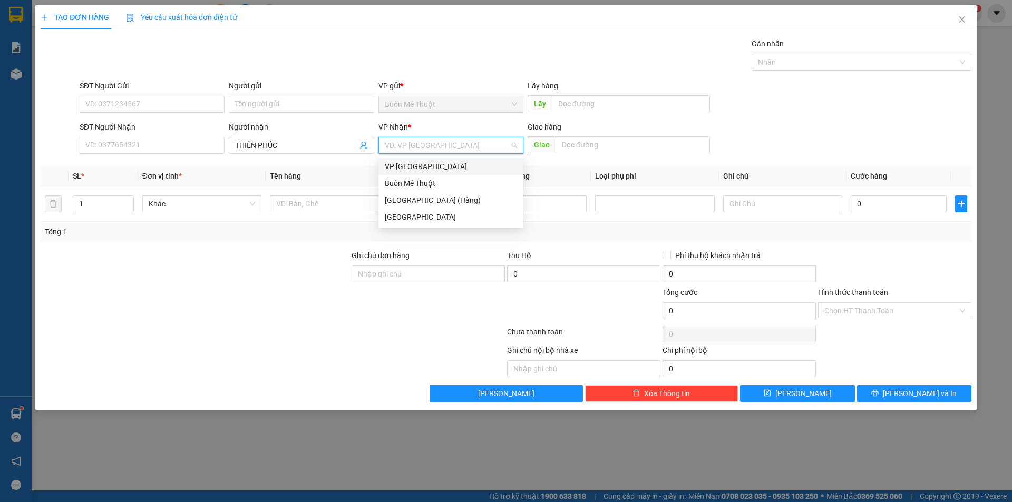
drag, startPoint x: 464, startPoint y: 141, endPoint x: 441, endPoint y: 198, distance: 60.8
click at [460, 147] on input "search" at bounding box center [447, 146] width 125 height 16
click at [422, 217] on div "[GEOGRAPHIC_DATA]" at bounding box center [451, 217] width 132 height 12
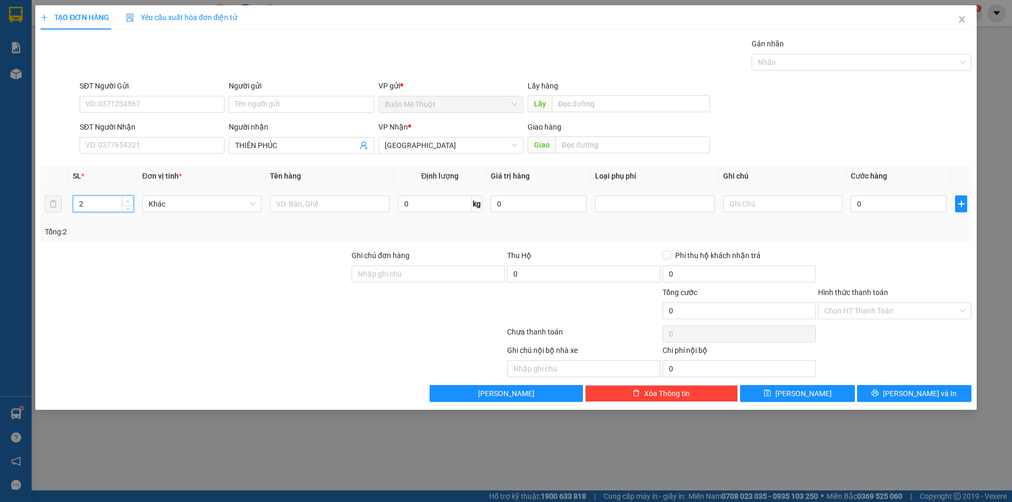
click at [132, 197] on span "Increase Value" at bounding box center [128, 200] width 12 height 9
type input "3"
click at [132, 197] on span "Increase Value" at bounding box center [128, 200] width 12 height 9
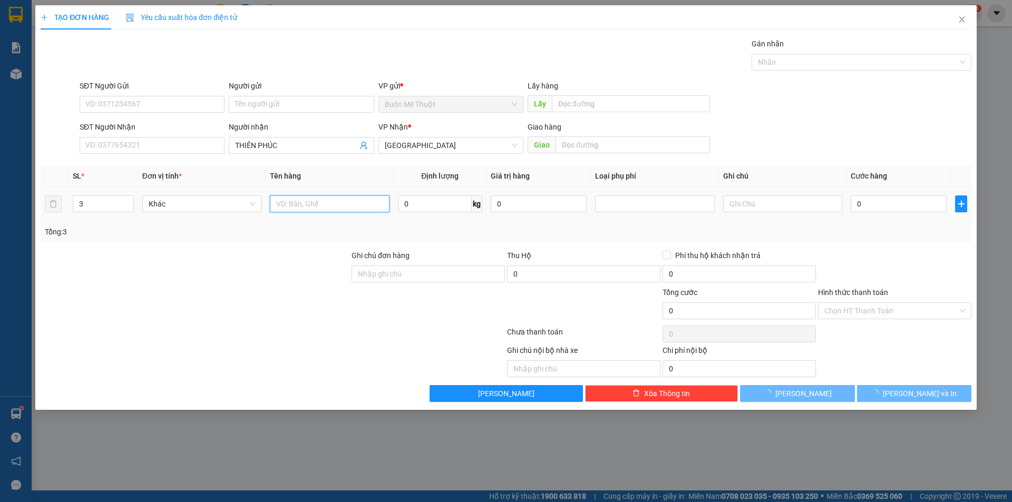
click at [340, 201] on input "text" at bounding box center [329, 204] width 119 height 17
type input "BAO"
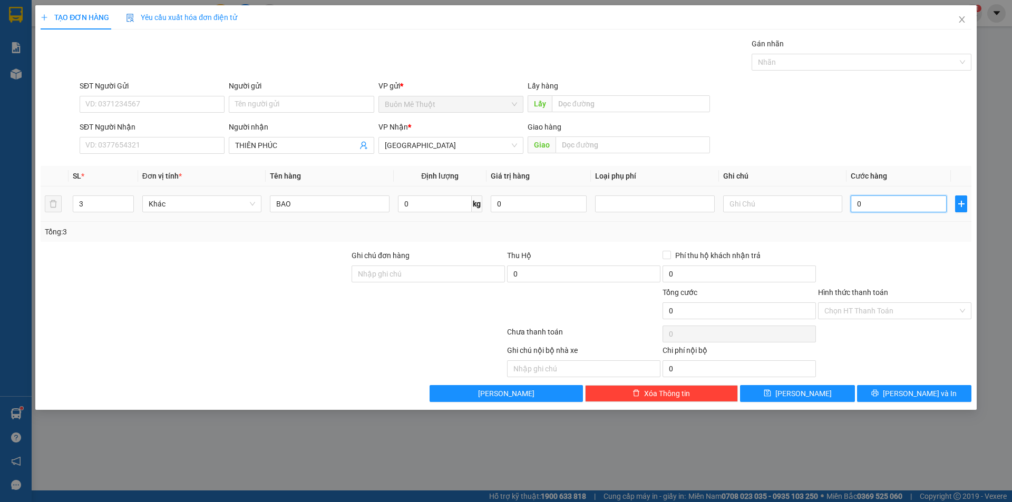
click at [890, 210] on input "0" at bounding box center [899, 204] width 96 height 17
type input "1"
type input "0"
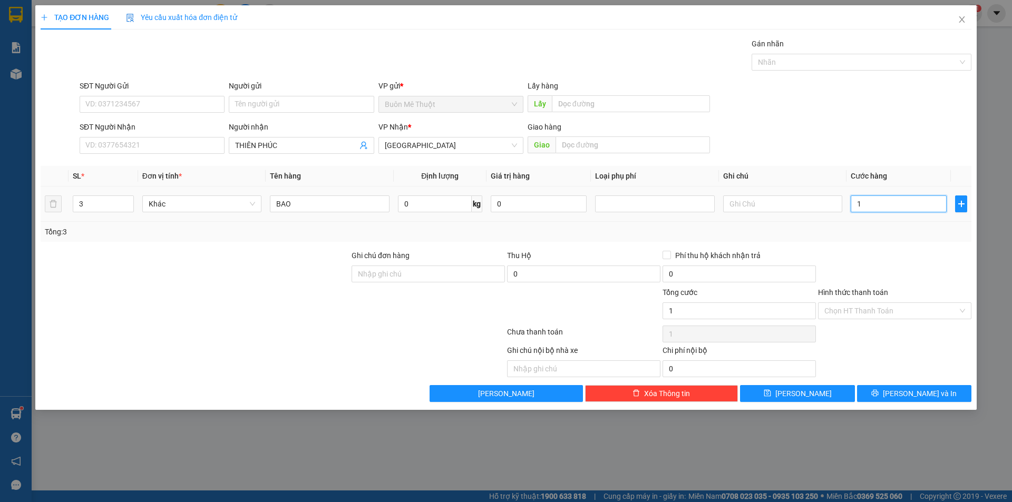
type input "0"
type input "02"
type input "2"
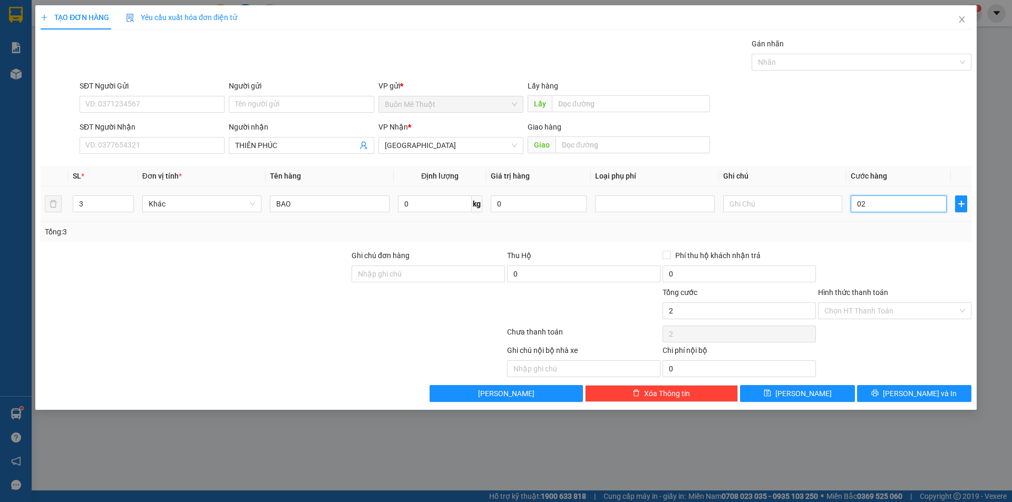
type input "023"
type input "23"
type input "0.230"
type input "230"
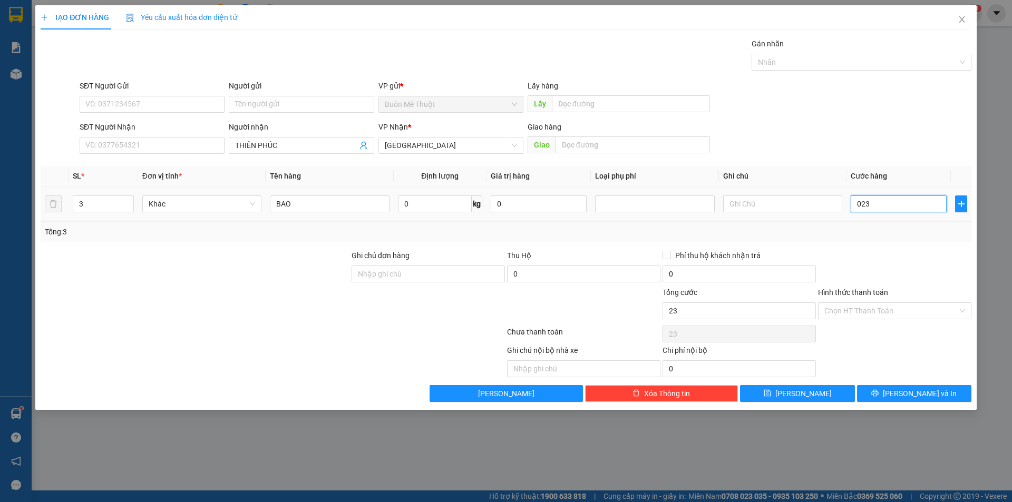
type input "230"
type input "230.000"
click at [881, 245] on div "Transit Pickup Surcharge Ids Transit Deliver Surcharge Ids Transit Deliver Surc…" at bounding box center [506, 220] width 931 height 364
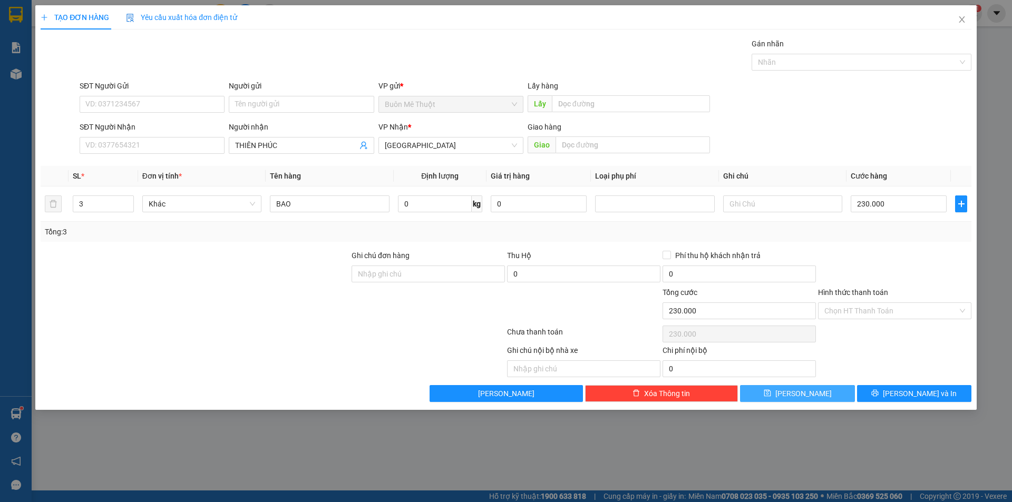
click at [799, 392] on span "[PERSON_NAME]" at bounding box center [803, 394] width 56 height 12
type input "1"
type input "0"
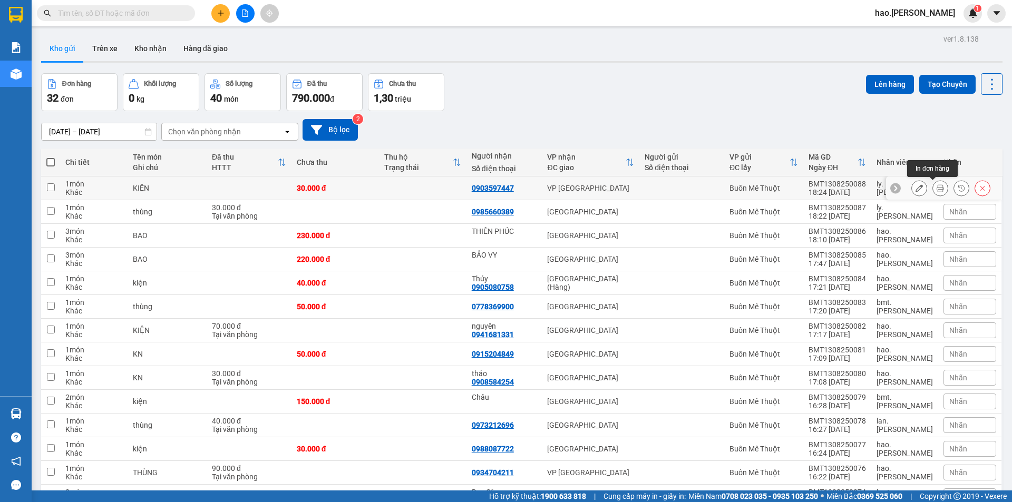
click at [937, 189] on icon at bounding box center [940, 187] width 7 height 7
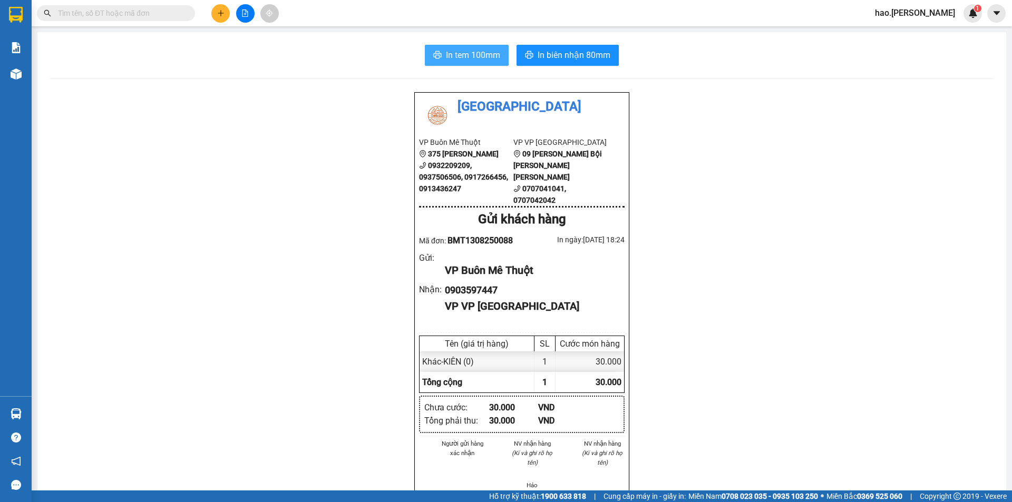
click at [446, 59] on span "In tem 100mm" at bounding box center [473, 54] width 54 height 13
